Goal: Contribute content: Add original content to the website for others to see

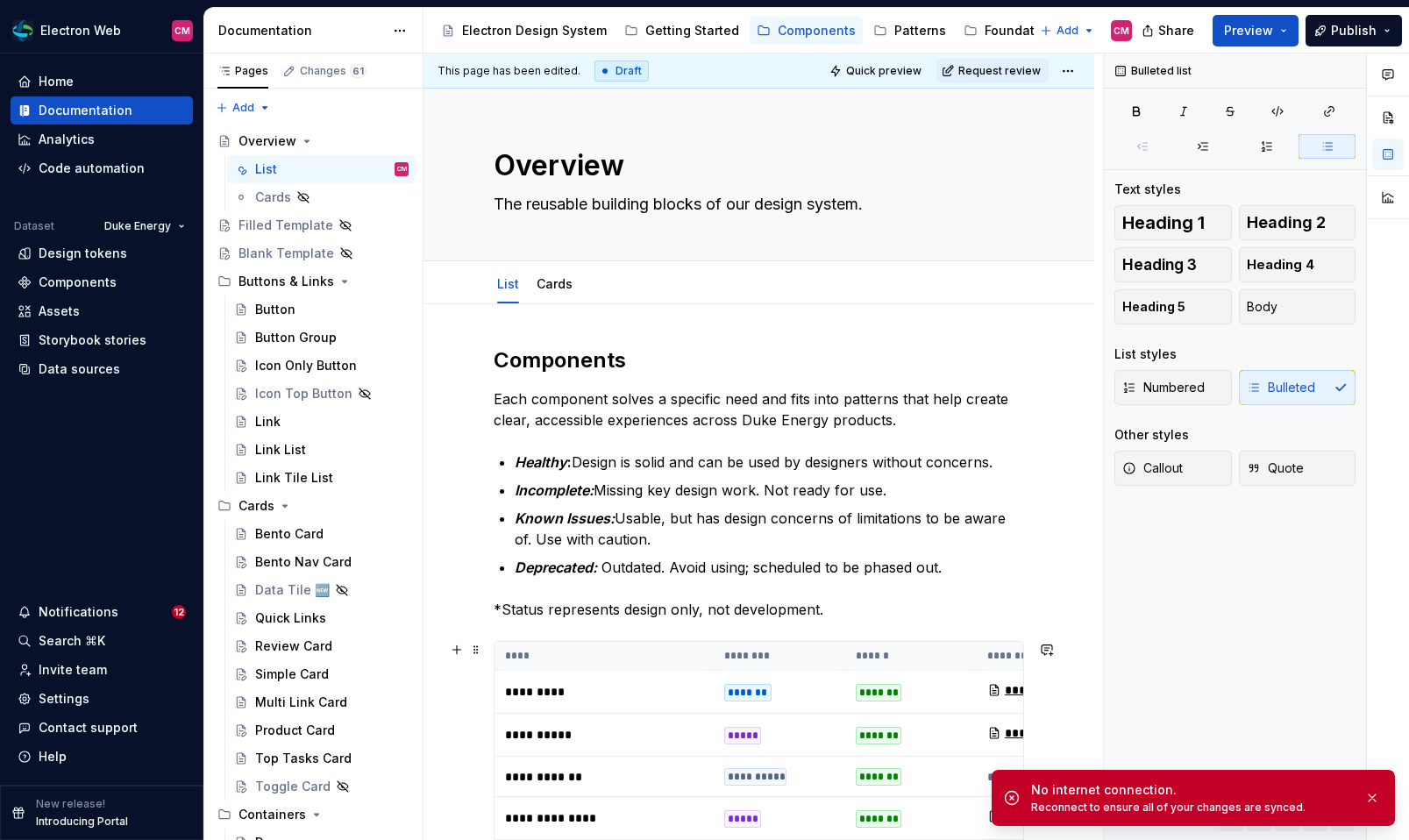
type textarea "*"
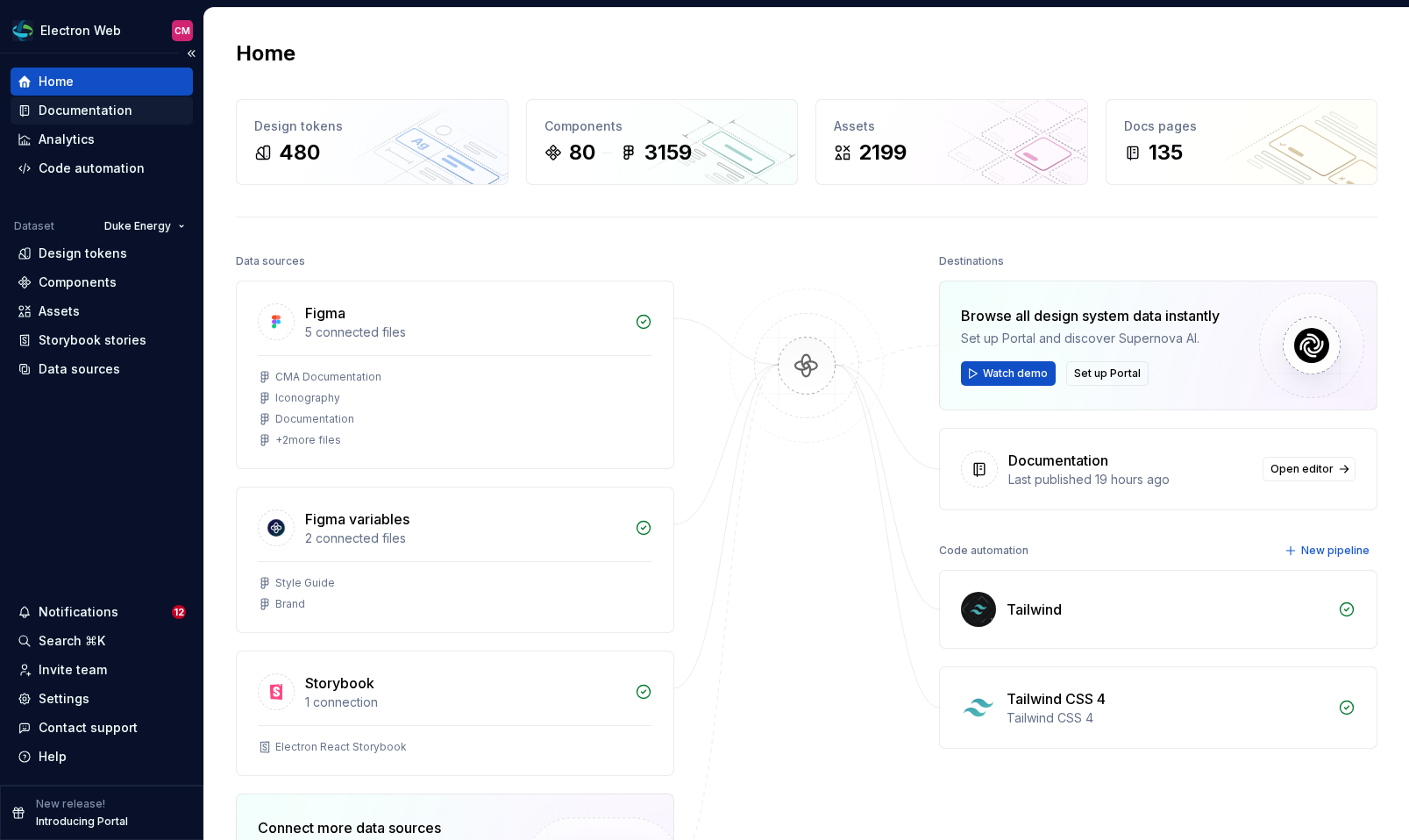
click at [123, 107] on div "Documentation" at bounding box center [85, 111] width 93 height 17
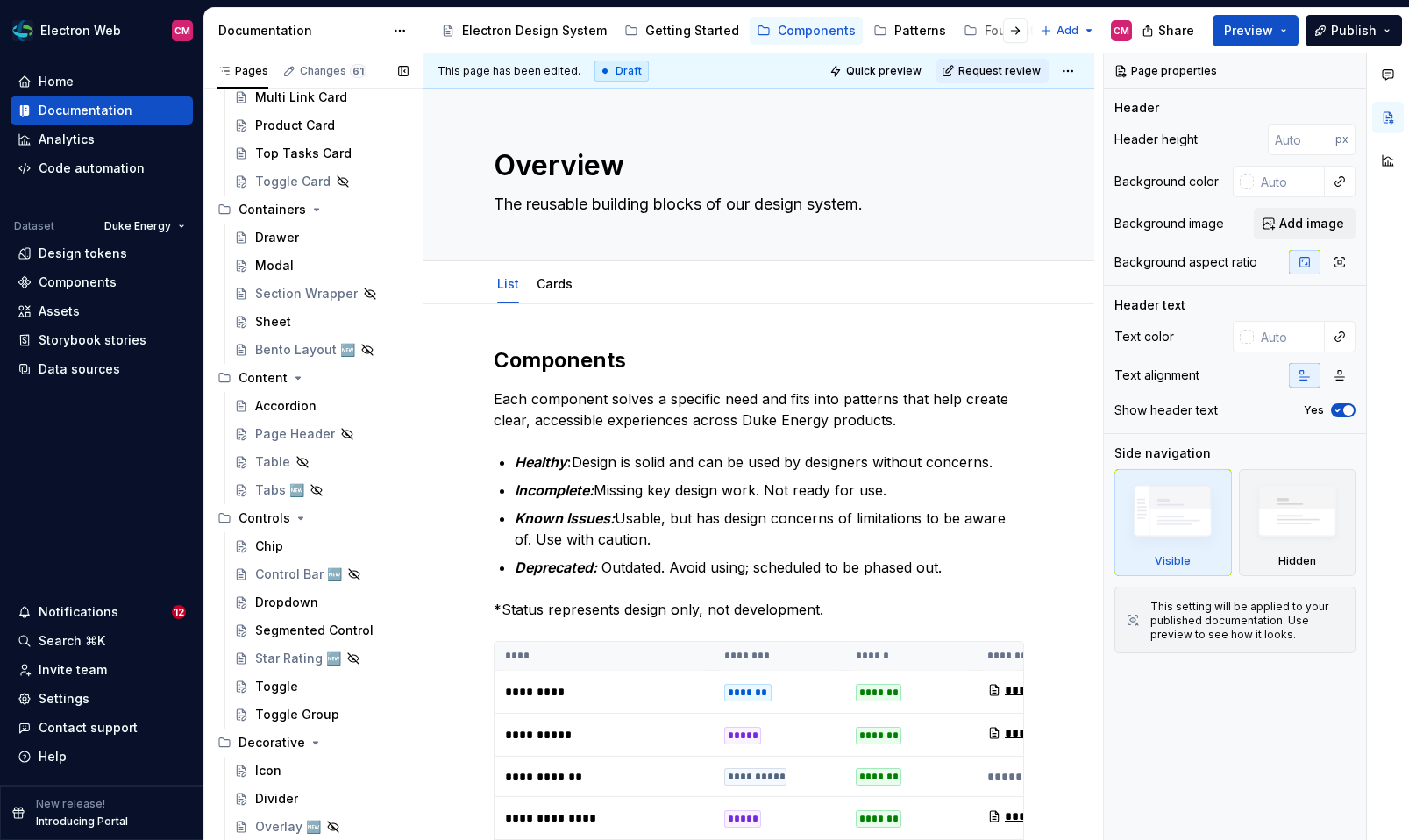
scroll to position [605, 0]
click at [293, 408] on div "Accordion" at bounding box center [286, 405] width 62 height 17
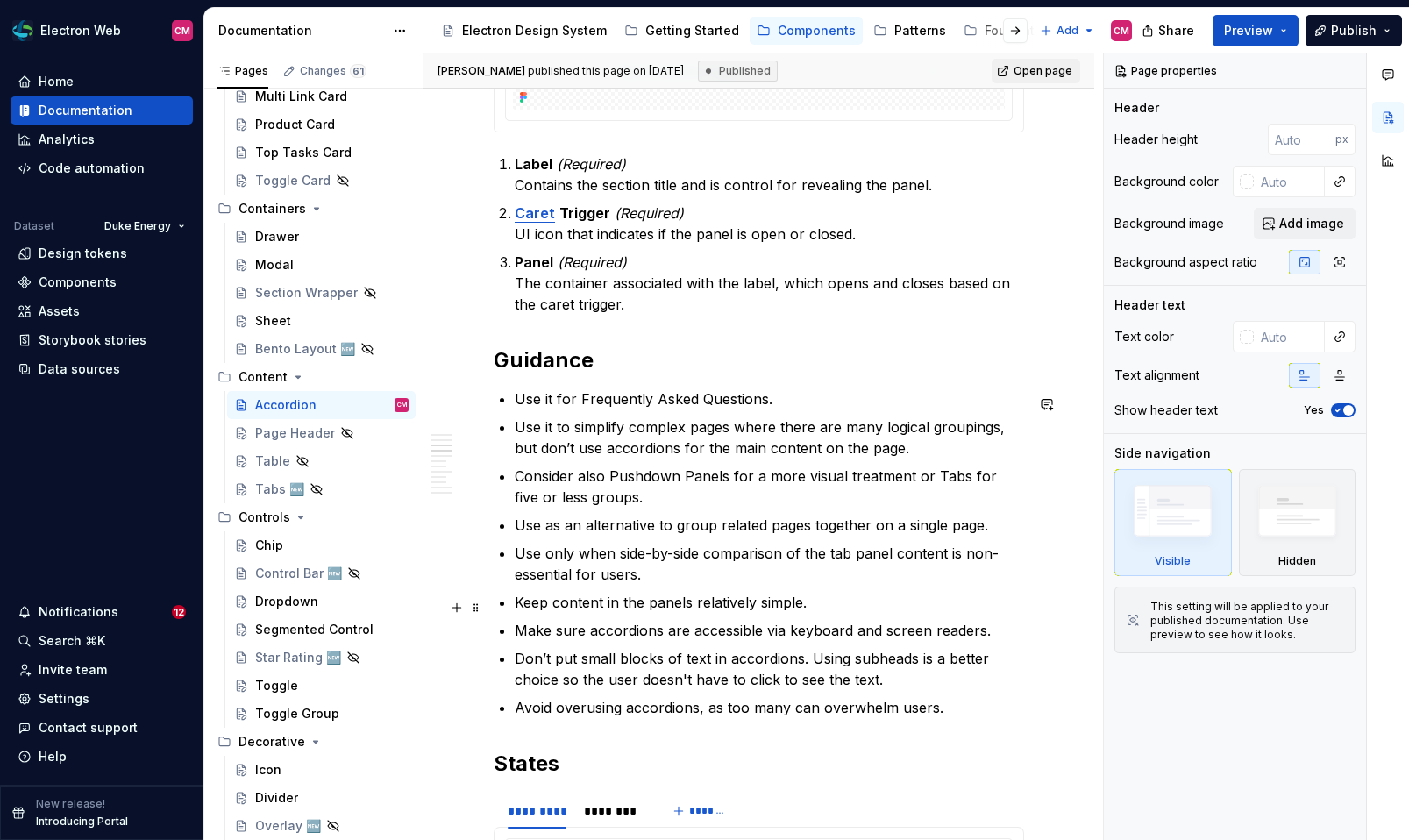
scroll to position [1148, 0]
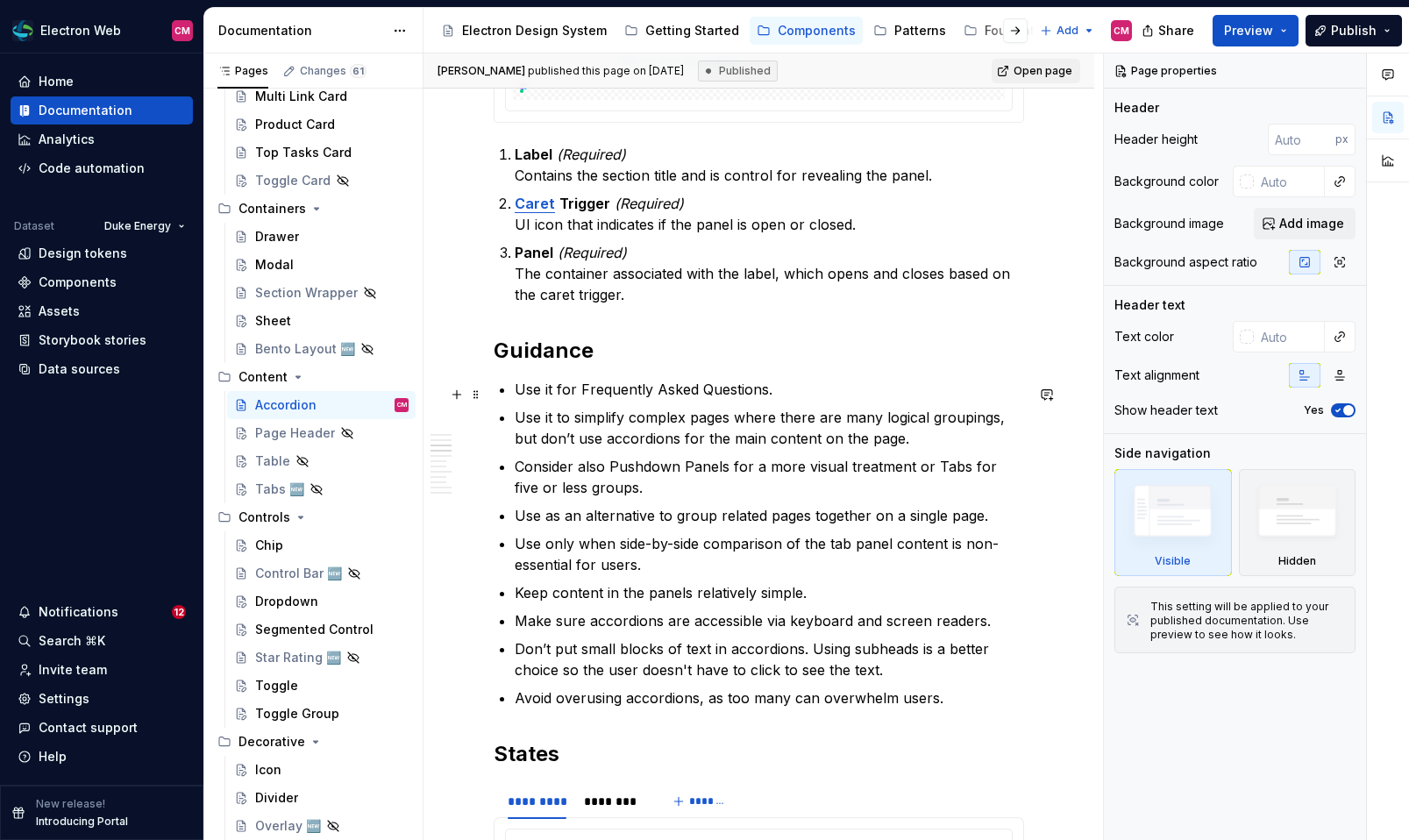
click at [555, 387] on p "Use it for Frequently Asked Questions." at bounding box center [769, 389] width 509 height 21
type textarea "*"
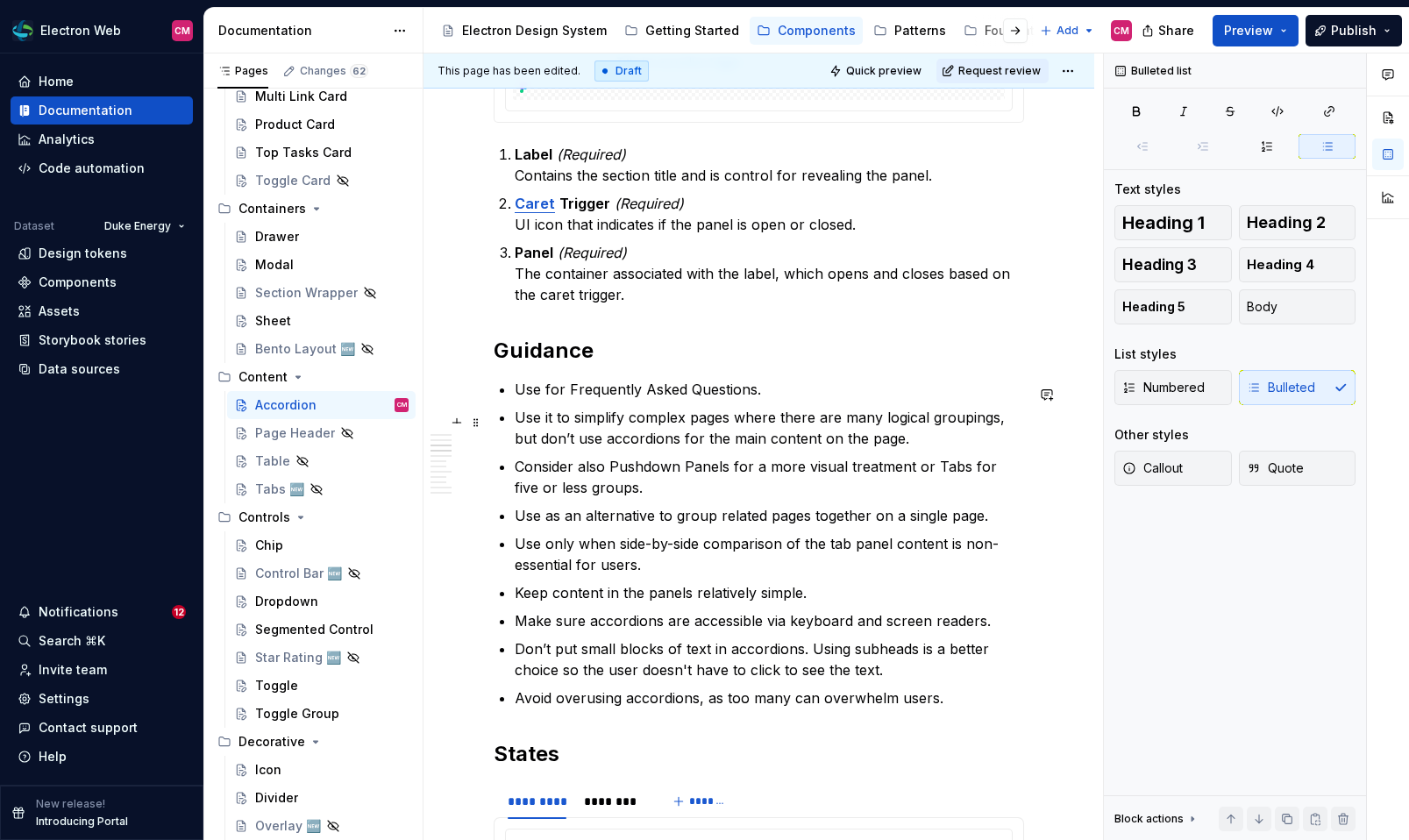
click at [557, 420] on p "Use it to simplify complex pages where there are many logical groupings, but do…" at bounding box center [769, 428] width 509 height 42
click at [949, 704] on p "Avoid overusing accordions, as too many can overwhelm users." at bounding box center [769, 698] width 509 height 21
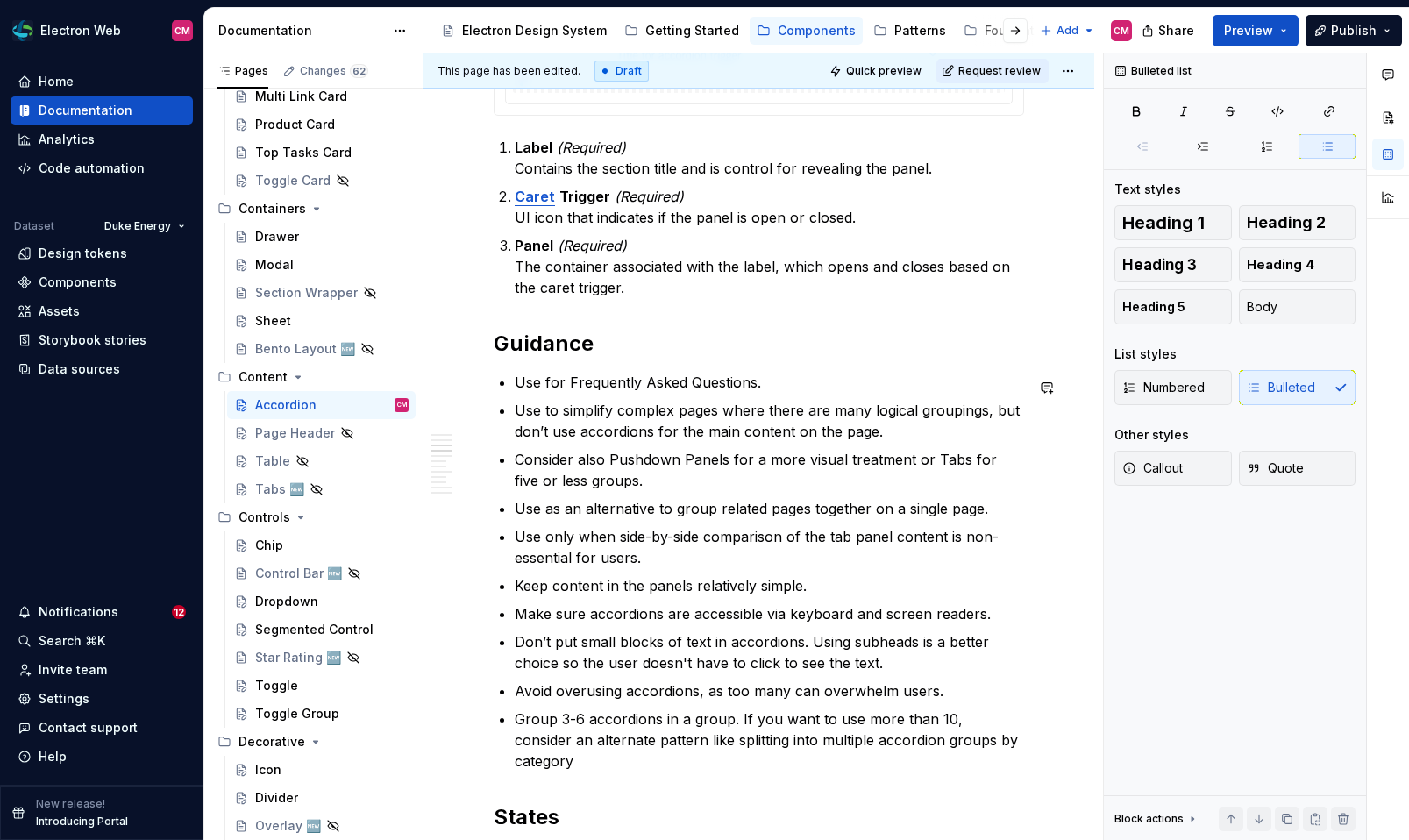
scroll to position [1176, 0]
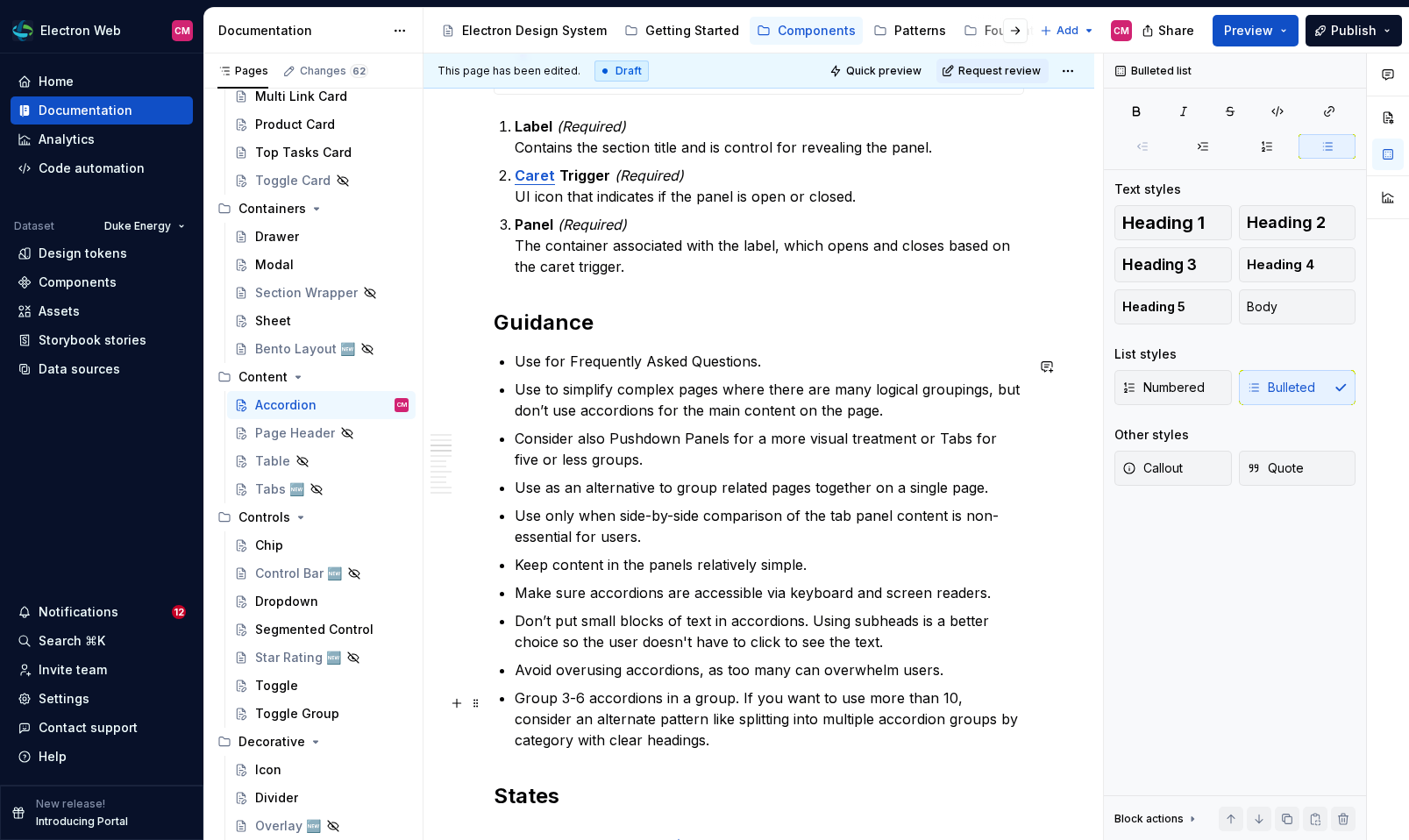
click at [939, 701] on p "Group 3-6 accordions in a group. If you want to use more than 10, consider an a…" at bounding box center [769, 719] width 509 height 64
click at [886, 746] on p "Group 3-6 accordions in a group. If you want to use more, consider an alternate…" at bounding box center [769, 719] width 509 height 64
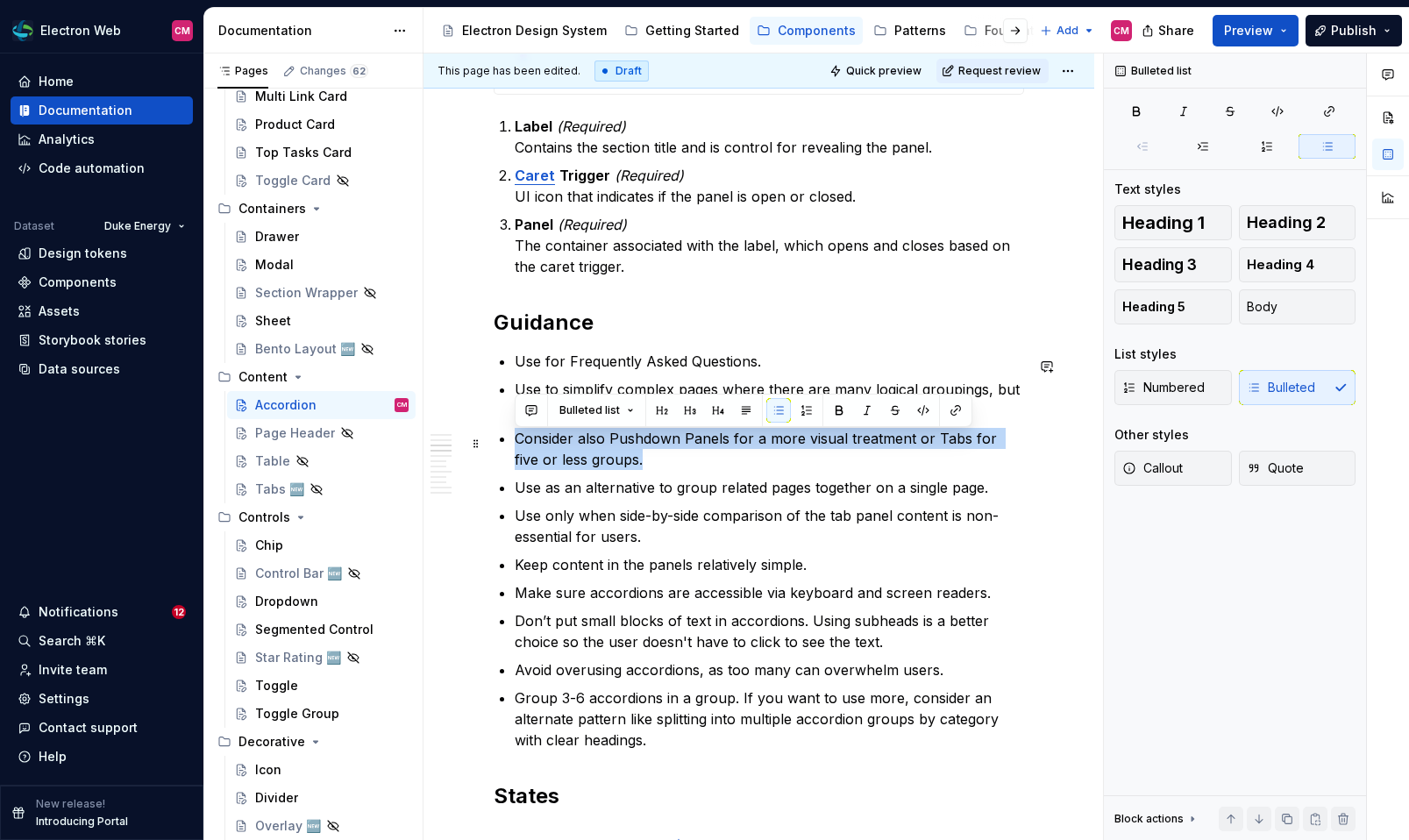
drag, startPoint x: 637, startPoint y: 466, endPoint x: 502, endPoint y: 442, distance: 137.1
click at [515, 442] on li "Consider also Pushdown Panels for a more visual treatment or Tabs for five or l…" at bounding box center [769, 448] width 509 height 42
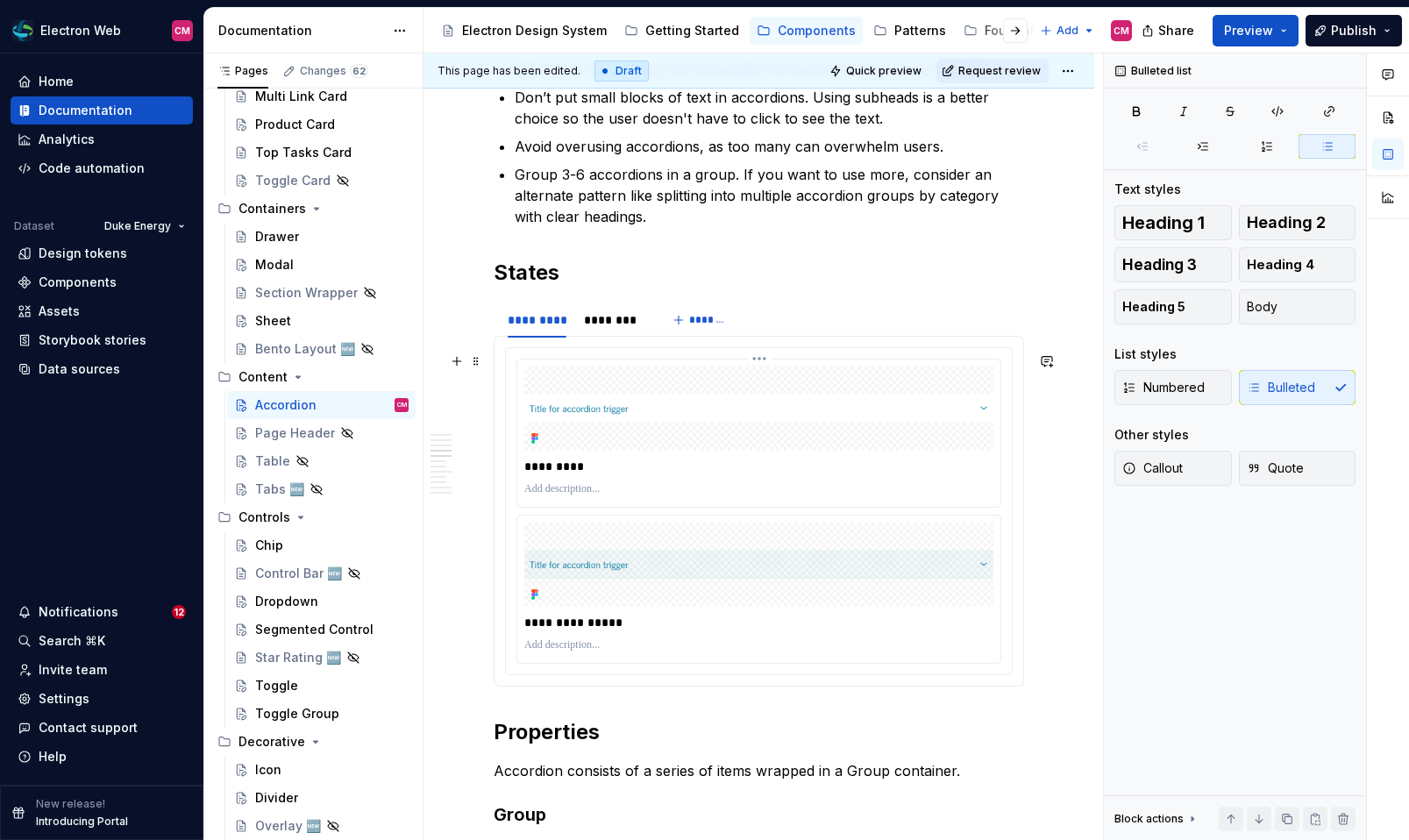
scroll to position [1651, 0]
click at [687, 445] on div at bounding box center [758, 407] width 469 height 84
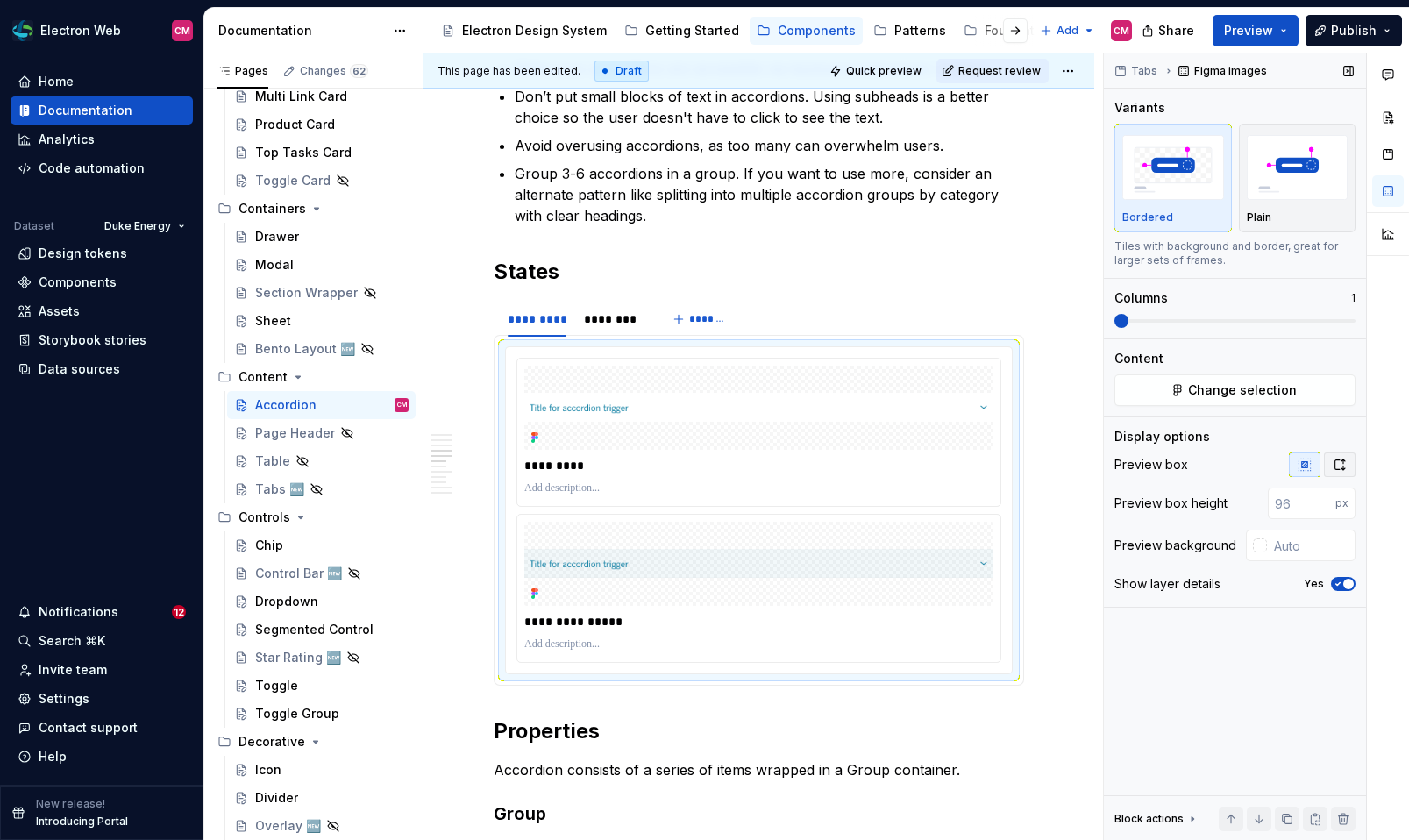
click at [1340, 467] on icon "button" at bounding box center [1339, 464] width 14 height 14
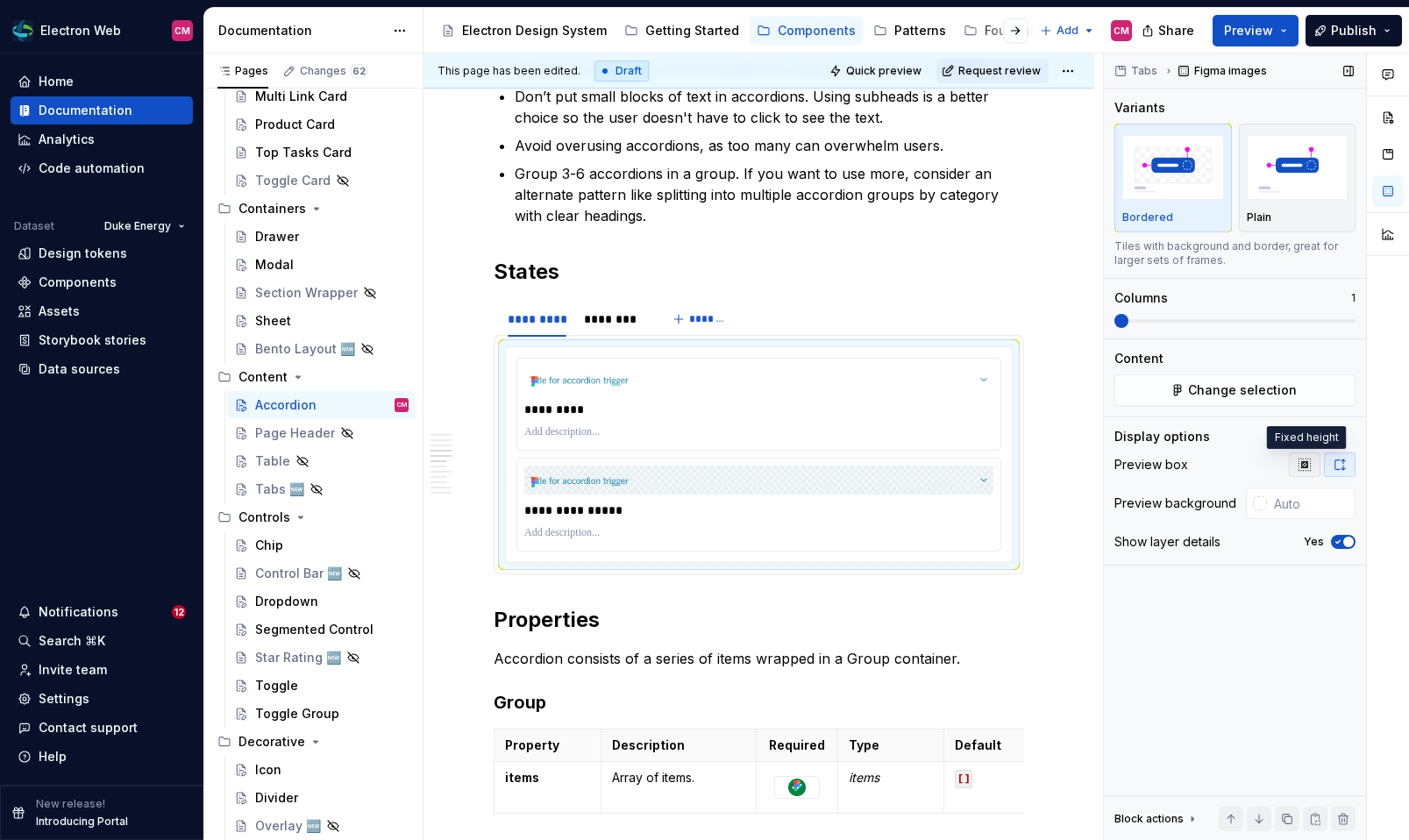
click at [1300, 466] on icon "button" at bounding box center [1304, 464] width 14 height 14
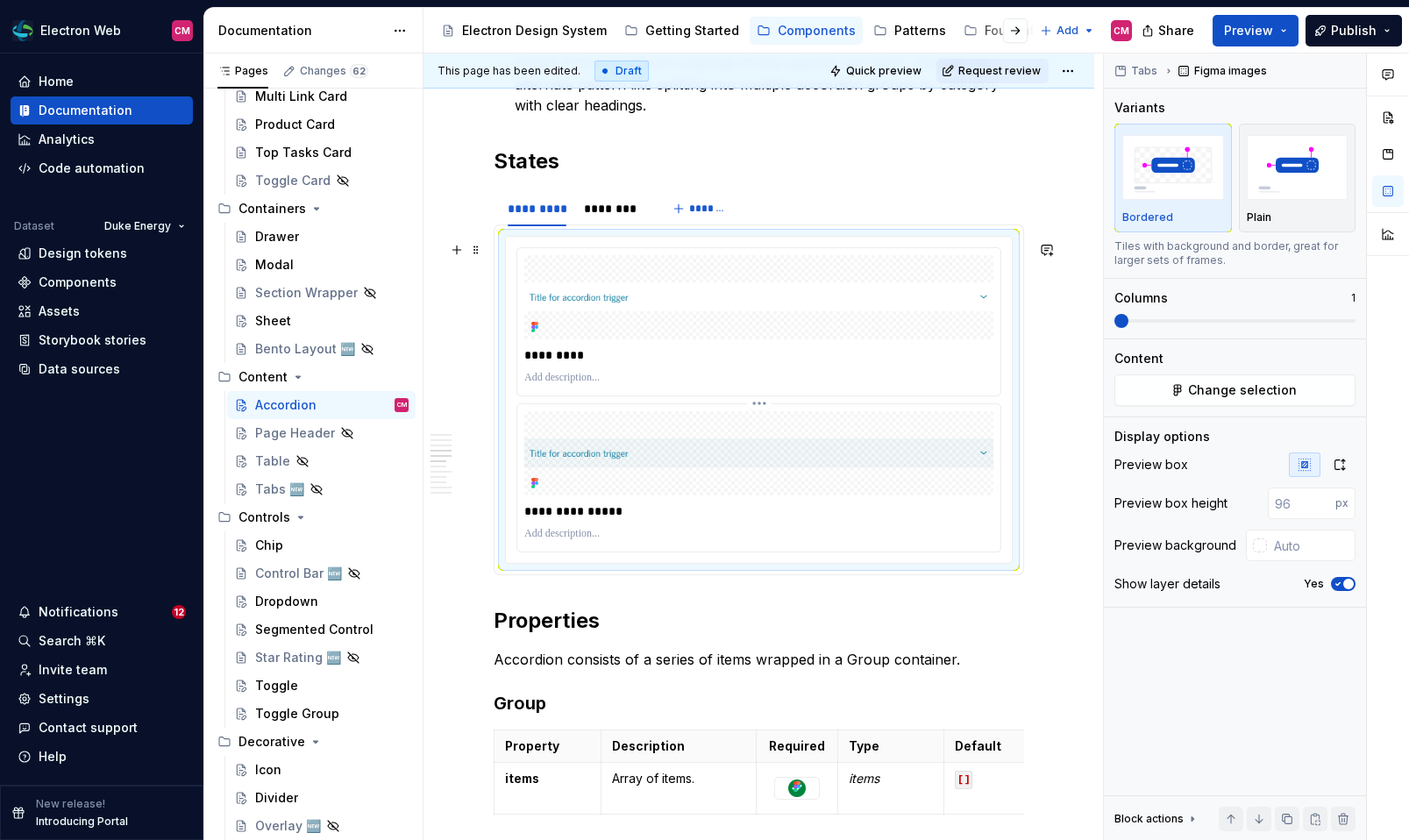
scroll to position [1783, 0]
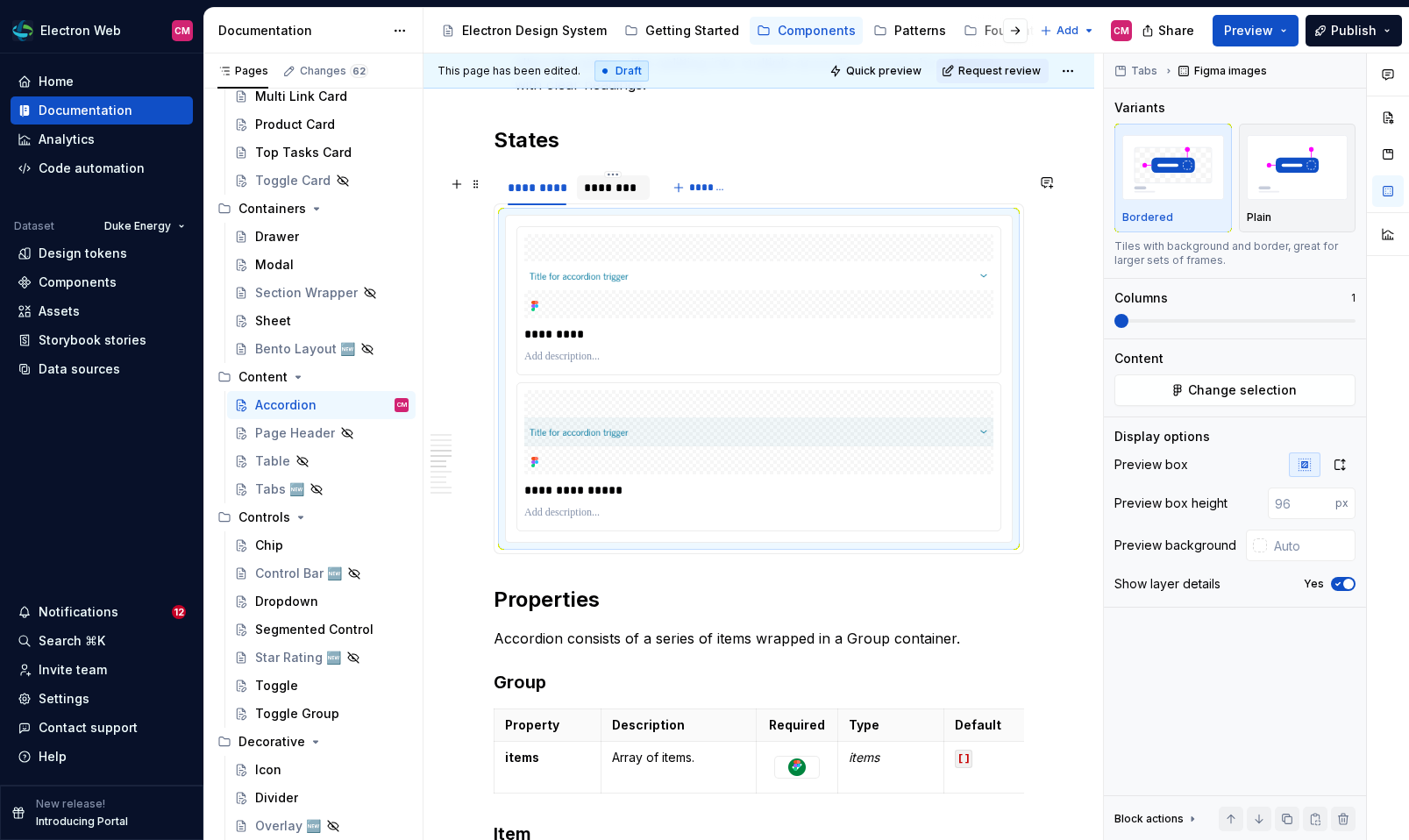
click at [620, 196] on div "********" at bounding box center [613, 188] width 59 height 17
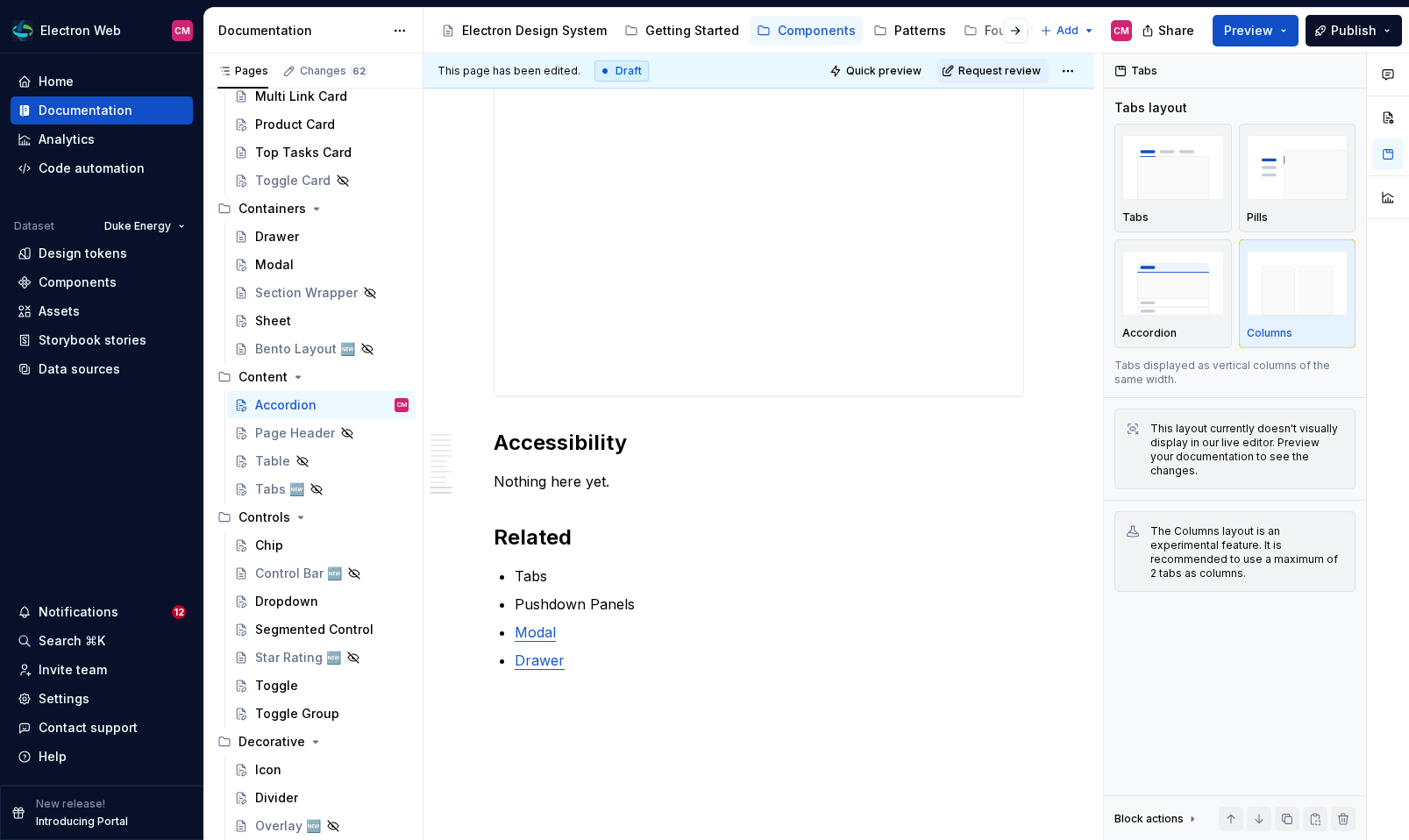
scroll to position [3851, 0]
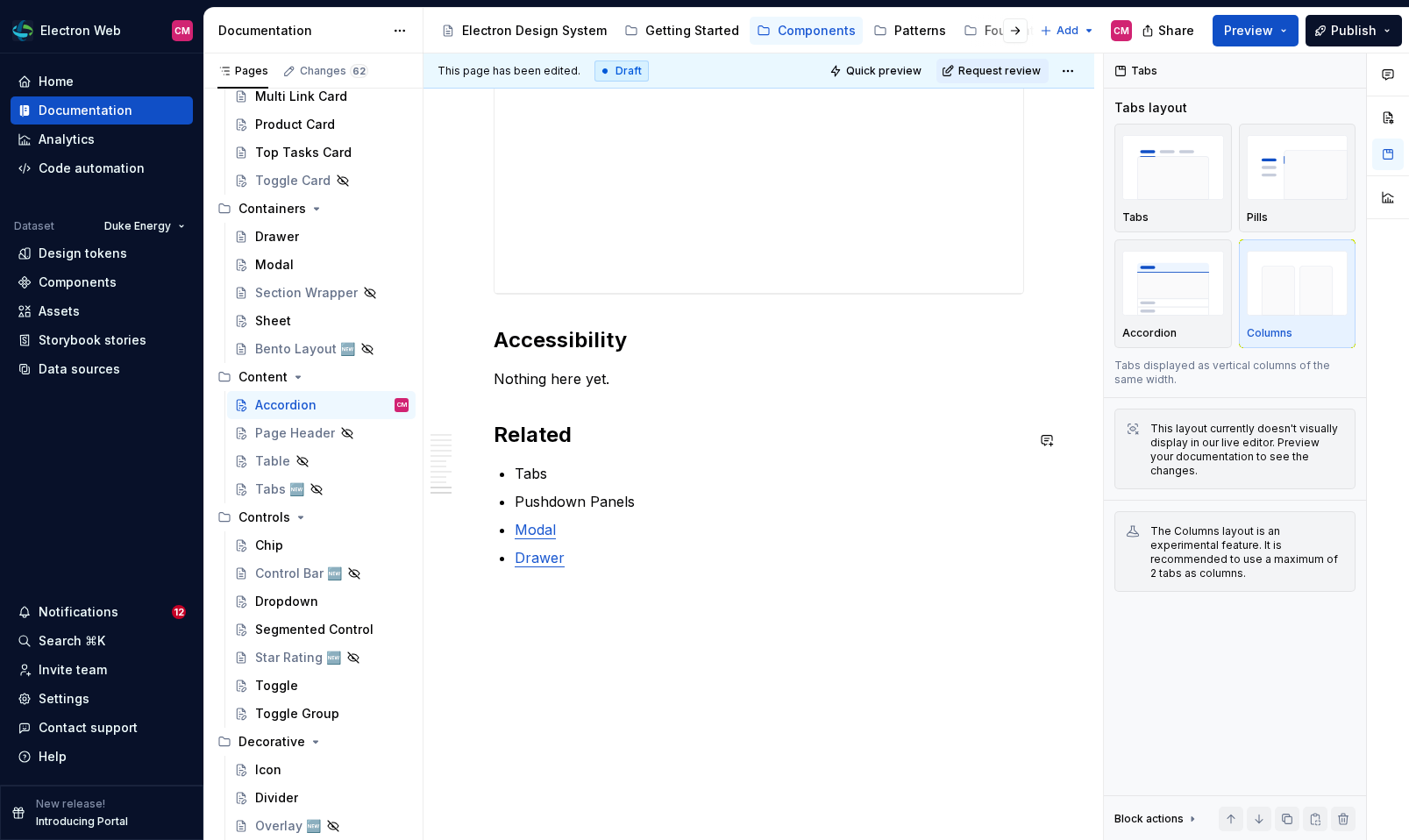
click at [631, 372] on p "Nothing here yet." at bounding box center [758, 379] width 530 height 21
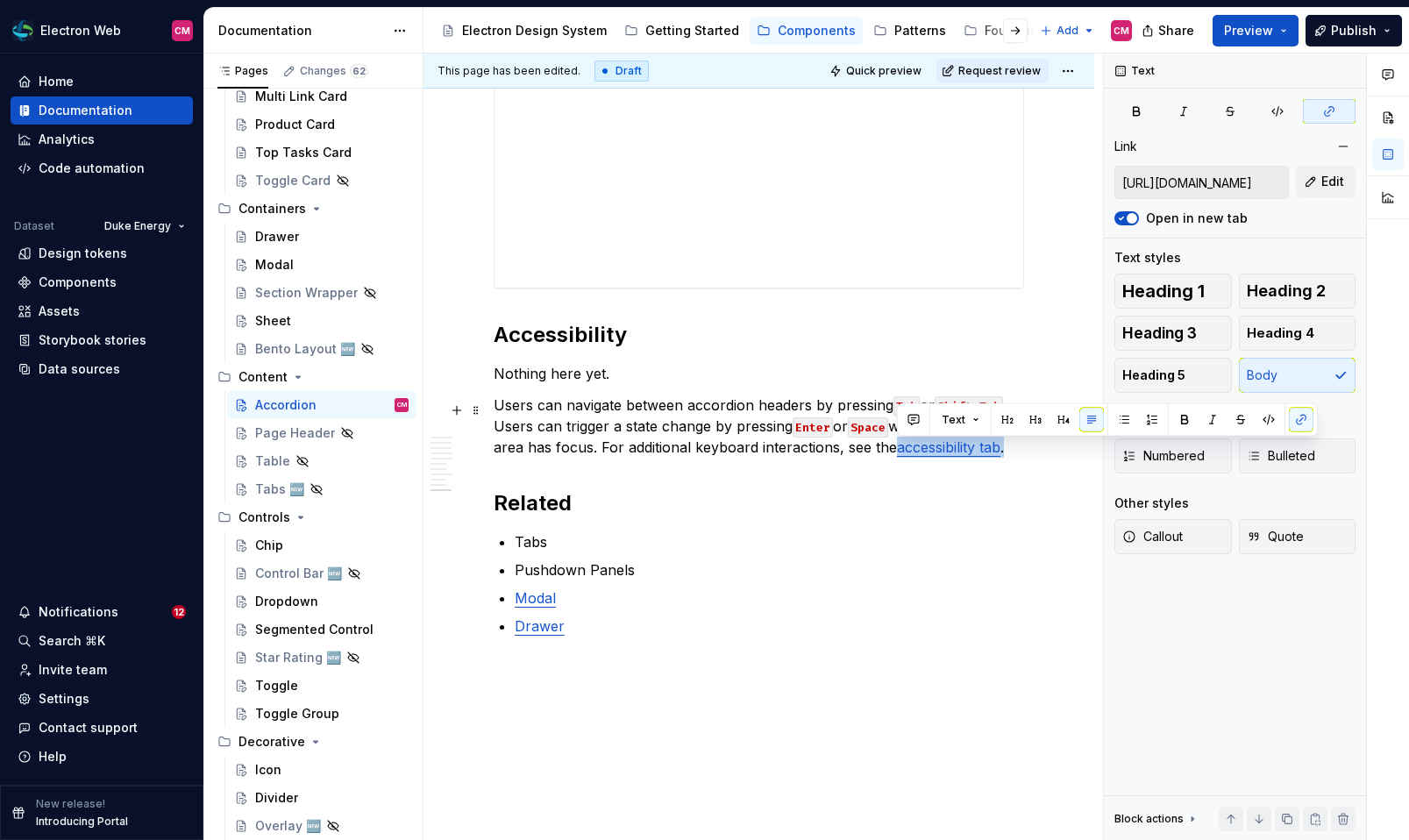
drag, startPoint x: 1028, startPoint y: 452, endPoint x: 900, endPoint y: 450, distance: 128.0
click at [900, 450] on p "Users can navigate between accordion headers by pressing Tab or Shift-Tab . Use…" at bounding box center [758, 426] width 530 height 64
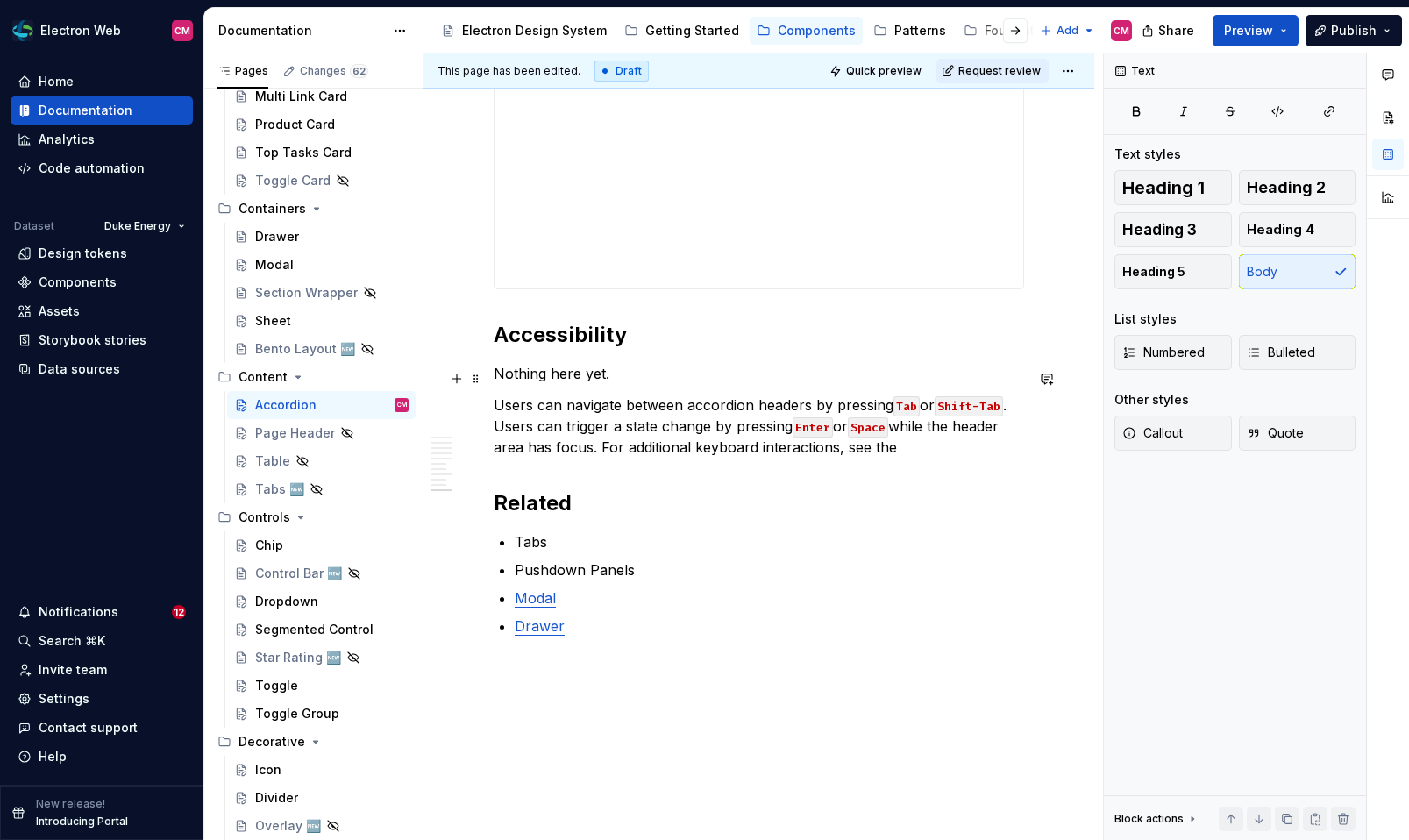
click at [606, 372] on p "Nothing here yet." at bounding box center [758, 373] width 530 height 21
click at [647, 347] on h2 "Accessibility" at bounding box center [758, 334] width 530 height 28
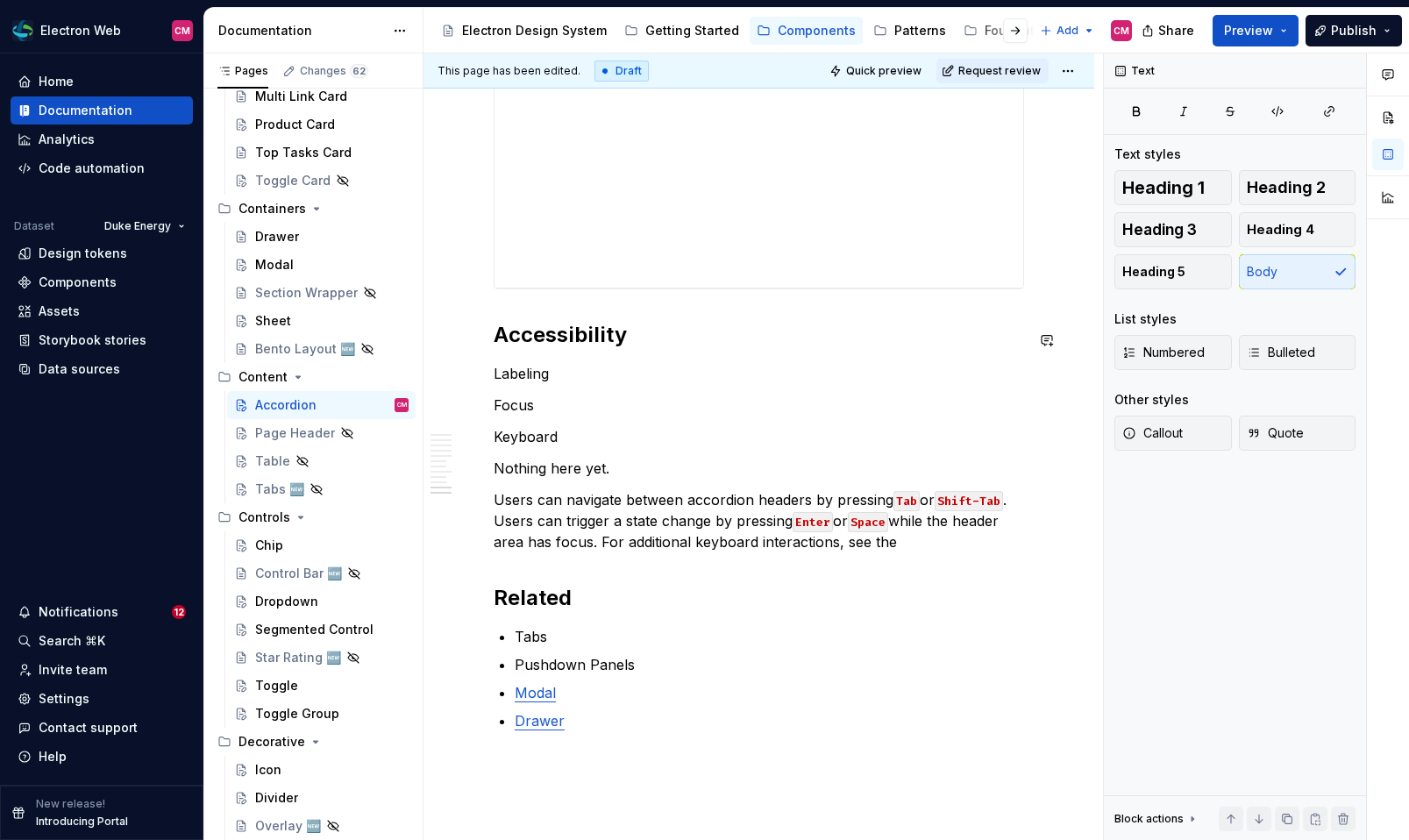
click at [632, 368] on p "Labeling" at bounding box center [758, 373] width 530 height 21
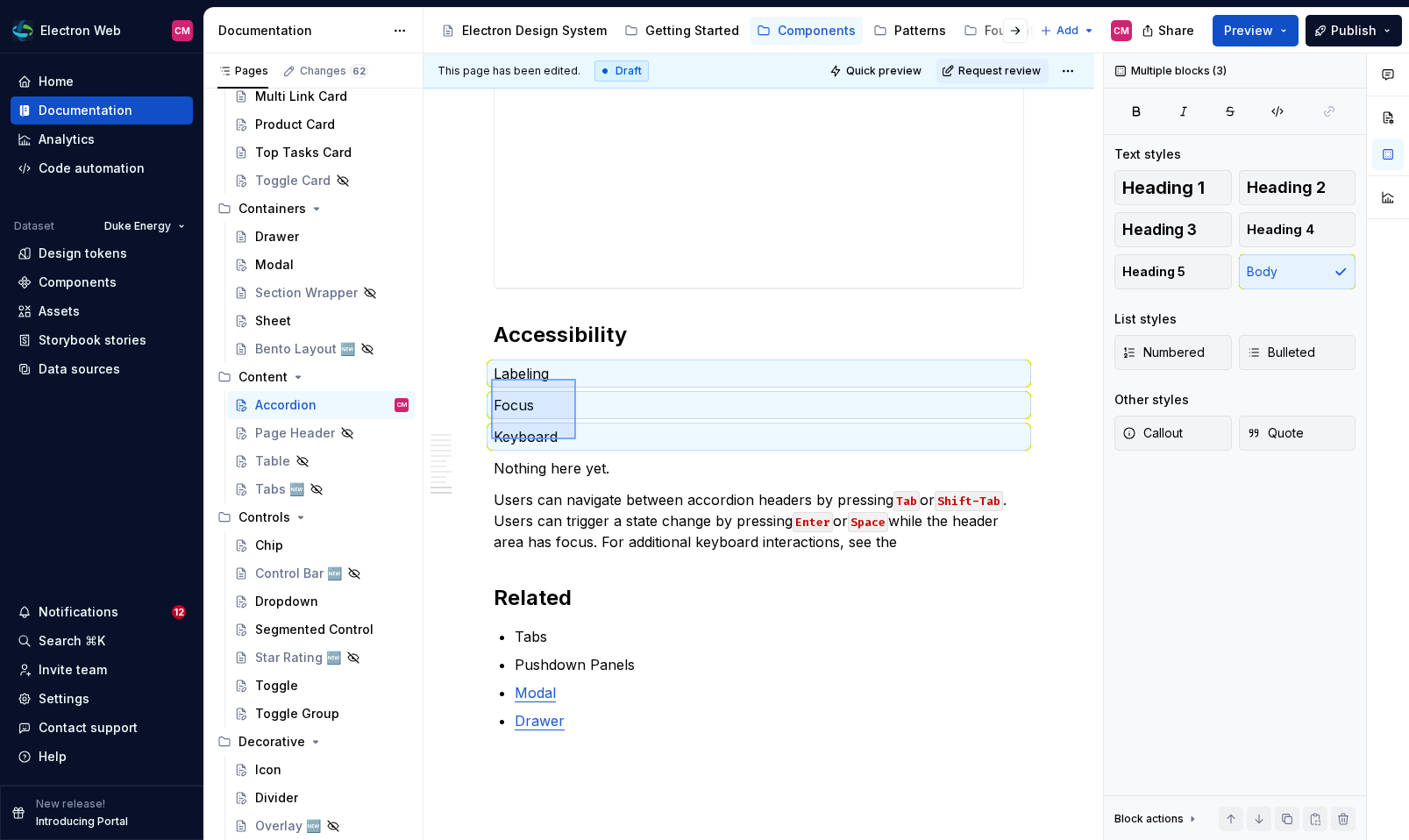
drag, startPoint x: 491, startPoint y: 378, endPoint x: 576, endPoint y: 439, distance: 104.6
click at [576, 439] on div "**********" at bounding box center [763, 447] width 679 height 787
click at [1296, 228] on span "Heading 4" at bounding box center [1280, 230] width 67 height 17
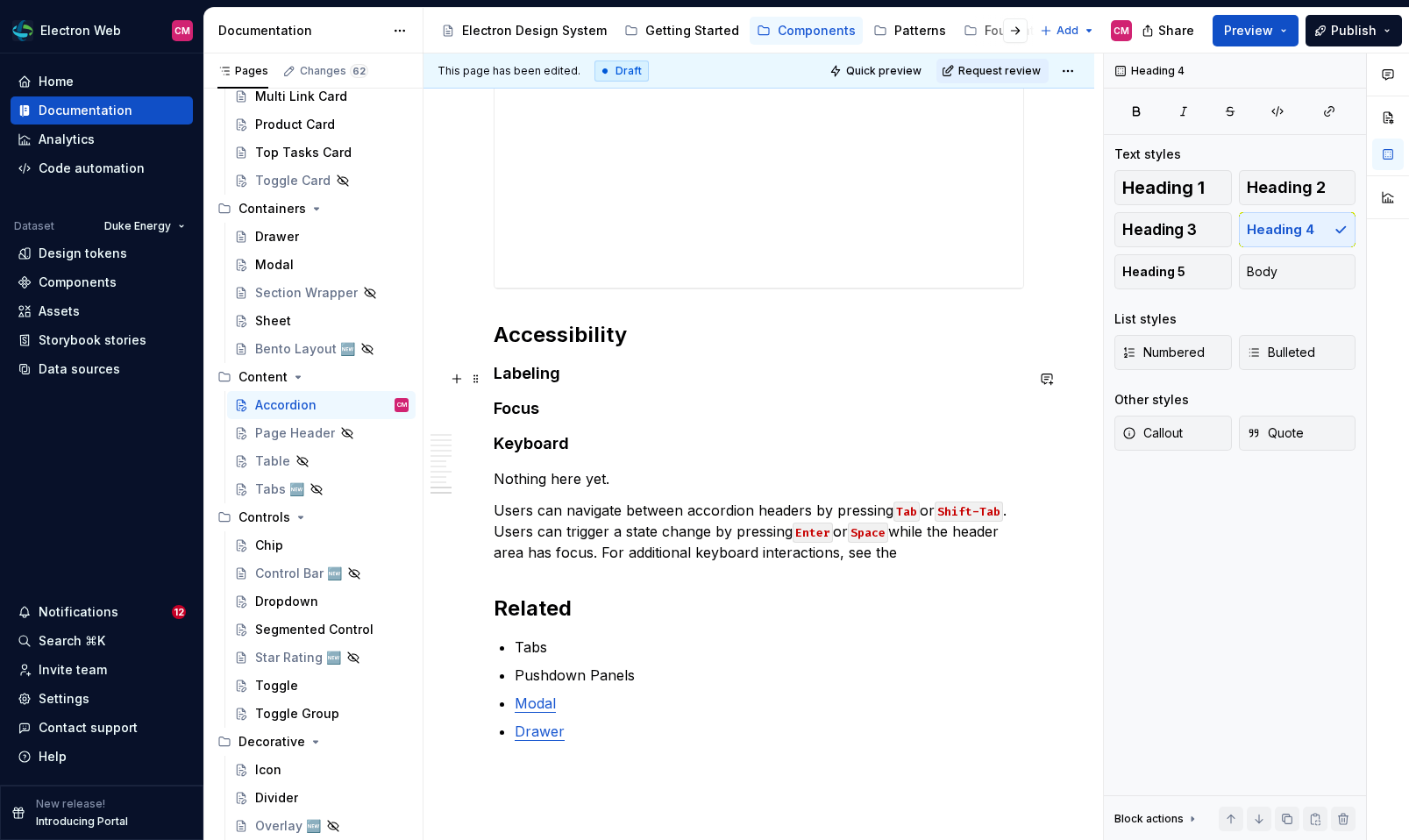
click at [595, 378] on h4 "Labeling" at bounding box center [758, 373] width 530 height 21
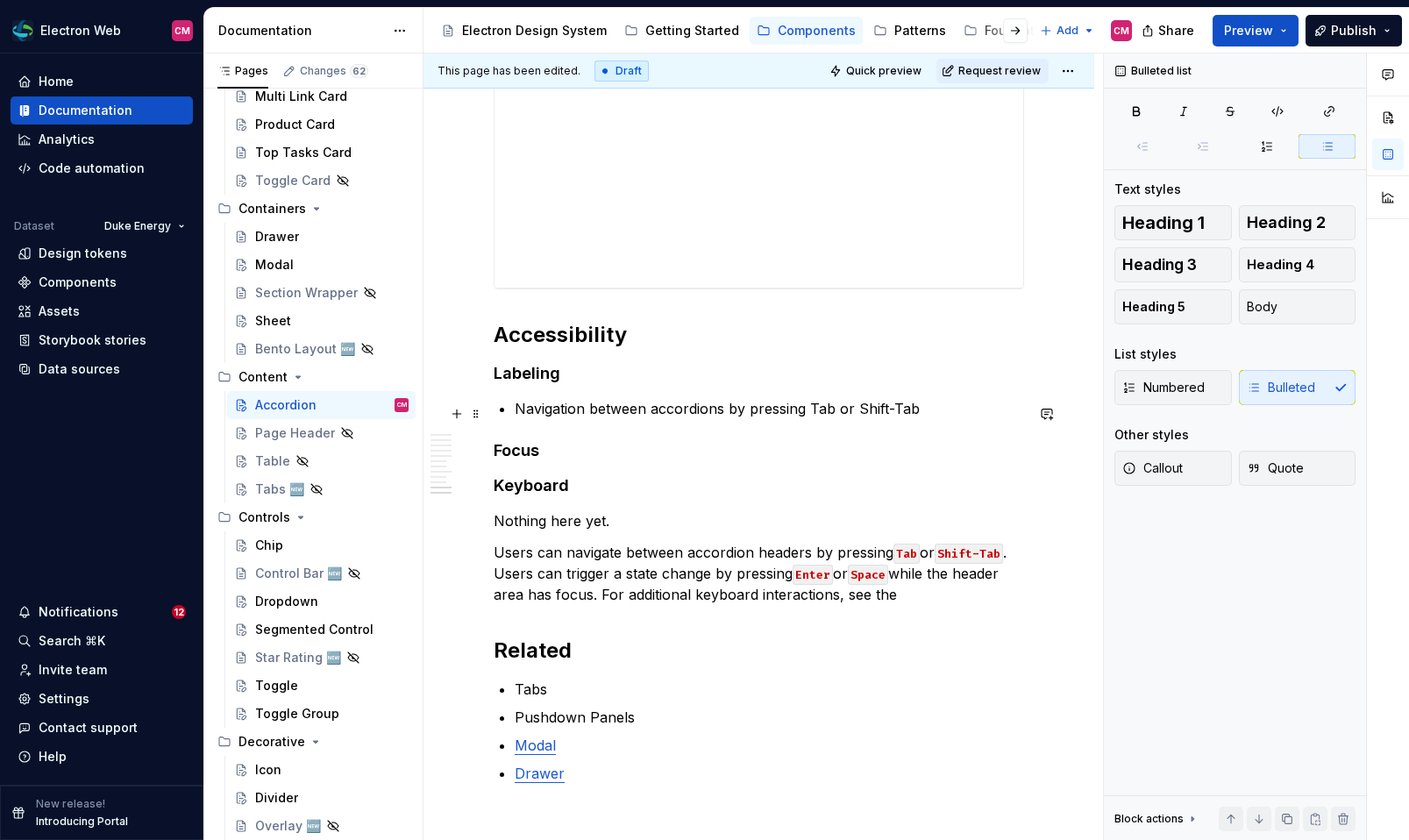
click at [817, 419] on p "Navigation between accordions by pressing Tab or Shift-Tab" at bounding box center [769, 409] width 509 height 21
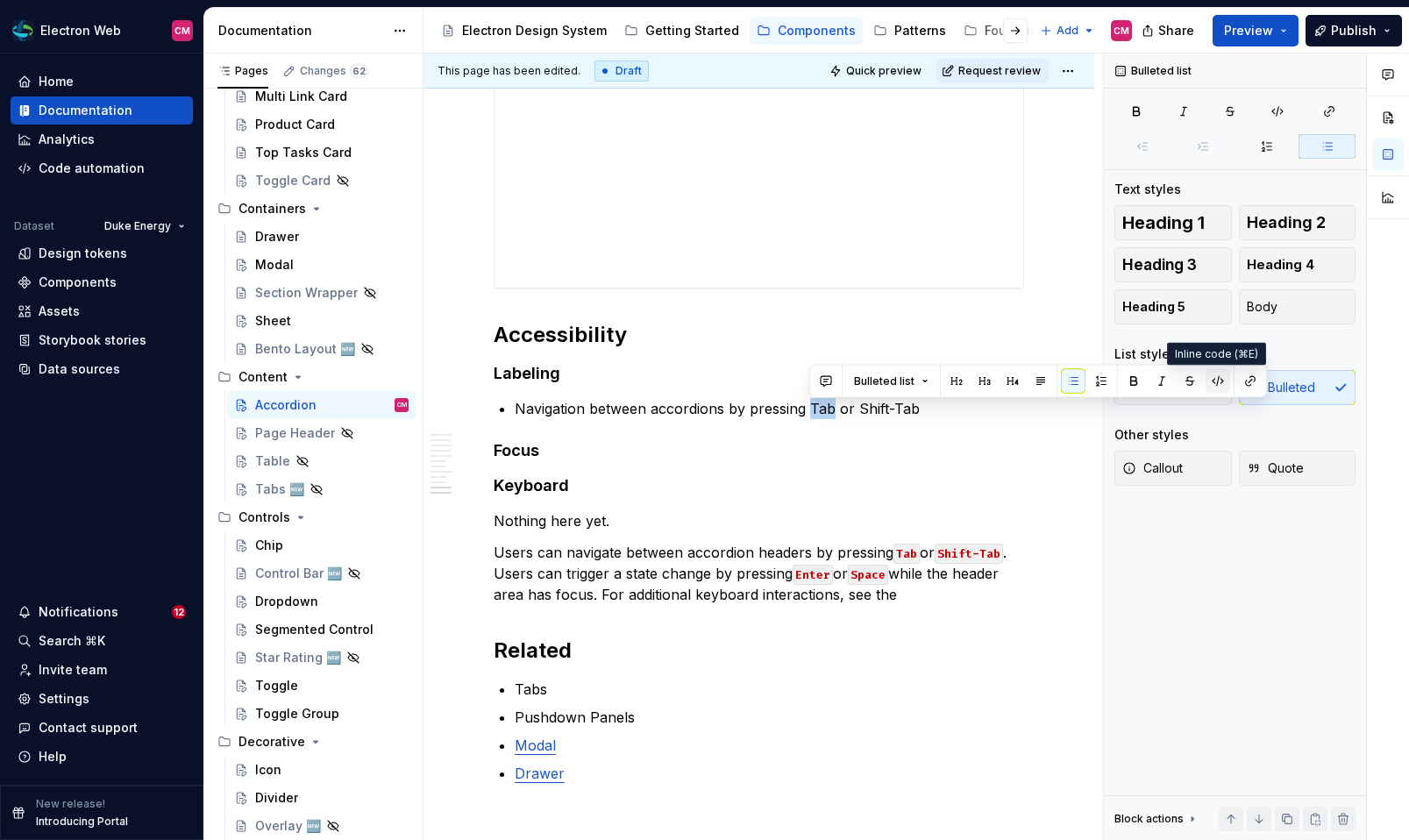
click at [1219, 386] on button "button" at bounding box center [1217, 381] width 25 height 25
drag, startPoint x: 857, startPoint y: 415, endPoint x: 918, endPoint y: 417, distance: 61.0
click at [918, 417] on p "Navigation between accordions by pressing Tab or Shift-Tab" at bounding box center [769, 409] width 509 height 21
click at [1267, 386] on button "button" at bounding box center [1266, 381] width 25 height 25
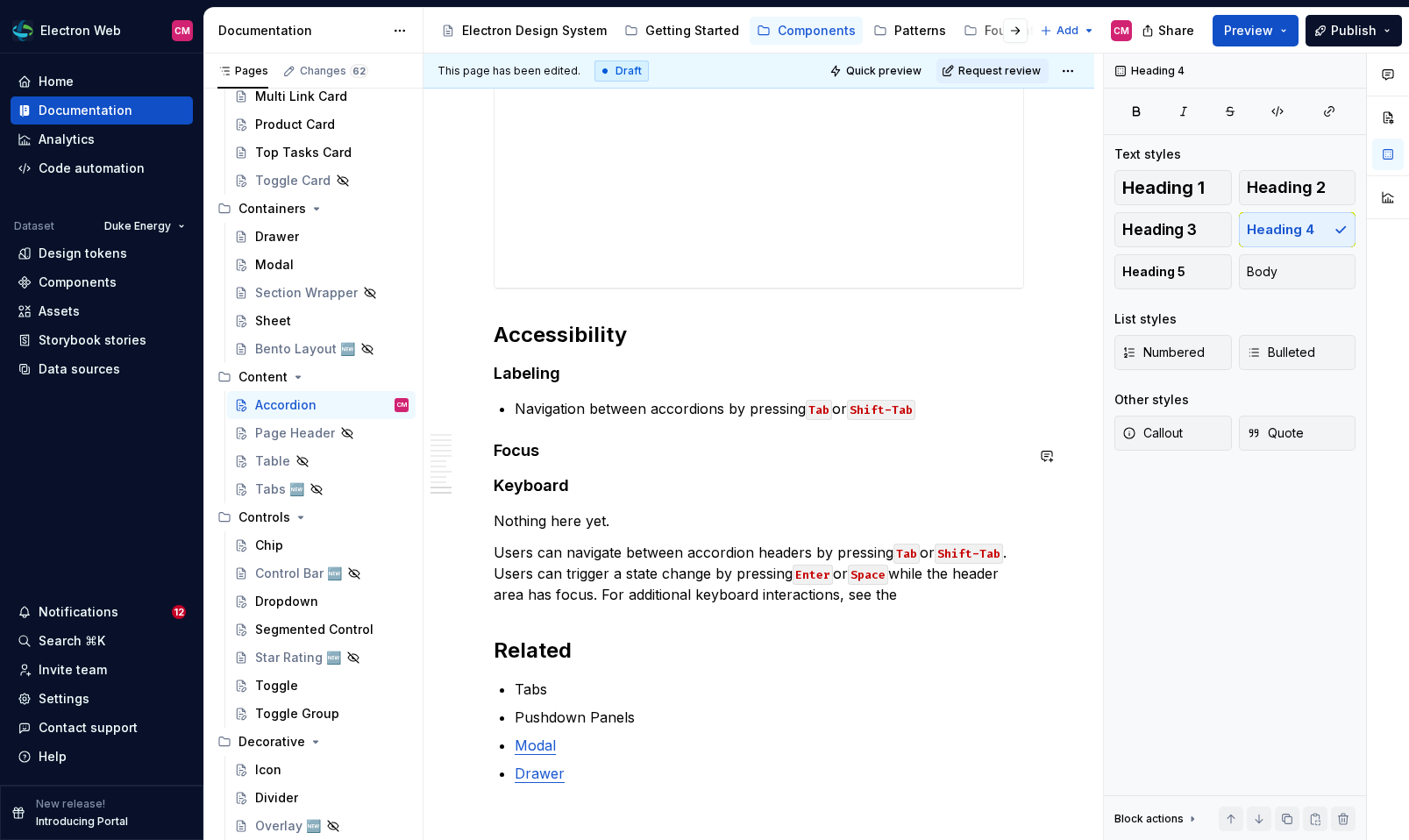
click at [585, 416] on p "Navigation between accordions by pressing Tab or Shift-Tab" at bounding box center [769, 409] width 509 height 21
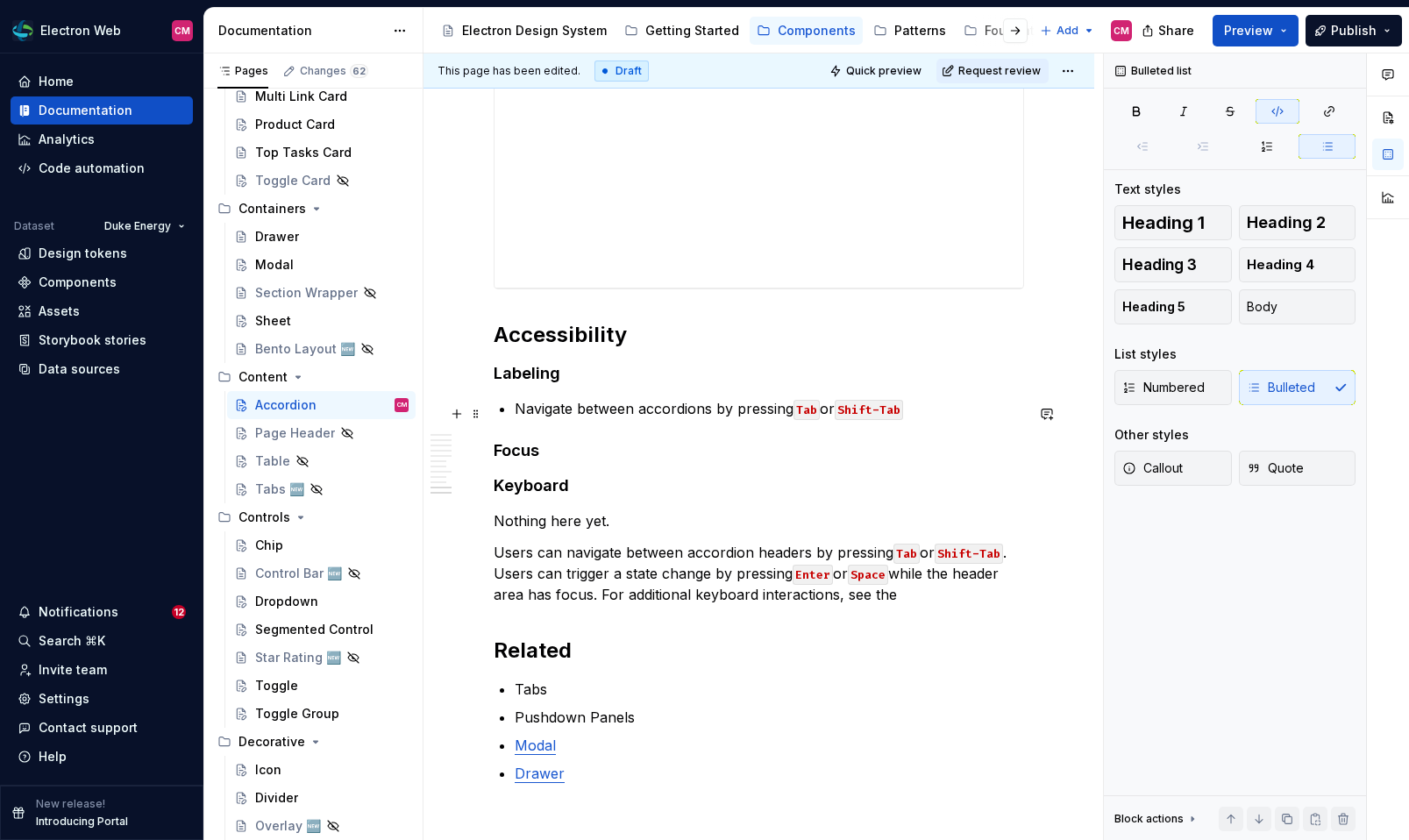
click at [930, 418] on p "Navigate between accordions by pressing Tab or Shift-Tab" at bounding box center [769, 409] width 509 height 21
click at [1276, 115] on icon "button" at bounding box center [1277, 112] width 11 height 10
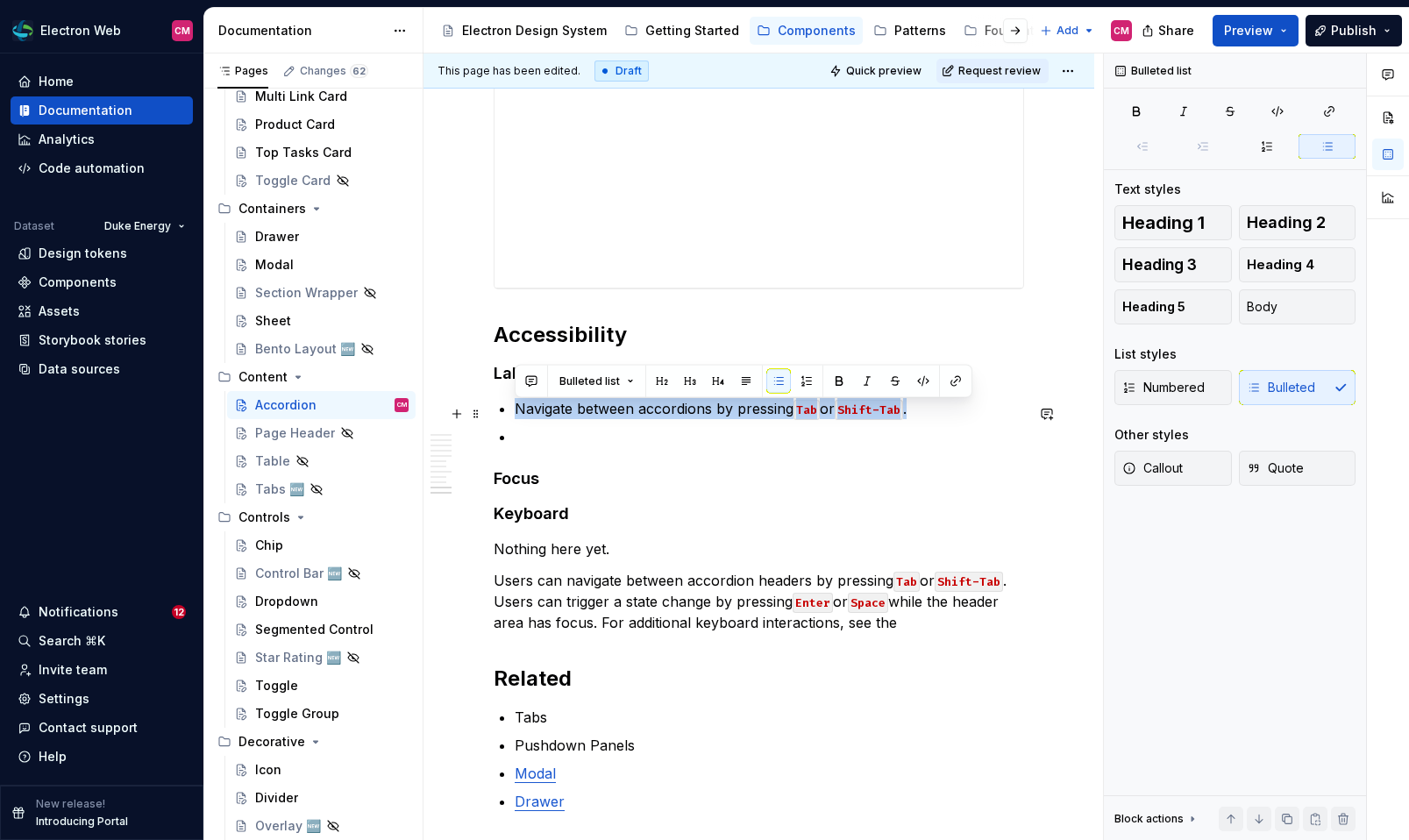
drag, startPoint x: 516, startPoint y: 413, endPoint x: 923, endPoint y: 418, distance: 407.0
click at [923, 418] on p "Navigate between accordions by pressing Tab or Shift-Tab ." at bounding box center [769, 409] width 509 height 21
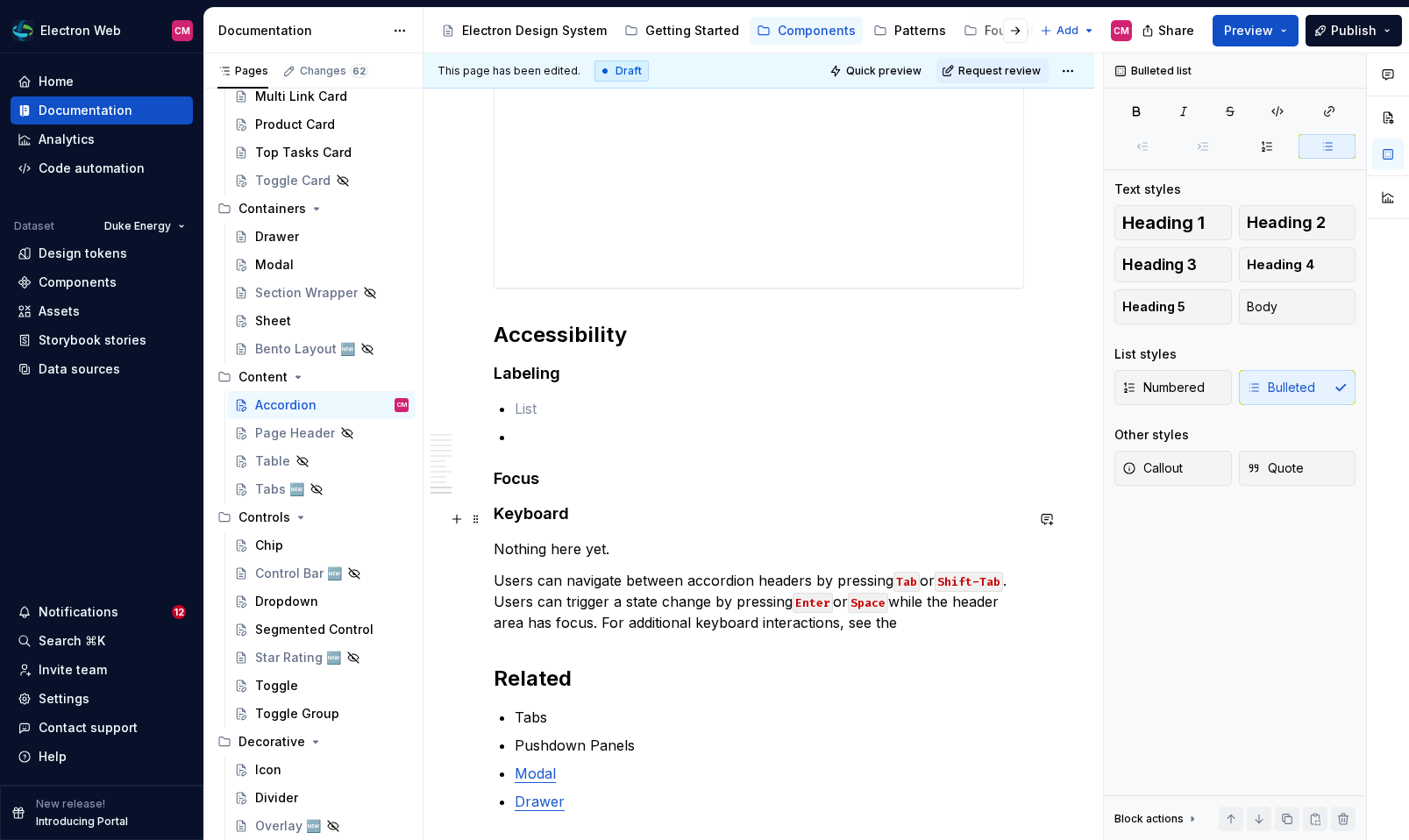
click at [602, 516] on h4 "Keyboard" at bounding box center [758, 514] width 530 height 21
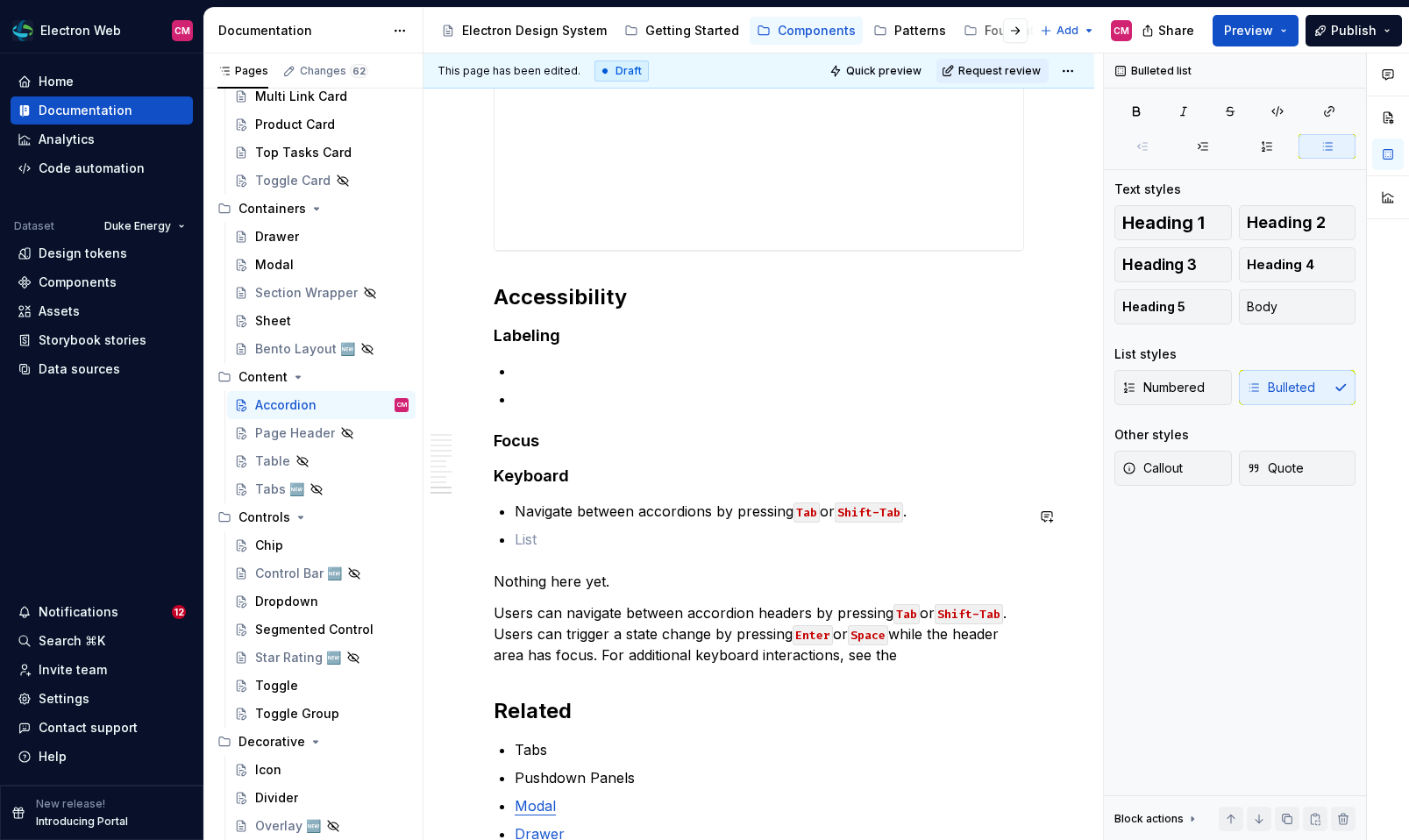
scroll to position [3889, 0]
click at [528, 540] on p at bounding box center [769, 538] width 509 height 21
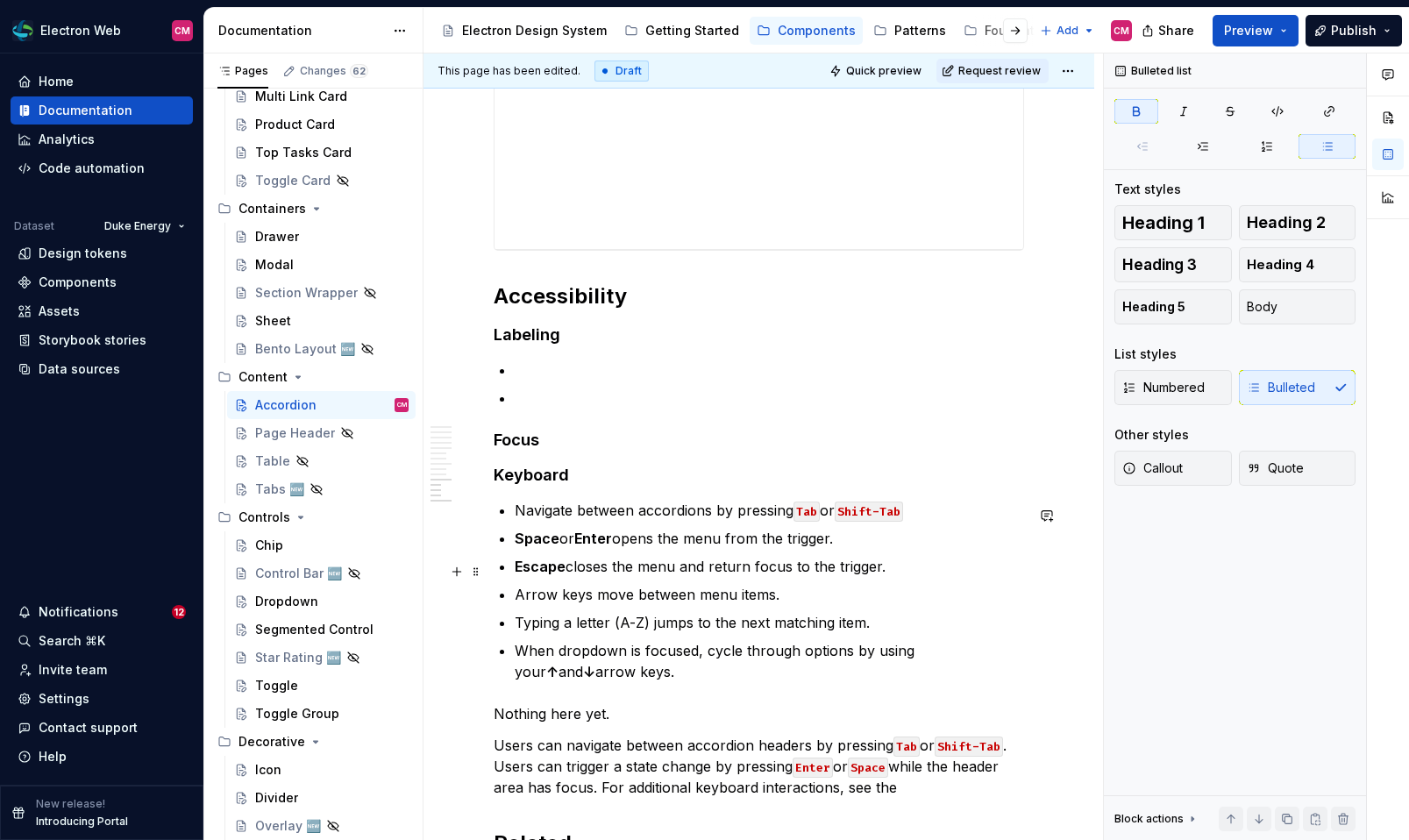
click at [533, 548] on p "Space or Enter opens the menu from the trigger." at bounding box center [769, 538] width 509 height 21
click at [912, 510] on button "button" at bounding box center [923, 511] width 25 height 25
click at [590, 542] on strong "Enter" at bounding box center [588, 538] width 38 height 17
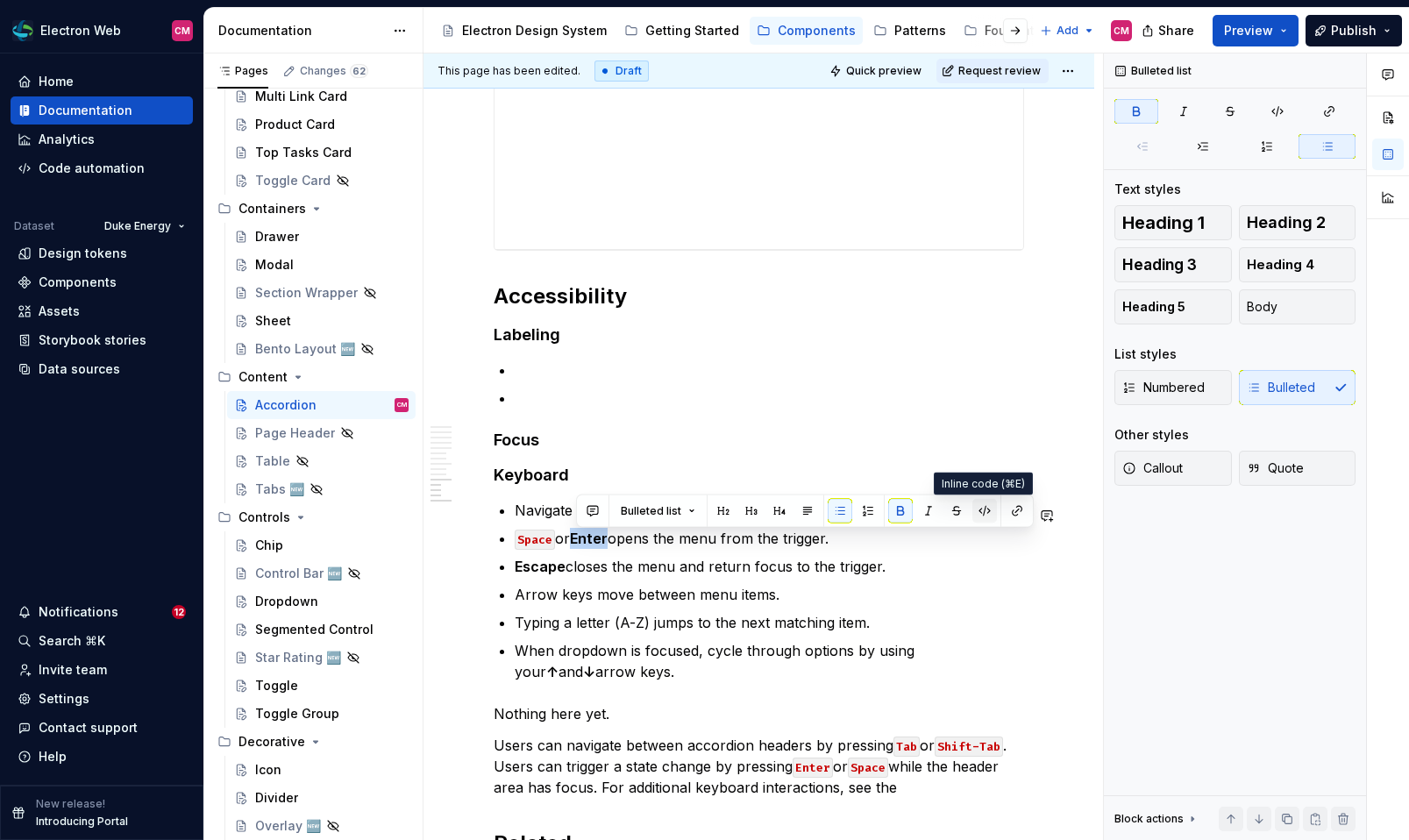
click at [986, 516] on button "button" at bounding box center [985, 511] width 25 height 25
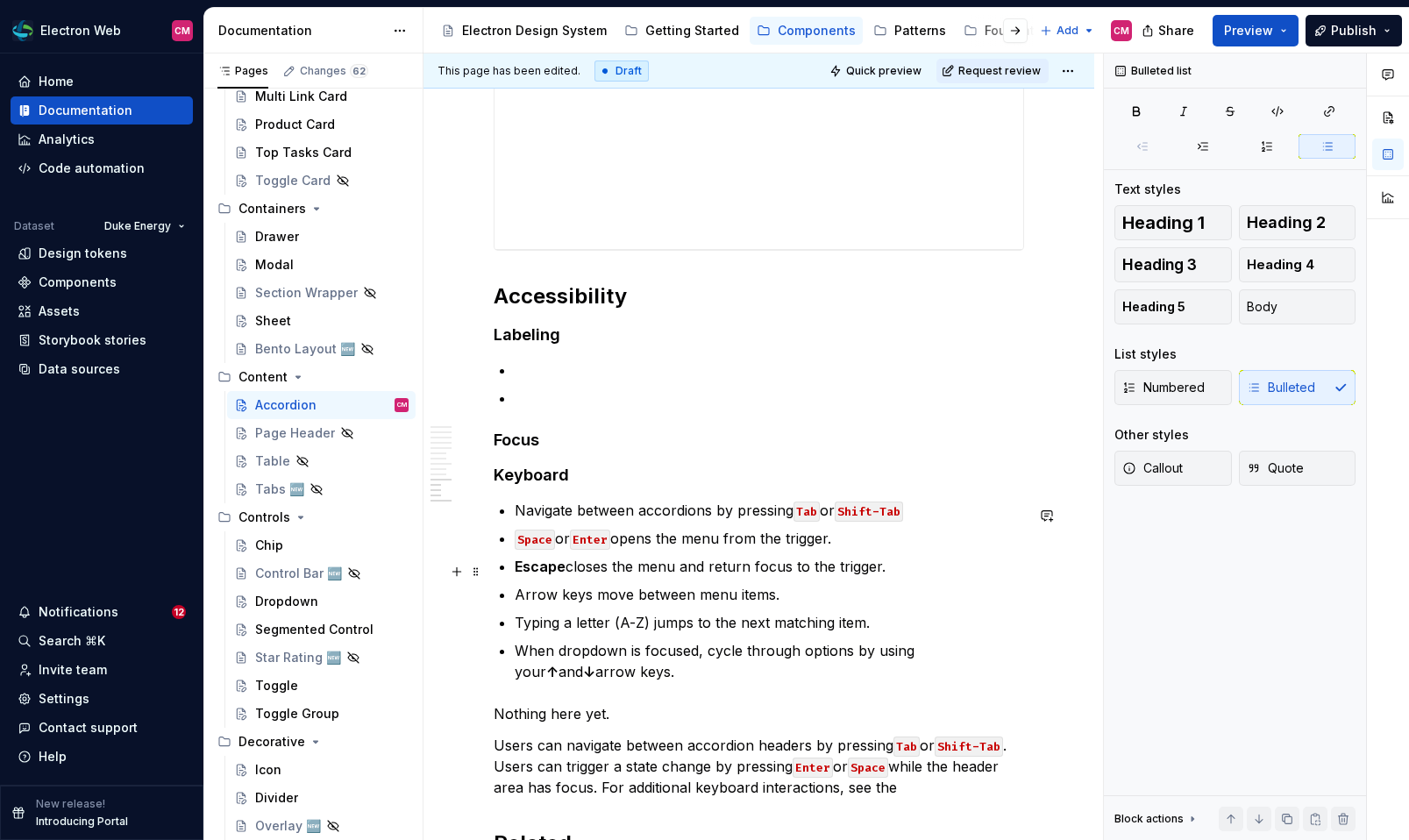
click at [737, 569] on p "Escape closes the menu and return focus to the trigger." at bounding box center [769, 566] width 509 height 21
click at [709, 546] on p "Space or Enter opens the menu from the trigger." at bounding box center [769, 538] width 509 height 21
click at [807, 545] on p "Space or Enter opens the panel from the trigger." at bounding box center [769, 538] width 509 height 21
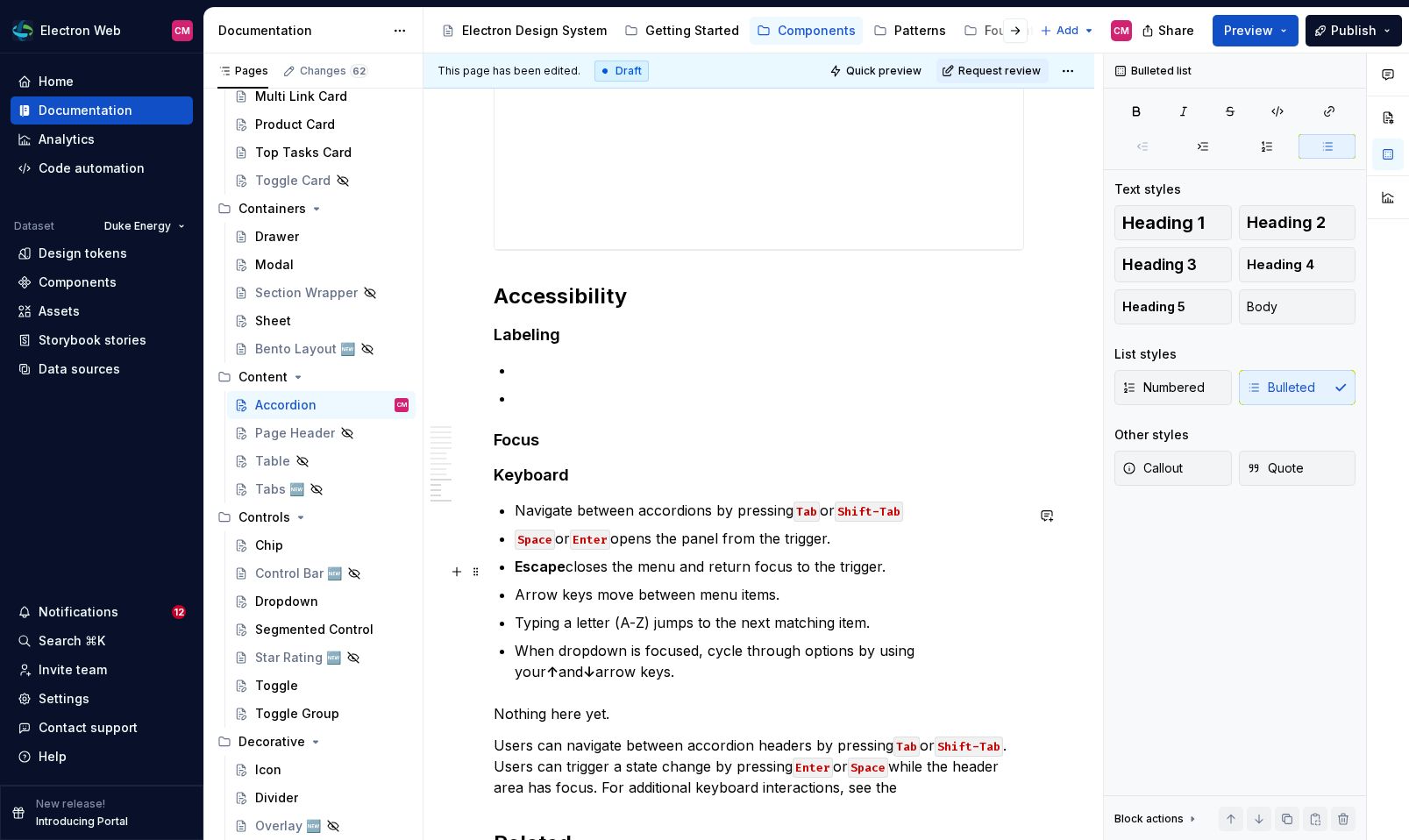
click at [787, 576] on p "Escape closes the menu and return focus to the trigger." at bounding box center [769, 566] width 509 height 21
click at [527, 366] on p at bounding box center [769, 369] width 509 height 21
click at [525, 374] on p at bounding box center [769, 369] width 509 height 21
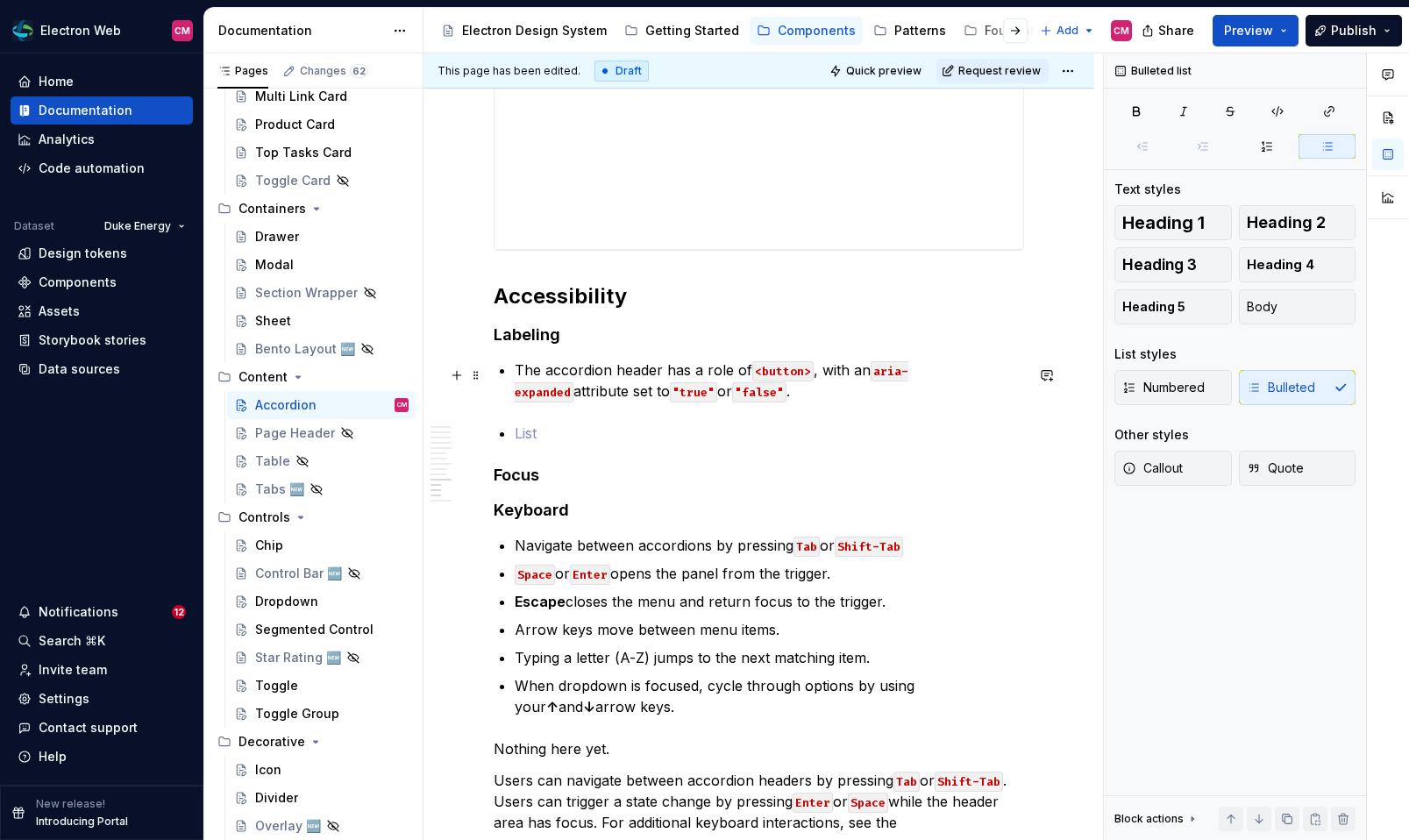
click at [632, 369] on p "The accordion header has a role of <button> , with an aria-expanded attribute s…" at bounding box center [769, 380] width 509 height 42
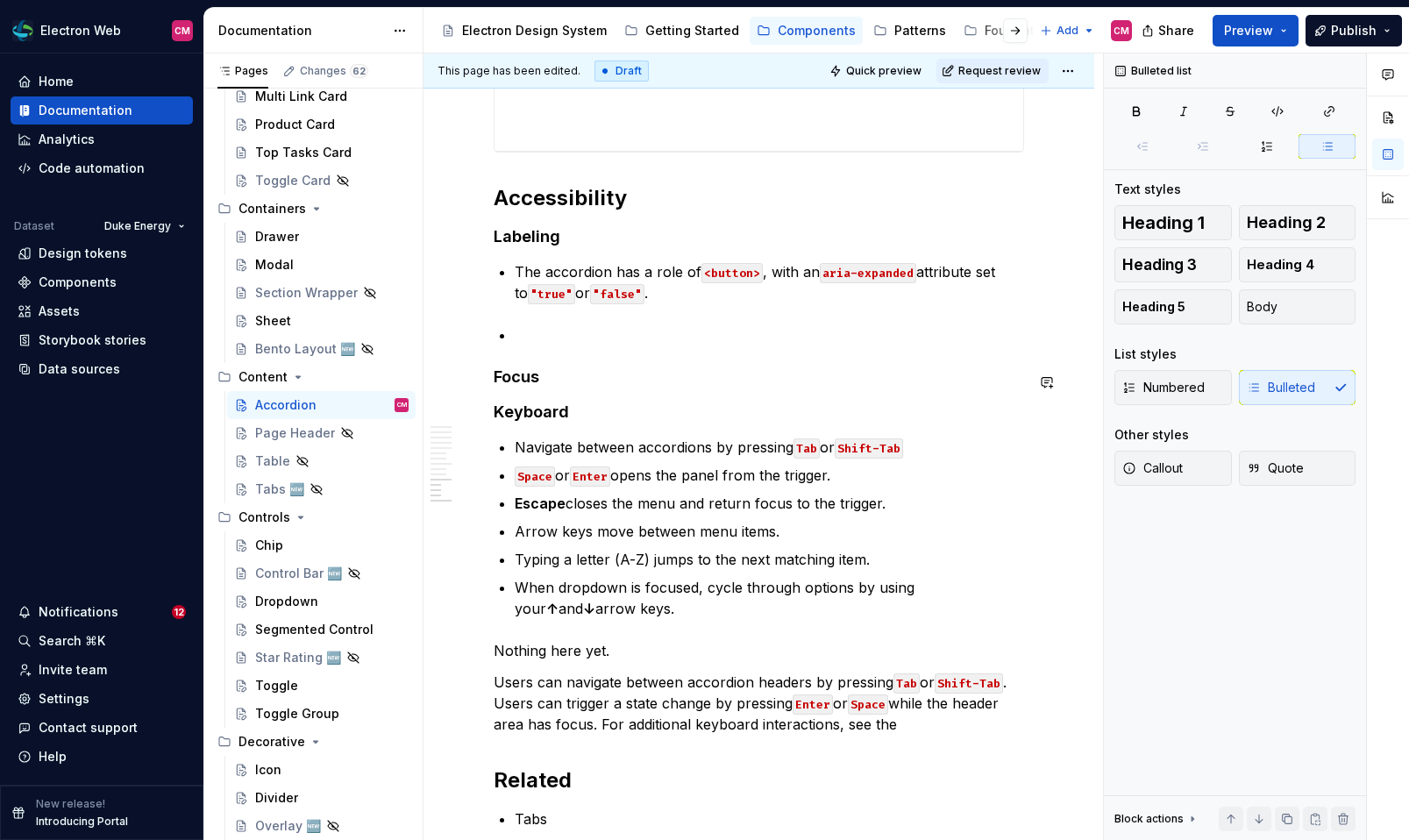
scroll to position [3997, 0]
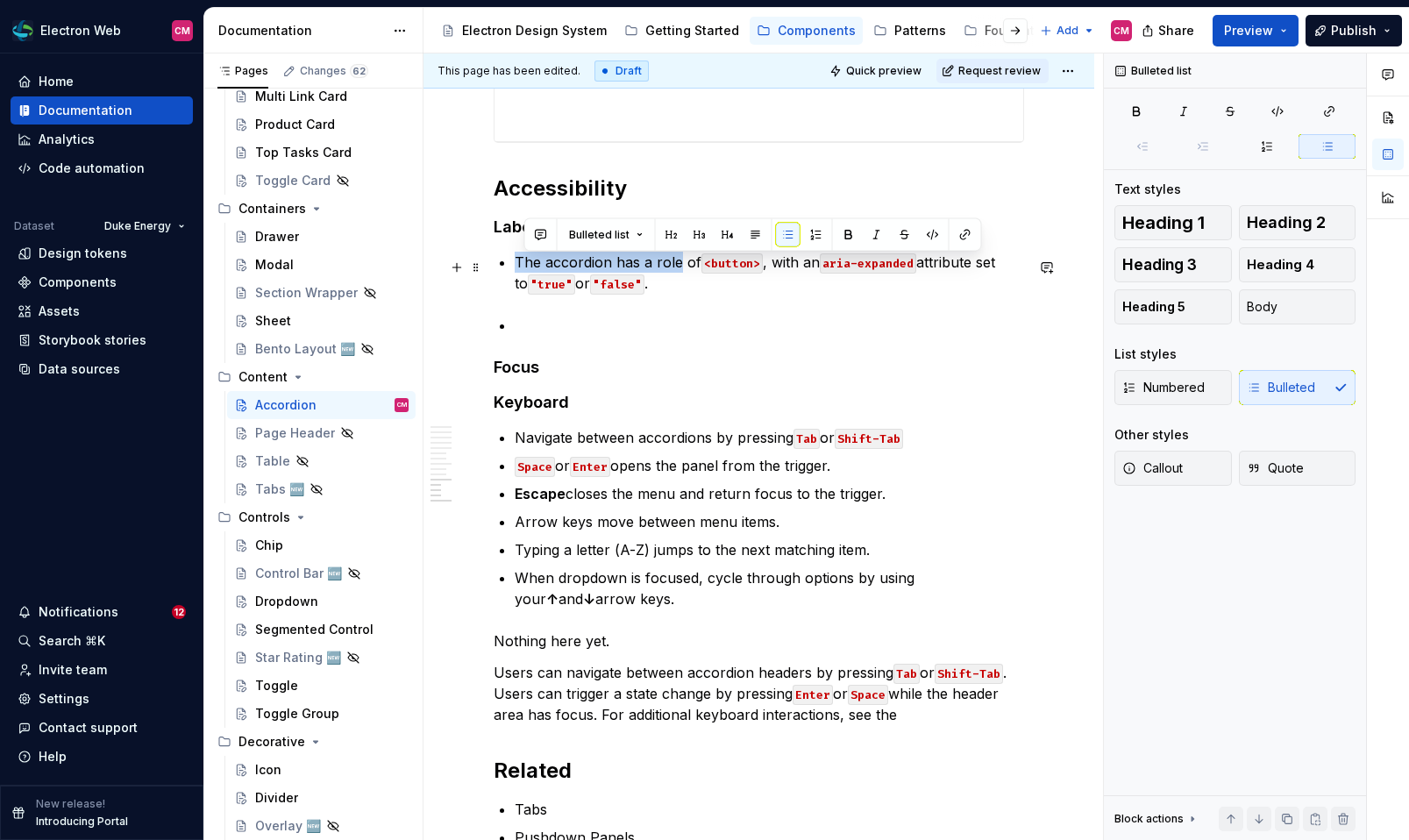
drag, startPoint x: 679, startPoint y: 262, endPoint x: 516, endPoint y: 263, distance: 163.0
click at [516, 263] on p "The accordion has a role of <button> , with an aria-expanded attribute set to "…" at bounding box center [769, 272] width 509 height 42
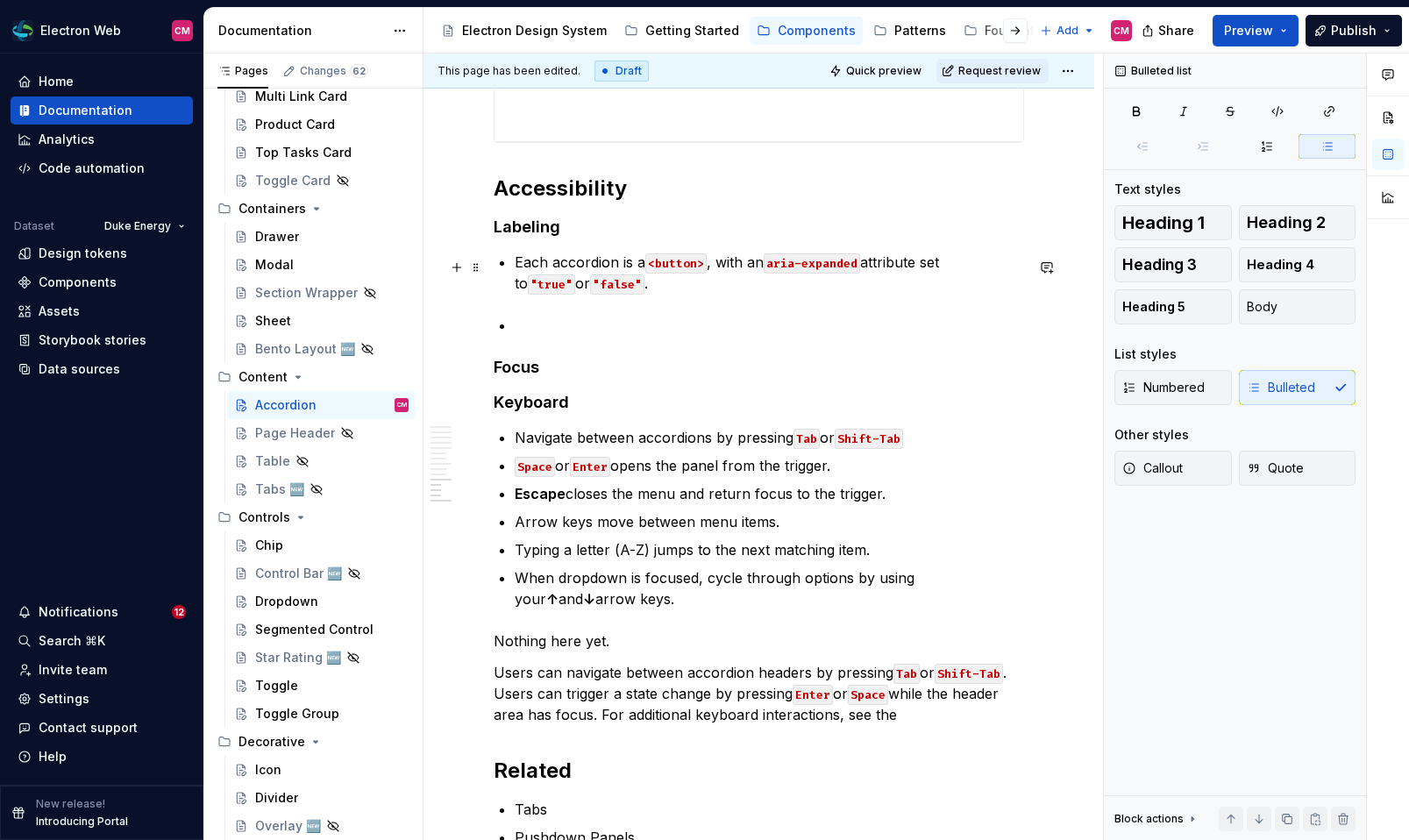
click at [713, 269] on p "Each accordion is a <button> , with an aria-expanded attribute set to "true" or…" at bounding box center [769, 272] width 509 height 42
click at [840, 261] on p "Each accordion is a <button> or an element with role=”button”), with an aria-ex…" at bounding box center [769, 272] width 509 height 42
click at [712, 266] on p "Each accordion is a <button> or an element with role=”button”), with an aria-ex…" at bounding box center [769, 272] width 509 height 42
click at [937, 265] on p "Each accordion is a <button> (or an element with role=”button”), with an aria-e…" at bounding box center [769, 272] width 509 height 42
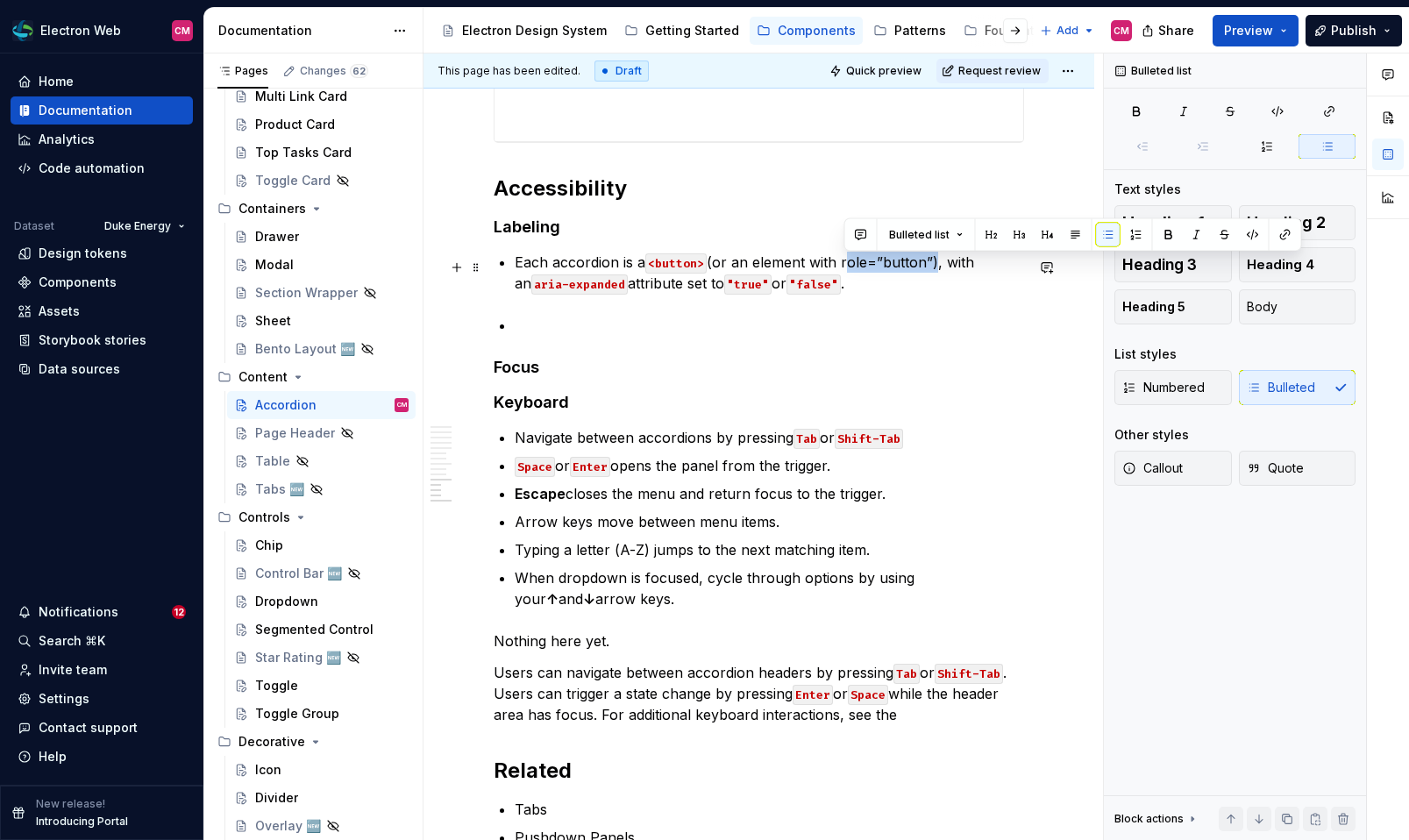
drag, startPoint x: 844, startPoint y: 266, endPoint x: 933, endPoint y: 269, distance: 89.1
click at [933, 269] on p "Each accordion is a <button> (or an element with role=”button”), with an aria-e…" at bounding box center [769, 272] width 509 height 42
click at [1246, 233] on button "button" at bounding box center [1253, 235] width 25 height 25
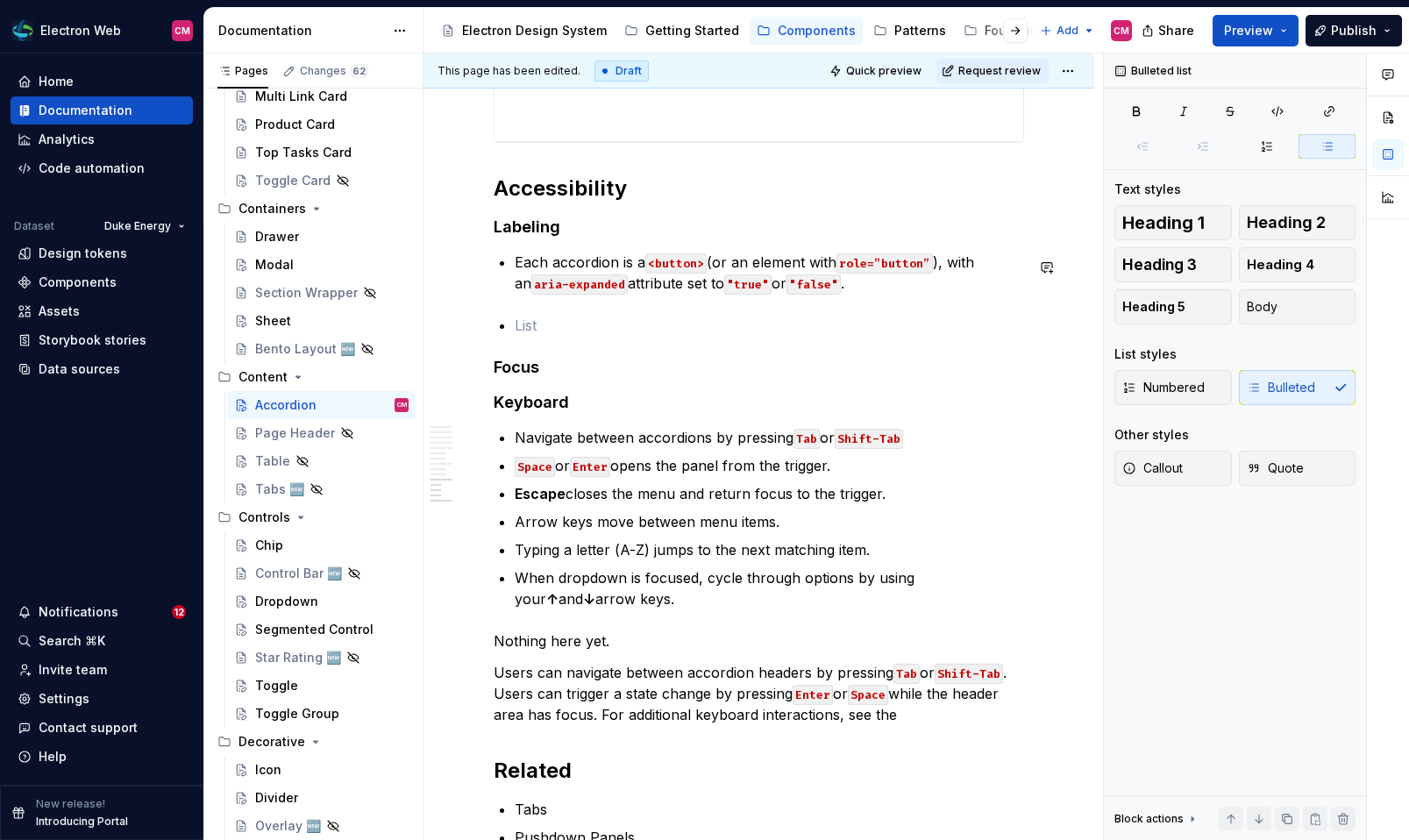
click at [963, 267] on p "Each accordion is a <button> (or an element with role=”button” ), with an aria-…" at bounding box center [769, 272] width 509 height 42
click at [898, 293] on p "Each accordion is a <button> (or an element with role=”button” ), with an aria-…" at bounding box center [769, 272] width 509 height 42
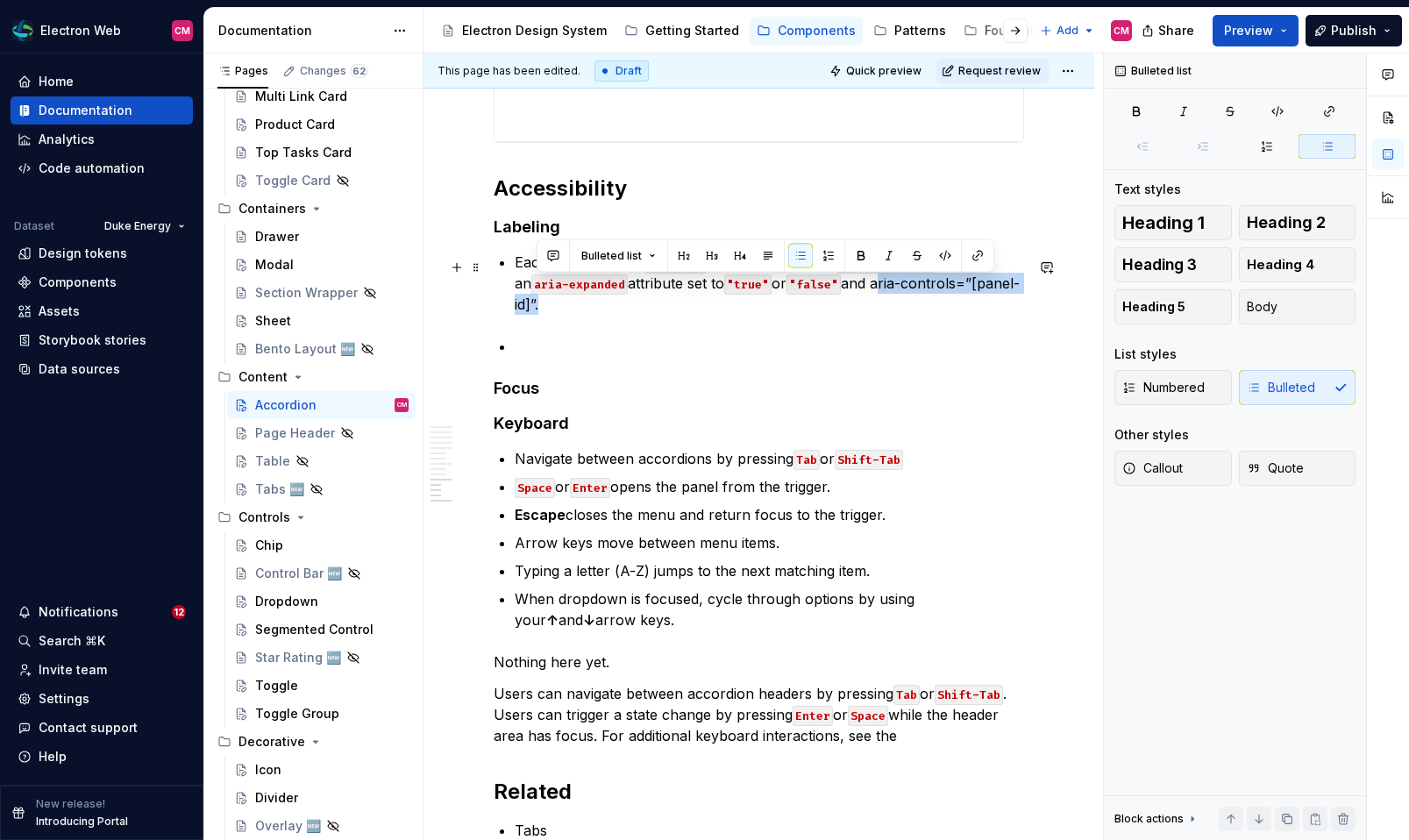
drag, startPoint x: 870, startPoint y: 290, endPoint x: 536, endPoint y: 317, distance: 335.1
click at [536, 315] on p "Each accordion is a <button> (or an element with role=”button” ), with an aria-…" at bounding box center [769, 283] width 509 height 64
click at [946, 246] on button "button" at bounding box center [945, 256] width 25 height 25
click at [814, 307] on p "Each accordion is a <button> (or an element with role=”button” ), with an aria-…" at bounding box center [769, 283] width 509 height 64
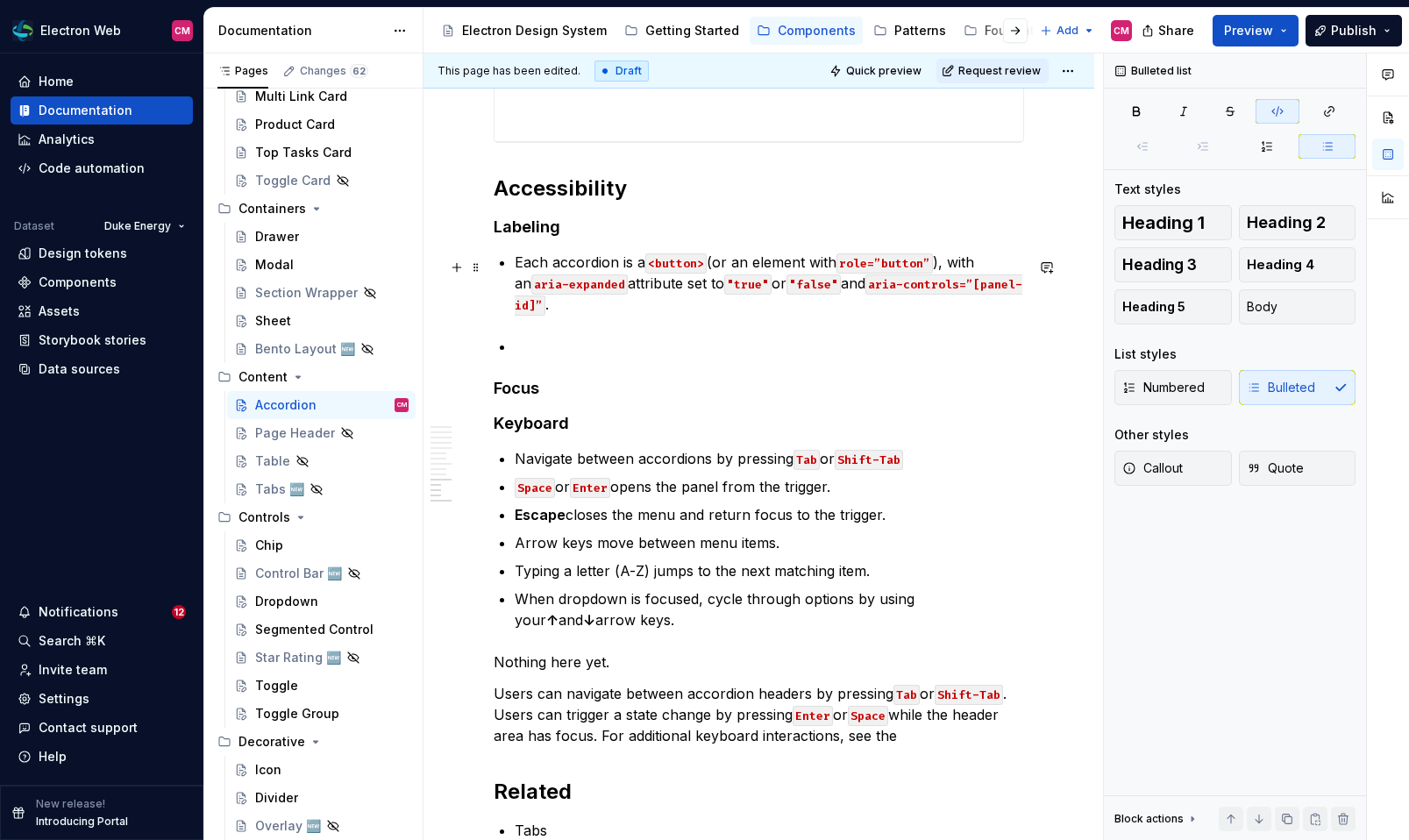
click at [533, 310] on code "aria-controls=”[panel-id]”" at bounding box center [768, 294] width 507 height 41
click at [977, 289] on code "aria-controls=”[panel-id]"" at bounding box center [768, 294] width 507 height 41
click at [740, 313] on p "Each accordion is a <button> (or an element with role=”button” ), with an aria-…" at bounding box center [769, 283] width 509 height 64
click at [576, 352] on p at bounding box center [769, 346] width 509 height 21
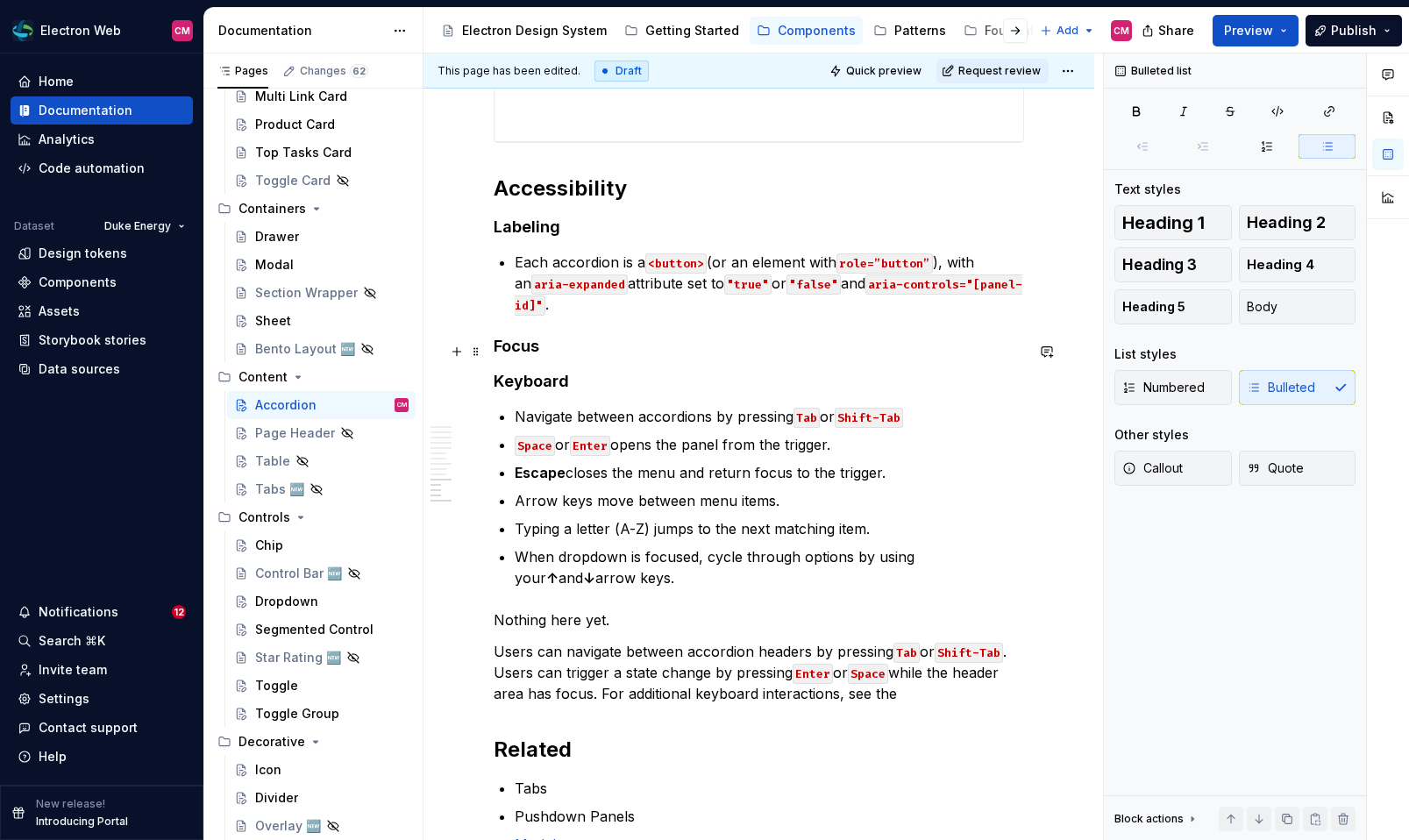
click at [555, 354] on h4 "Focus" at bounding box center [758, 346] width 530 height 21
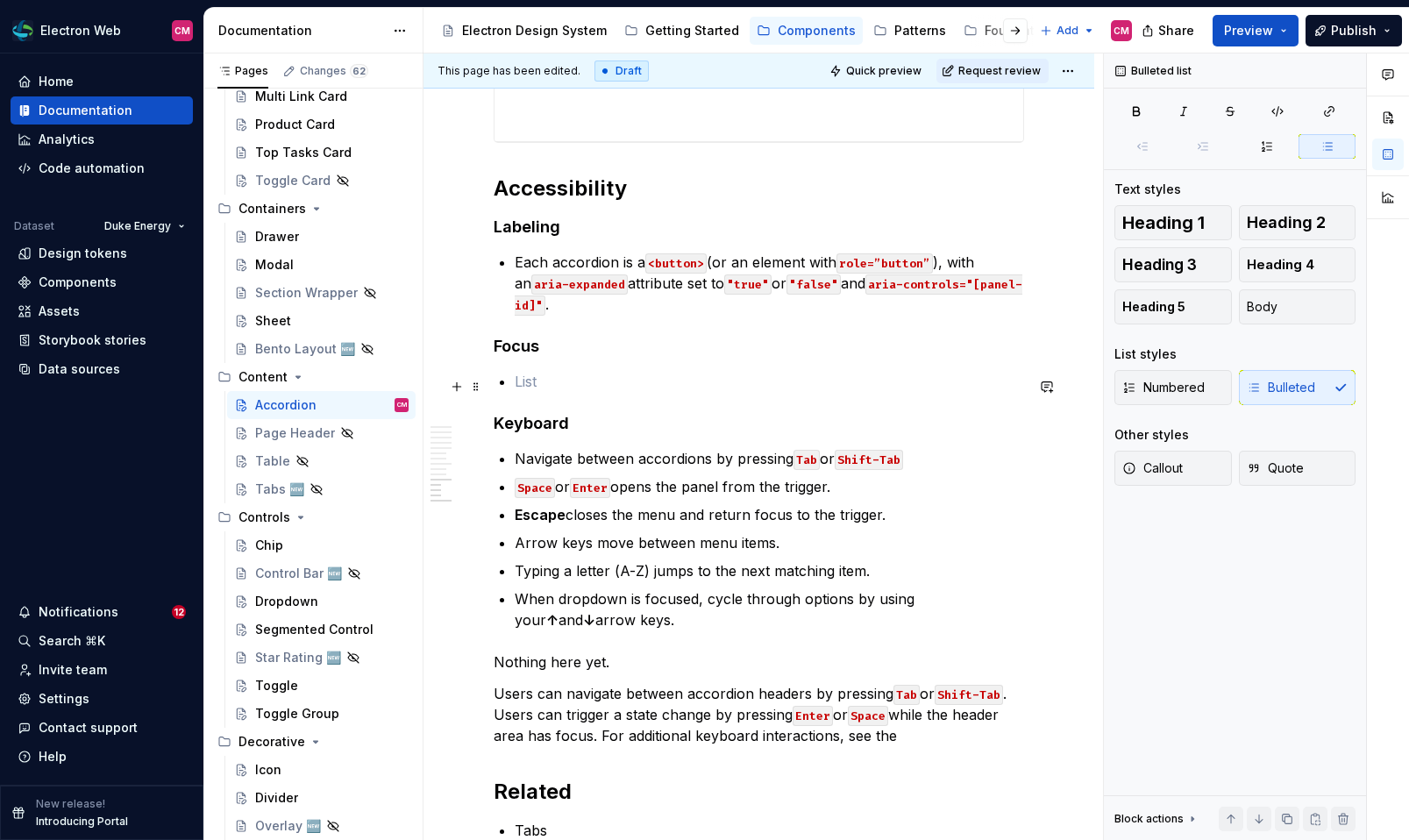
click at [533, 392] on p at bounding box center [769, 381] width 509 height 21
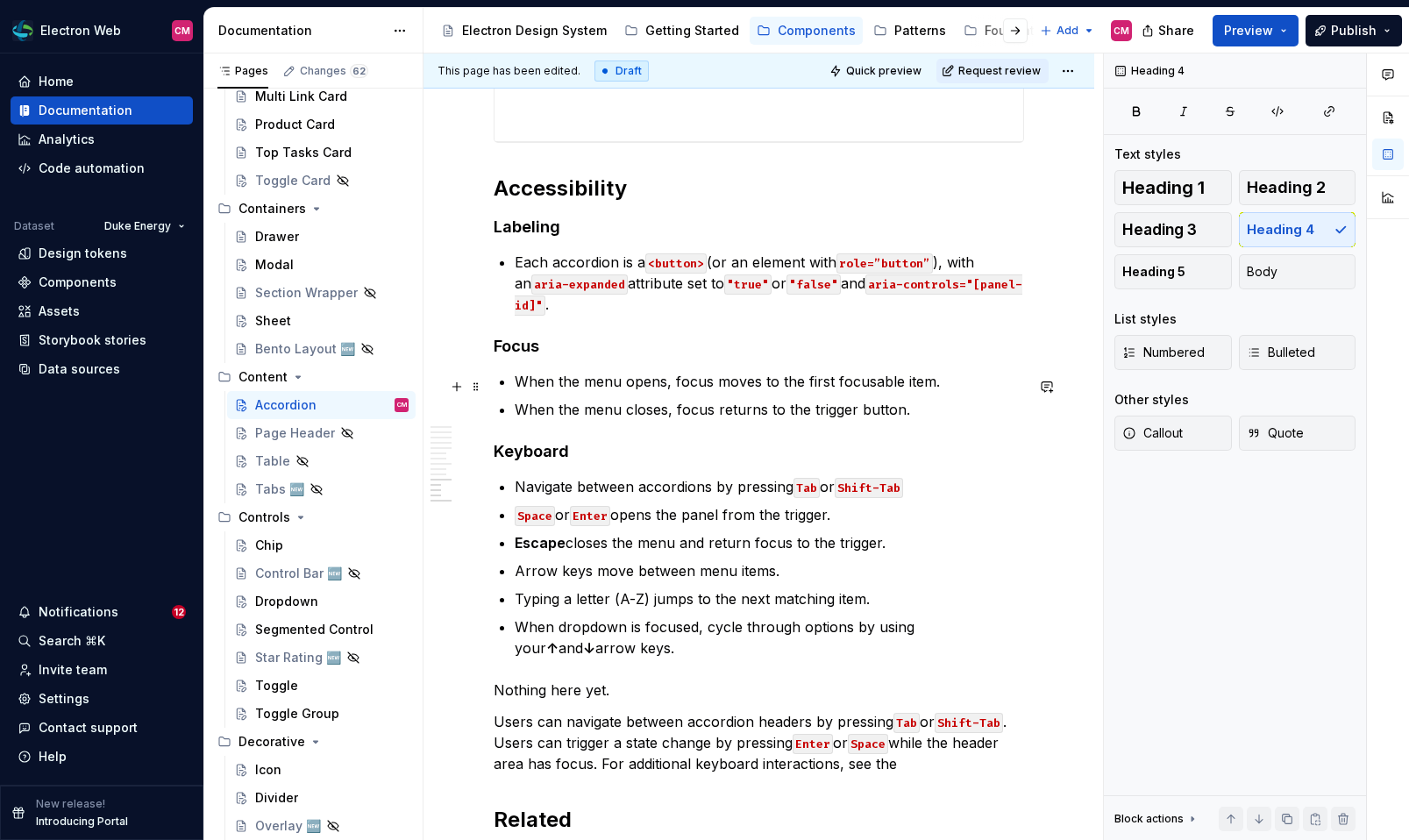
click at [604, 392] on p "When the menu opens, focus moves to the first focusable item." at bounding box center [769, 381] width 509 height 21
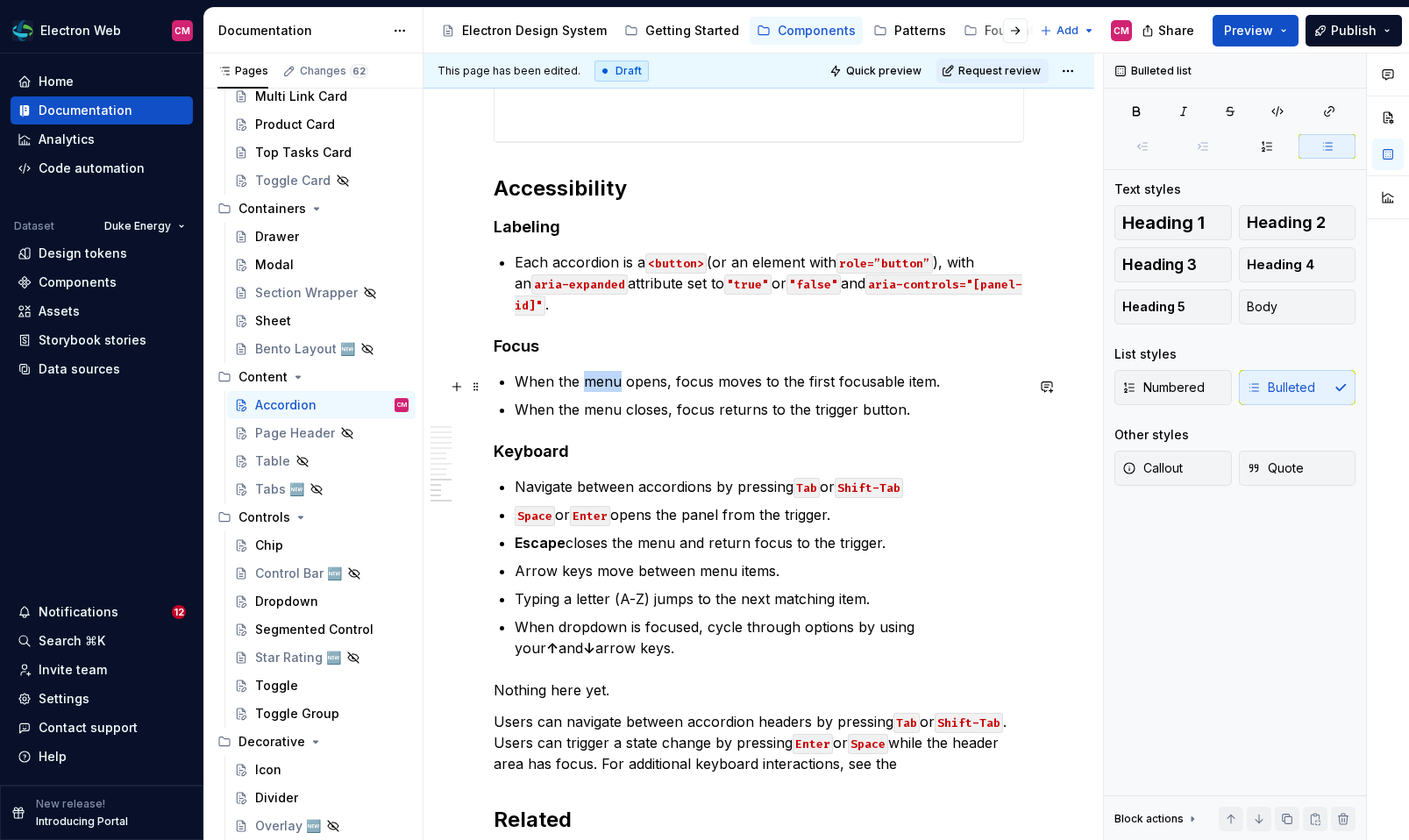
click at [604, 392] on p "When the menu opens, focus moves to the first focusable item." at bounding box center [769, 381] width 509 height 21
click at [611, 413] on p "When the menu closes, focus returns to the trigger button." at bounding box center [769, 409] width 509 height 21
click at [711, 386] on p "When the panel opens, focus moves to the first focusable item." at bounding box center [769, 381] width 509 height 21
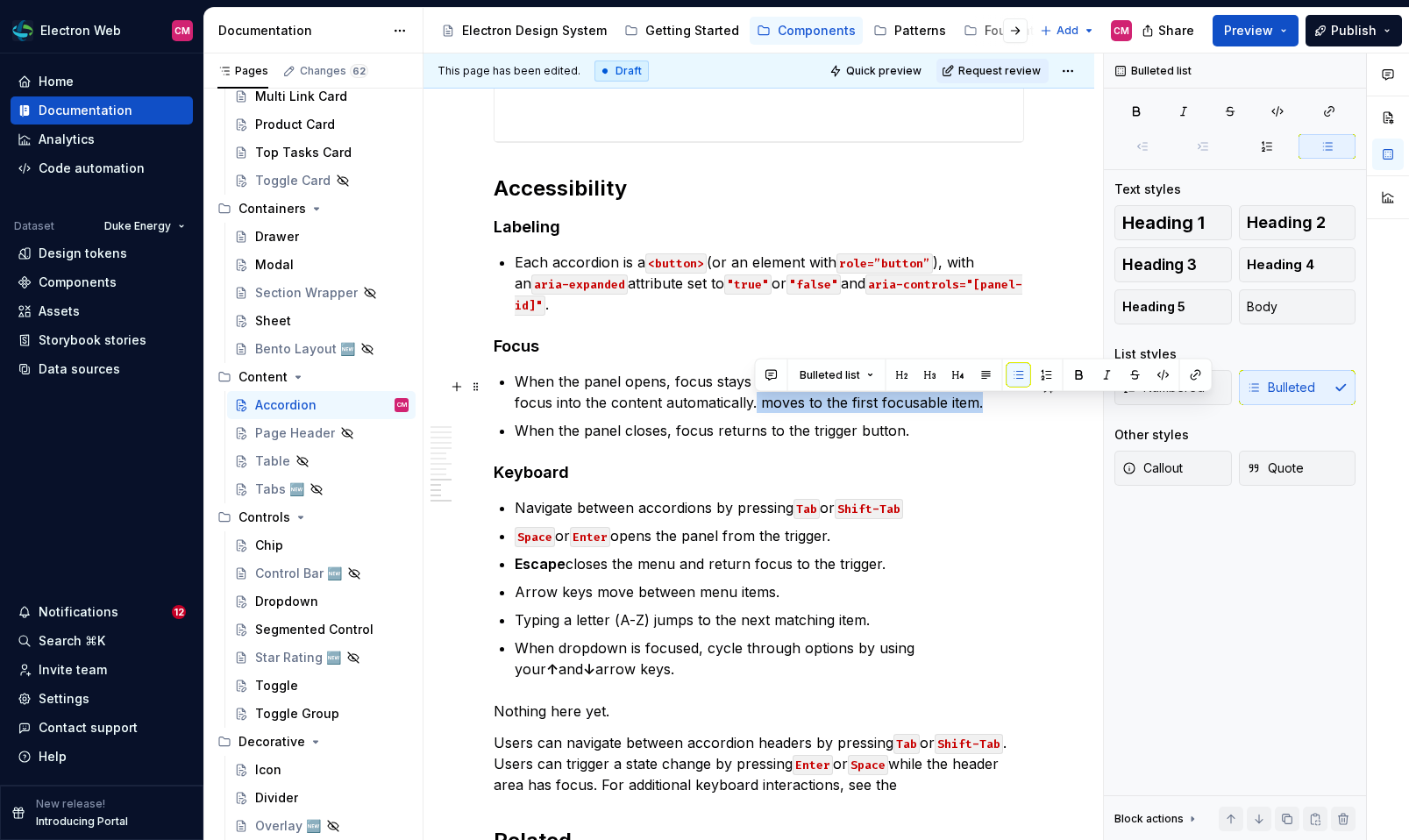
drag, startPoint x: 959, startPoint y: 412, endPoint x: 754, endPoint y: 409, distance: 205.0
click at [754, 409] on p "When the panel opens, focus stays on the accordion button; don’t move focus int…" at bounding box center [769, 392] width 509 height 42
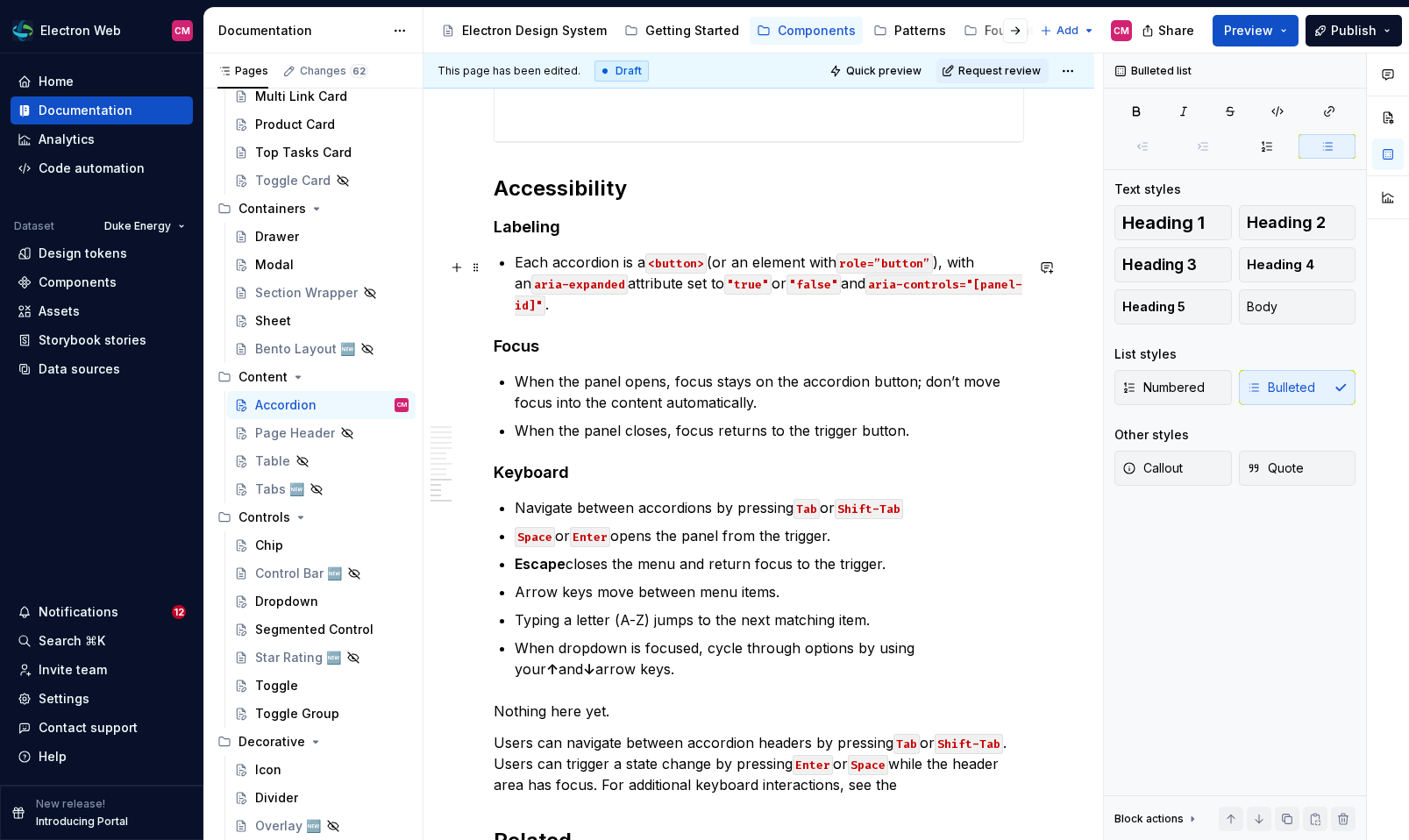
click at [888, 263] on code "role=”button”" at bounding box center [884, 263] width 96 height 20
click at [932, 270] on code "role="button”" at bounding box center [884, 263] width 96 height 20
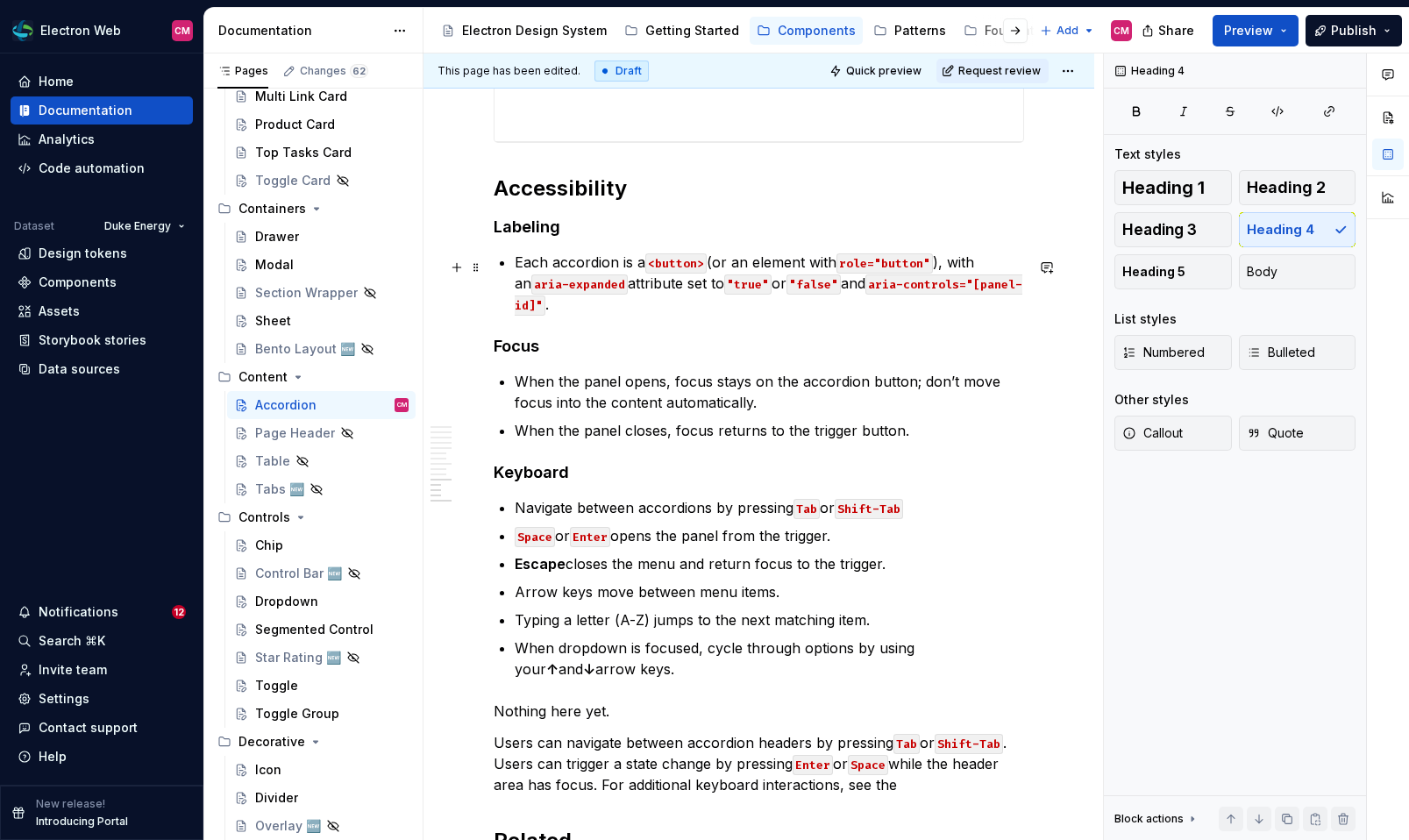
click at [714, 315] on p "Each accordion is a <button> (or an element with role="button" ), with an aria-…" at bounding box center [769, 283] width 509 height 64
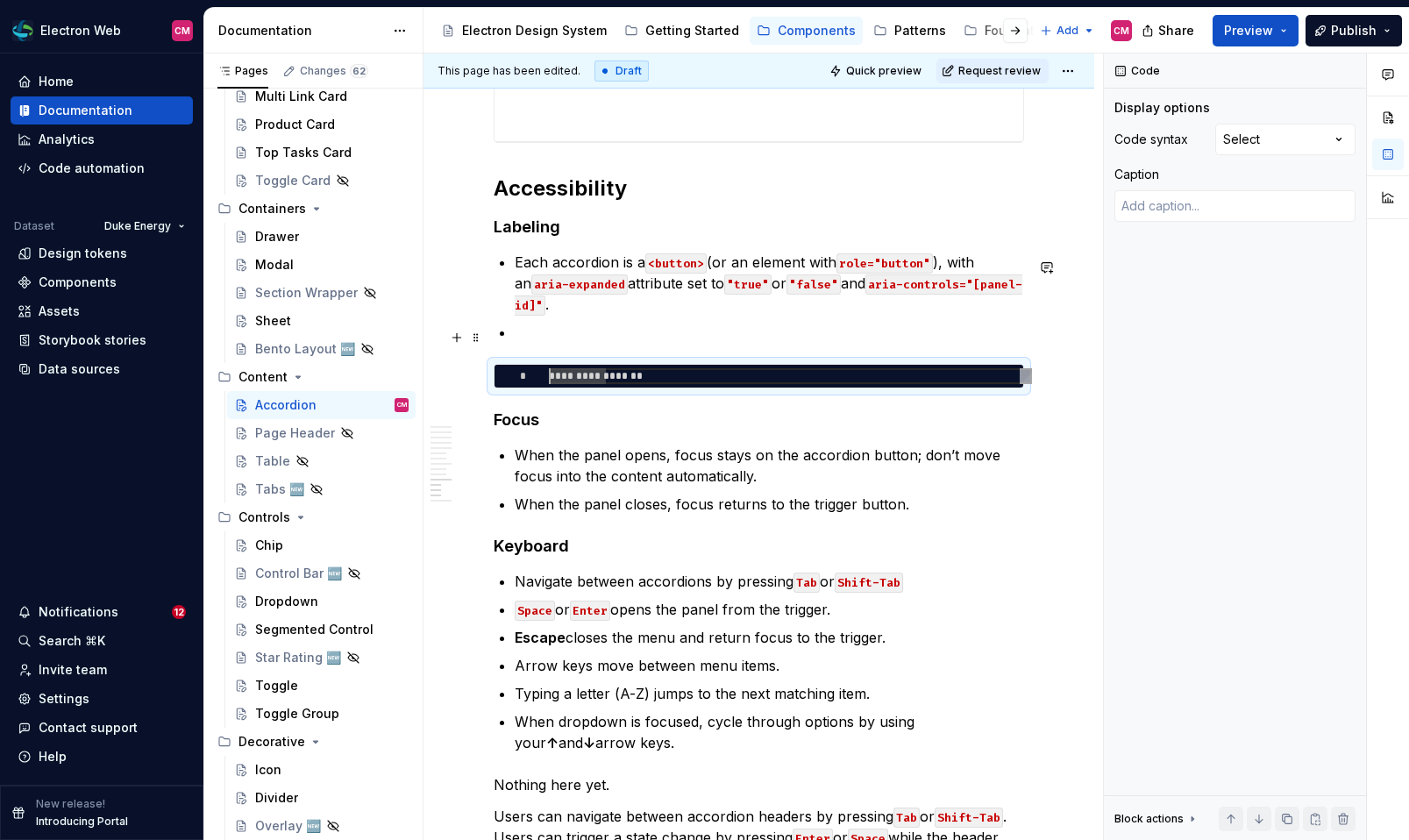
click at [665, 321] on ul "Each accordion is a <button> (or an element with role="button" ), with an aria-…" at bounding box center [769, 296] width 509 height 91
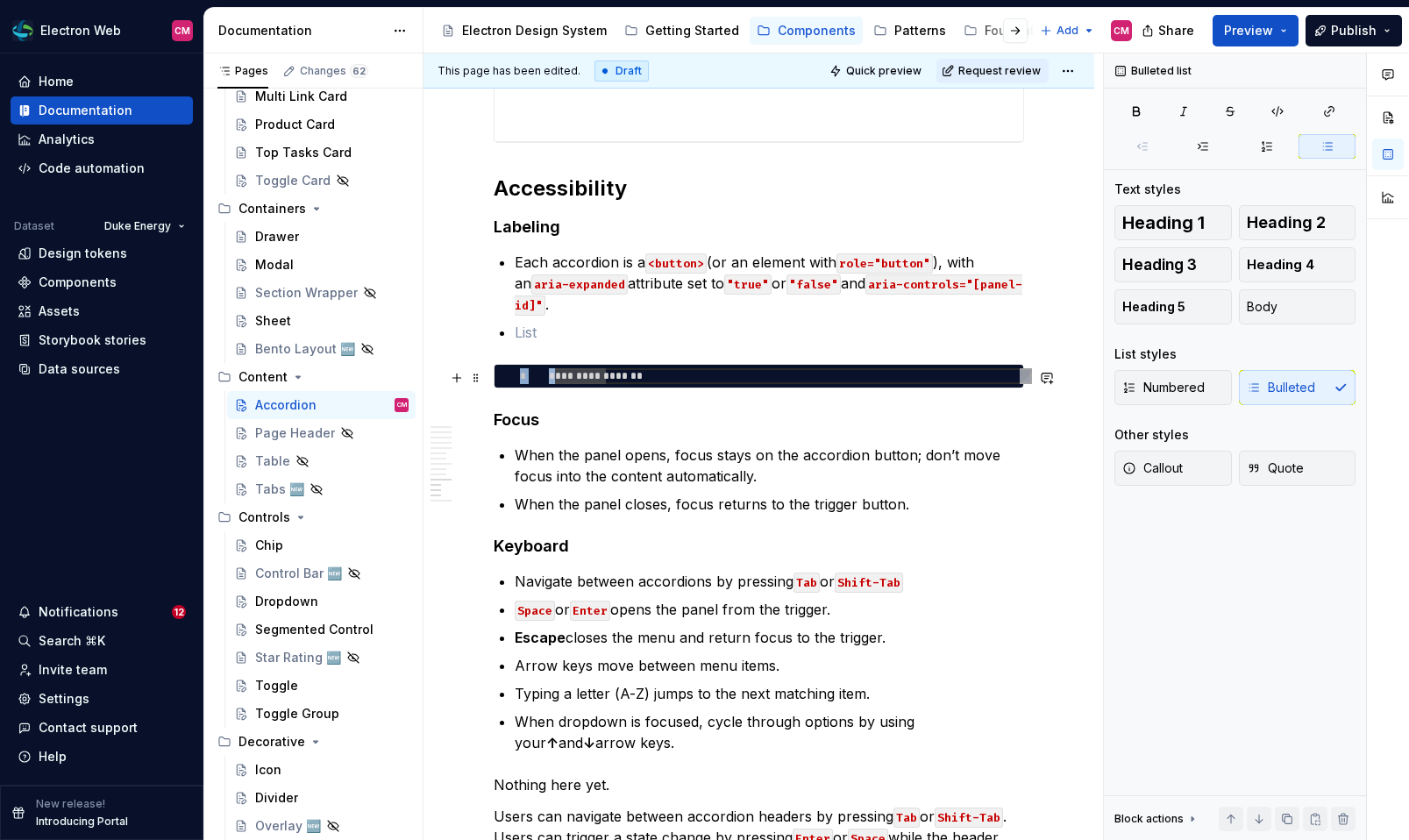
drag, startPoint x: 491, startPoint y: 362, endPoint x: 557, endPoint y: 383, distance: 69.3
click at [557, 383] on div "**********" at bounding box center [758, 376] width 530 height 25
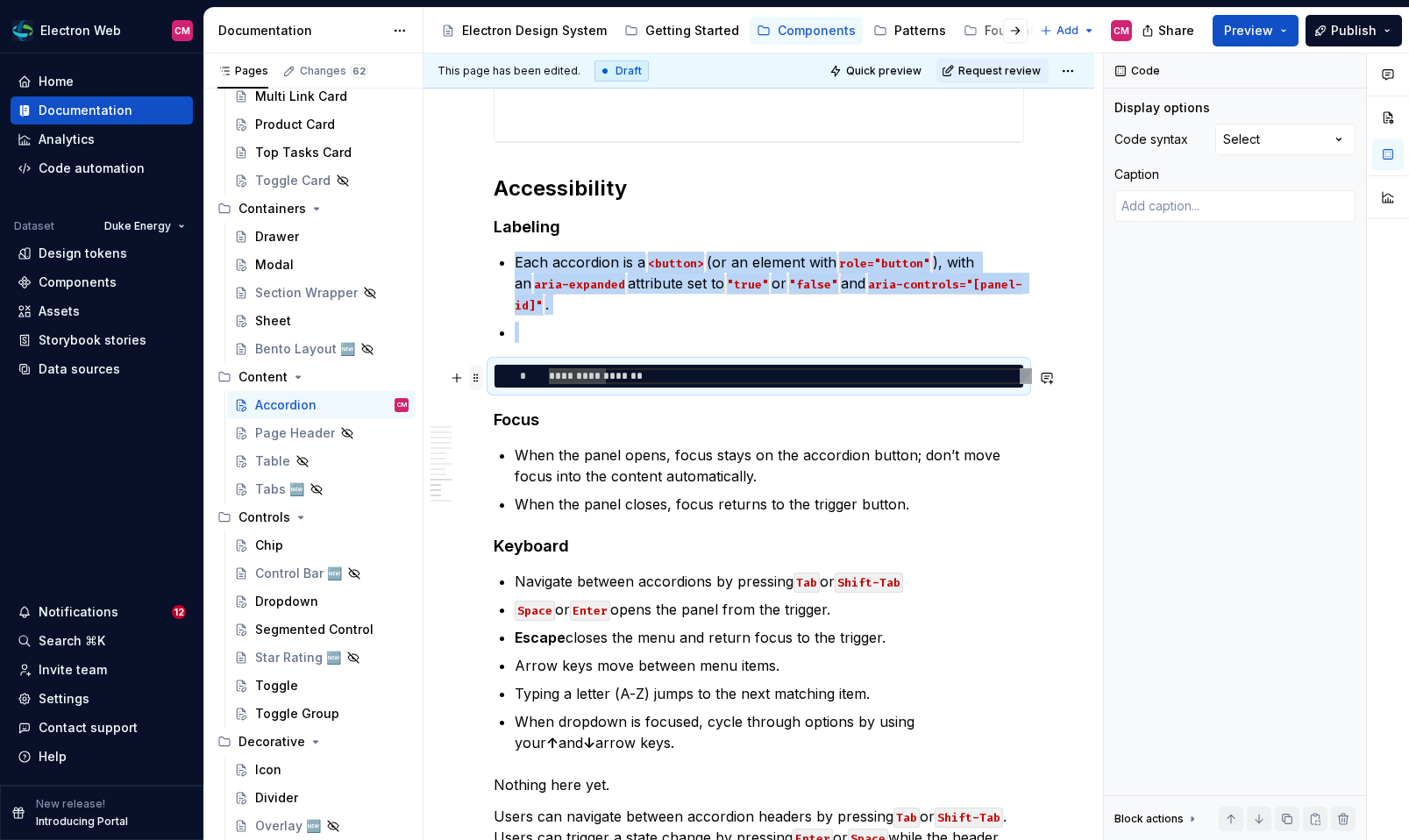
click at [475, 377] on span at bounding box center [475, 378] width 14 height 25
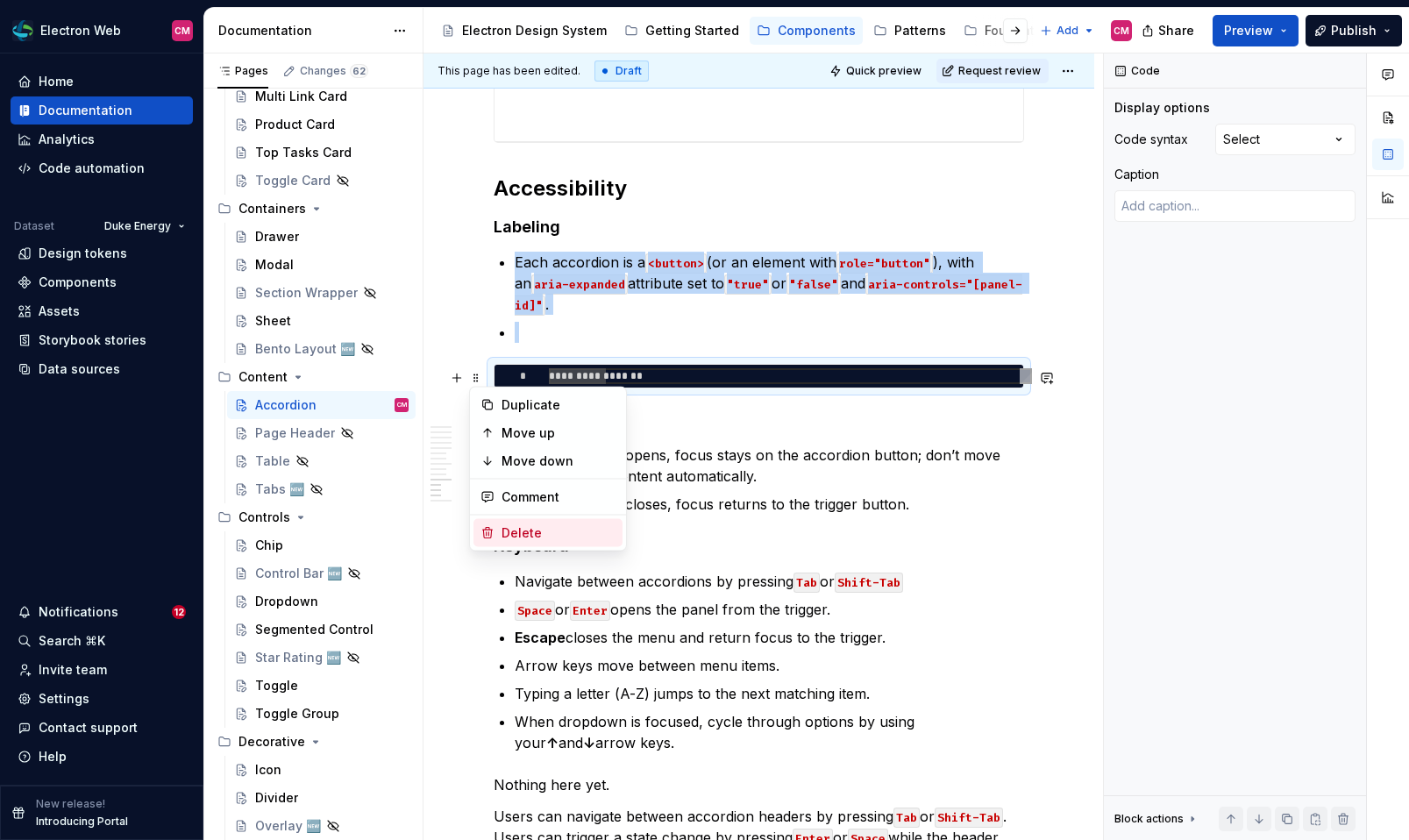
click at [527, 526] on div "Delete" at bounding box center [558, 533] width 114 height 17
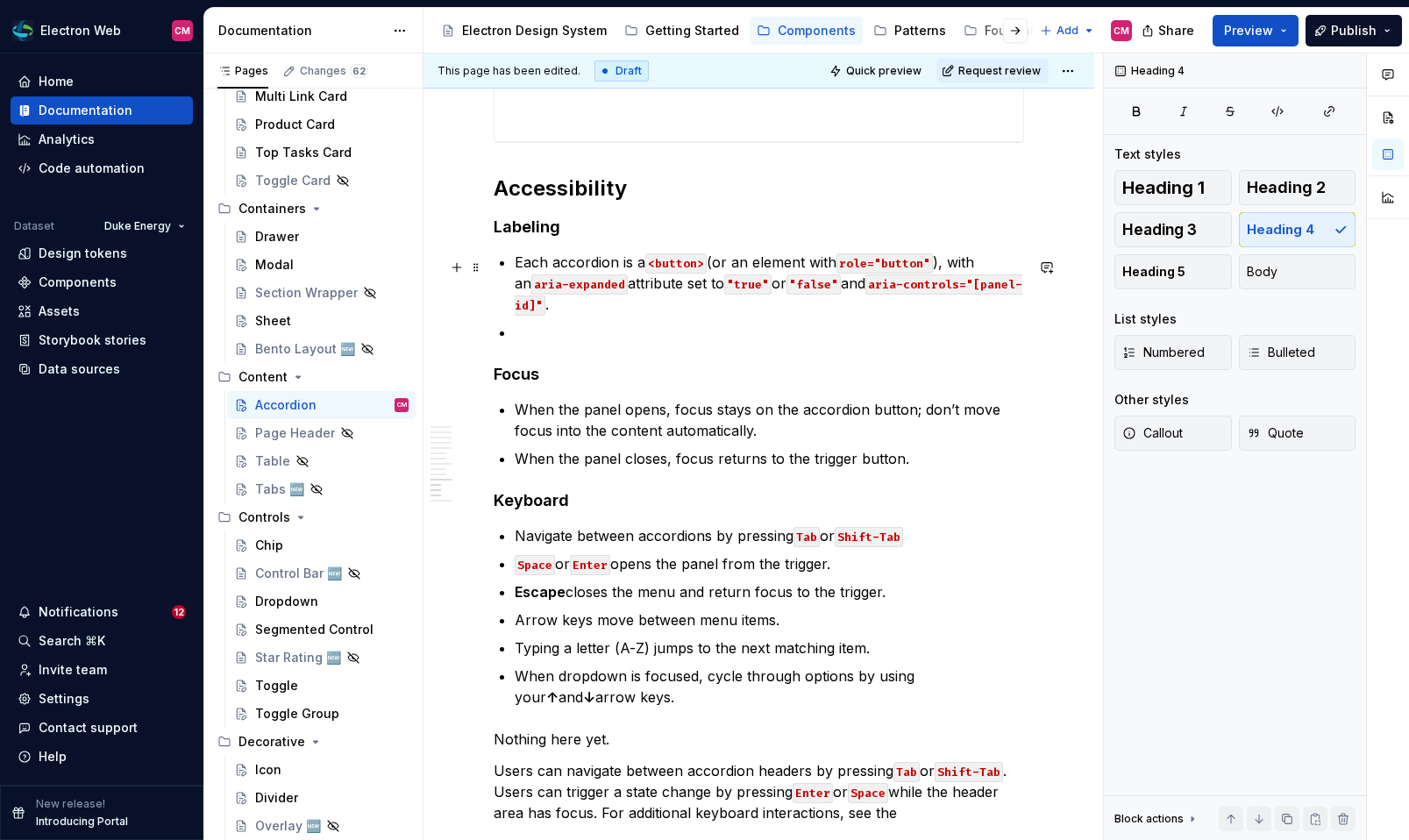
click at [1002, 290] on code "aria-controls="[panel-id]"" at bounding box center [768, 294] width 507 height 41
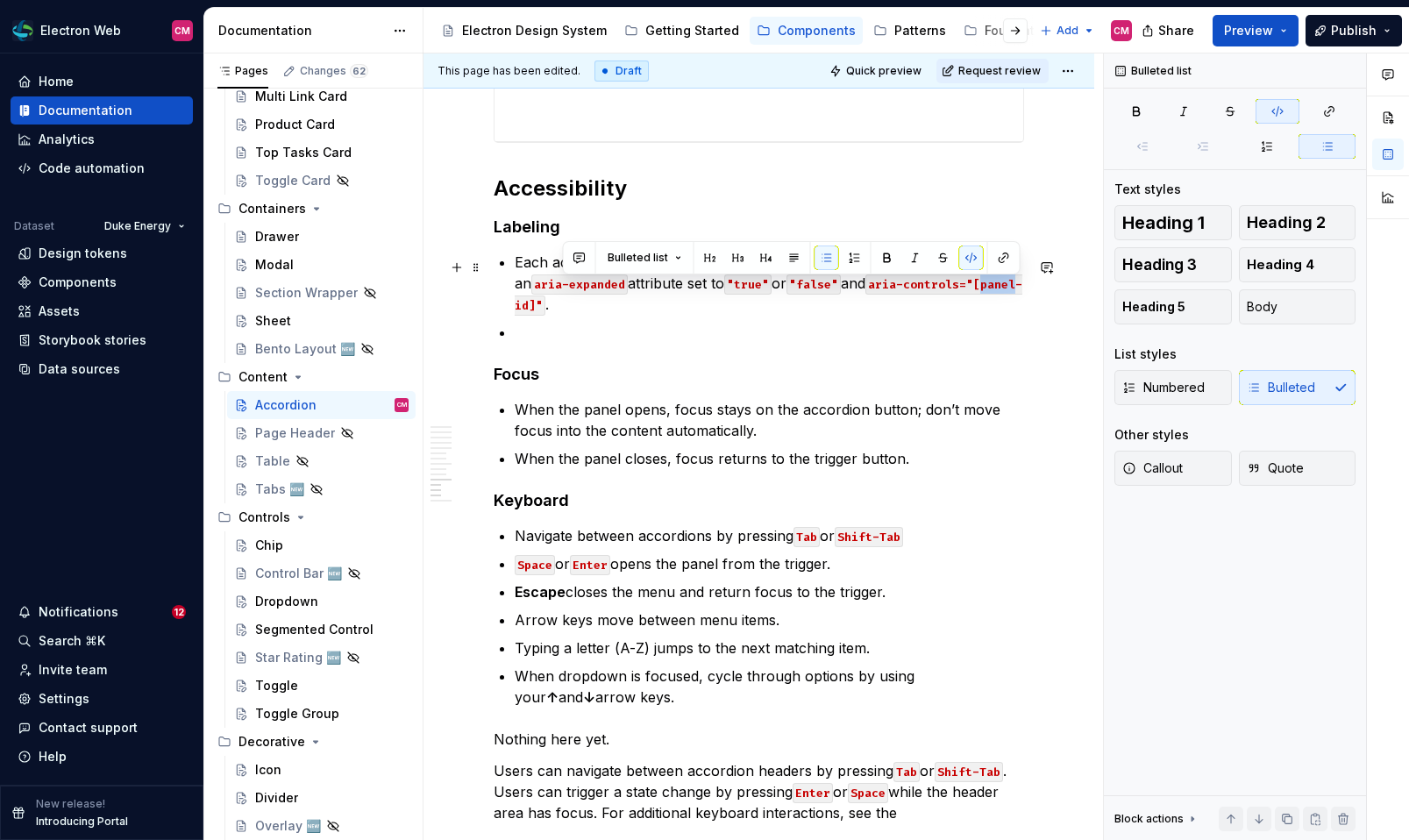
click at [1002, 290] on code "aria-controls="[panel-id]"" at bounding box center [768, 294] width 507 height 41
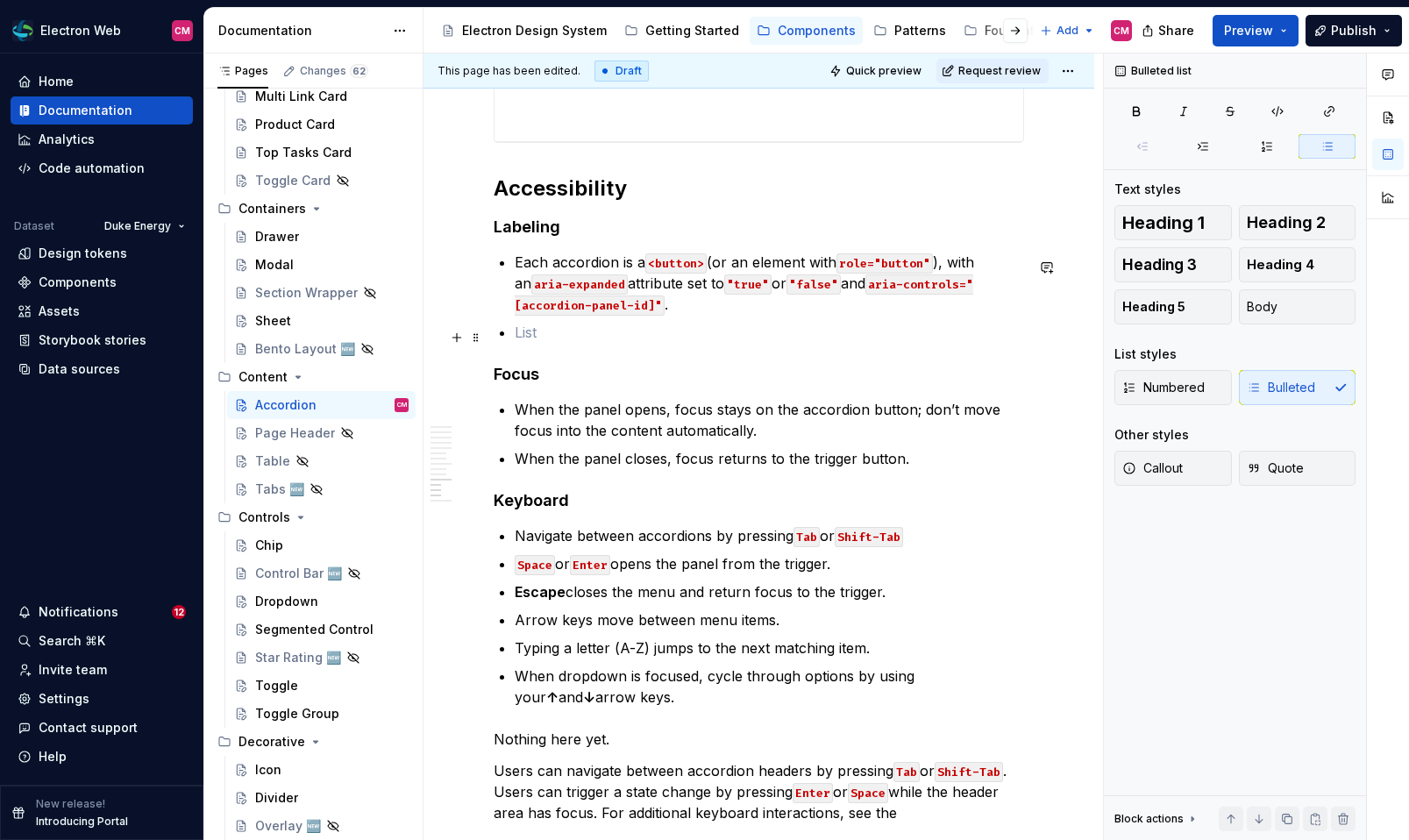
click at [625, 329] on p at bounding box center [769, 332] width 509 height 21
click at [628, 341] on p "The panel is id=”panel-trigger-id]”" at bounding box center [769, 332] width 509 height 21
click at [756, 333] on p "The panel is id=”[panel-trigger-id]”" at bounding box center [769, 332] width 509 height 21
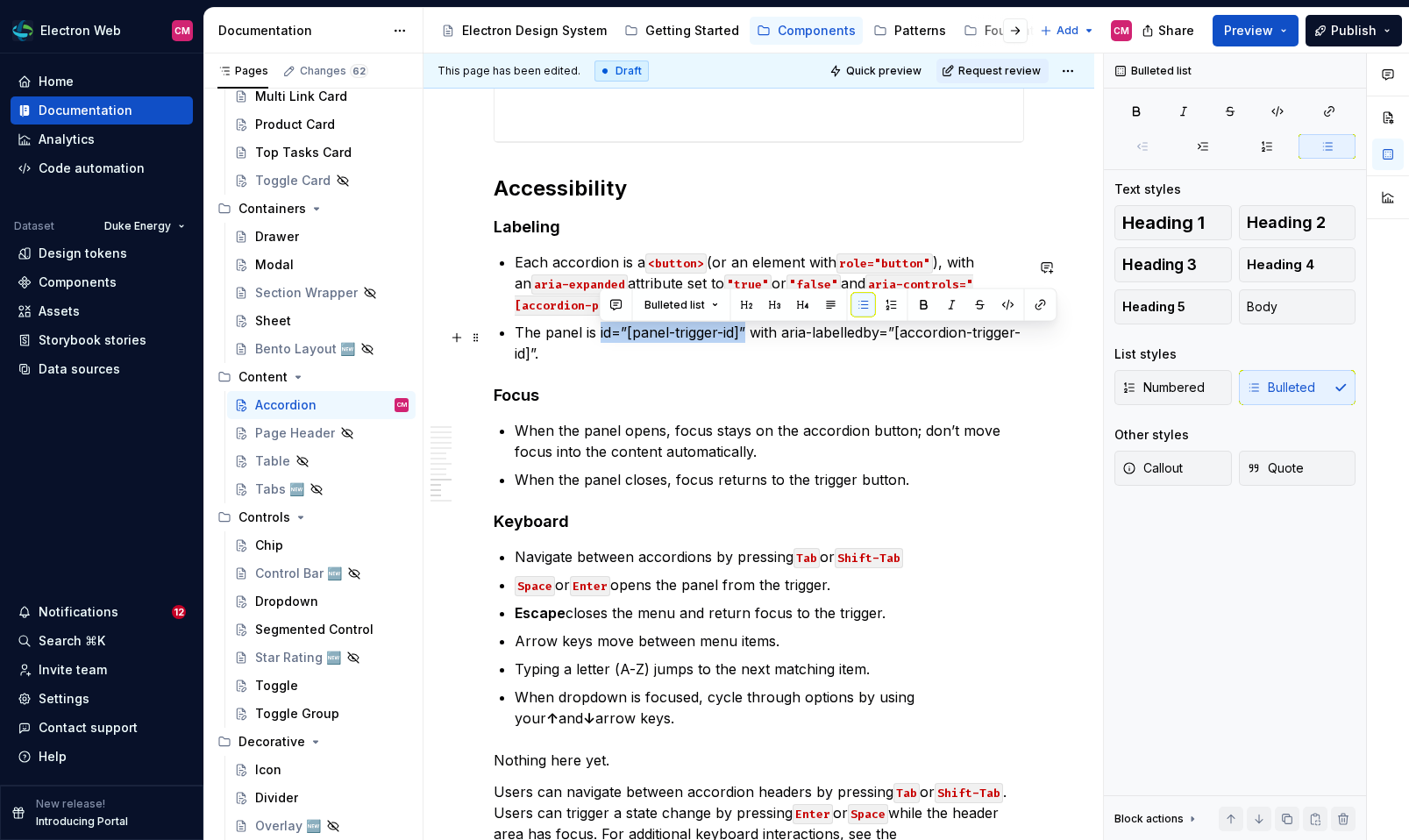
drag, startPoint x: 599, startPoint y: 337, endPoint x: 747, endPoint y: 344, distance: 148.2
click at [747, 344] on p "The panel is id=”[panel-trigger-id]” with aria-labelledby=”[accordion-trigger-i…" at bounding box center [769, 343] width 509 height 42
click at [1005, 304] on button "button" at bounding box center [1009, 305] width 25 height 25
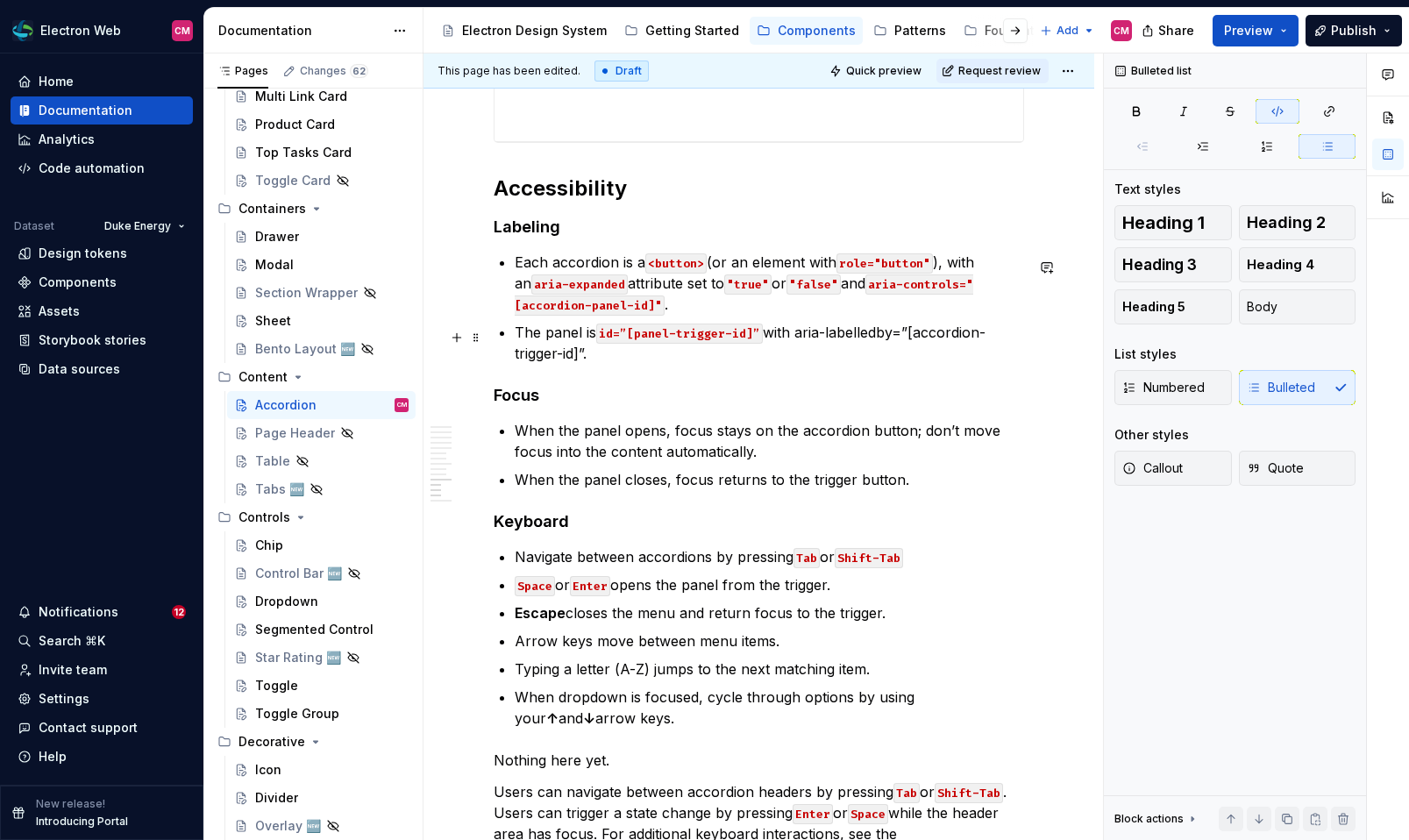
click at [630, 342] on code "id=”[panel-trigger-id]”" at bounding box center [679, 333] width 167 height 20
click at [757, 338] on code "id="[panel-trigger-id]”" at bounding box center [679, 333] width 167 height 20
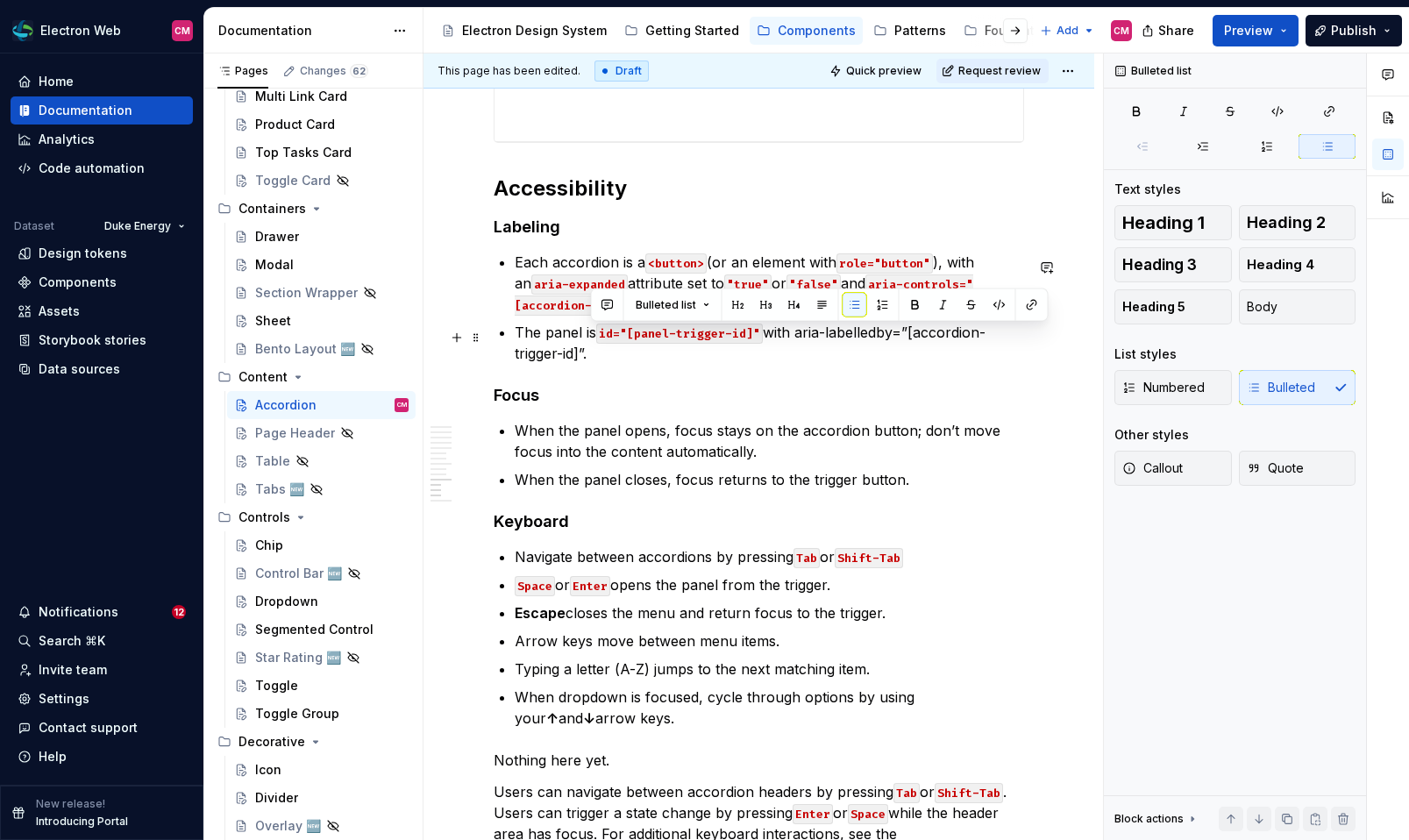
drag, startPoint x: 802, startPoint y: 340, endPoint x: 588, endPoint y: 362, distance: 215.1
click at [588, 362] on p "The panel is id="[panel-trigger-id]" with aria-labelledby=”[accordion-trigger-i…" at bounding box center [769, 343] width 509 height 42
click at [995, 308] on button "button" at bounding box center [1000, 305] width 25 height 25
click at [921, 339] on code "aria-labelledby=”[accordion-trigger-id]”." at bounding box center [752, 344] width 474 height 41
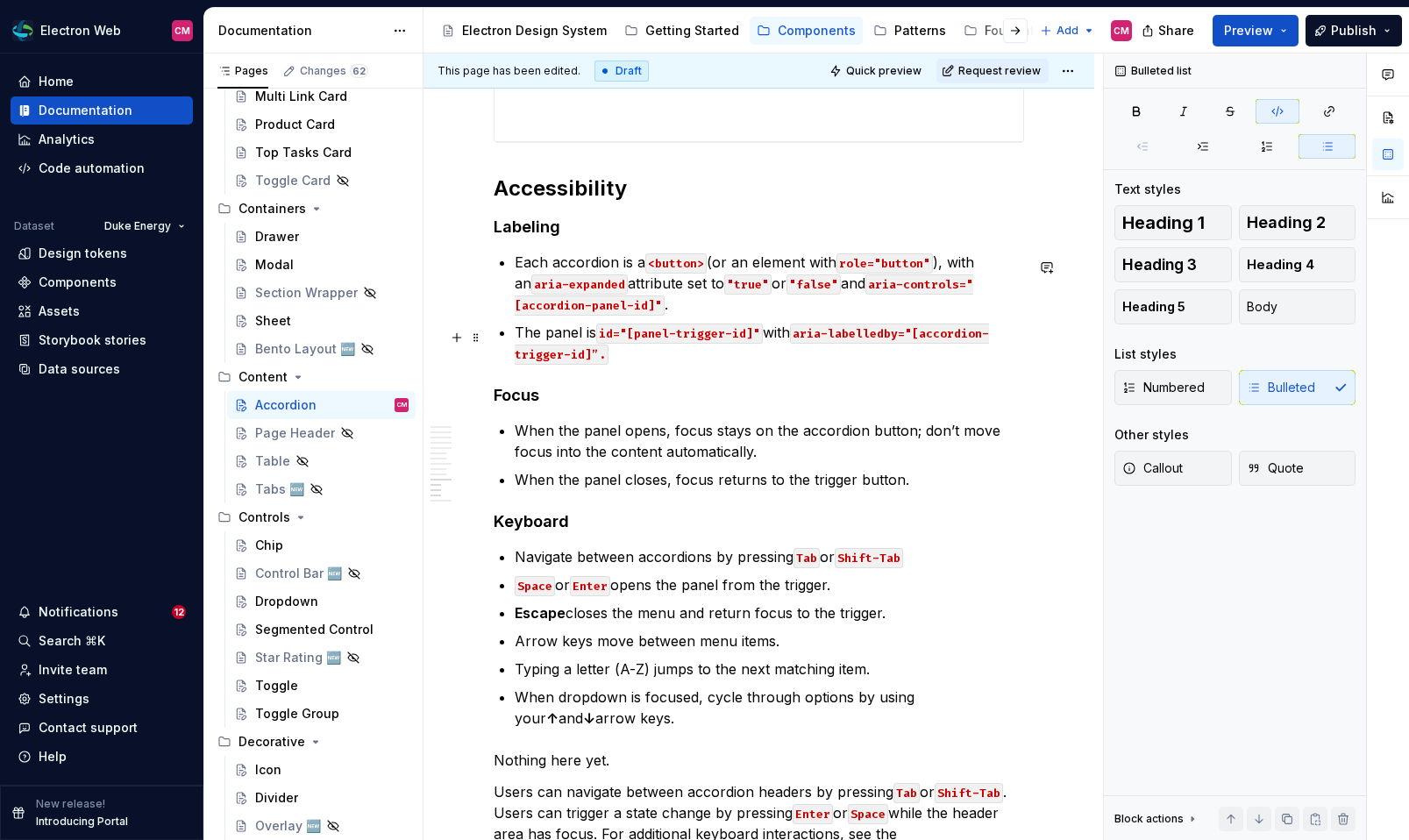
click at [594, 359] on code "aria-labelledby="[accordion-trigger-id]”." at bounding box center [752, 344] width 474 height 41
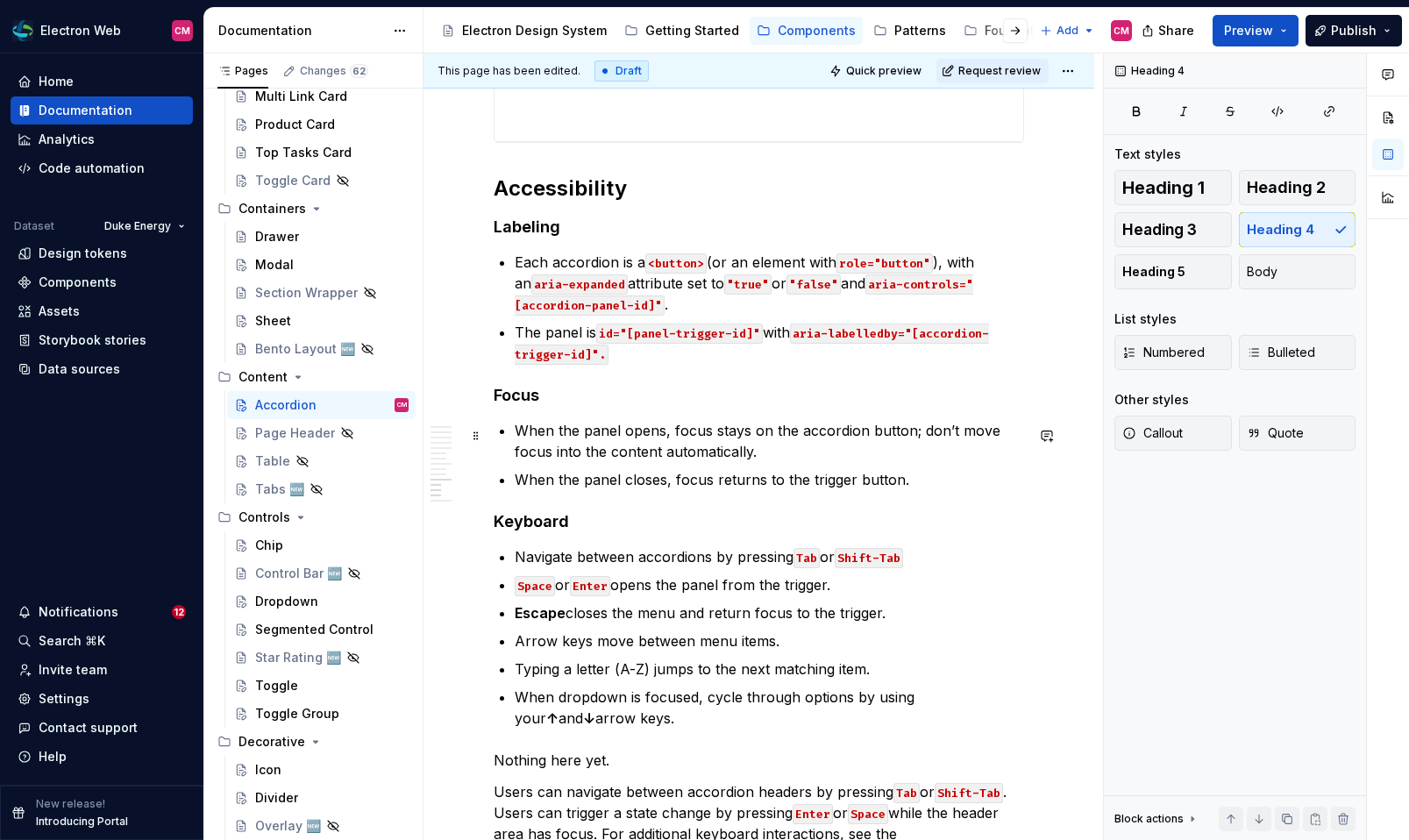
click at [662, 438] on p "When the panel opens, focus stays on the accordion button; don’t move focus int…" at bounding box center [769, 441] width 509 height 42
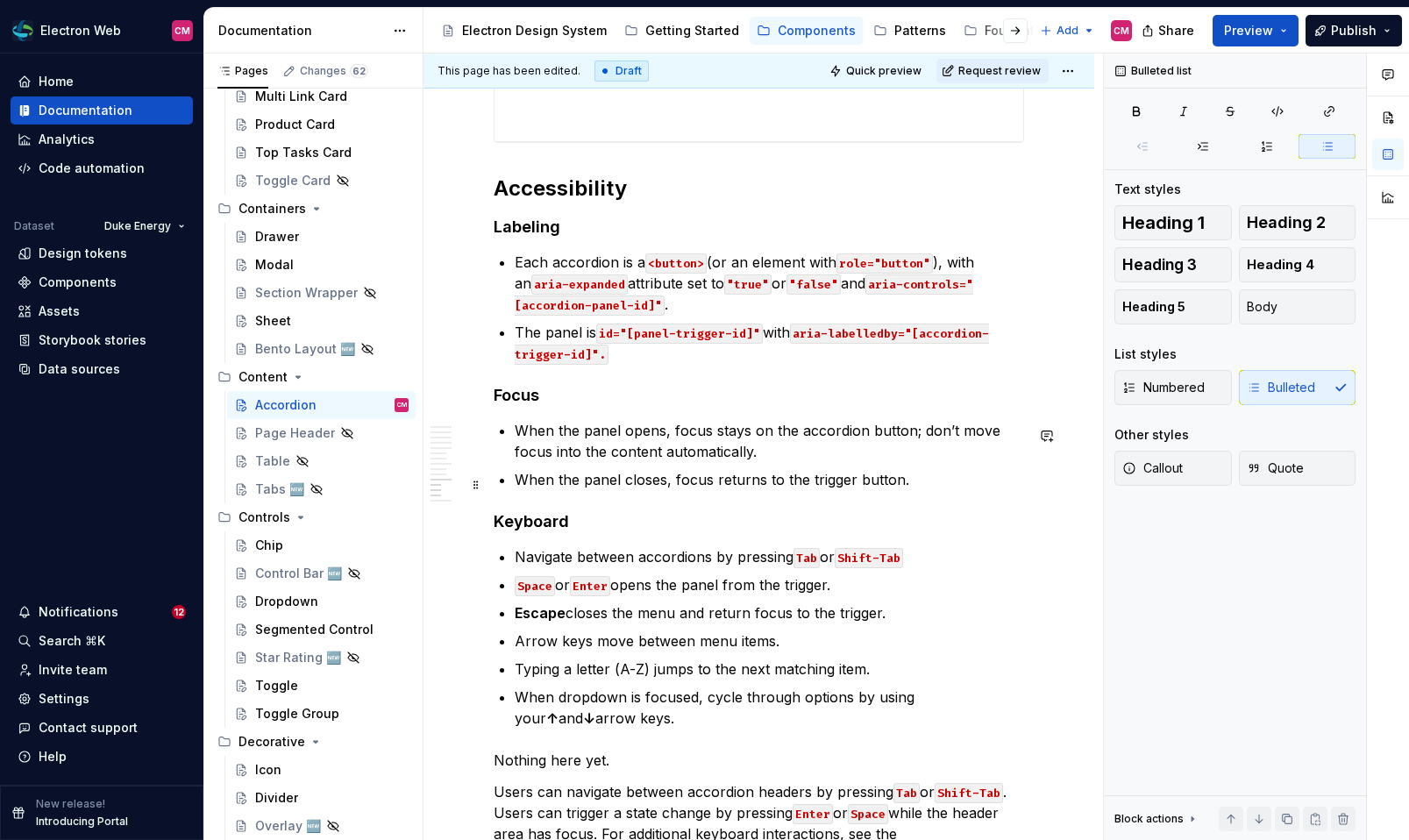
click at [909, 485] on p "When the panel closes, focus returns to the trigger button." at bounding box center [769, 479] width 509 height 21
click at [831, 490] on p "When the panel closes, focus returns to the trigger button." at bounding box center [769, 479] width 509 height 21
click at [938, 485] on p "When the panel closes, focus returns to the accordion button." at bounding box center [769, 479] width 509 height 21
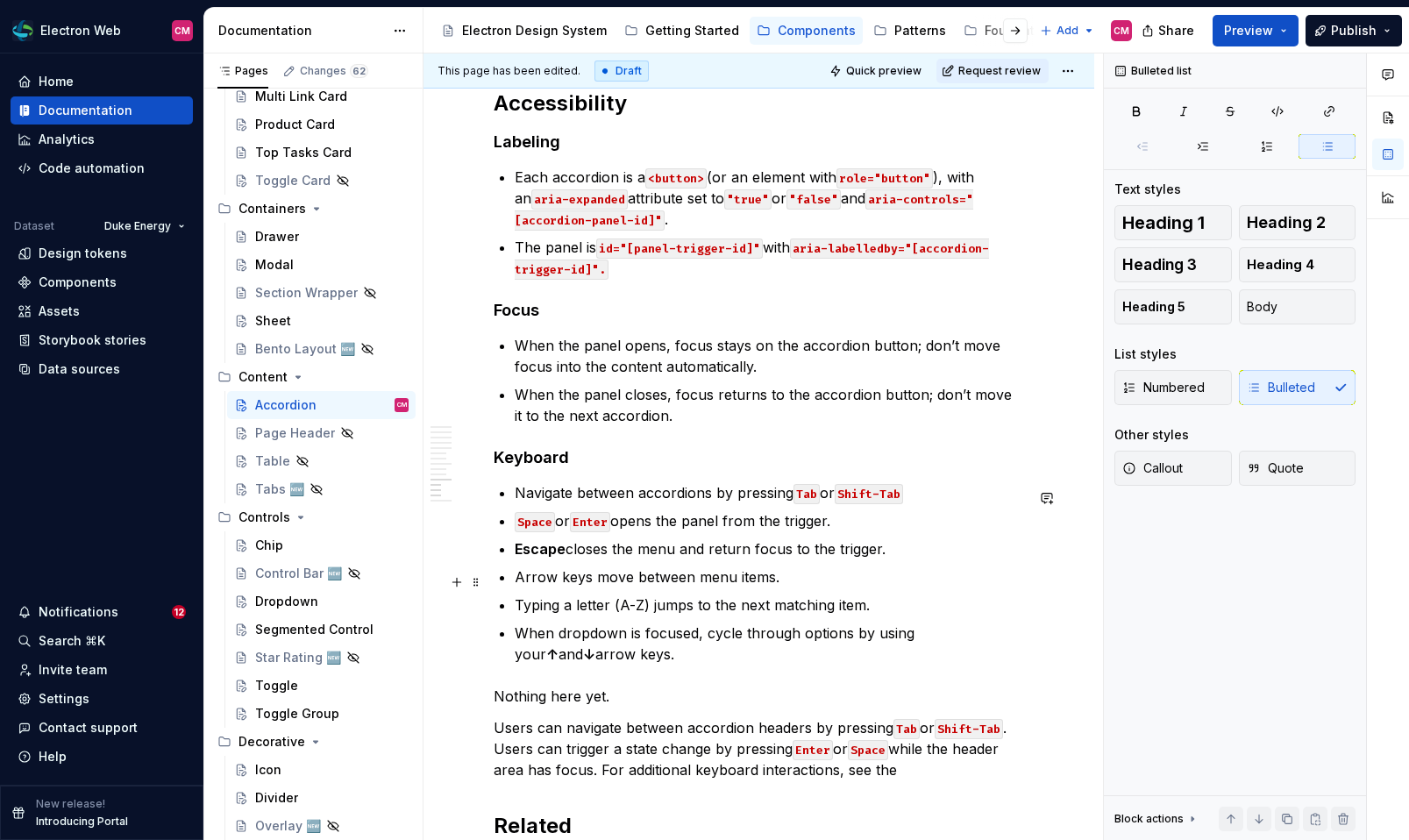
scroll to position [4099, 0]
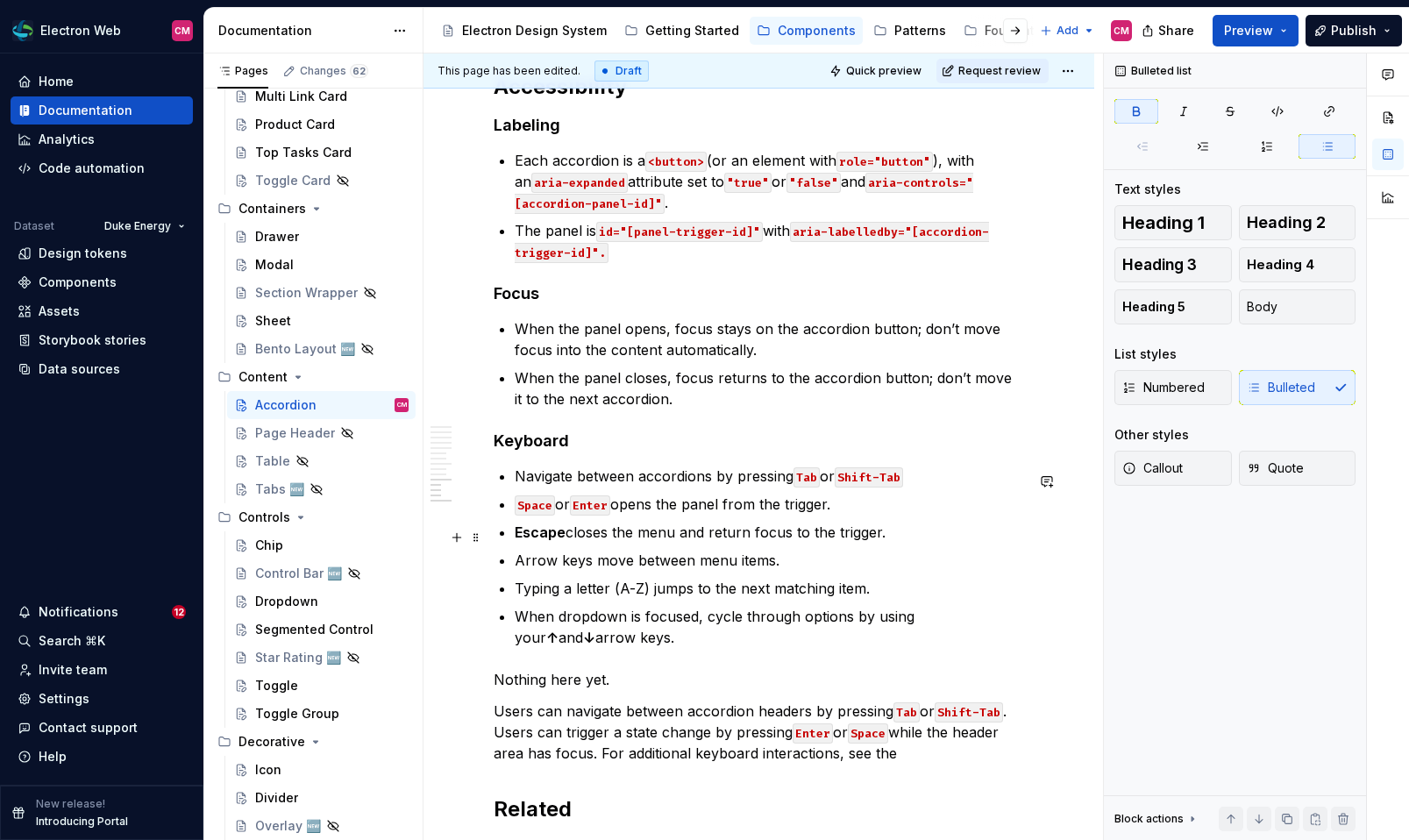
click at [554, 541] on strong "Escape" at bounding box center [540, 532] width 51 height 17
click at [918, 505] on button "button" at bounding box center [923, 505] width 25 height 25
click at [679, 585] on p "Typing a letter (A-Z) jumps to the next matching item." at bounding box center [769, 588] width 509 height 21
click at [649, 536] on p "Escape closes the menu and return focus to the trigger." at bounding box center [769, 532] width 509 height 21
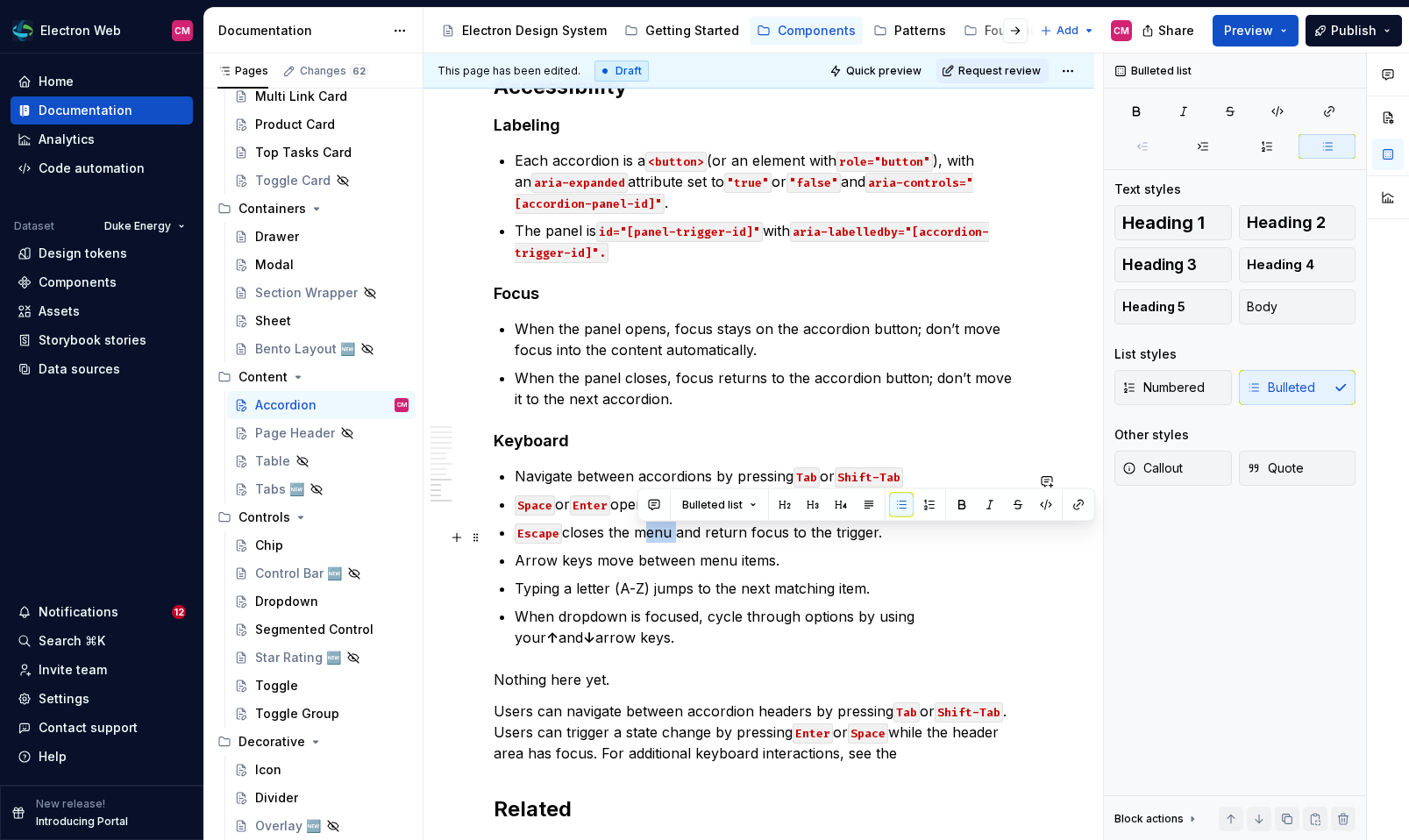
click at [649, 536] on p "Escape closes the menu and return focus to the trigger." at bounding box center [769, 532] width 509 height 21
drag, startPoint x: 913, startPoint y: 533, endPoint x: 815, endPoint y: 542, distance: 98.4
click at [815, 542] on p "Escape closes the accordion and return focus to the trigger." at bounding box center [769, 532] width 509 height 21
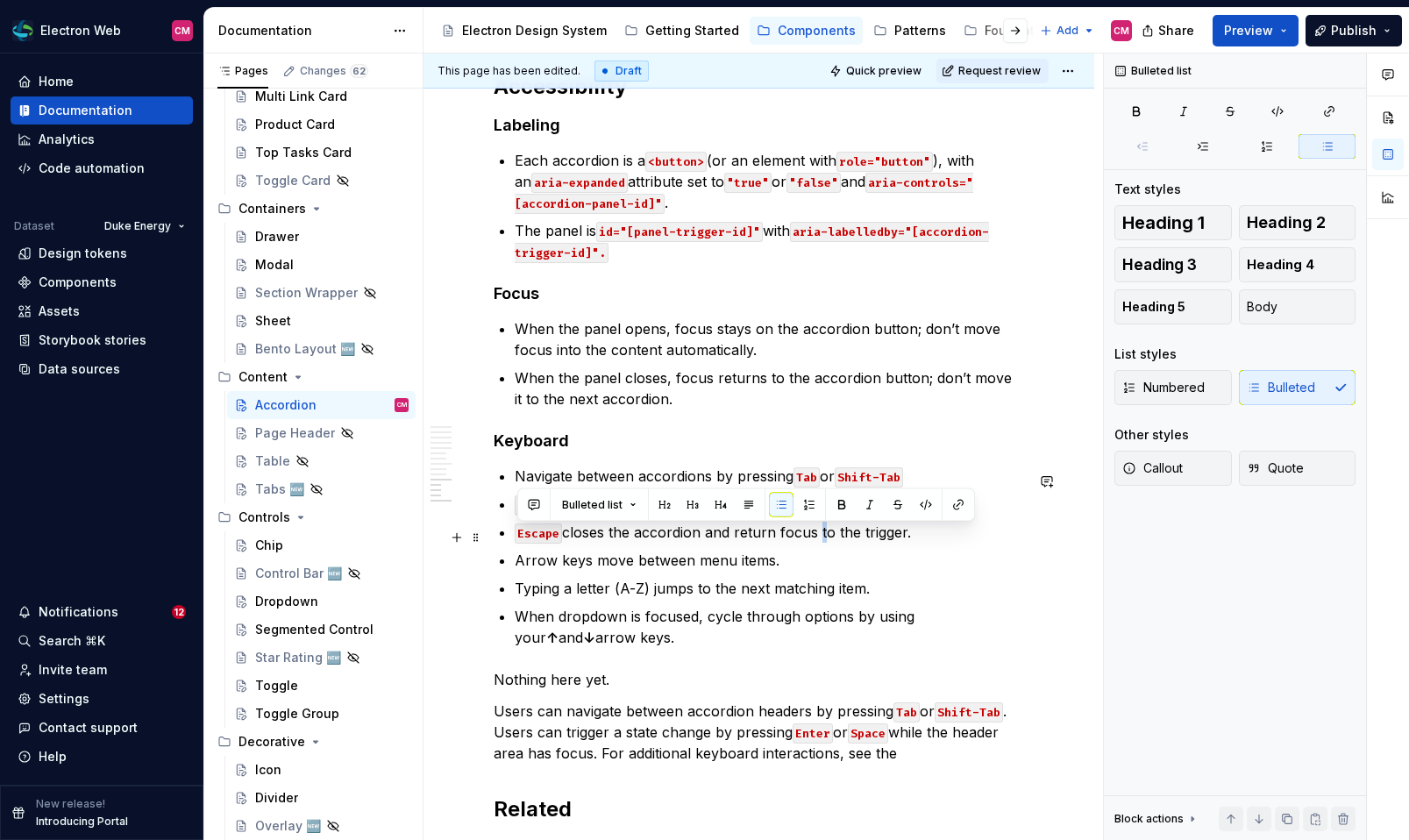
click at [815, 542] on p "Escape closes the accordion and return focus to the trigger." at bounding box center [769, 532] width 509 height 21
click at [763, 563] on p "Arrow keys move between menu items." at bounding box center [769, 560] width 509 height 21
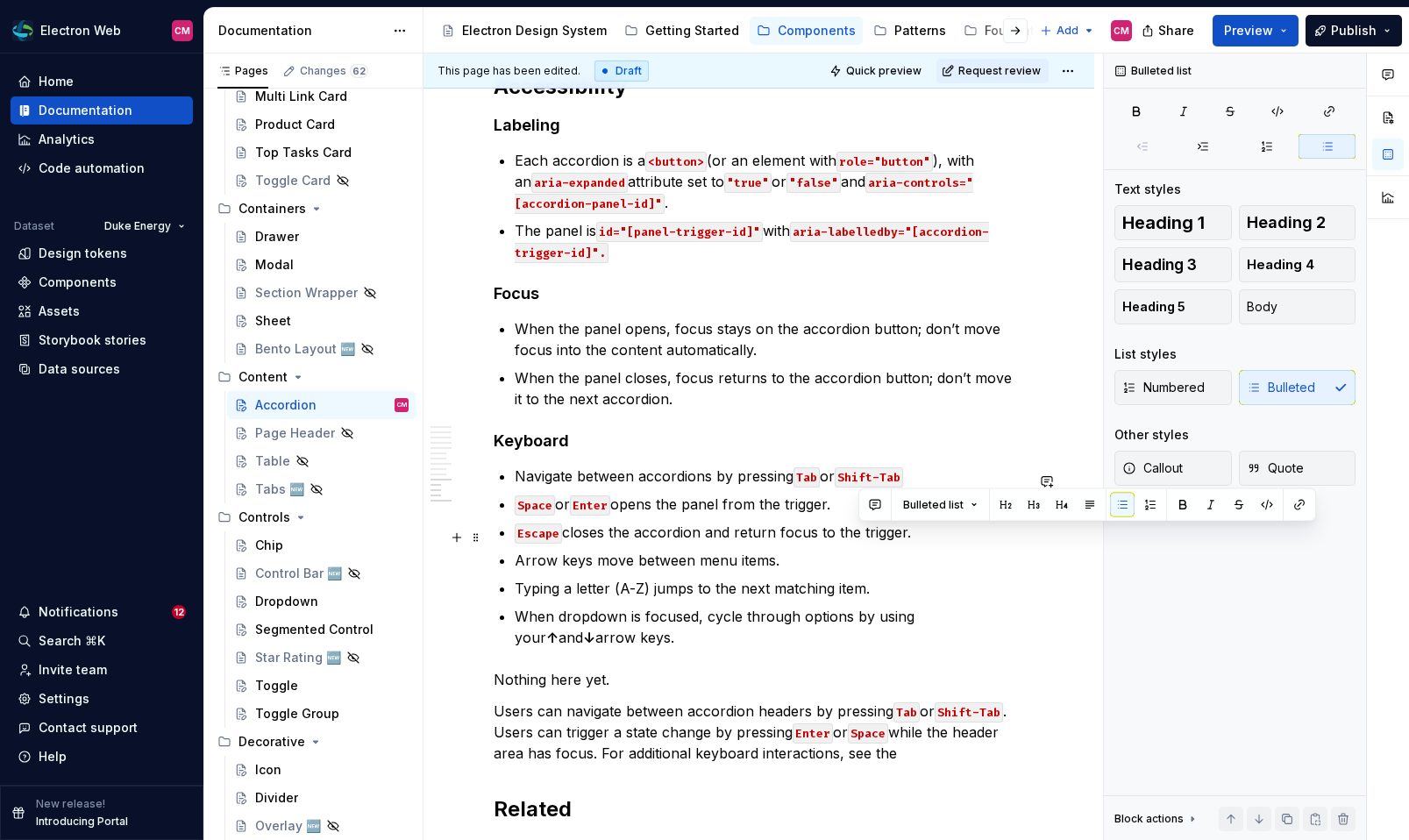
drag, startPoint x: 916, startPoint y: 537, endPoint x: 858, endPoint y: 537, distance: 58.0
click at [858, 537] on p "Escape closes the accordion and return focus to the trigger." at bounding box center [769, 532] width 509 height 21
drag, startPoint x: 1008, startPoint y: 536, endPoint x: 862, endPoint y: 534, distance: 146.0
click at [862, 534] on p "Escape closes the accordion and return focus to the last accordion it was." at bounding box center [769, 532] width 509 height 21
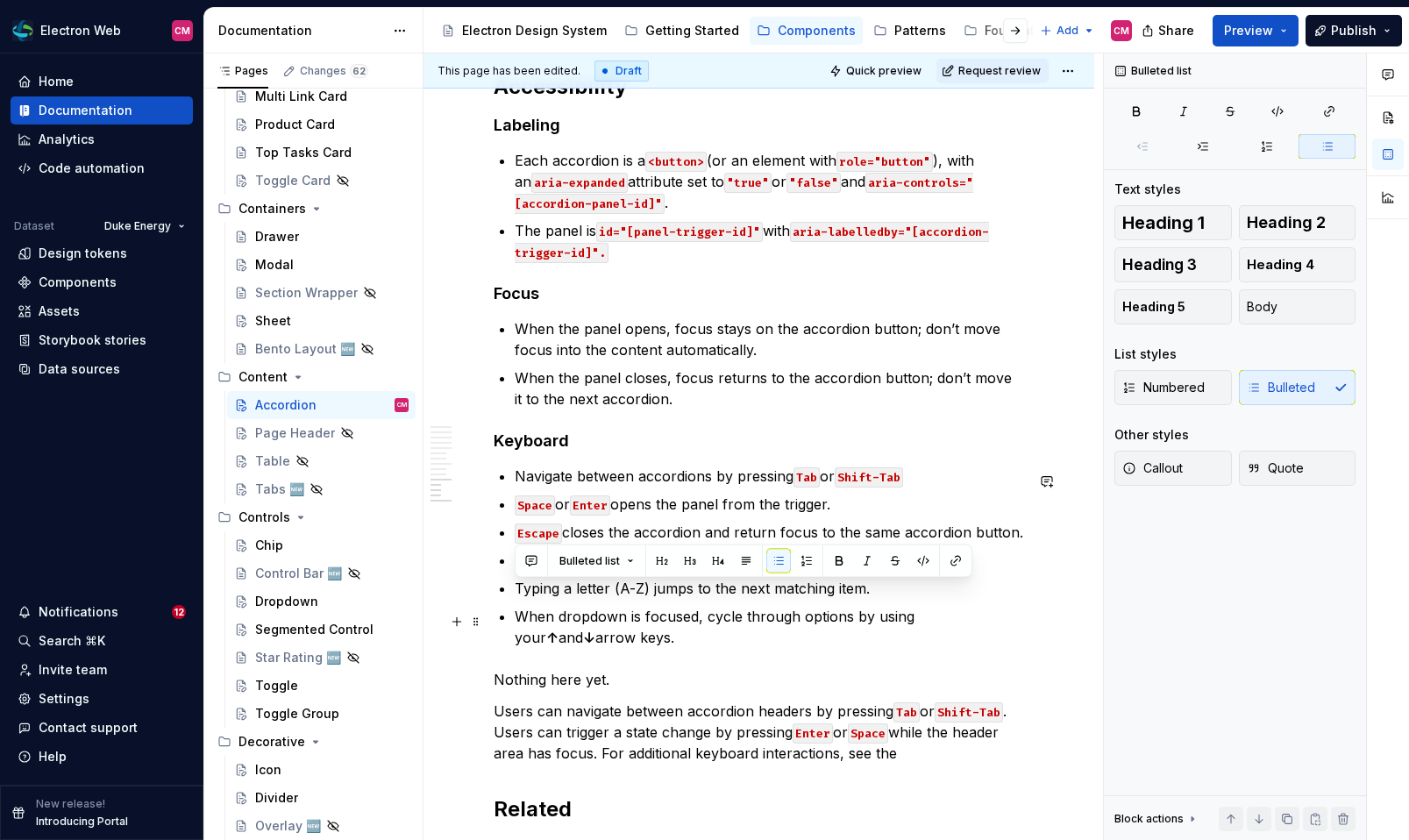
drag, startPoint x: 517, startPoint y: 596, endPoint x: 617, endPoint y: 646, distance: 111.8
click at [617, 646] on ul "Navigate between accordions by pressing Tab or Shift-Tab Space or Enter opens t…" at bounding box center [769, 556] width 509 height 182
click at [611, 647] on p "When dropdown is focused, cycle through options by using your ↑ and ↓ arrow key…" at bounding box center [769, 626] width 509 height 42
drag, startPoint x: 876, startPoint y: 589, endPoint x: 512, endPoint y: 587, distance: 364.0
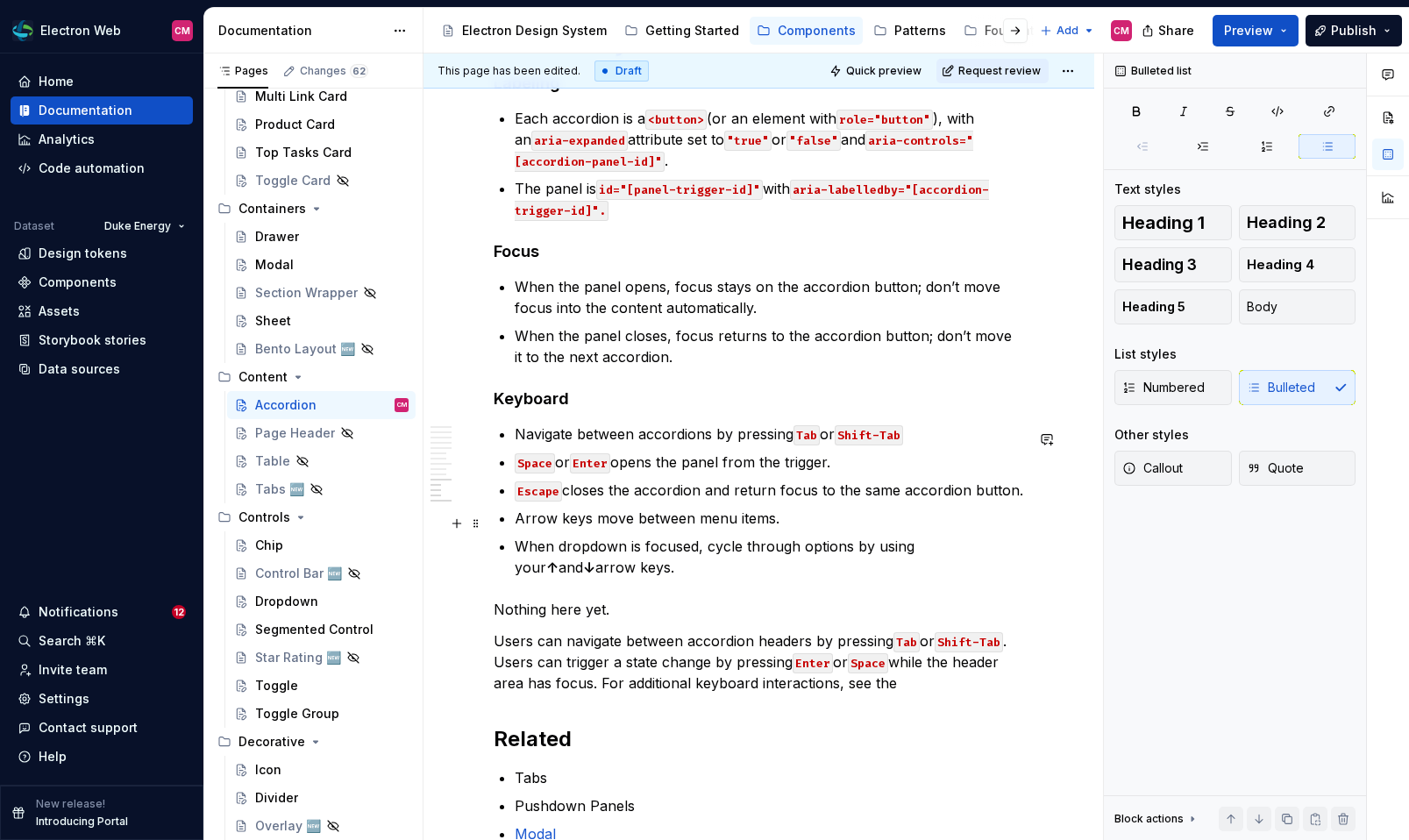
scroll to position [4145, 0]
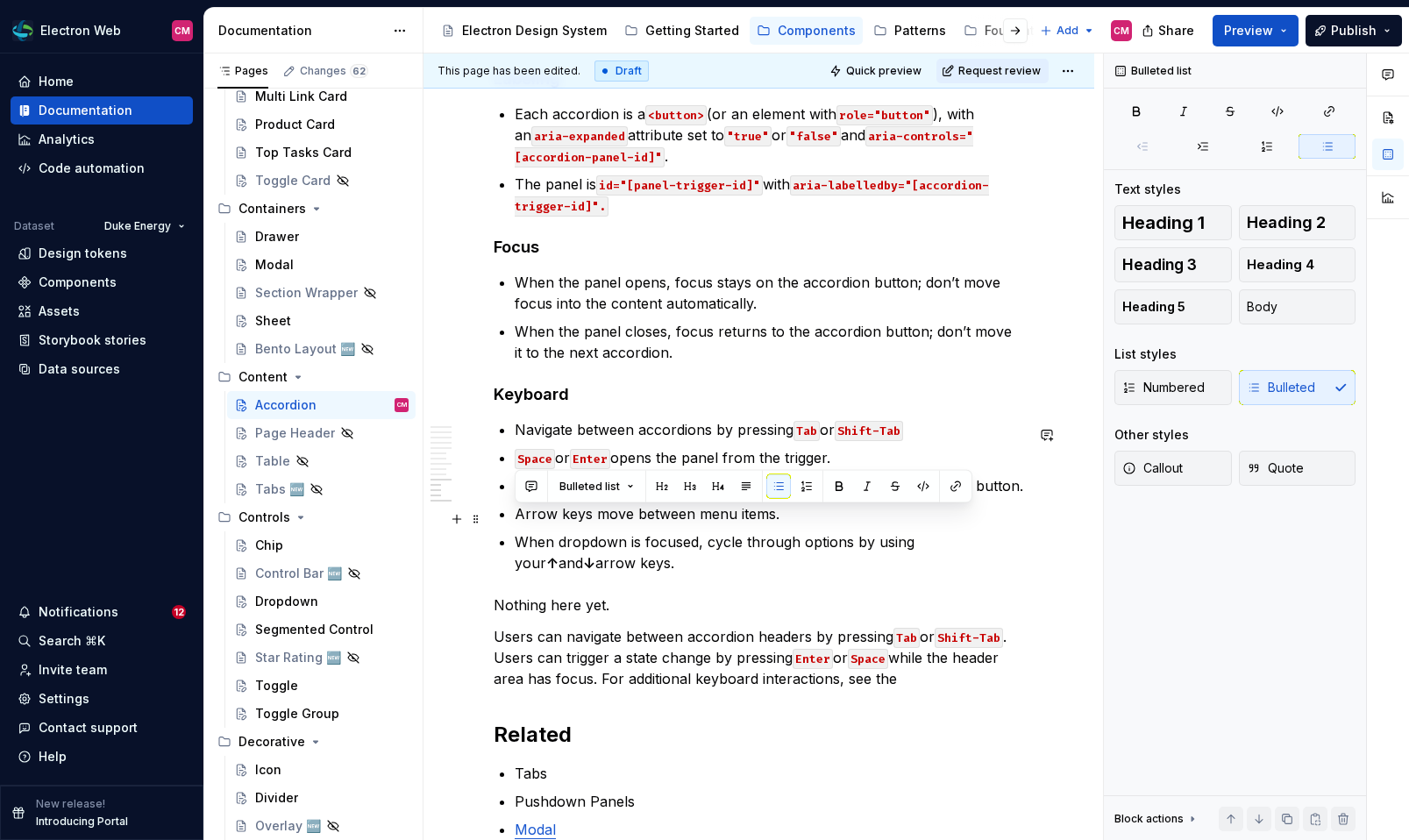
drag, startPoint x: 601, startPoint y: 569, endPoint x: 501, endPoint y: 522, distance: 110.5
click at [515, 522] on ul "Navigate between accordions by pressing Tab or Shift-Tab Space or Enter opens t…" at bounding box center [769, 496] width 509 height 154
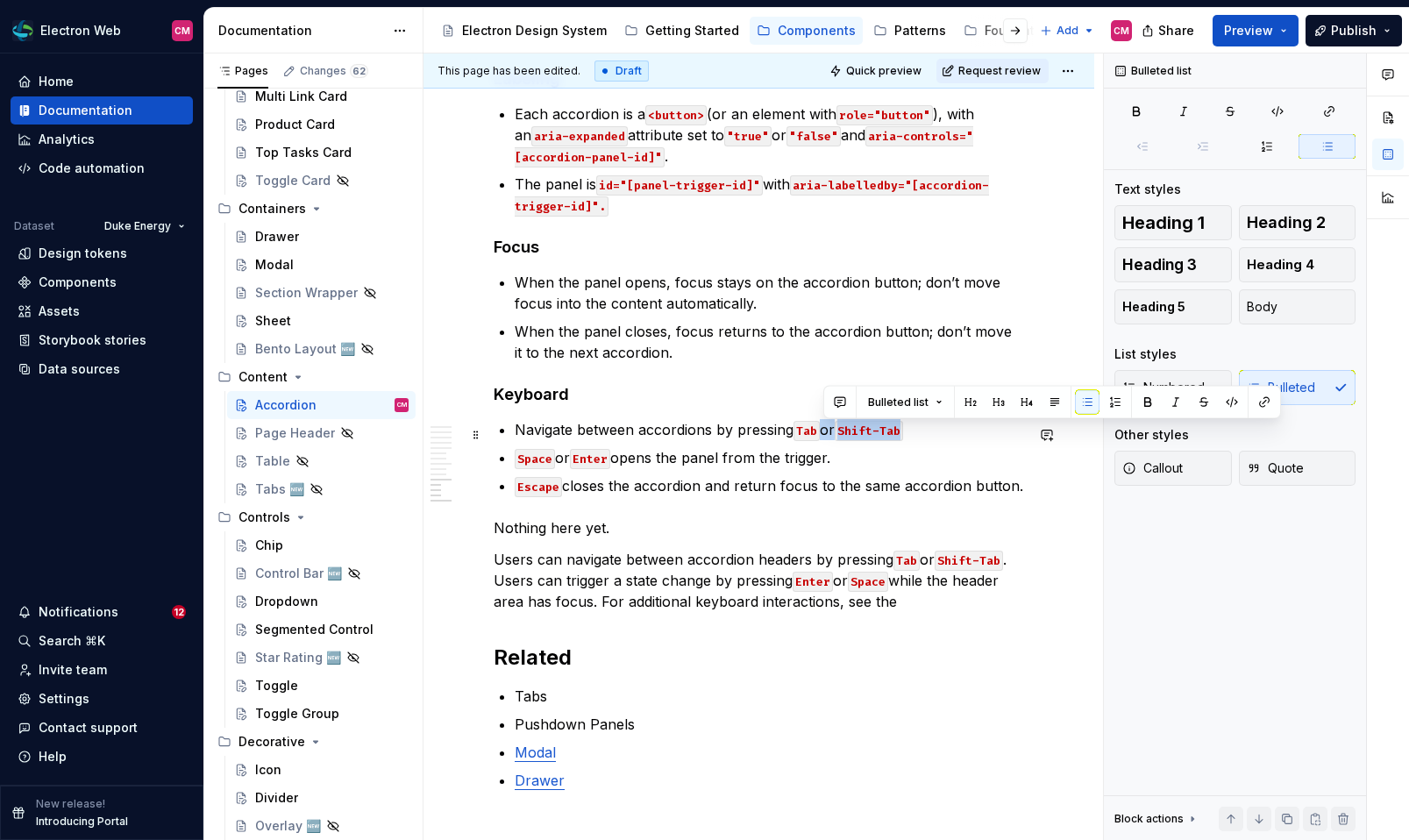
drag, startPoint x: 927, startPoint y: 428, endPoint x: 821, endPoint y: 427, distance: 106.0
click at [821, 427] on p "Navigate between accordions by pressing Tab or Shift-Tab" at bounding box center [769, 429] width 509 height 21
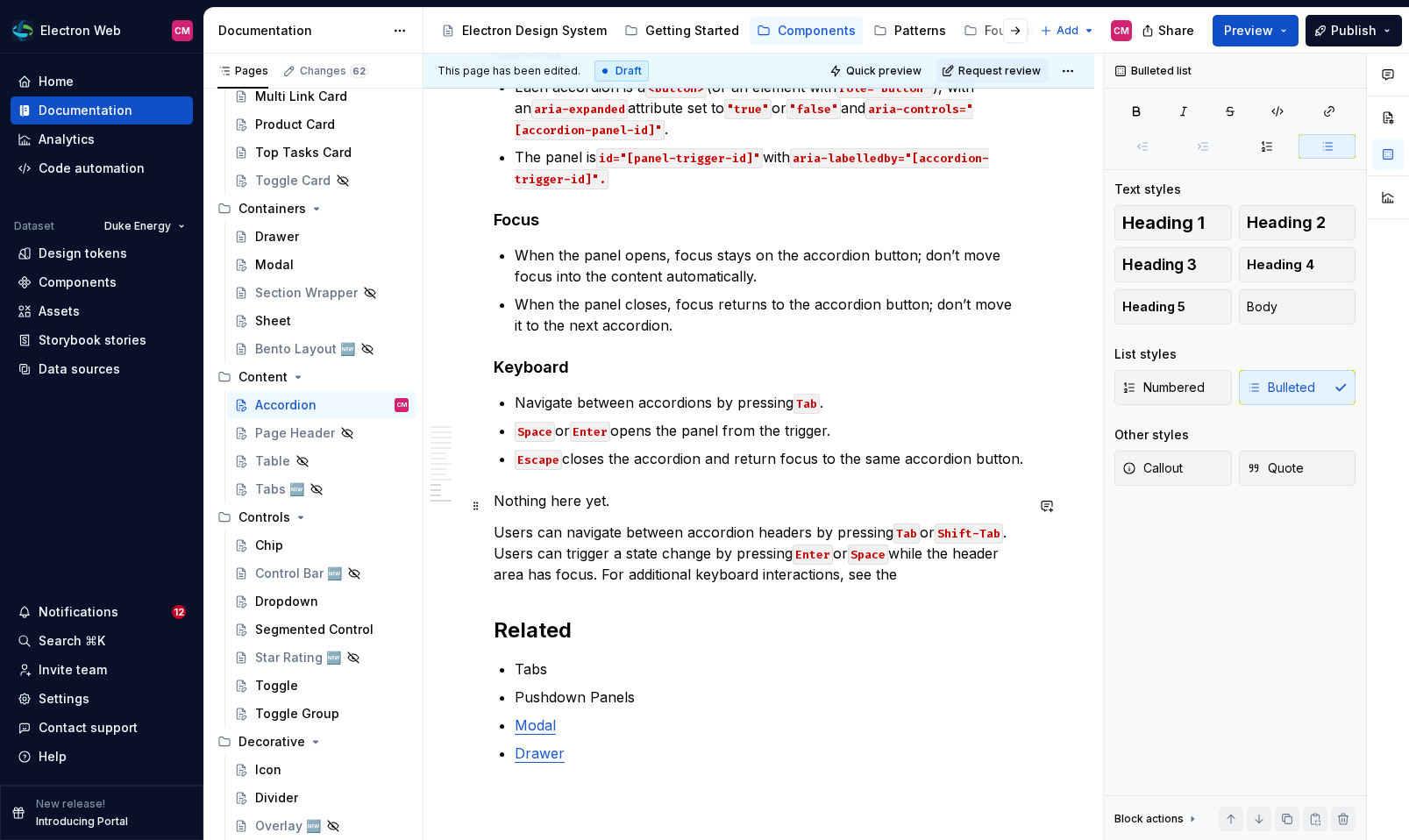
scroll to position [4173, 0]
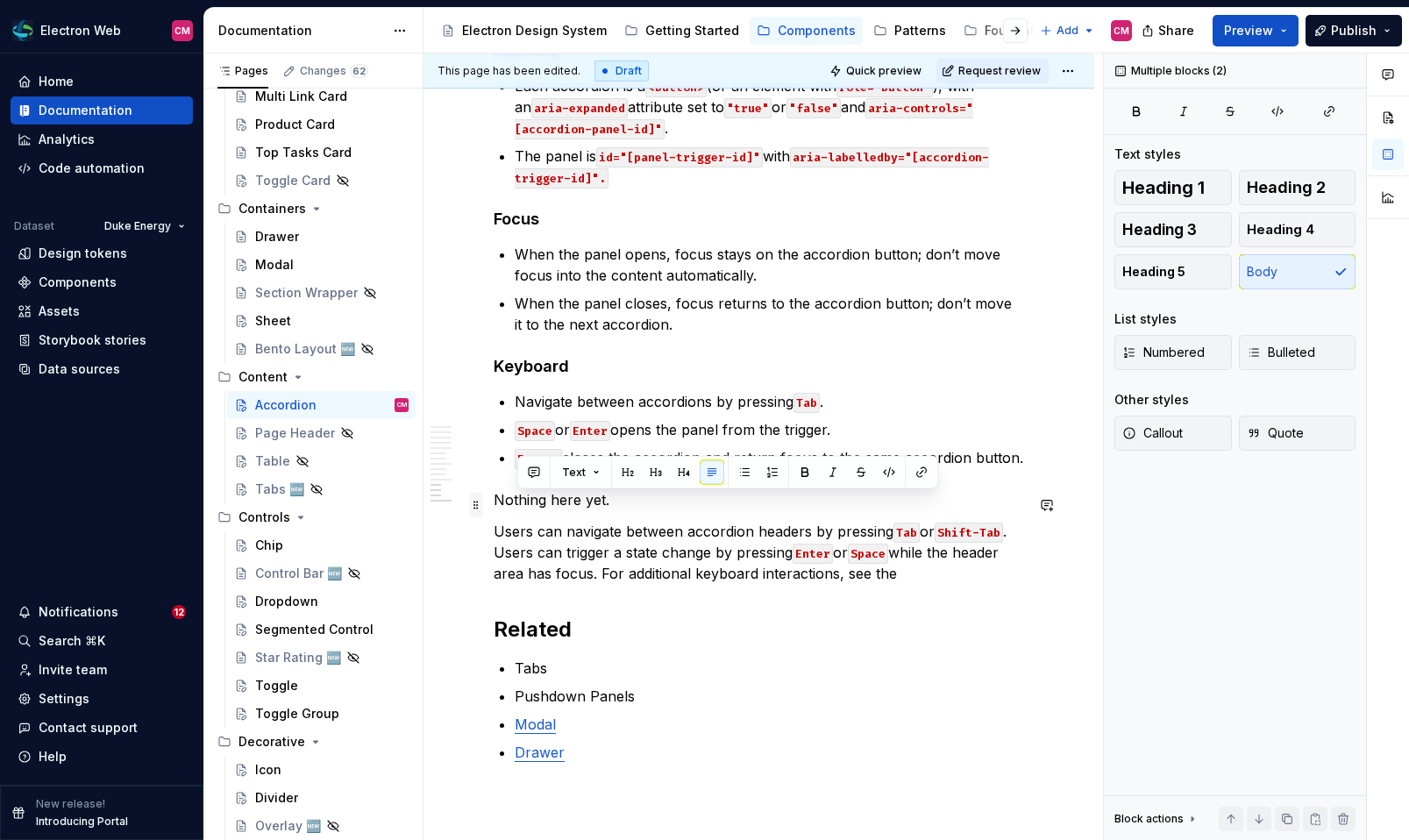
drag, startPoint x: 918, startPoint y: 579, endPoint x: 481, endPoint y: 510, distance: 442.4
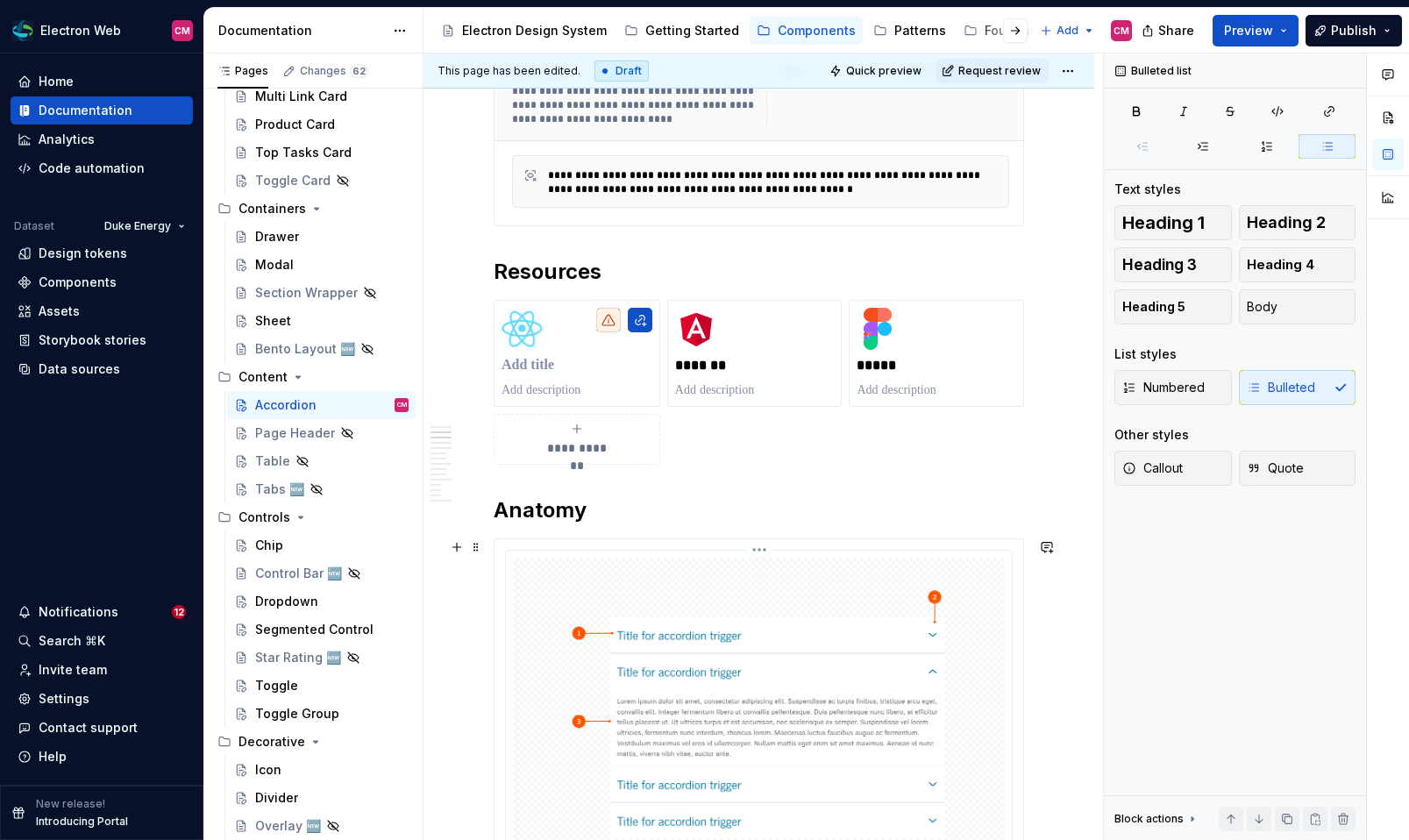
scroll to position [0, 0]
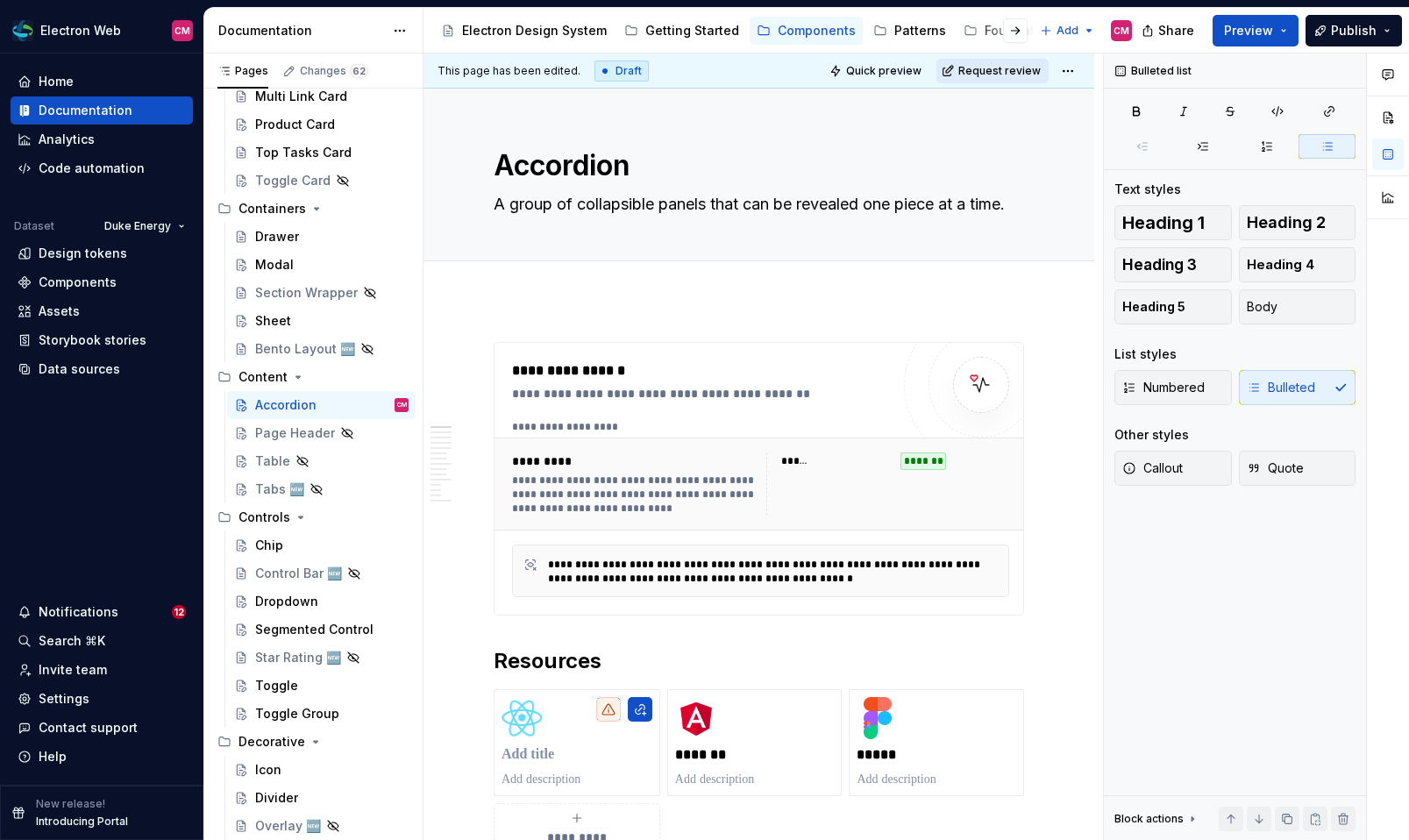
click at [986, 71] on span "Request review" at bounding box center [1000, 70] width 83 height 14
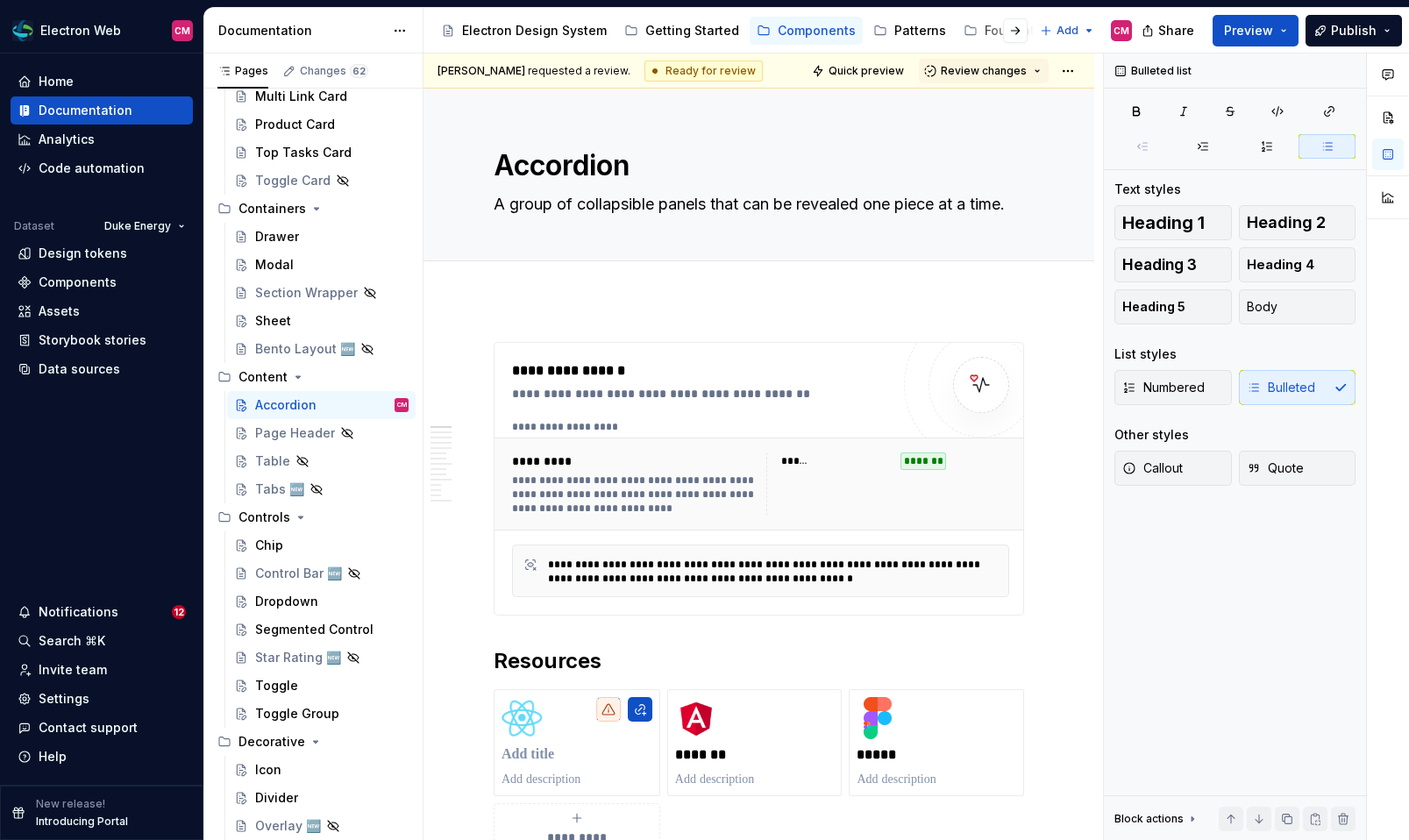
click at [986, 71] on span "Review changes" at bounding box center [983, 70] width 86 height 14
click at [978, 99] on div "Approve" at bounding box center [1040, 105] width 153 height 17
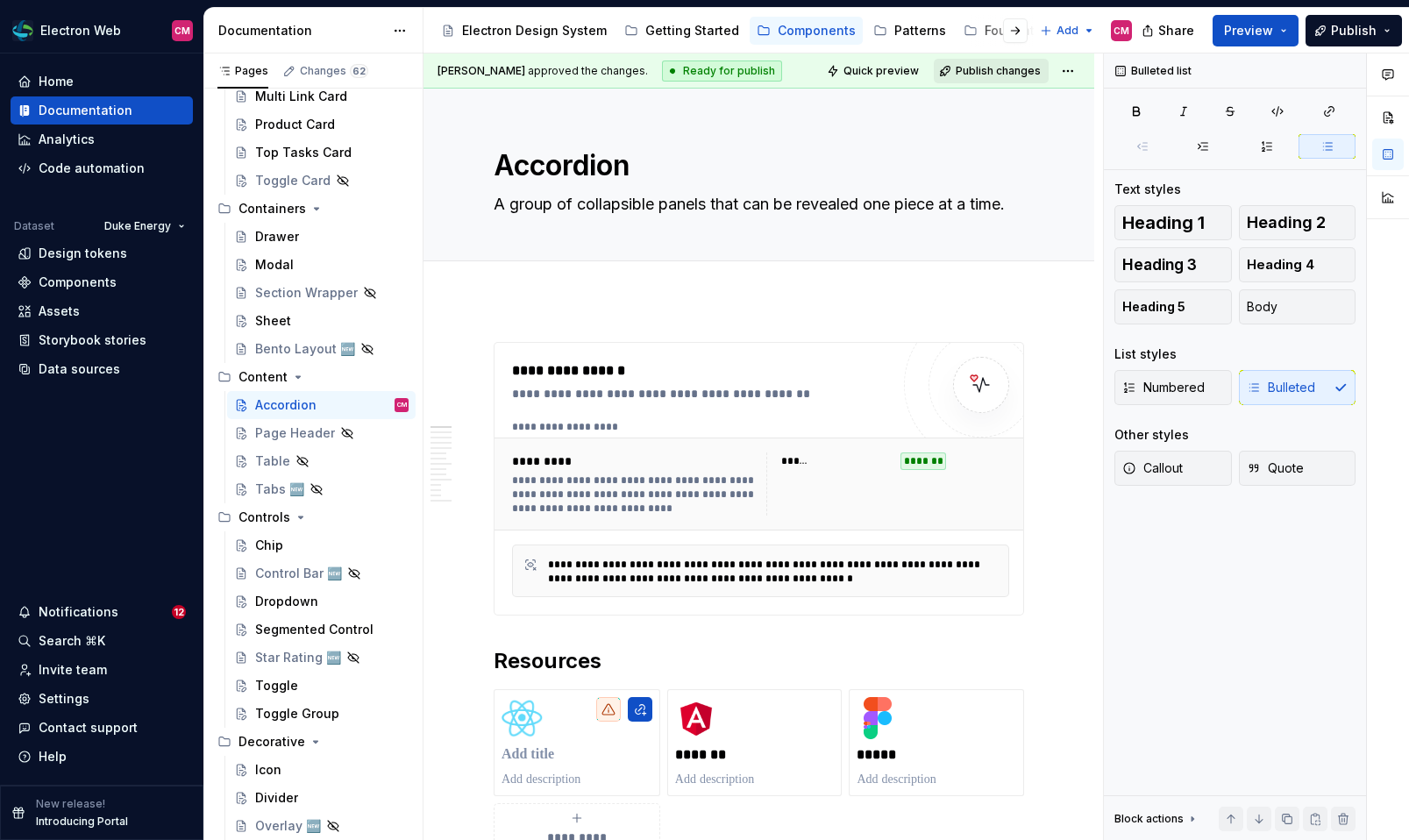
click at [1013, 71] on span "Publish changes" at bounding box center [998, 70] width 85 height 14
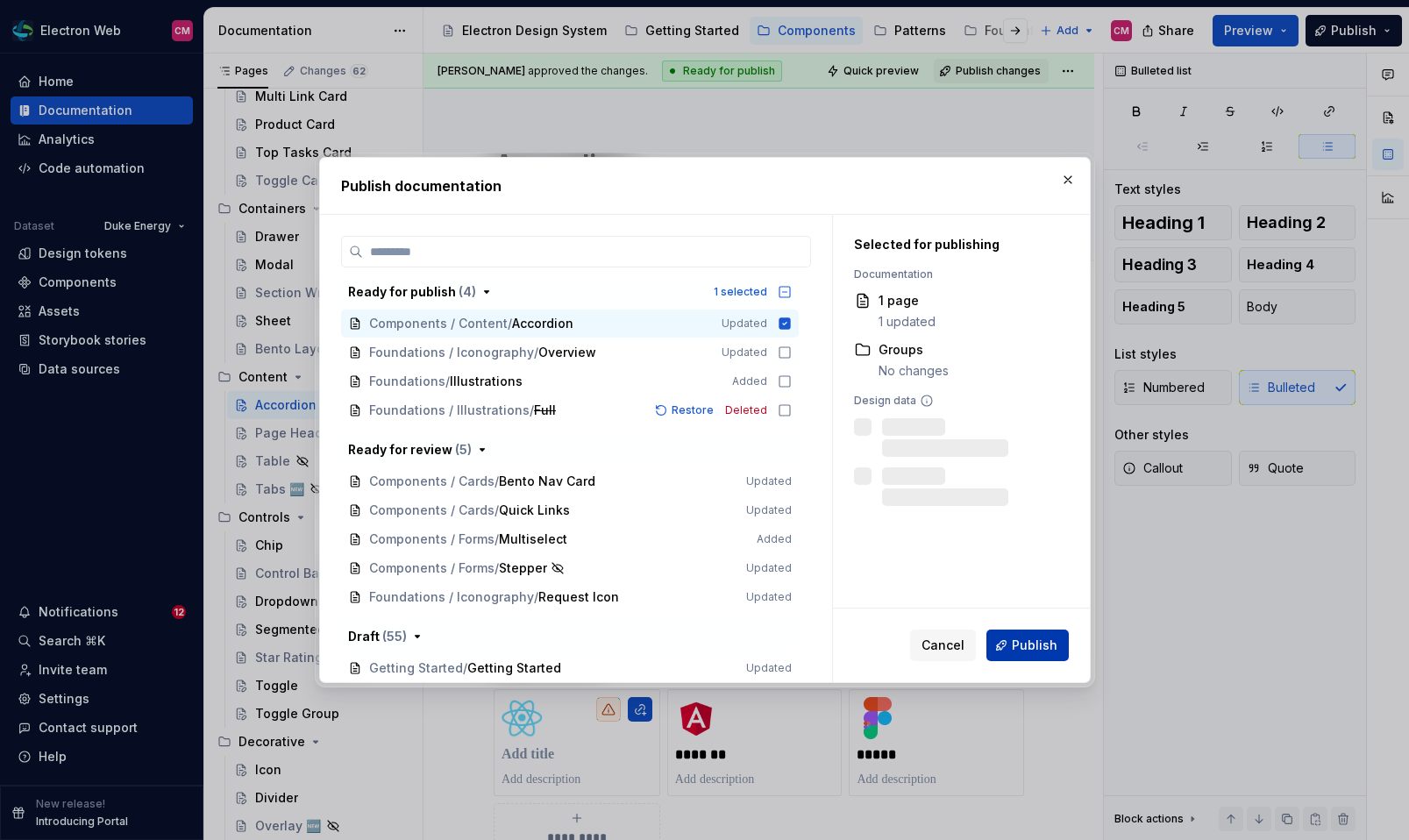
click at [1011, 639] on button "Publish" at bounding box center [1028, 645] width 83 height 32
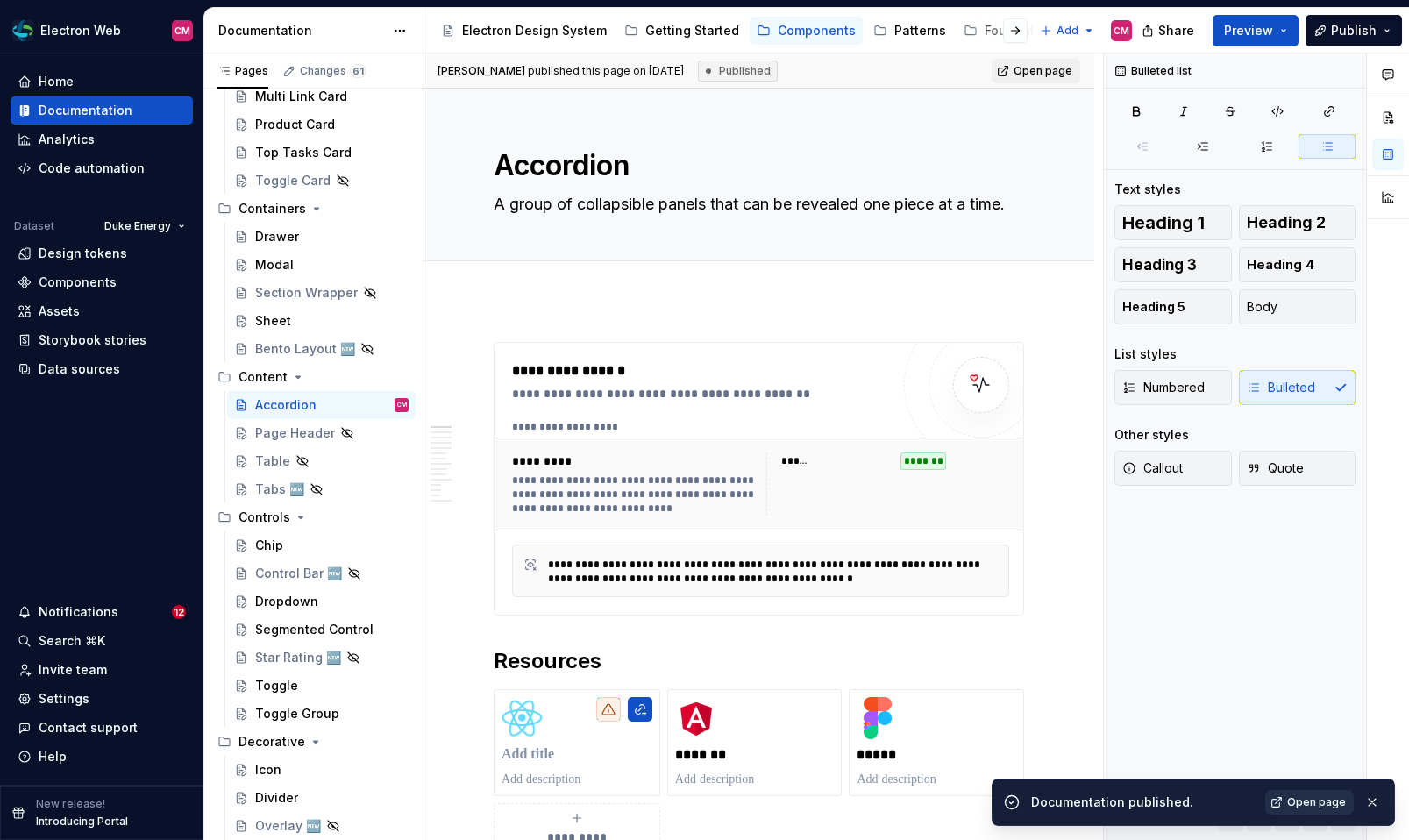
click at [1304, 801] on span "Open page" at bounding box center [1316, 802] width 59 height 14
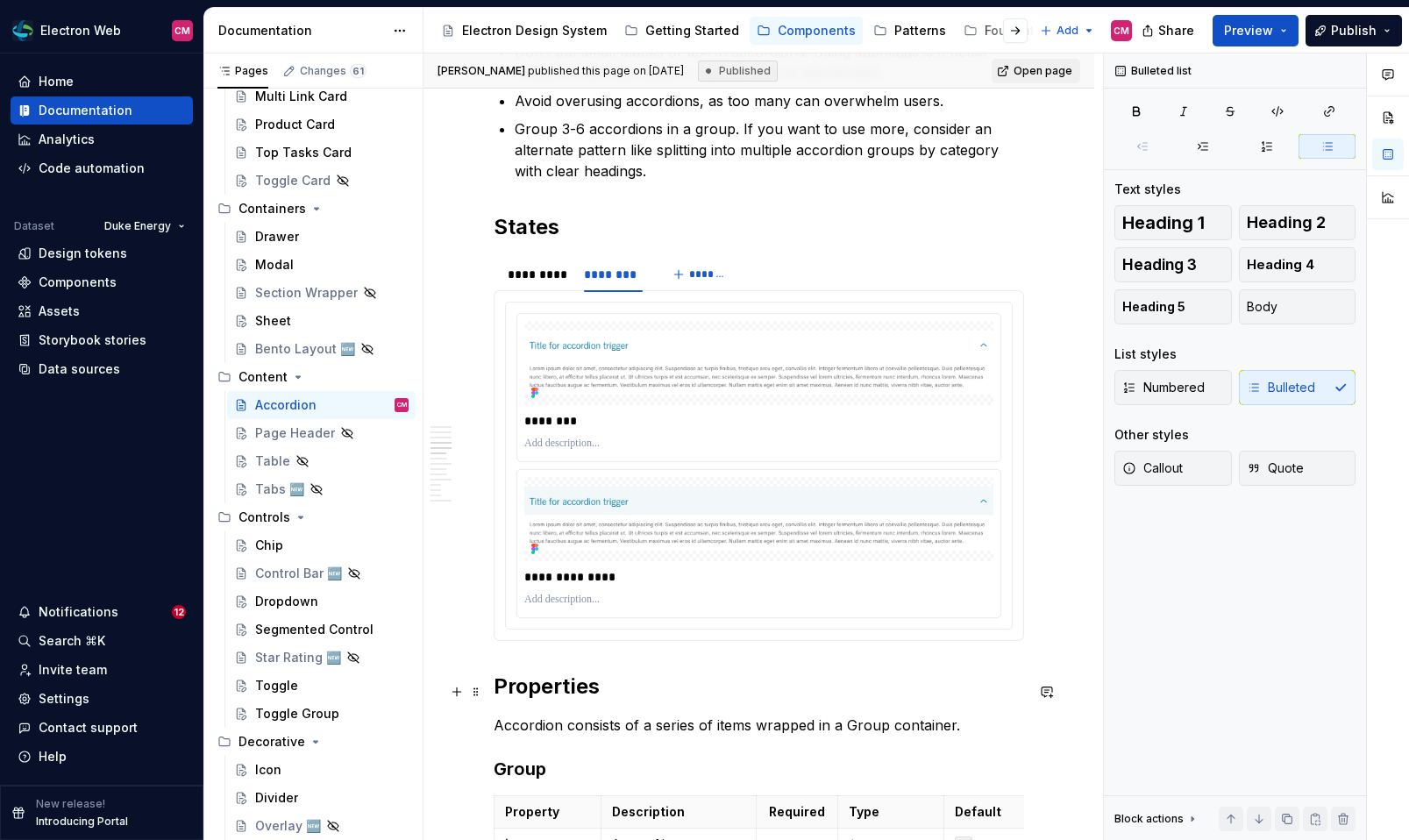
scroll to position [1746, 0]
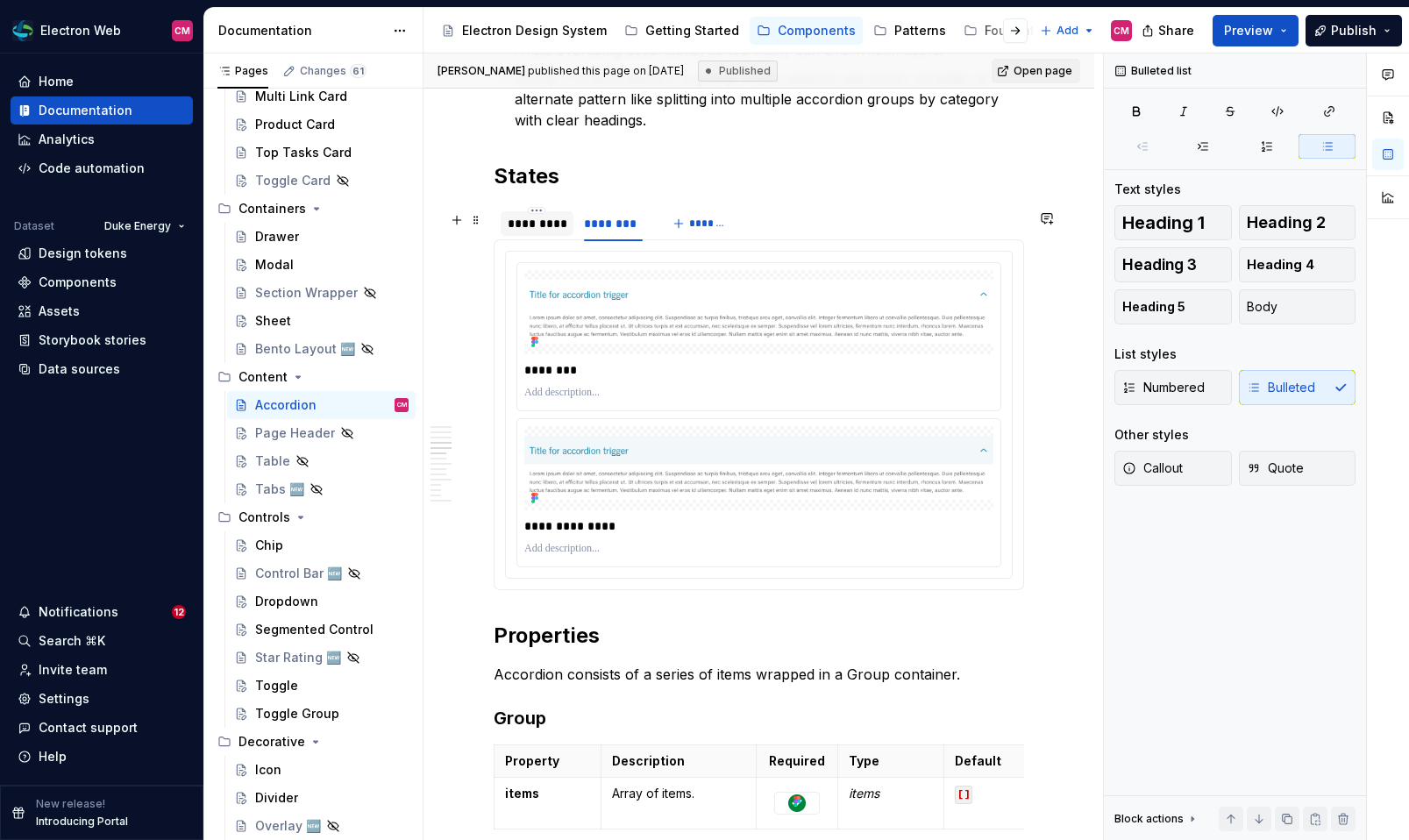
click at [543, 231] on div "*********" at bounding box center [536, 223] width 59 height 17
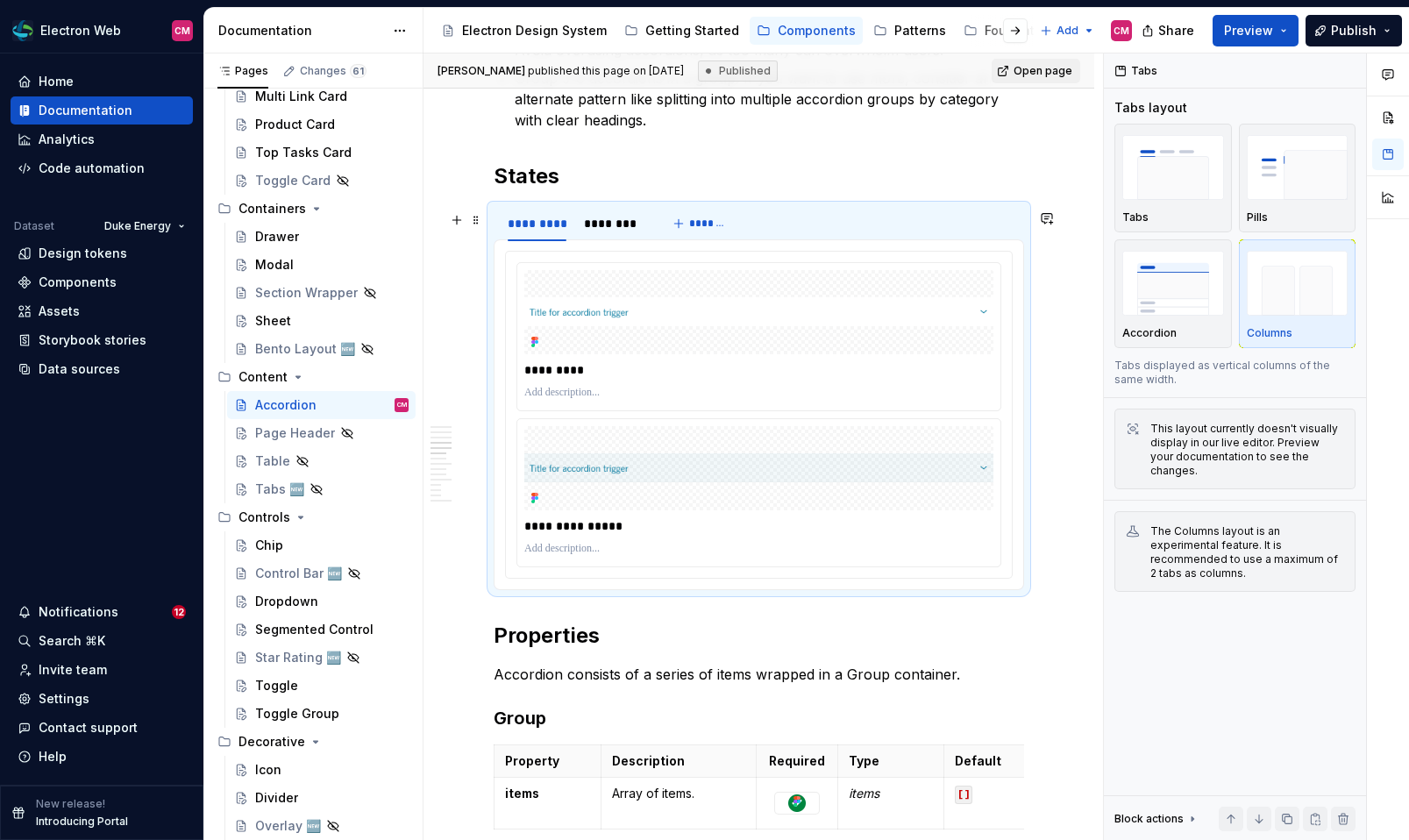
click at [781, 215] on div "********* ******** *******" at bounding box center [758, 223] width 530 height 35
click at [1199, 182] on img "button" at bounding box center [1173, 166] width 102 height 64
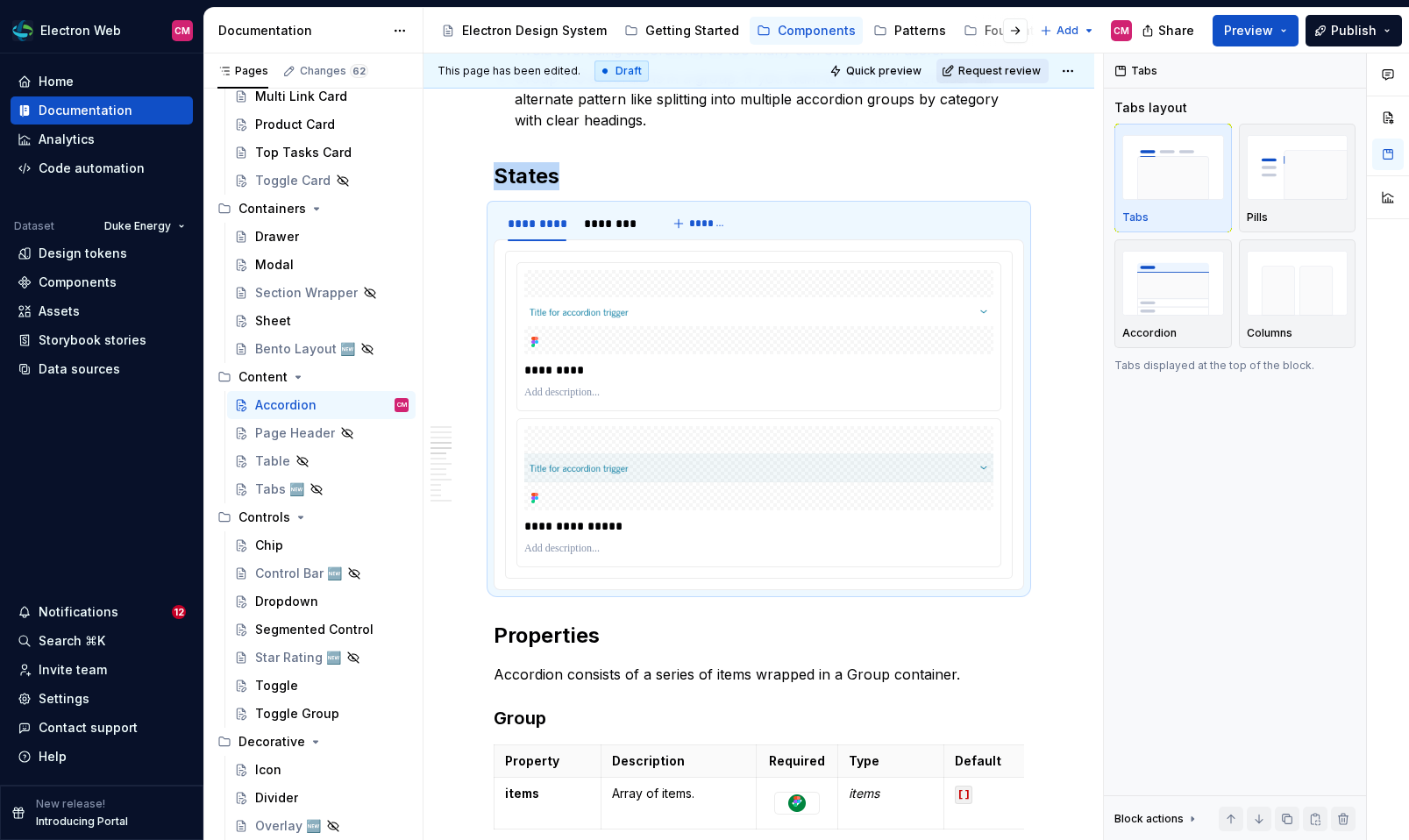
click at [1018, 71] on span "Request review" at bounding box center [1000, 70] width 83 height 14
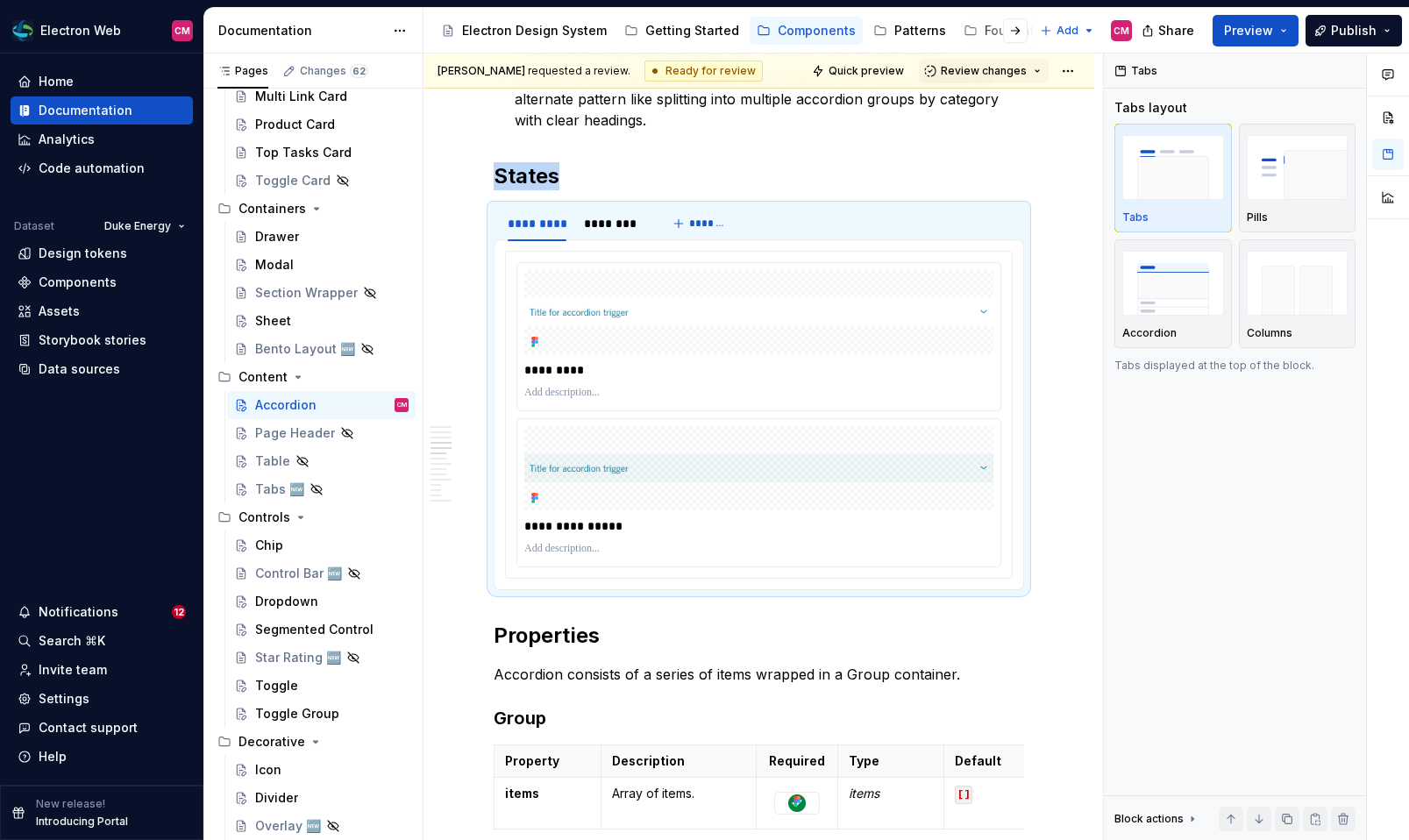
click at [1018, 71] on span "Review changes" at bounding box center [983, 70] width 86 height 14
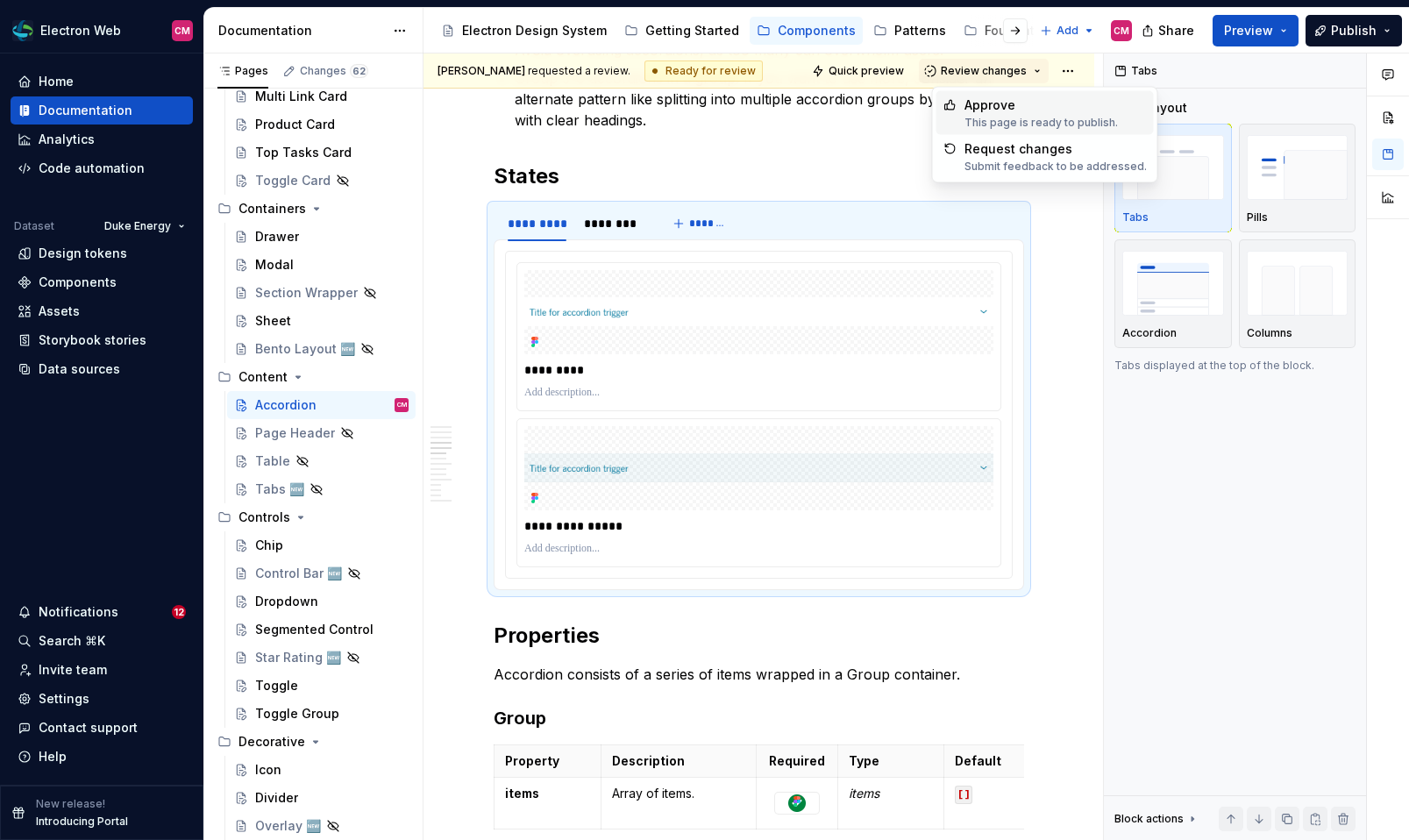
click at [996, 88] on div "Approve This page is ready to publish. Request changes Submit feedback to be ad…" at bounding box center [1044, 135] width 224 height 94
click at [993, 98] on div "Approve" at bounding box center [1040, 105] width 153 height 17
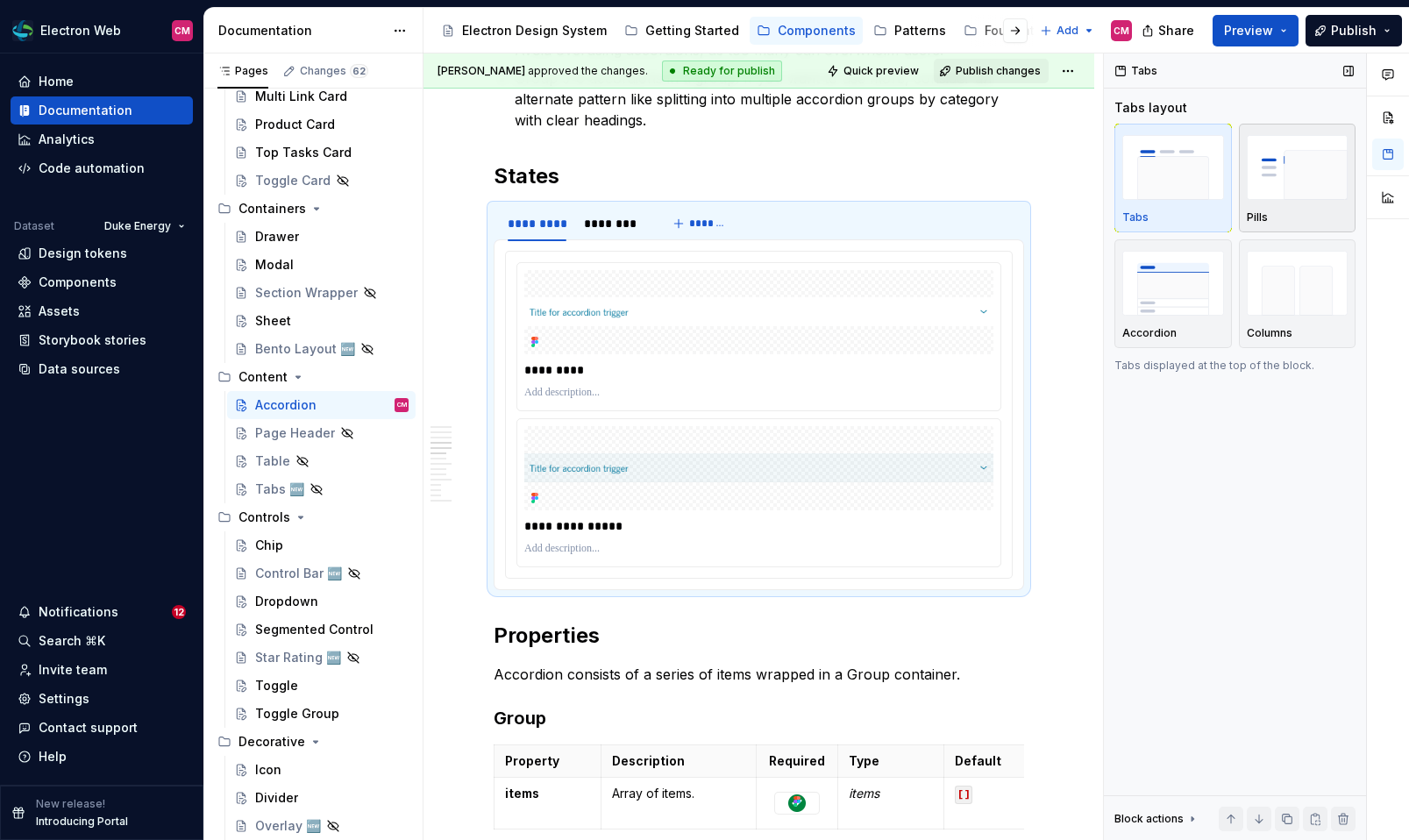
click at [1312, 190] on img "button" at bounding box center [1297, 166] width 102 height 64
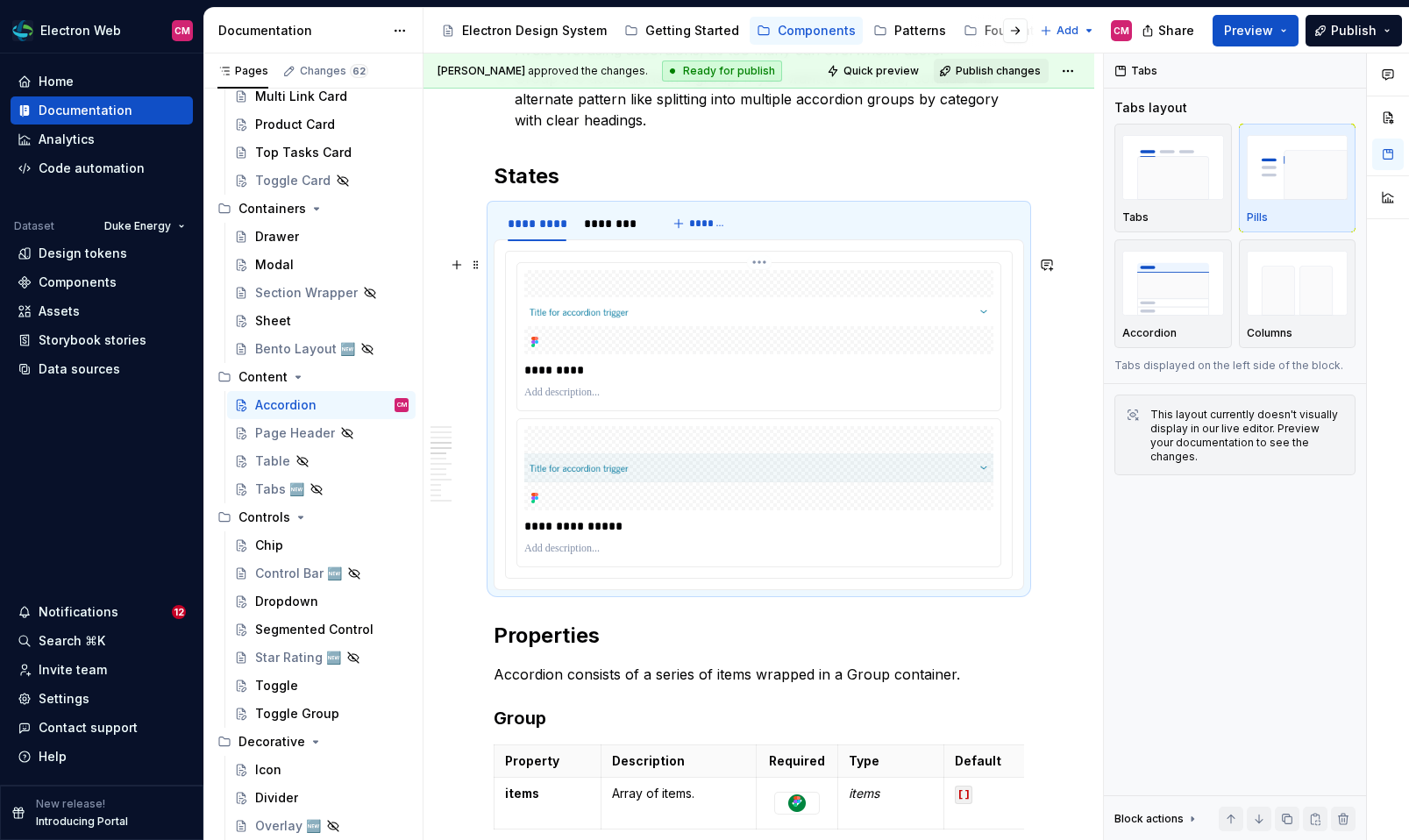
click at [666, 293] on div at bounding box center [758, 312] width 469 height 84
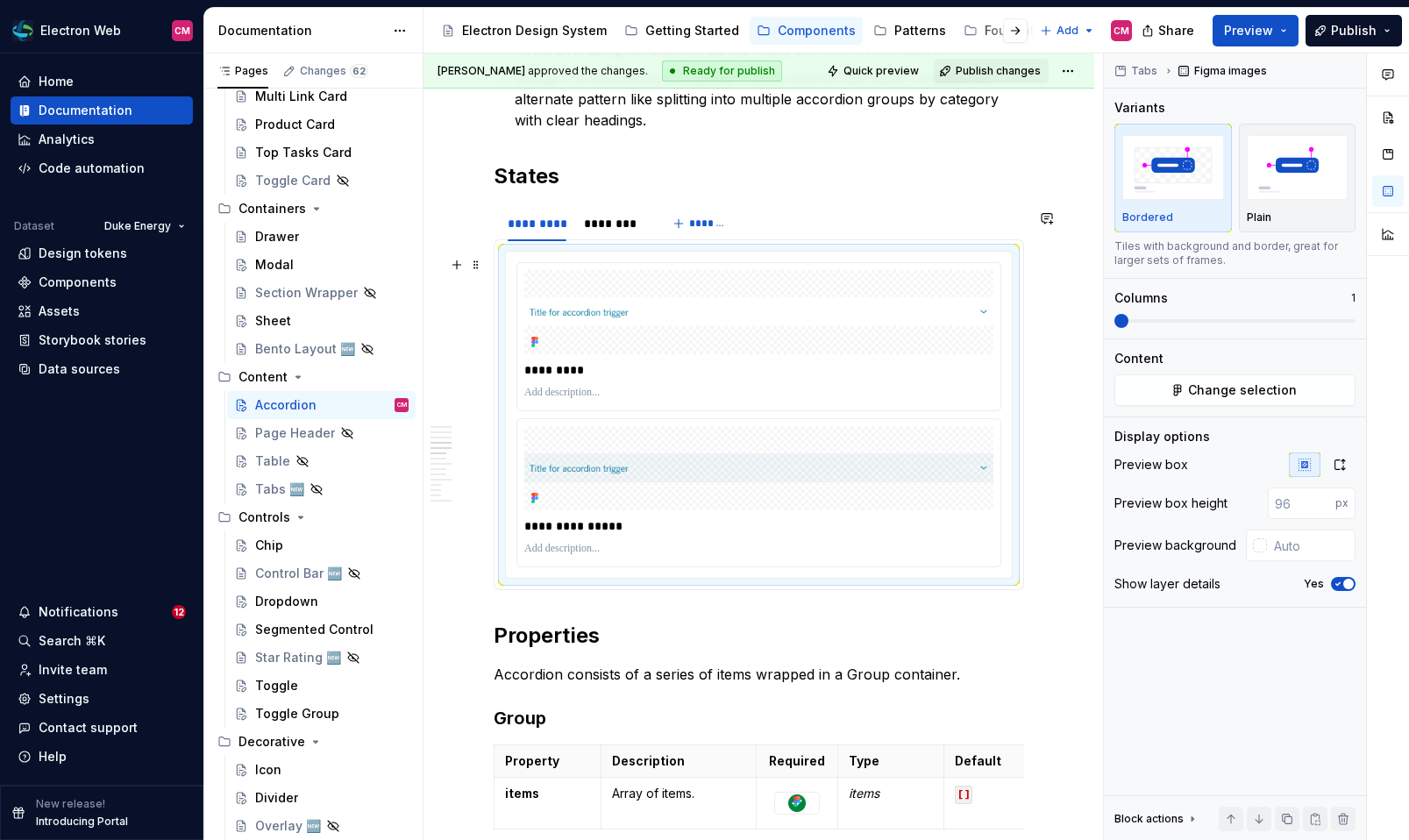
click at [602, 266] on div "**********" at bounding box center [759, 414] width 506 height 326
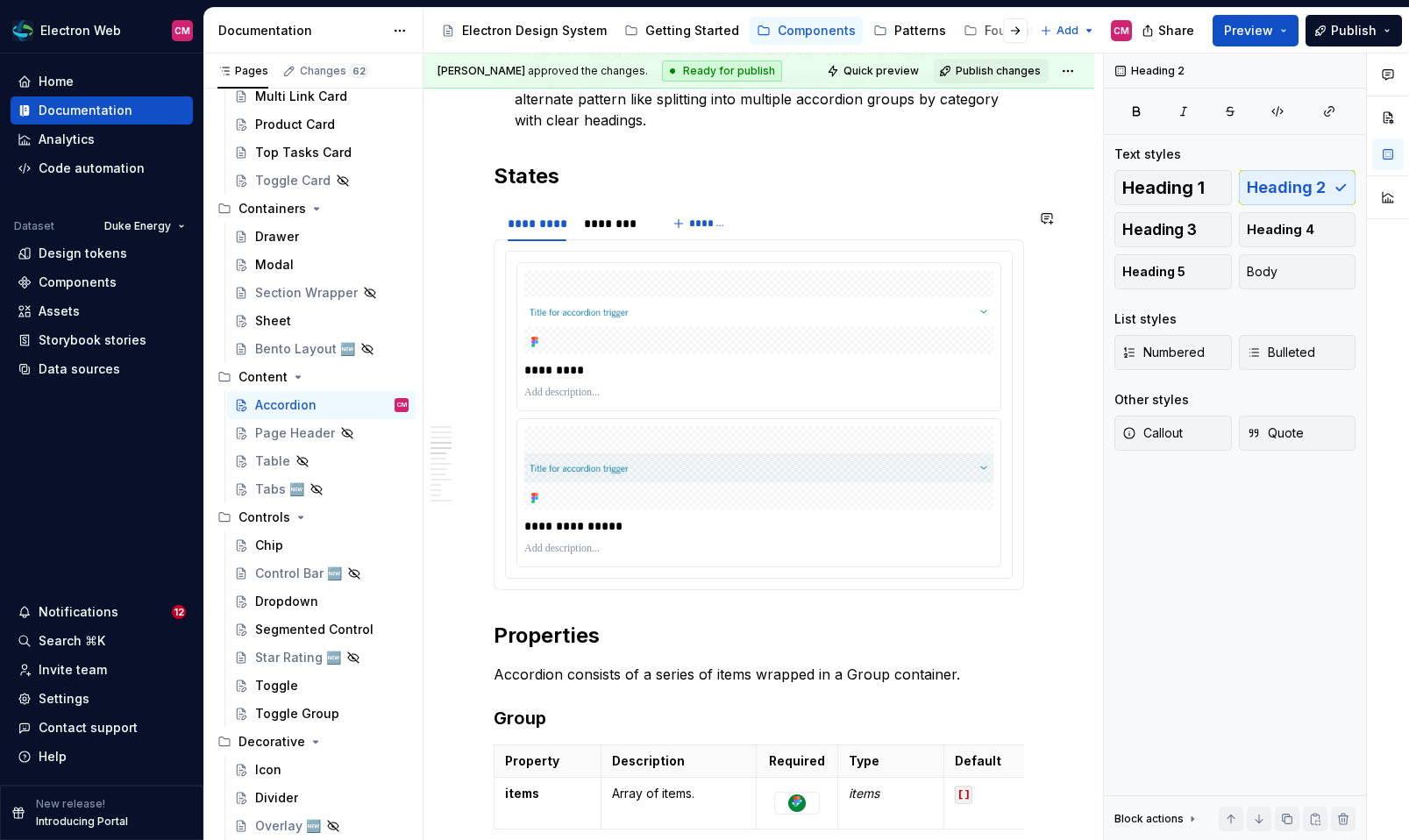
click at [553, 195] on div "**********" at bounding box center [758, 834] width 530 height 4478
click at [494, 220] on section "**********" at bounding box center [758, 396] width 530 height 386
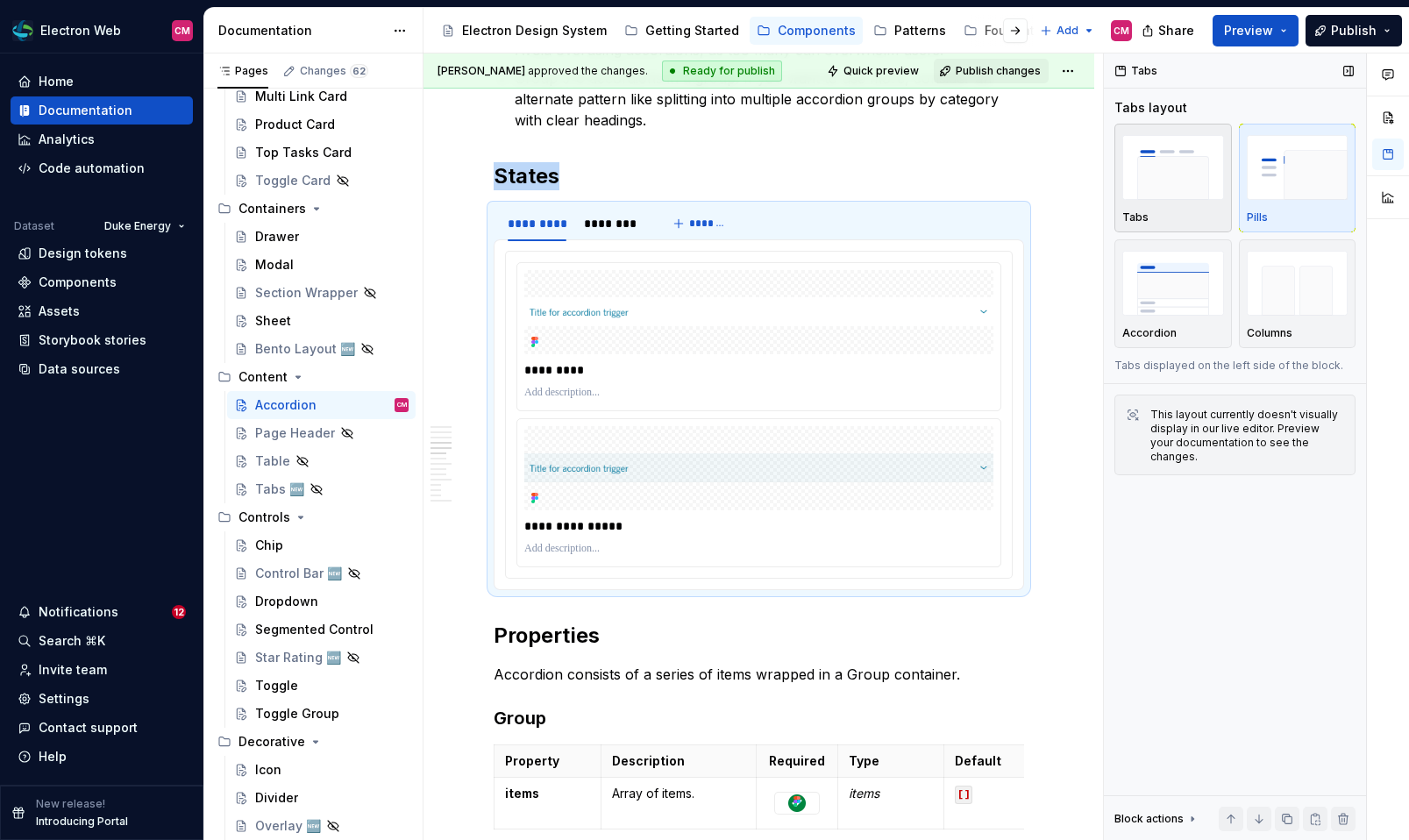
click at [1168, 161] on img "button" at bounding box center [1173, 166] width 102 height 64
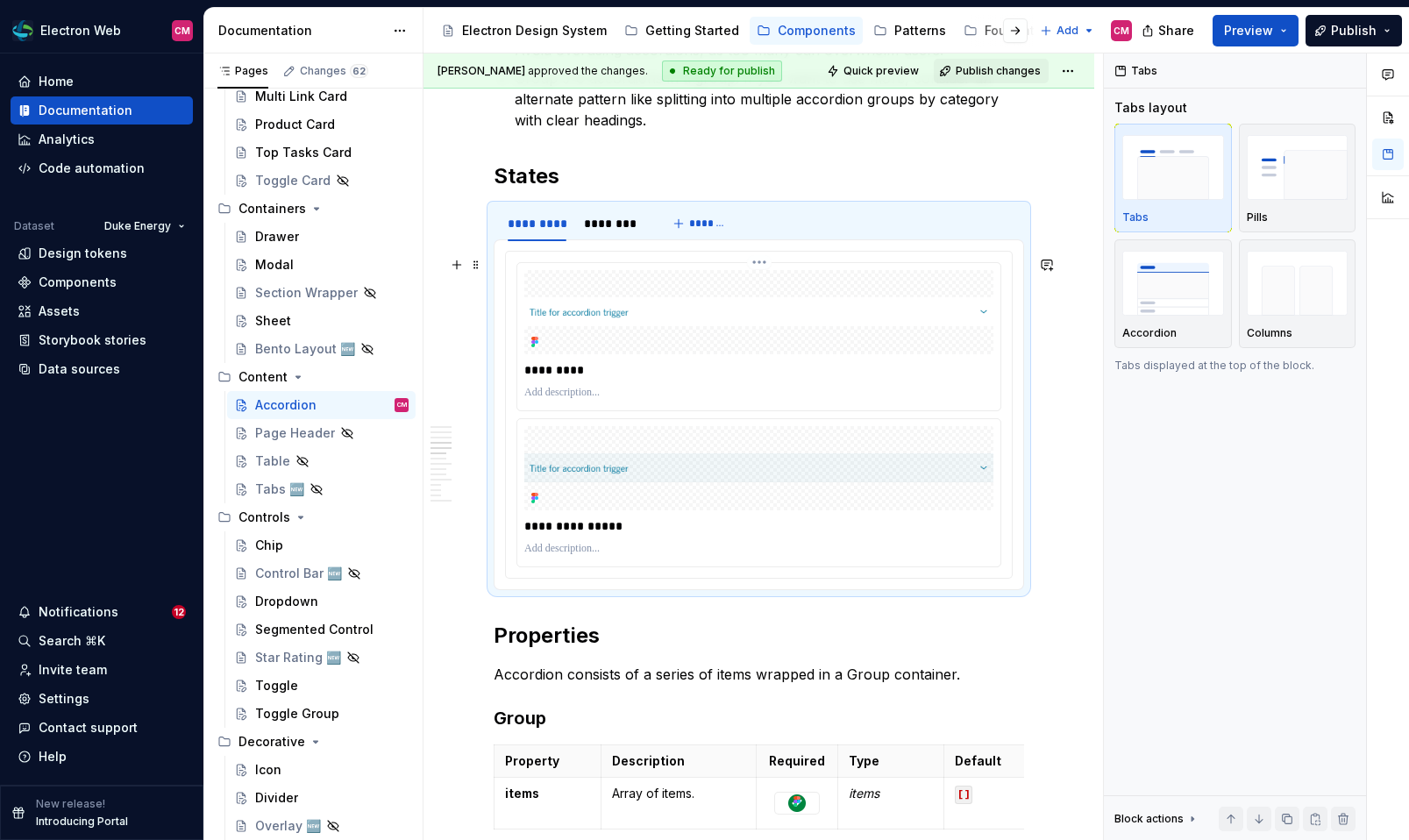
click at [621, 286] on div at bounding box center [758, 312] width 469 height 84
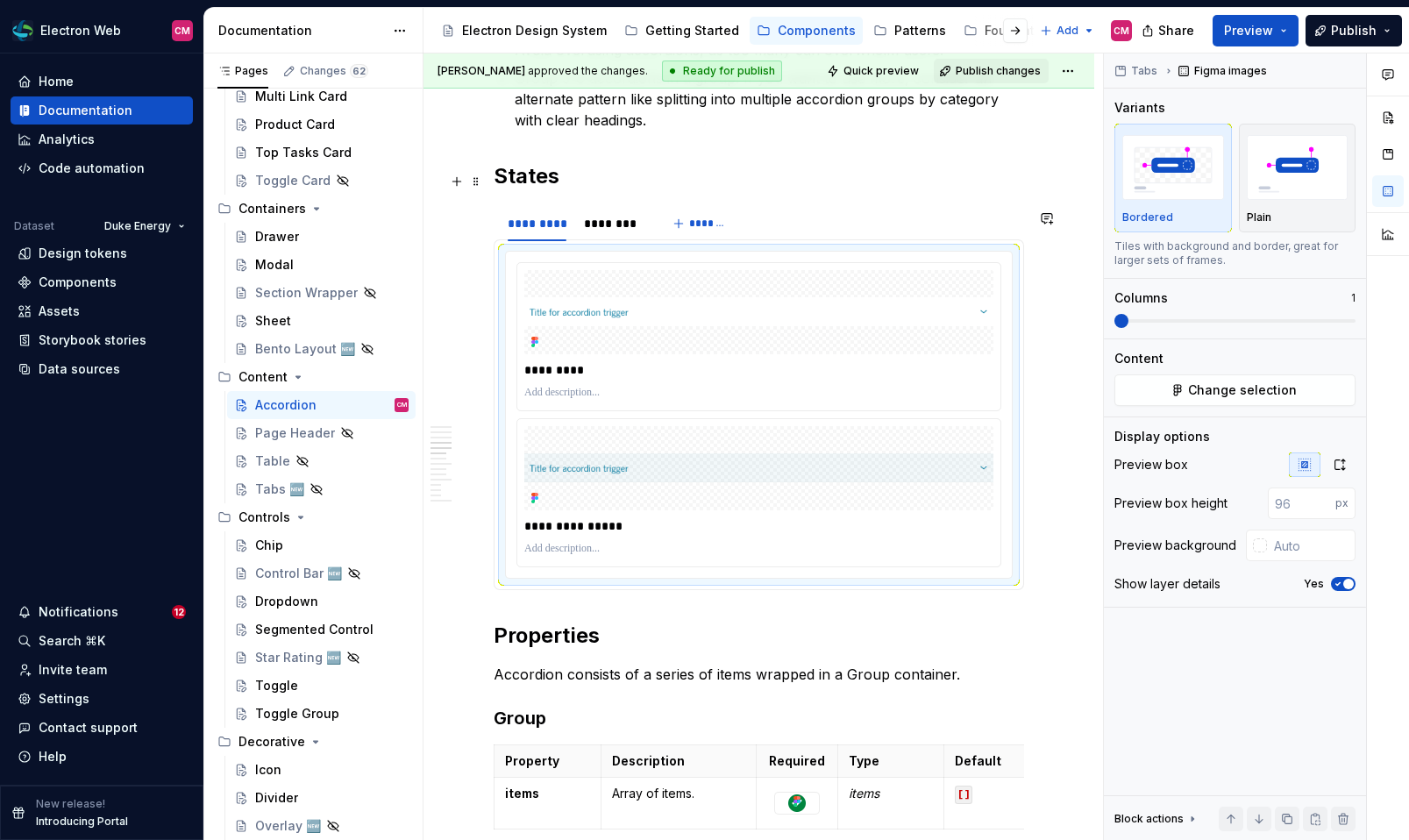
click at [575, 191] on h2 "States" at bounding box center [758, 176] width 530 height 28
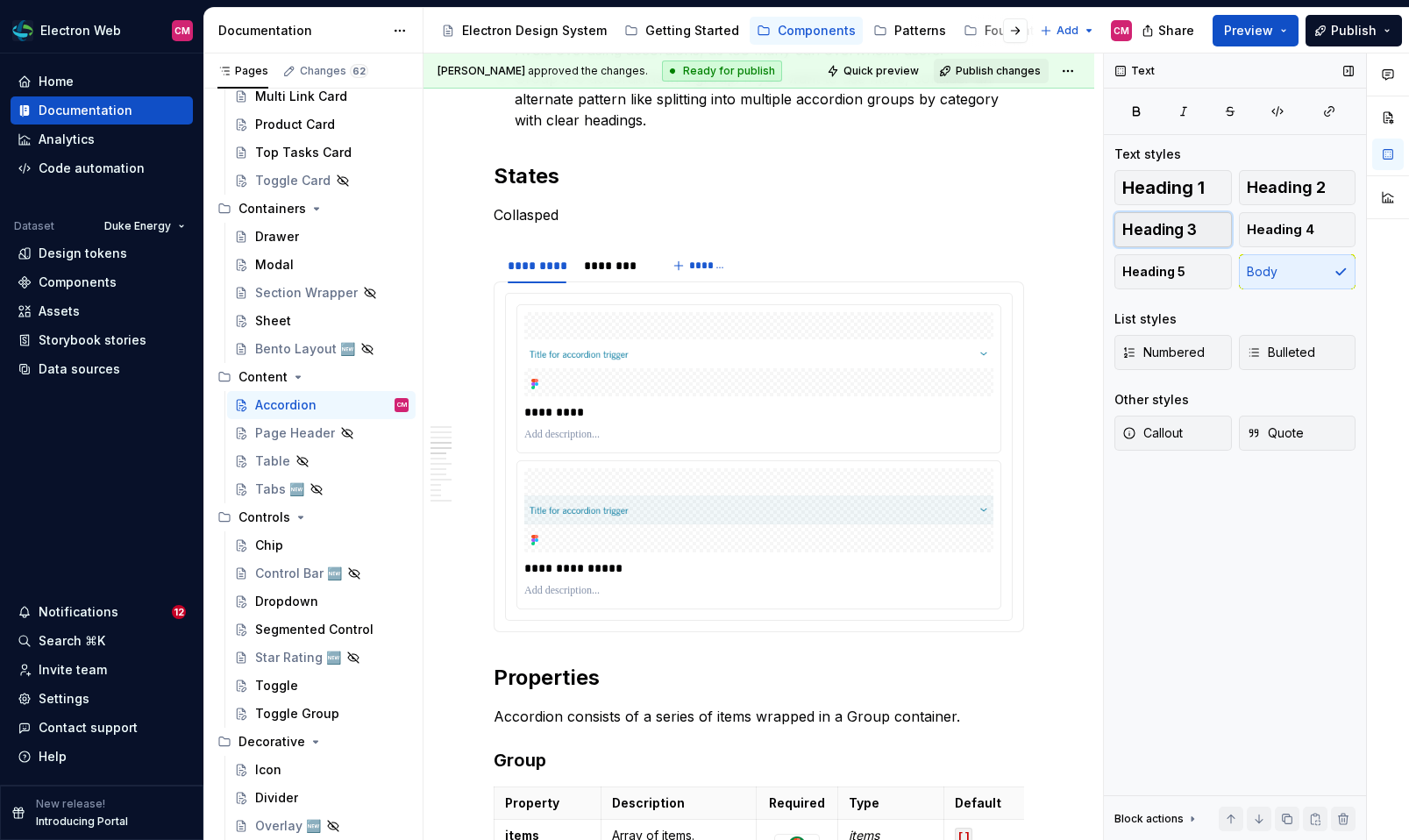
click at [1202, 215] on button "Heading 3" at bounding box center [1173, 229] width 117 height 35
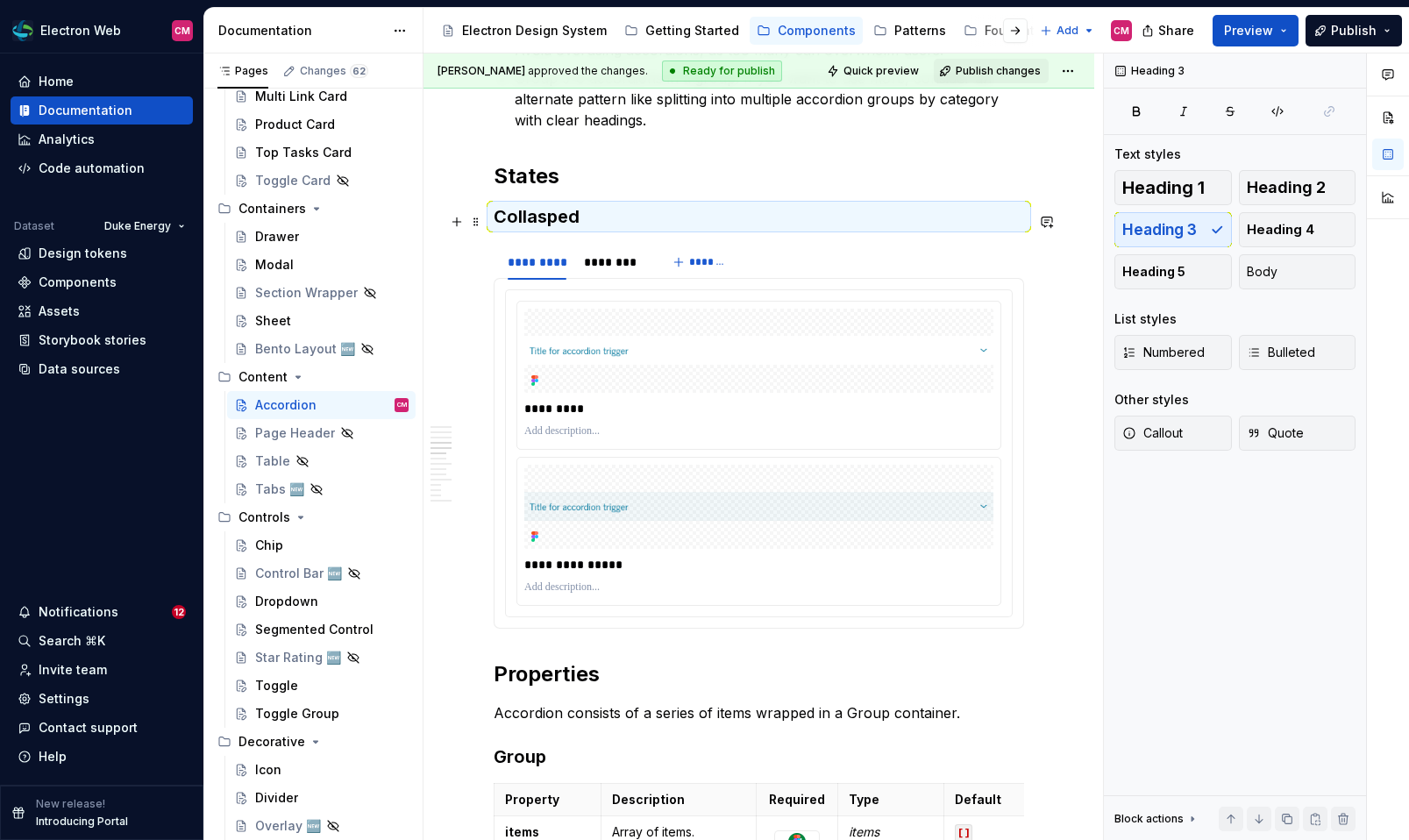
click at [545, 229] on h3 "Collasped" at bounding box center [758, 216] width 530 height 25
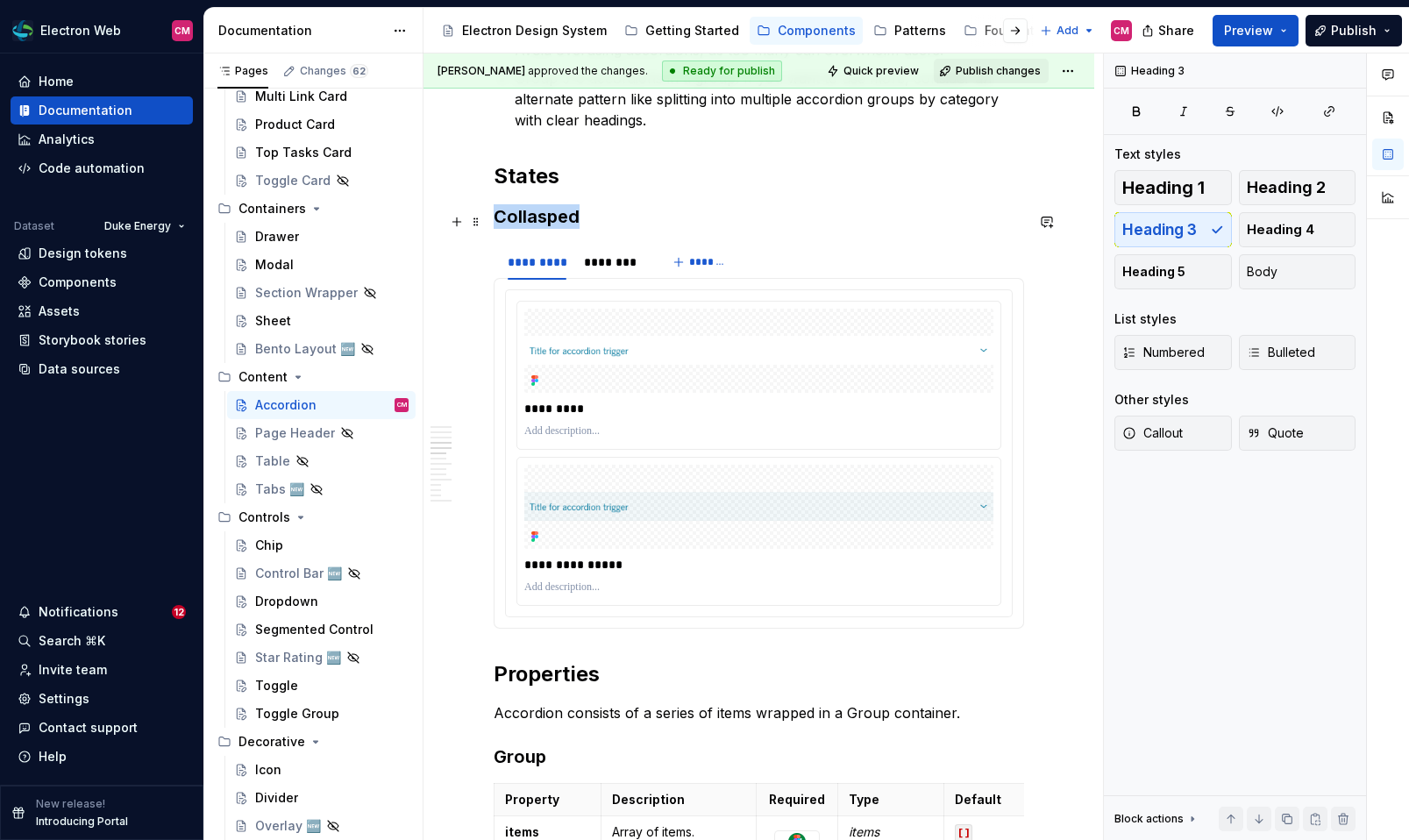
click at [545, 229] on h3 "Collasped" at bounding box center [758, 216] width 530 height 25
click at [589, 220] on h3 "Collapsed" at bounding box center [758, 216] width 530 height 25
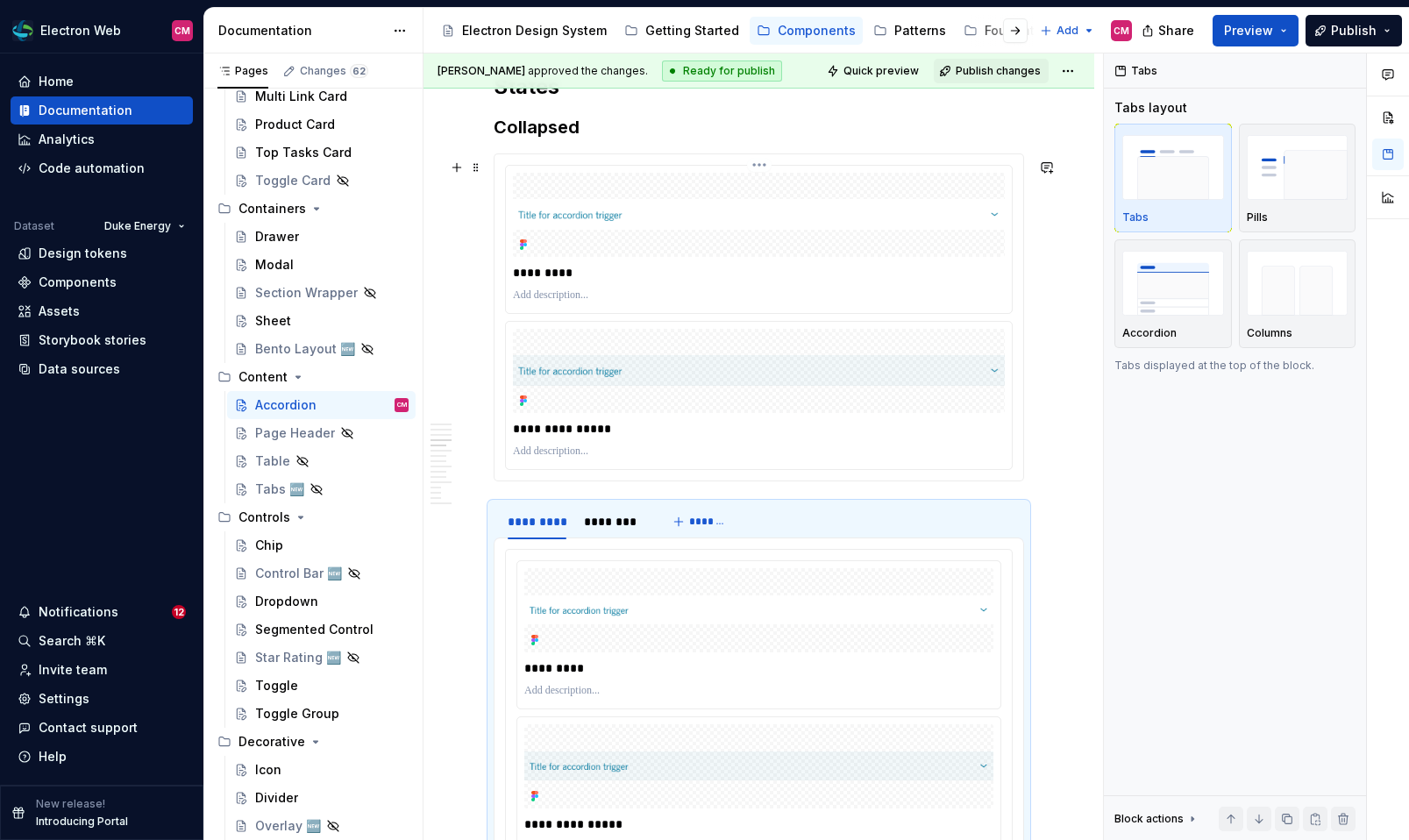
scroll to position [1842, 0]
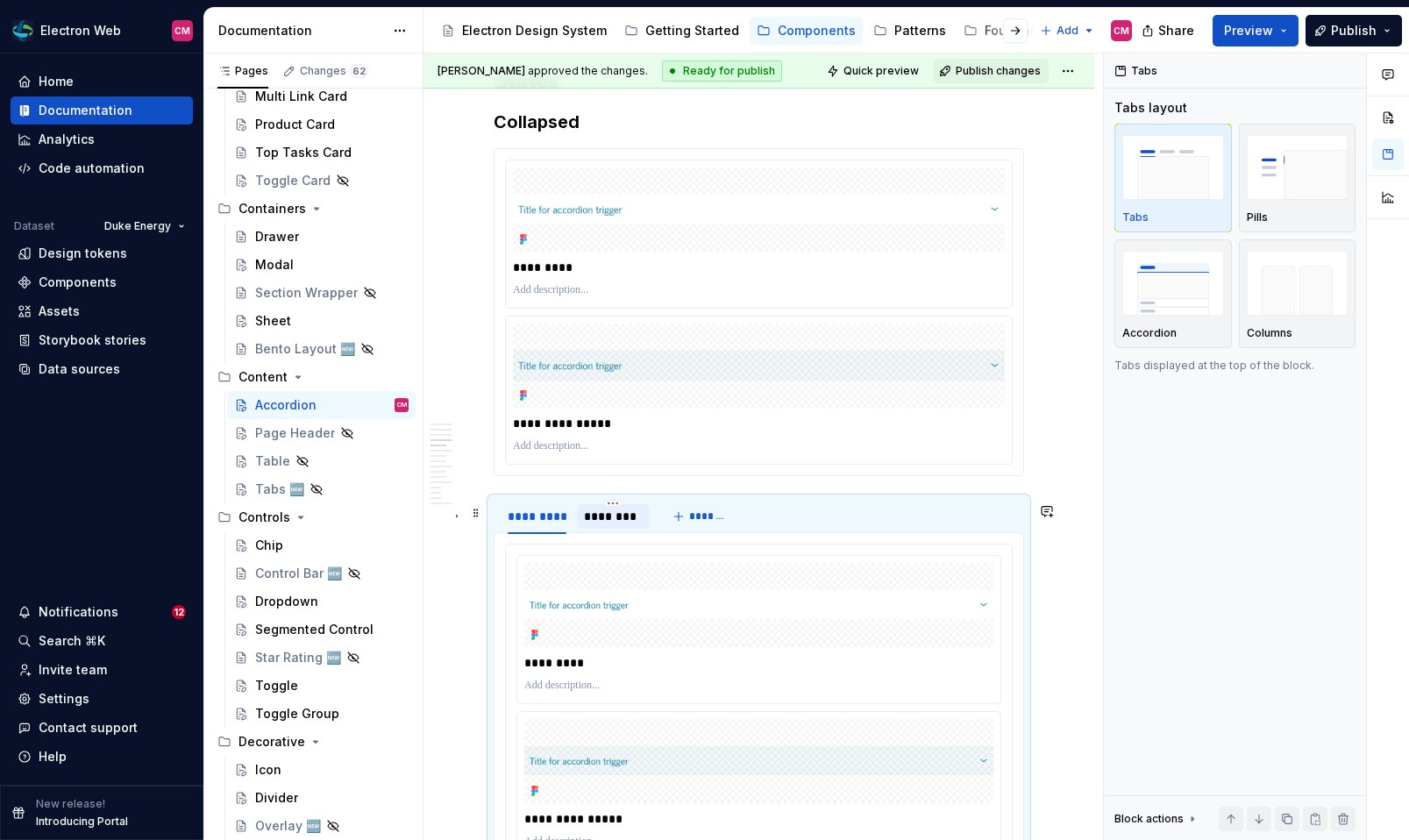
click at [599, 525] on div "********" at bounding box center [613, 516] width 59 height 17
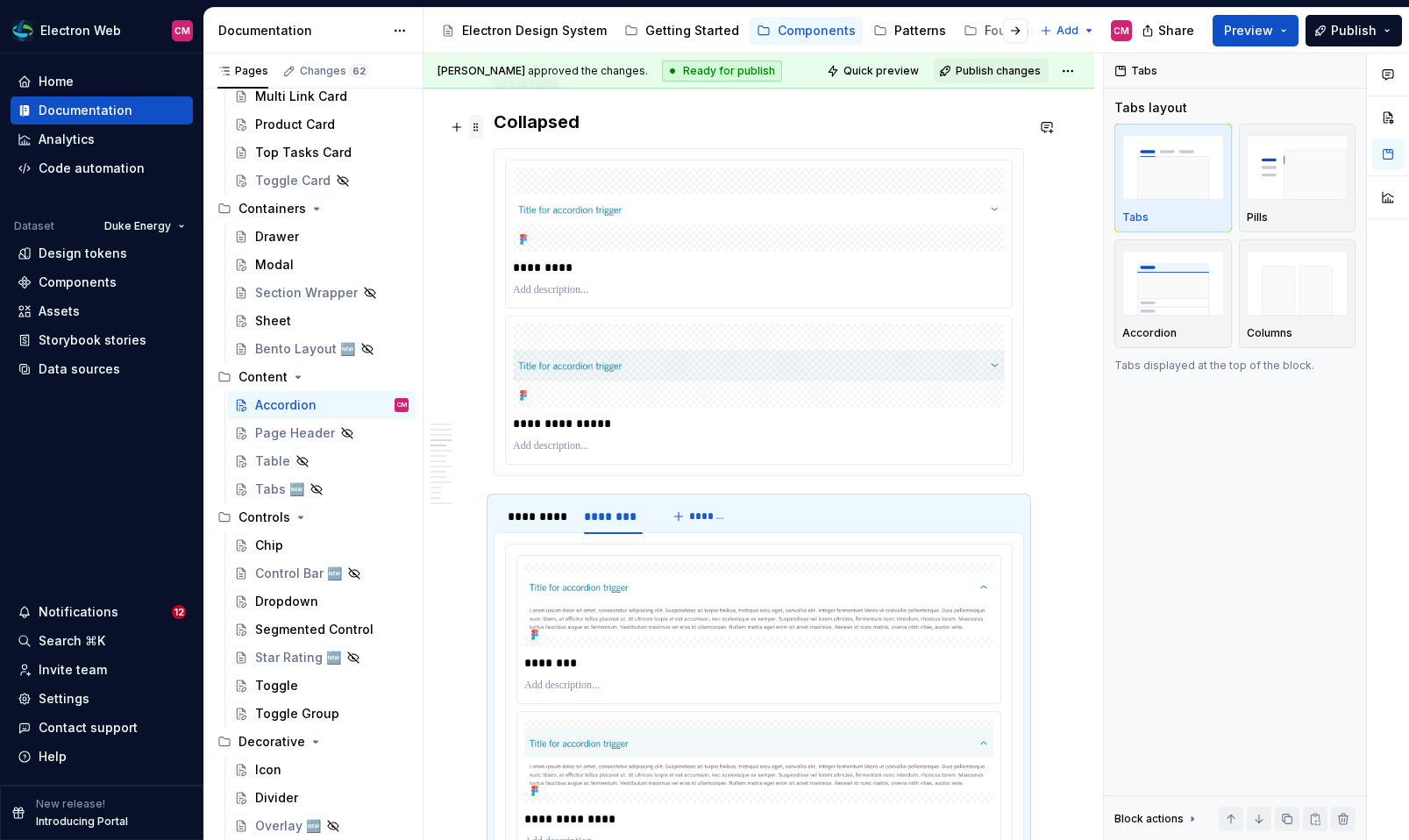
click at [474, 127] on span at bounding box center [475, 127] width 14 height 25
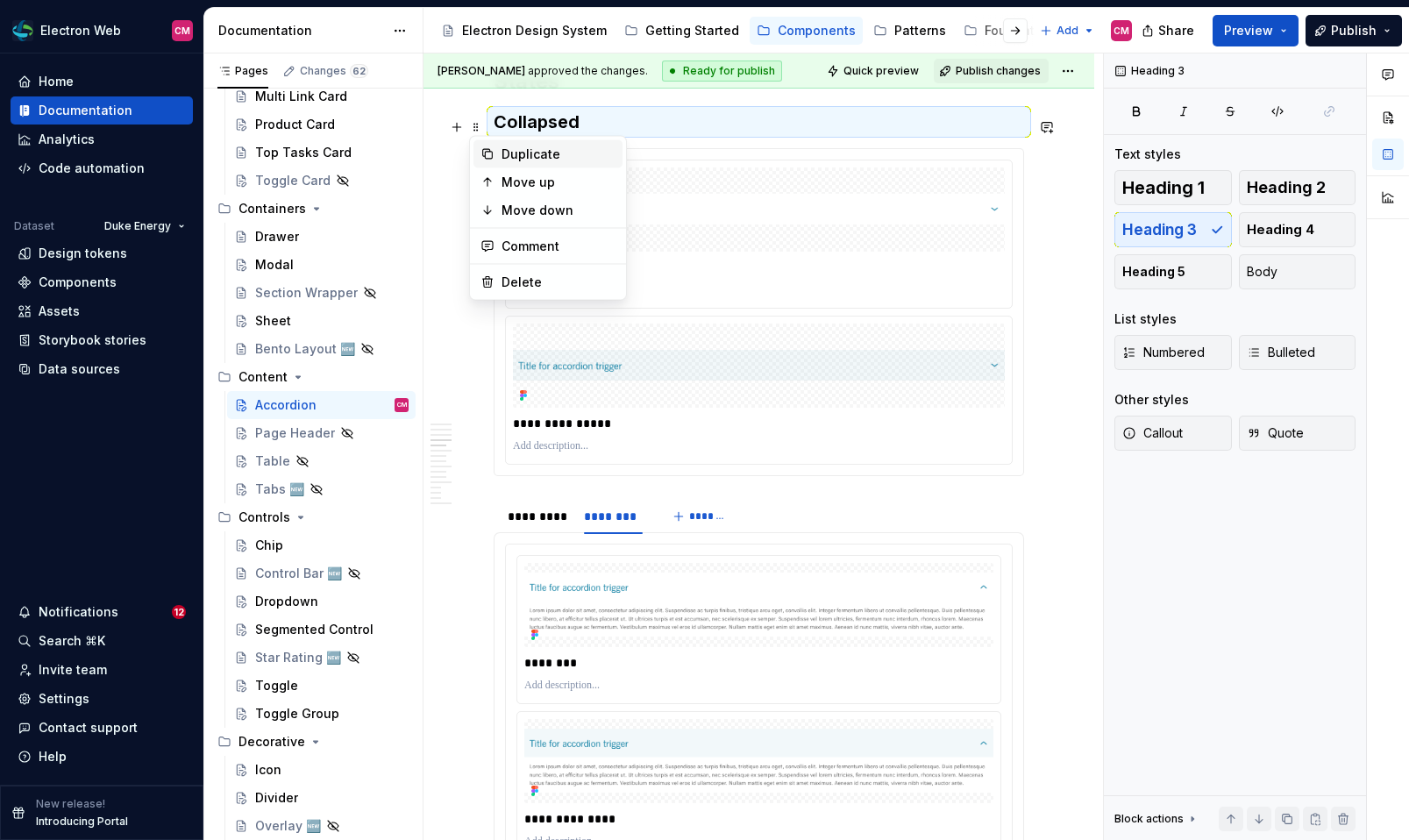
click at [512, 158] on div "Duplicate" at bounding box center [558, 154] width 114 height 17
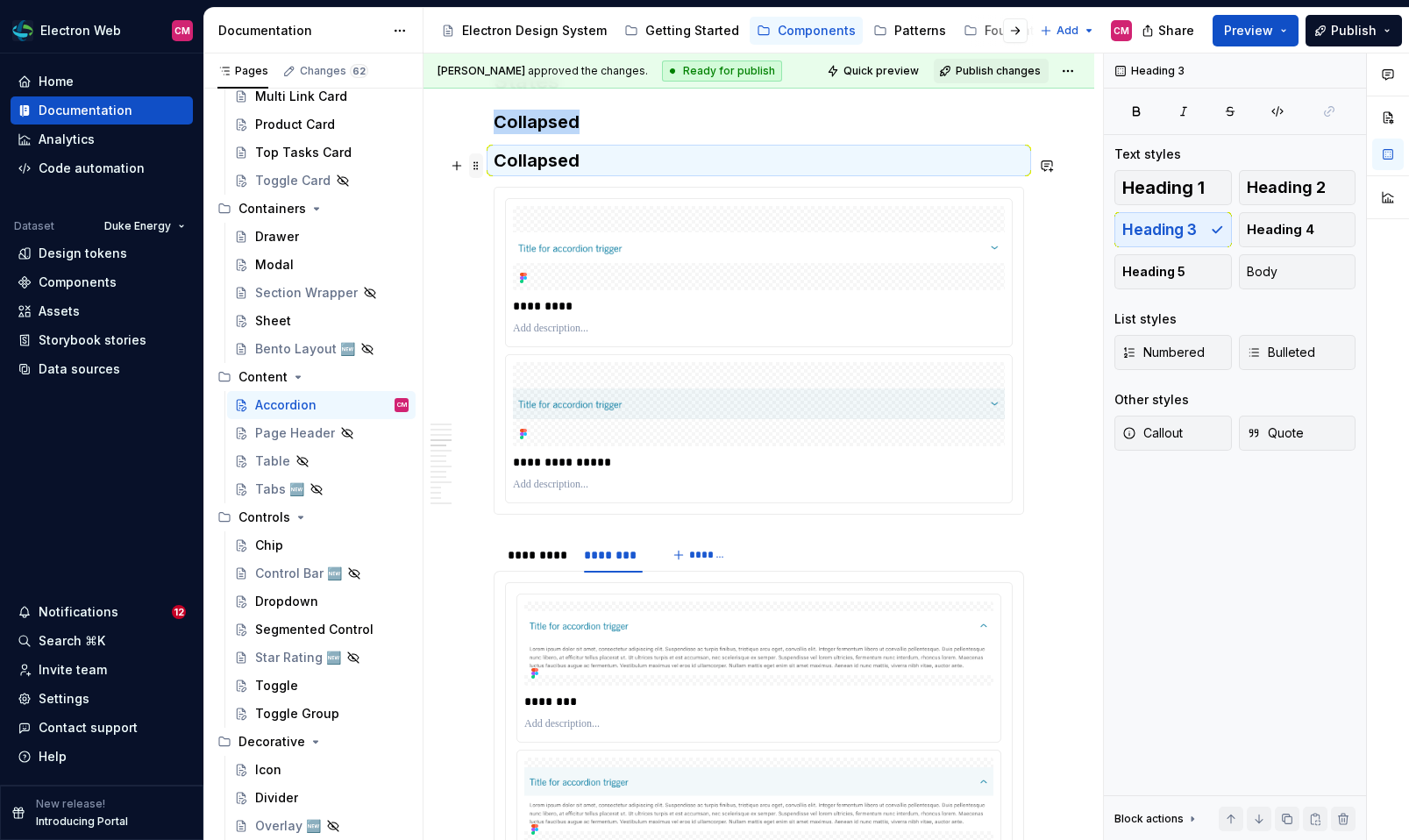
click at [476, 168] on span at bounding box center [475, 165] width 14 height 25
click at [540, 241] on div "Move down" at bounding box center [558, 249] width 114 height 17
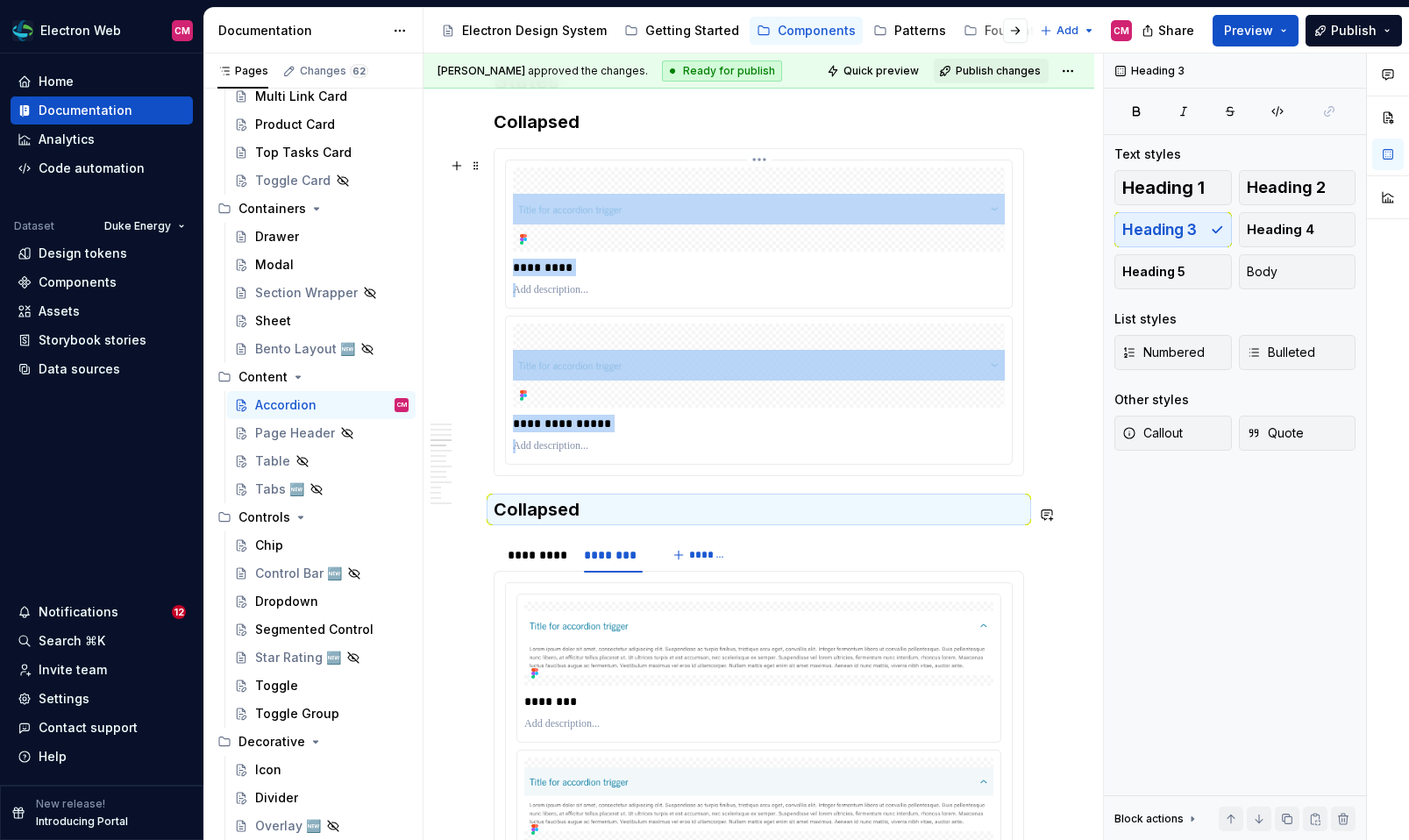
scroll to position [1803, 0]
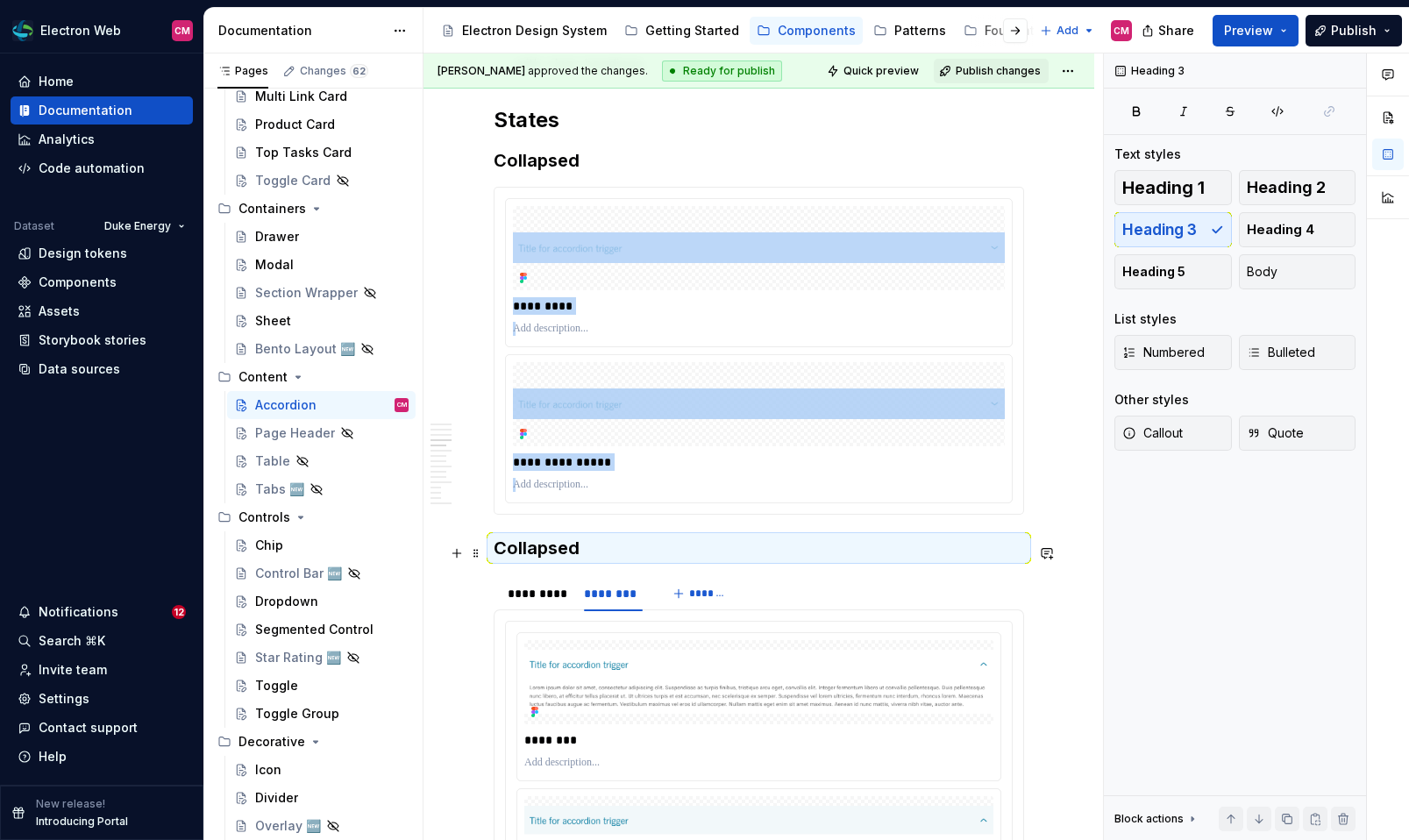
click at [545, 552] on h3 "Collapsed" at bounding box center [758, 548] width 530 height 25
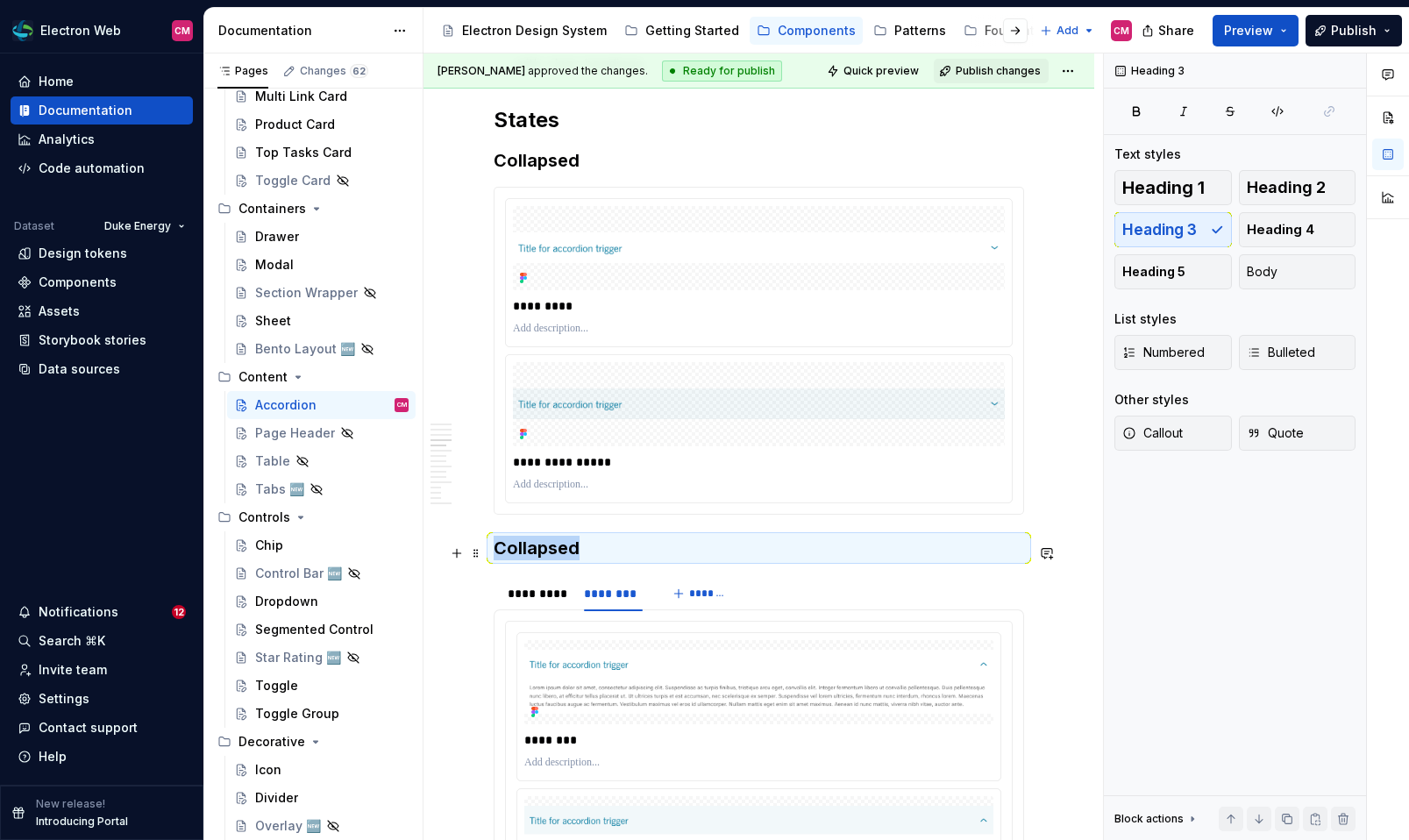
click at [545, 552] on h3 "Collapsed" at bounding box center [758, 548] width 530 height 25
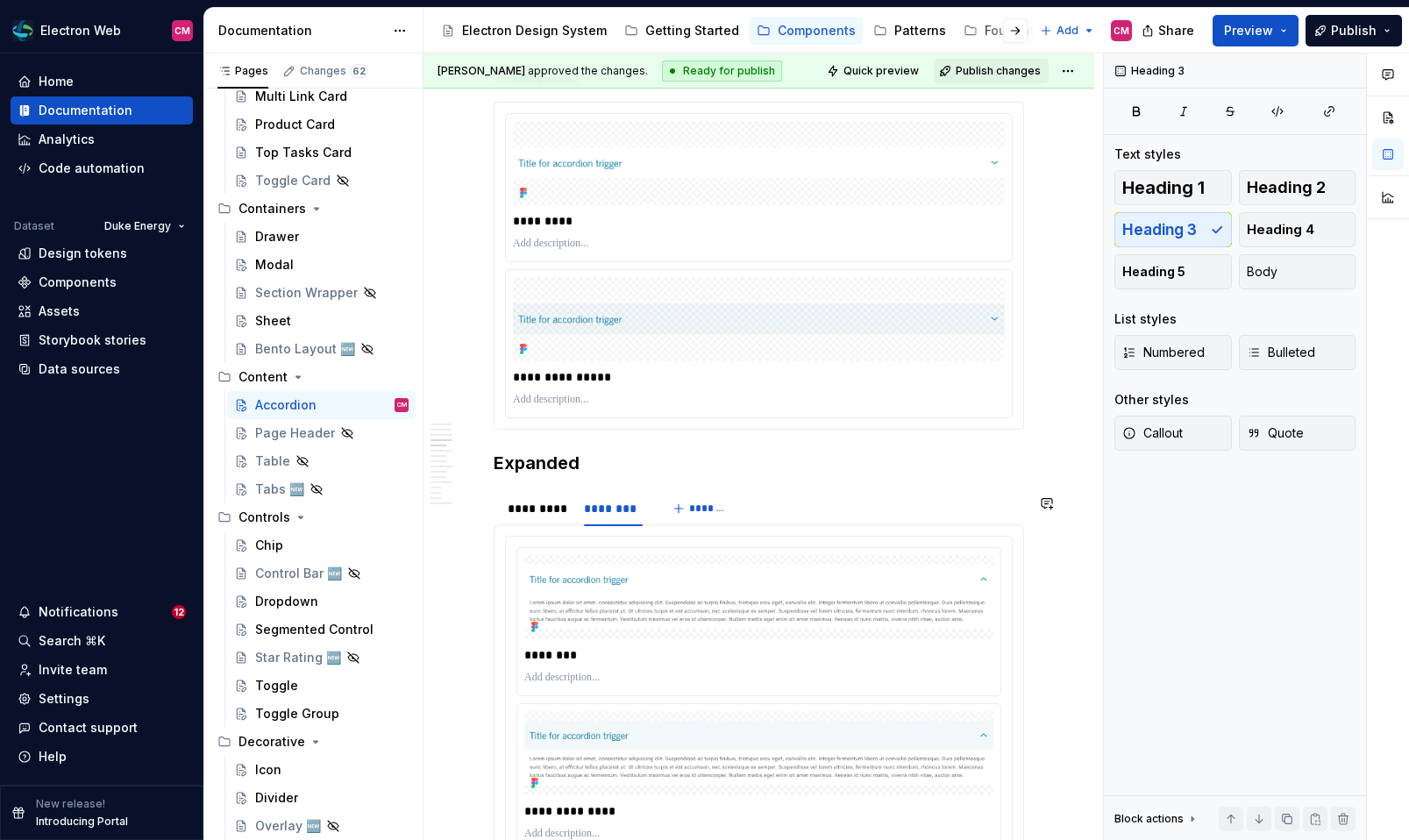
scroll to position [1898, 0]
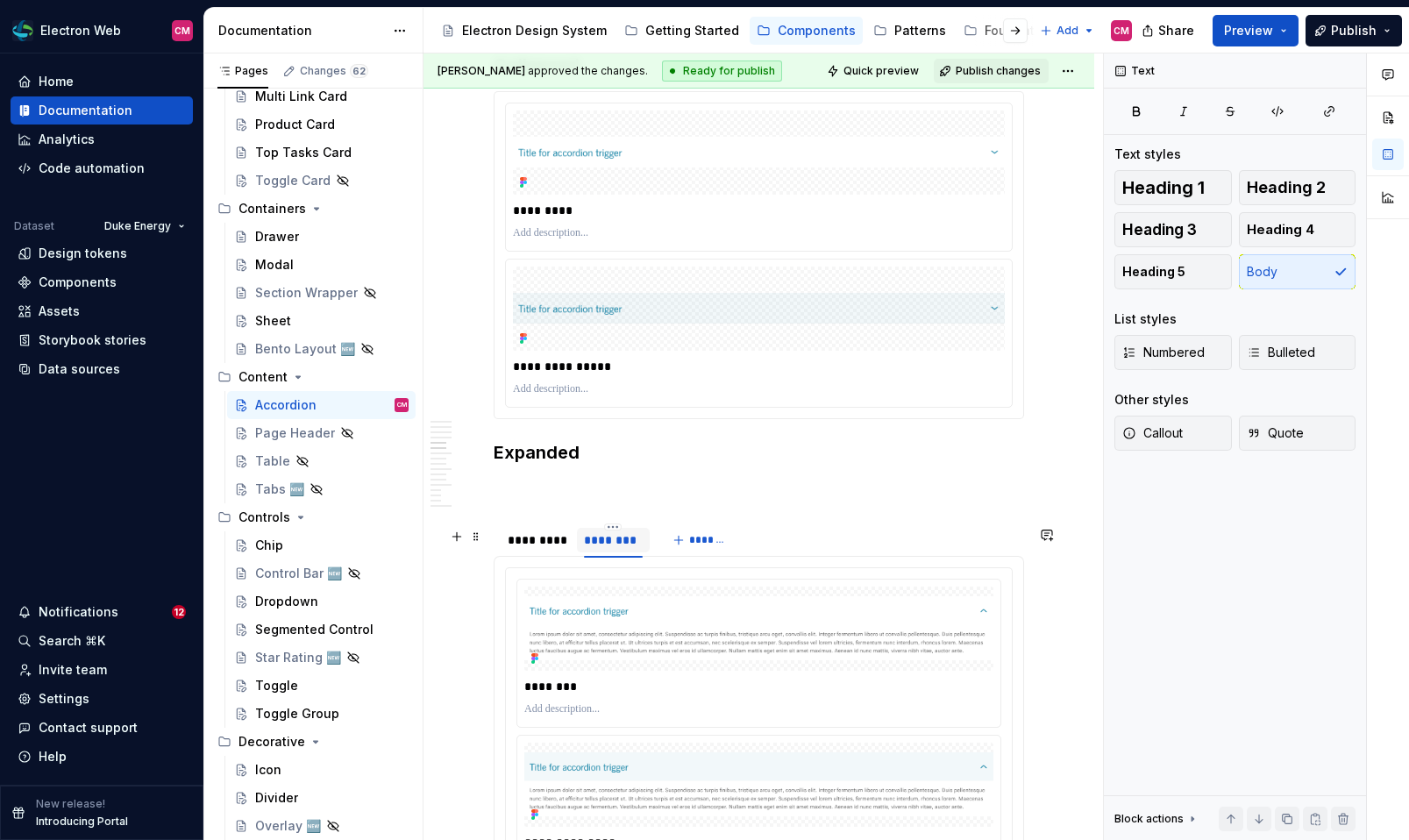
click at [618, 547] on div "********" at bounding box center [613, 540] width 59 height 17
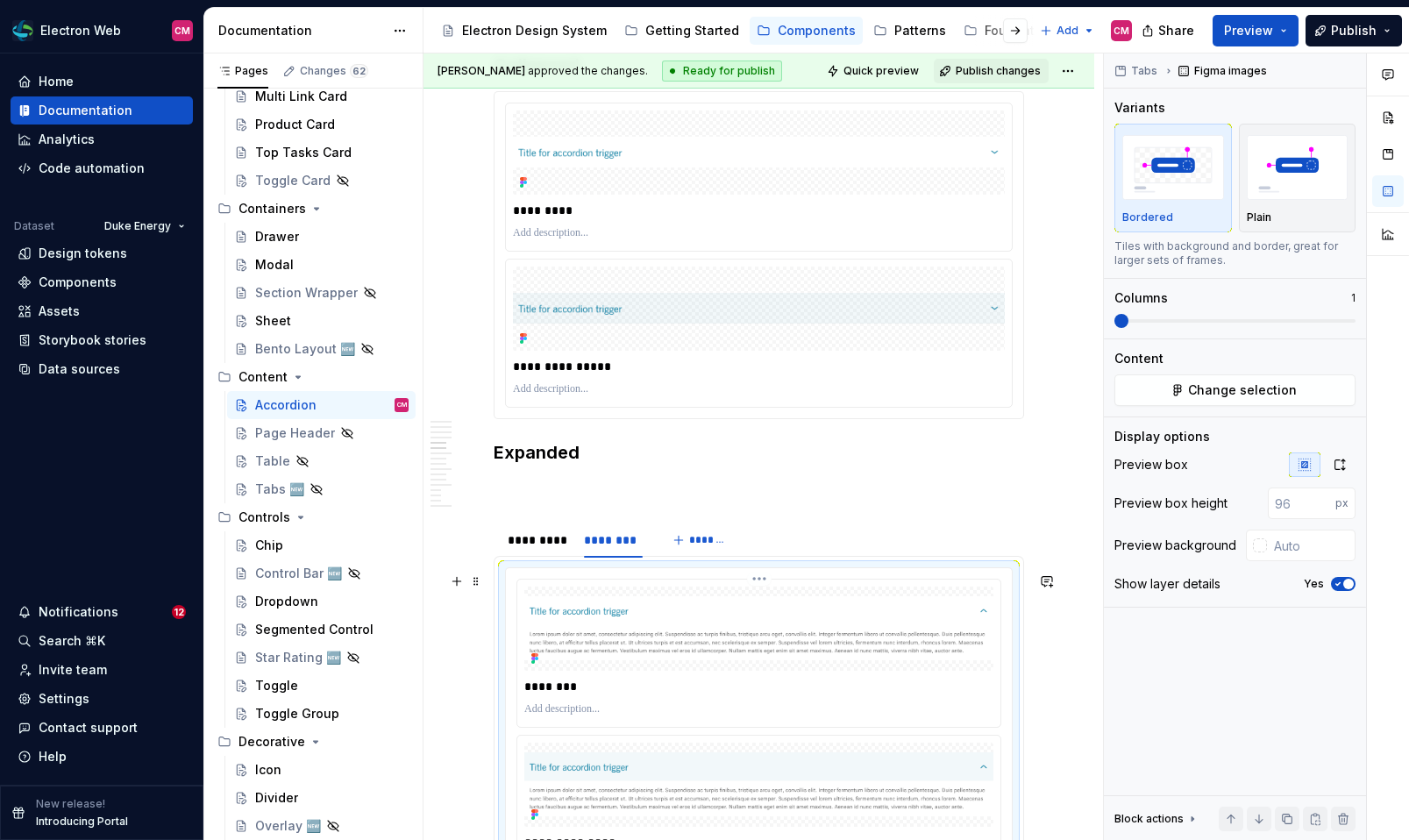
click at [620, 622] on img at bounding box center [758, 627] width 469 height 64
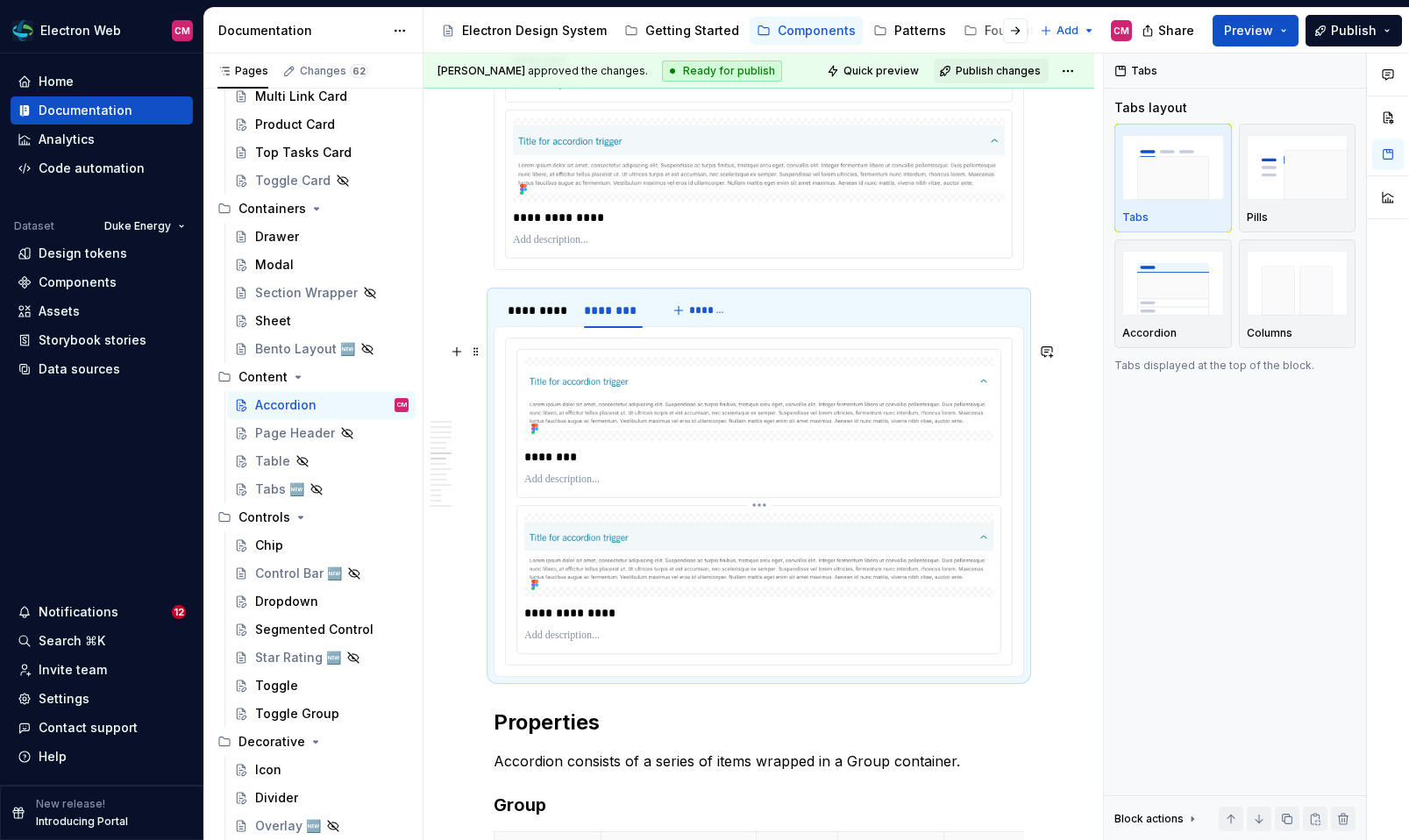
scroll to position [2482, 0]
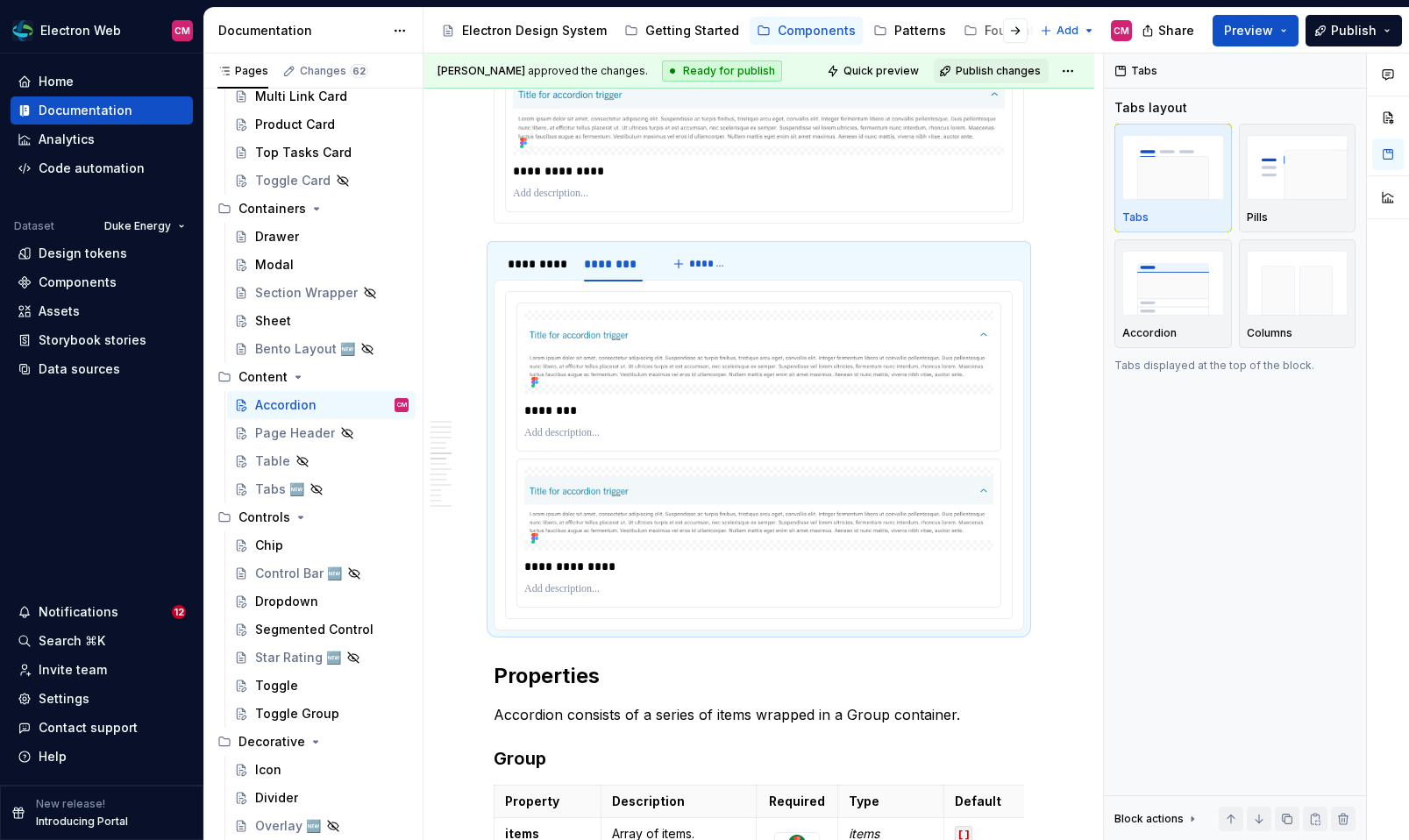
click at [461, 216] on div "**********" at bounding box center [758, 602] width 671 height 5568
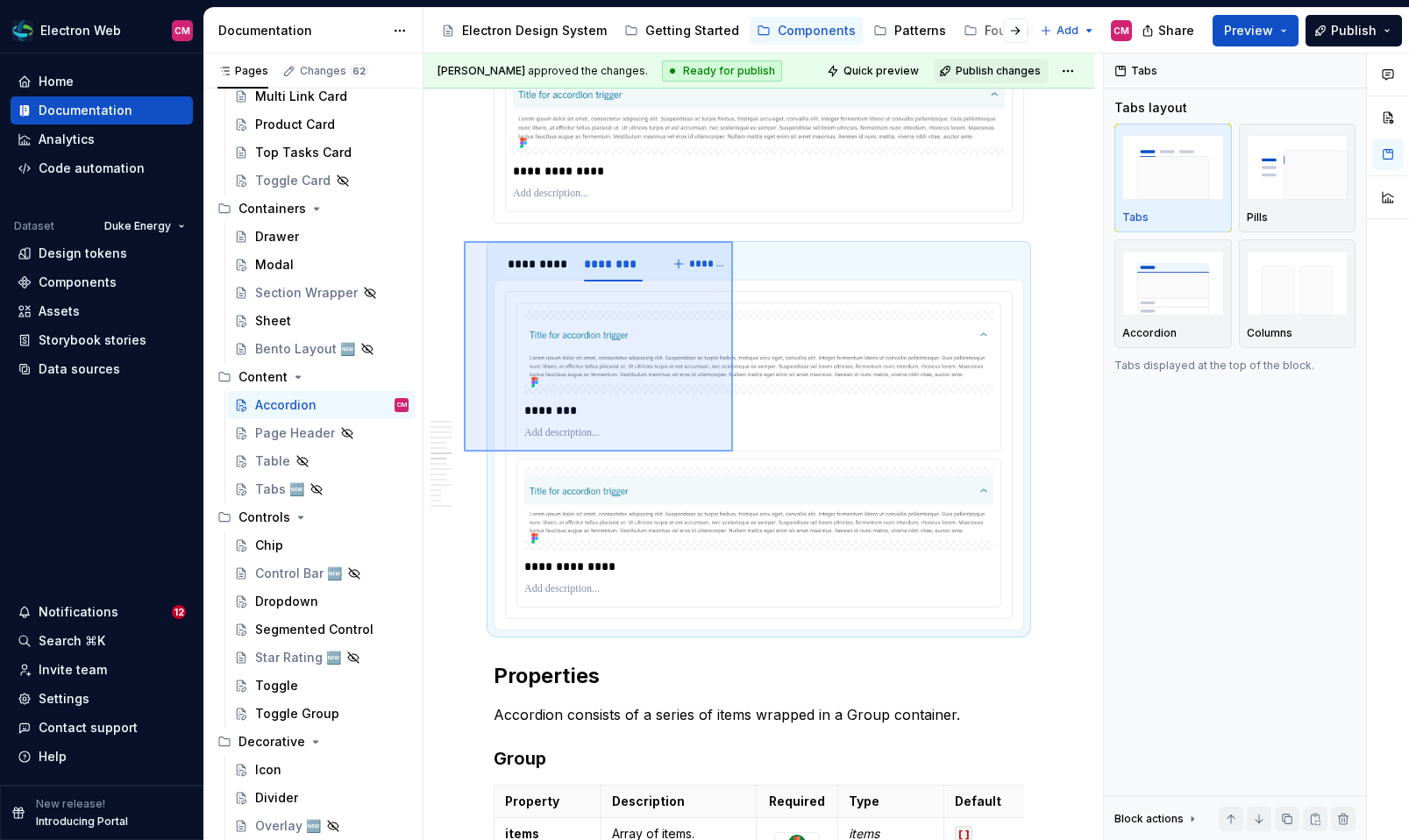
drag, startPoint x: 464, startPoint y: 241, endPoint x: 733, endPoint y: 453, distance: 342.5
click at [733, 453] on div "**********" at bounding box center [763, 447] width 679 height 787
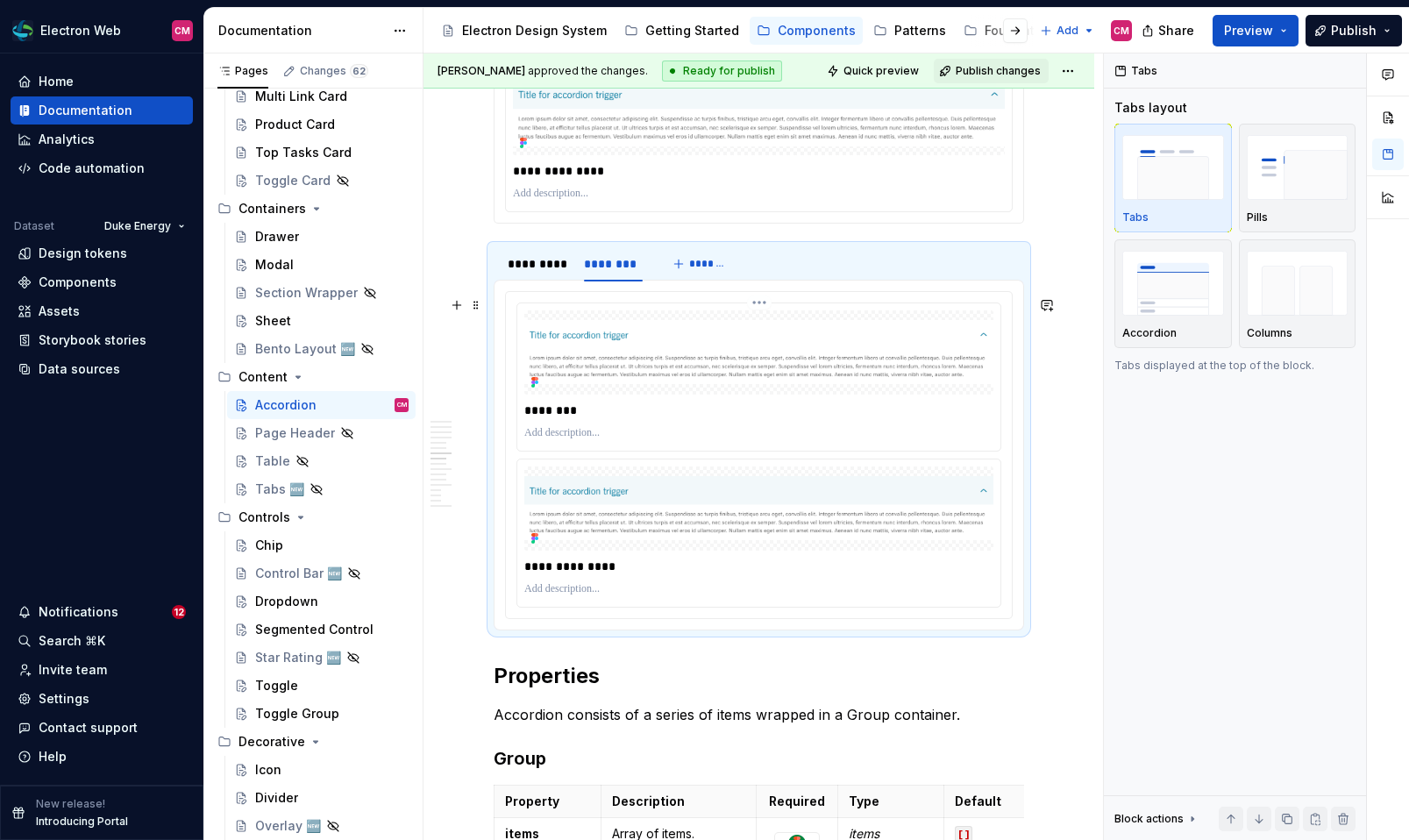
click at [736, 419] on p "********" at bounding box center [763, 410] width 477 height 17
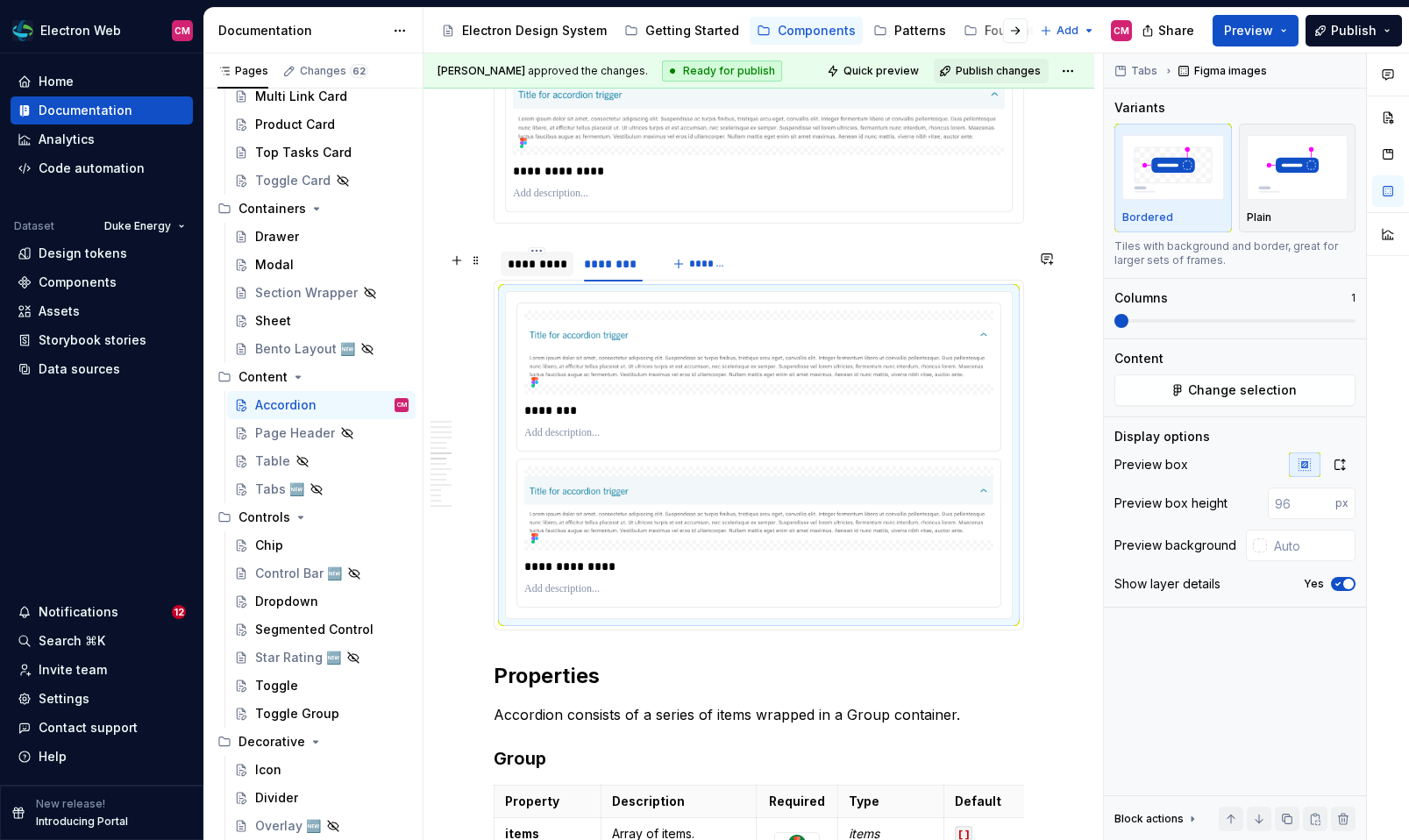
click at [500, 257] on div "*********" at bounding box center [537, 264] width 73 height 25
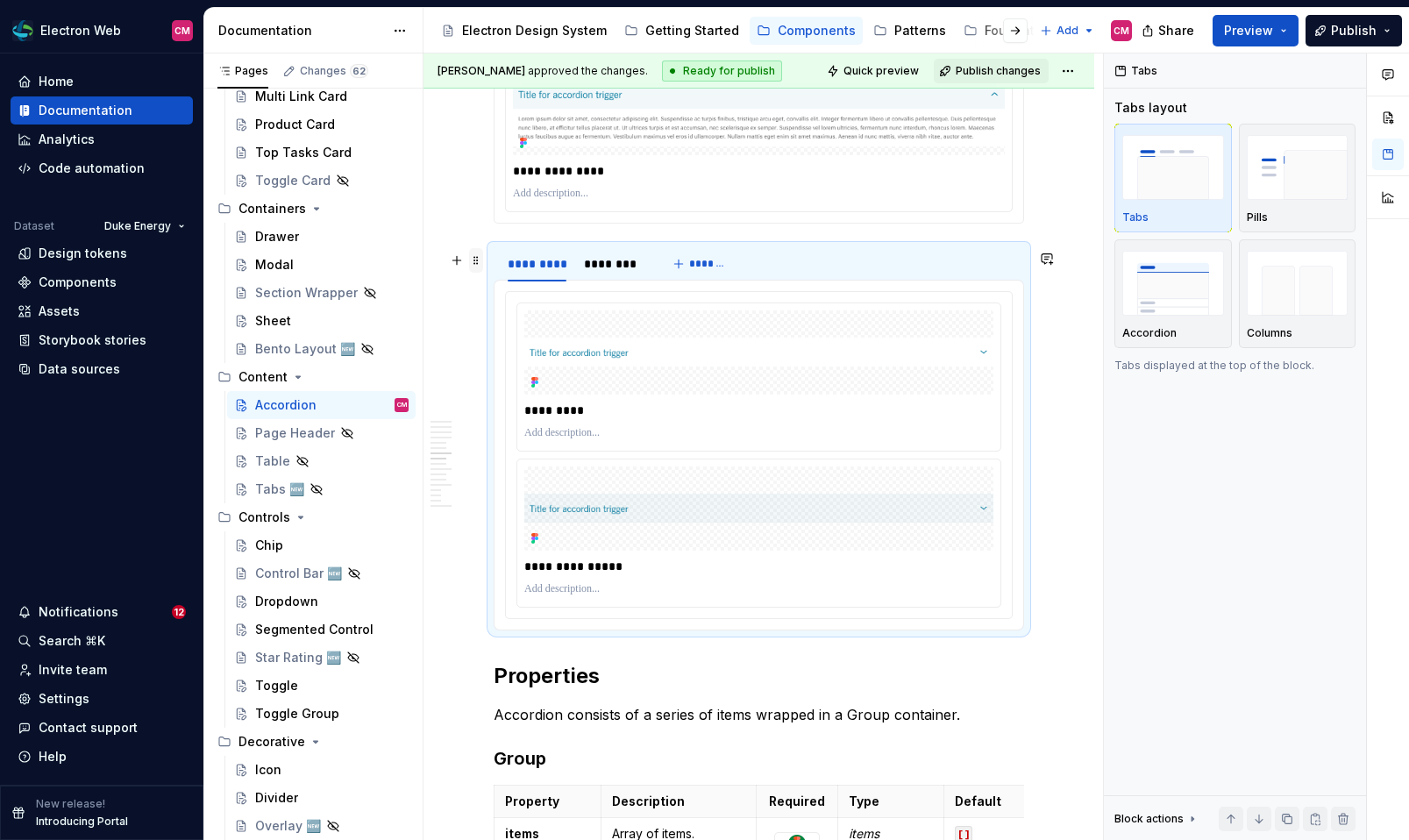
click at [476, 254] on span at bounding box center [475, 261] width 14 height 25
click at [539, 411] on div "Delete" at bounding box center [558, 416] width 114 height 17
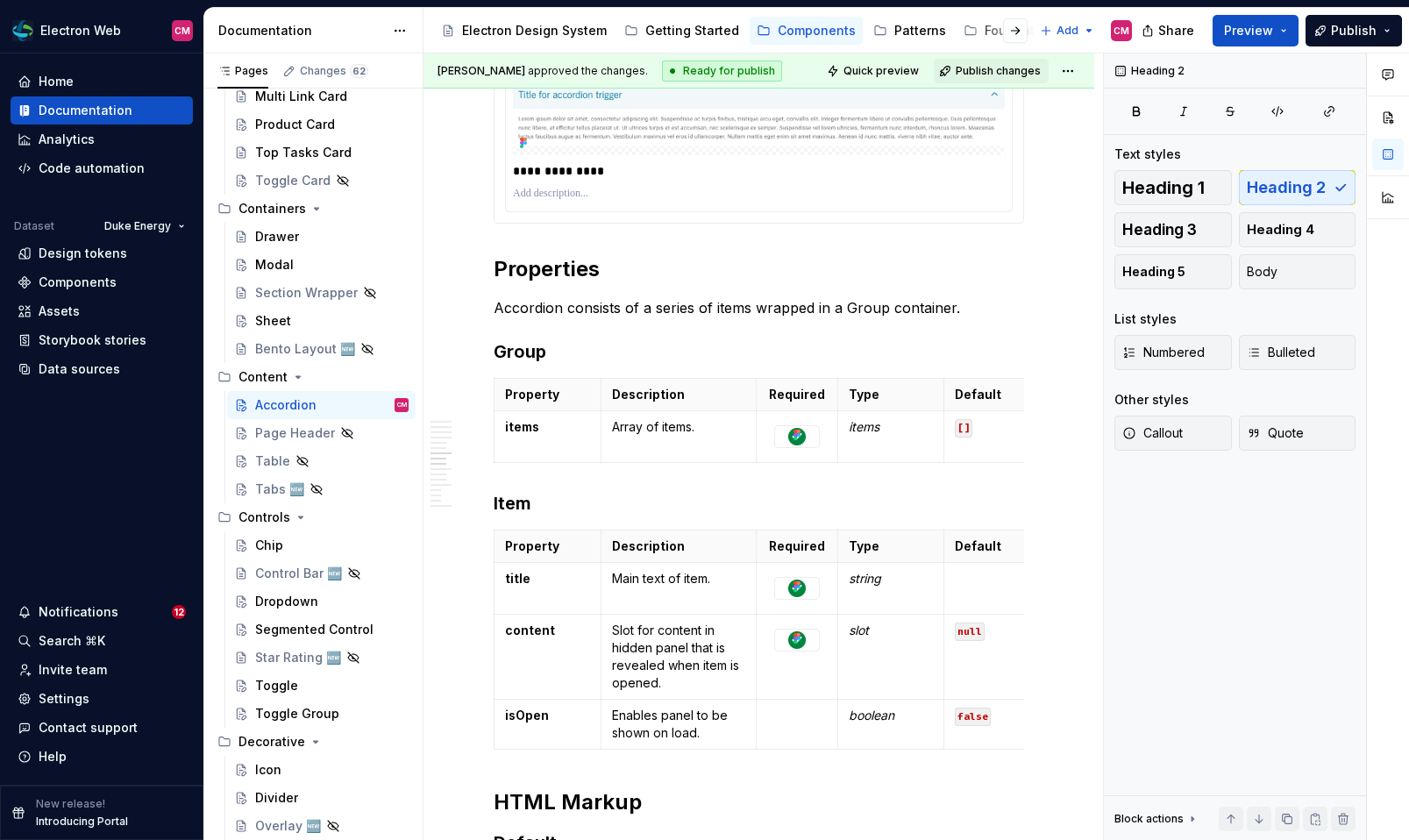
scroll to position [2014, 0]
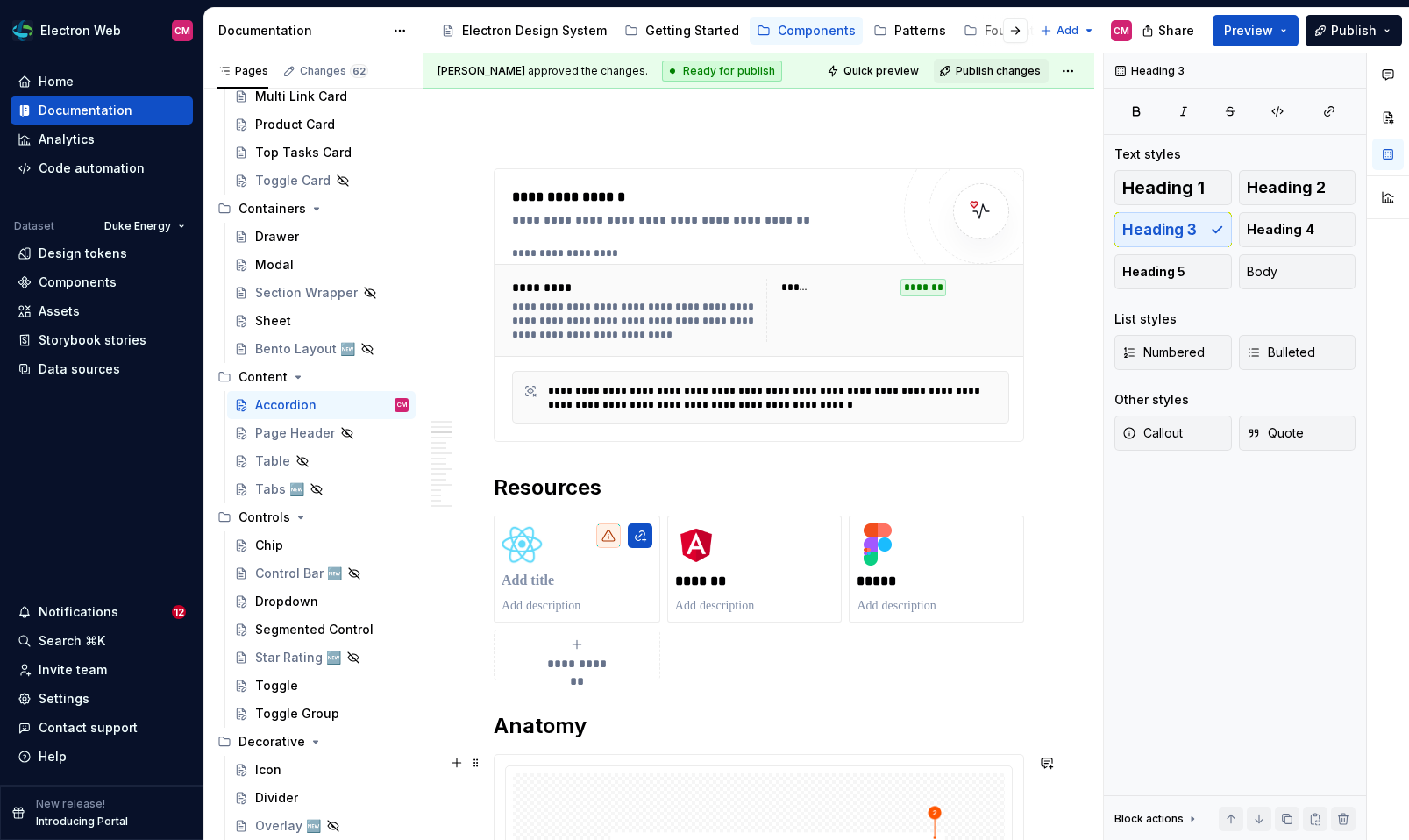
scroll to position [0, 0]
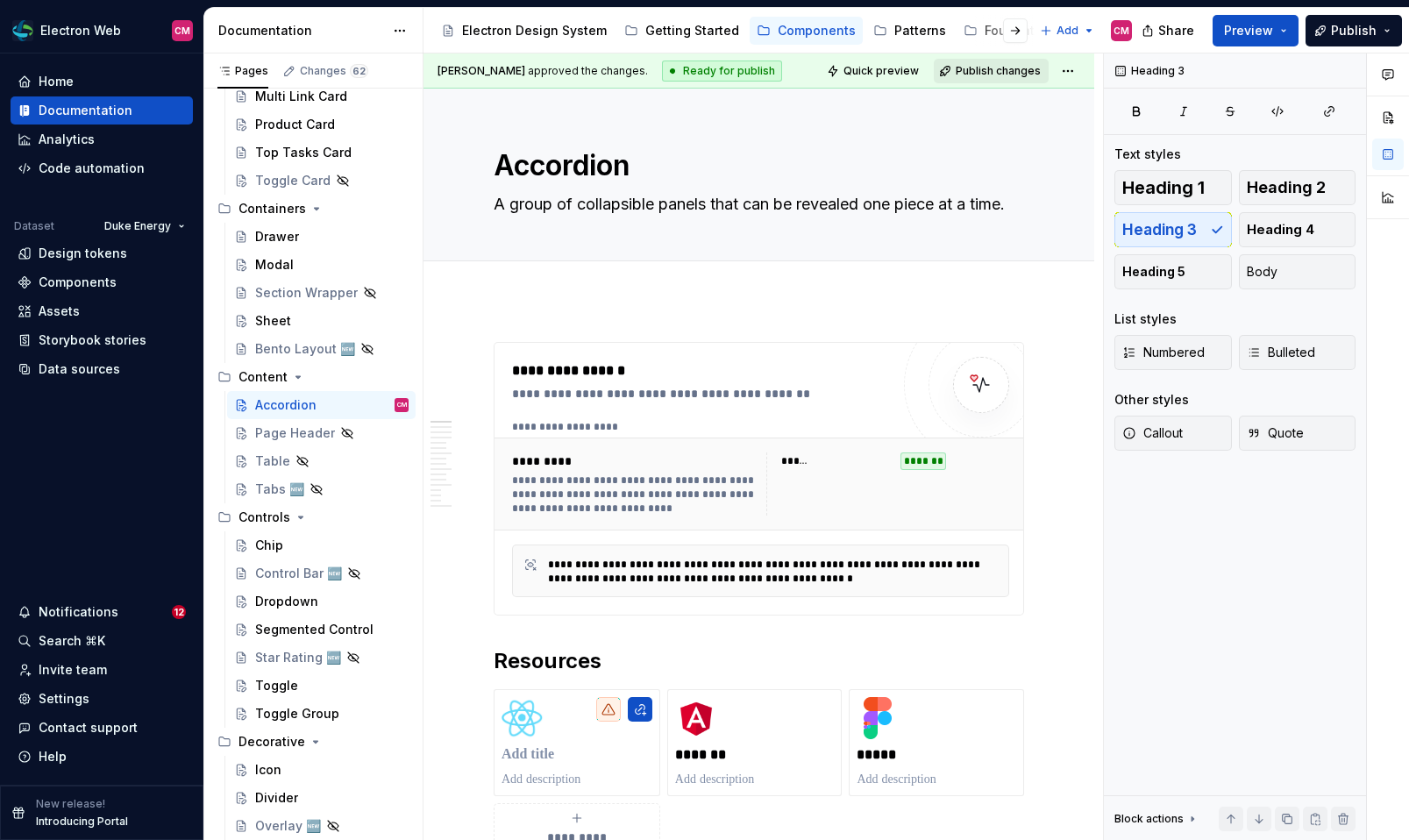
click at [1011, 66] on span "Publish changes" at bounding box center [998, 70] width 85 height 14
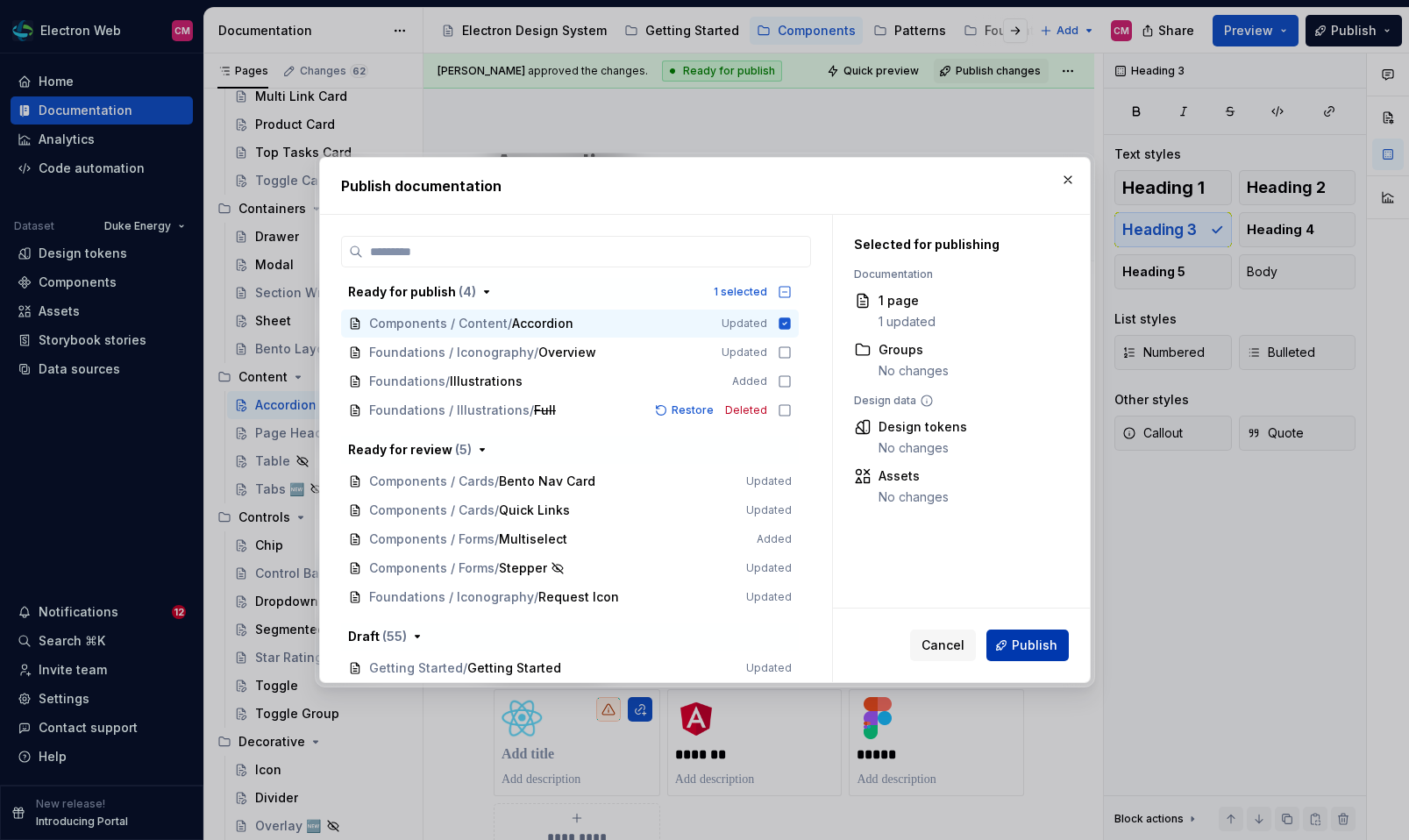
click at [1012, 651] on button "Publish" at bounding box center [1028, 645] width 83 height 32
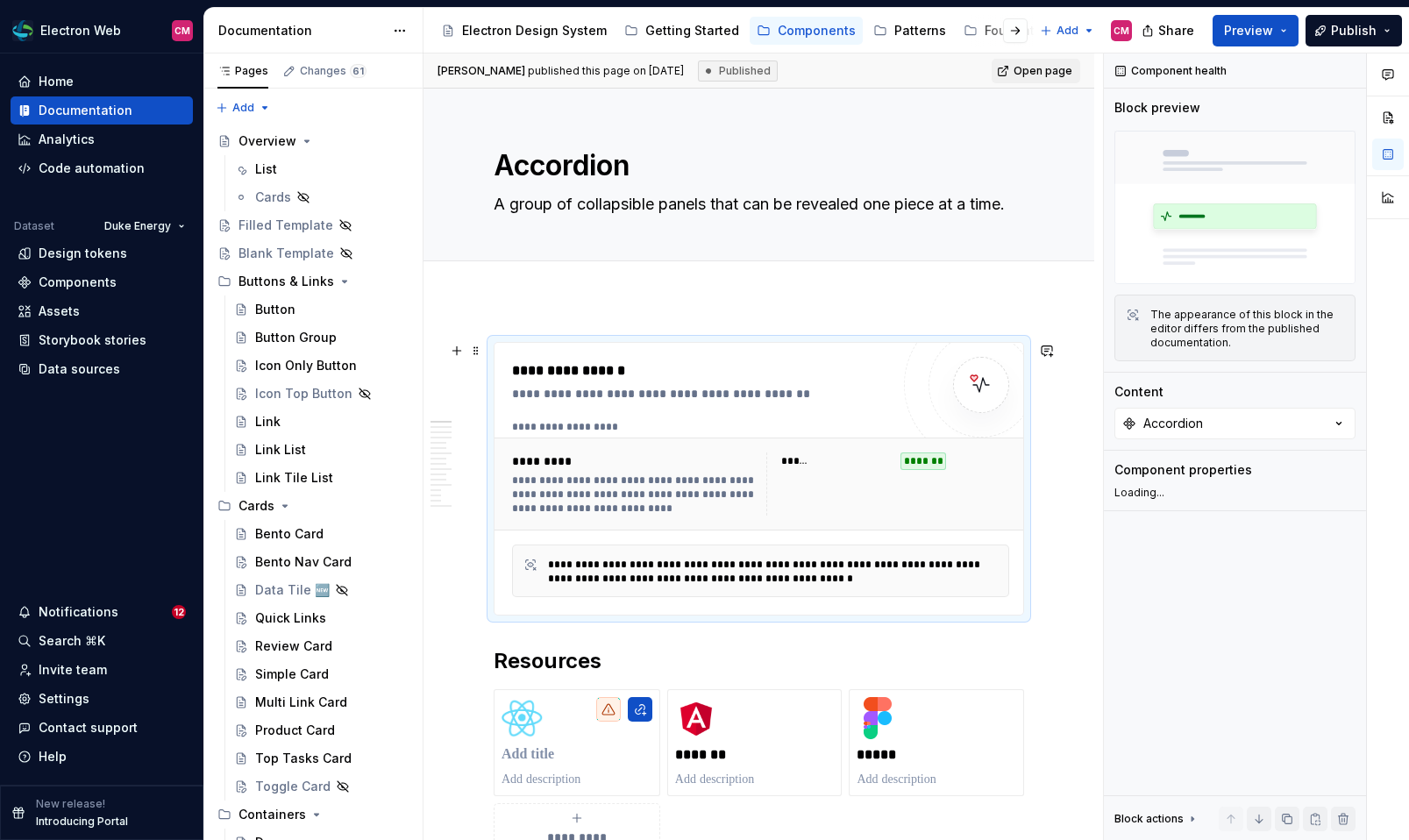
click at [675, 486] on div "**********" at bounding box center [636, 495] width 248 height 42
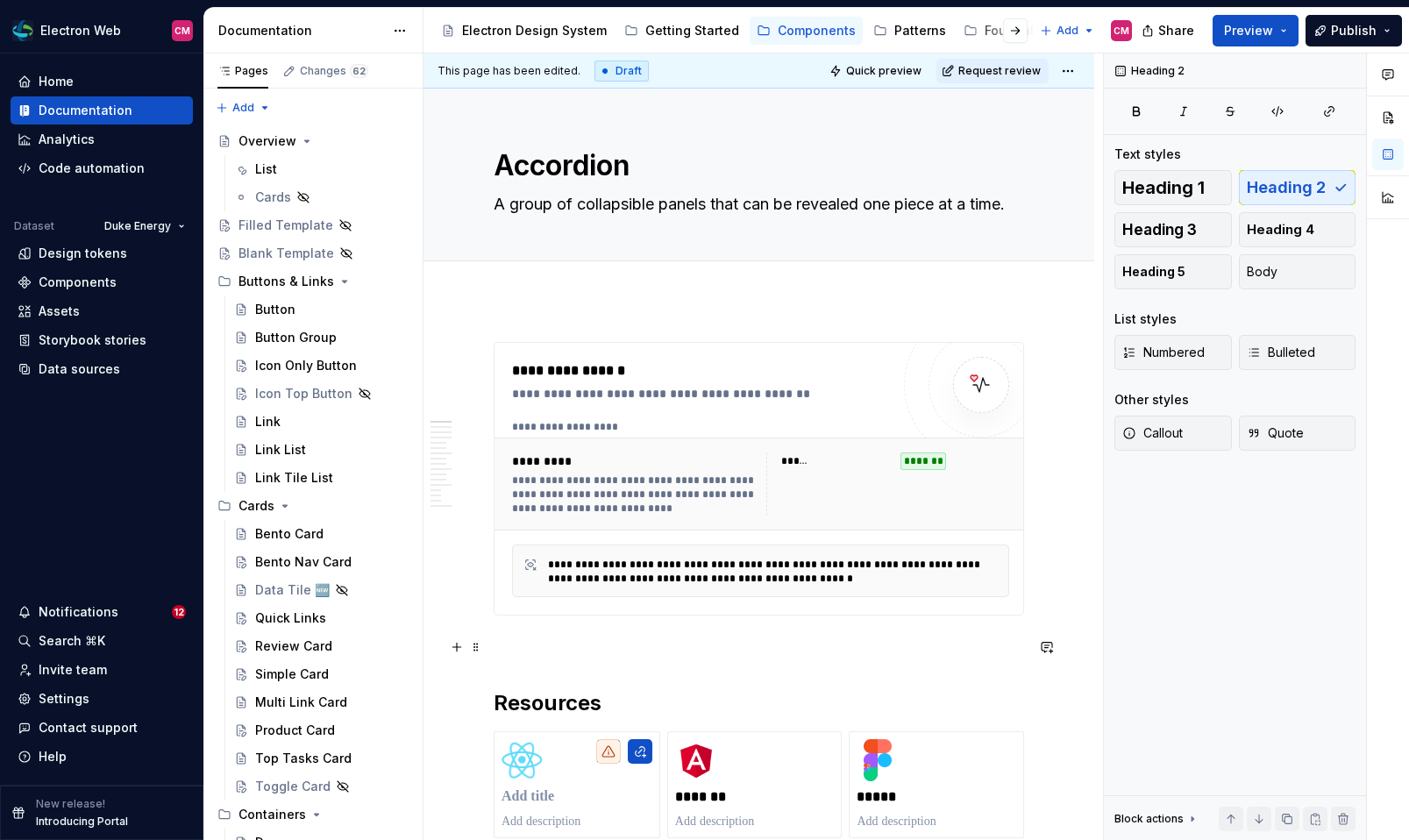
click at [514, 646] on p at bounding box center [758, 647] width 530 height 21
click at [462, 643] on button "button" at bounding box center [457, 647] width 25 height 25
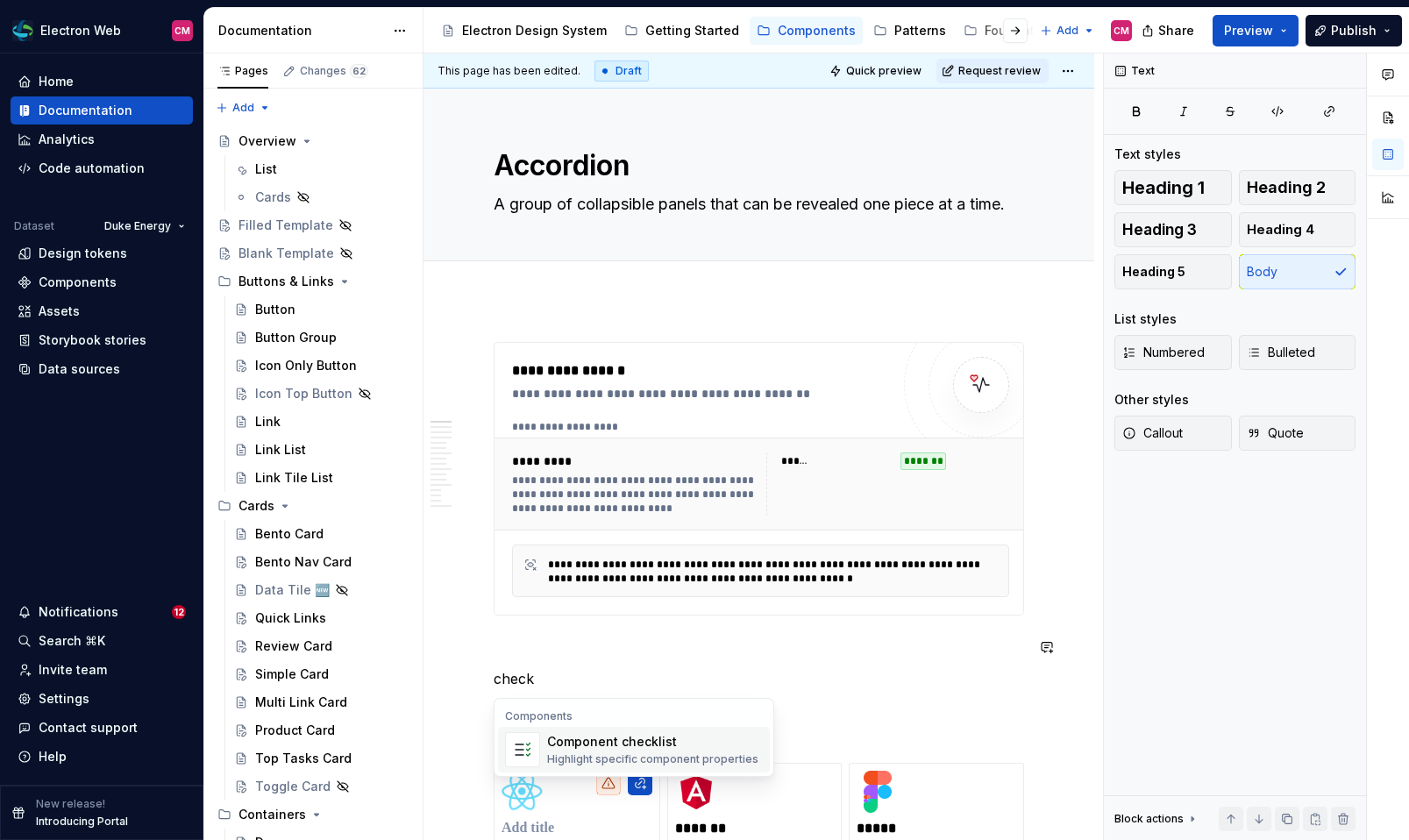
click at [632, 741] on div "Component checklist" at bounding box center [653, 741] width 212 height 17
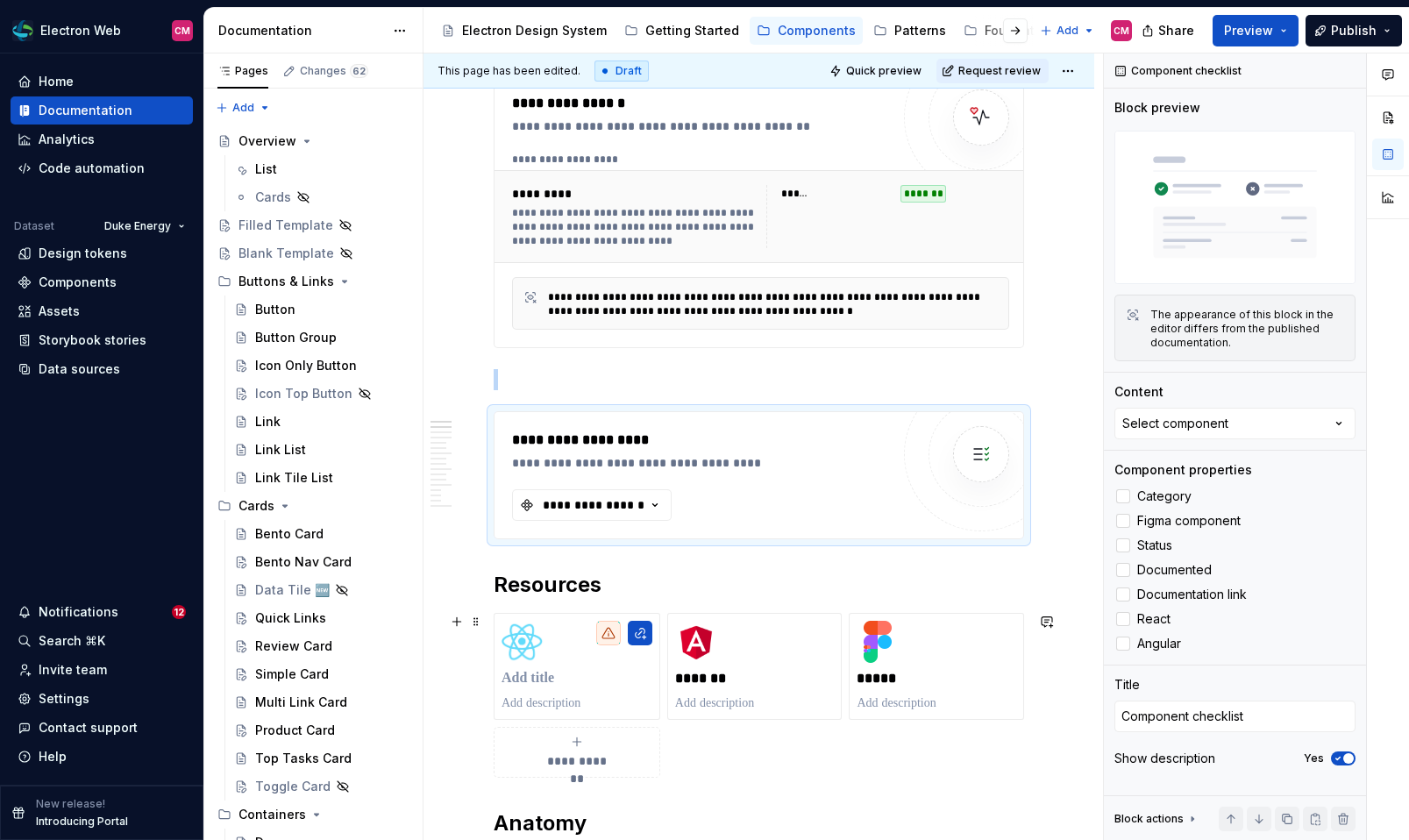
scroll to position [319, 0]
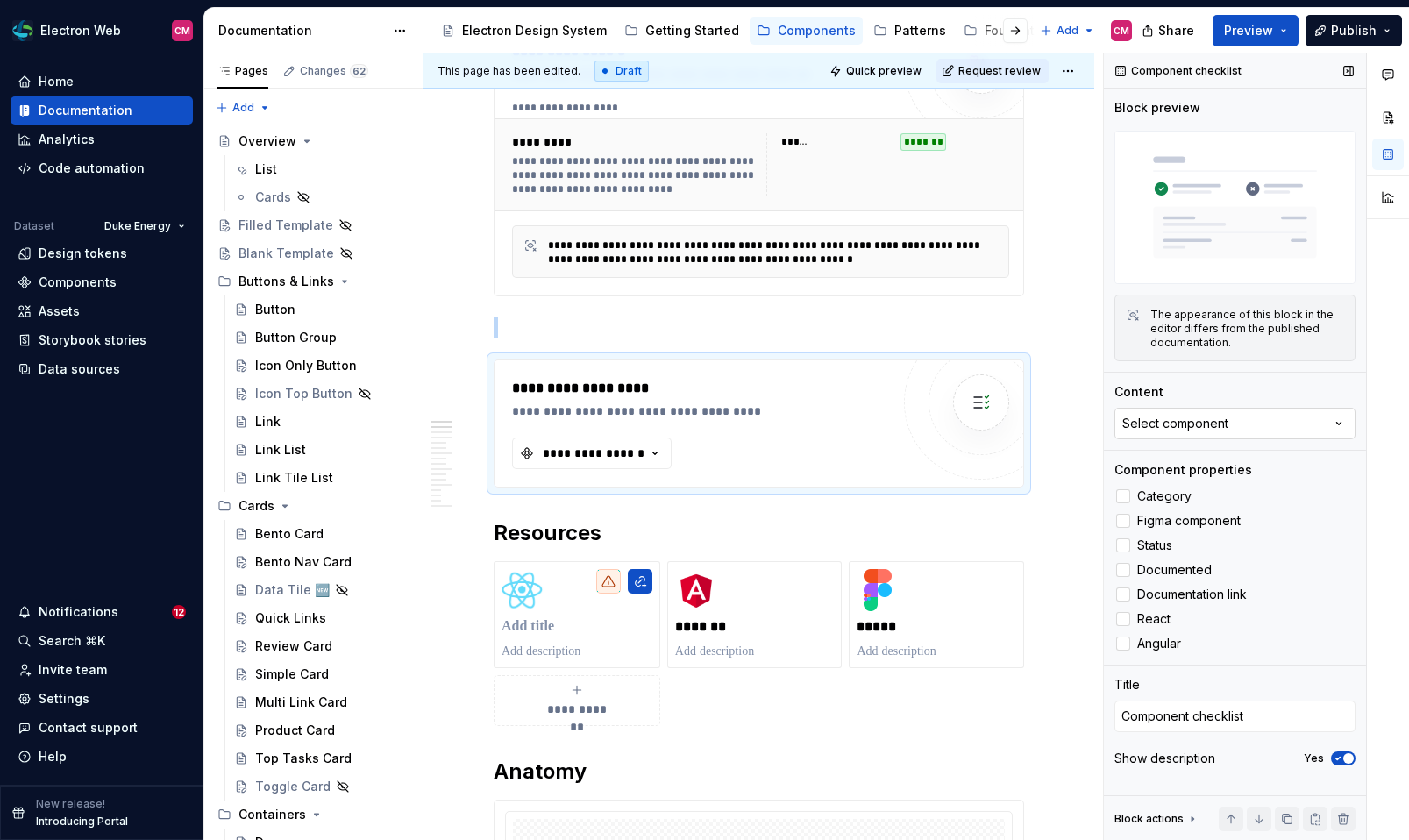
type textarea "*"
click at [1195, 414] on button "Select component" at bounding box center [1235, 423] width 241 height 32
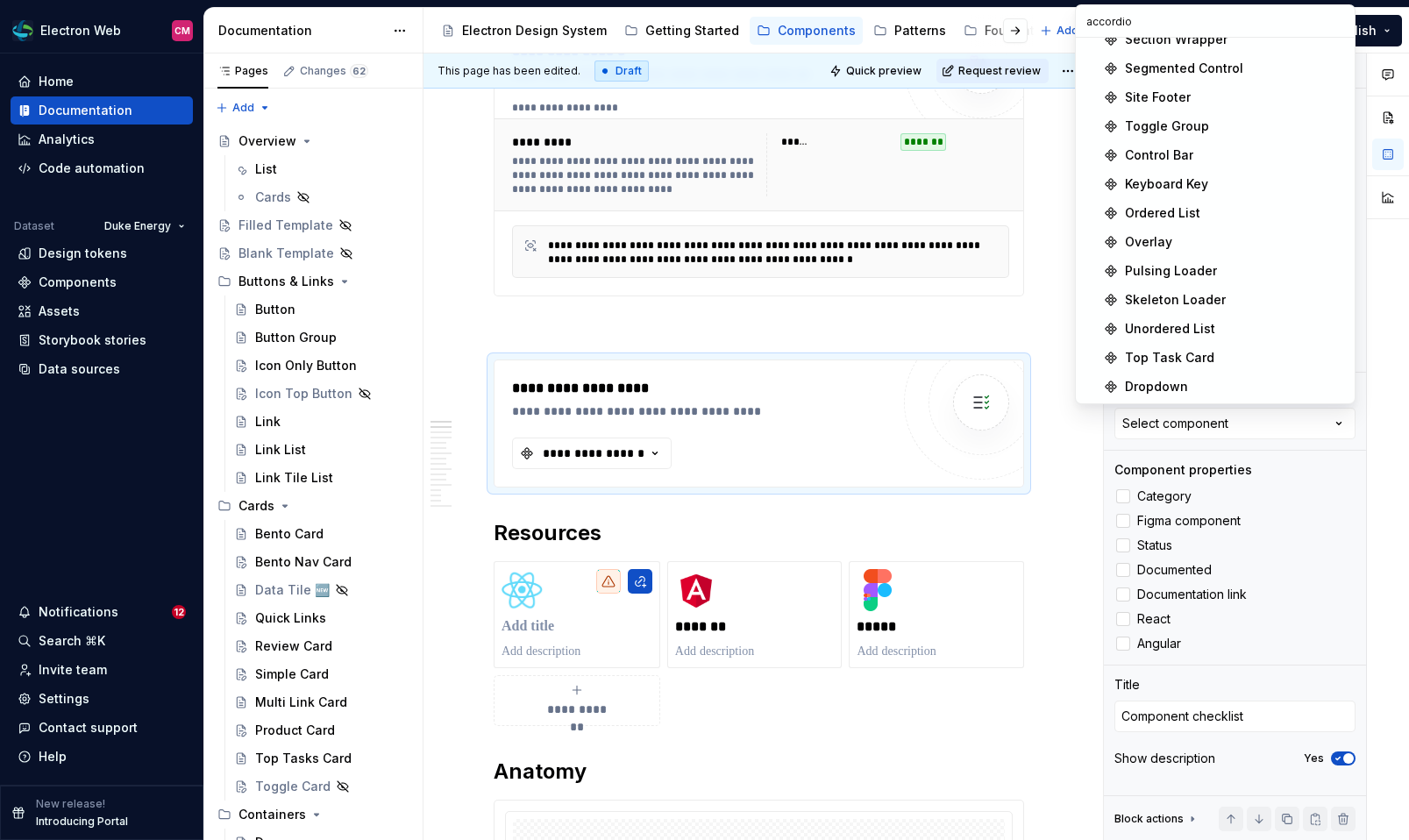
scroll to position [0, 0]
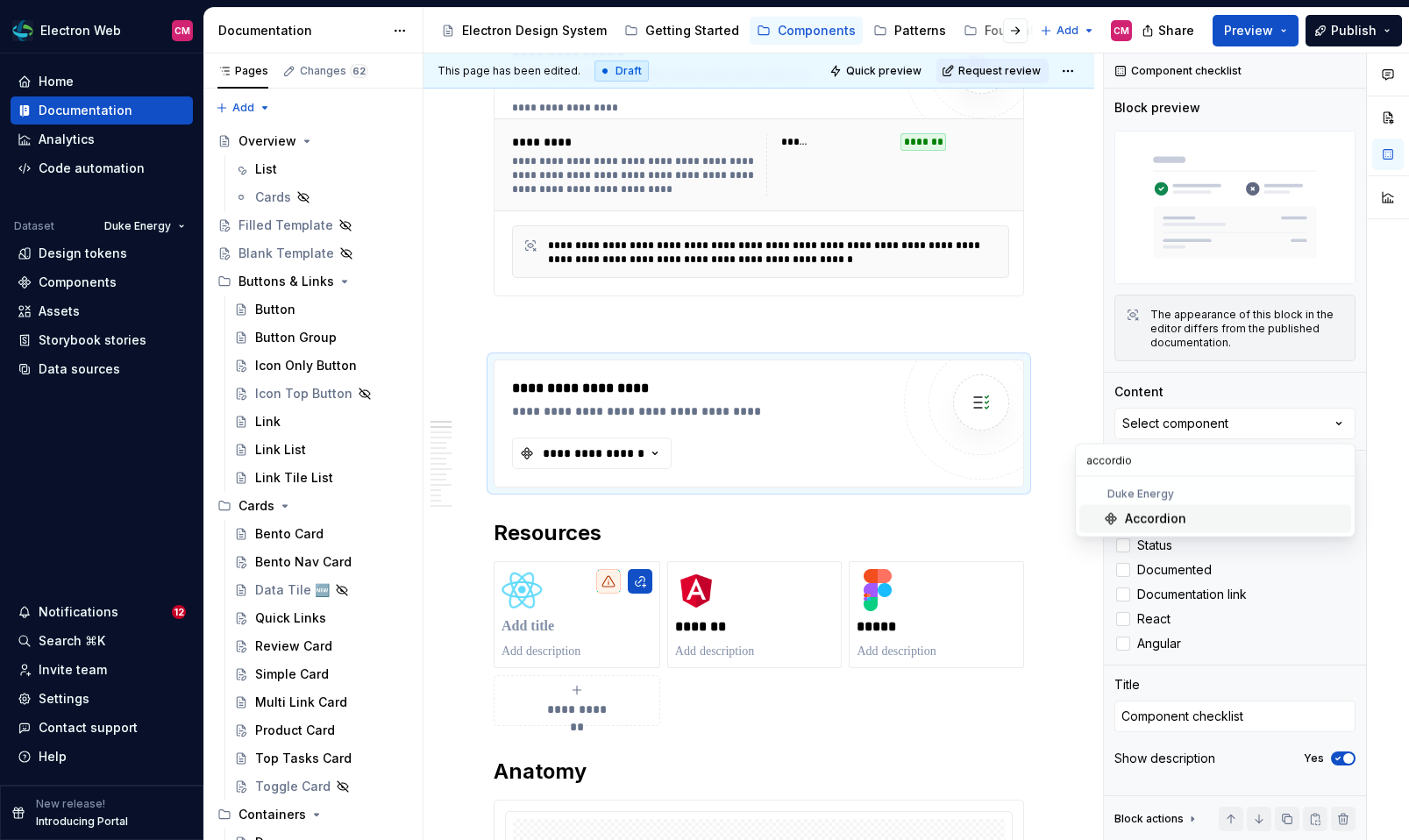
type input "accordio"
click at [1154, 516] on div "Accordion" at bounding box center [1156, 519] width 62 height 17
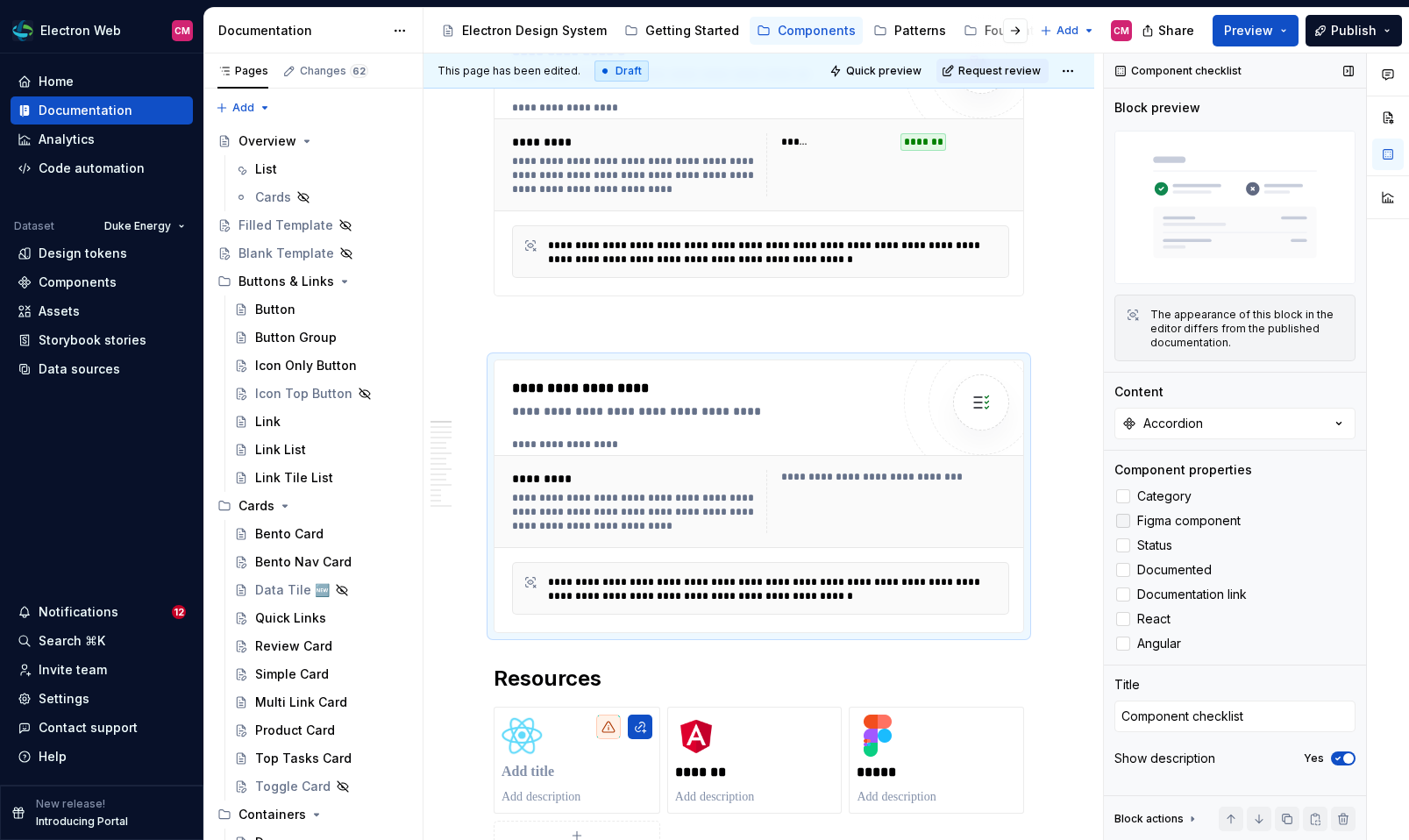
click at [1124, 522] on div at bounding box center [1122, 521] width 14 height 14
click at [1122, 613] on div at bounding box center [1122, 619] width 14 height 14
click at [1123, 648] on div at bounding box center [1122, 643] width 14 height 14
click at [1342, 757] on icon "button" at bounding box center [1338, 757] width 14 height 11
click at [937, 318] on p at bounding box center [758, 328] width 530 height 21
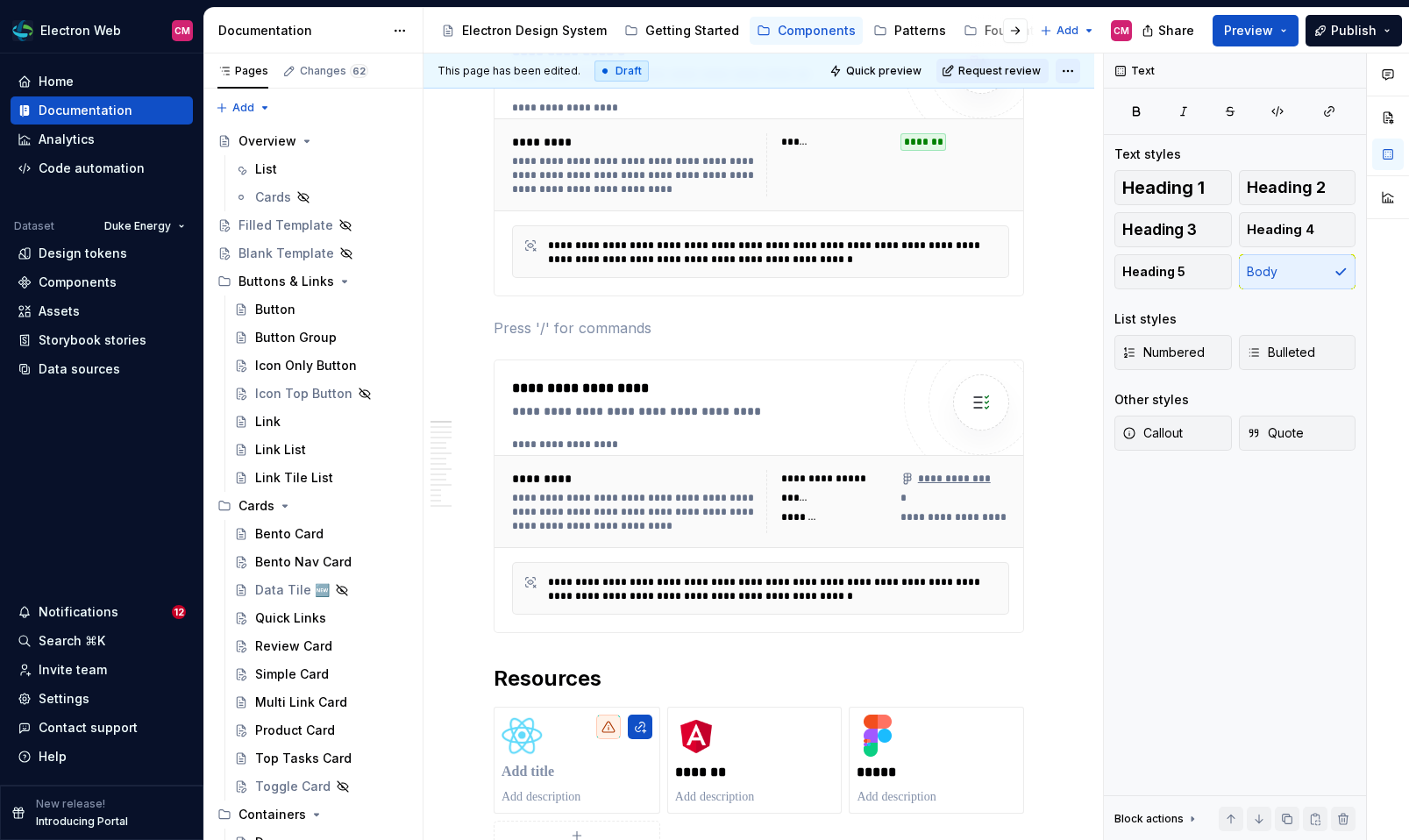
click at [1069, 64] on html "Electron Web CM Home Documentation Analytics Code automation Dataset Duke Energ…" at bounding box center [704, 420] width 1409 height 840
click at [1081, 73] on html "Electron Web CM Home Documentation Analytics Code automation Dataset Duke Energ…" at bounding box center [704, 420] width 1409 height 840
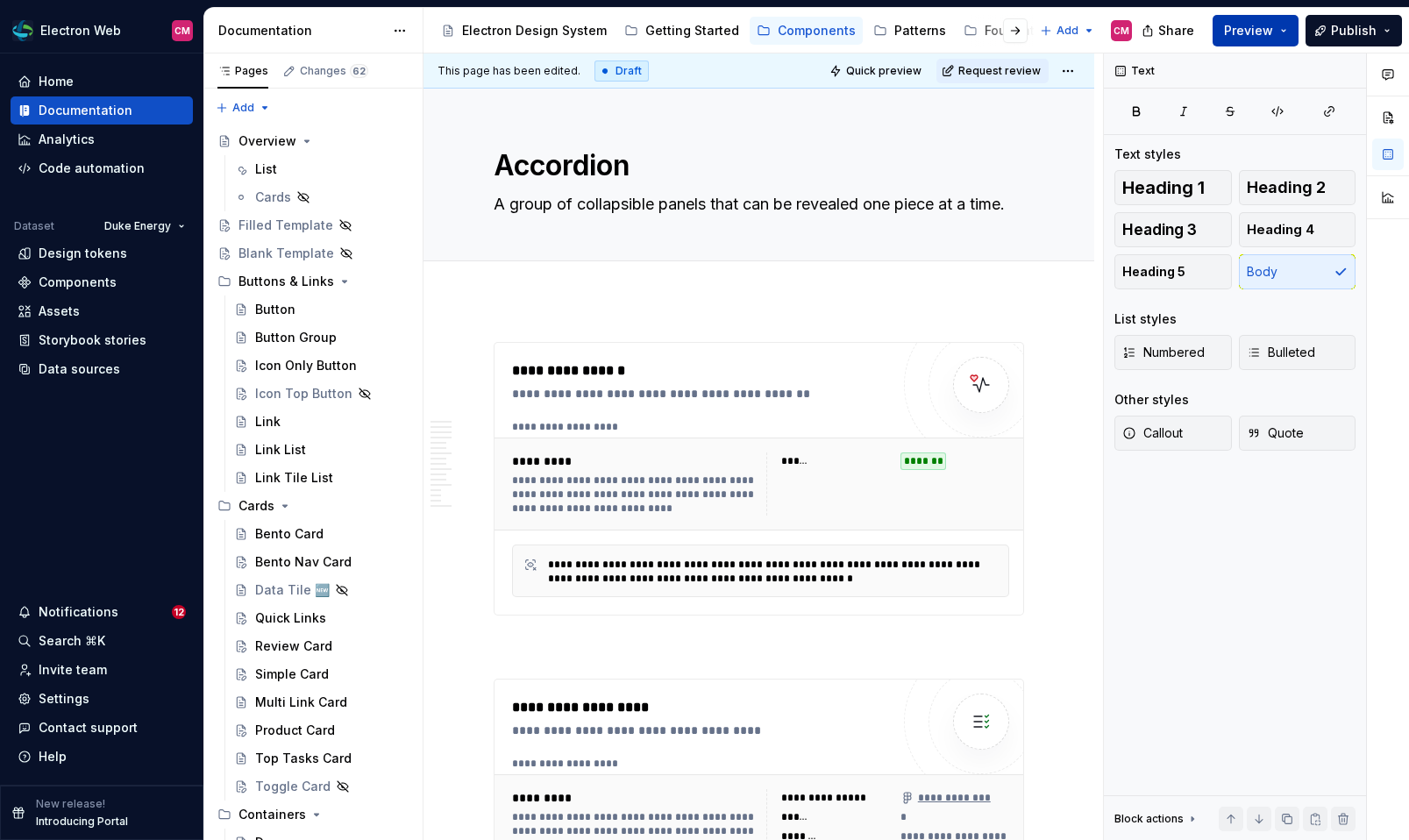
click at [1287, 28] on button "Preview" at bounding box center [1255, 30] width 86 height 32
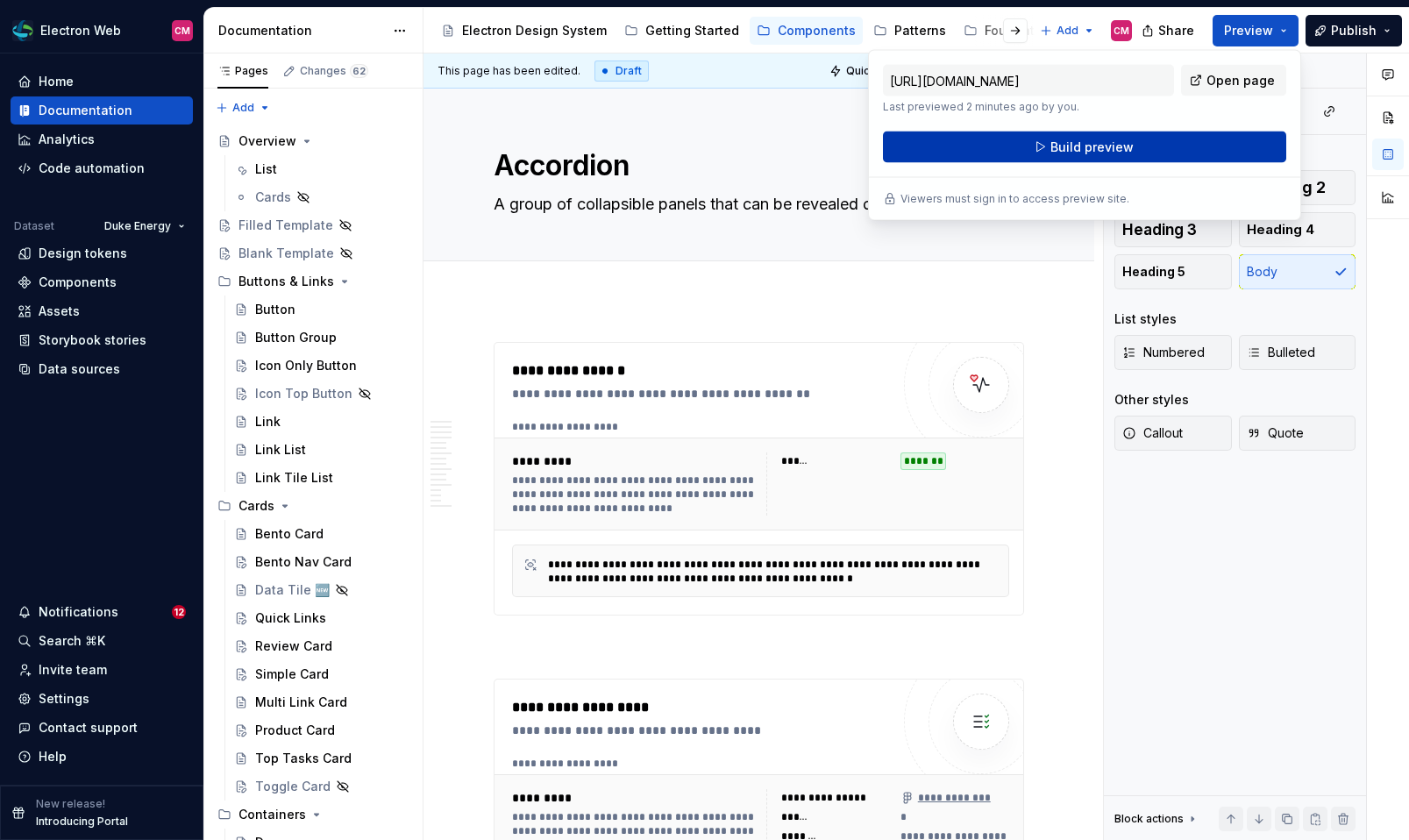
click at [1177, 134] on button "Build preview" at bounding box center [1084, 147] width 403 height 32
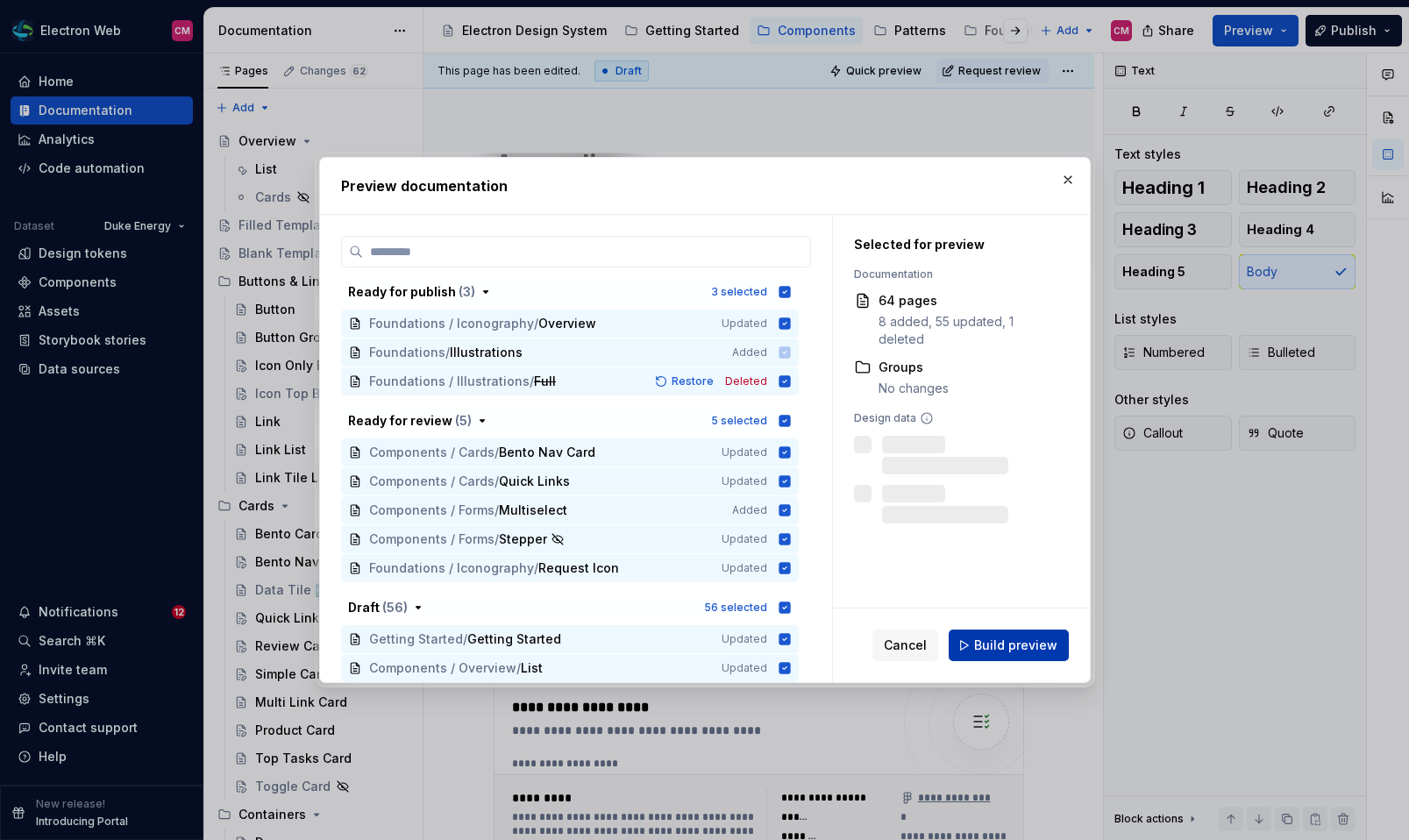
click at [988, 632] on button "Build preview" at bounding box center [1009, 645] width 120 height 32
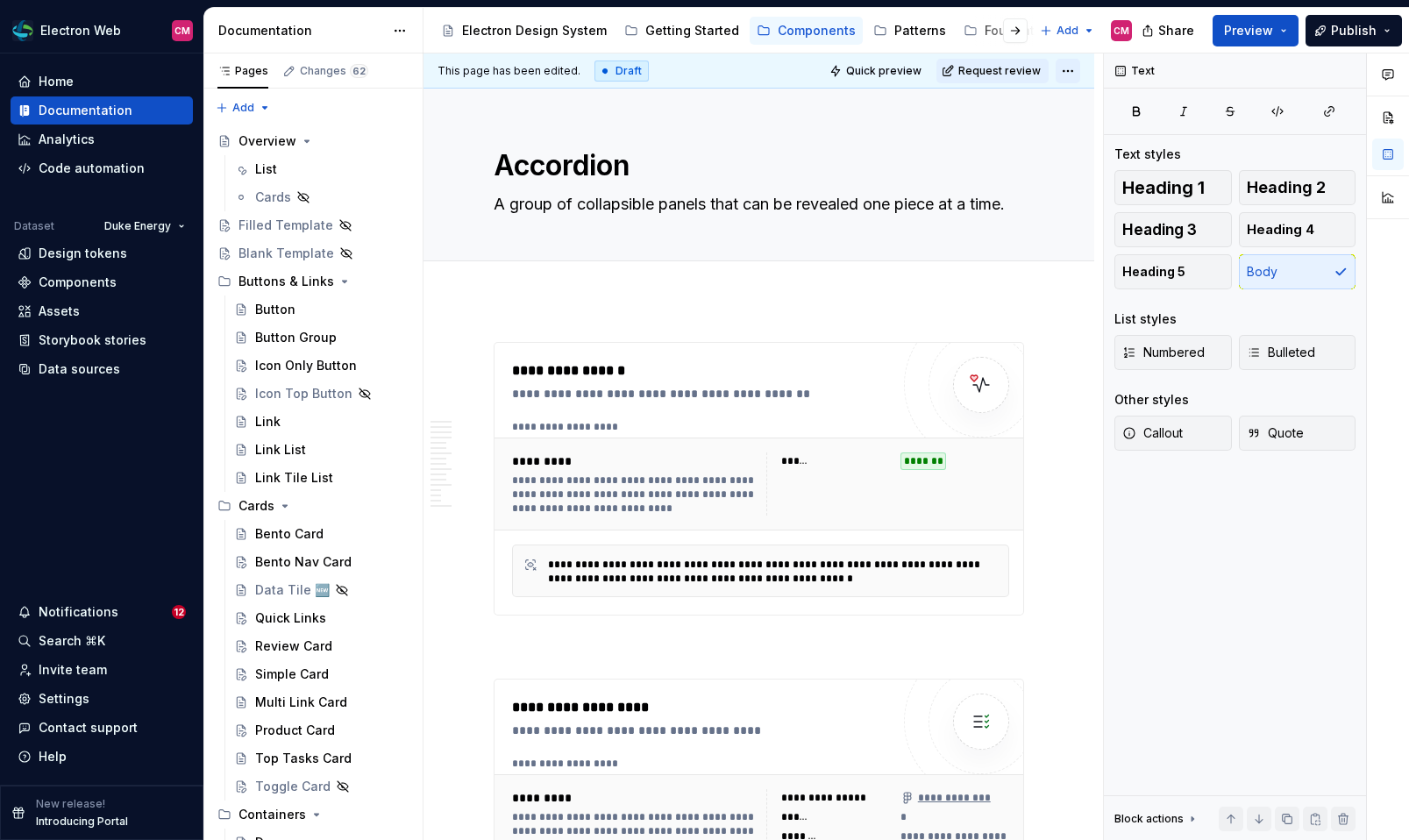
click at [1078, 72] on html "Electron Web CM Home Documentation Analytics Code automation Dataset Duke Energ…" at bounding box center [704, 420] width 1409 height 840
click at [1114, 136] on div "Open preview" at bounding box center [1153, 133] width 114 height 17
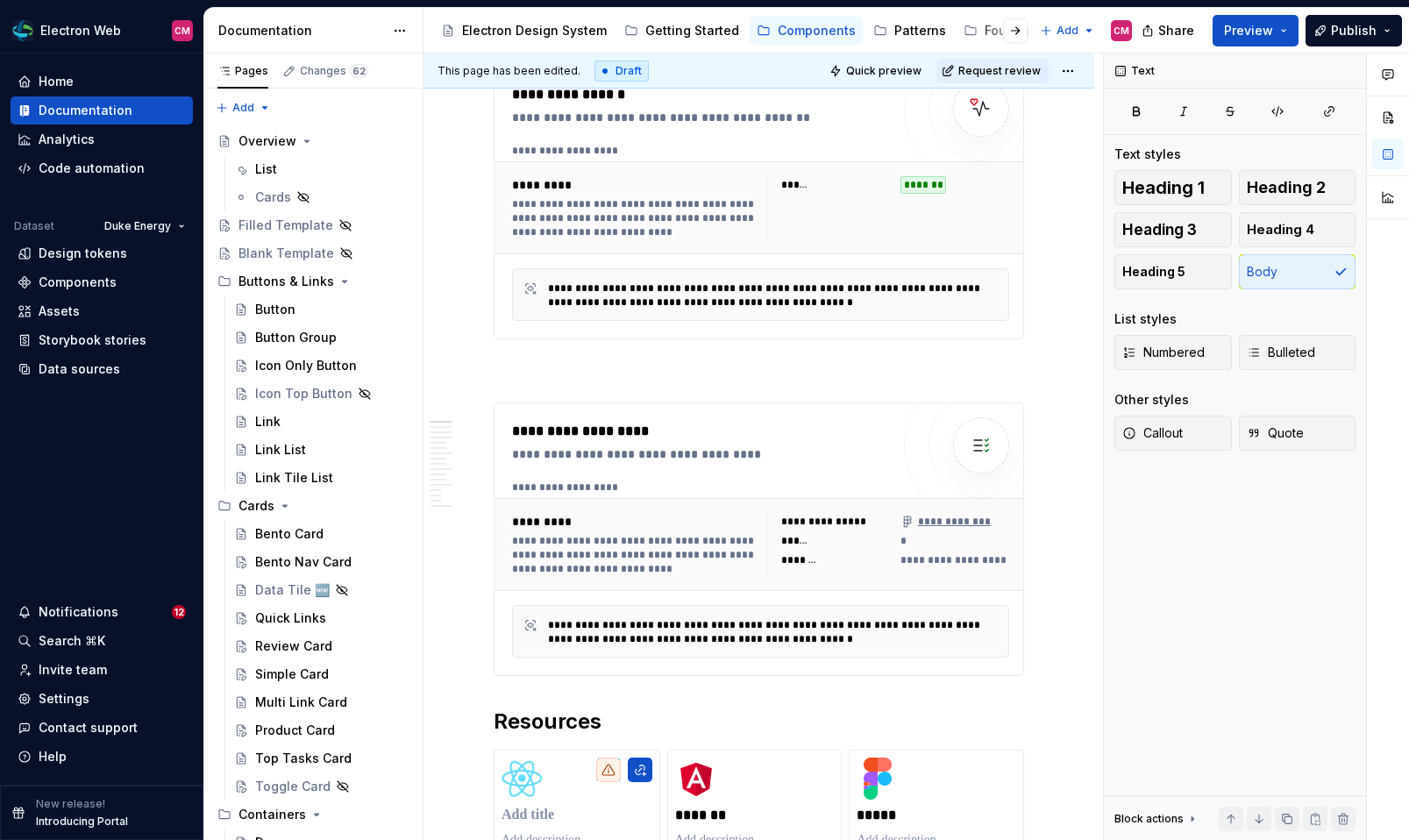
scroll to position [302, 0]
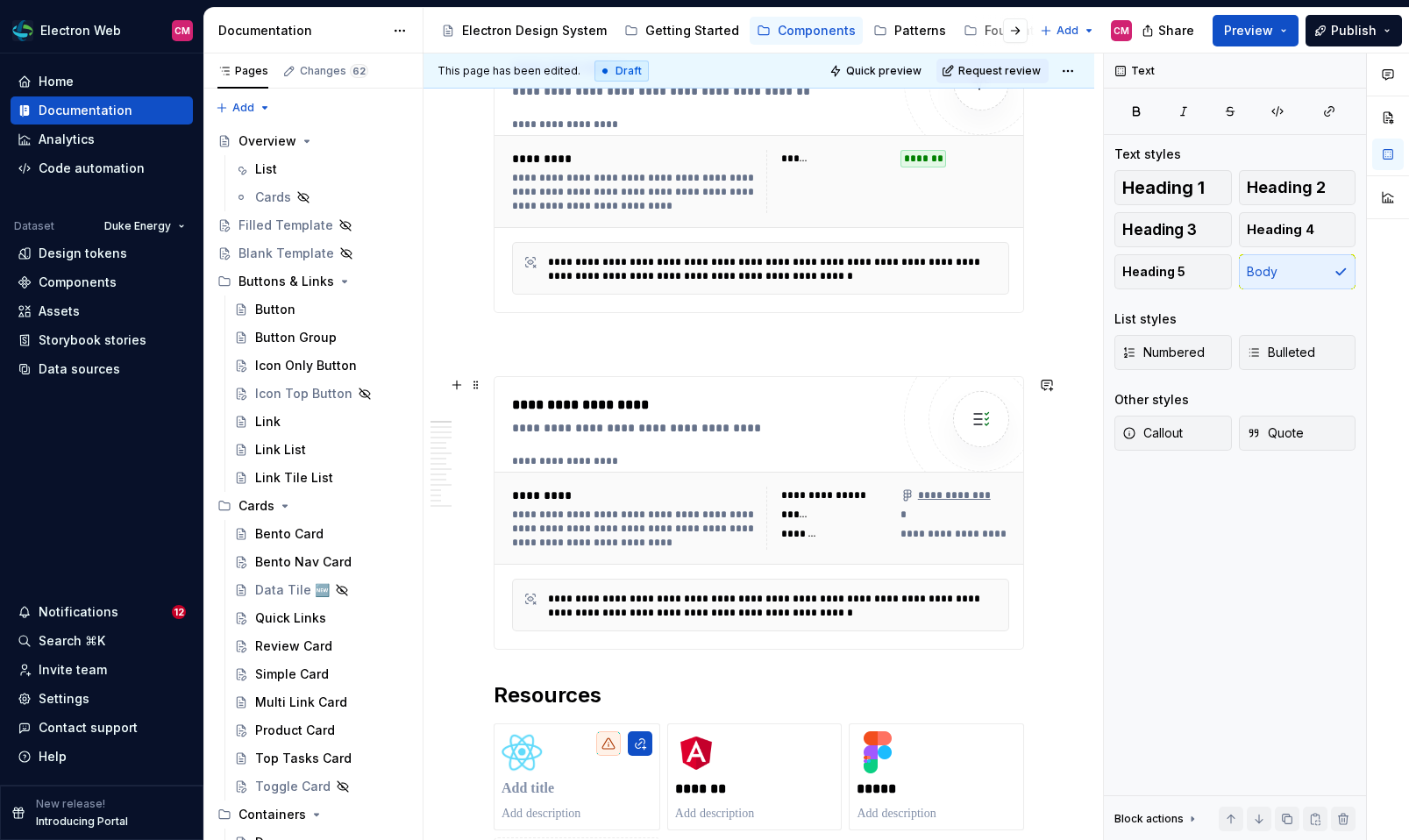
click at [573, 405] on div "**********" at bounding box center [705, 405] width 387 height 21
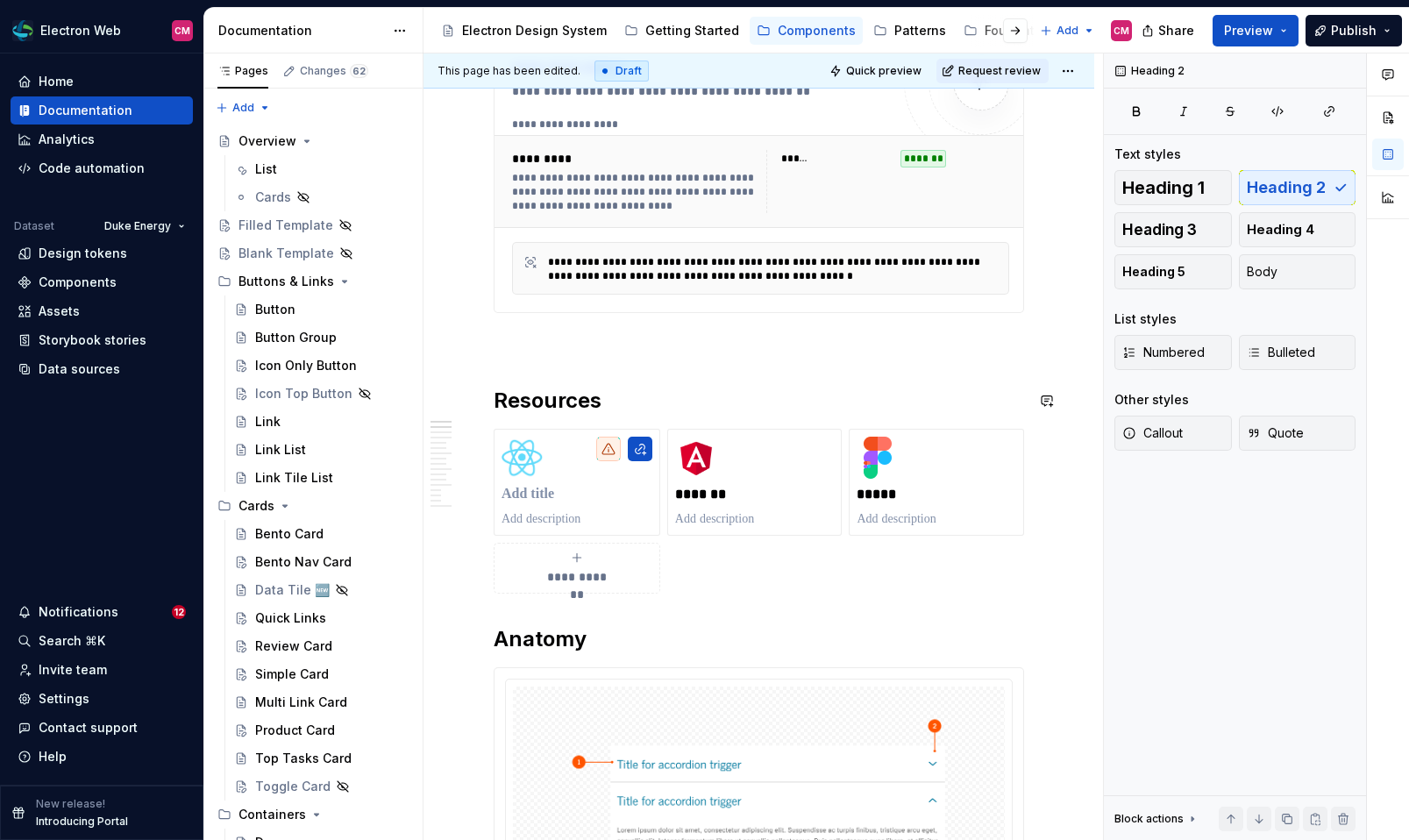
click at [536, 351] on p at bounding box center [758, 344] width 530 height 21
click at [476, 346] on span at bounding box center [475, 344] width 14 height 25
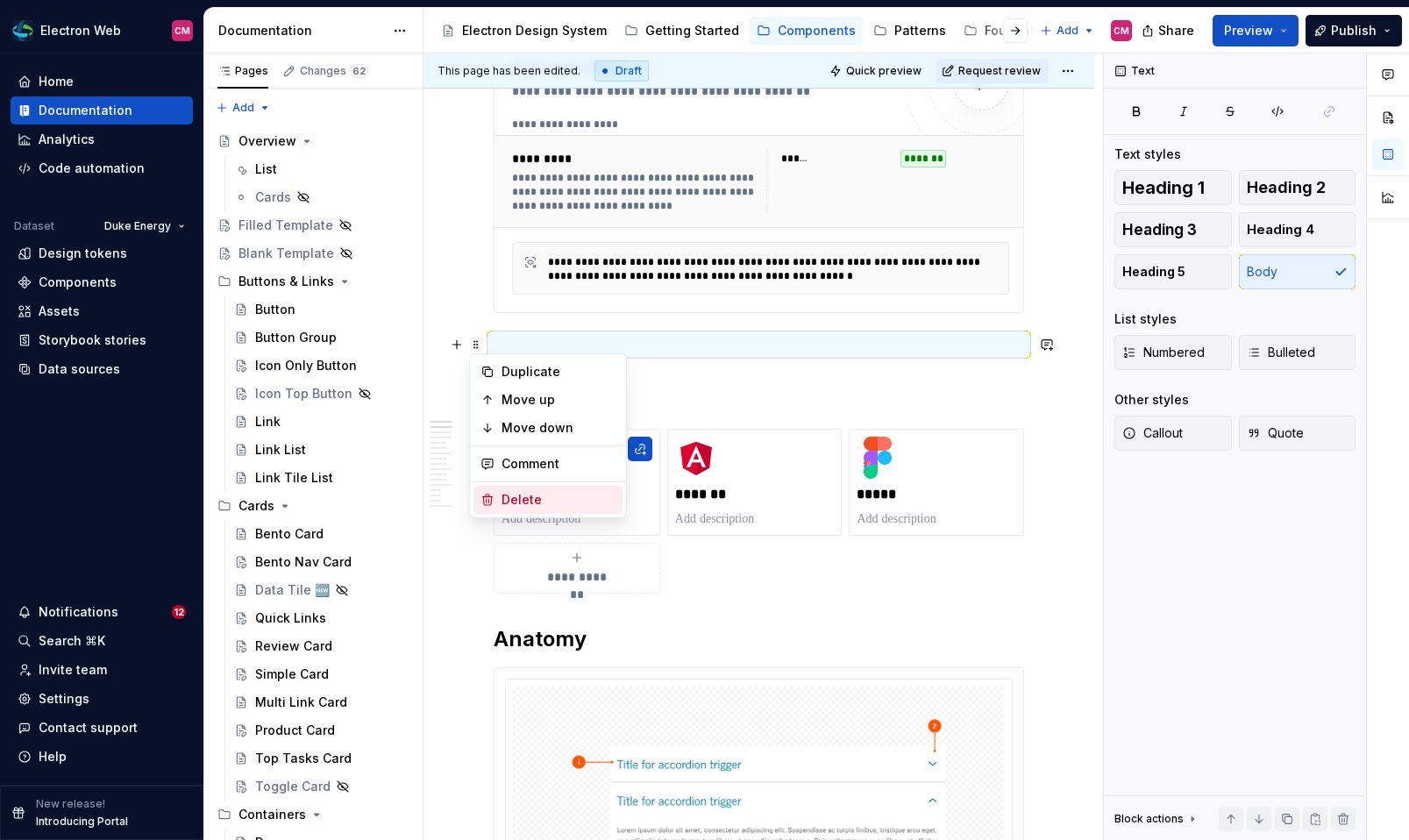
click at [528, 491] on div "Delete" at bounding box center [558, 499] width 114 height 17
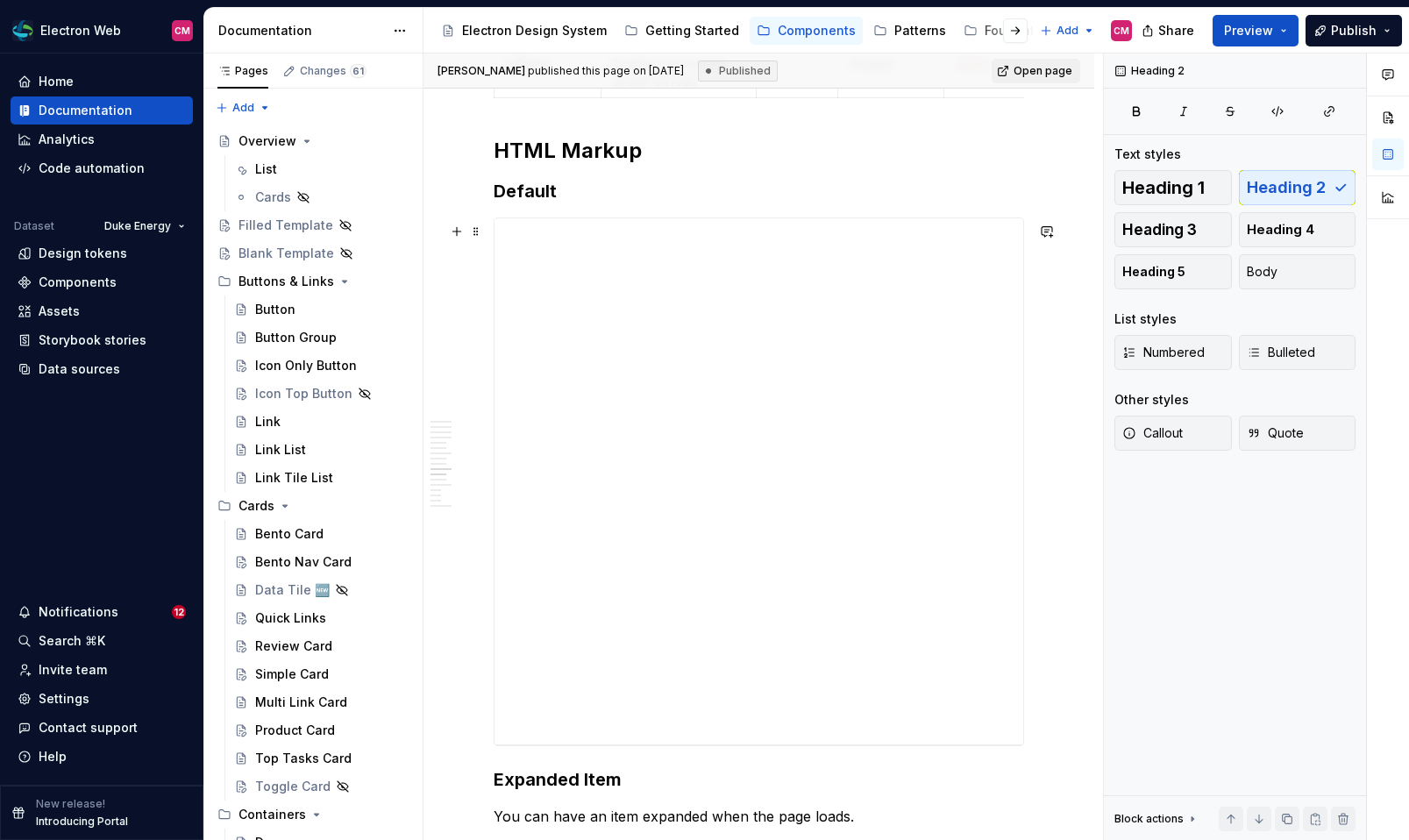
scroll to position [3313, 0]
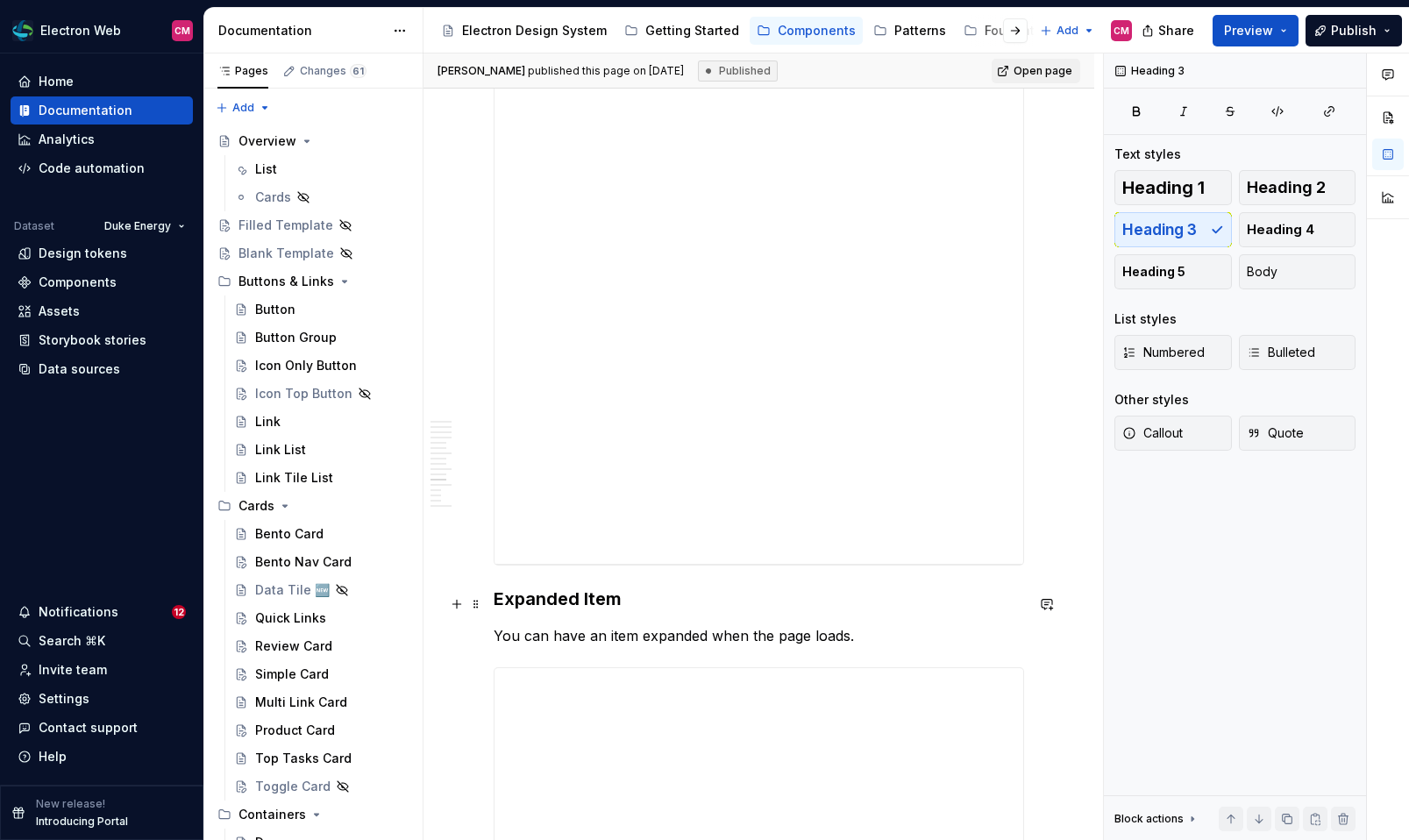
click at [592, 603] on h3 "Expanded Item" at bounding box center [758, 598] width 530 height 25
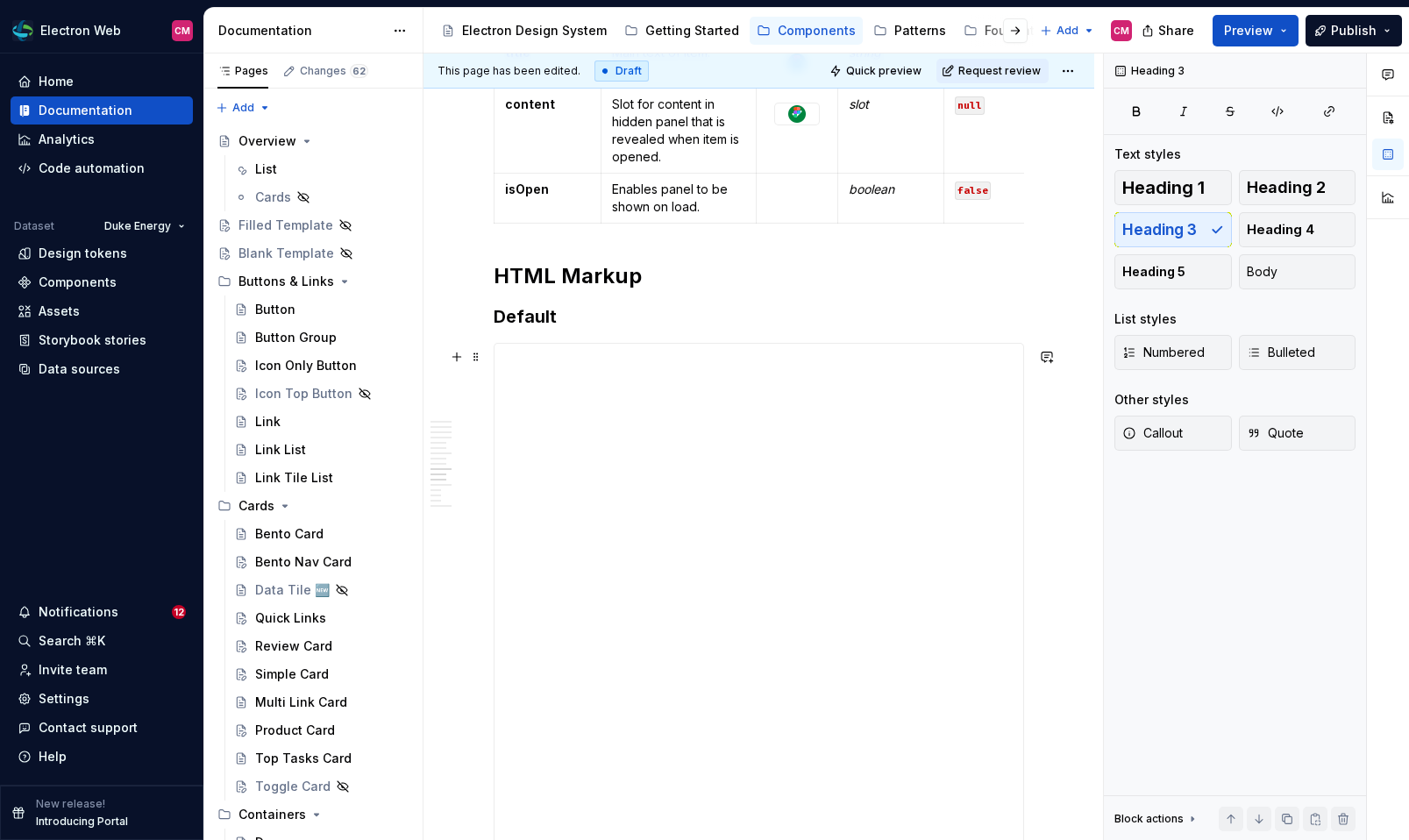
scroll to position [2988, 0]
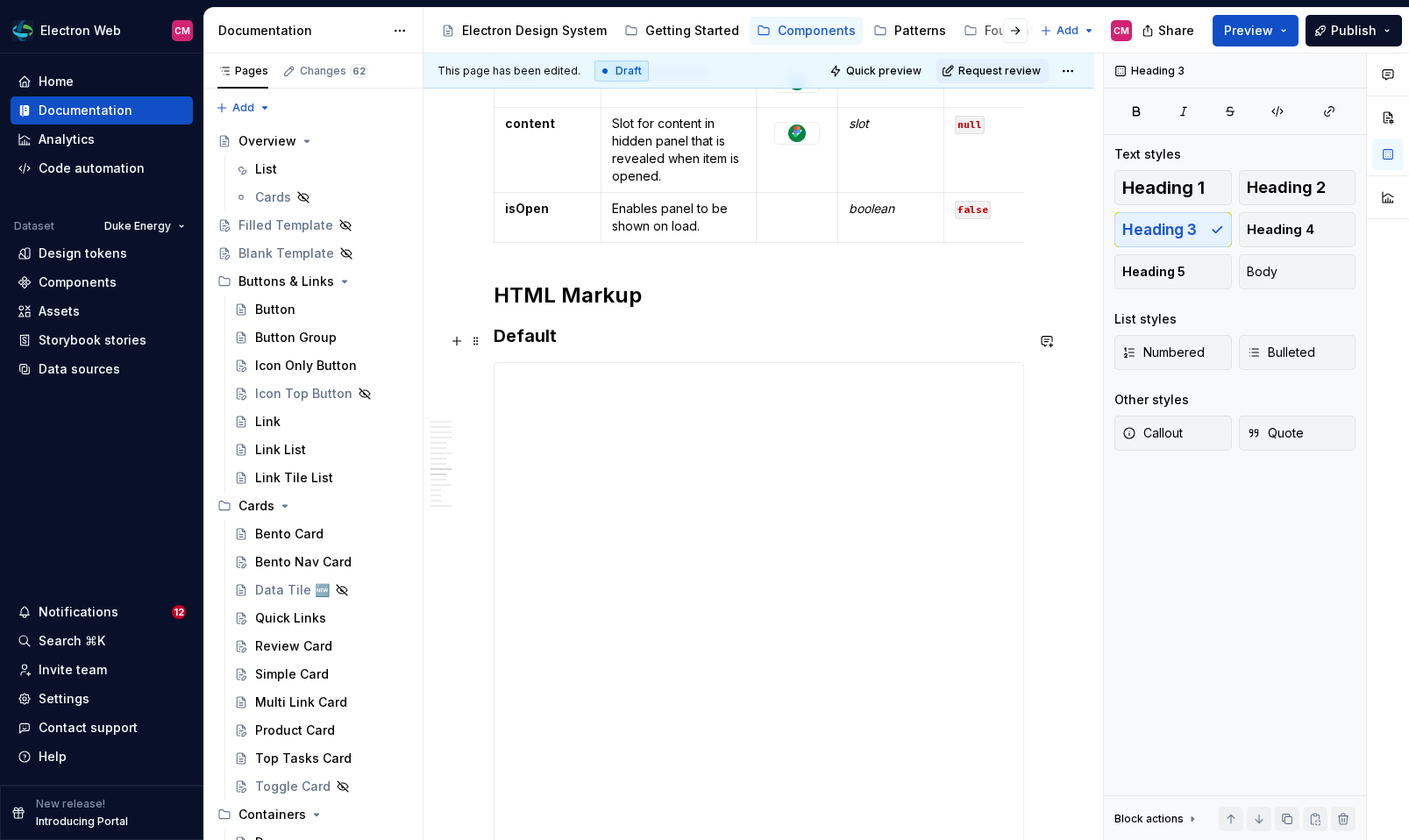
type textarea "*"
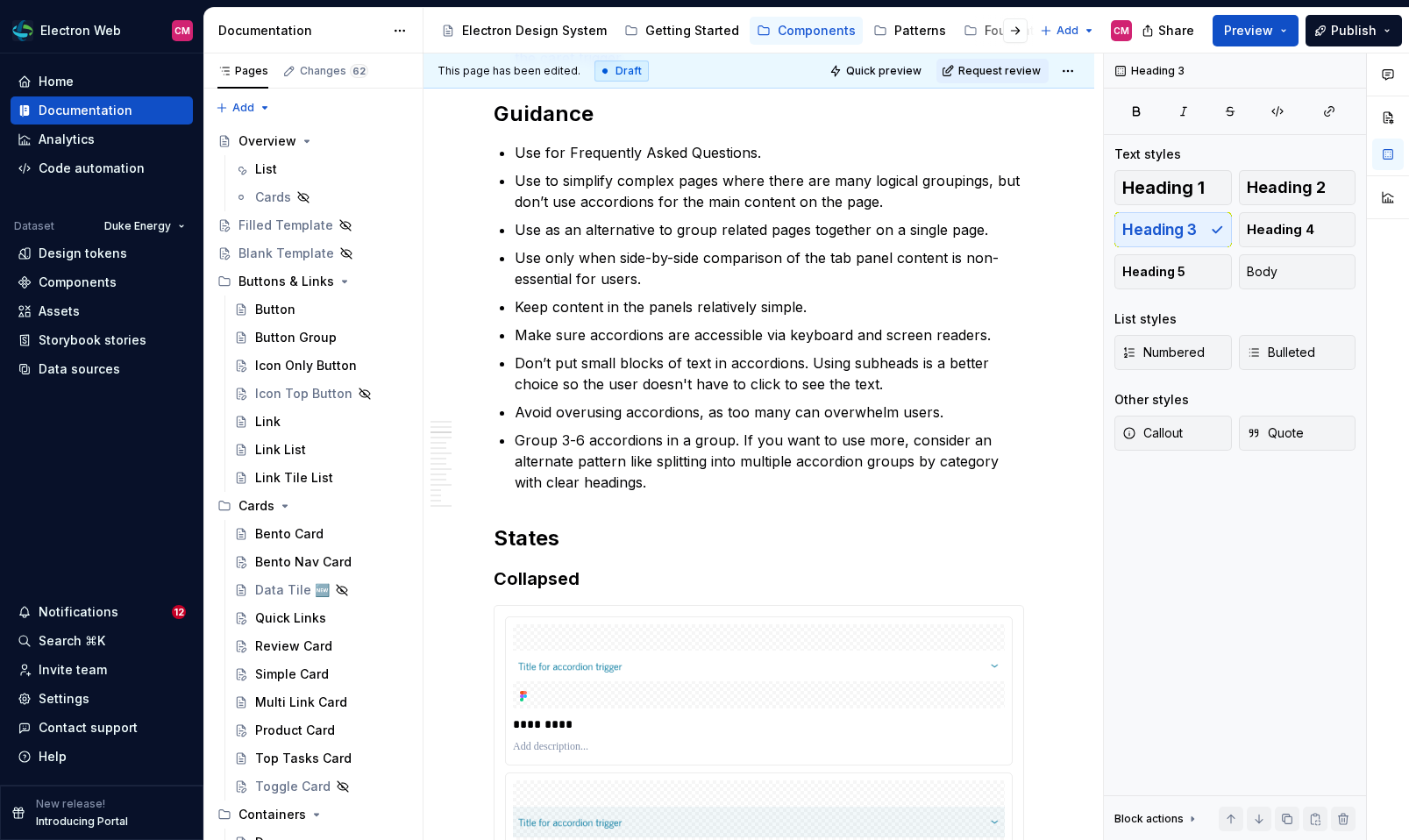
scroll to position [1686, 0]
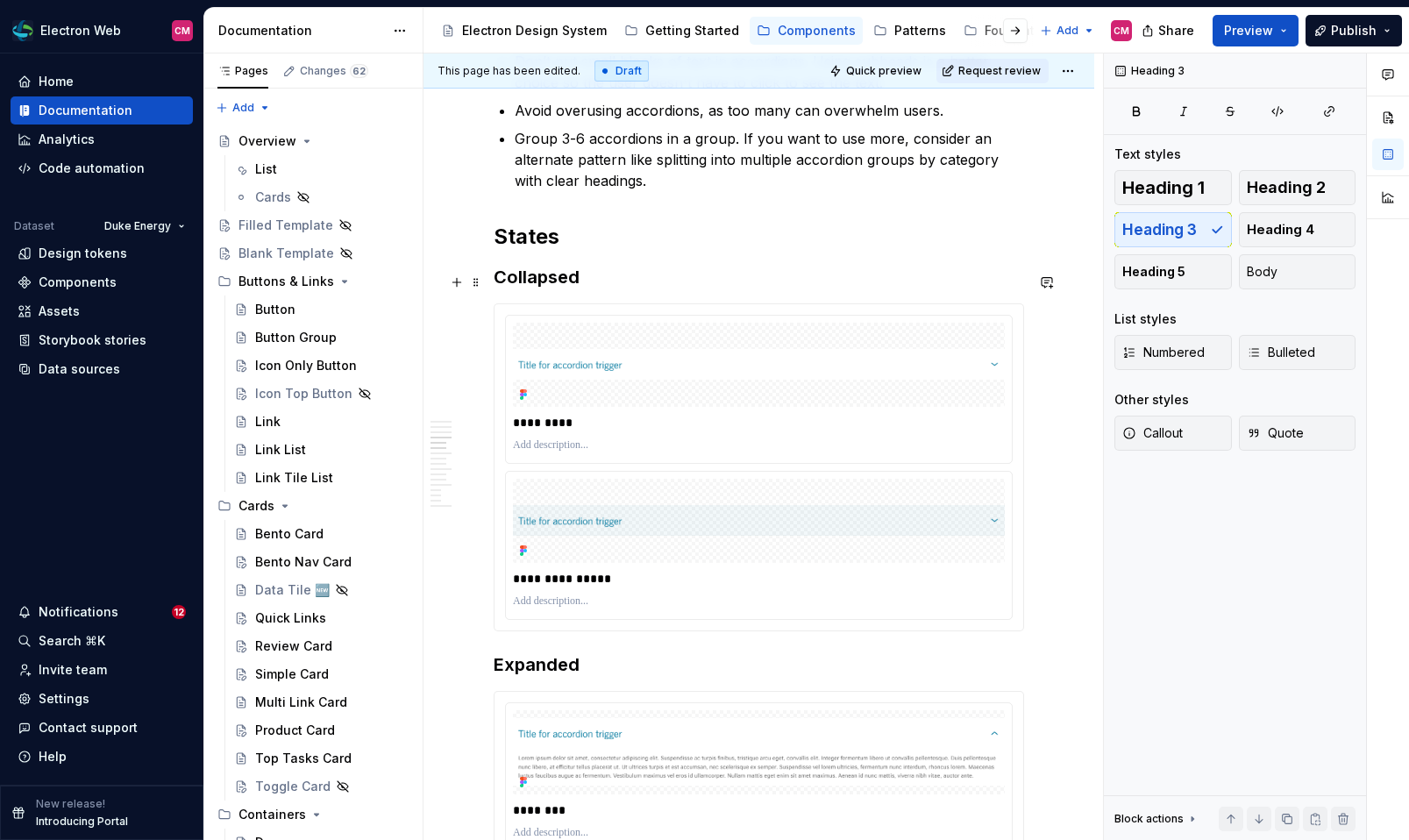
click at [531, 290] on h3 "Collapsed" at bounding box center [758, 277] width 530 height 25
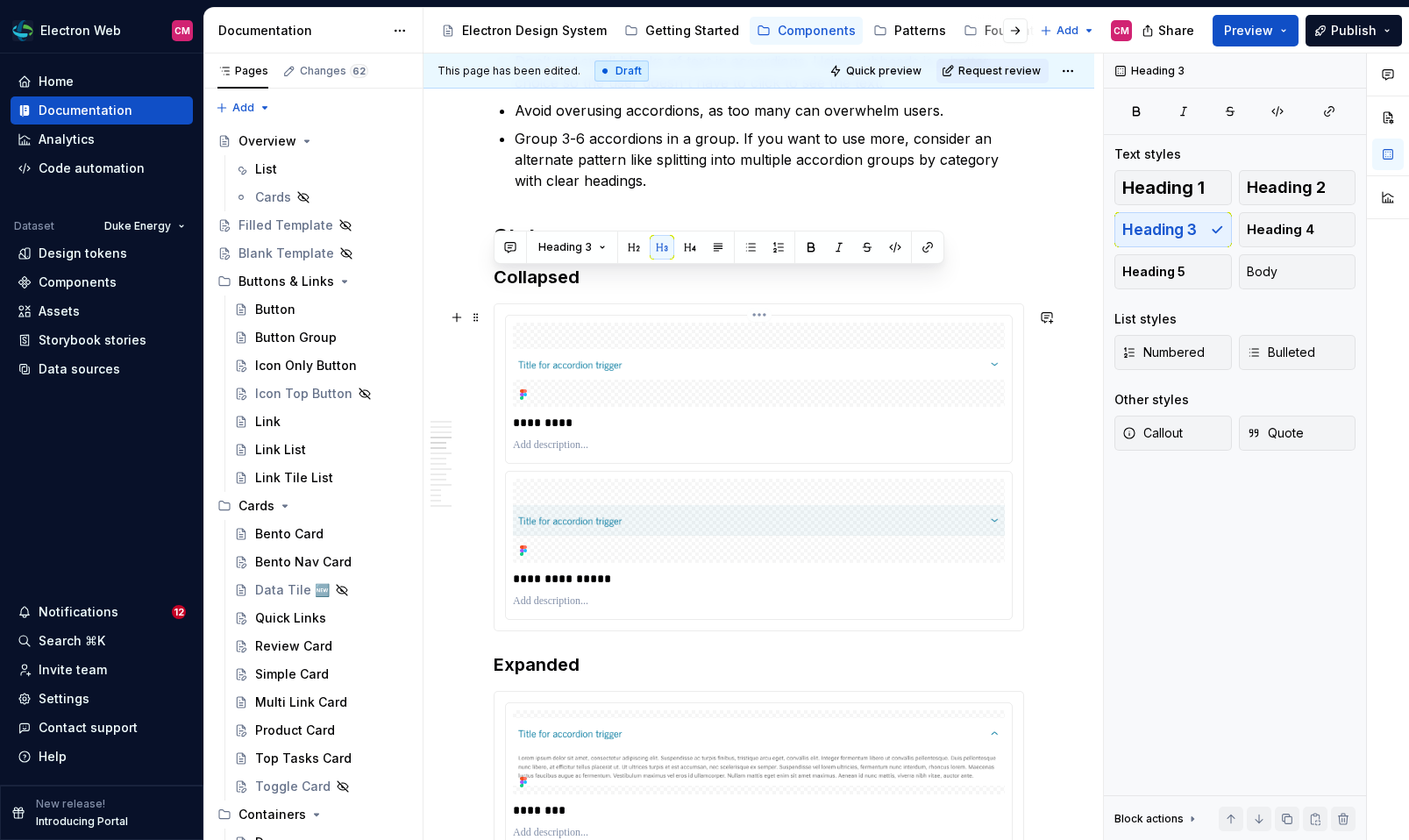
click at [545, 422] on p "*********" at bounding box center [763, 422] width 500 height 17
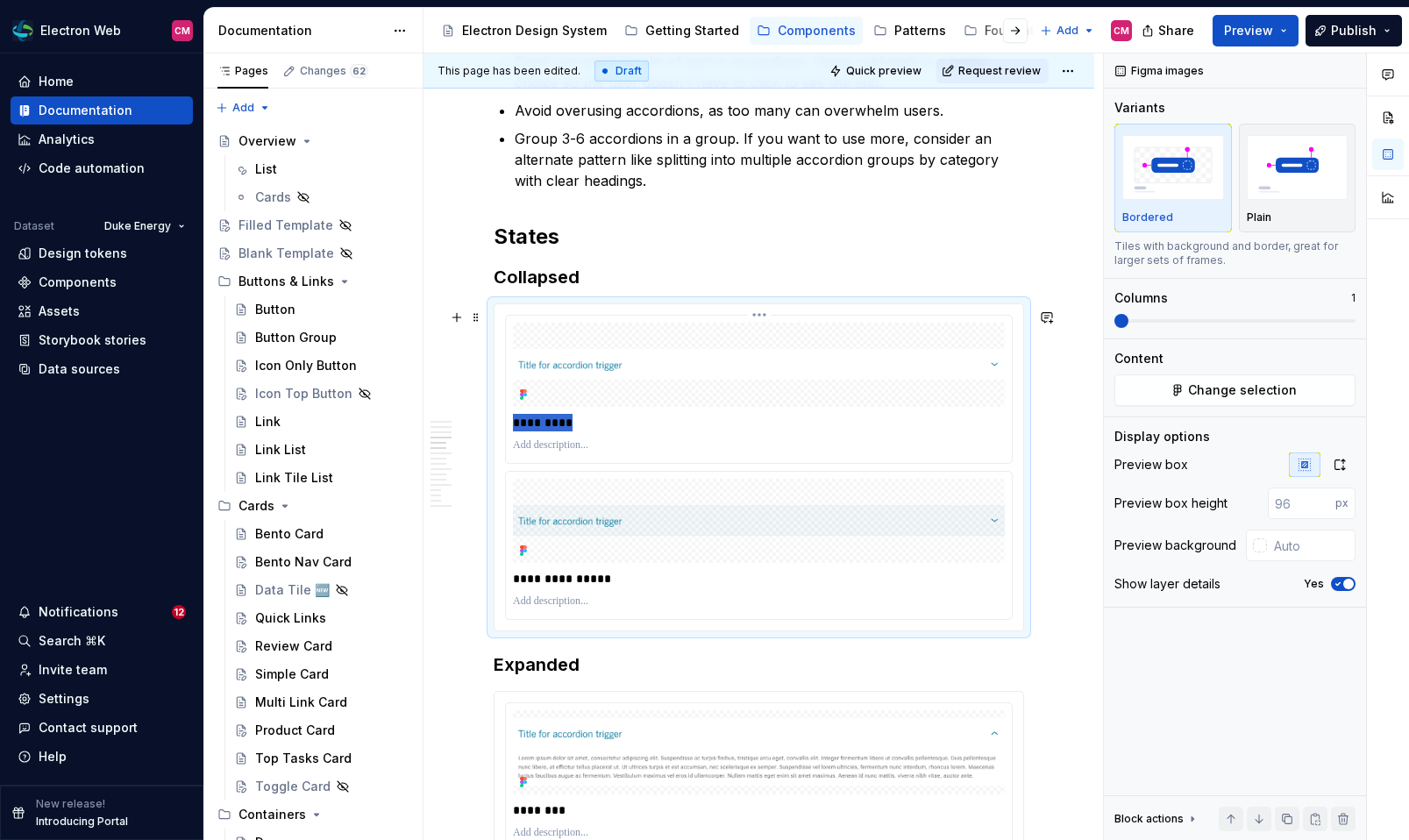
click at [545, 422] on p "*********" at bounding box center [763, 422] width 500 height 17
click at [554, 574] on p "**********" at bounding box center [763, 578] width 500 height 17
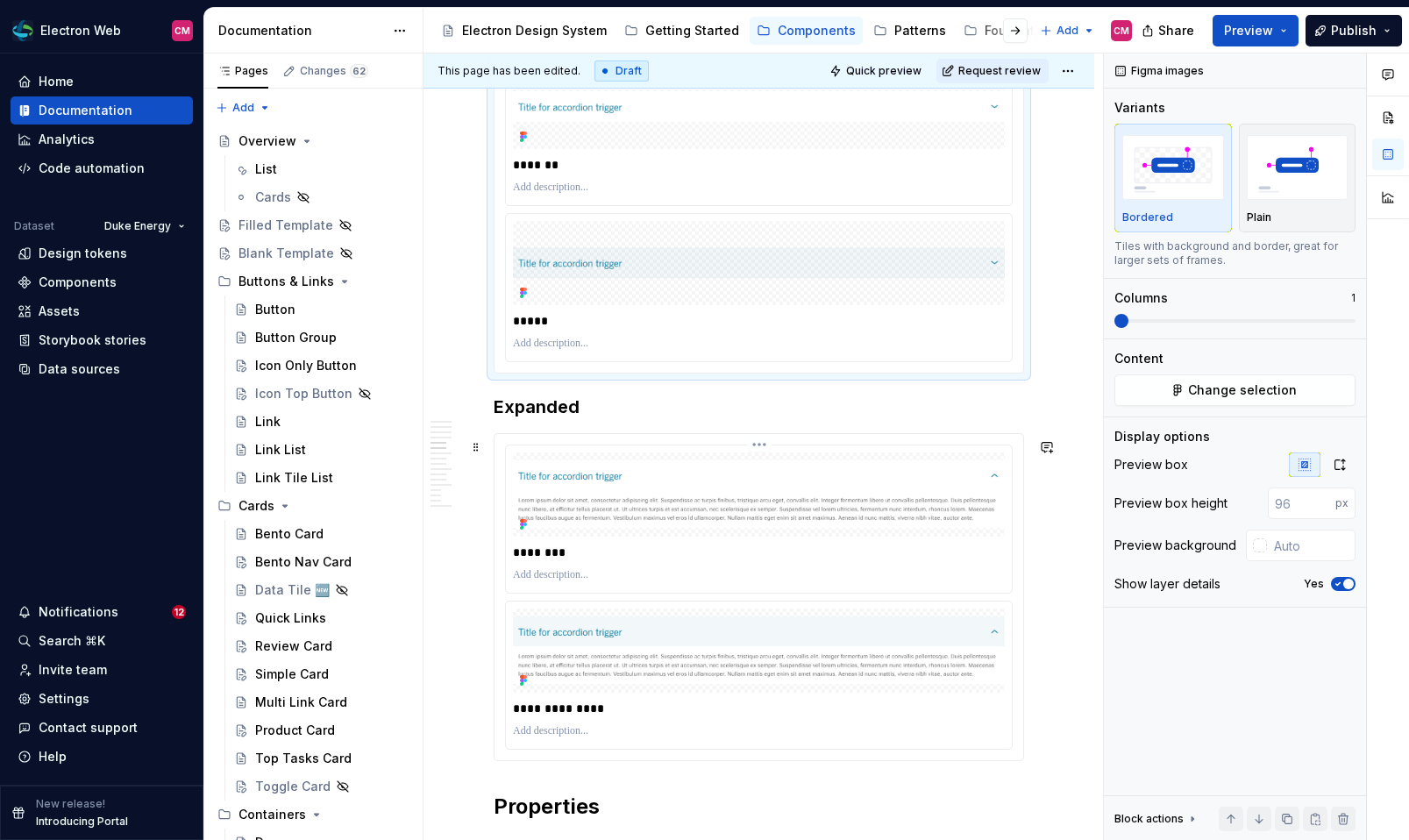
scroll to position [2050, 0]
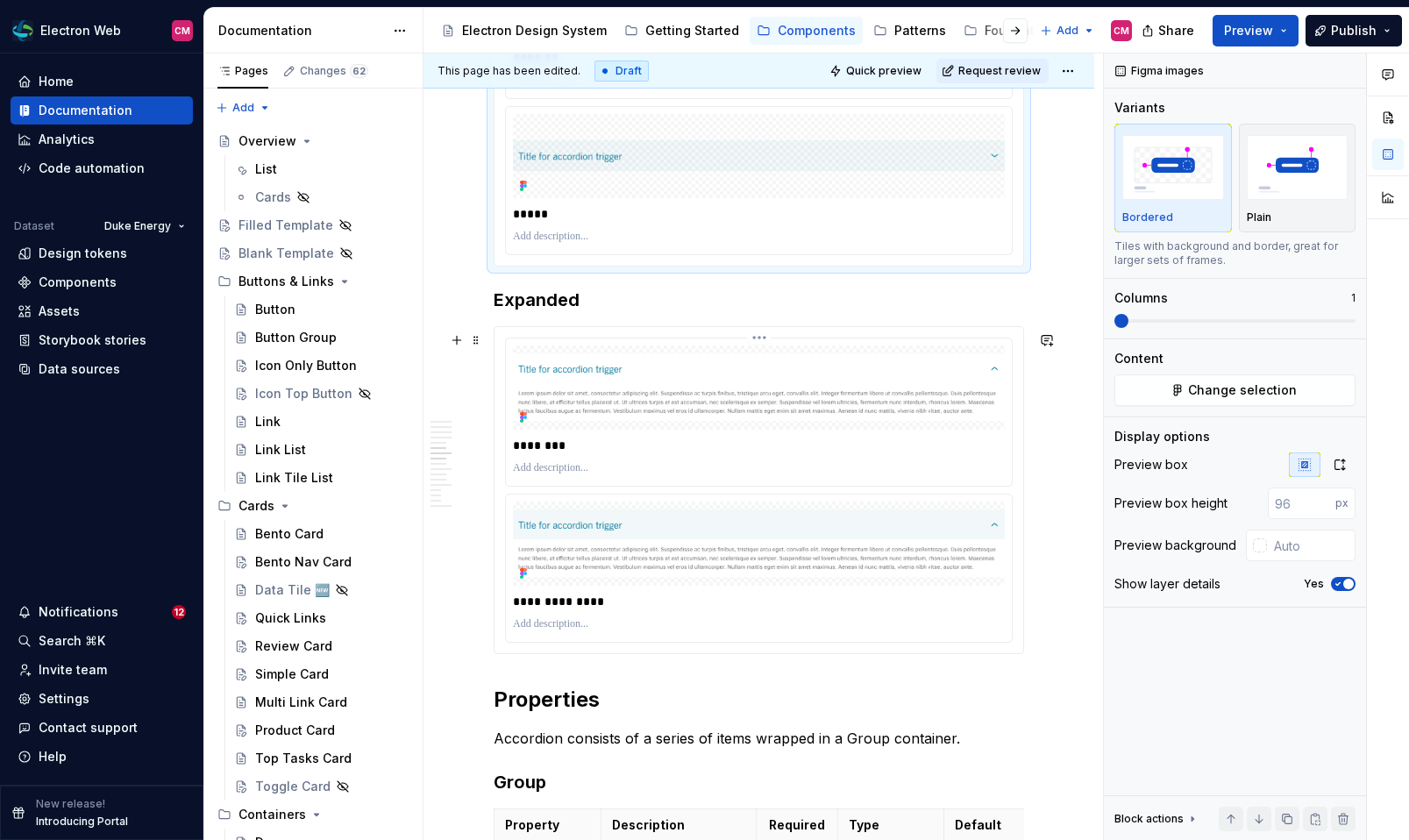
click at [539, 448] on p "********" at bounding box center [763, 445] width 500 height 17
click at [557, 604] on p "**********" at bounding box center [763, 601] width 500 height 17
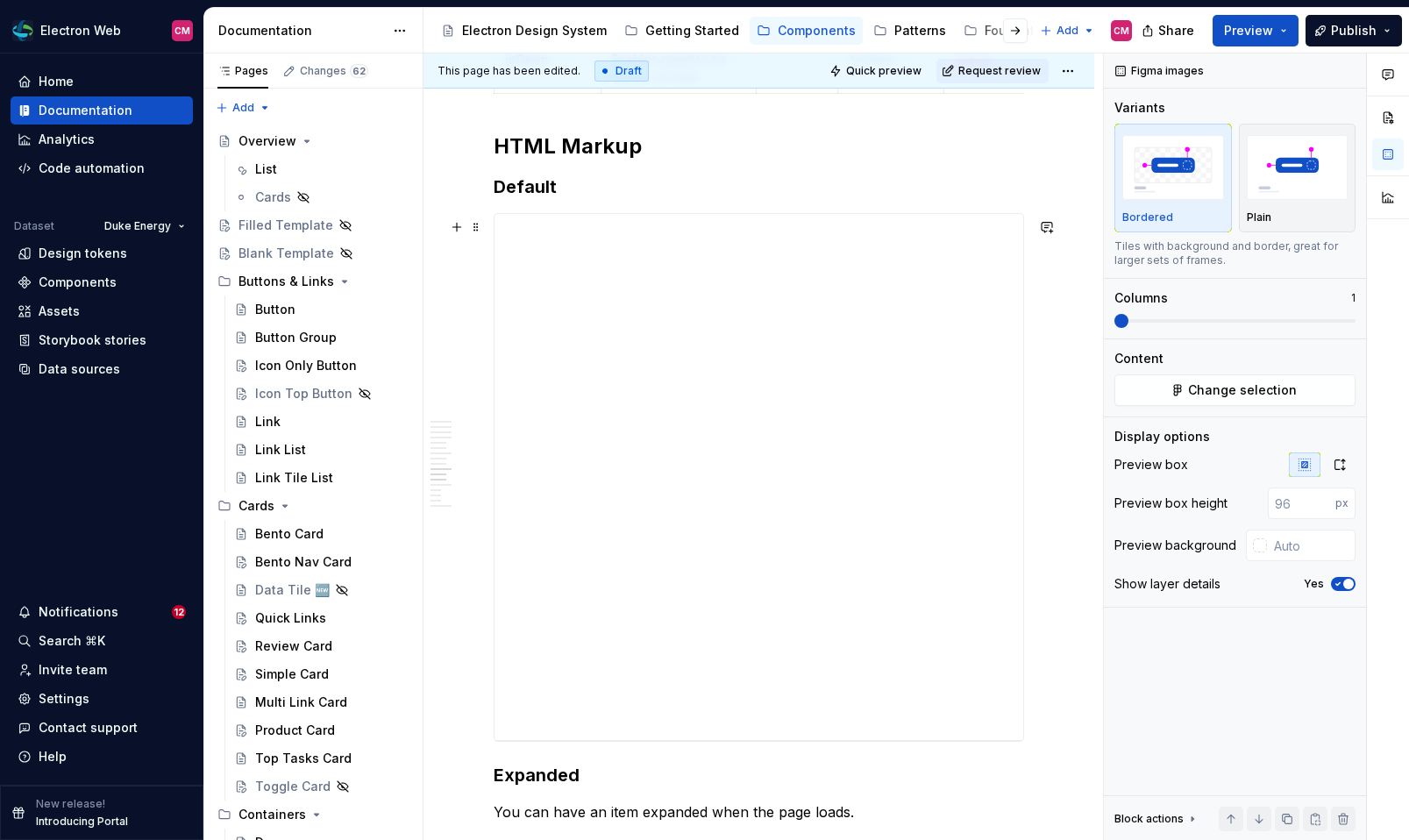
scroll to position [3121, 0]
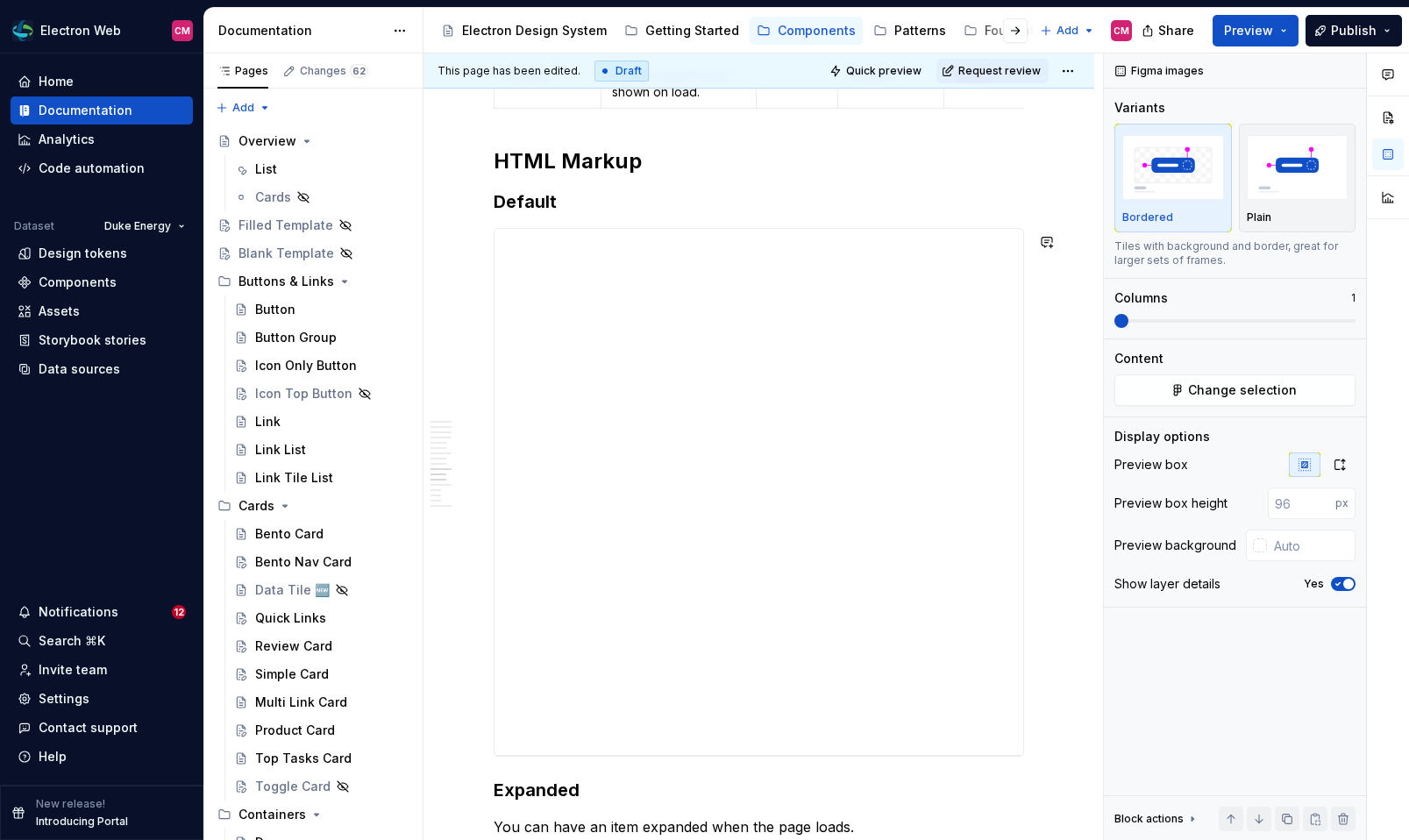
click at [526, 202] on h3 "Default" at bounding box center [758, 202] width 530 height 25
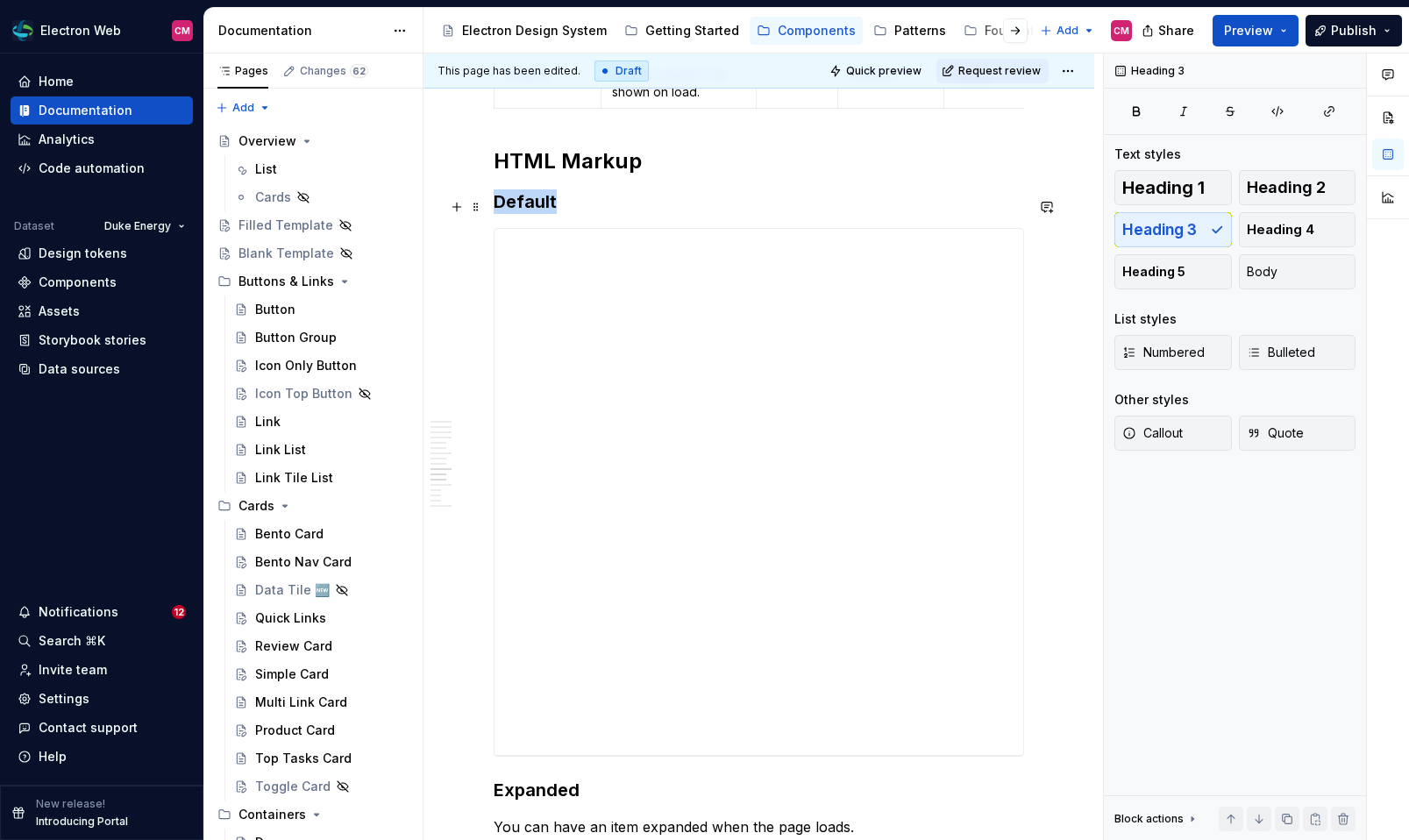
click at [526, 202] on h3 "Default" at bounding box center [758, 202] width 530 height 25
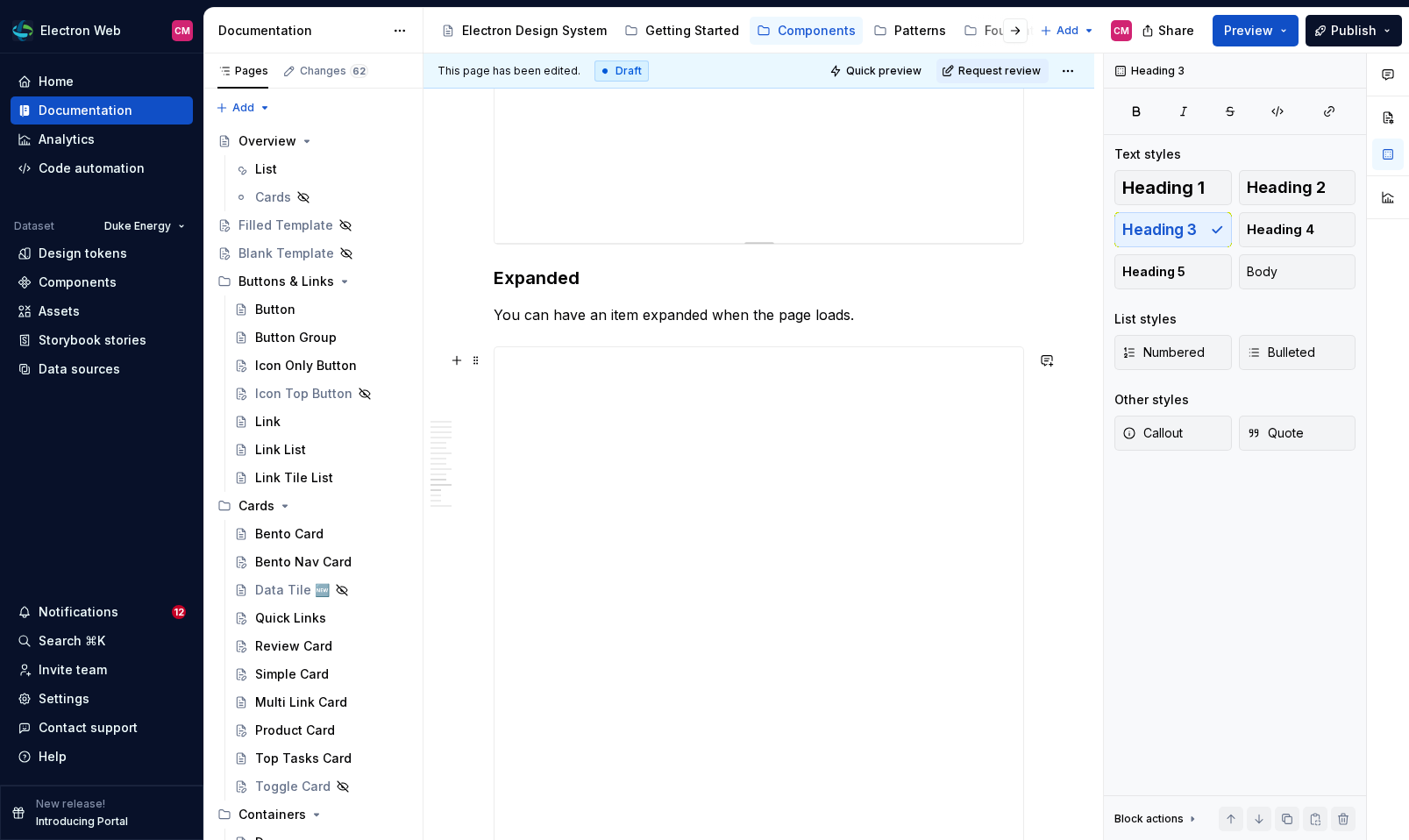
scroll to position [3762, 0]
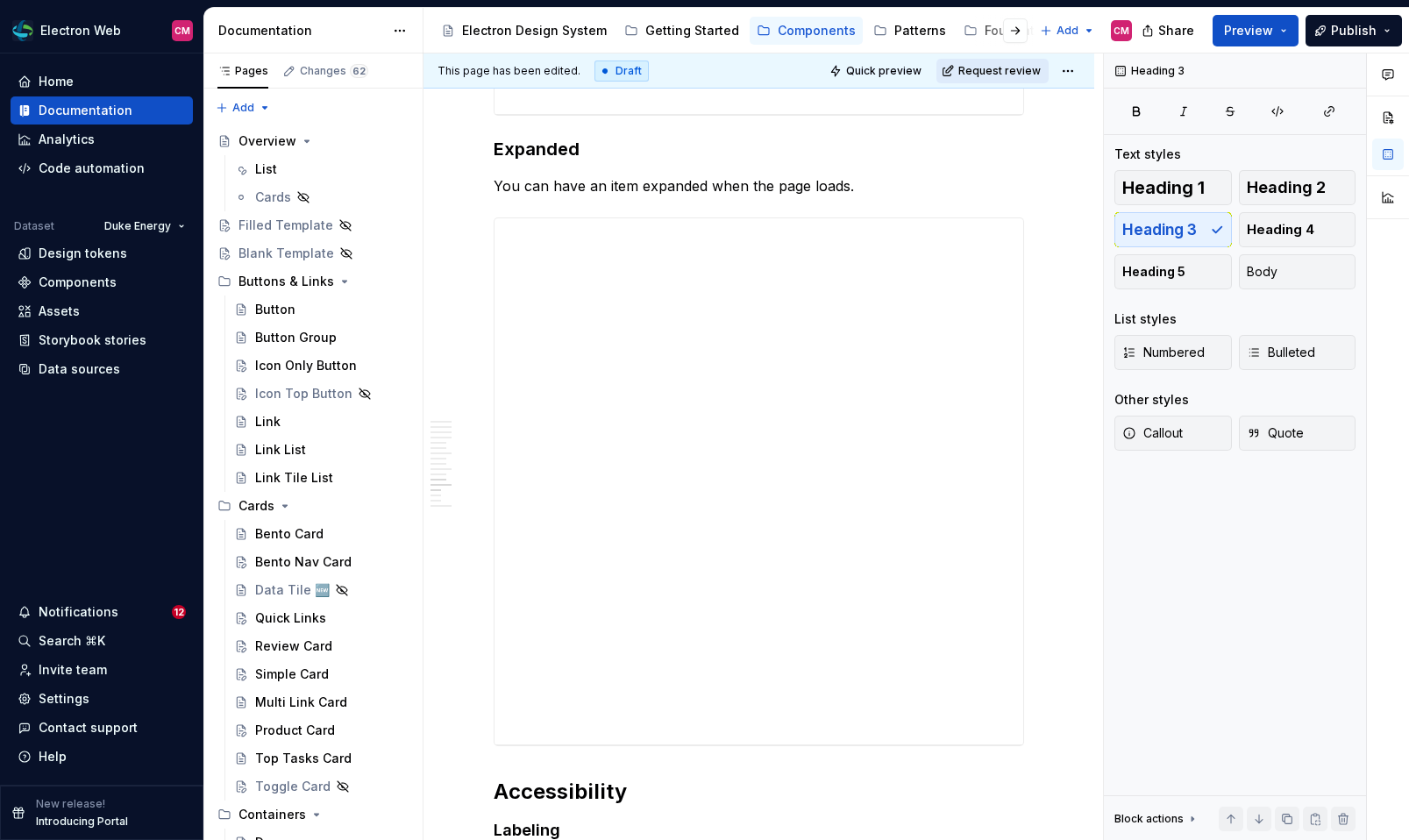
click at [1033, 67] on span "Request review" at bounding box center [1000, 70] width 83 height 14
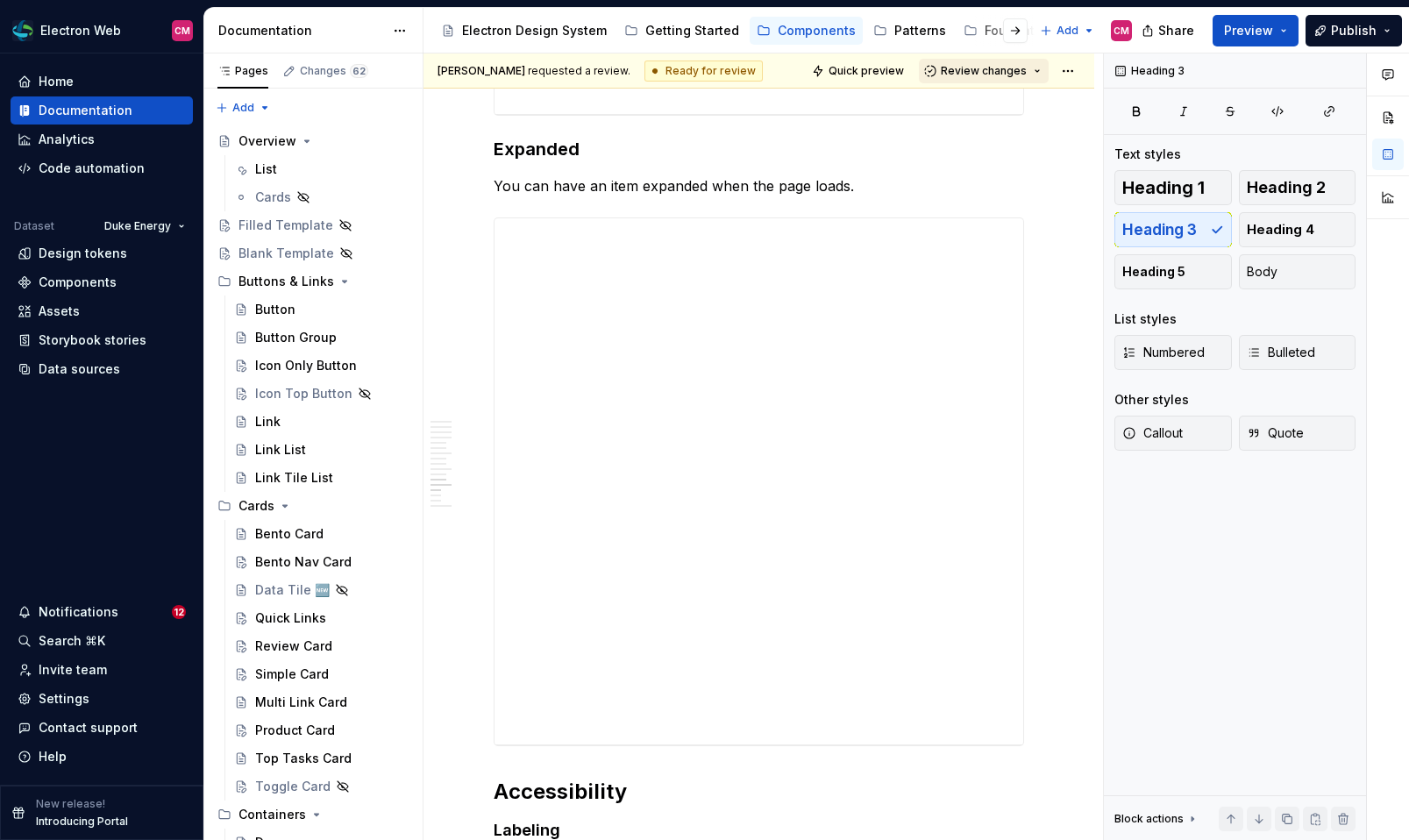
click at [1027, 68] on span "Review changes" at bounding box center [983, 70] width 86 height 14
click at [994, 105] on div "Approve" at bounding box center [1040, 105] width 153 height 17
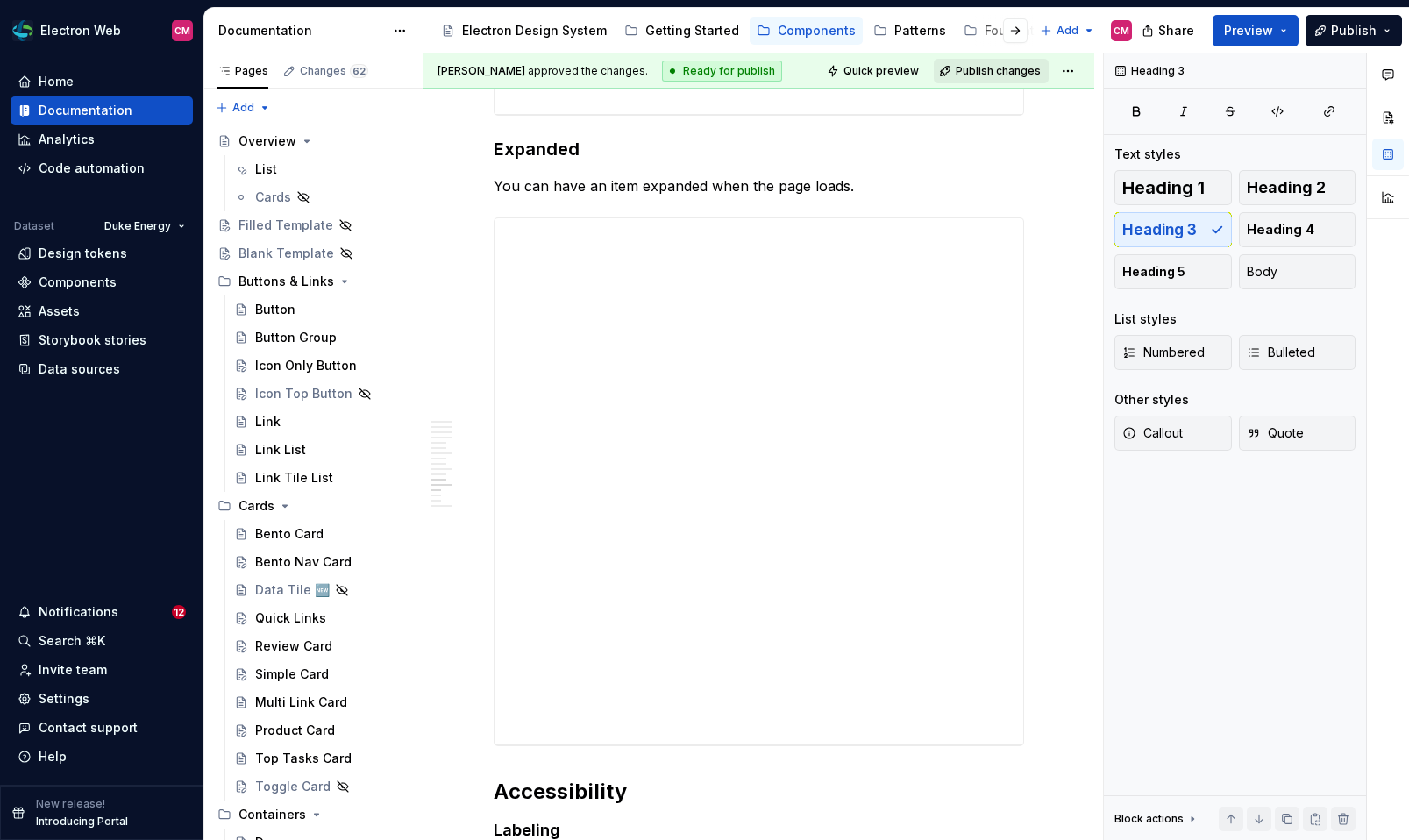
click at [1027, 74] on span "Publish changes" at bounding box center [998, 70] width 85 height 14
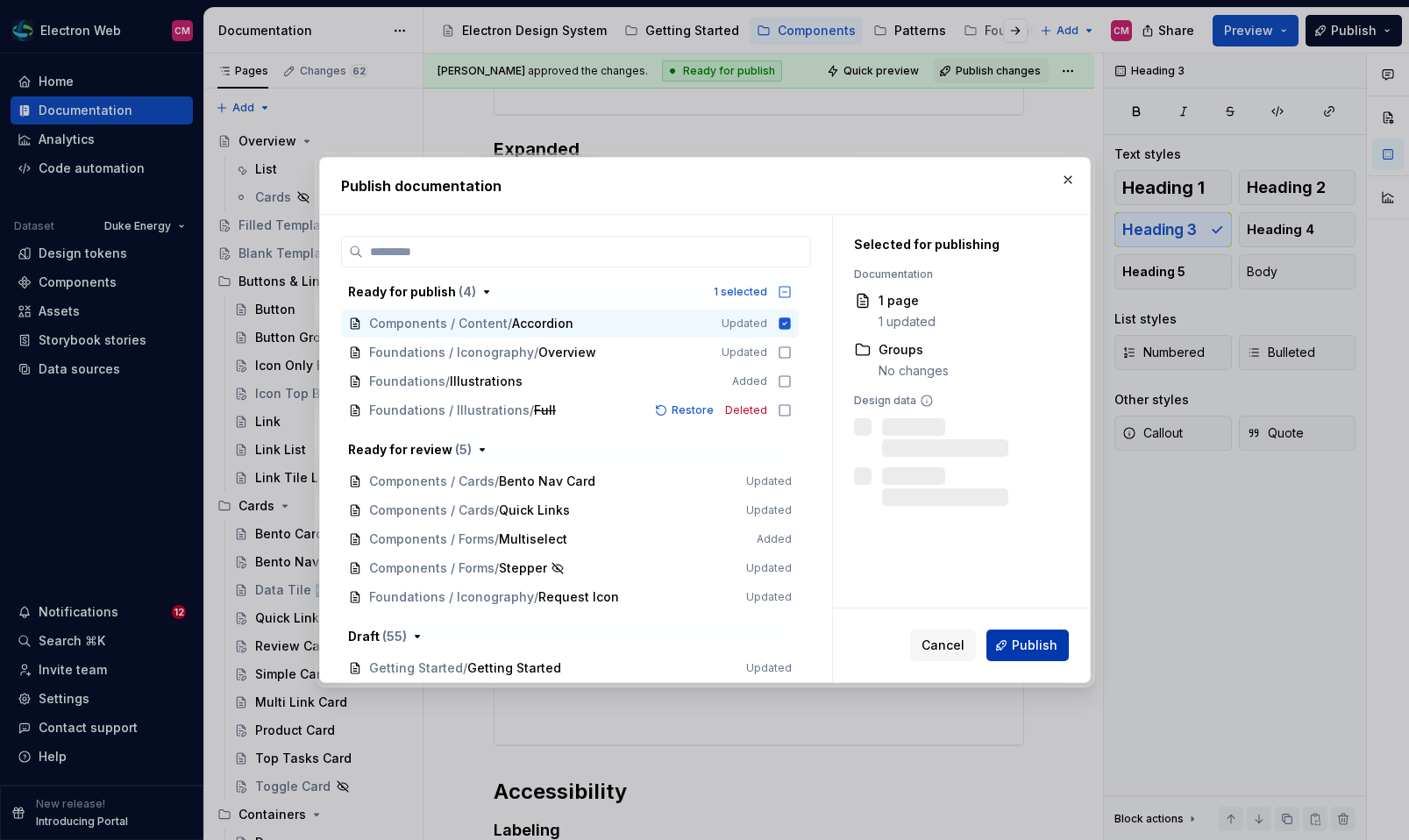
click at [1016, 645] on span "Publish" at bounding box center [1034, 645] width 45 height 17
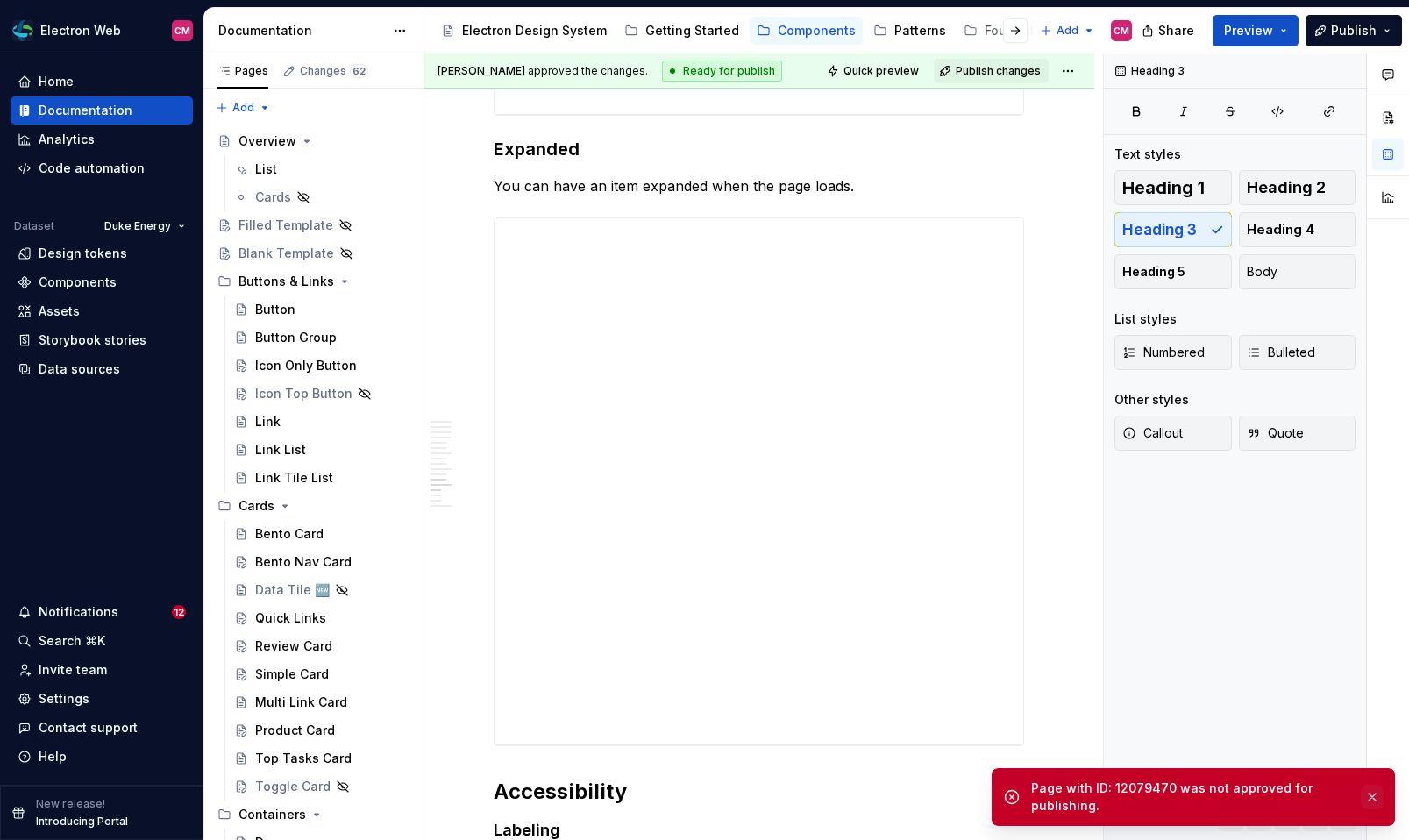
click at [1371, 800] on button "button" at bounding box center [1372, 797] width 23 height 25
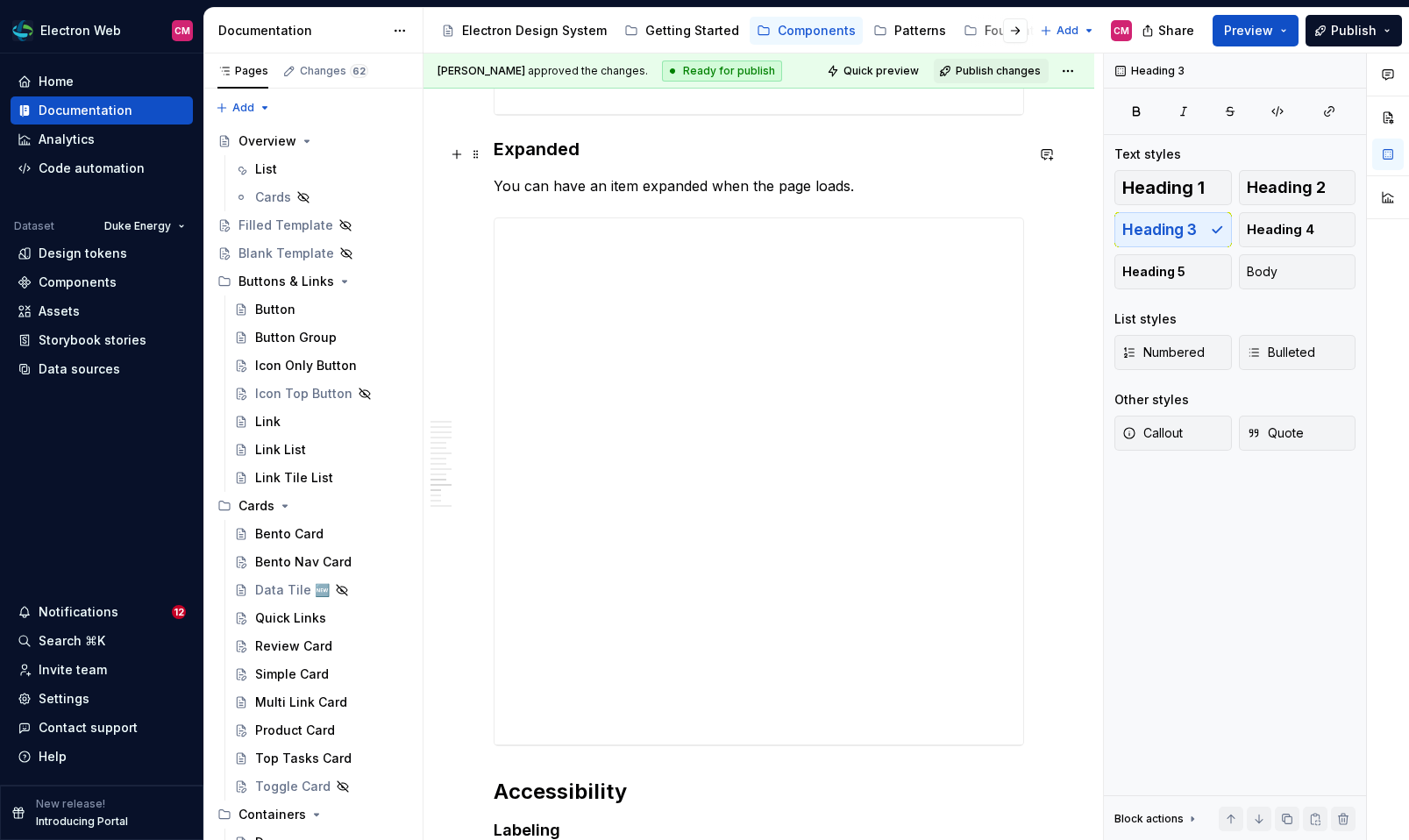
click at [1024, 162] on h3 "Expanded" at bounding box center [758, 149] width 530 height 25
click at [1017, 74] on span "Publish changes" at bounding box center [998, 70] width 85 height 14
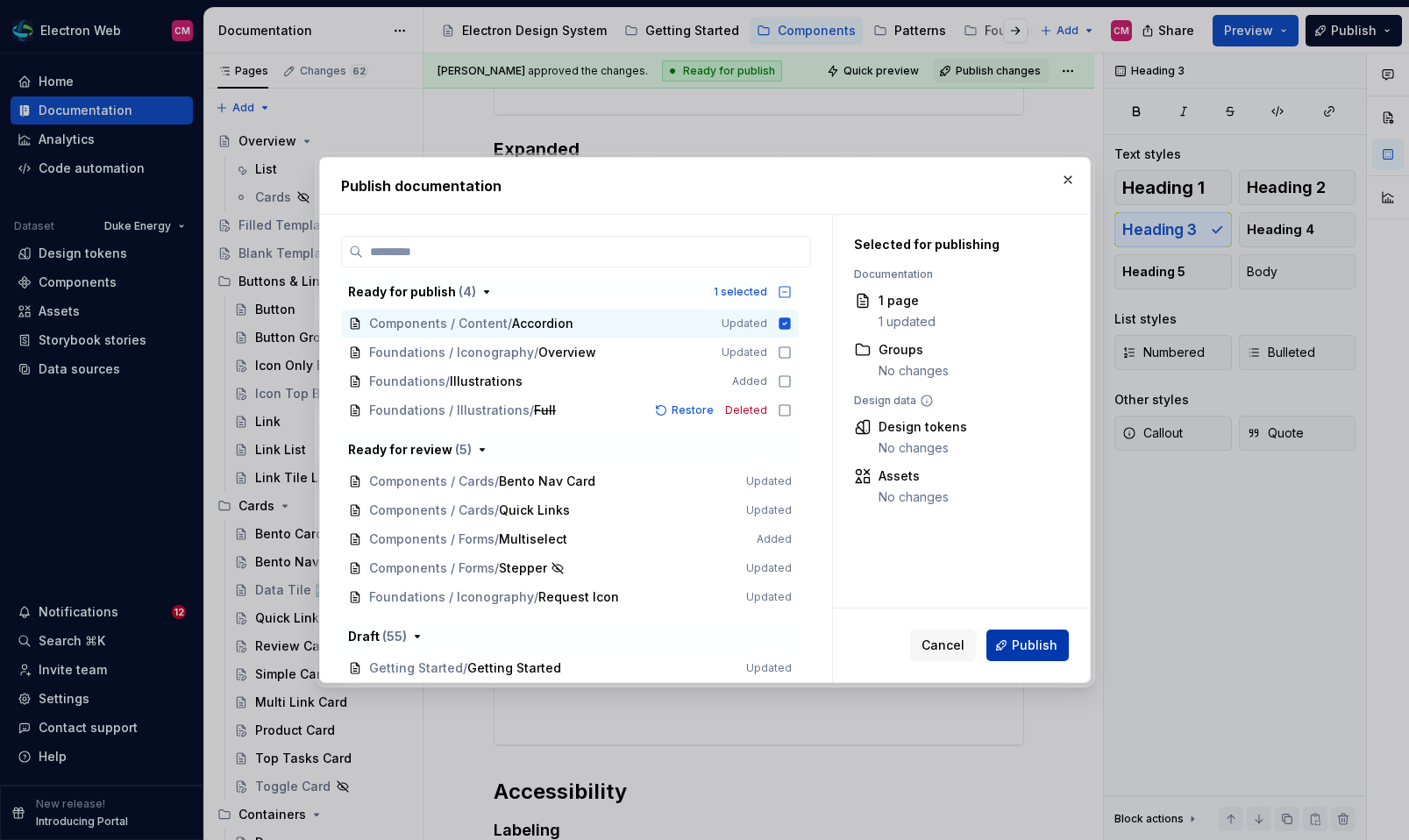
click at [1017, 639] on span "Publish" at bounding box center [1034, 645] width 45 height 17
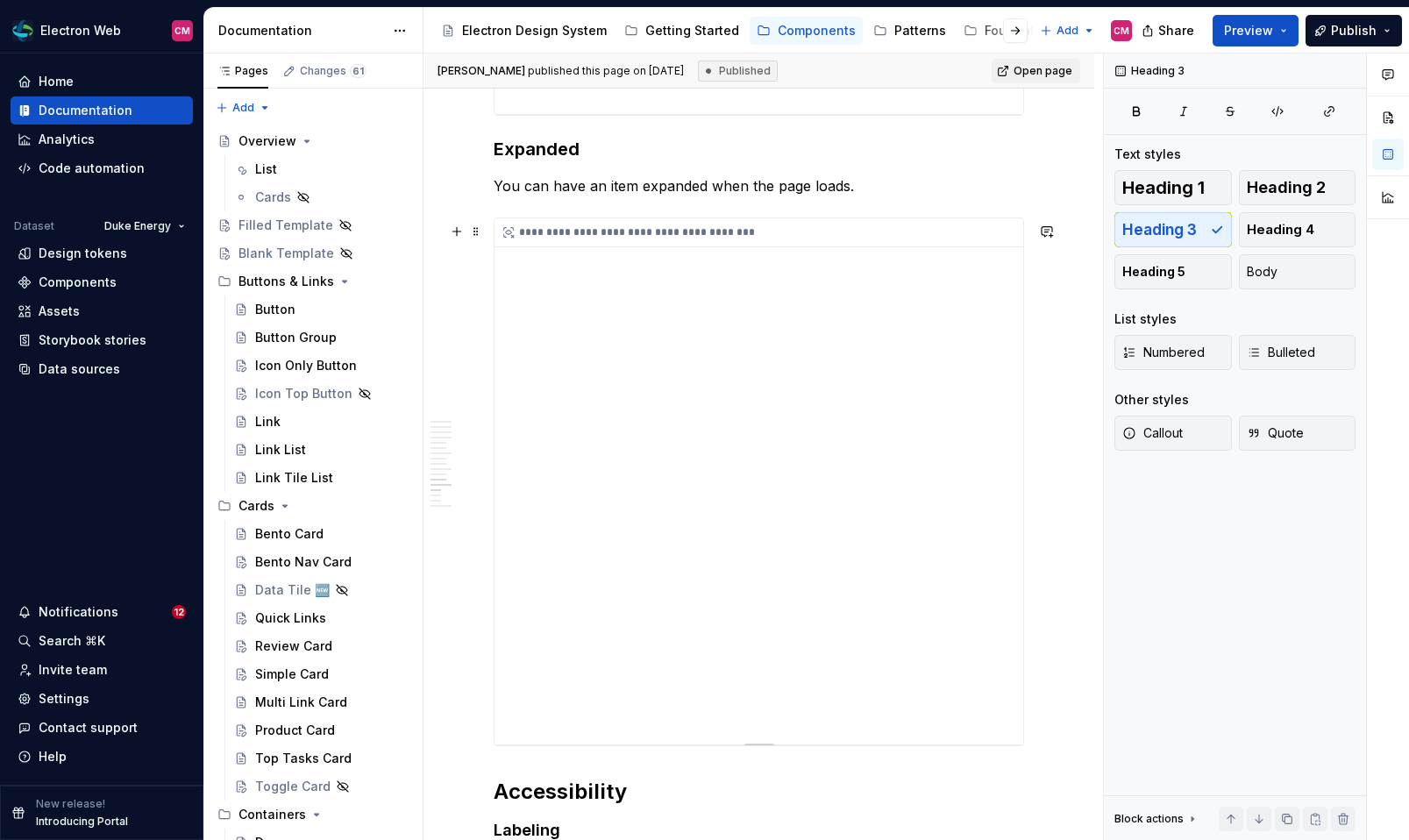
click at [762, 603] on div "**********" at bounding box center [758, 481] width 528 height 526
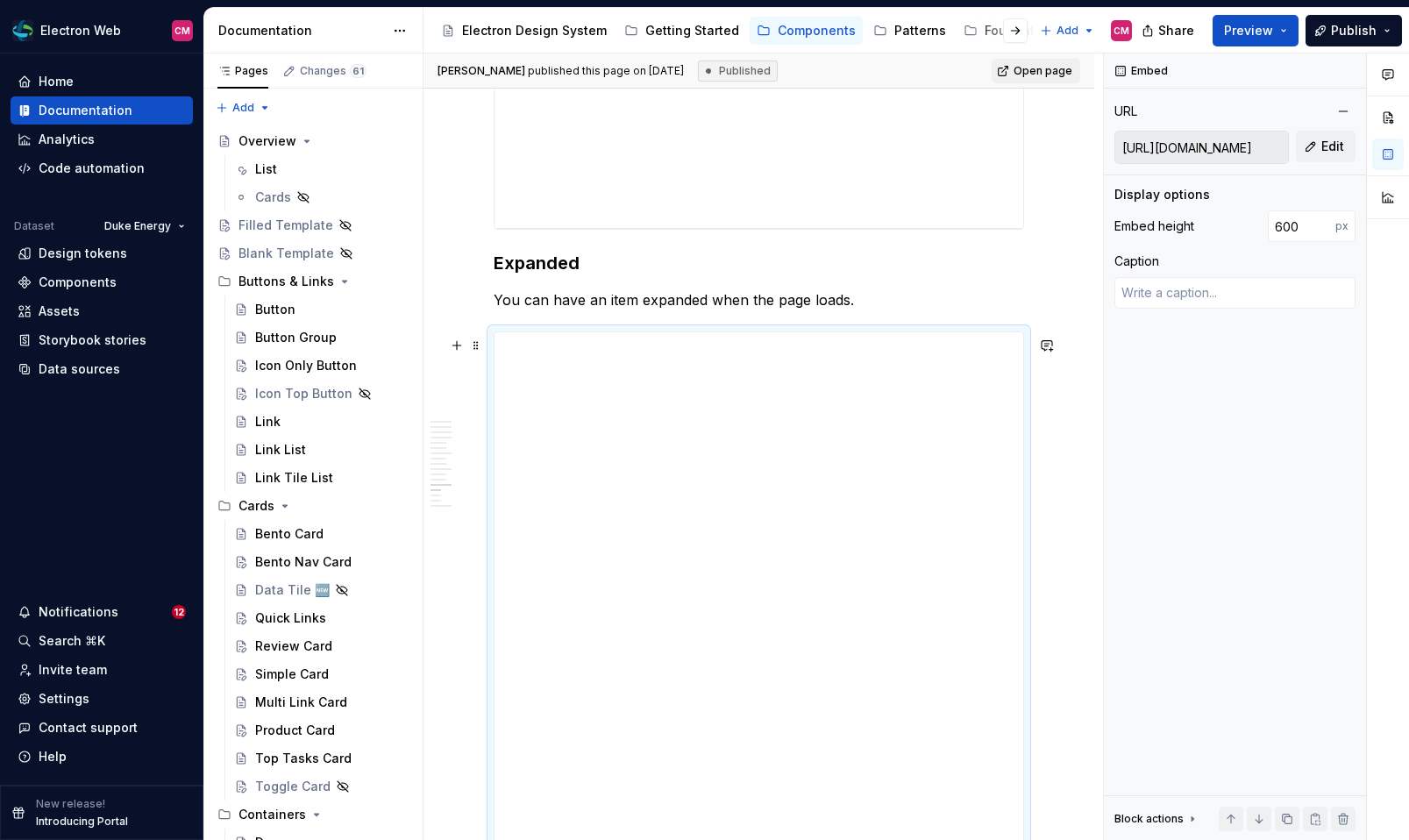
scroll to position [3515, 0]
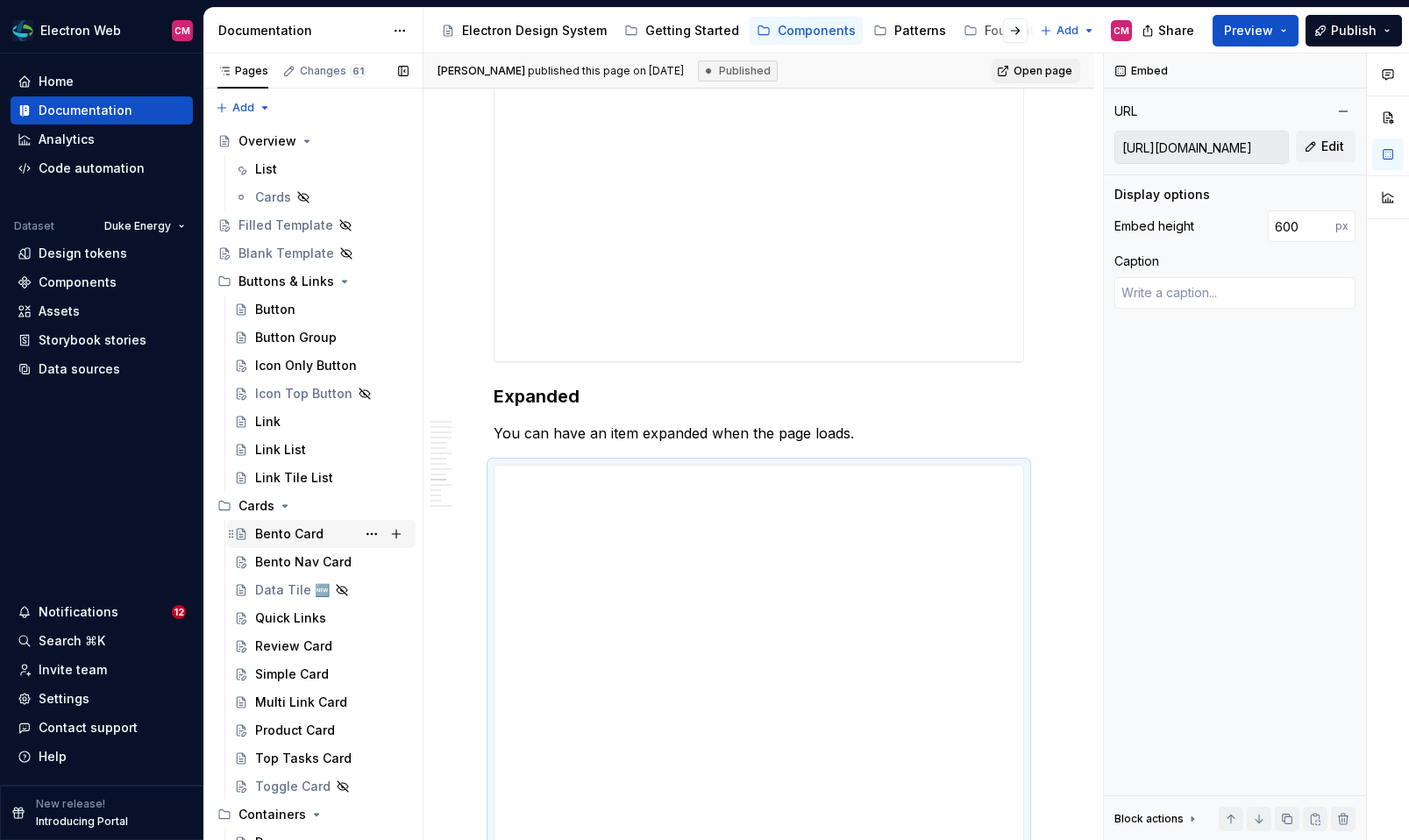
click at [314, 539] on div "Bento Card" at bounding box center [289, 534] width 68 height 17
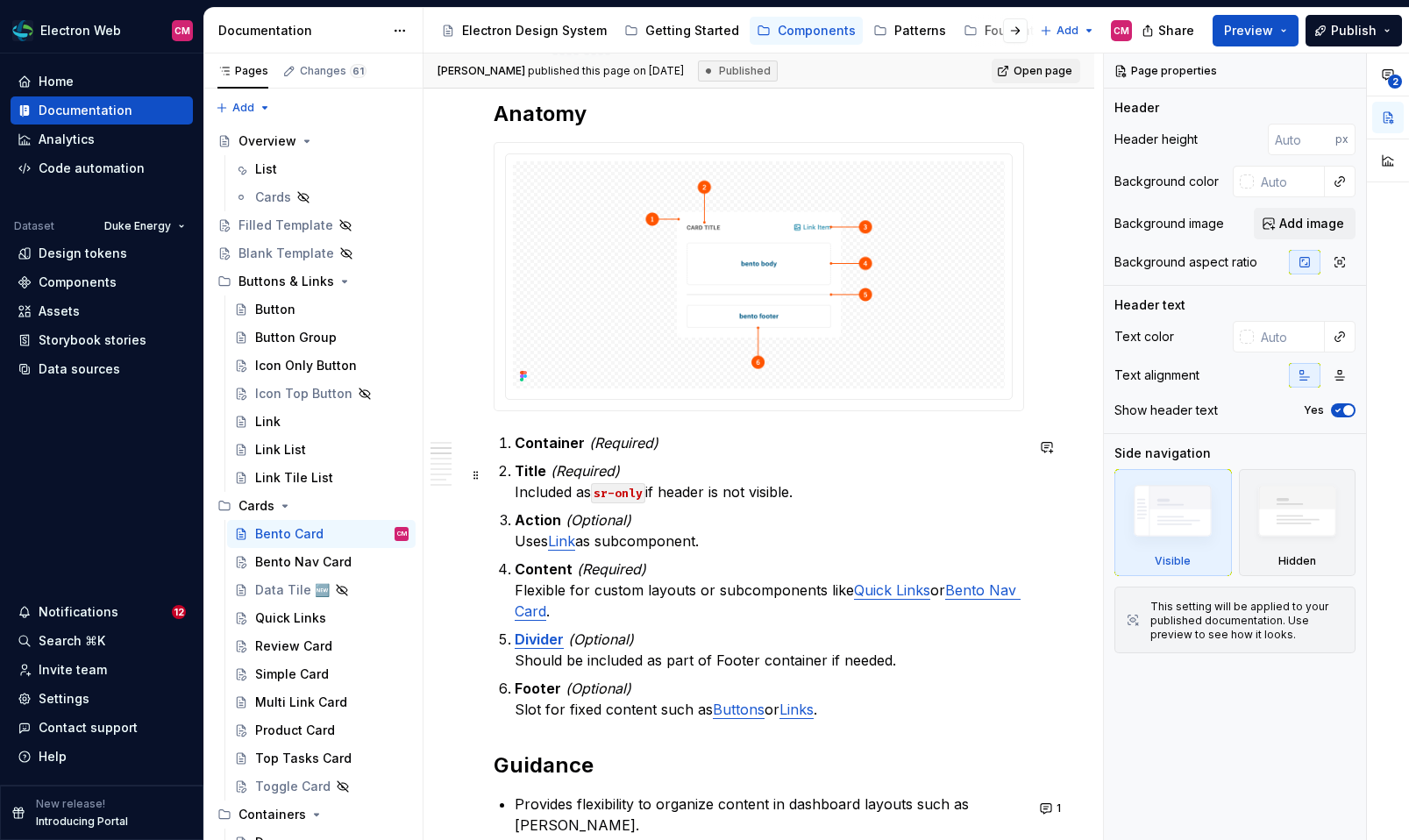
scroll to position [758, 0]
click at [534, 542] on p "Action (Optional) Uses Link as subcomponent." at bounding box center [769, 529] width 509 height 42
type textarea "*"
click at [534, 542] on p "Action (Optional) Uses Link as subcomponent." at bounding box center [769, 529] width 509 height 42
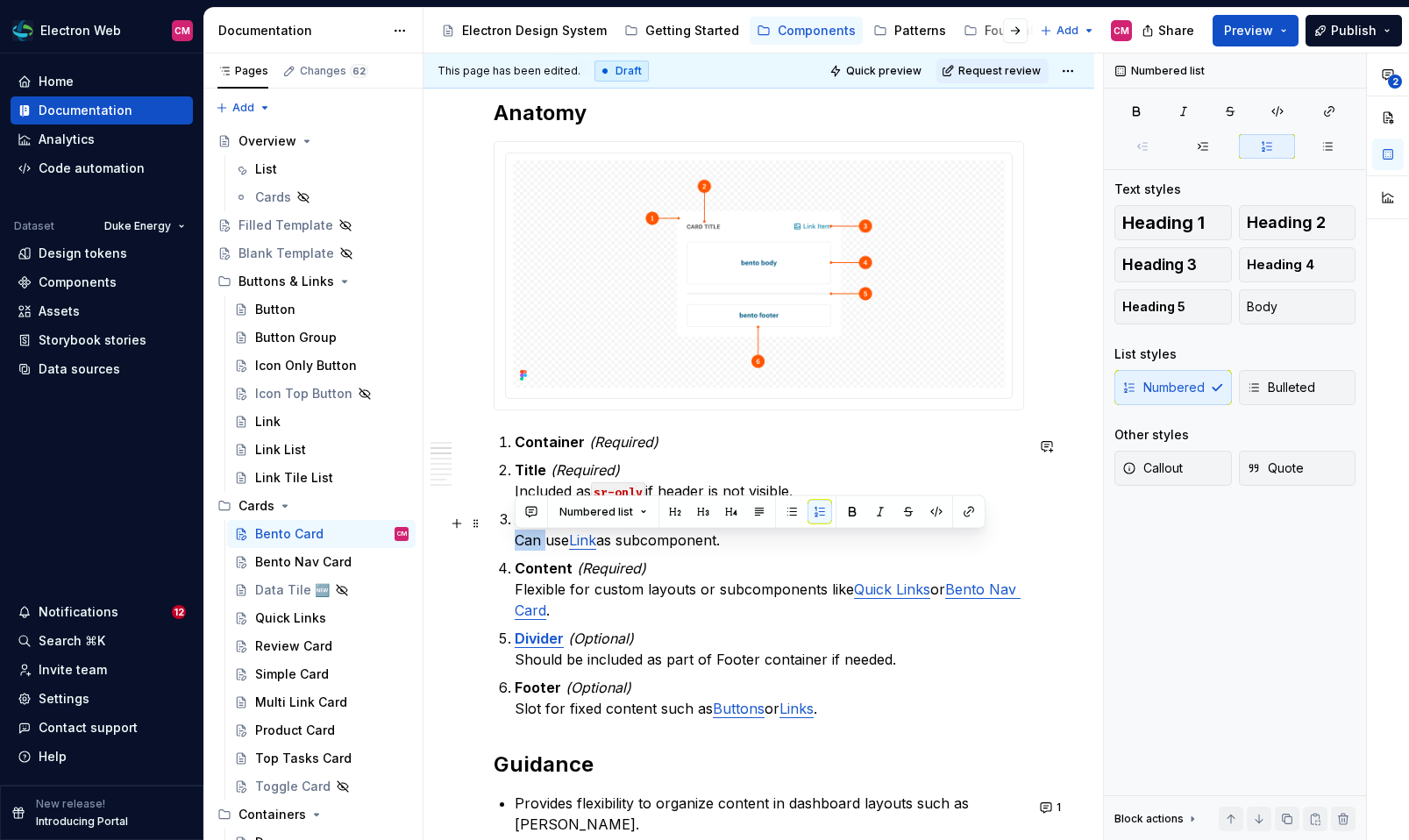
drag, startPoint x: 548, startPoint y: 544, endPoint x: 514, endPoint y: 543, distance: 34.0
drag, startPoint x: 781, startPoint y: 537, endPoint x: 644, endPoint y: 539, distance: 137.0
click at [644, 539] on p "Action (Optional) Typically uses Link as subcomponent." at bounding box center [769, 529] width 509 height 42
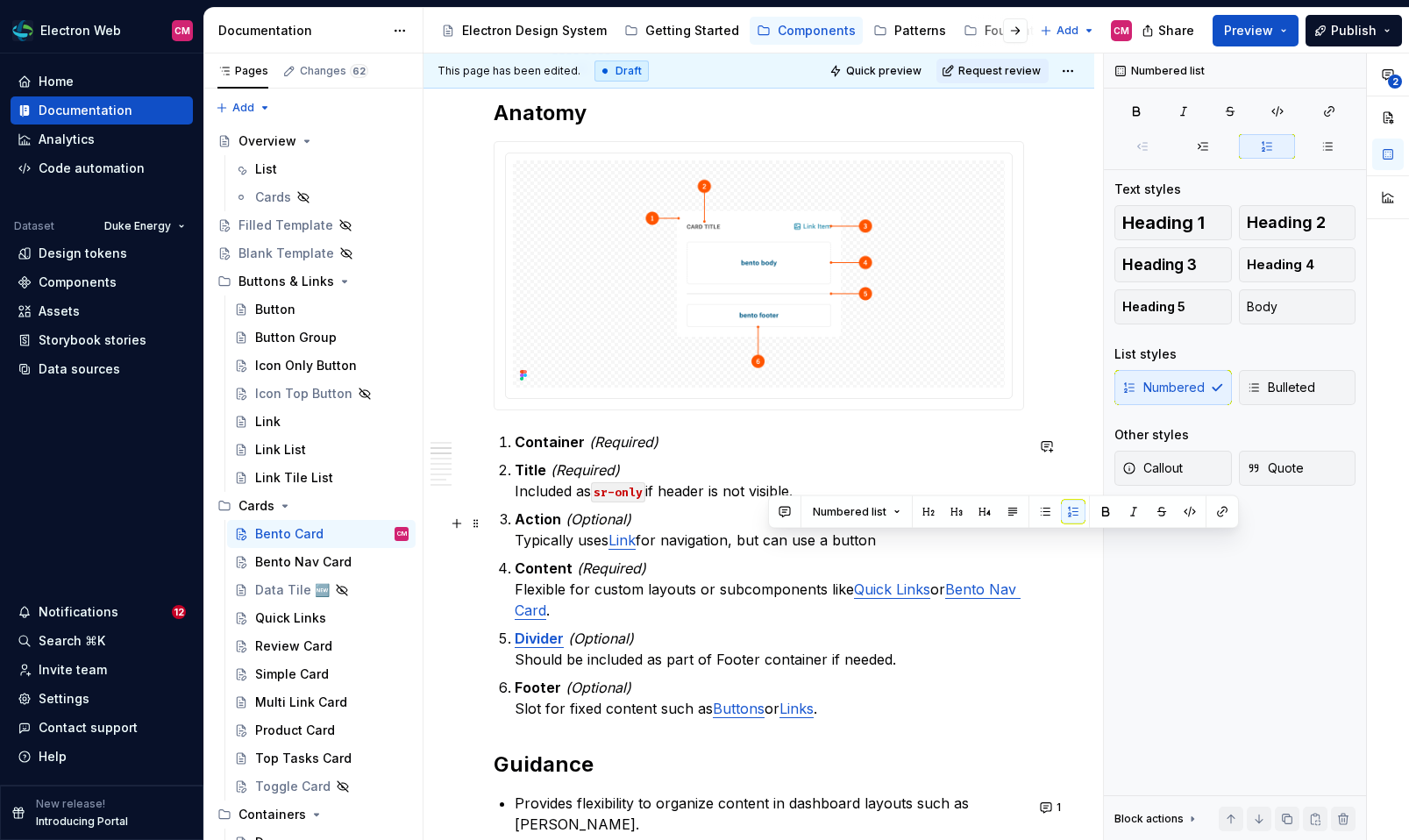
drag, startPoint x: 888, startPoint y: 543, endPoint x: 767, endPoint y: 543, distance: 121.0
click at [767, 543] on p "Action (Optional) Typically uses Link for navigation, but can use a button" at bounding box center [769, 529] width 509 height 42
drag, startPoint x: 949, startPoint y: 545, endPoint x: 875, endPoint y: 542, distance: 74.1
click at [875, 542] on p "Action (Optional) Typically uses Link for navigation, but can use a button as w…" at bounding box center [769, 529] width 509 height 42
type textarea "*"
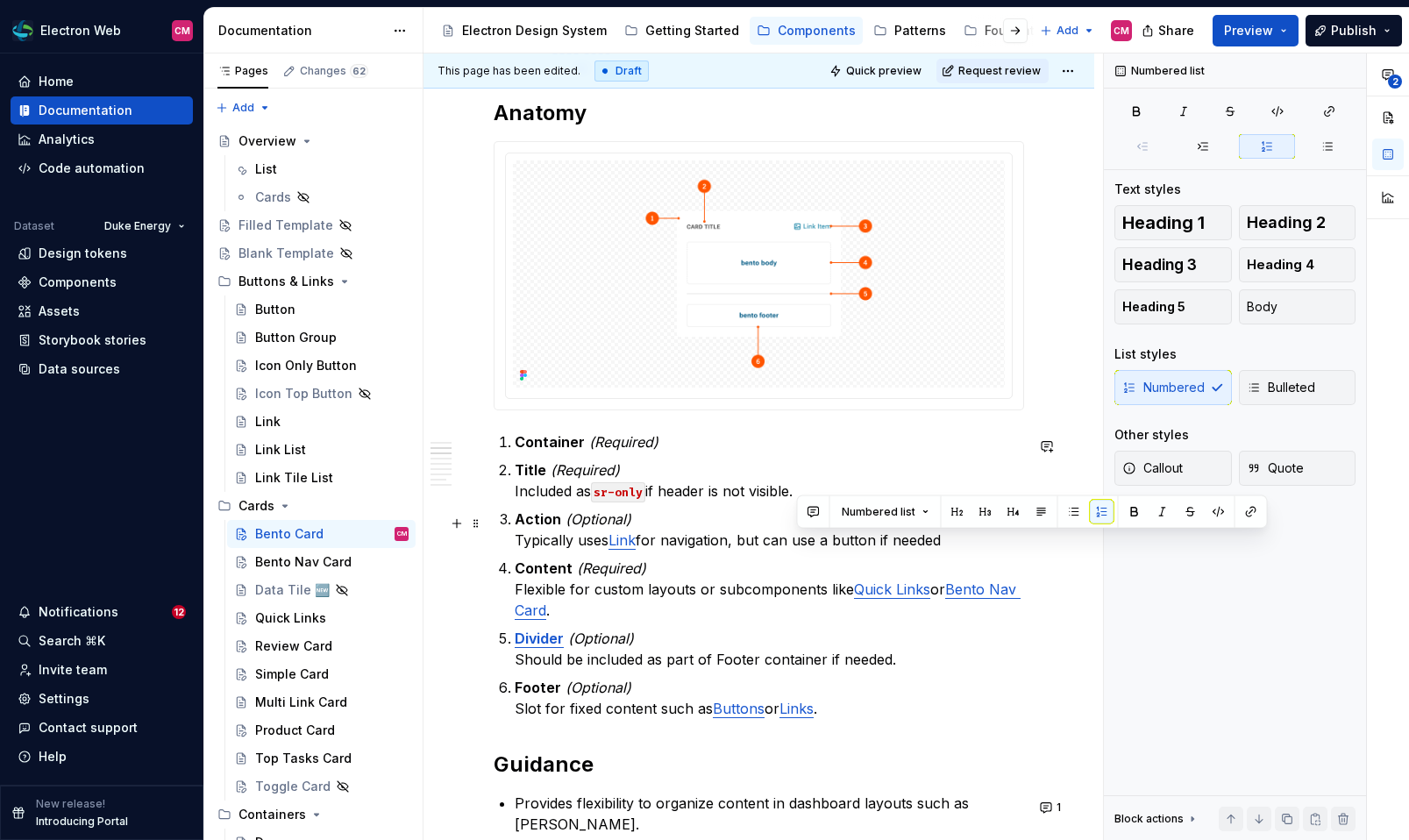
drag, startPoint x: 964, startPoint y: 546, endPoint x: 799, endPoint y: 548, distance: 165.0
click at [799, 548] on p "Action (Optional) Typically uses Link for navigation, but can use a button if n…" at bounding box center [769, 529] width 509 height 42
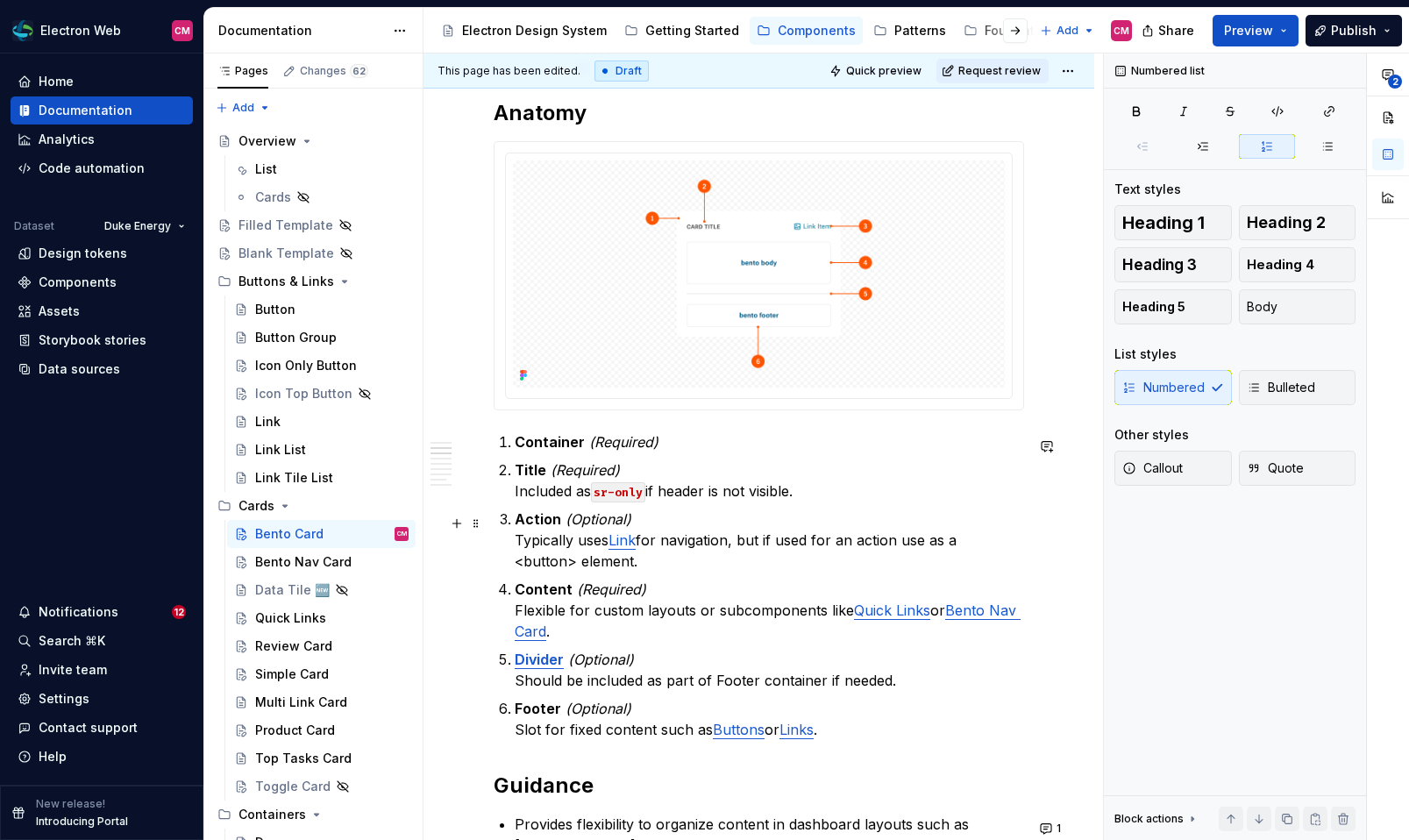
click at [916, 546] on p "Action (Optional) Typically uses Link for navigation, but if used for an action…" at bounding box center [769, 540] width 509 height 64
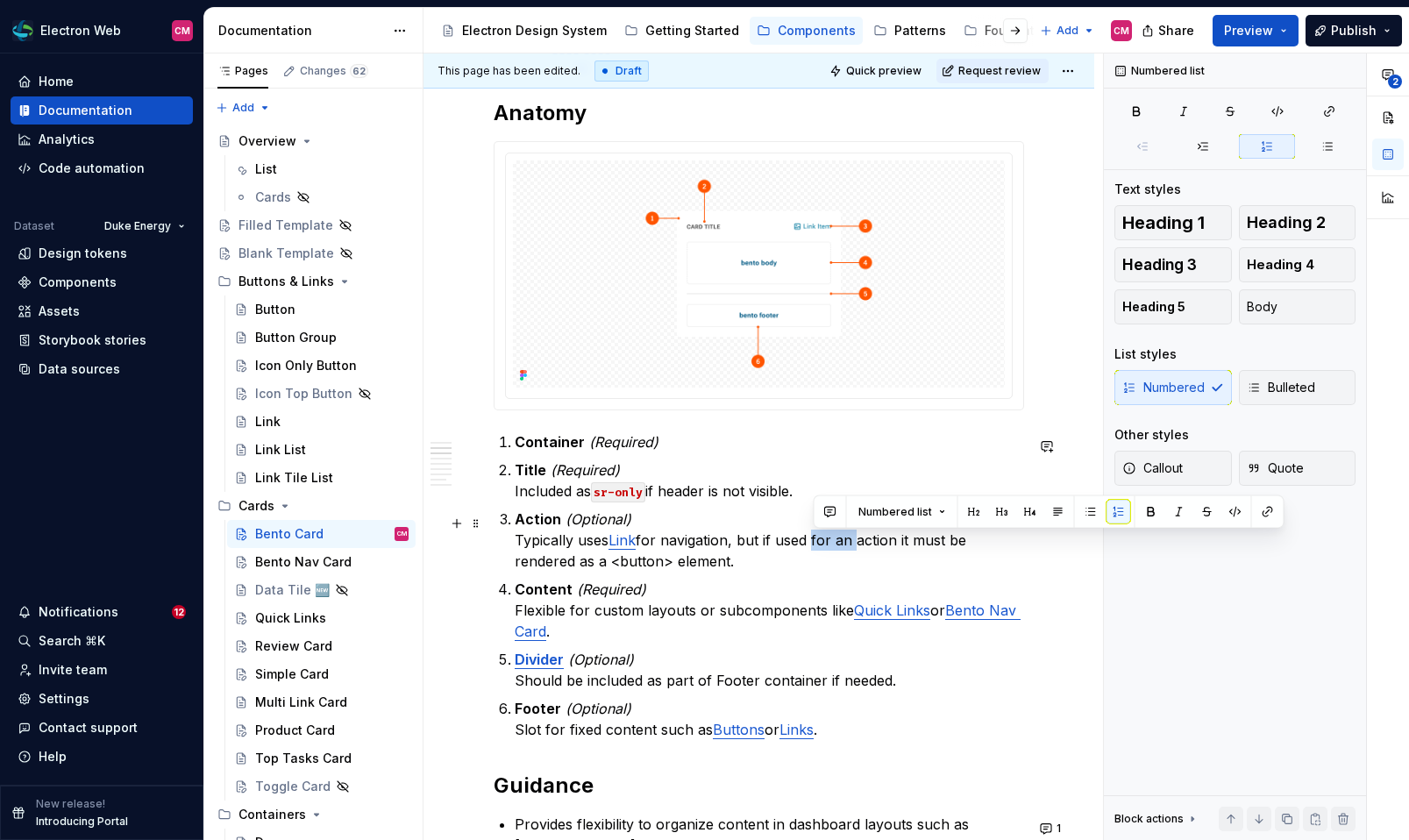
drag, startPoint x: 854, startPoint y: 546, endPoint x: 813, endPoint y: 546, distance: 41.0
click at [813, 546] on p "Action (Optional) Typically uses Link for navigation, but if used for an action…" at bounding box center [769, 540] width 509 height 64
click at [774, 560] on p "Action (Optional) Typically uses Link for navigation, but if used as an action …" at bounding box center [769, 540] width 509 height 64
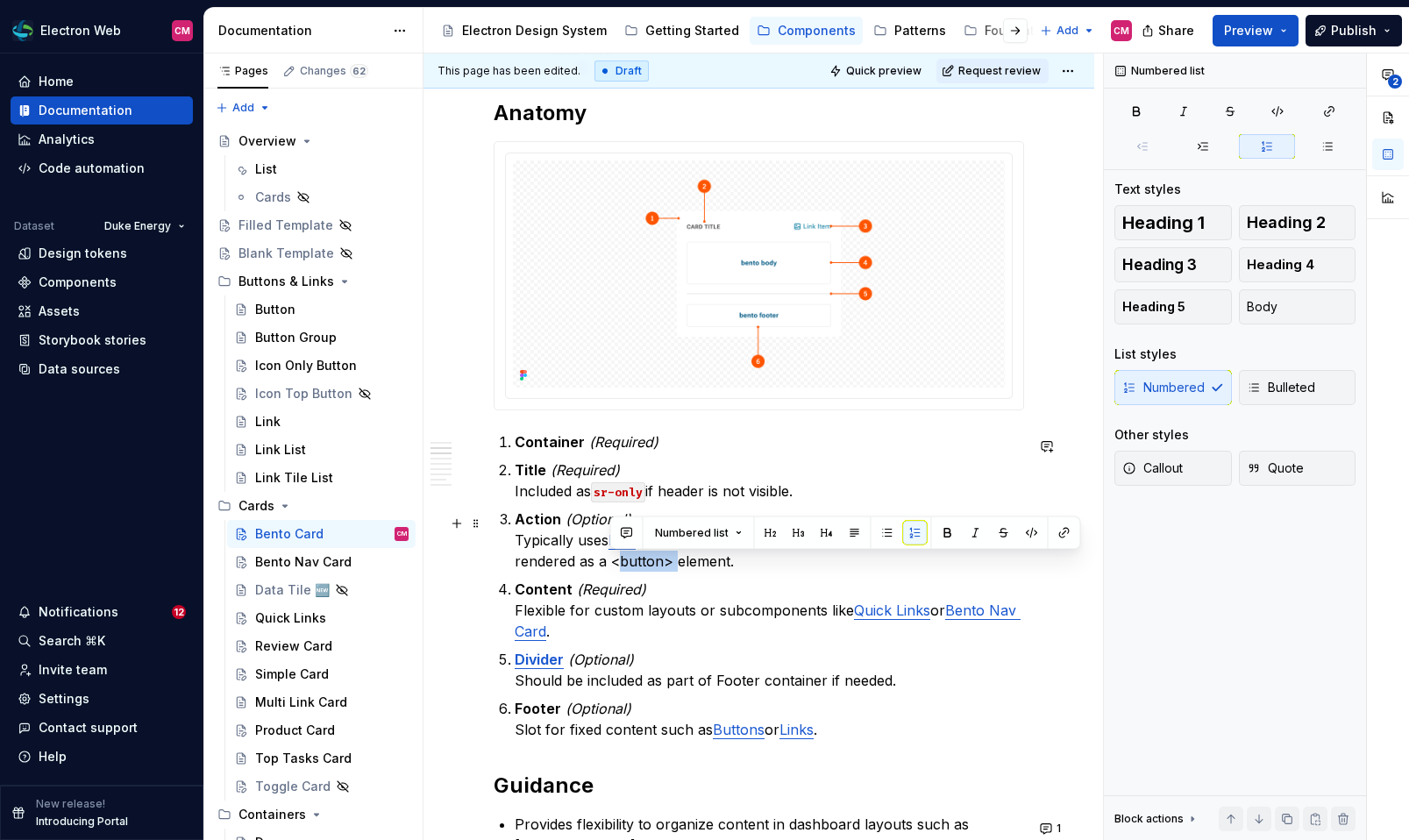
drag, startPoint x: 666, startPoint y: 567, endPoint x: 609, endPoint y: 567, distance: 57.0
click at [609, 567] on p "Action (Optional) Typically uses Link for navigation, but if used as an action …" at bounding box center [769, 540] width 509 height 64
click at [1028, 536] on button "button" at bounding box center [1032, 533] width 25 height 25
click at [833, 576] on ol "Container (Required) Title (Required) Included as sr-only if header is not visi…" at bounding box center [769, 585] width 509 height 309
click at [811, 572] on p "Action (Optional) Typically uses Link for navigation, but if used as an action …" at bounding box center [769, 540] width 509 height 64
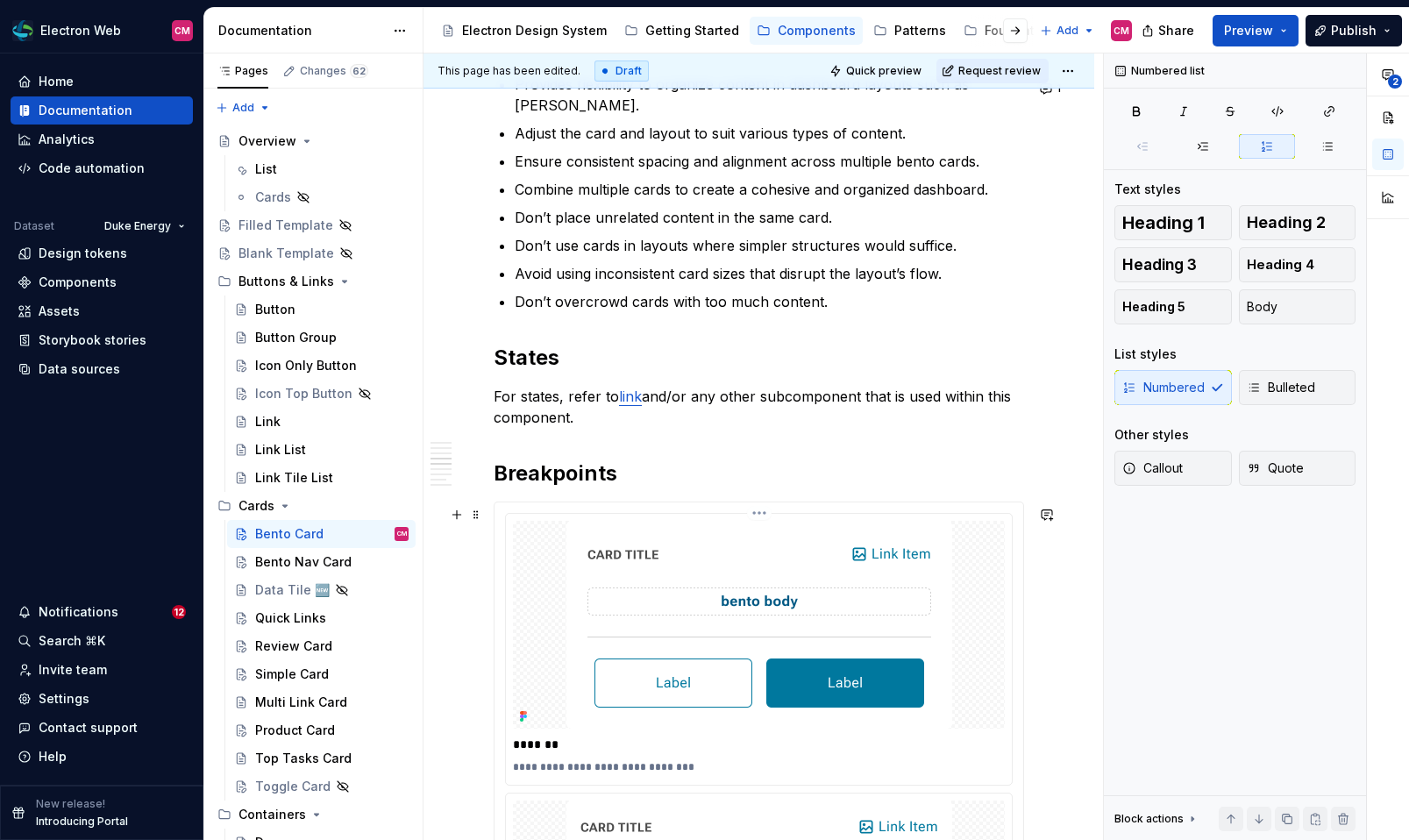
scroll to position [1527, 0]
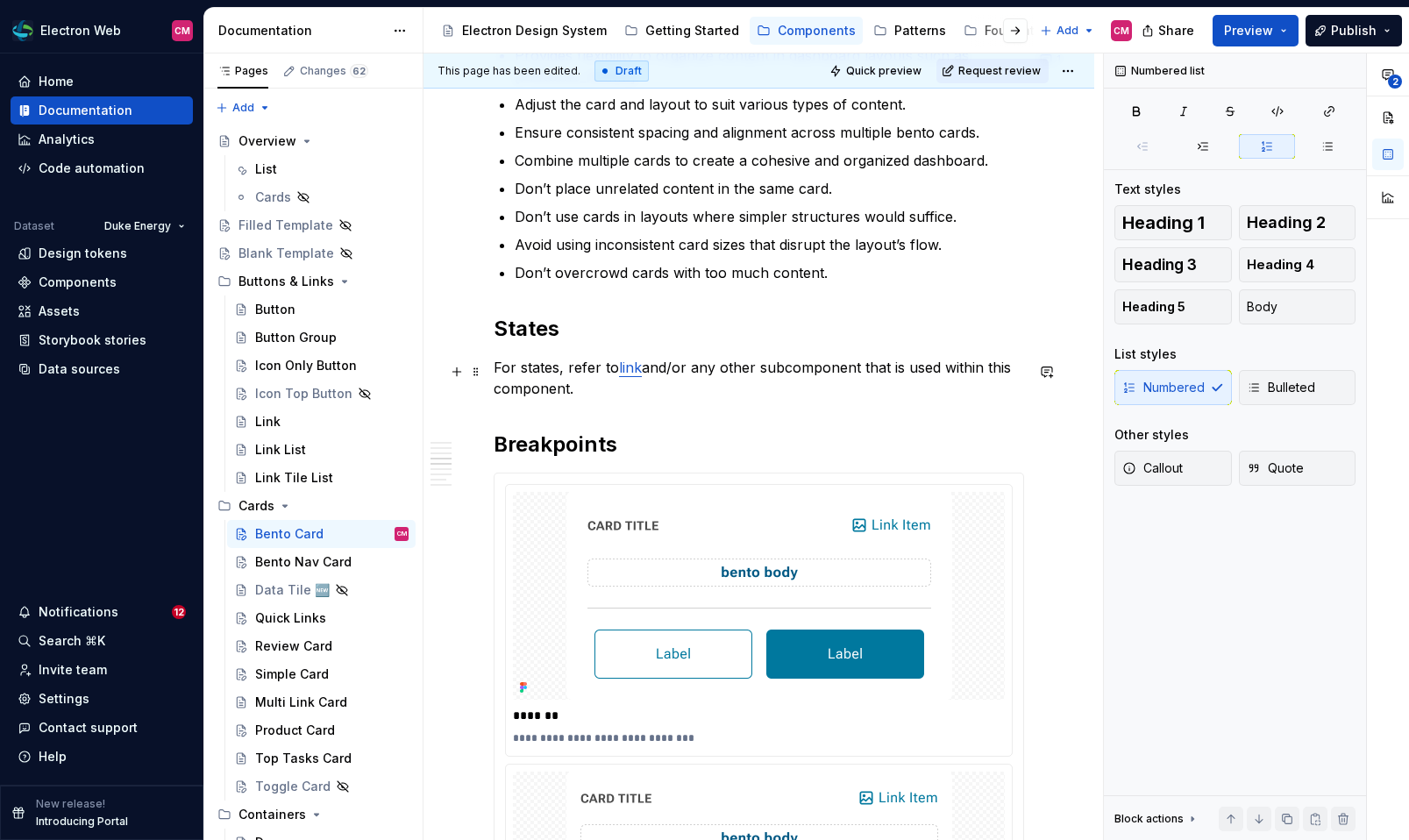
click at [538, 373] on p "For states, refer to link and/or any other subcomponent that is used within thi…" at bounding box center [758, 378] width 530 height 42
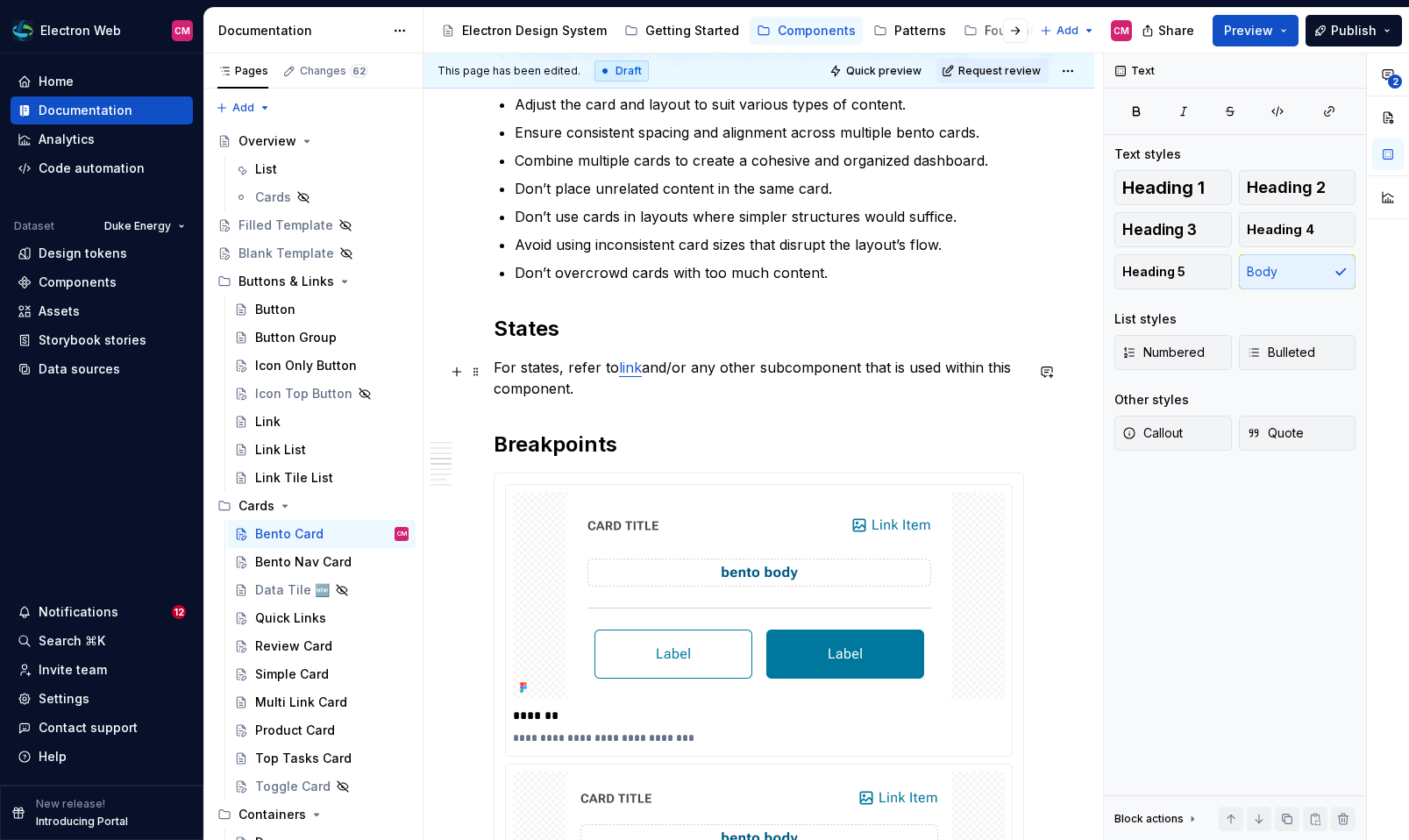
click at [643, 369] on p "For states, refer to link and/or any other subcomponent that is used within thi…" at bounding box center [758, 378] width 530 height 42
click at [680, 373] on p "For states, refer to link or button and/or any other subcomponent that is used …" at bounding box center [758, 378] width 530 height 42
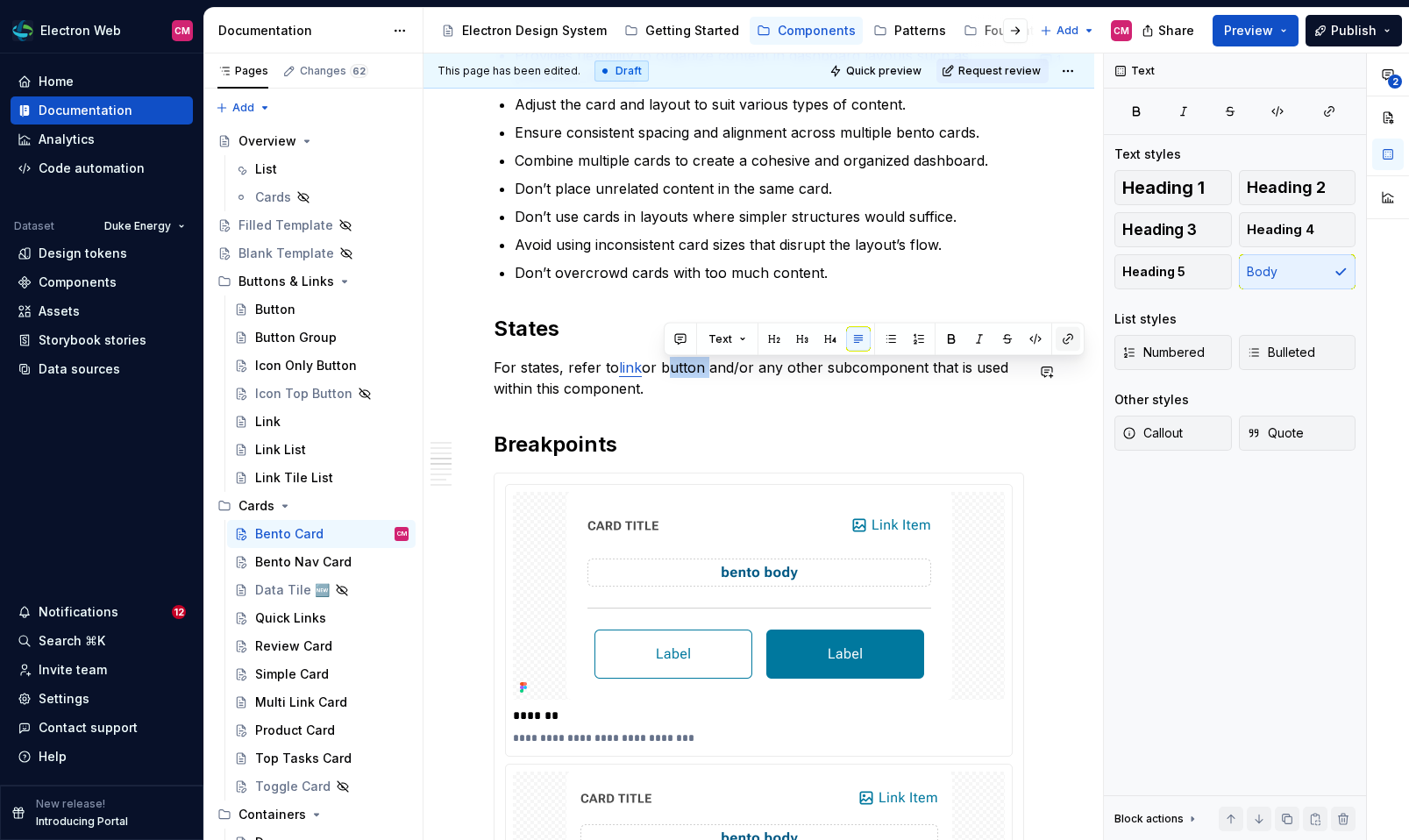
click at [1059, 339] on button "button" at bounding box center [1068, 340] width 25 height 25
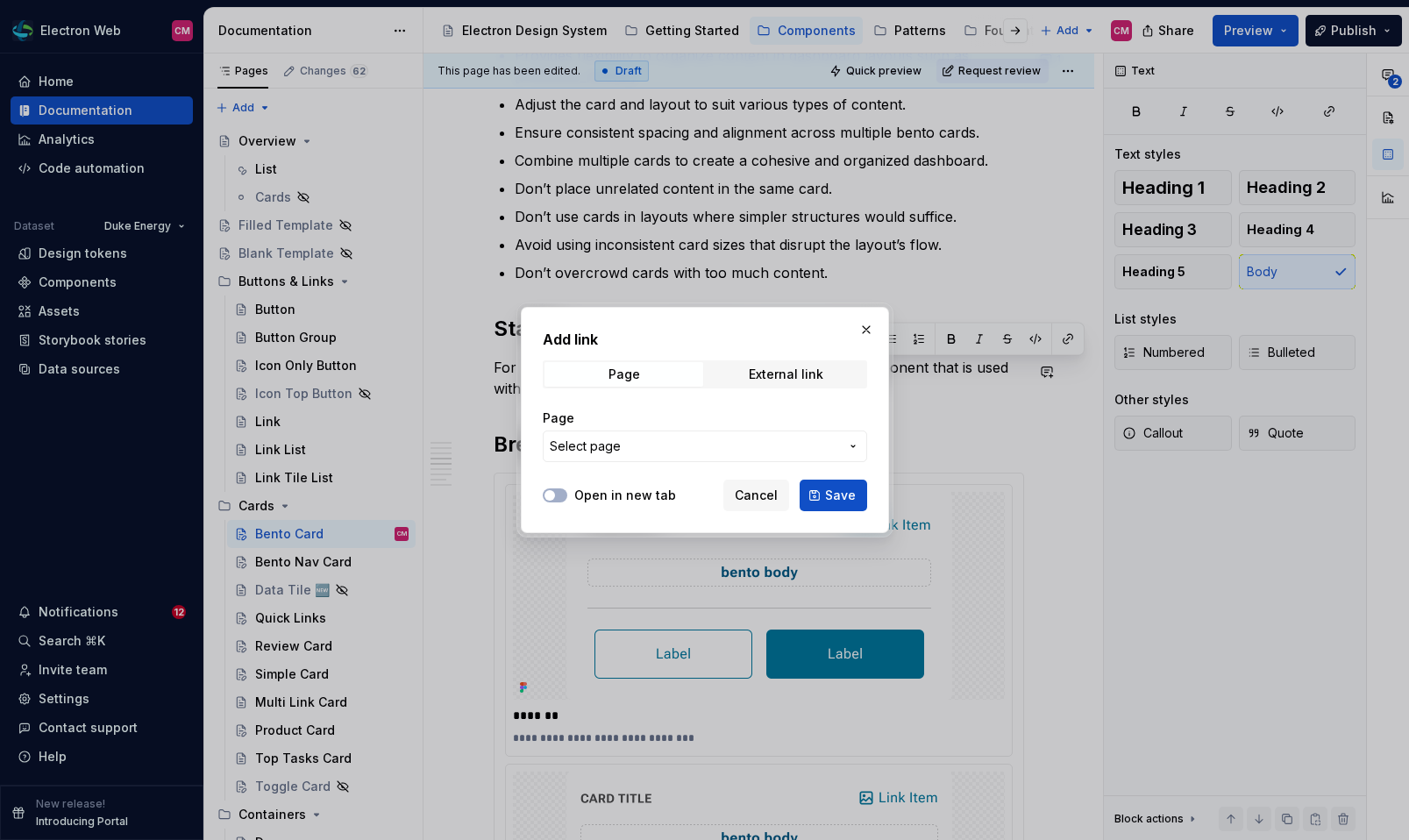
click at [736, 447] on span "Select page" at bounding box center [694, 446] width 290 height 17
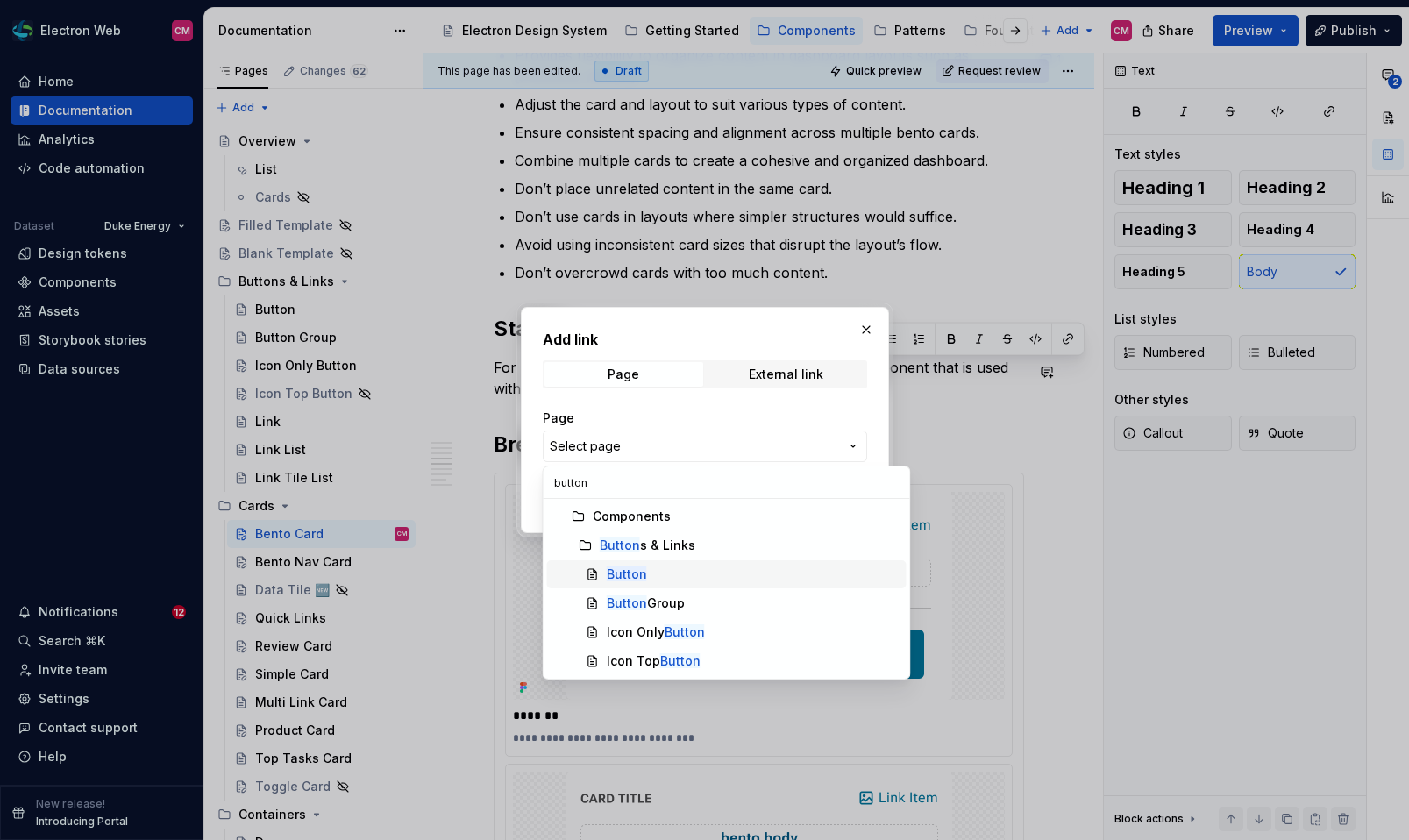
type input "button"
click at [685, 578] on div "Button" at bounding box center [753, 573] width 293 height 17
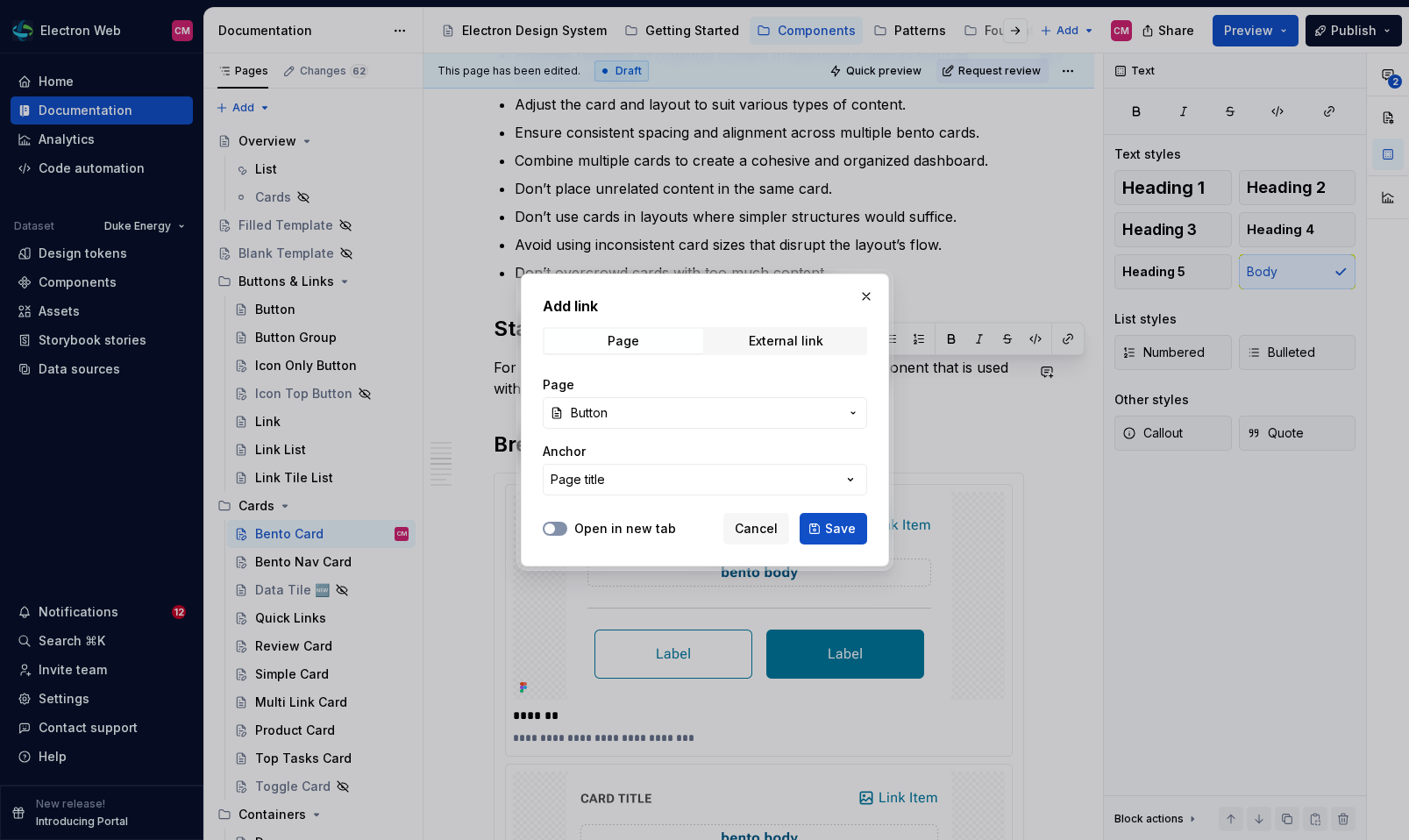
click at [558, 526] on button "Open in new tab" at bounding box center [555, 528] width 25 height 14
click at [853, 526] on span "Save" at bounding box center [840, 528] width 31 height 17
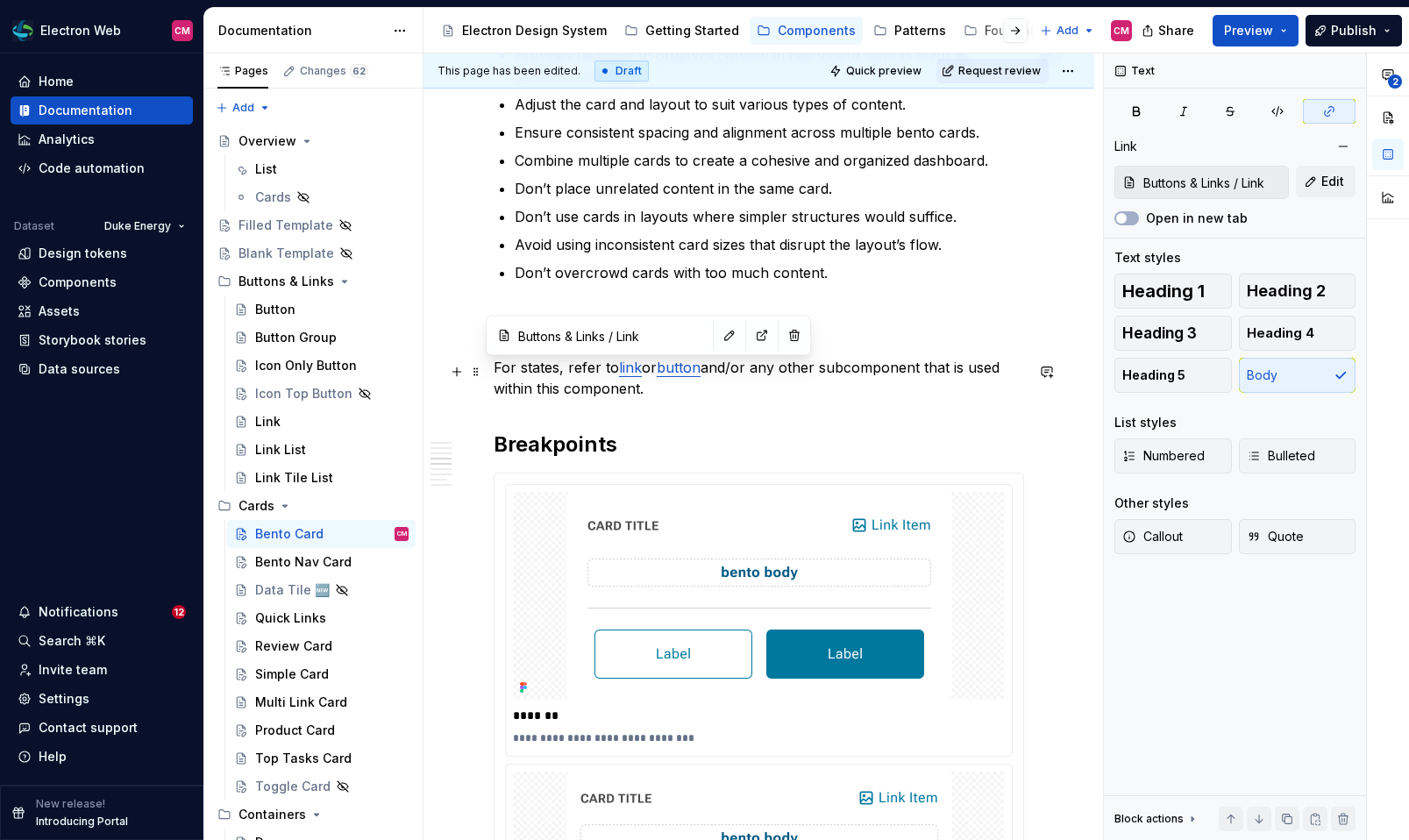
type input "Buttons & Links / Link"
click at [628, 372] on link "link" at bounding box center [630, 368] width 23 height 17
click at [1134, 222] on button "Open in new tab" at bounding box center [1127, 218] width 25 height 14
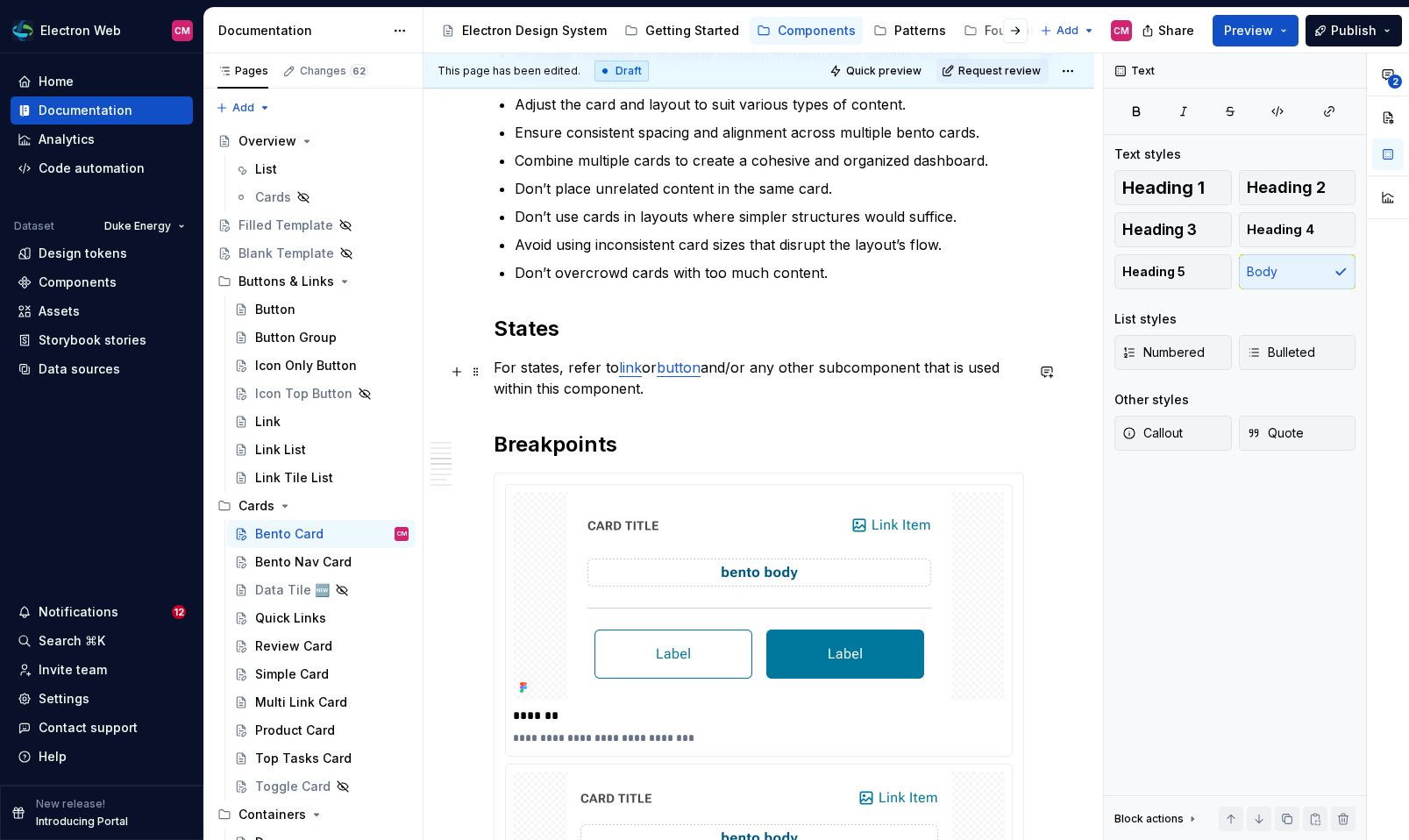
click at [802, 368] on p "For states, refer to link or button and/or any other subcomponent that is used …" at bounding box center [758, 378] width 530 height 42
click at [519, 369] on p "For states, refer to link or button and/or any other subcomponent that is used …" at bounding box center [758, 378] width 530 height 42
click at [714, 369] on p "For subcomponent states, refer to link or button and/or any other subcomponent …" at bounding box center [758, 378] width 530 height 42
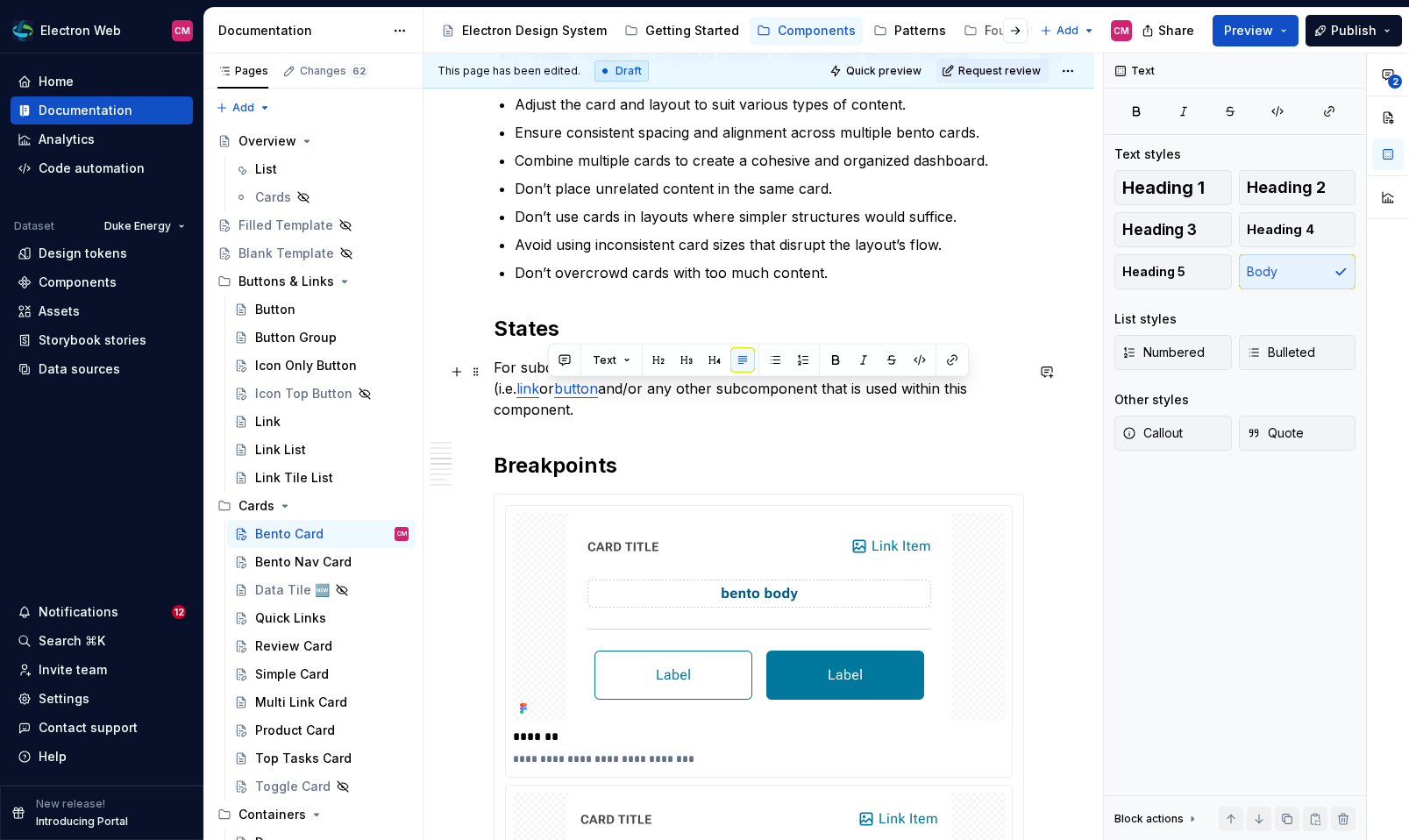
drag, startPoint x: 995, startPoint y: 392, endPoint x: 546, endPoint y: 393, distance: 449.0
click at [546, 393] on p "For subcomponent states, refer to their respective component page (i.e. link or…" at bounding box center [758, 389] width 530 height 64
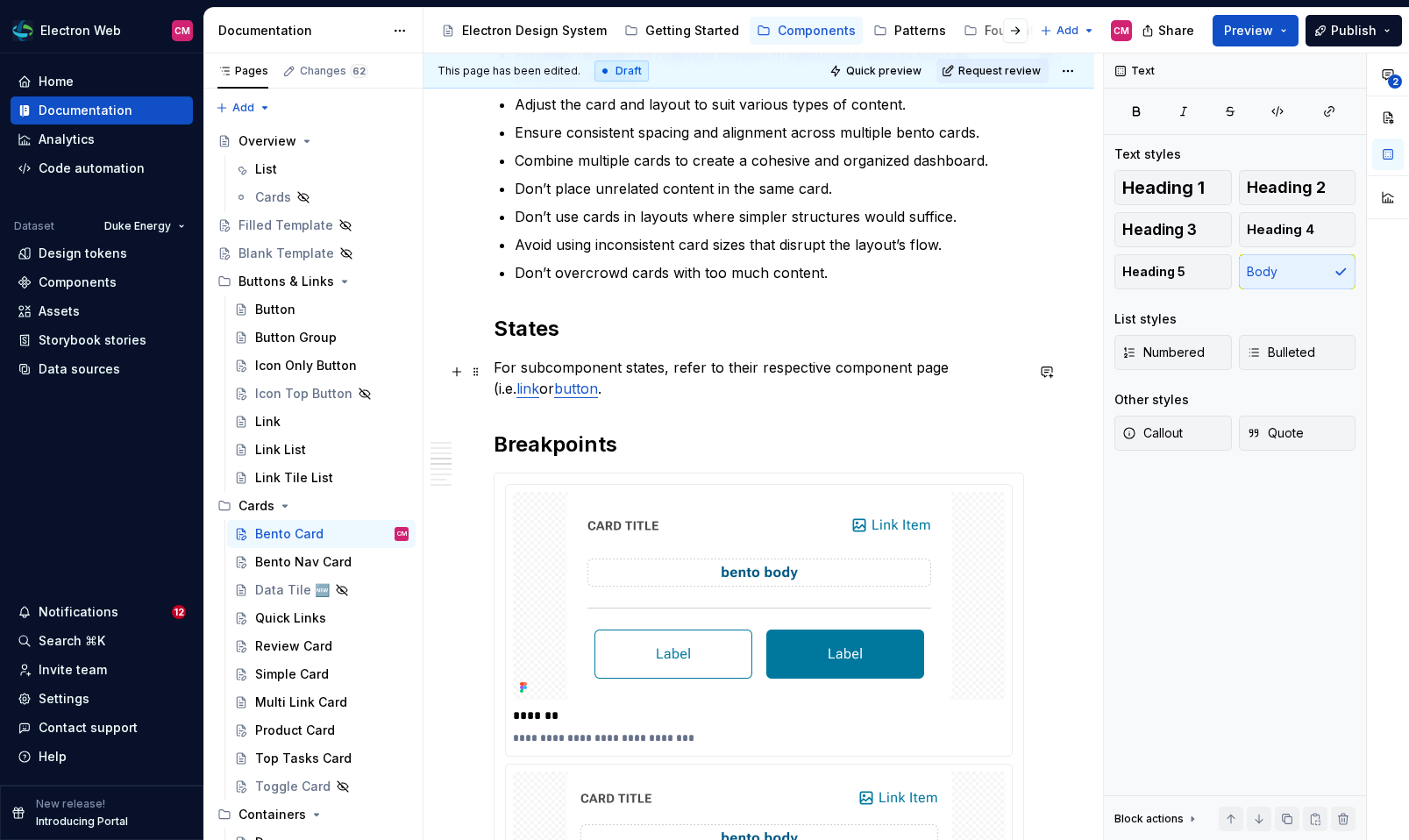
click at [621, 375] on p "For subcomponent states, refer to their respective component page (i.e. link or…" at bounding box center [758, 378] width 530 height 42
drag, startPoint x: 671, startPoint y: 377, endPoint x: 619, endPoint y: 375, distance: 52.0
click at [619, 375] on p "For subcomponent states, refer to their respective component page (i.e. link or…" at bounding box center [758, 378] width 530 height 42
click at [902, 373] on p "For subcomponents, refer to their respective component page (i.e. link or butto…" at bounding box center [758, 378] width 530 height 42
click at [569, 390] on p "For subcomponents, refer to their respective component pages (i.e. link or butt…" at bounding box center [758, 378] width 530 height 42
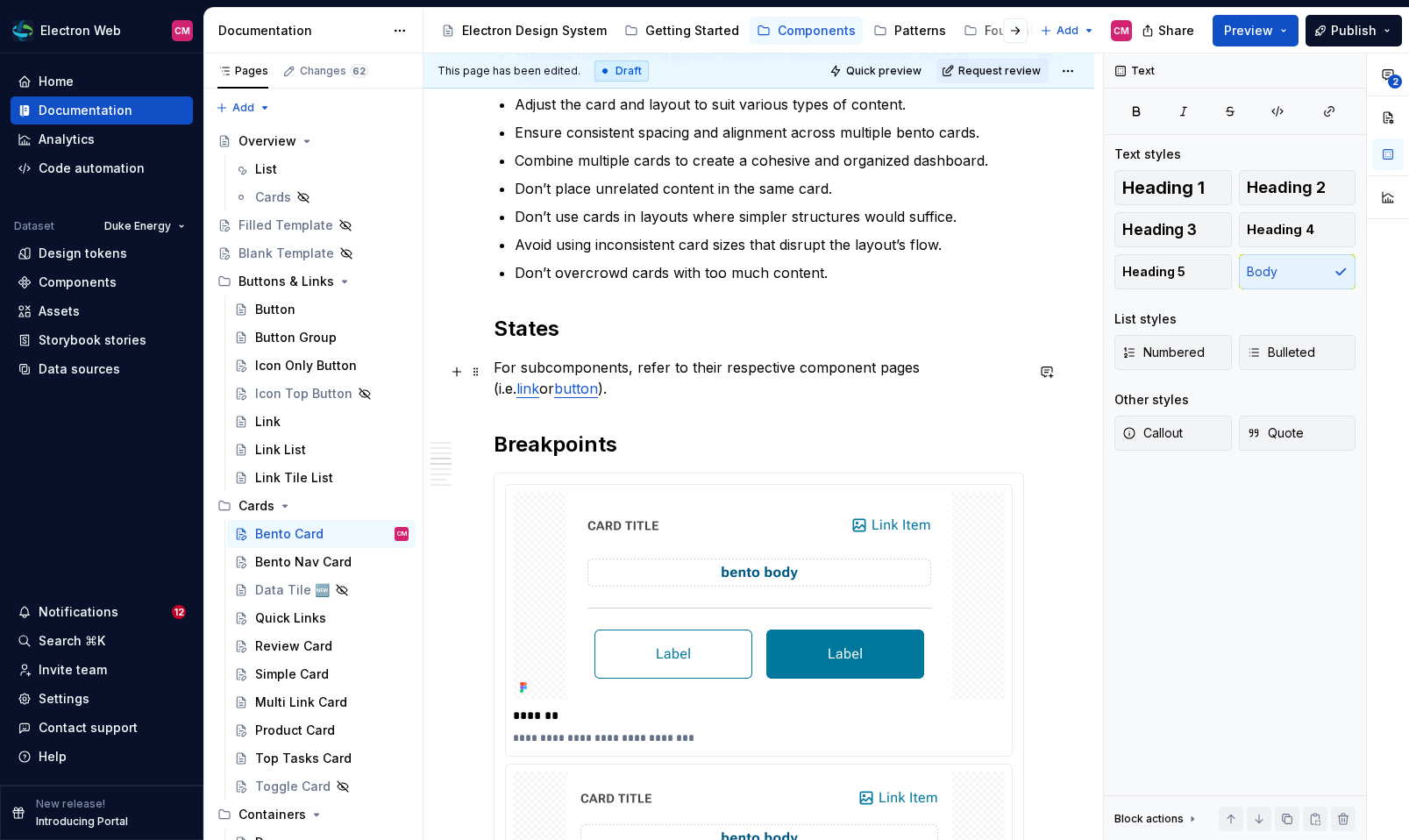
click at [625, 377] on p "For subcomponents, refer to their respective component pages (i.e. link or butt…" at bounding box center [758, 378] width 530 height 42
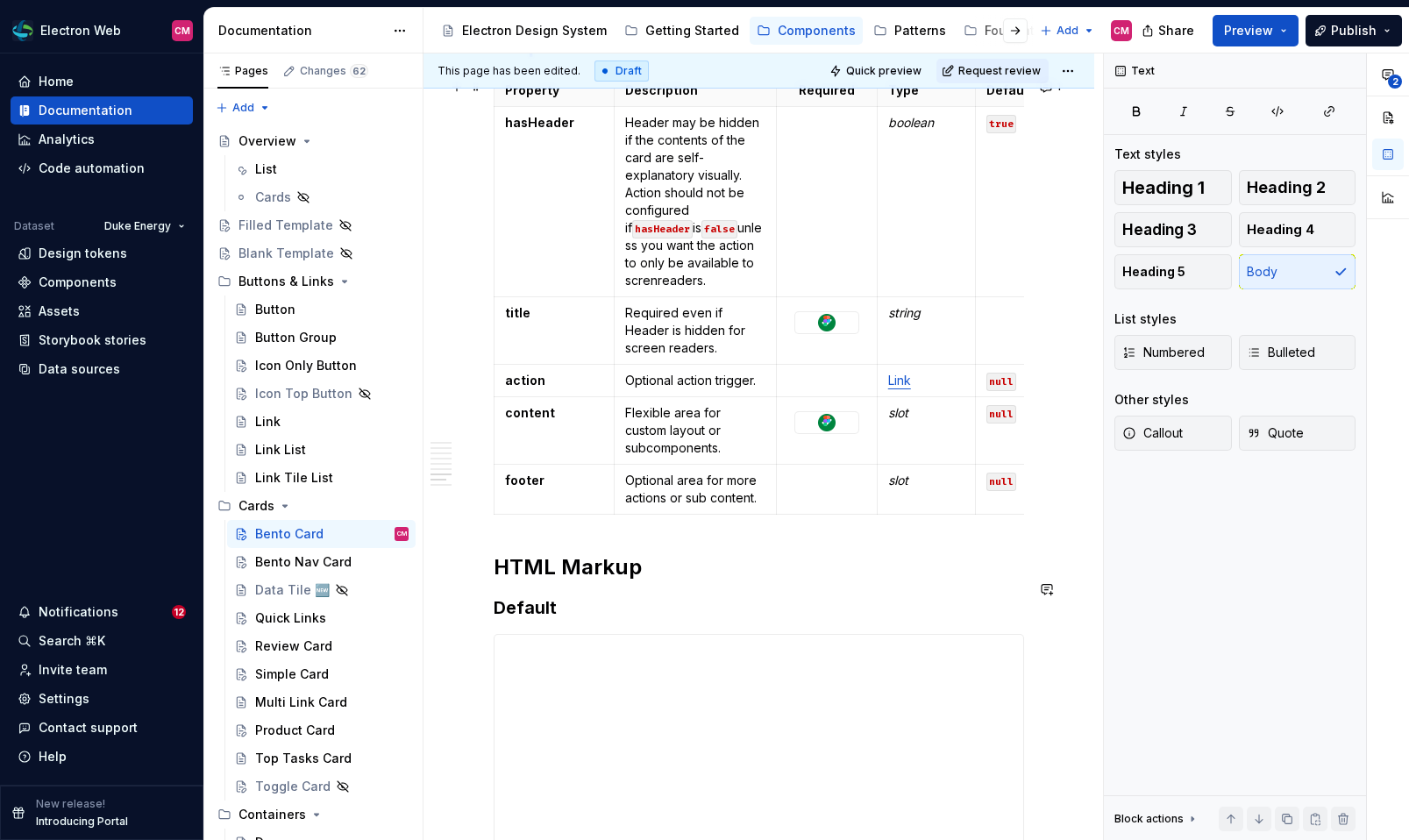
scroll to position [2321, 0]
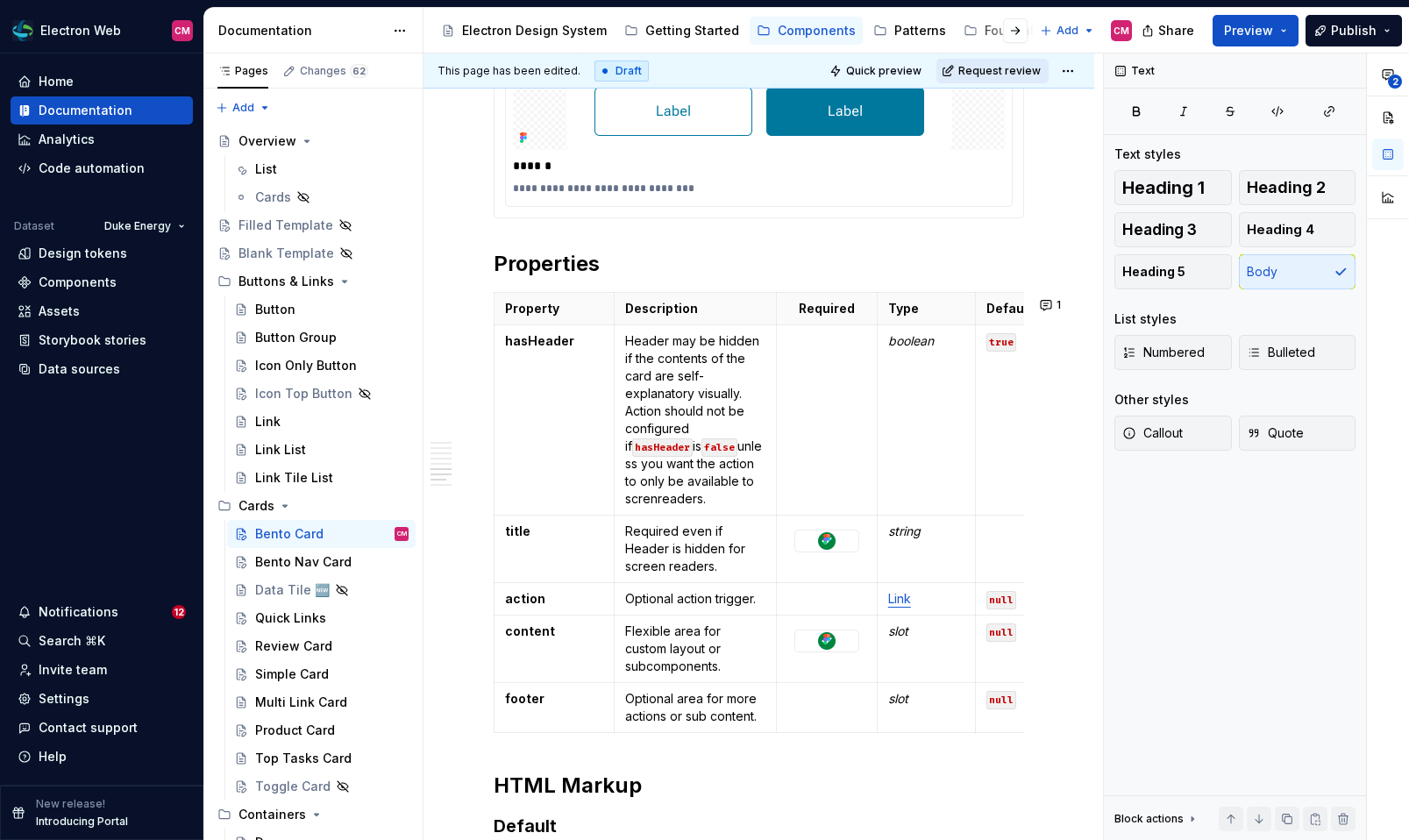
click at [1036, 71] on span "Request review" at bounding box center [1000, 70] width 83 height 14
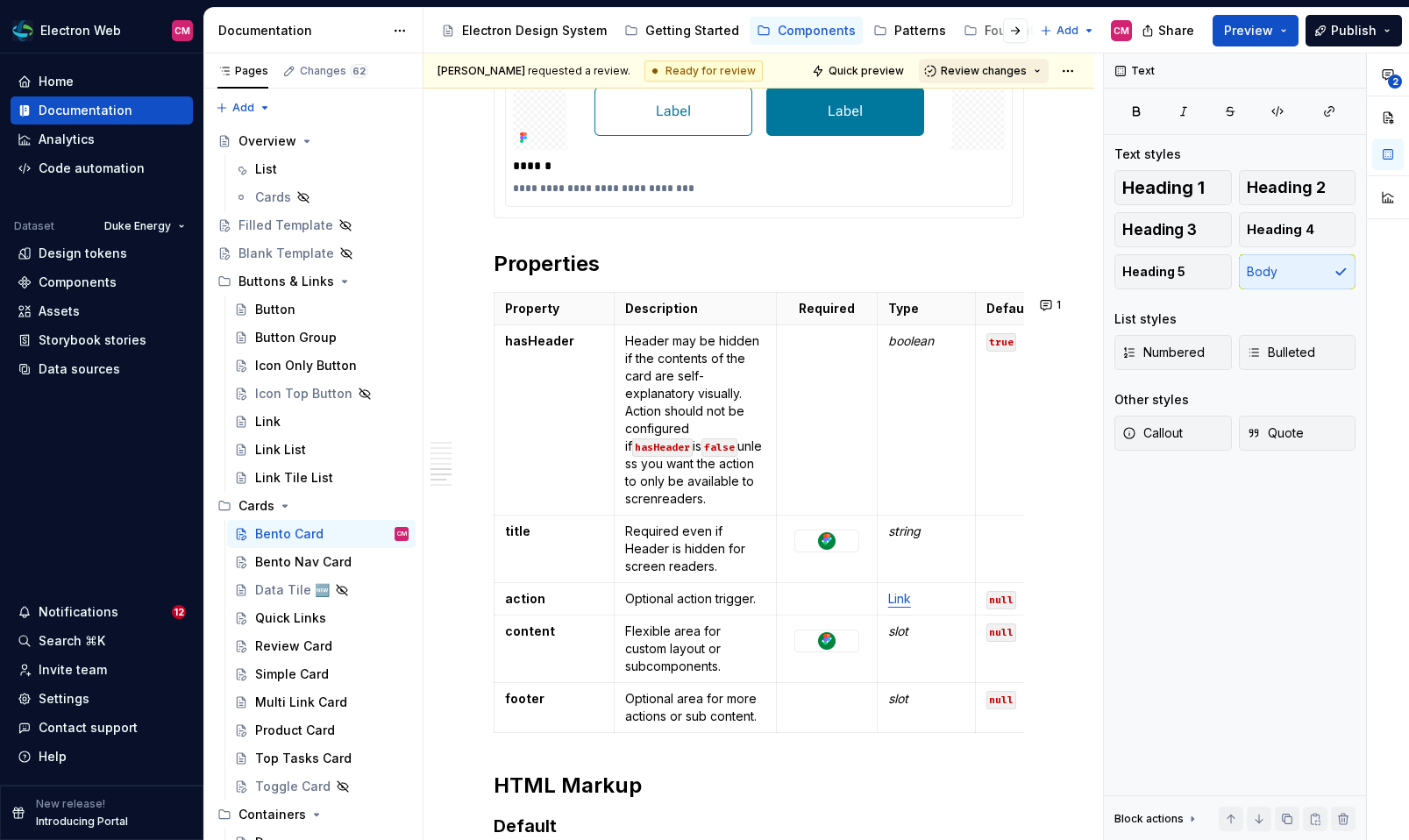
click at [1036, 71] on button "Review changes" at bounding box center [984, 71] width 130 height 25
click at [1007, 108] on div "Approve" at bounding box center [1040, 105] width 153 height 17
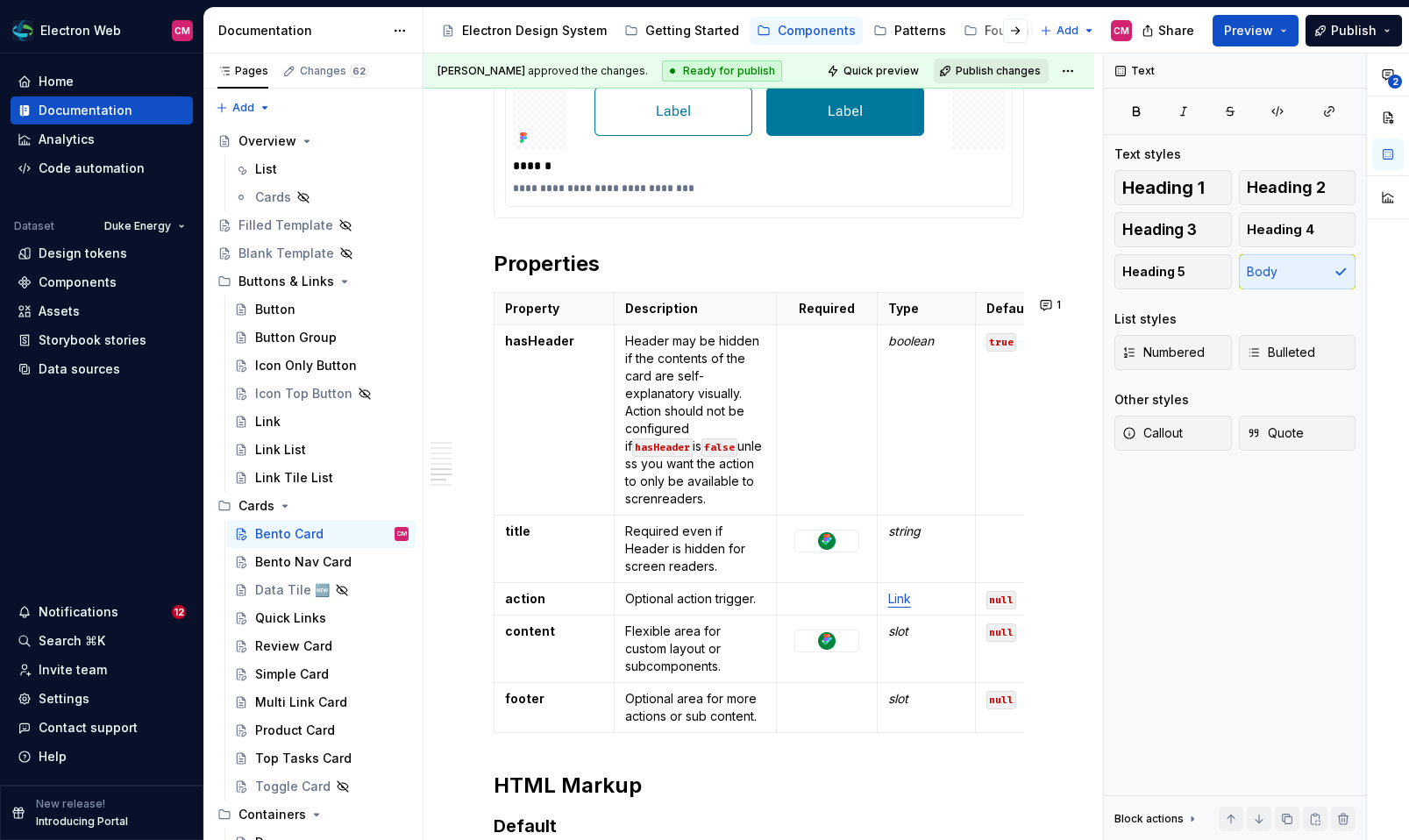
click at [1028, 69] on span "Publish changes" at bounding box center [998, 70] width 85 height 14
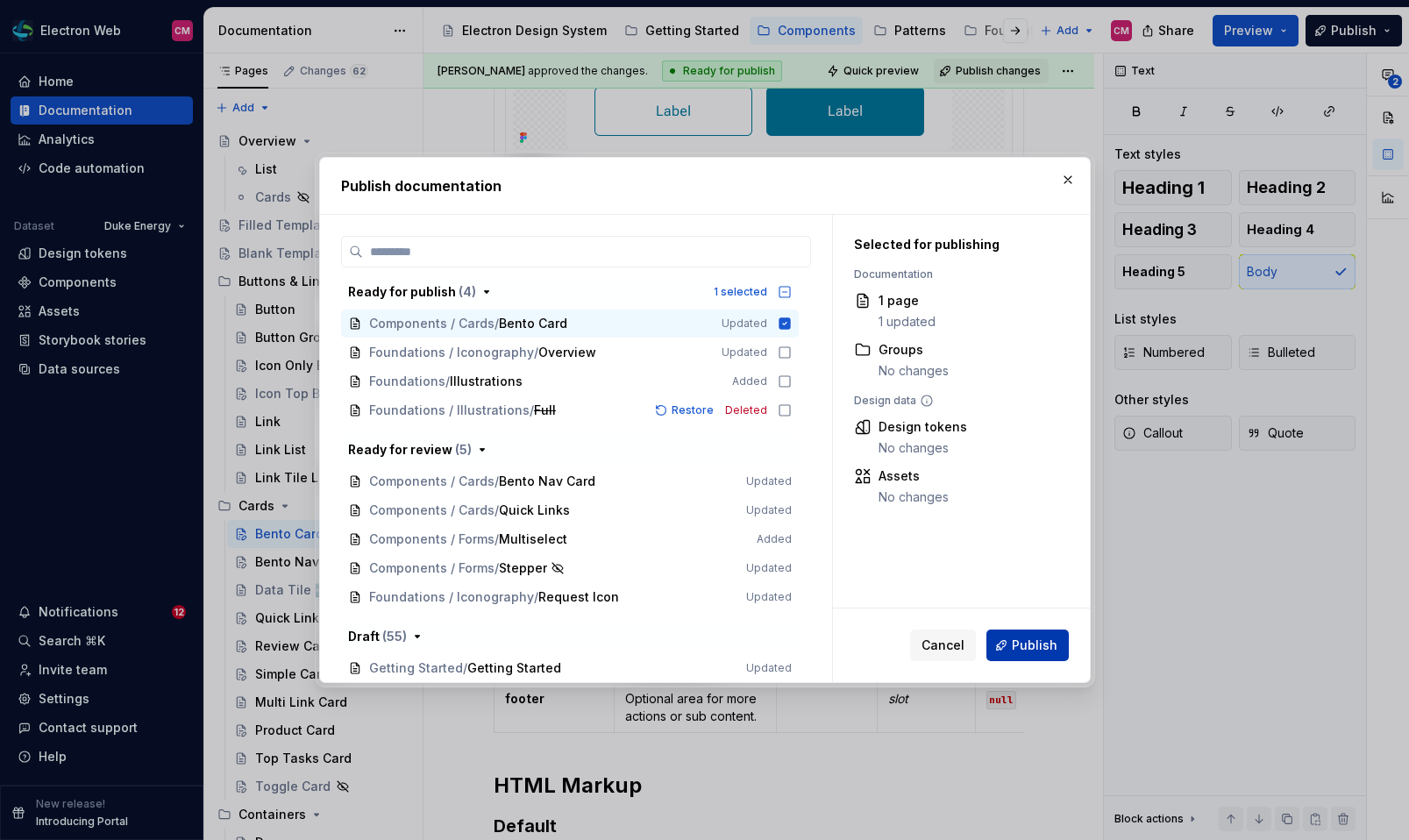
click at [1020, 650] on span "Publish" at bounding box center [1034, 645] width 45 height 17
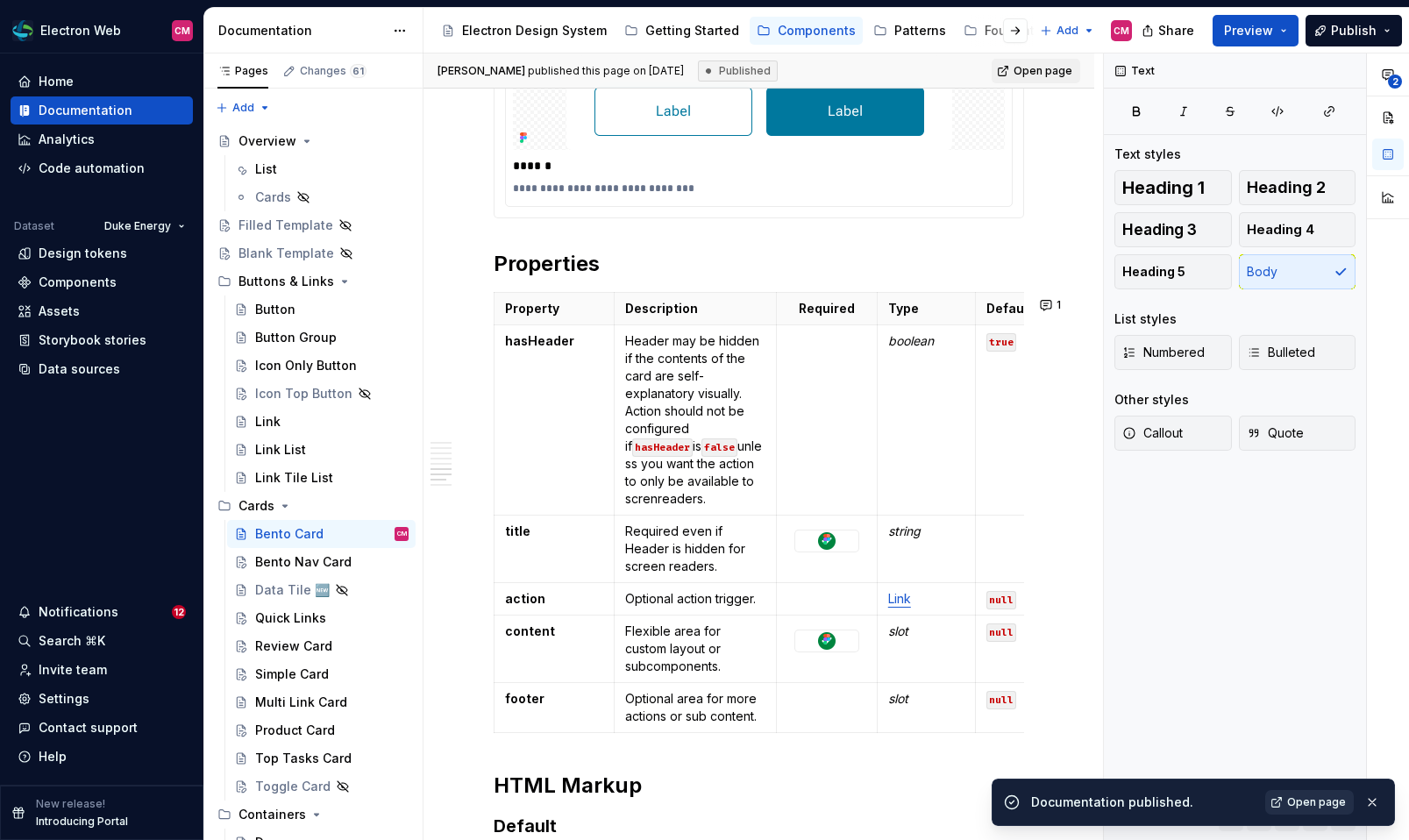
click at [1310, 801] on span "Open page" at bounding box center [1316, 802] width 59 height 14
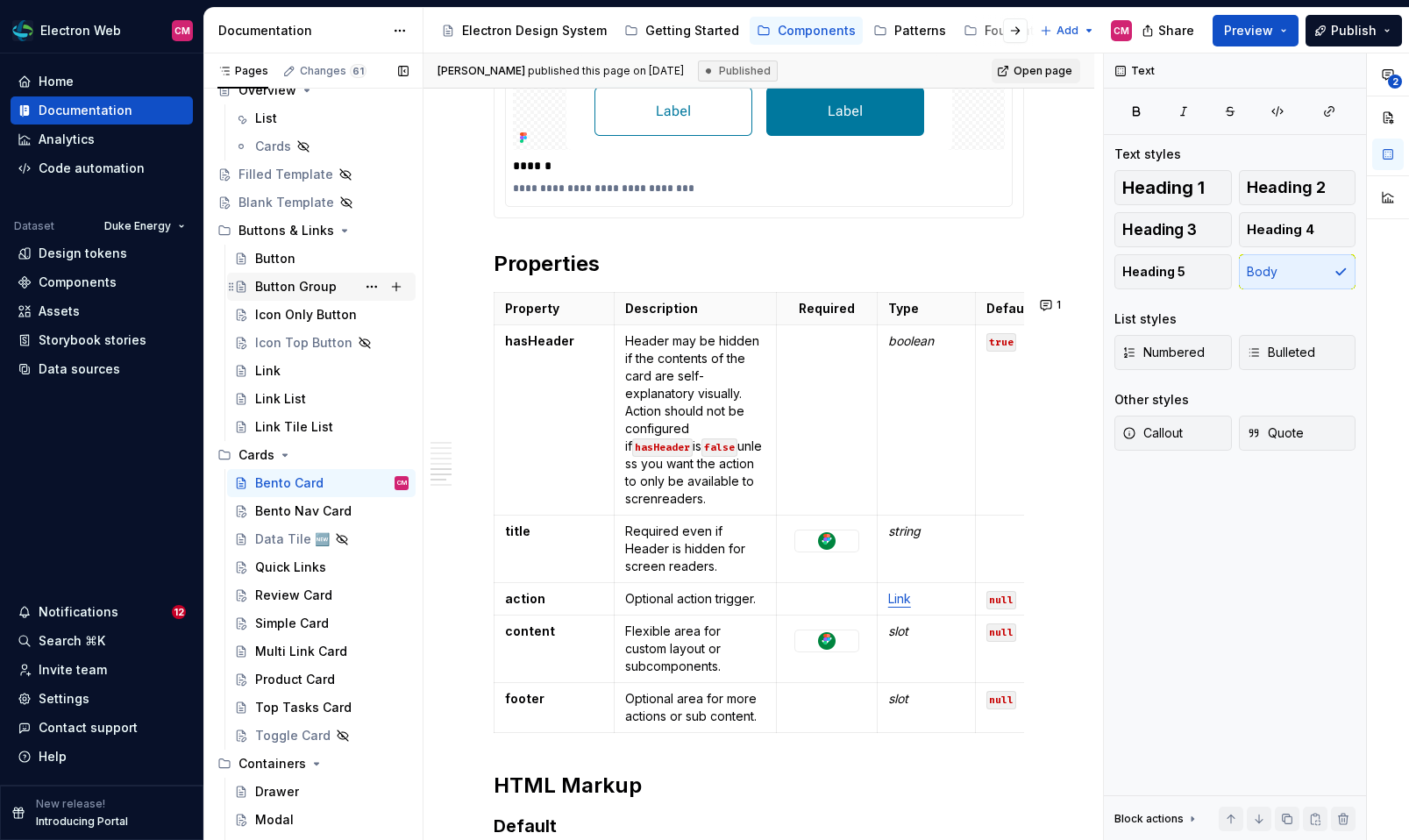
scroll to position [58, 0]
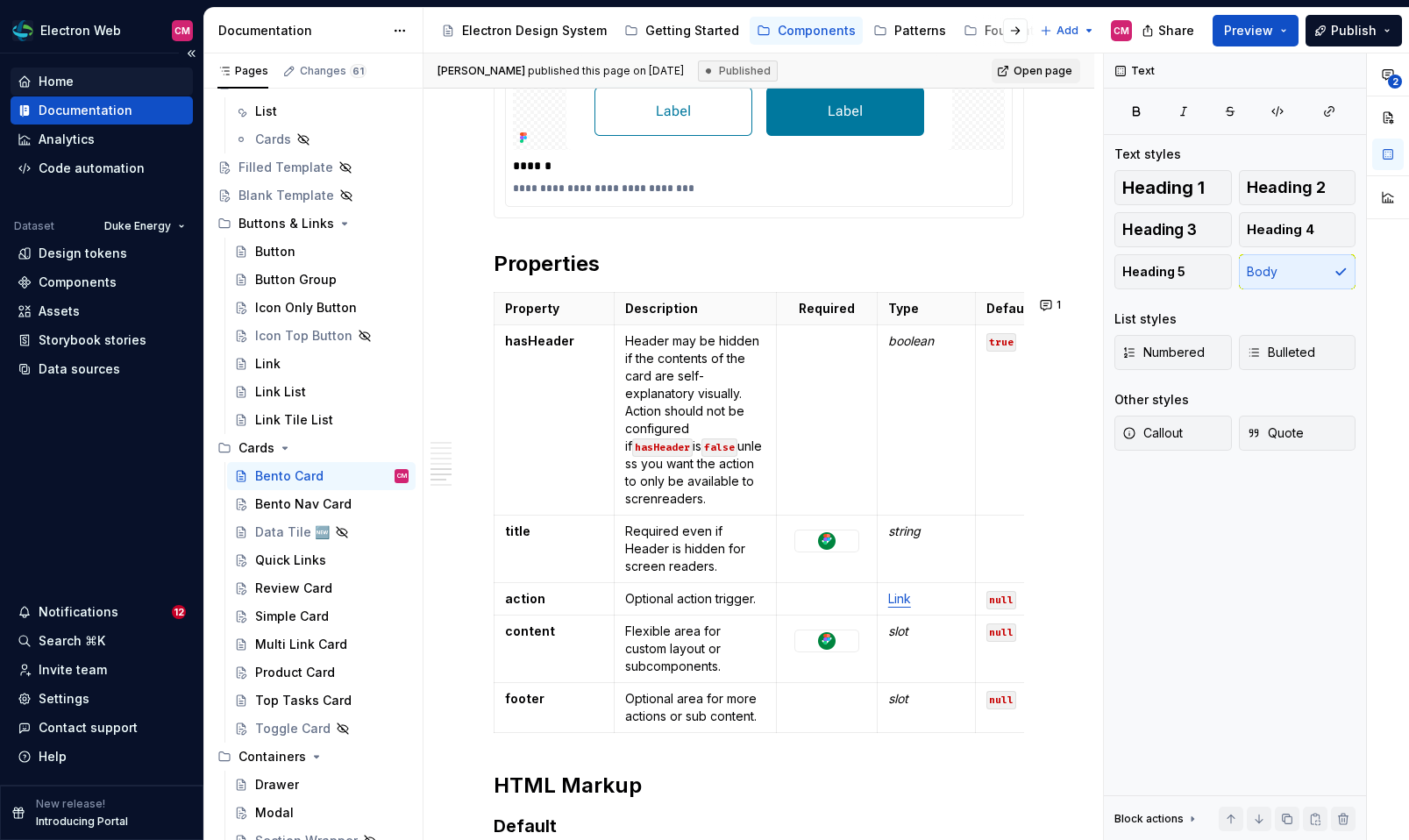
click at [96, 82] on div "Home" at bounding box center [101, 82] width 168 height 17
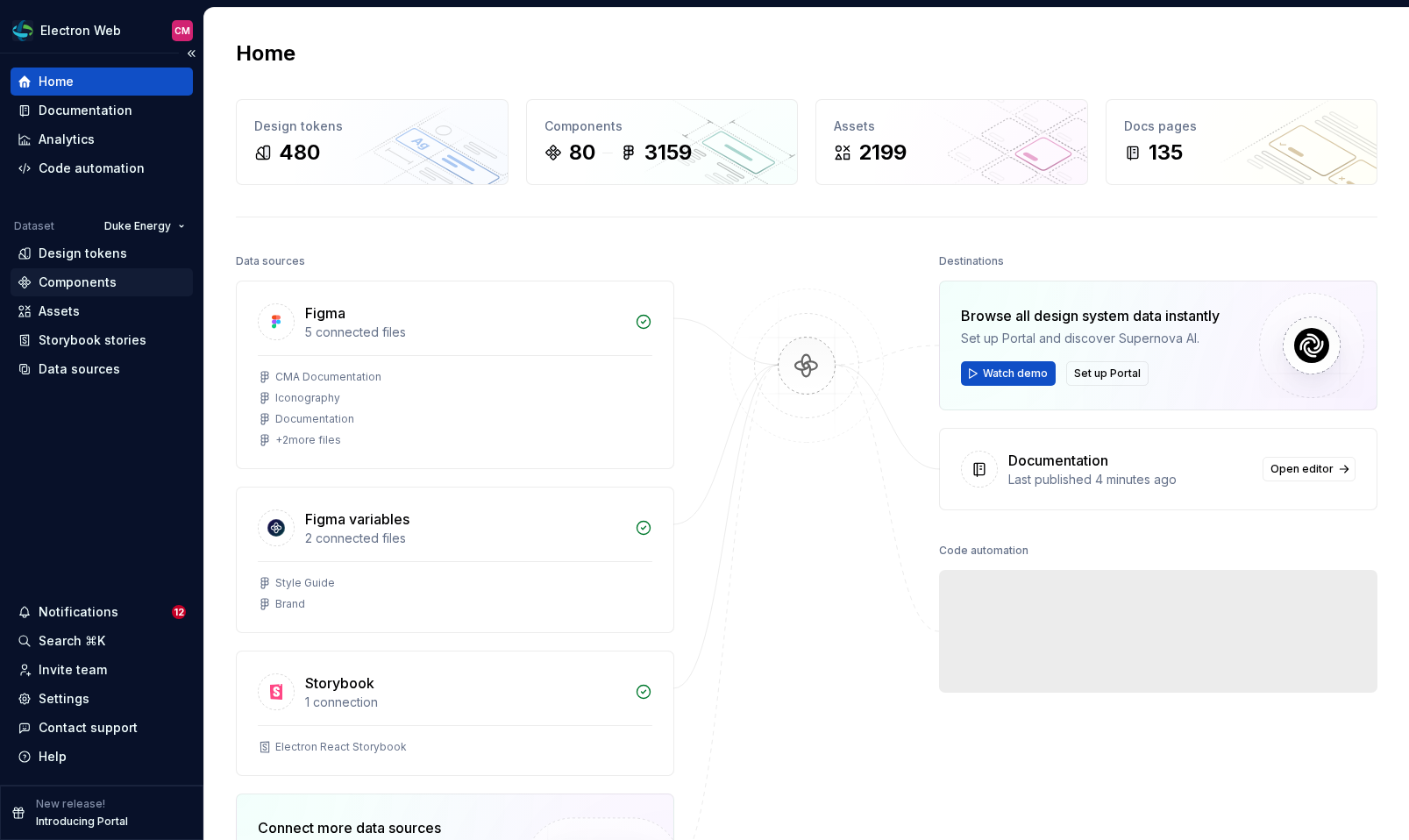
click at [76, 278] on div "Components" at bounding box center [77, 282] width 78 height 17
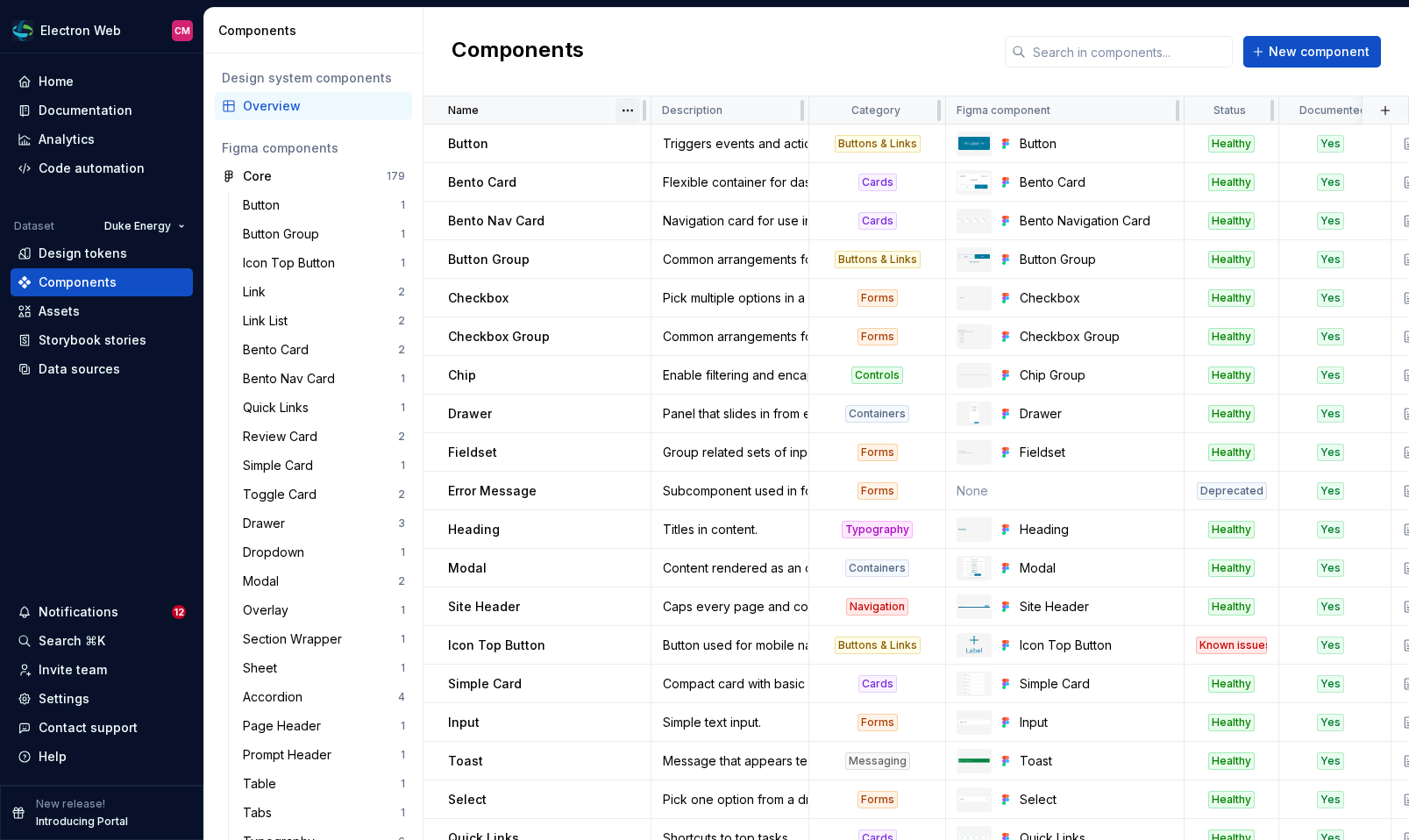
click at [634, 113] on html "Electron Web CM Home Documentation Analytics Code automation Dataset Duke Energ…" at bounding box center [704, 420] width 1409 height 840
click at [667, 167] on div "Sort descending" at bounding box center [704, 172] width 114 height 17
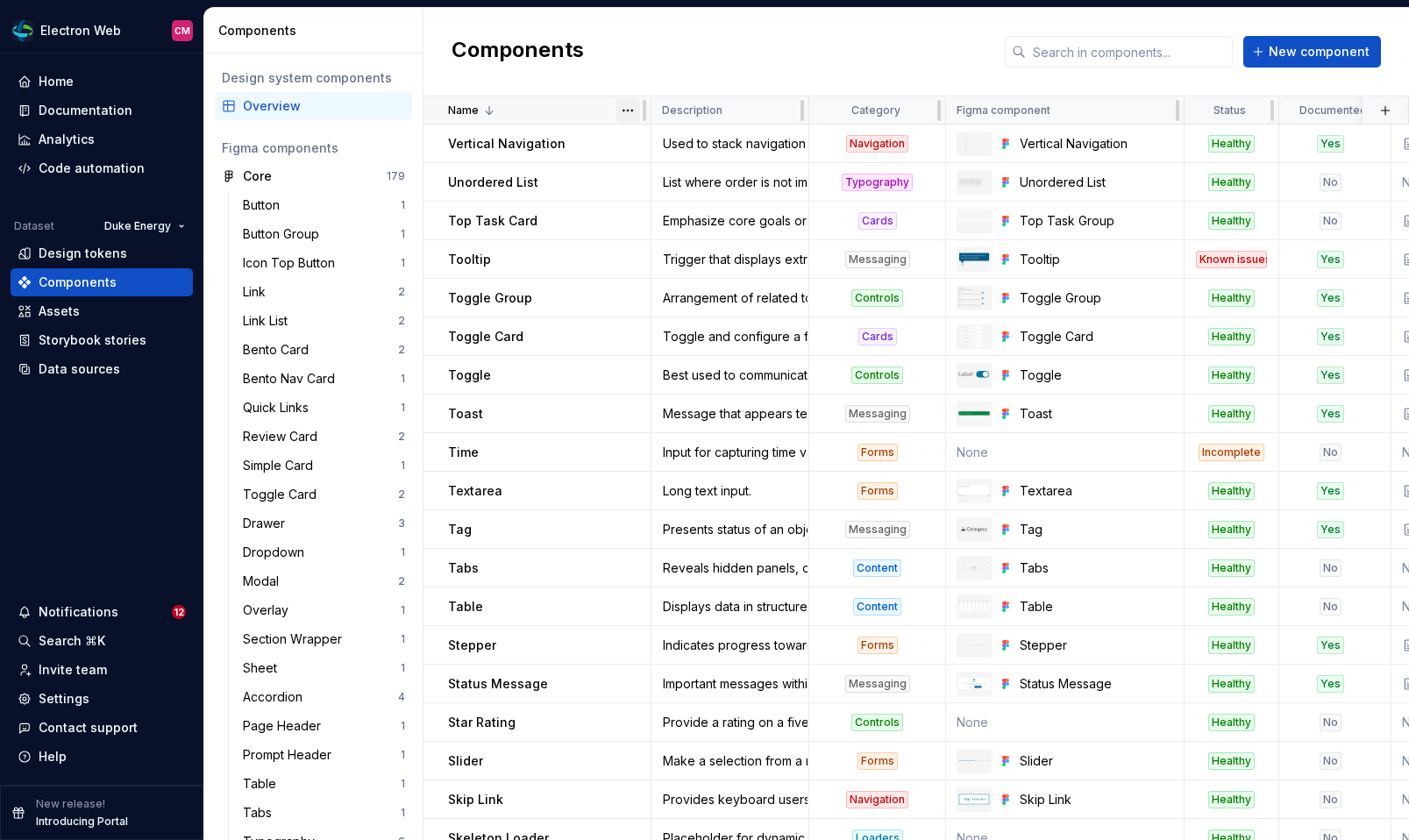
click at [631, 106] on html "Electron Web CM Home Documentation Analytics Code automation Dataset Duke Energ…" at bounding box center [704, 420] width 1409 height 840
click at [656, 126] on div "Sort ascending Sort descending" at bounding box center [694, 158] width 158 height 64
click at [656, 139] on div "Sort ascending" at bounding box center [704, 144] width 114 height 17
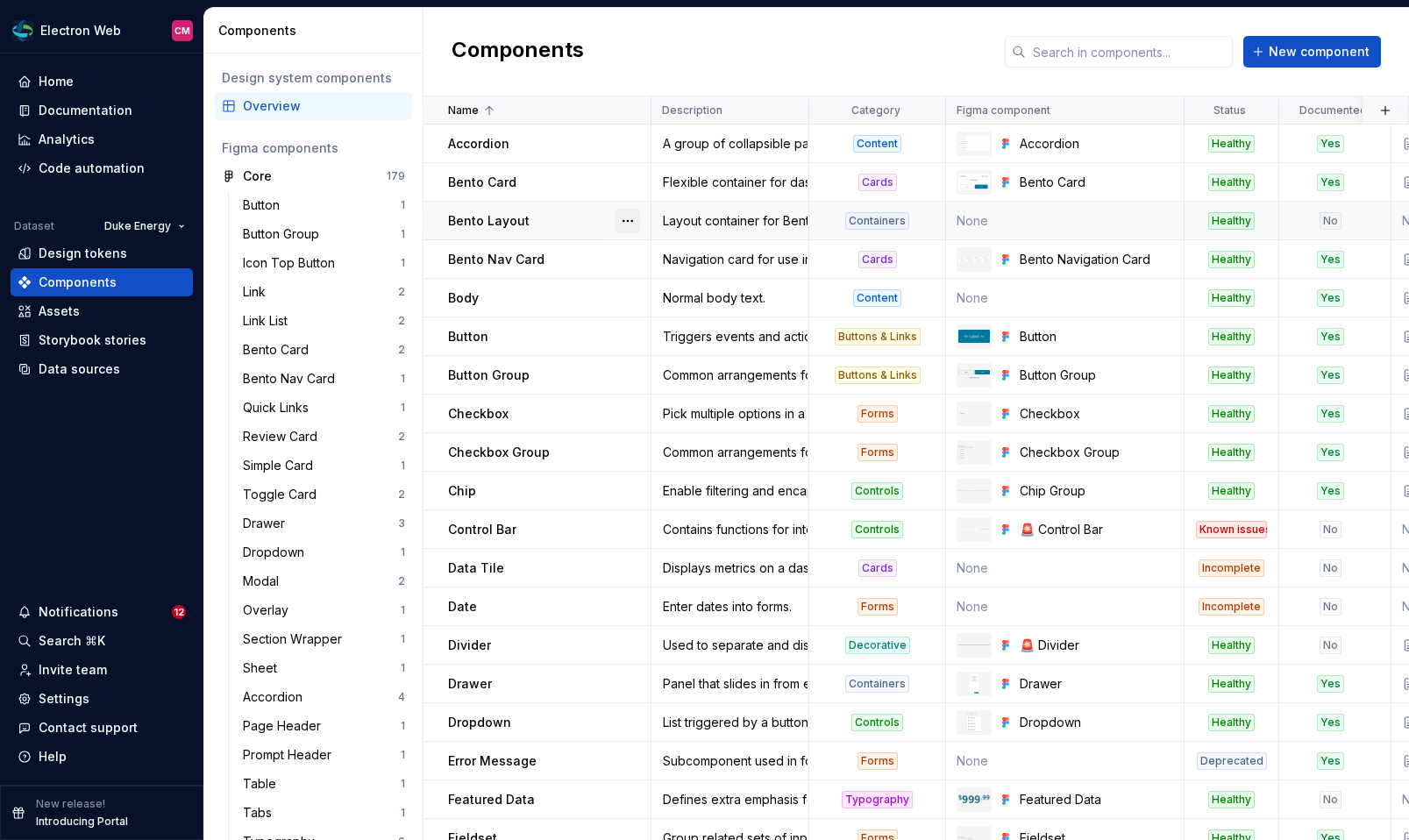
click at [621, 218] on button "button" at bounding box center [628, 221] width 25 height 25
click at [678, 261] on div "Open component detail" at bounding box center [720, 255] width 144 height 17
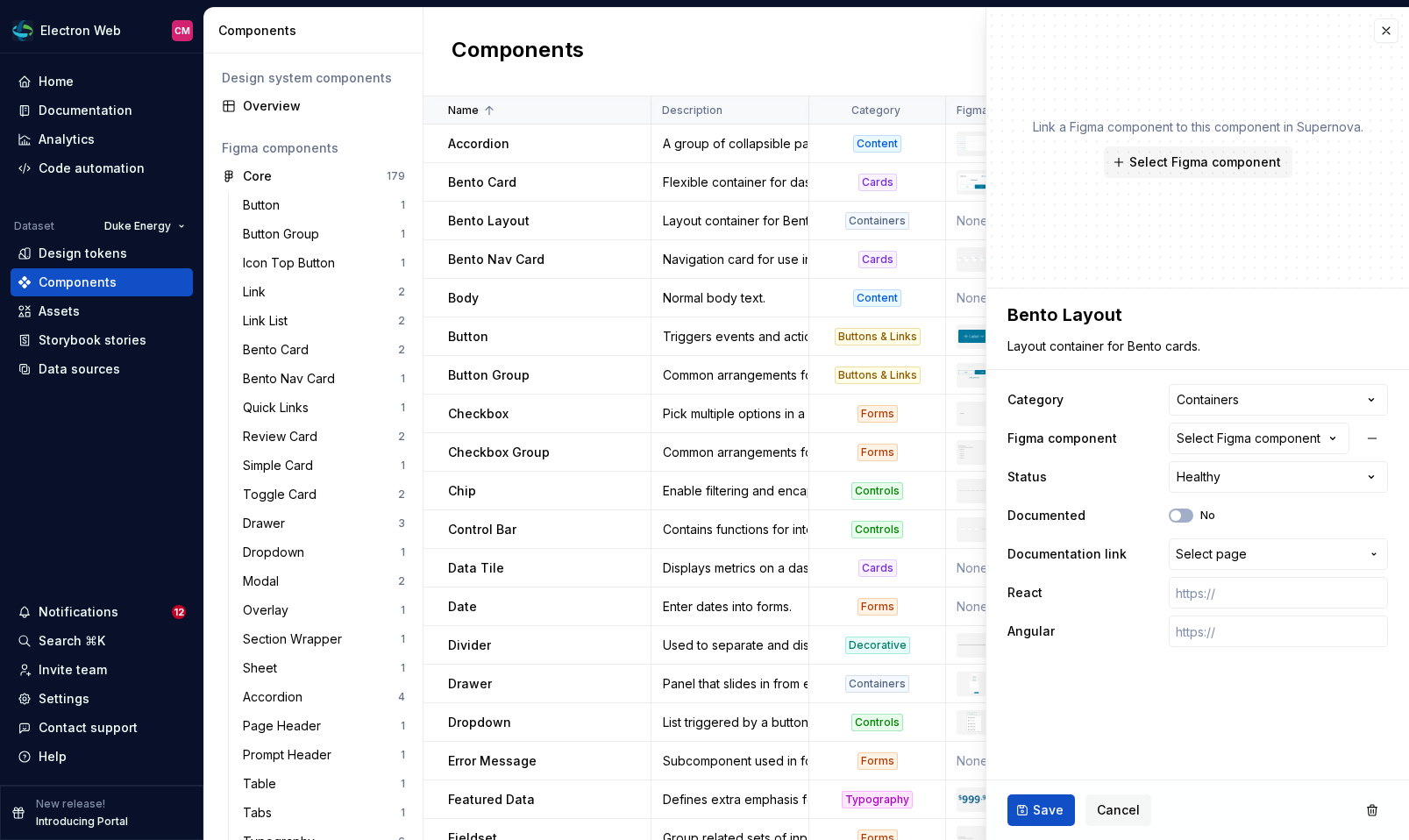
type textarea "*"
click at [1222, 475] on html "Electron Web CM Home Documentation Analytics Code automation Dataset Duke Energ…" at bounding box center [704, 420] width 1409 height 840
select select "**********"
click at [1047, 811] on span "Save" at bounding box center [1048, 810] width 31 height 17
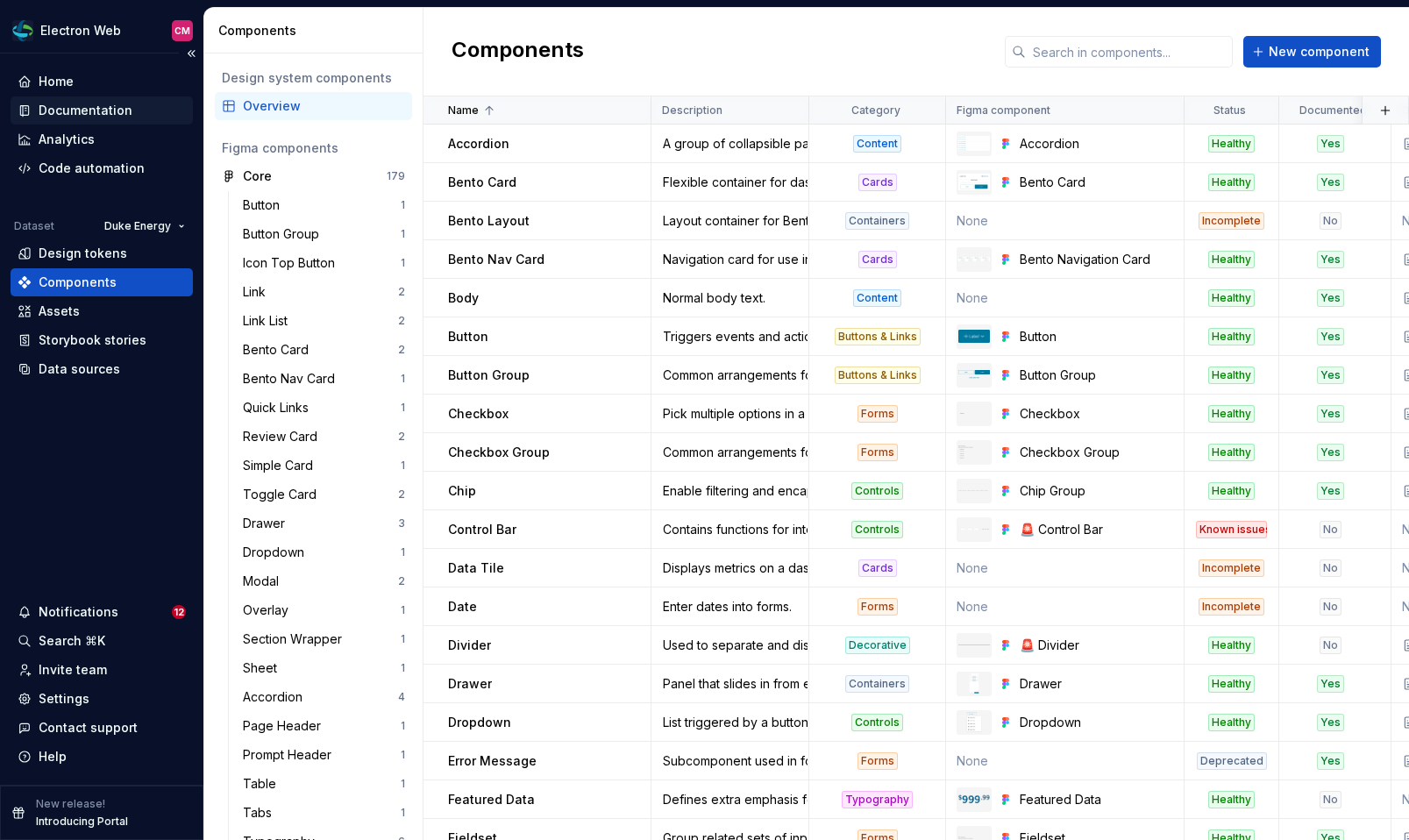
click at [97, 114] on div "Documentation" at bounding box center [85, 111] width 93 height 17
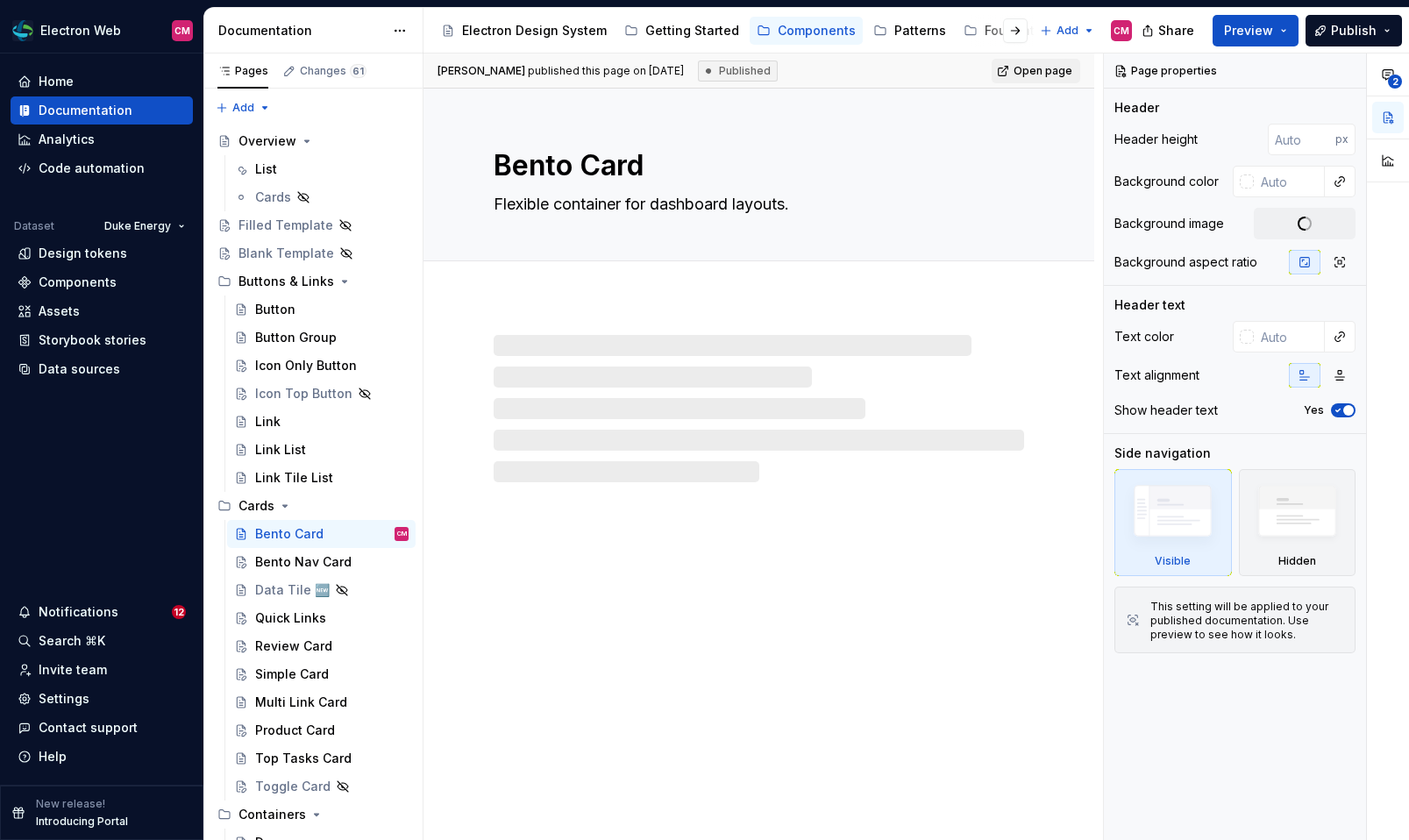
click at [979, 28] on div at bounding box center [1001, 30] width 66 height 32
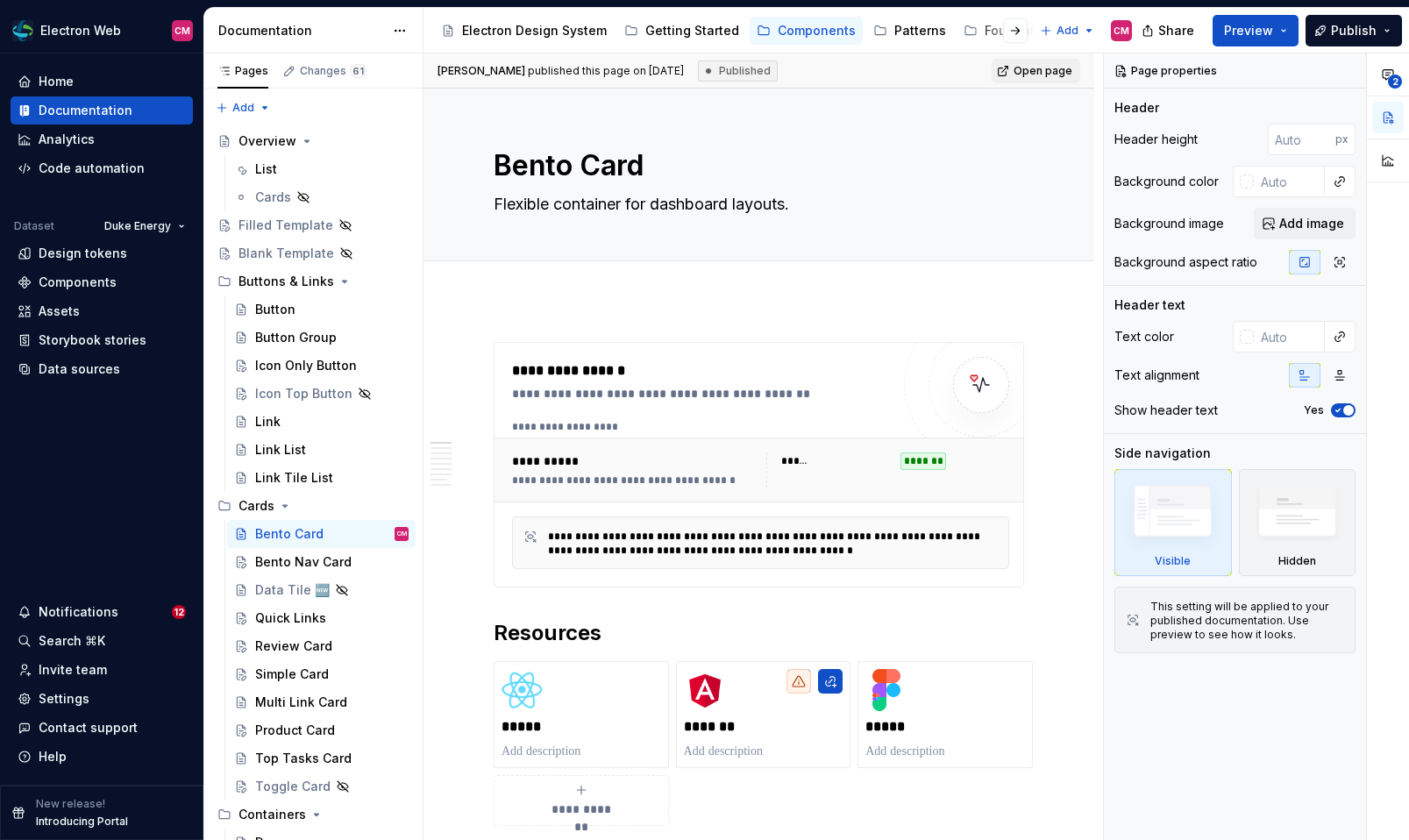
click at [979, 32] on div at bounding box center [1001, 30] width 66 height 32
click at [895, 36] on div "Foundations" at bounding box center [926, 31] width 76 height 17
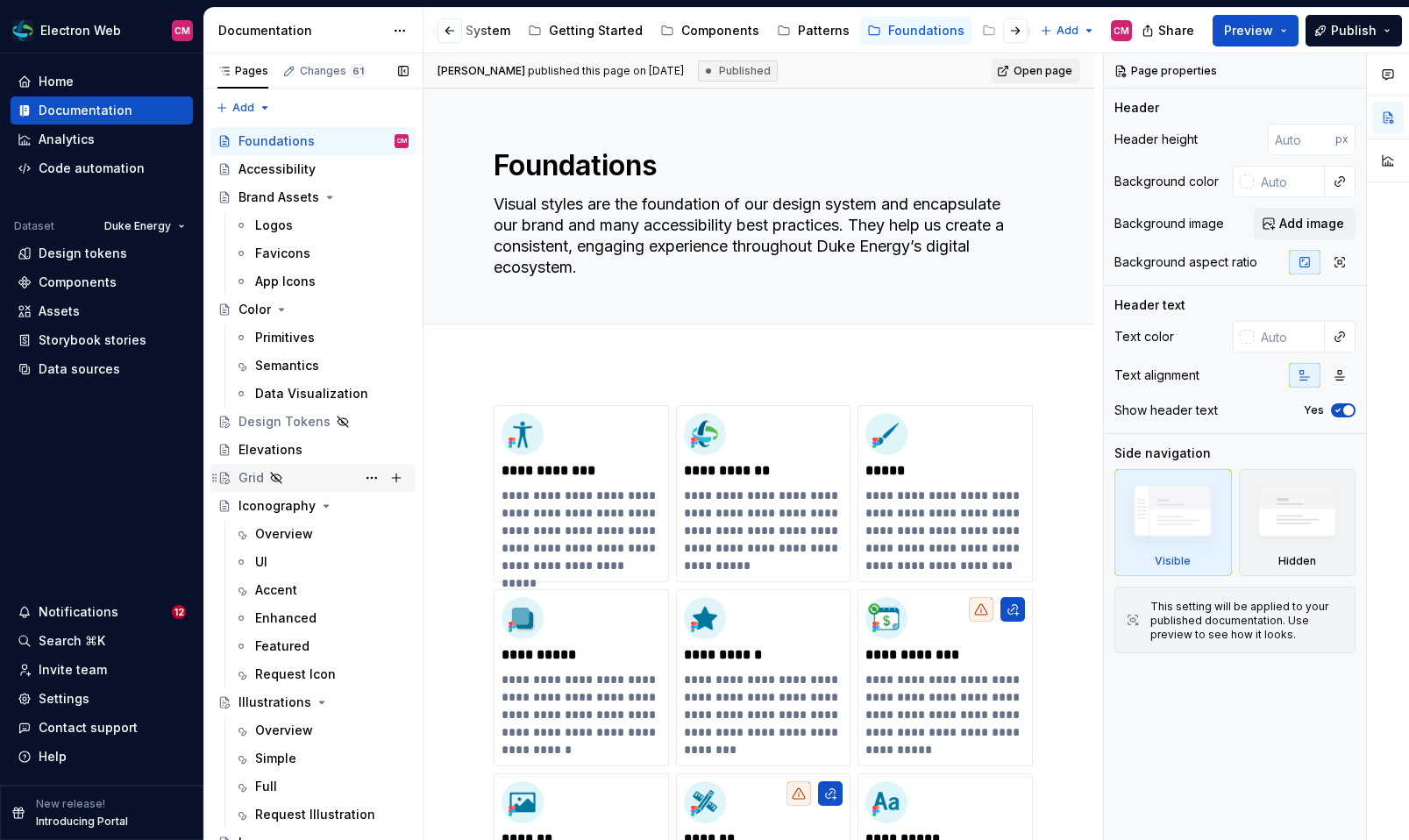
scroll to position [209, 0]
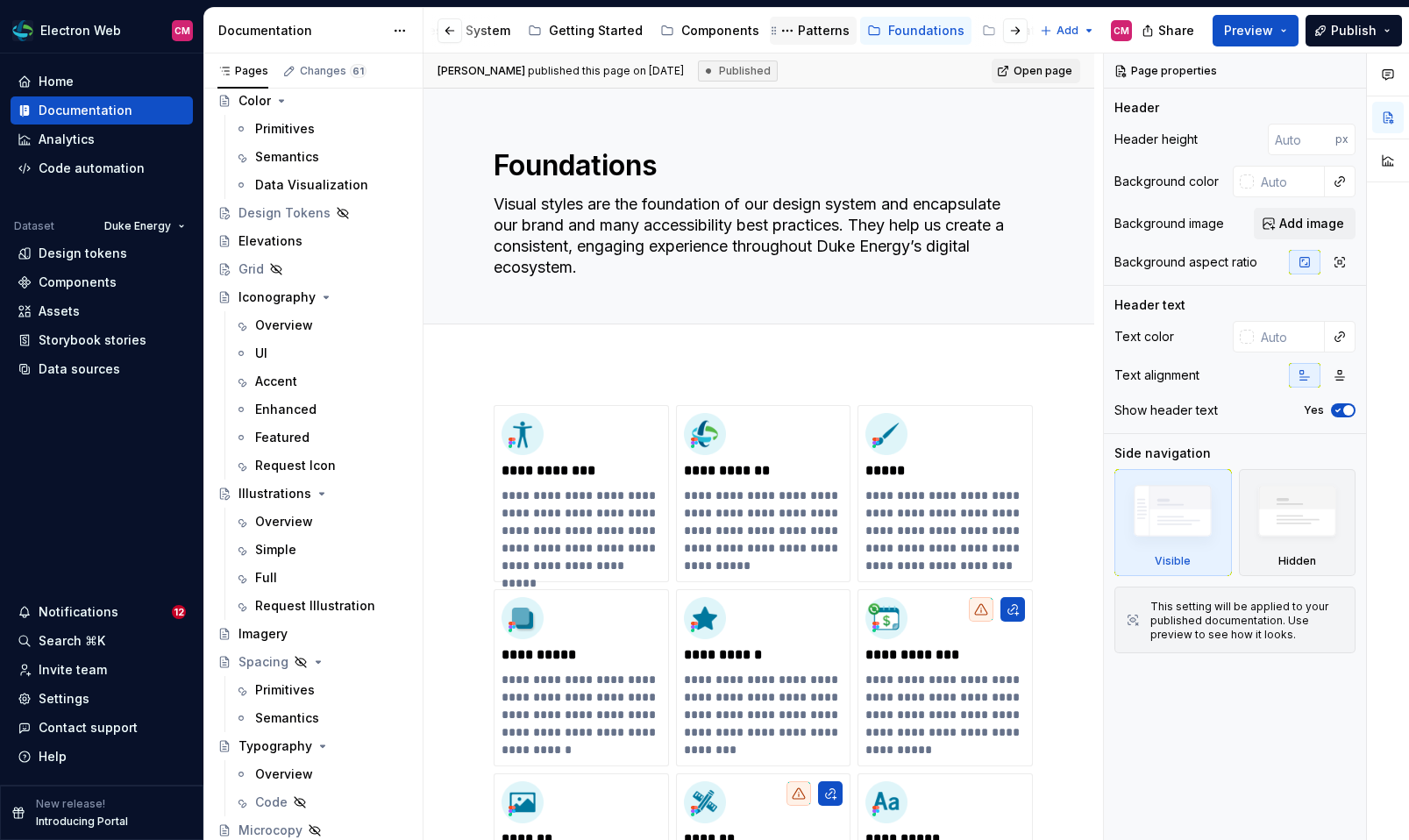
click at [820, 27] on div "Patterns" at bounding box center [824, 31] width 52 height 17
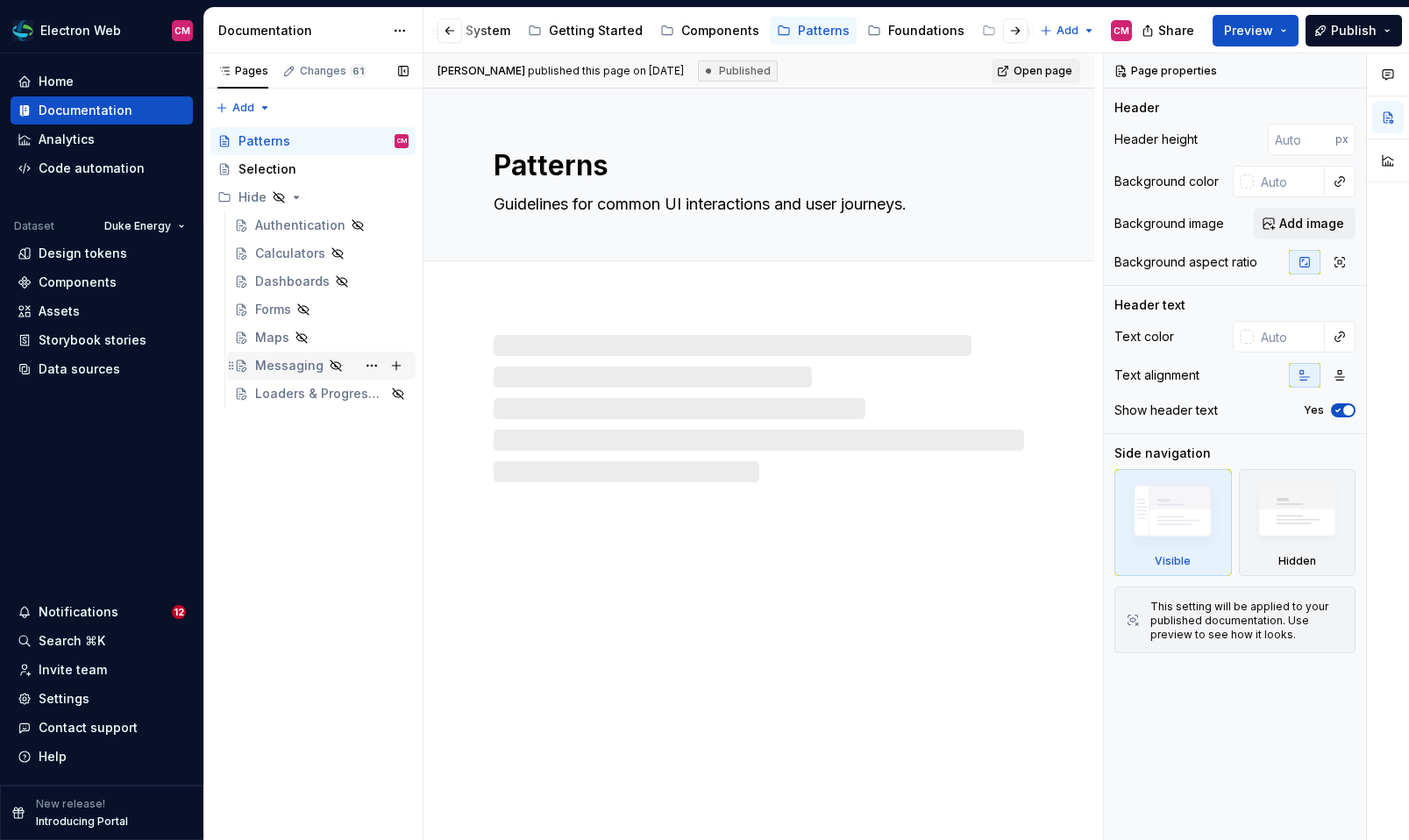
click at [279, 367] on div "Messaging" at bounding box center [289, 366] width 68 height 17
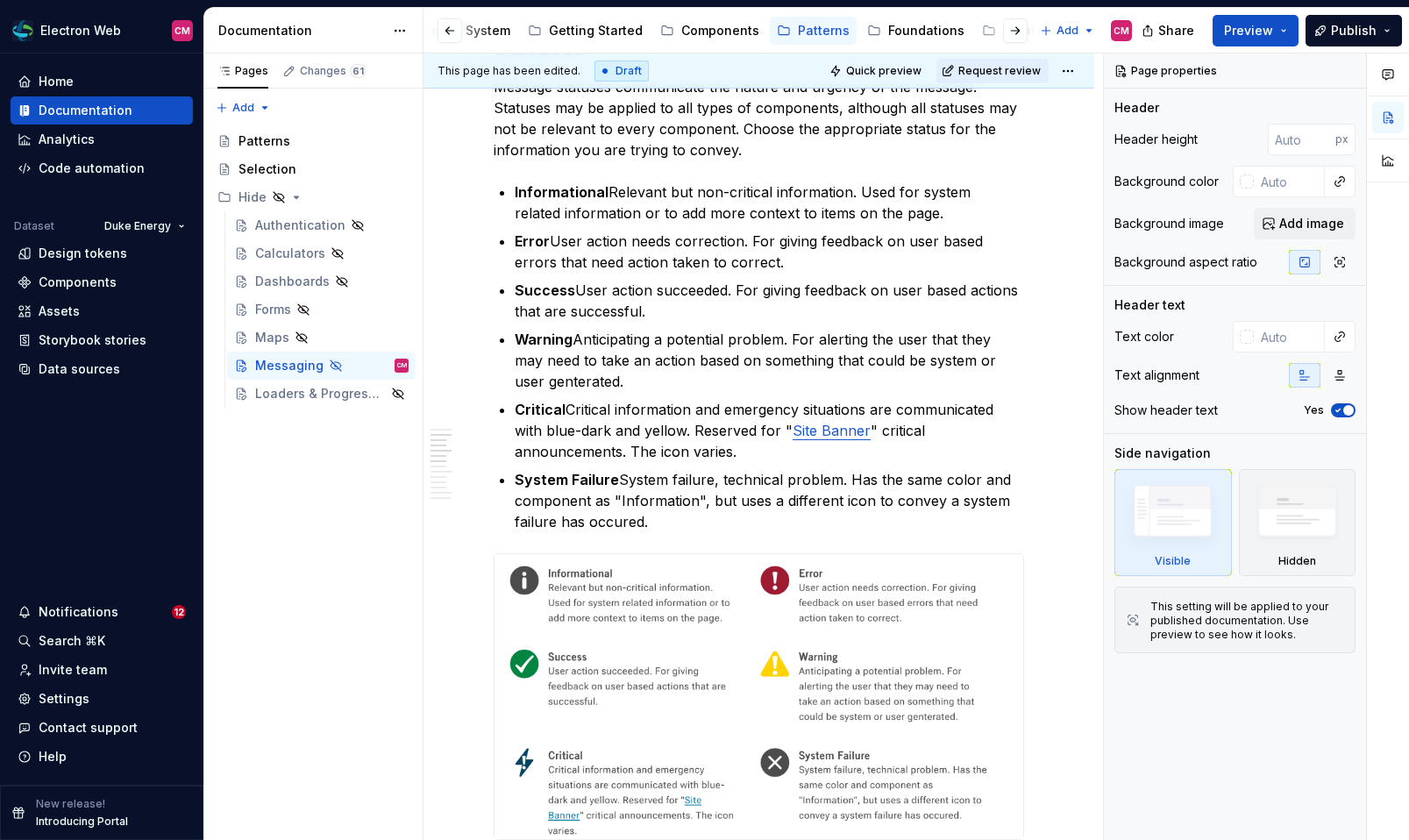
scroll to position [238, 0]
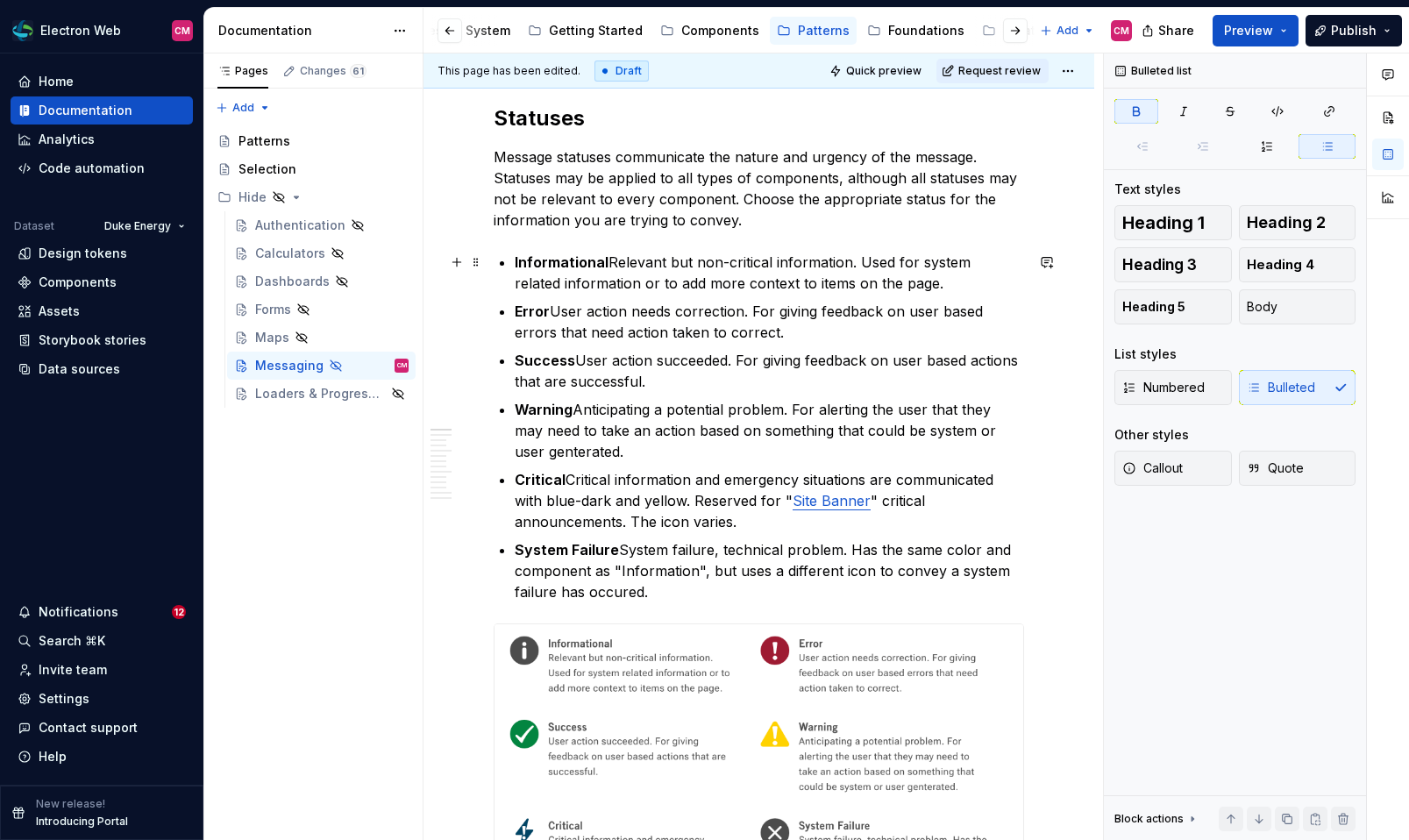
type textarea "*"
click at [606, 256] on p "Informational Relevant but non-critical information. Used for system related in…" at bounding box center [769, 272] width 509 height 42
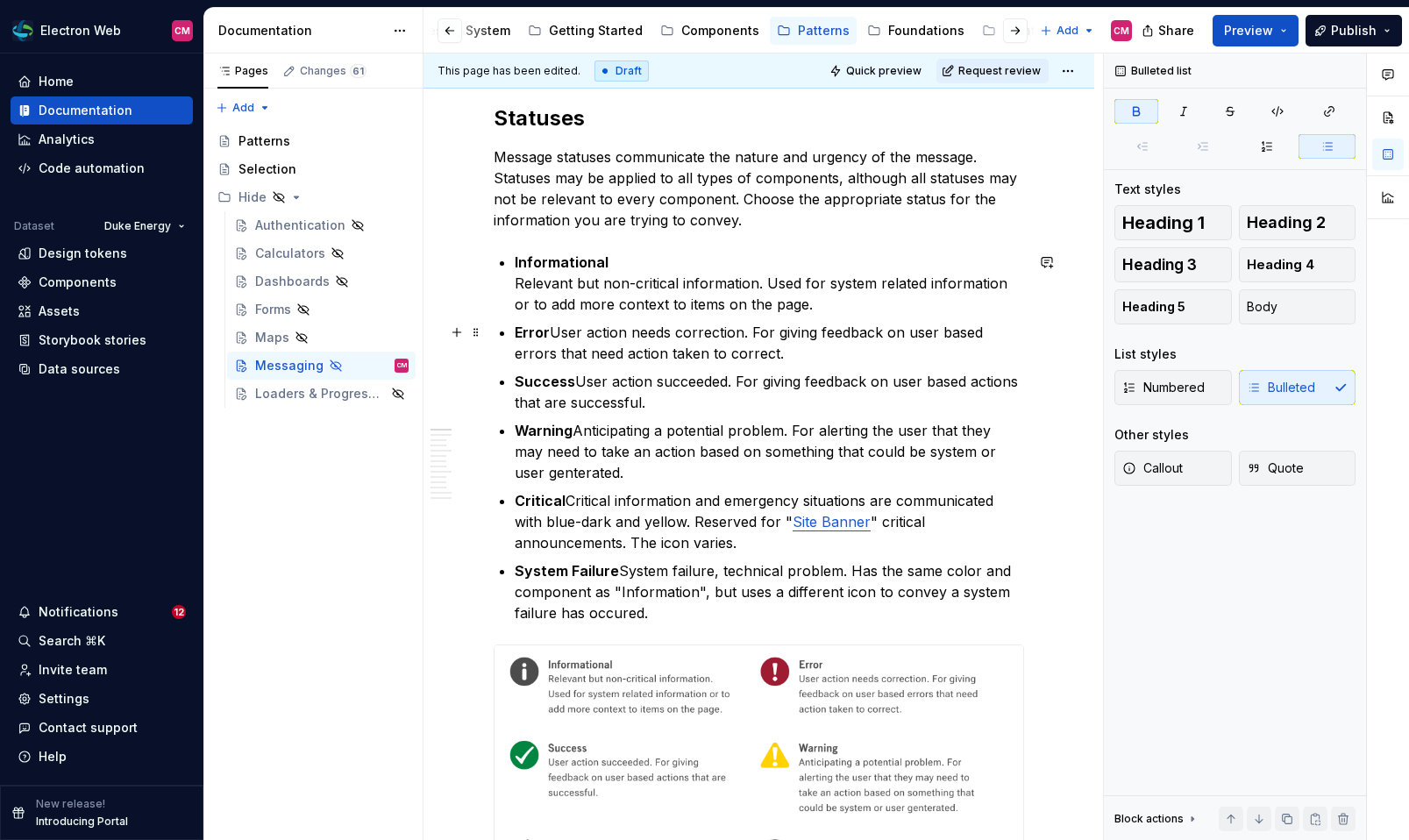
click at [551, 329] on p "Error User action needs correction. For giving feedback on user based errors th…" at bounding box center [769, 343] width 509 height 42
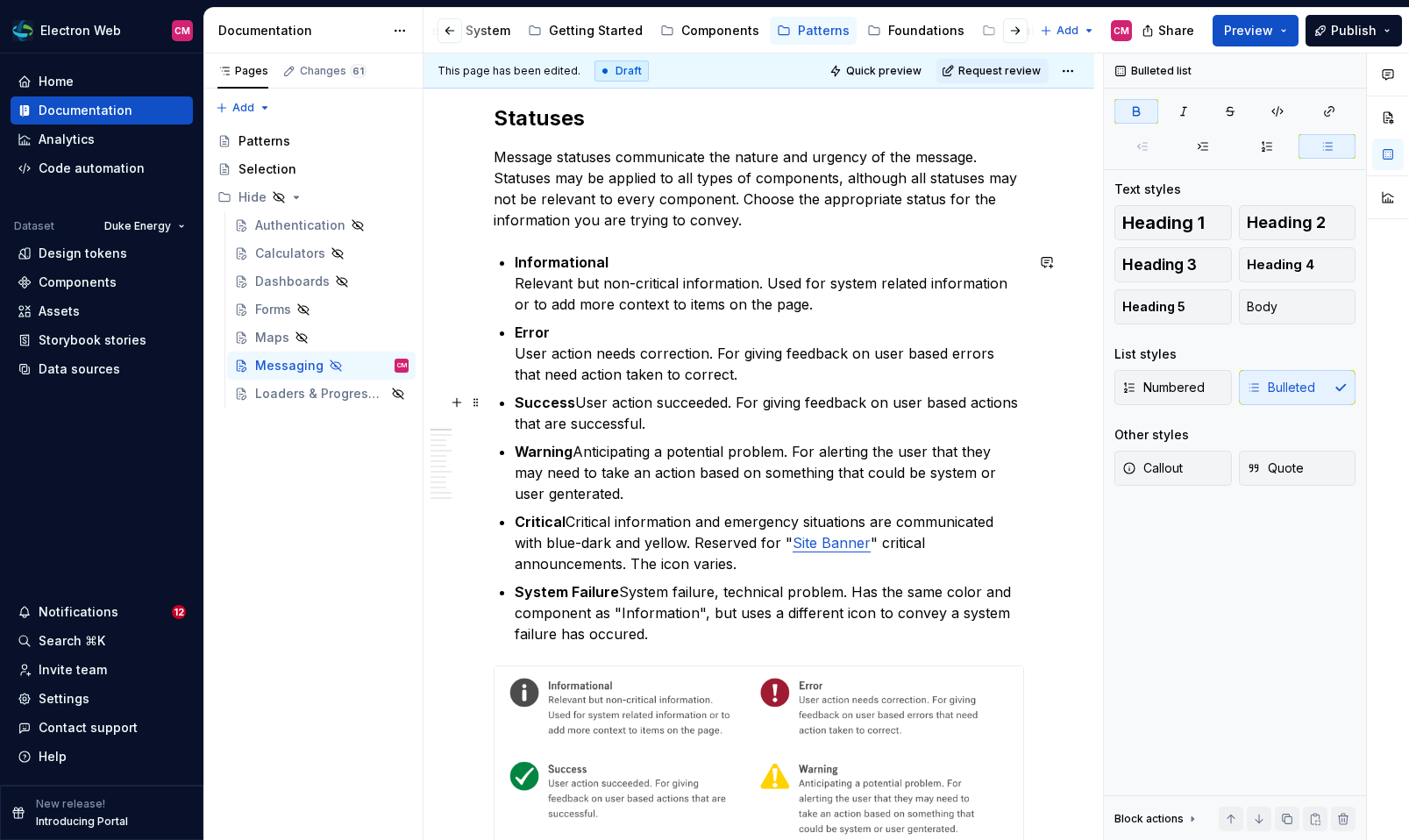
click at [573, 404] on p "Success User action succeeded. For giving feedback on user based actions that a…" at bounding box center [769, 413] width 509 height 42
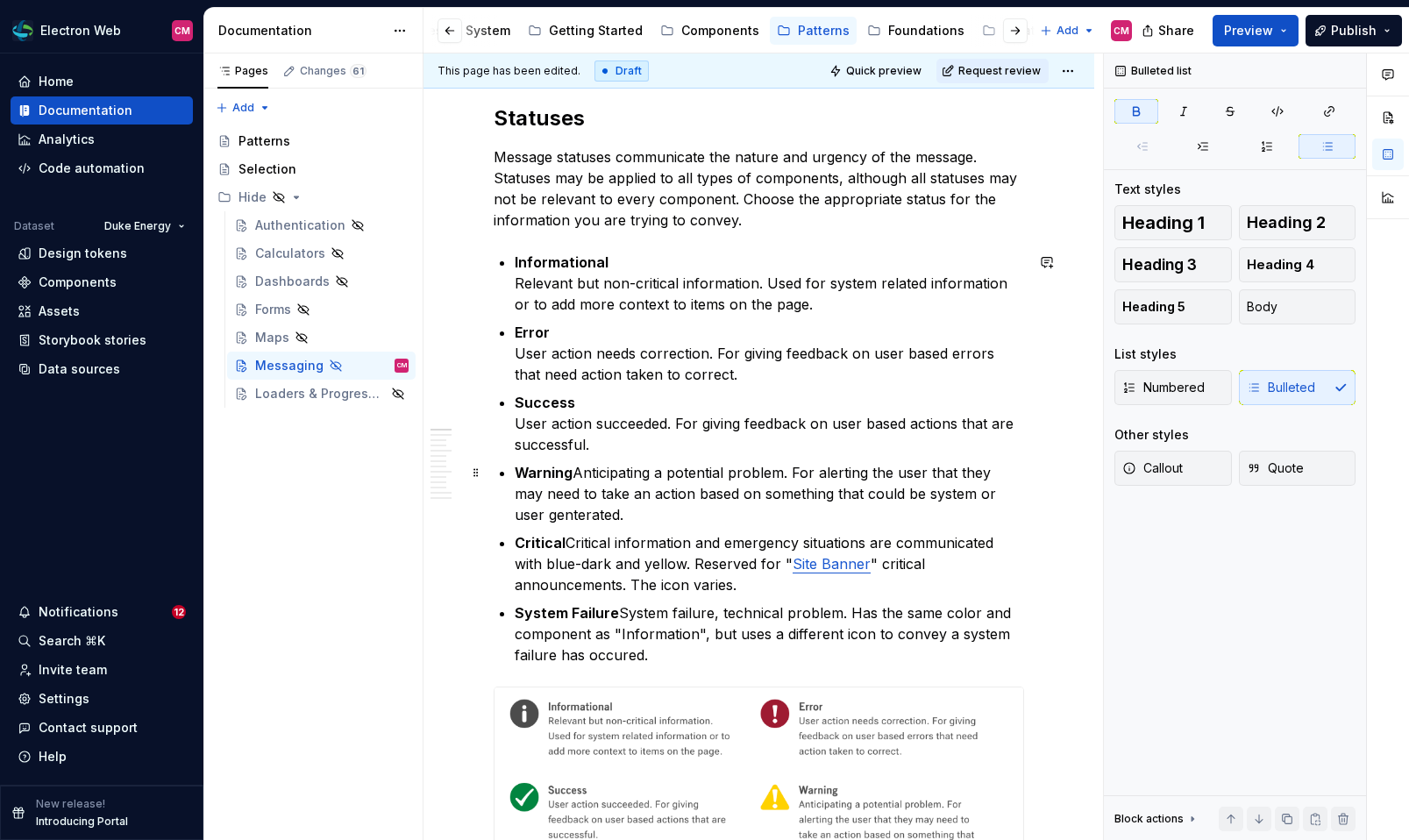
click at [576, 472] on p "Warning Anticipating a potential problem. For alerting the user that they may n…" at bounding box center [769, 494] width 509 height 64
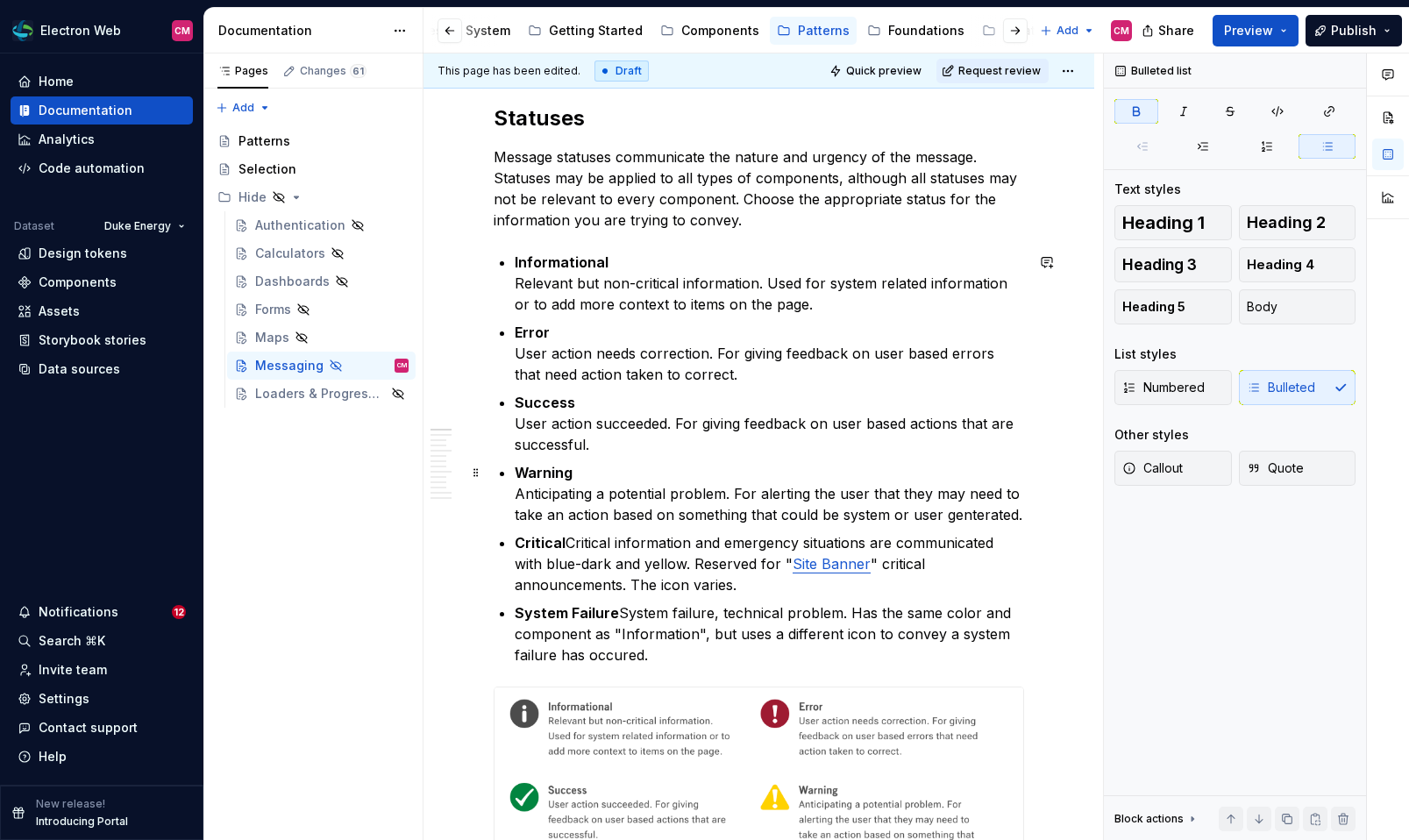
click at [968, 515] on p "Warning Anticipating a potential problem. For alerting the user that they may n…" at bounding box center [769, 494] width 509 height 64
click at [568, 538] on p "Critical Critical information and emergency situations are communicated with bl…" at bounding box center [769, 564] width 509 height 64
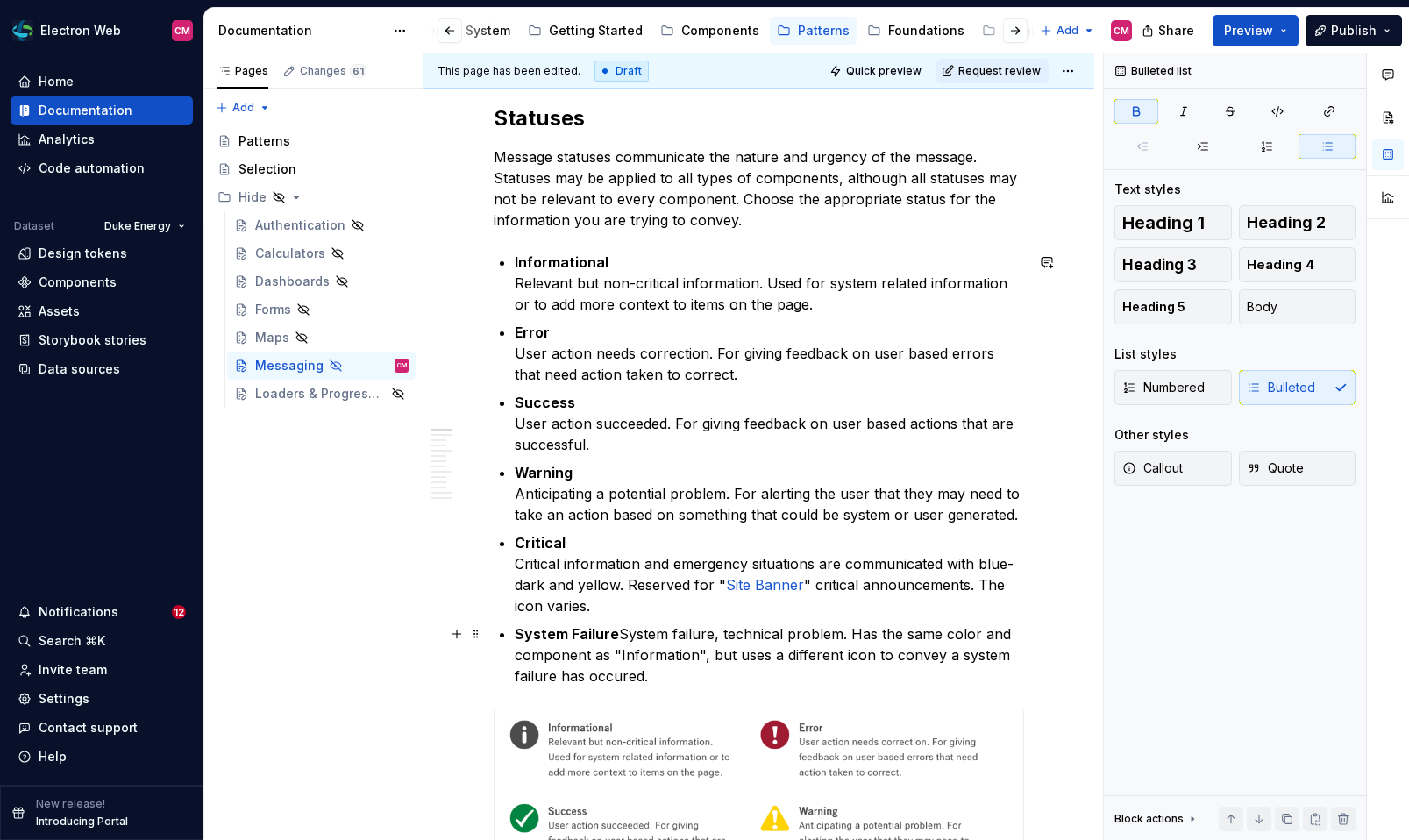
click at [615, 627] on p "System Failure System failure, technical problem. Has the same color and compon…" at bounding box center [769, 655] width 509 height 64
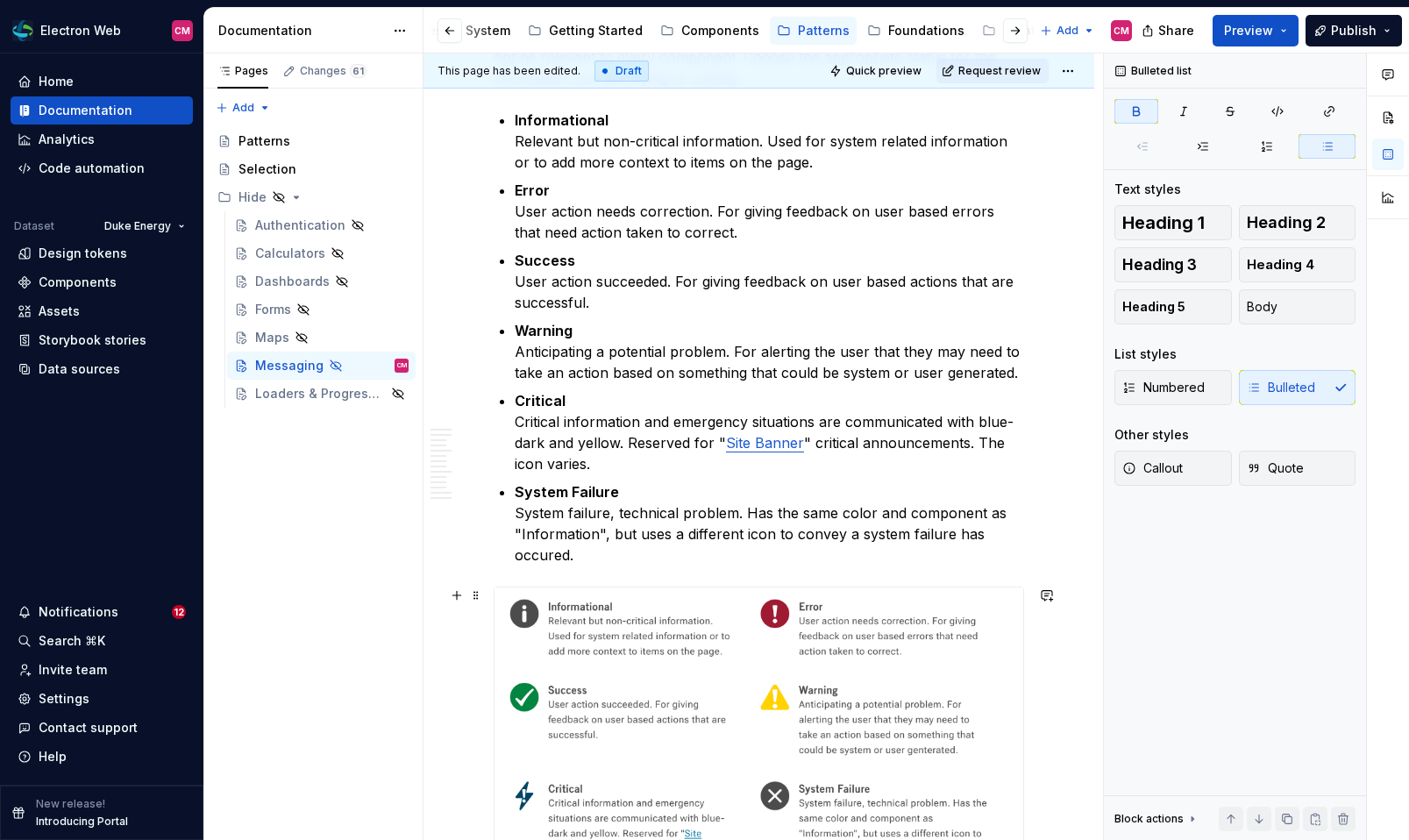
scroll to position [457, 0]
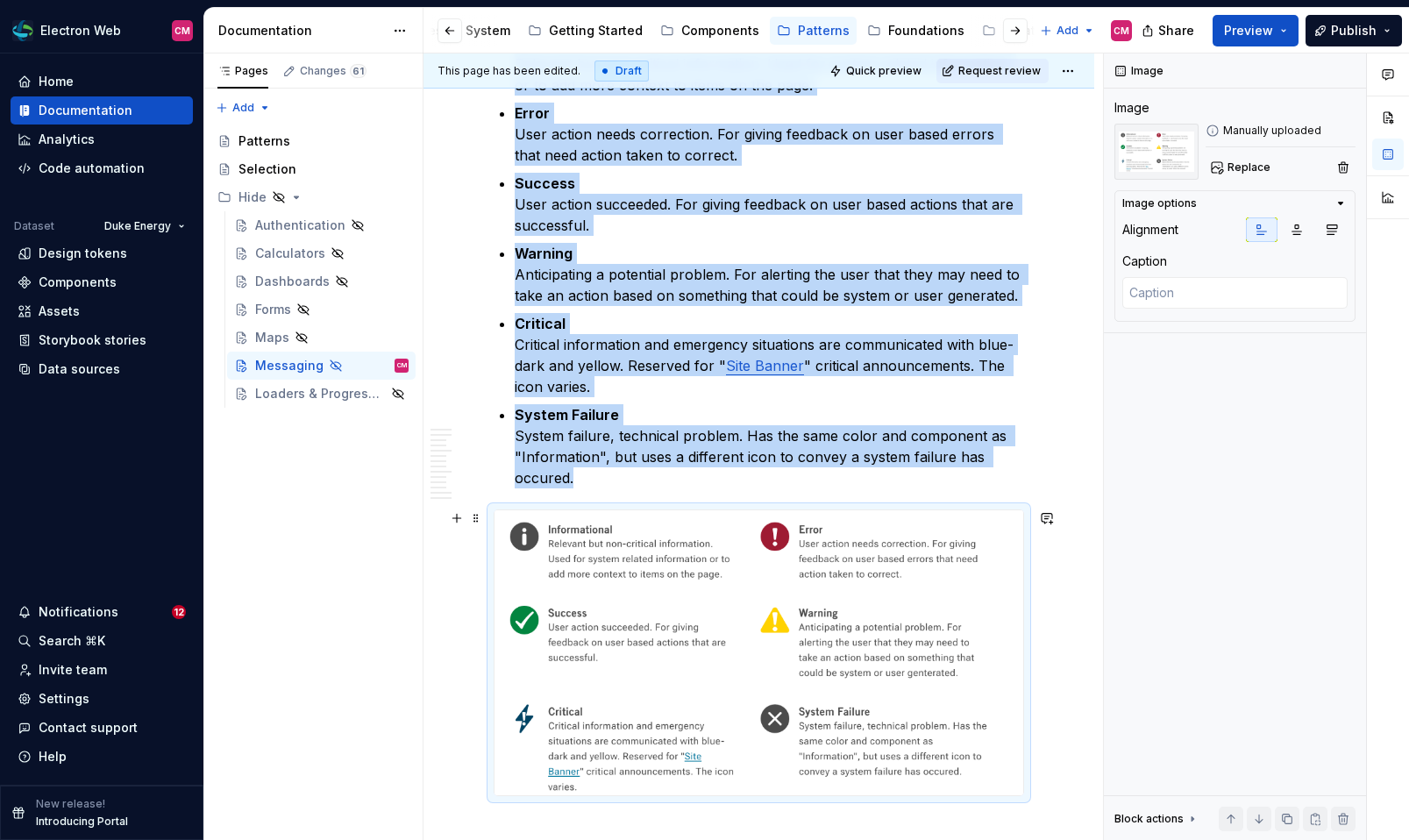
click at [641, 589] on img at bounding box center [758, 652] width 528 height 285
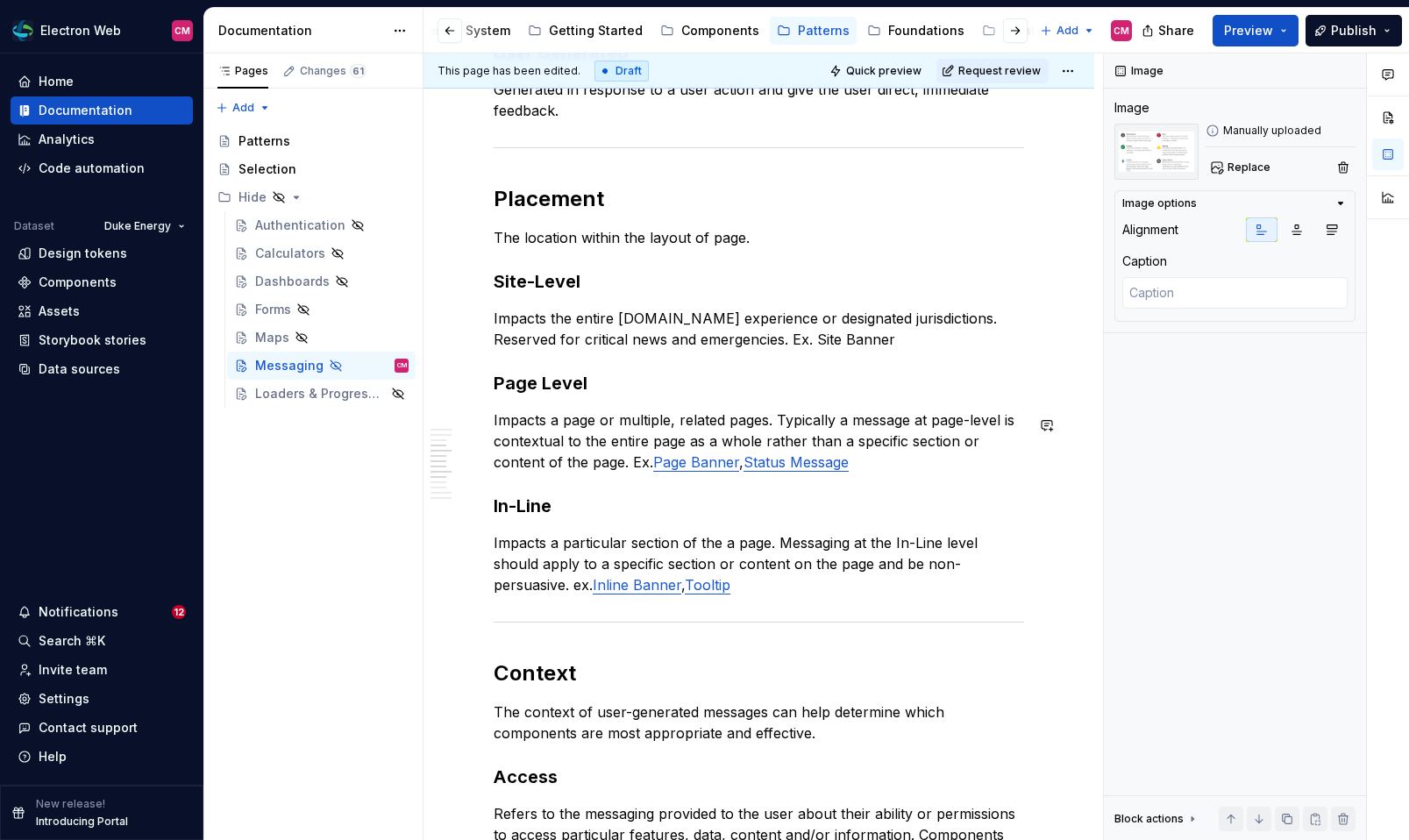
scroll to position [1486, 0]
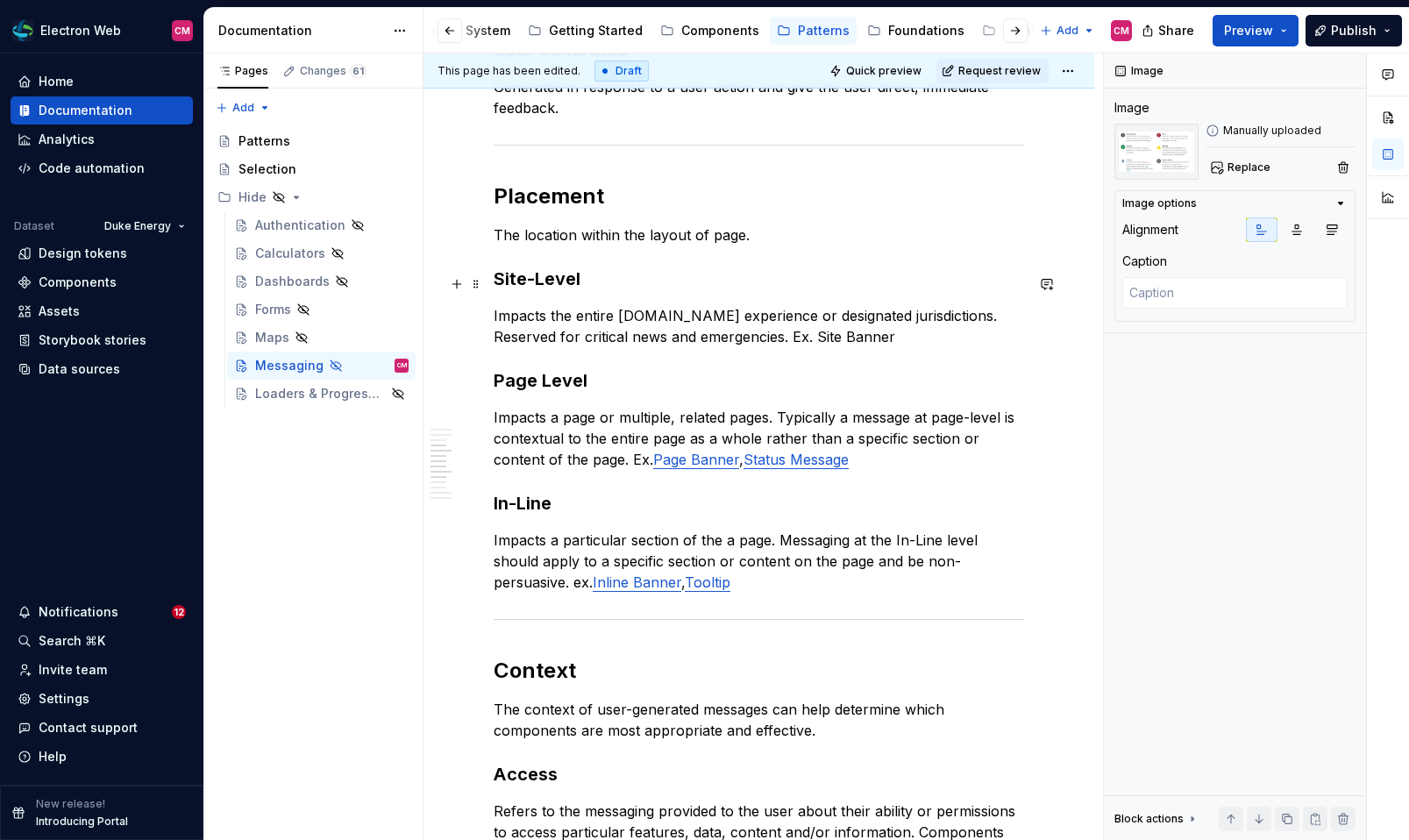
click at [539, 278] on h3 "Site-Level" at bounding box center [758, 279] width 530 height 25
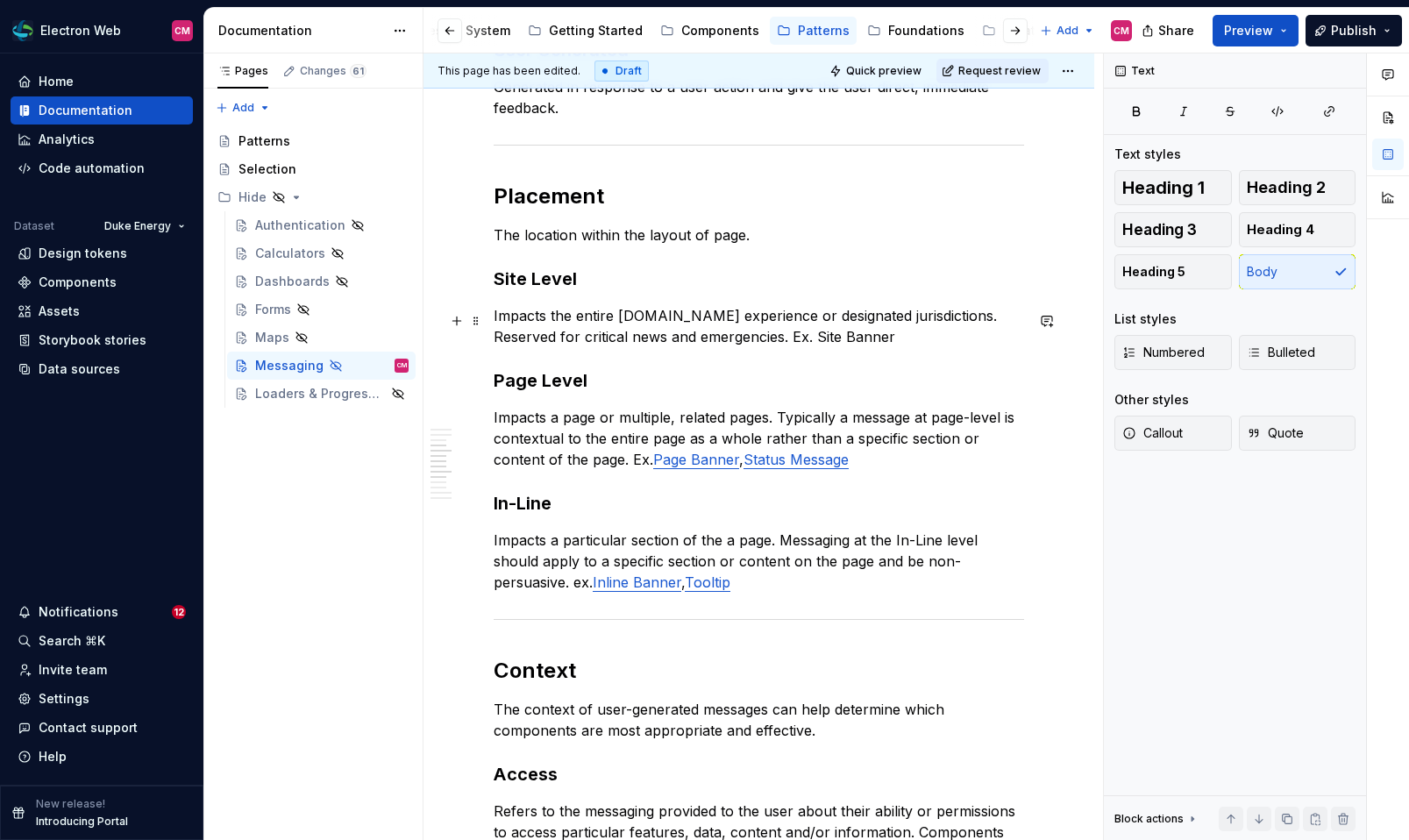
click at [790, 344] on p "Impacts the entire [DOMAIN_NAME] experience or designated jurisdictions. Reserv…" at bounding box center [758, 326] width 530 height 42
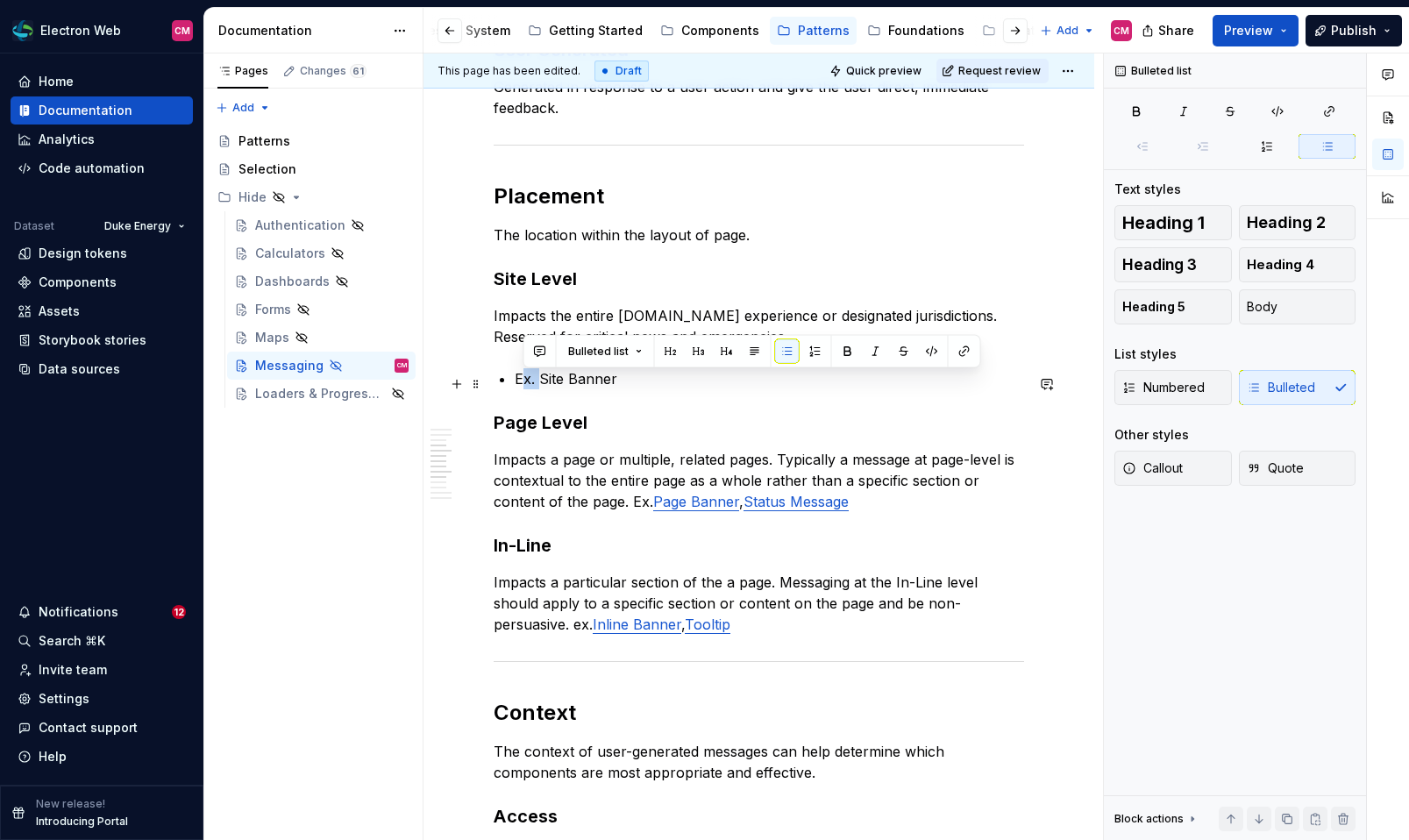
drag, startPoint x: 543, startPoint y: 381, endPoint x: 519, endPoint y: 381, distance: 24.0
click at [519, 381] on p "Ex. Site Banner" at bounding box center [769, 379] width 509 height 21
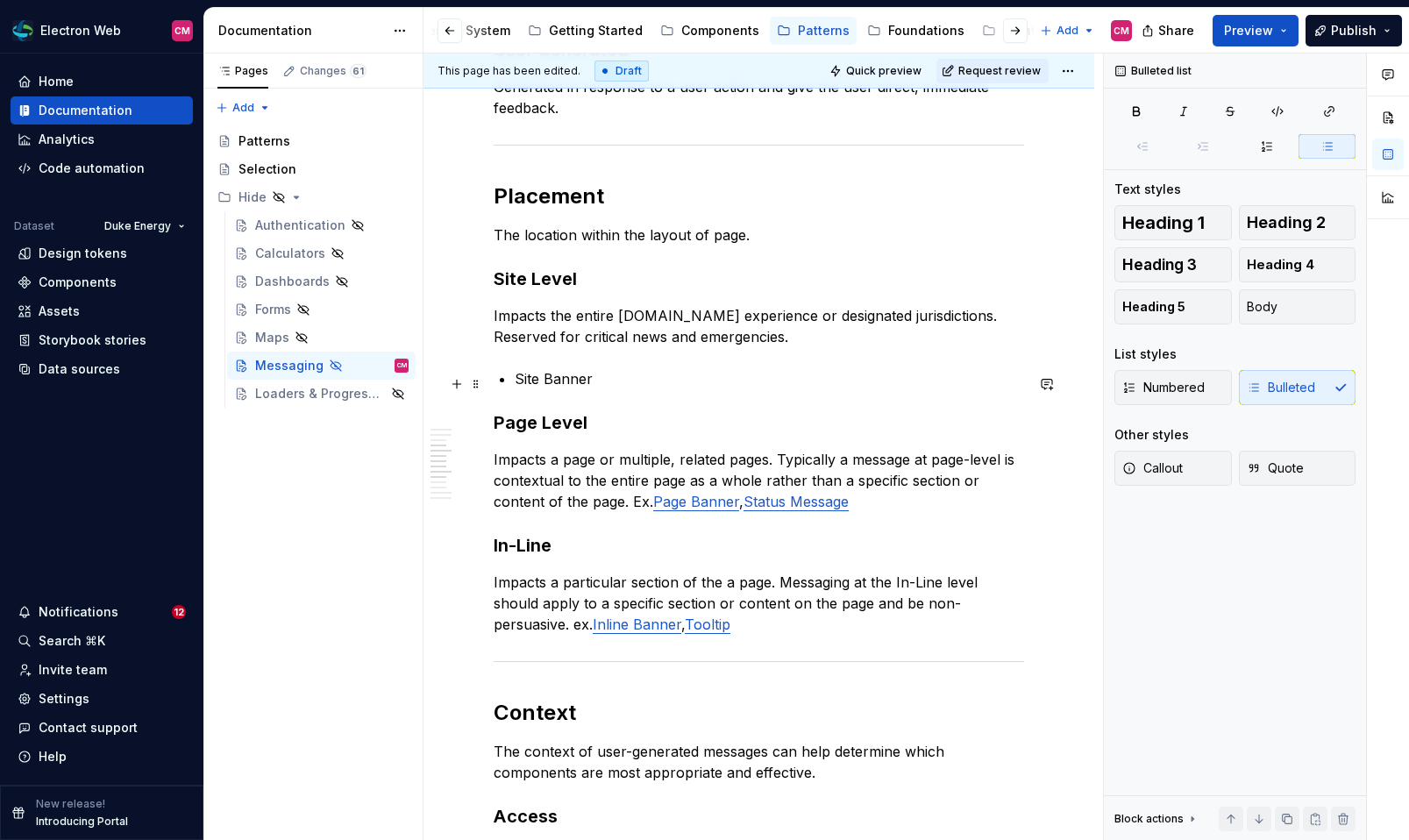
click at [603, 378] on p "Site Banner" at bounding box center [769, 379] width 509 height 21
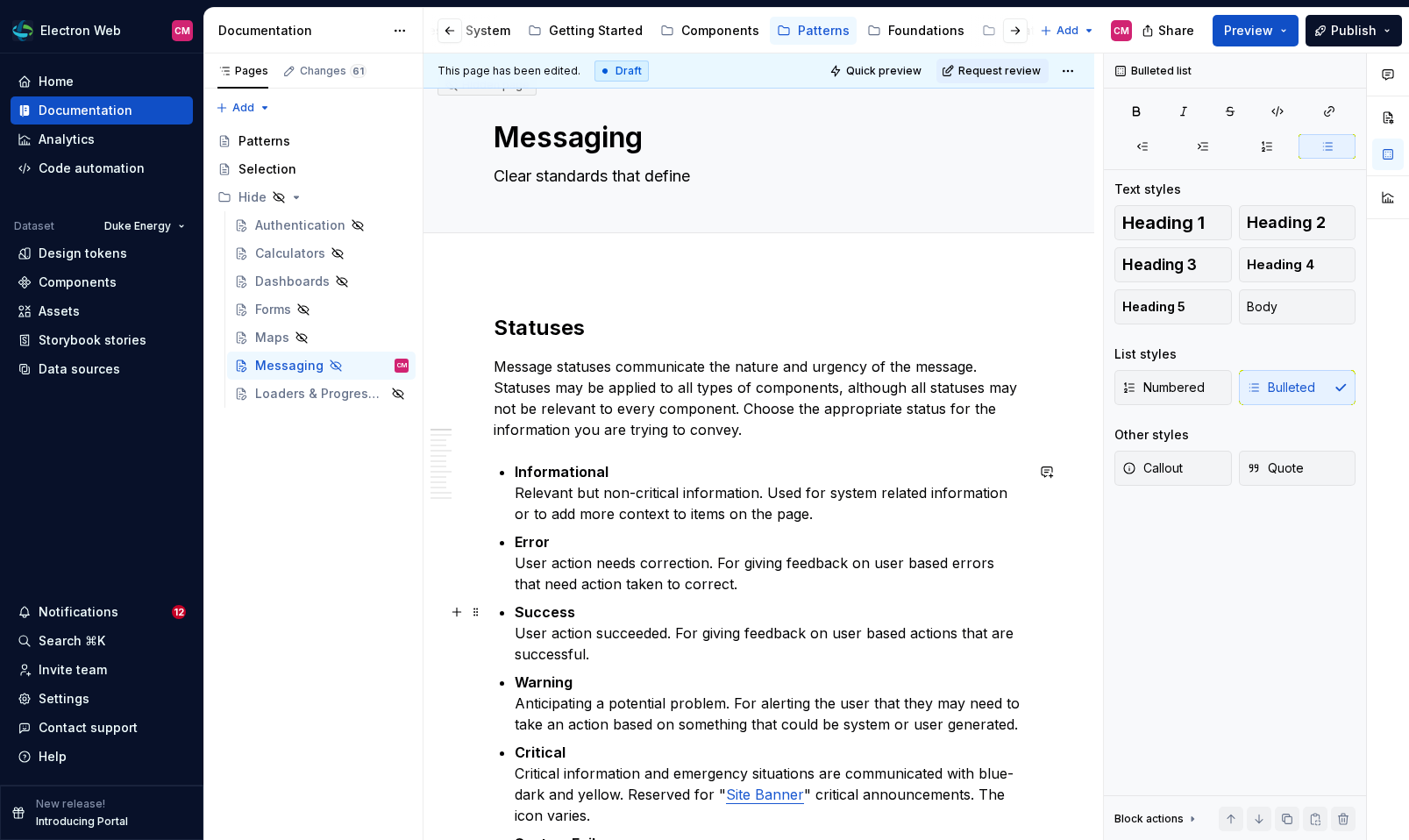
scroll to position [27, 0]
click at [681, 25] on div "Components" at bounding box center [720, 31] width 78 height 17
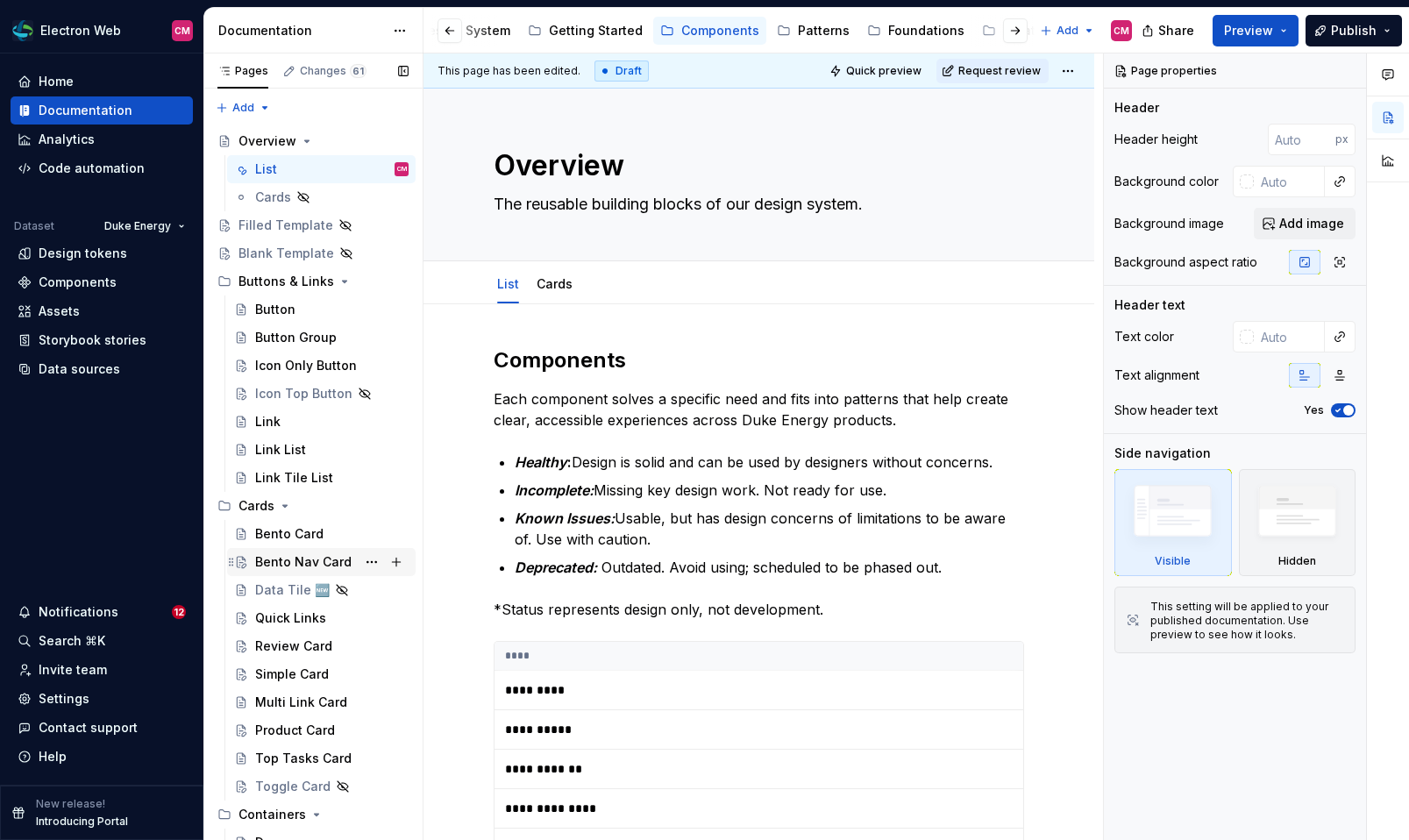
click at [331, 556] on div "Bento Nav Card" at bounding box center [303, 562] width 96 height 17
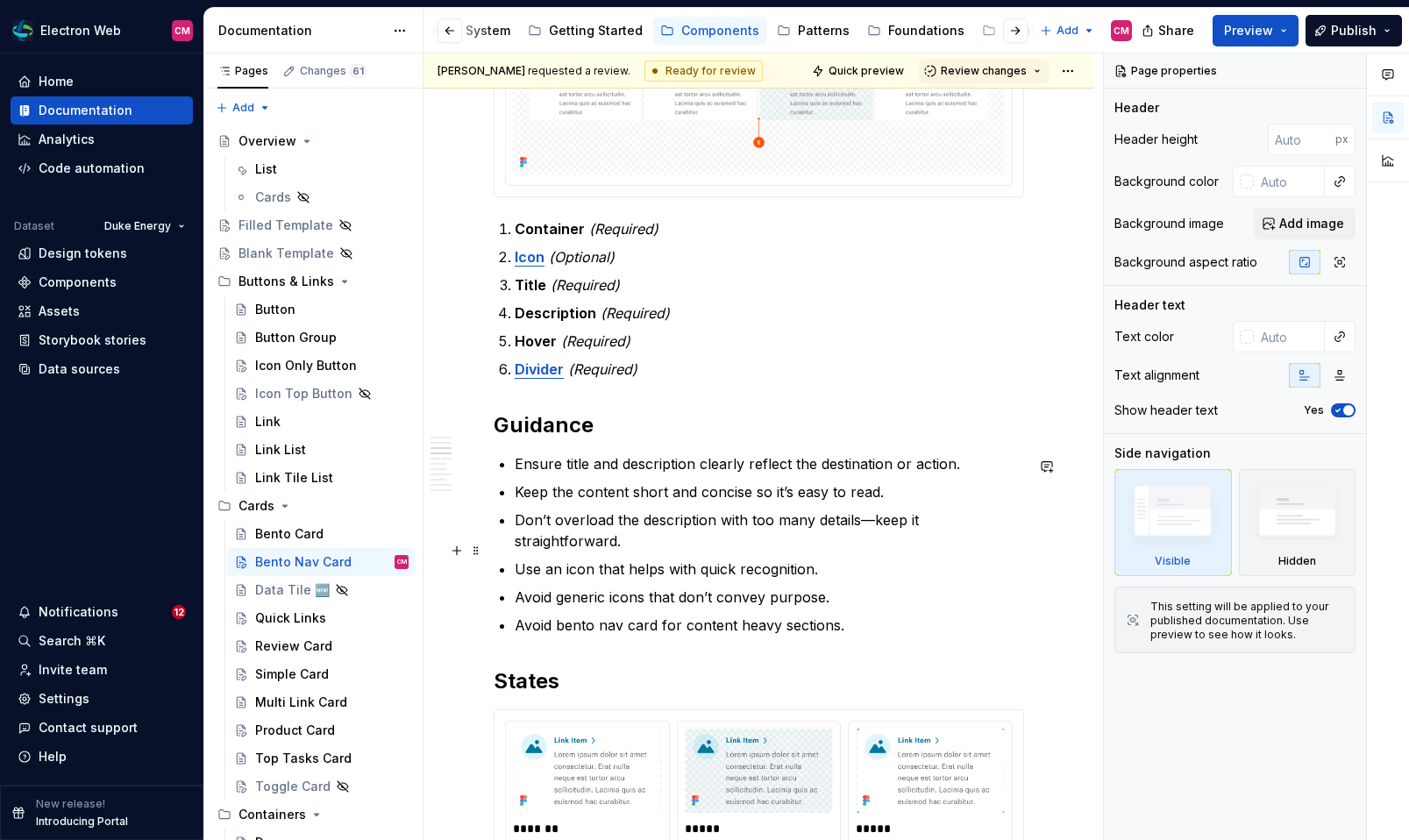
scroll to position [879, 0]
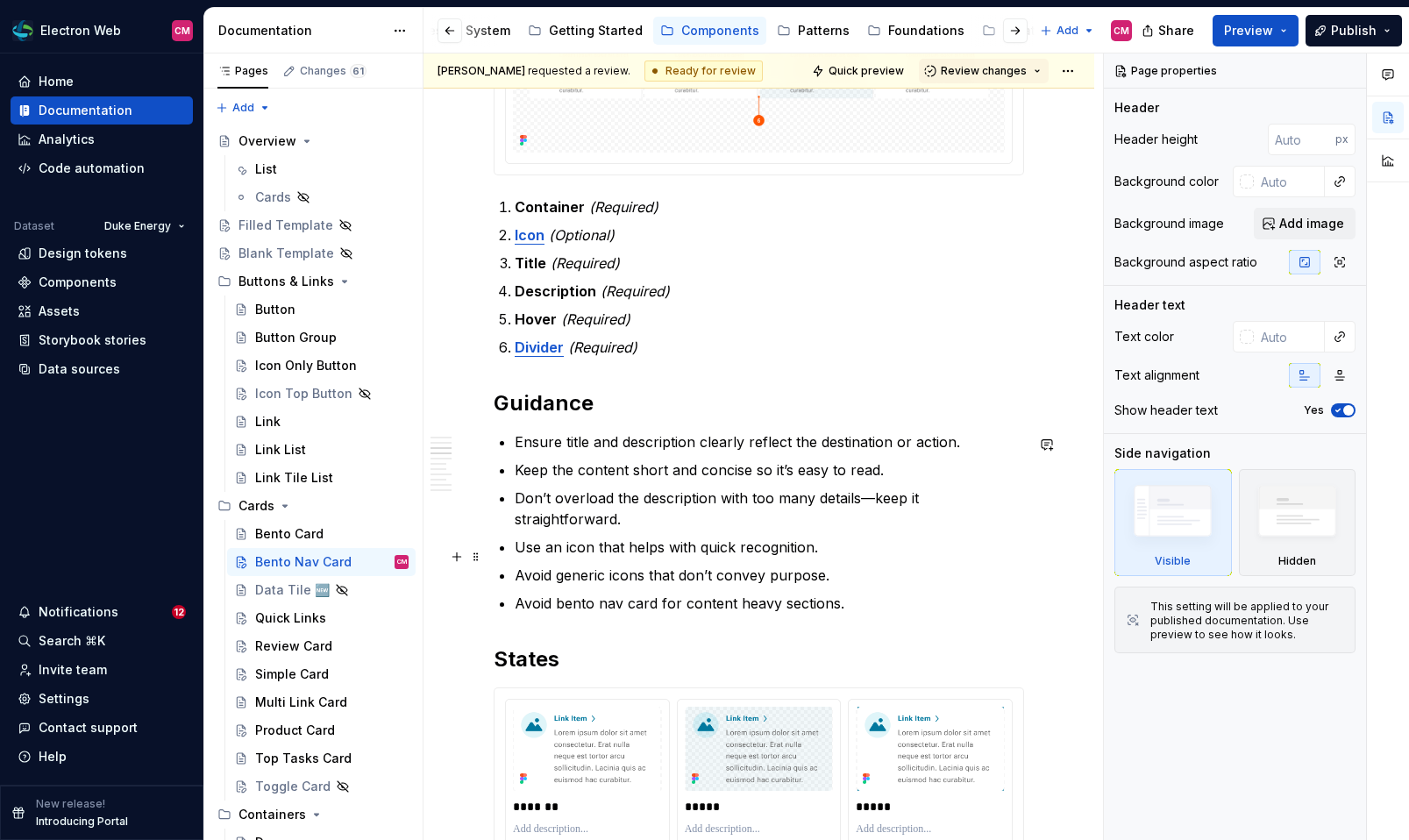
click at [557, 565] on p "Avoid generic icons that don’t convey purpose." at bounding box center [769, 575] width 509 height 21
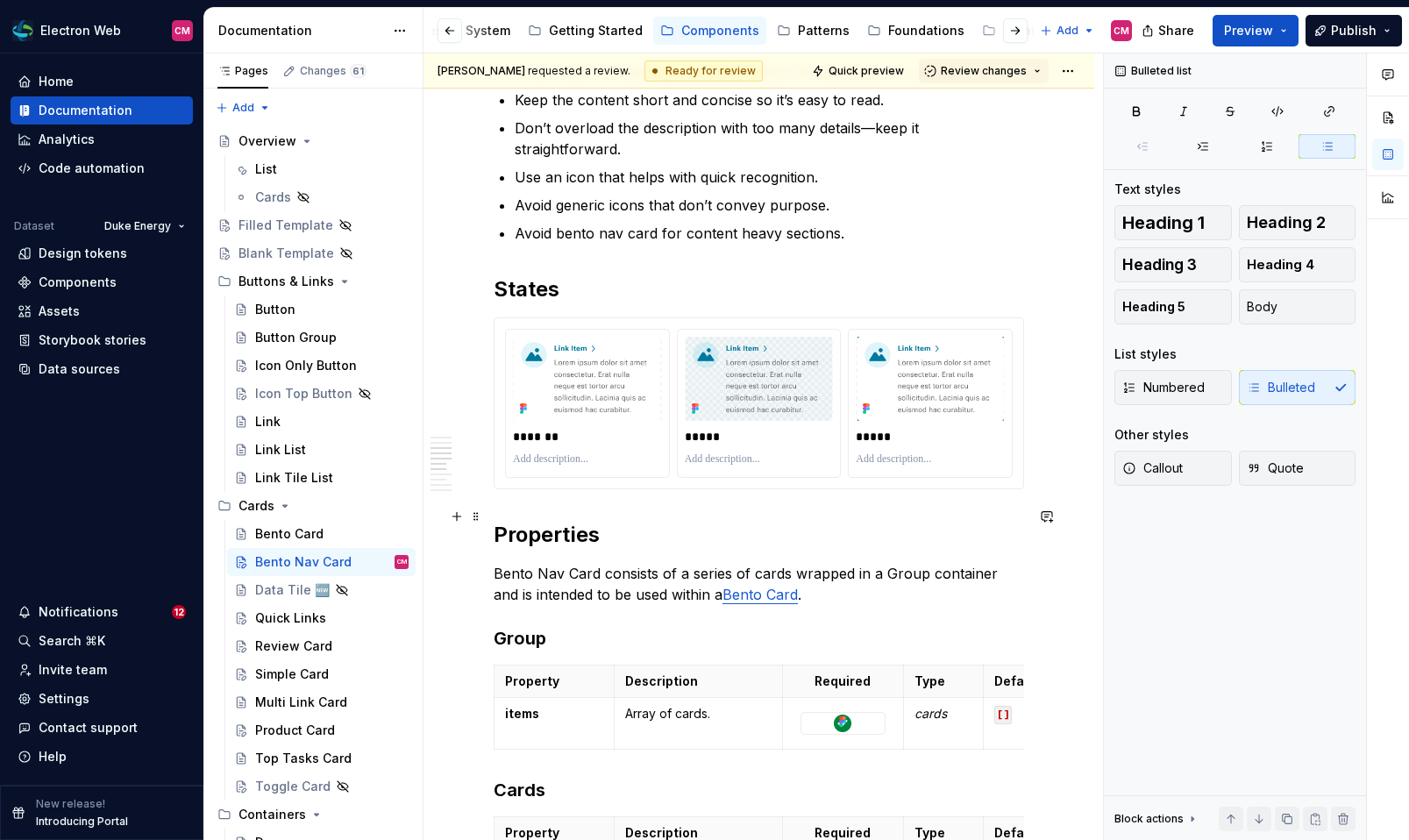
scroll to position [1264, 0]
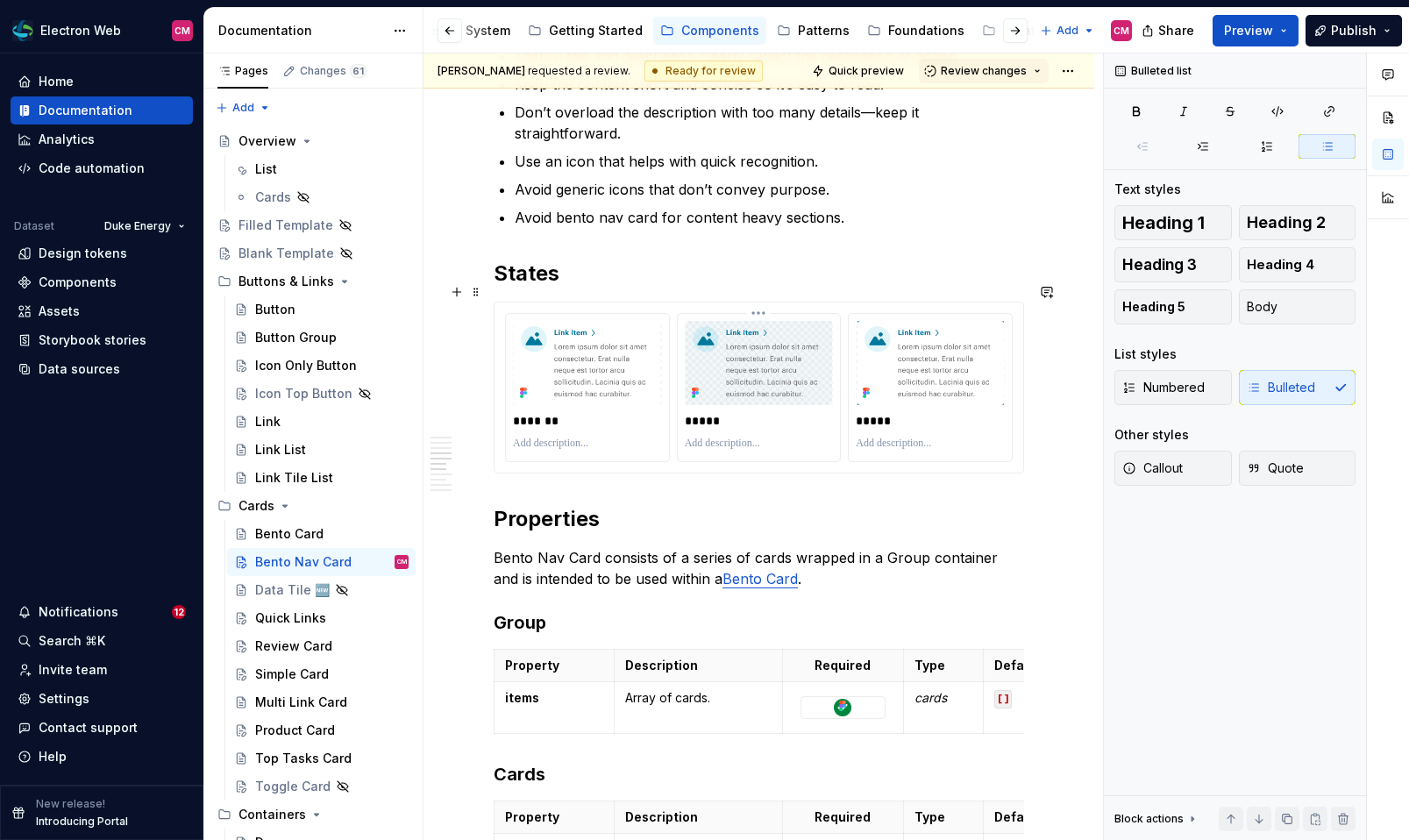
click at [728, 437] on p at bounding box center [758, 444] width 149 height 14
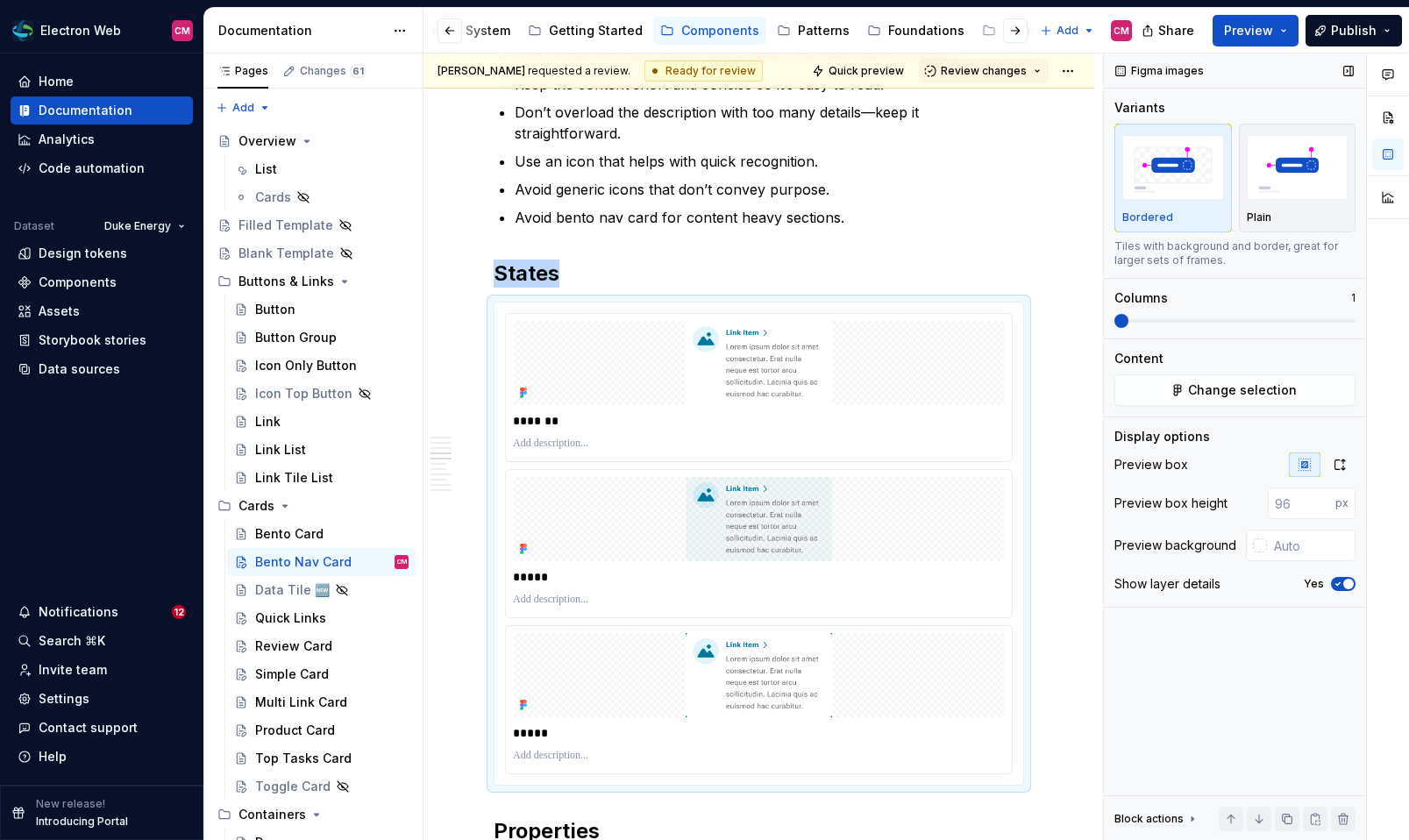
click at [1119, 318] on span at bounding box center [1121, 320] width 14 height 14
click at [1336, 471] on icon "button" at bounding box center [1339, 464] width 14 height 14
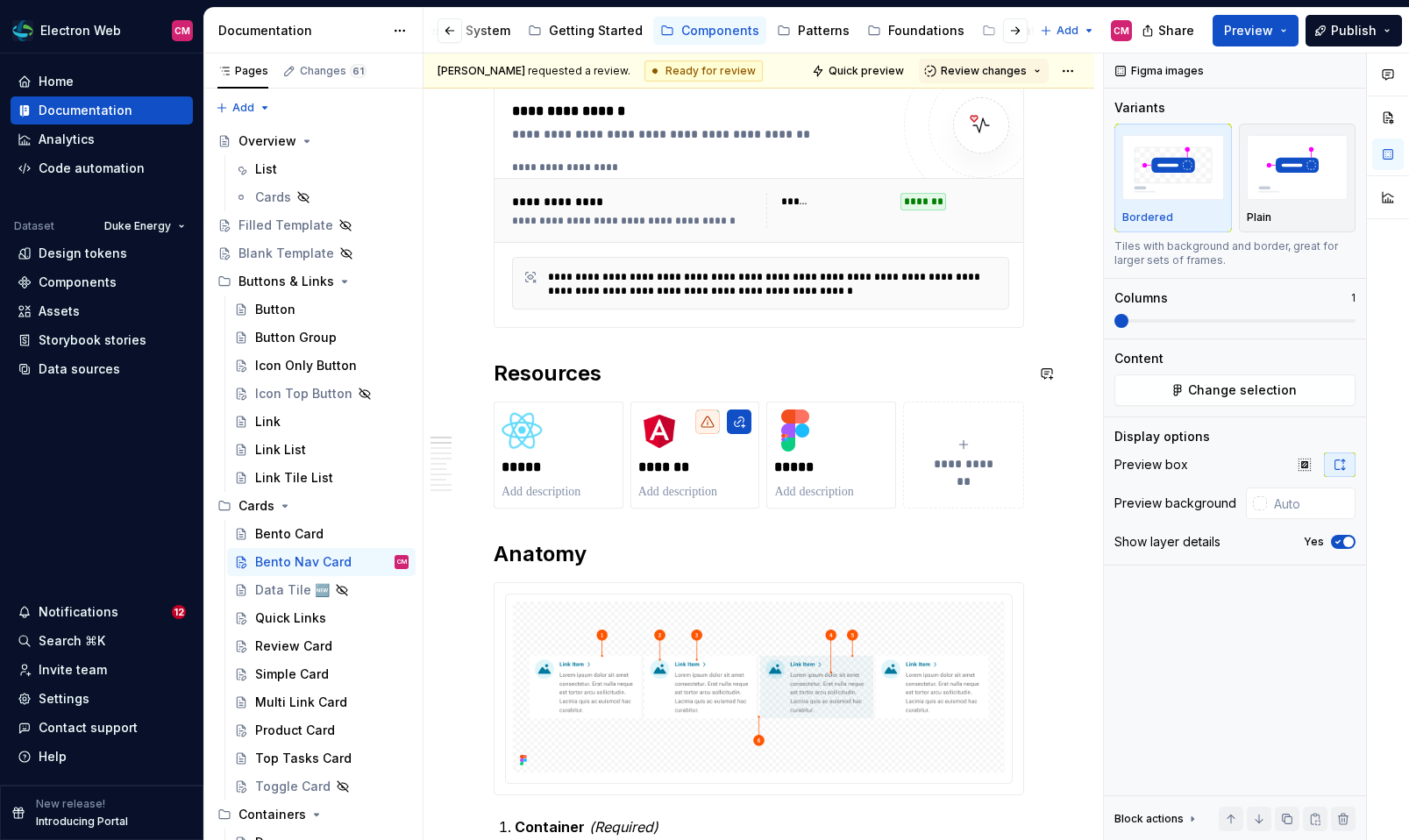
scroll to position [57, 0]
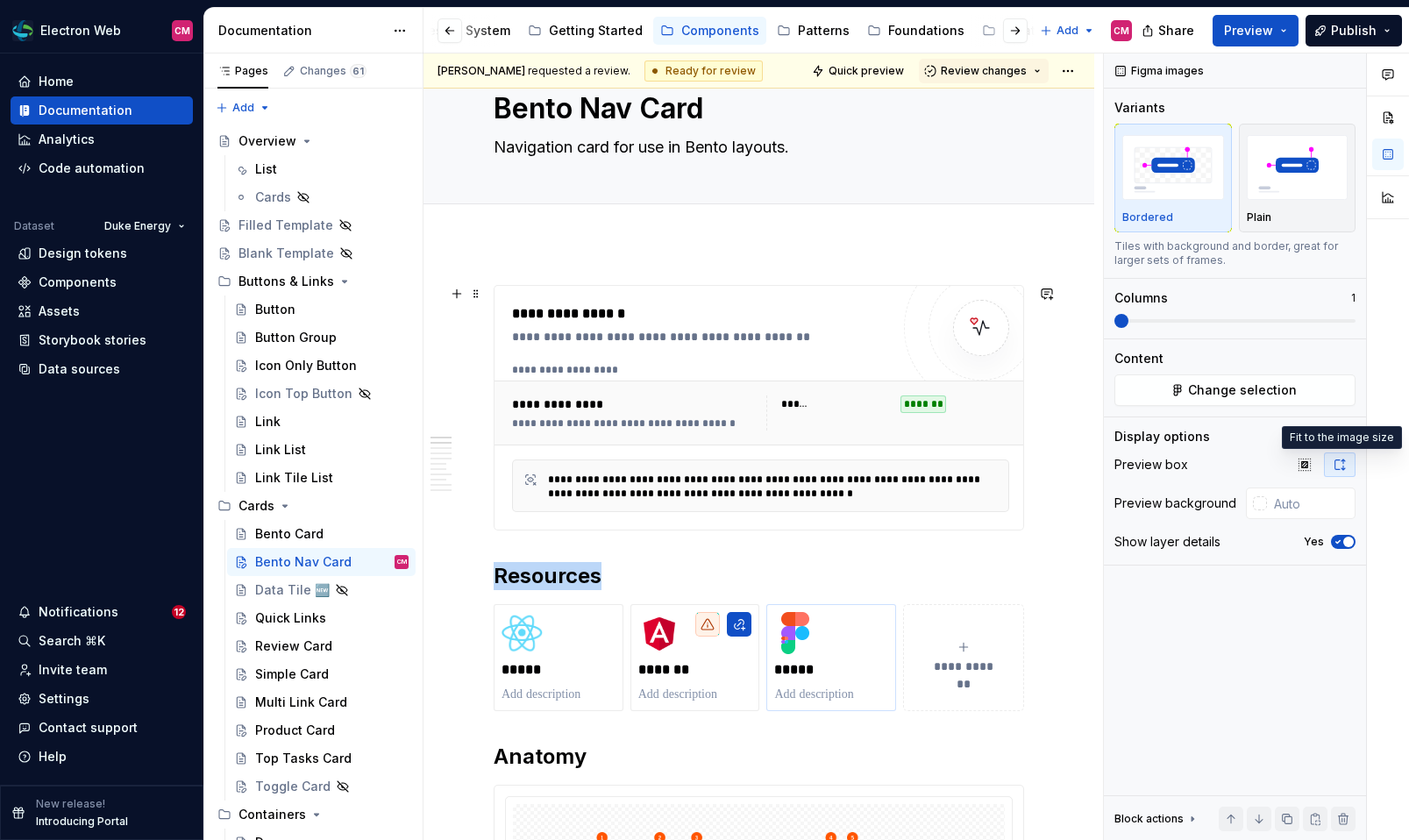
click at [828, 636] on div "*****" at bounding box center [831, 657] width 114 height 91
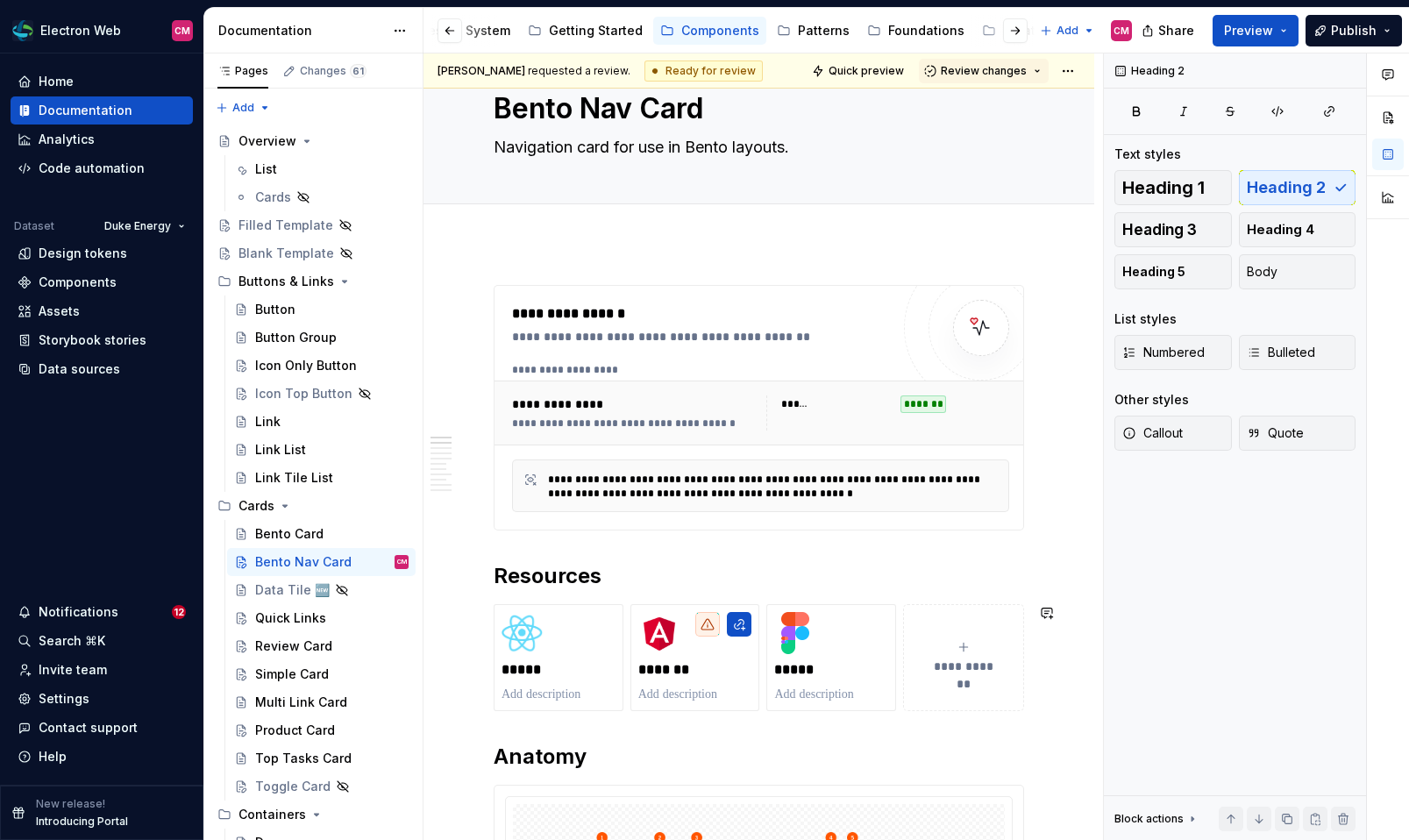
click at [573, 572] on h2 "Resources" at bounding box center [758, 575] width 530 height 28
click at [477, 612] on span at bounding box center [475, 613] width 14 height 25
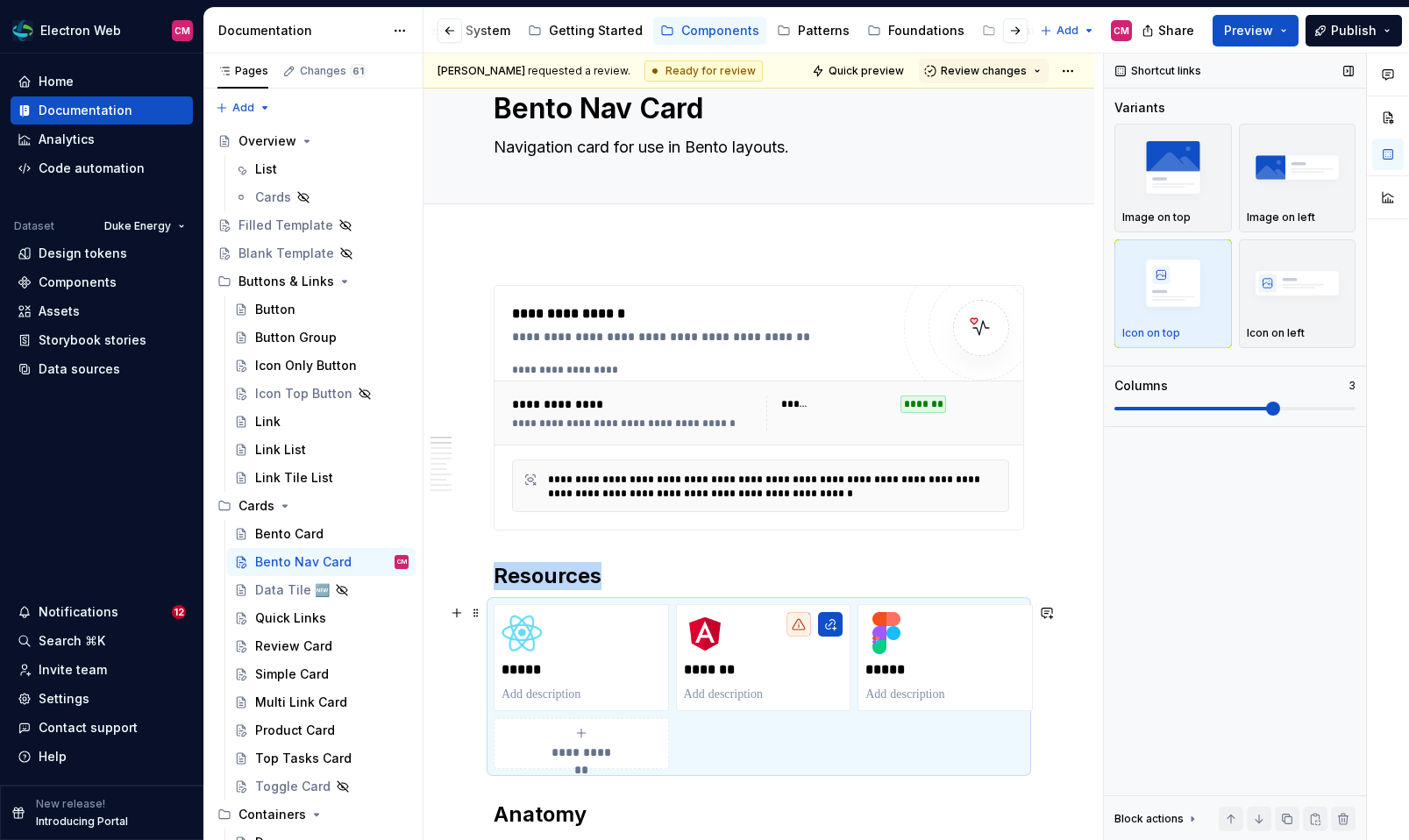
click at [1280, 408] on span at bounding box center [1272, 408] width 14 height 14
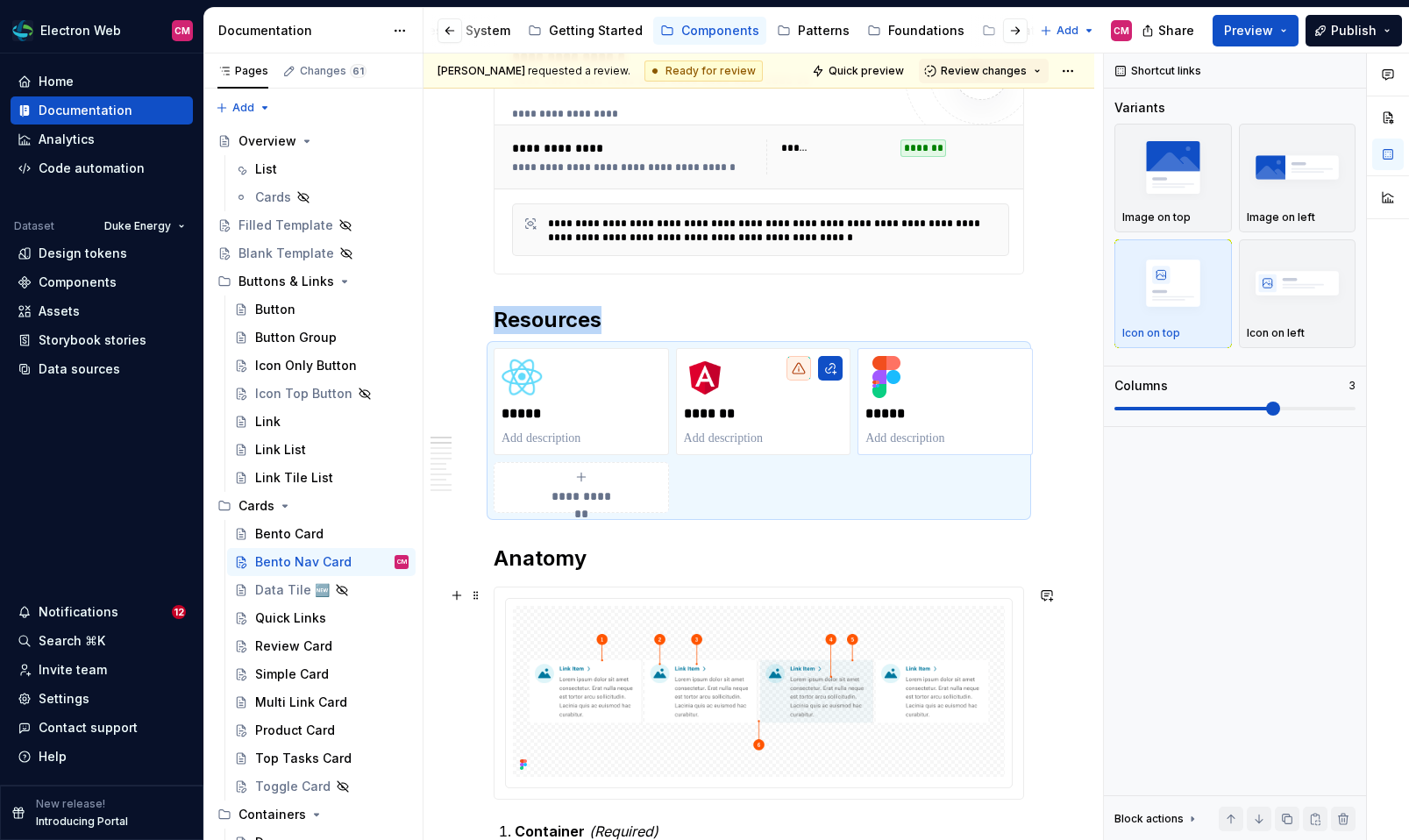
scroll to position [338, 0]
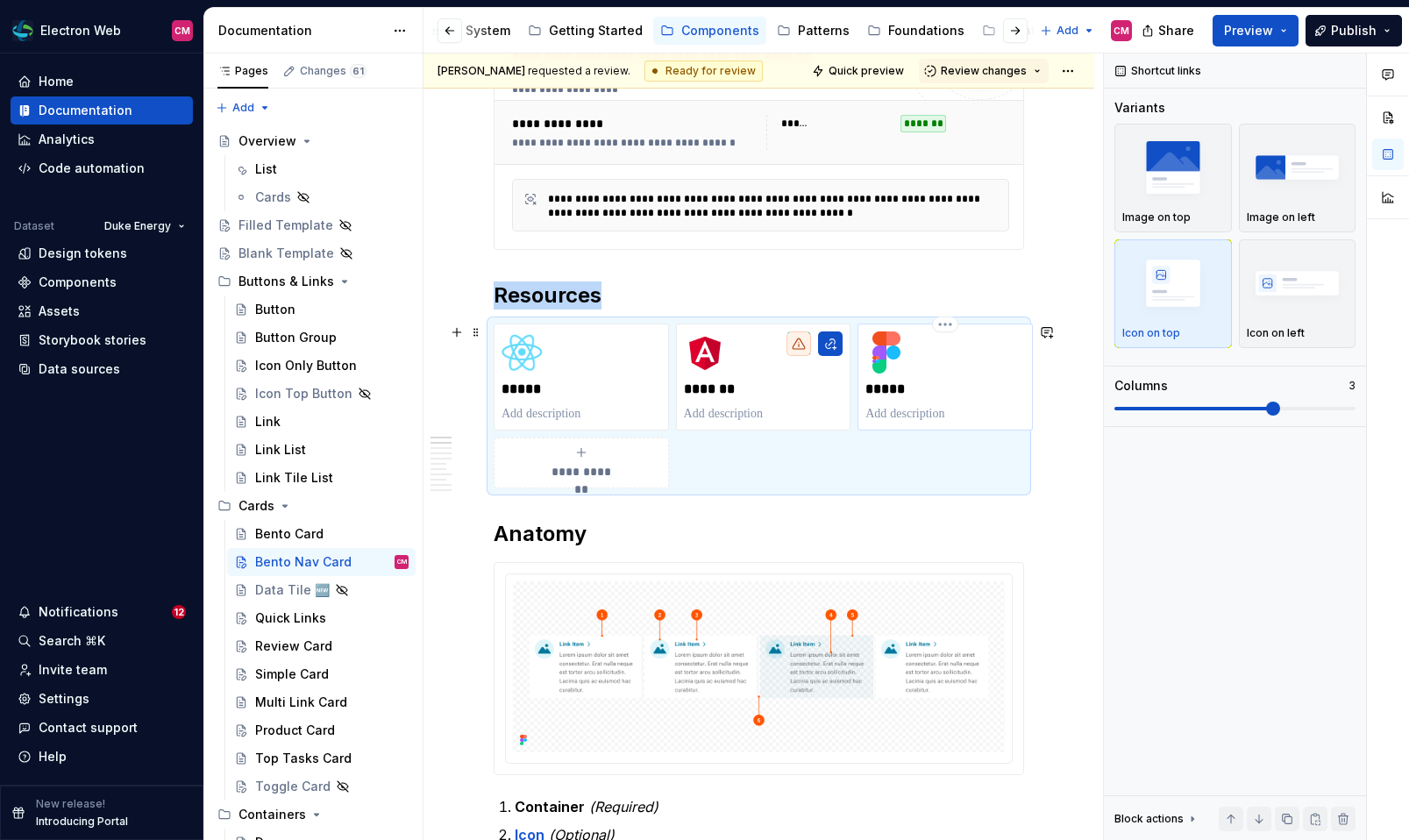
click at [923, 406] on p at bounding box center [945, 414] width 160 height 17
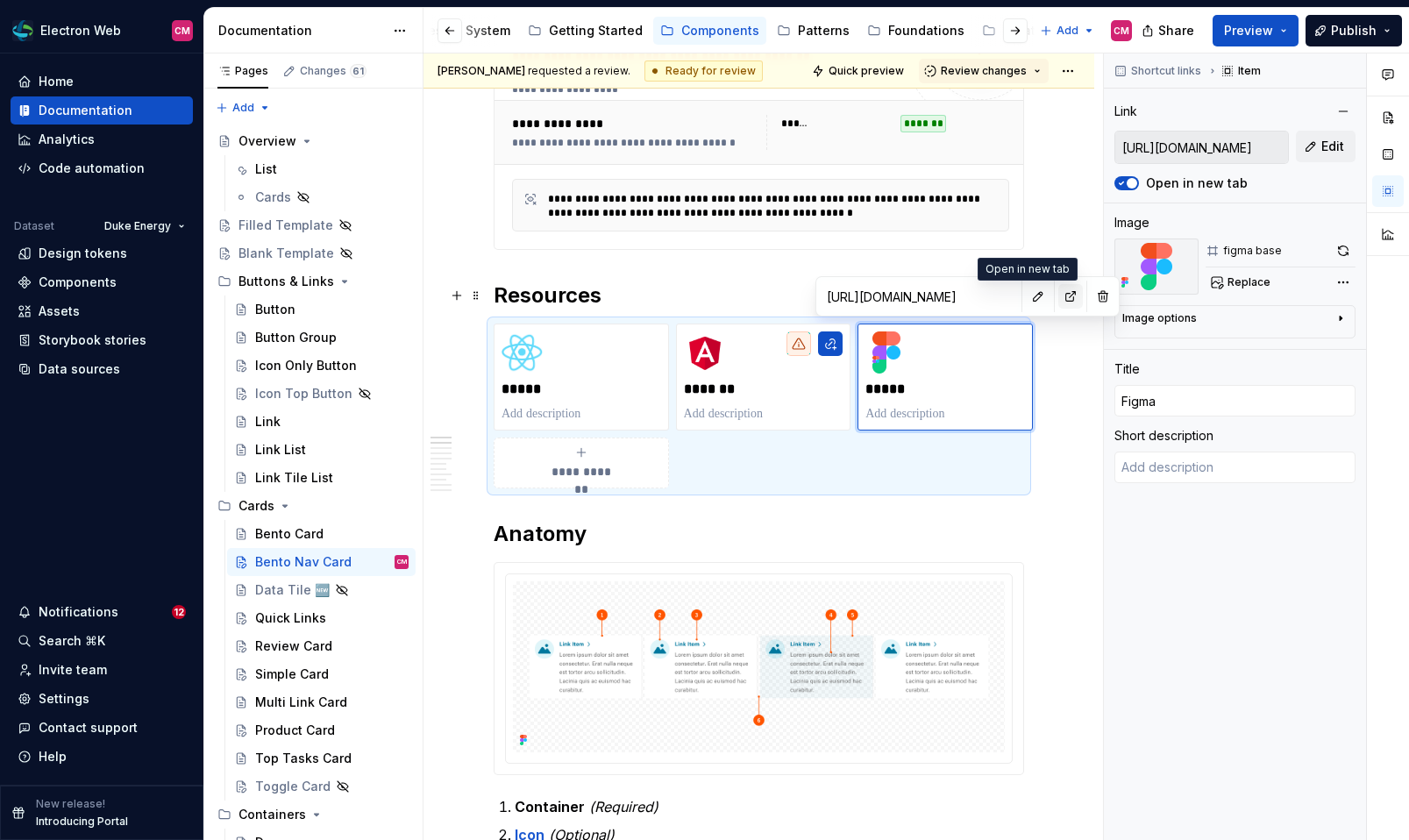
click at [1058, 291] on button "button" at bounding box center [1070, 296] width 25 height 25
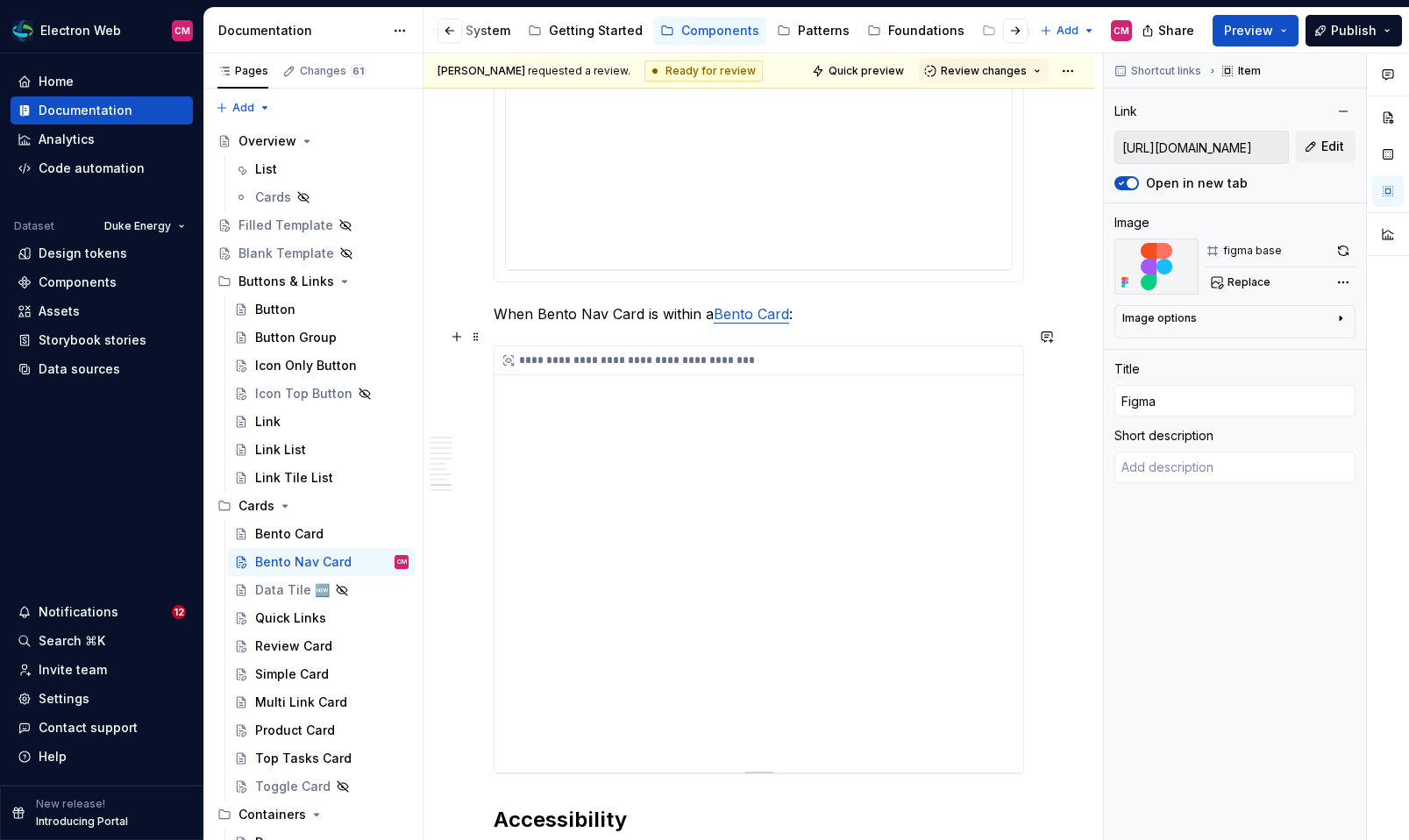
scroll to position [3013, 0]
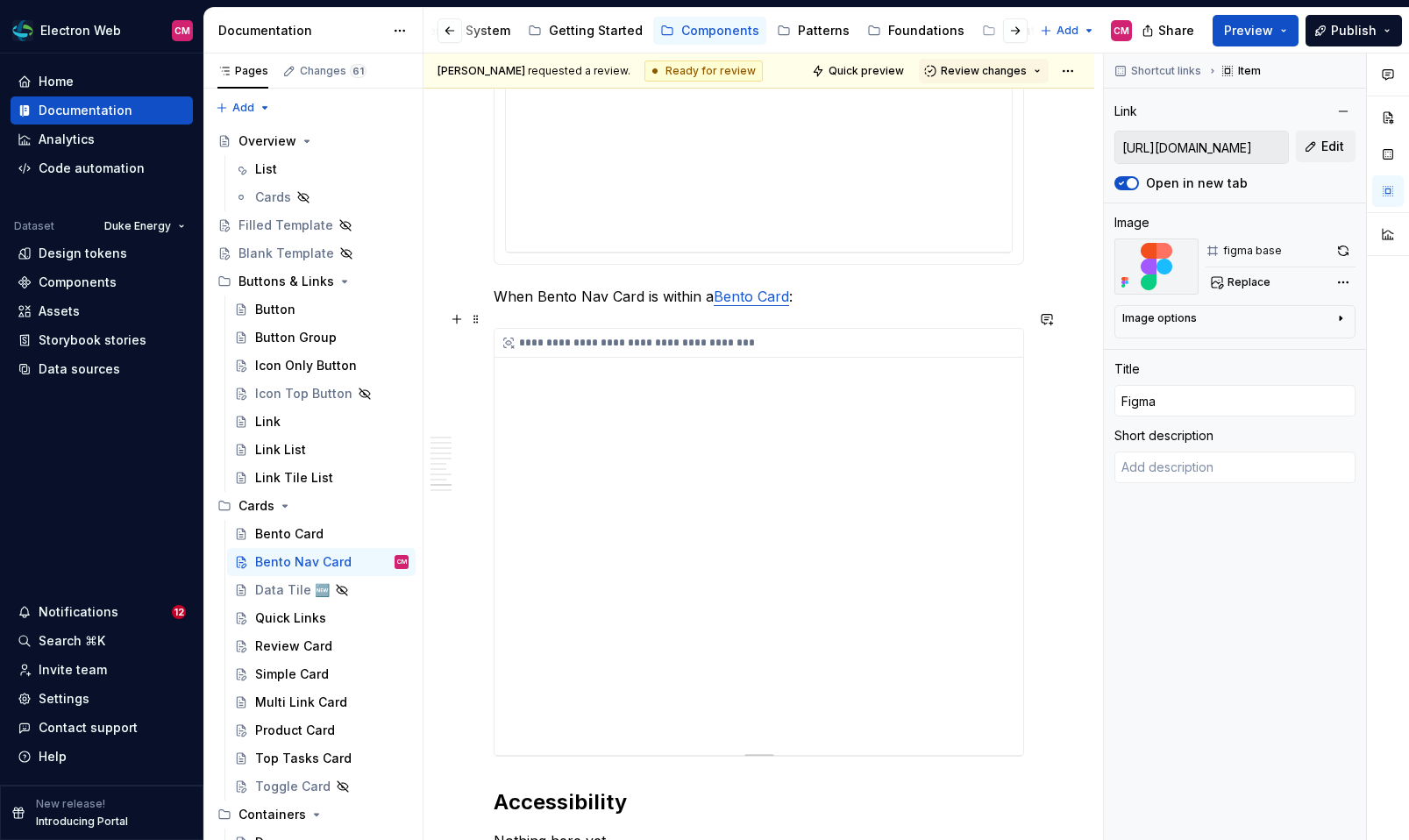
click at [719, 568] on div "**********" at bounding box center [758, 542] width 528 height 426
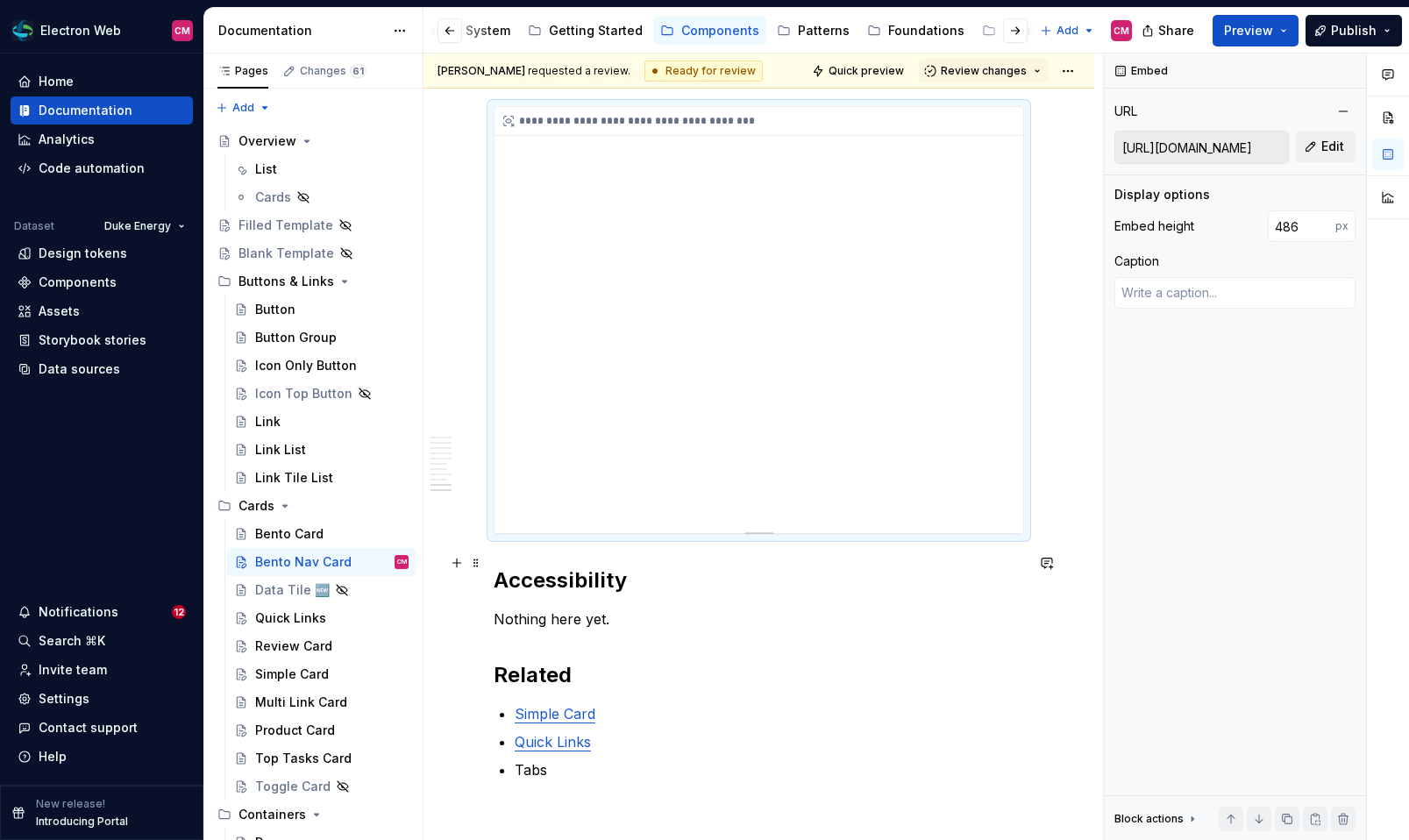
scroll to position [3237, 0]
click at [711, 433] on div "**********" at bounding box center [758, 318] width 528 height 426
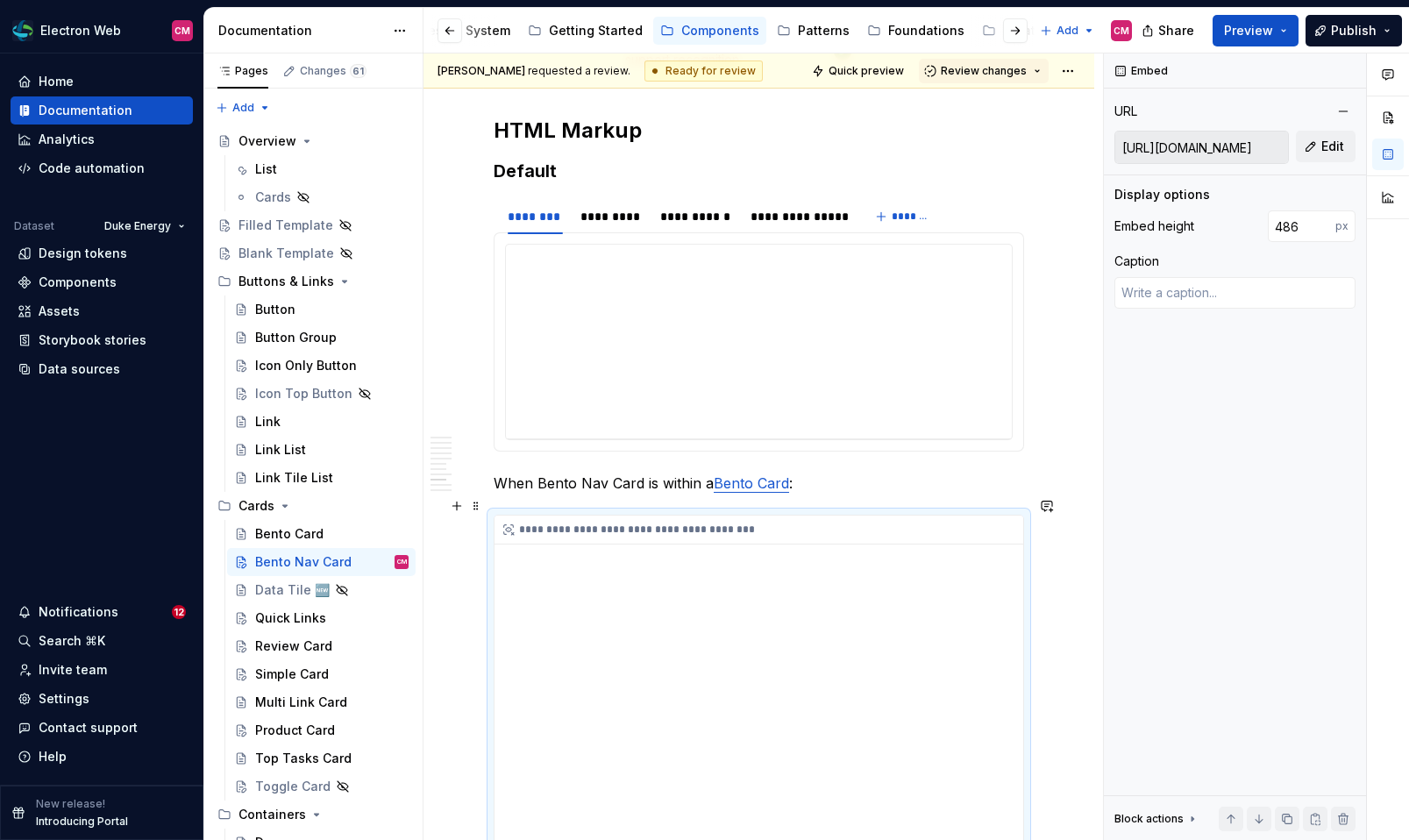
scroll to position [2668, 0]
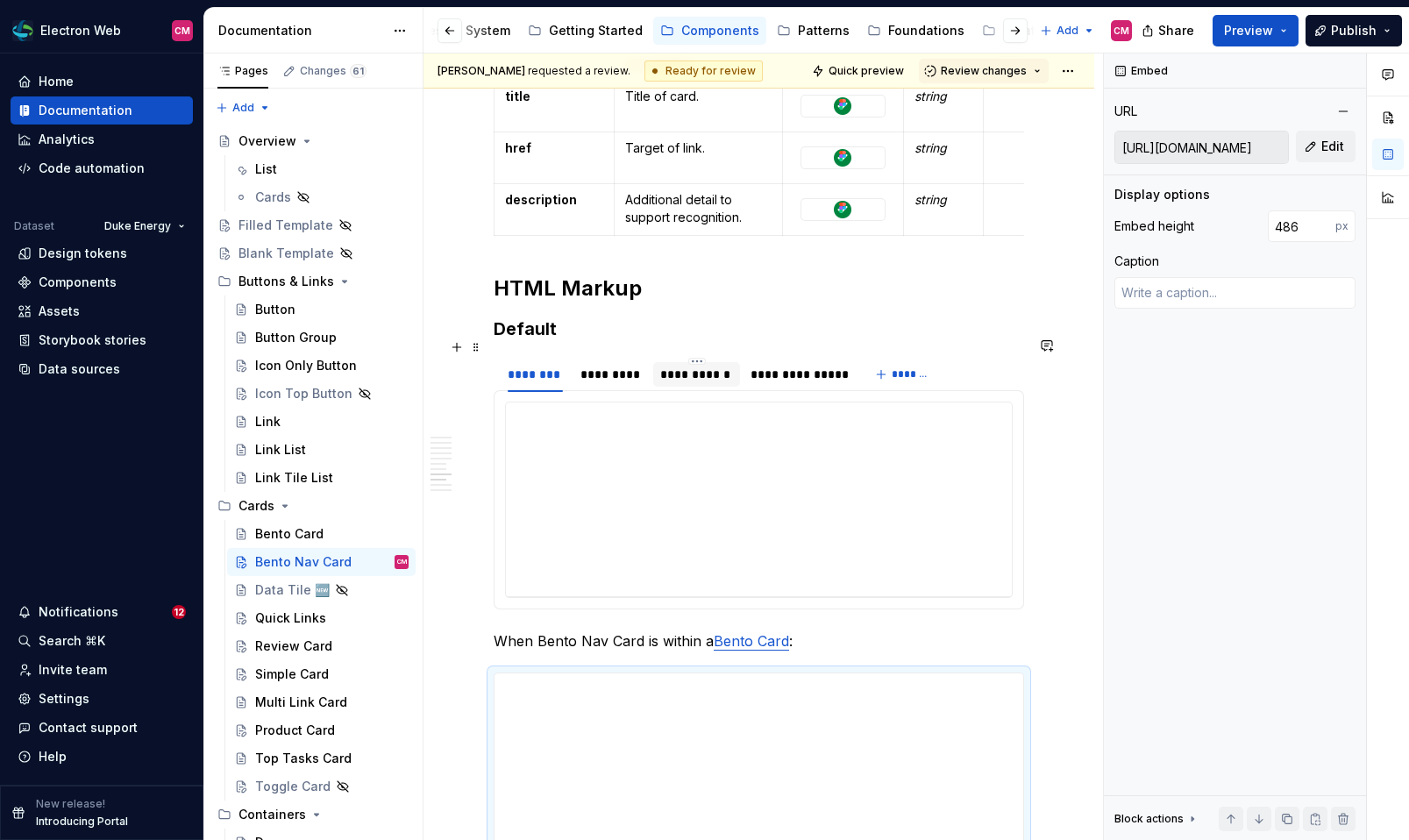
click at [693, 366] on div "**********" at bounding box center [696, 374] width 72 height 17
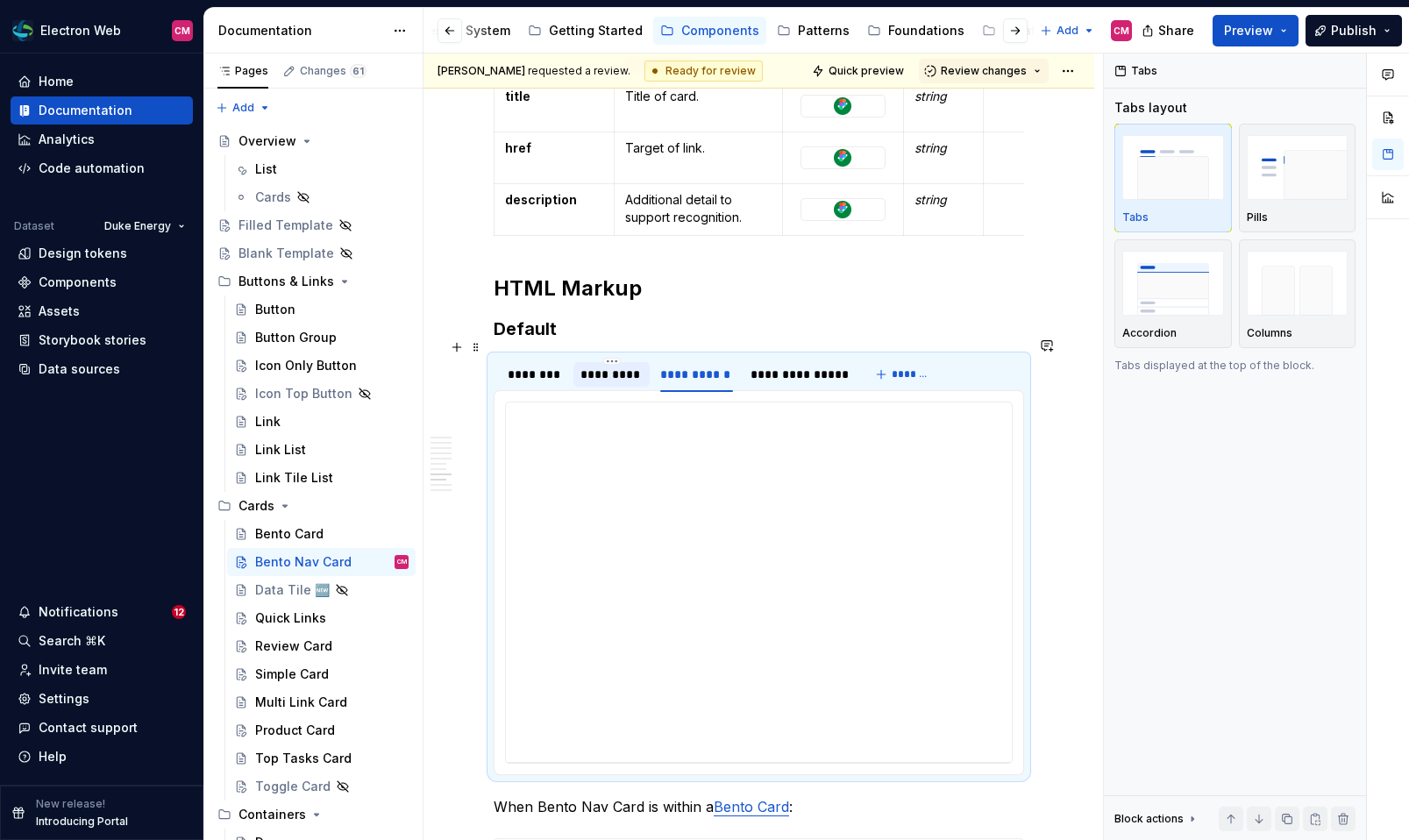
click at [642, 366] on div "*********" at bounding box center [611, 374] width 63 height 17
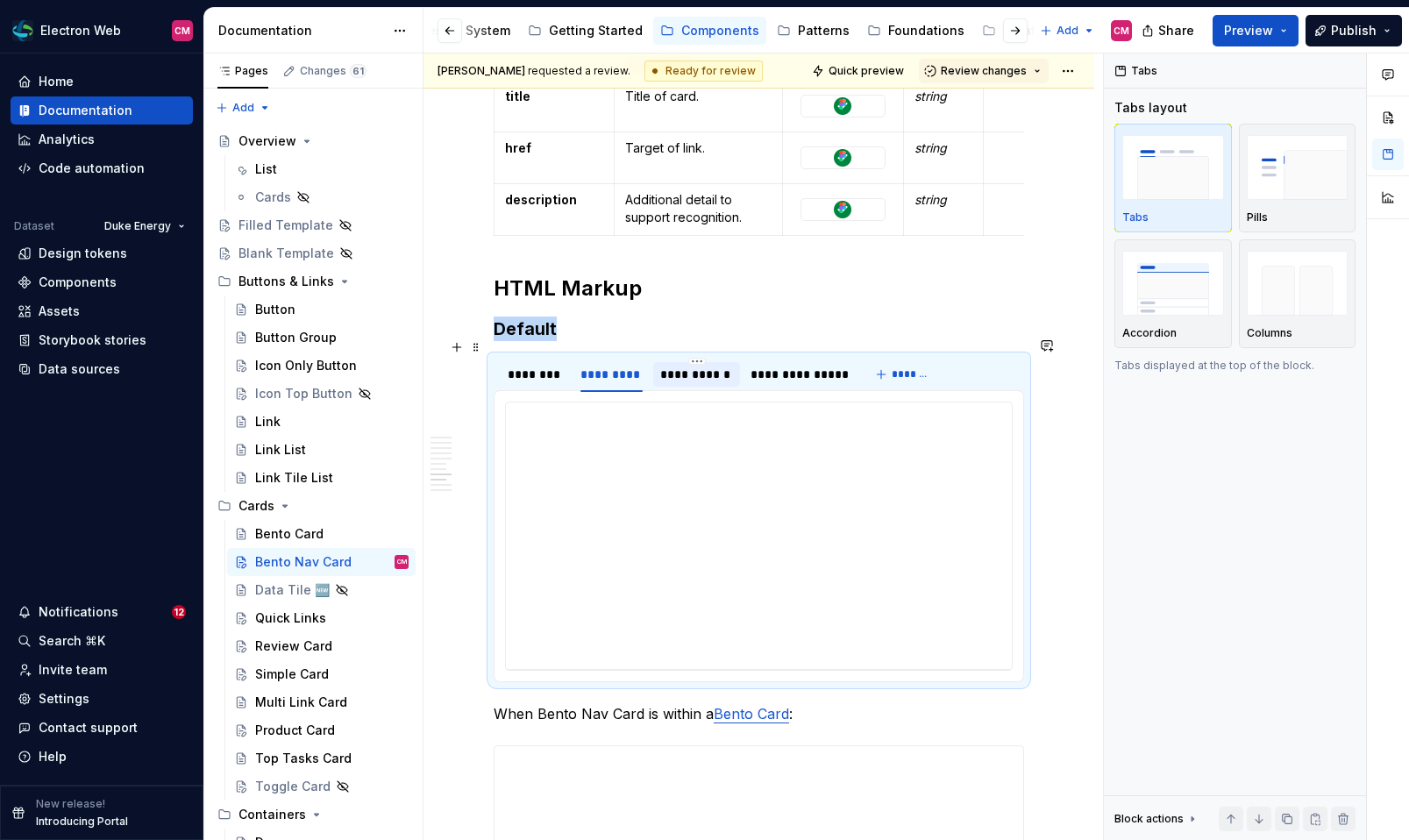
click at [717, 366] on div "**********" at bounding box center [696, 374] width 72 height 17
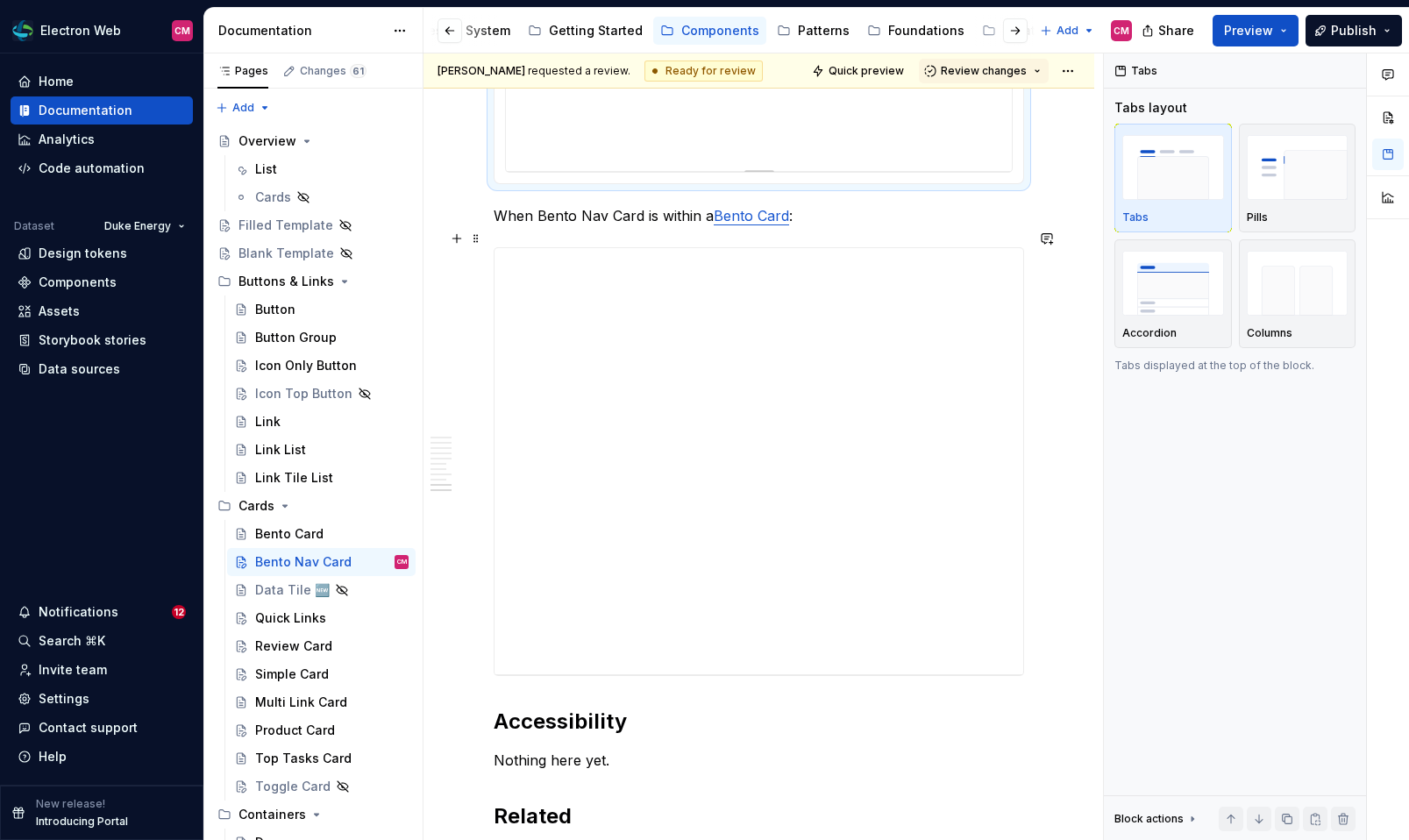
scroll to position [3267, 0]
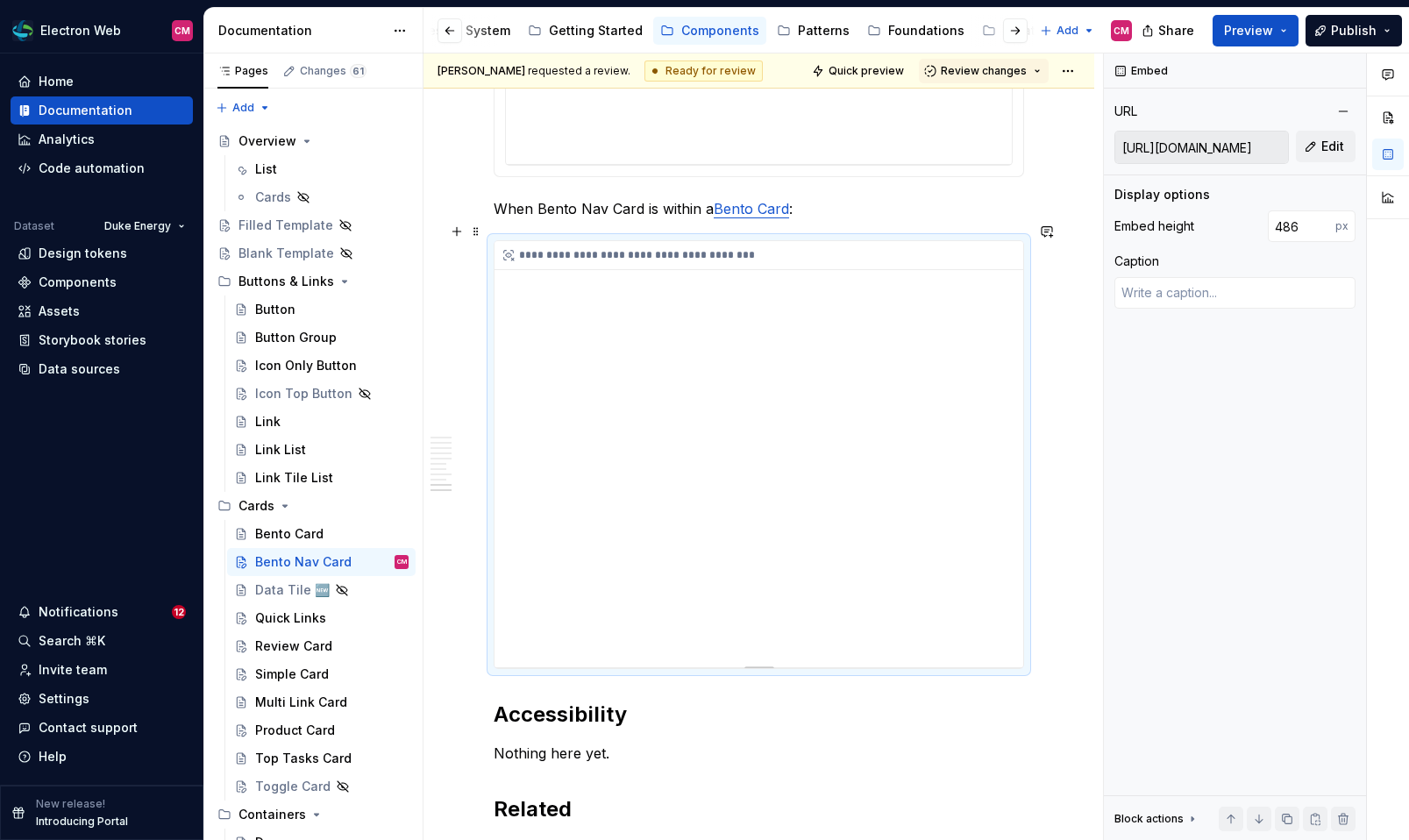
click at [771, 496] on div "**********" at bounding box center [758, 453] width 528 height 426
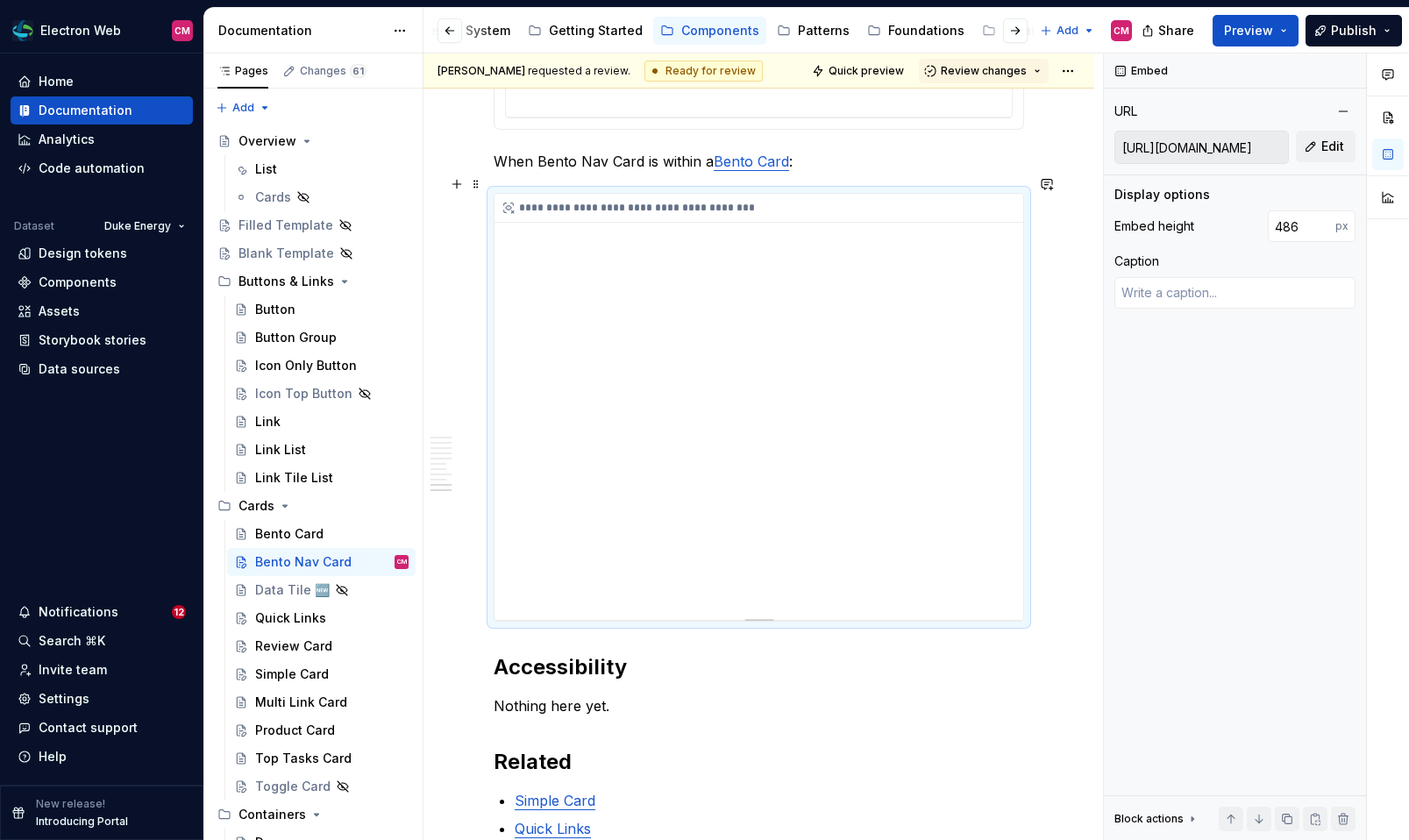
scroll to position [3293, 0]
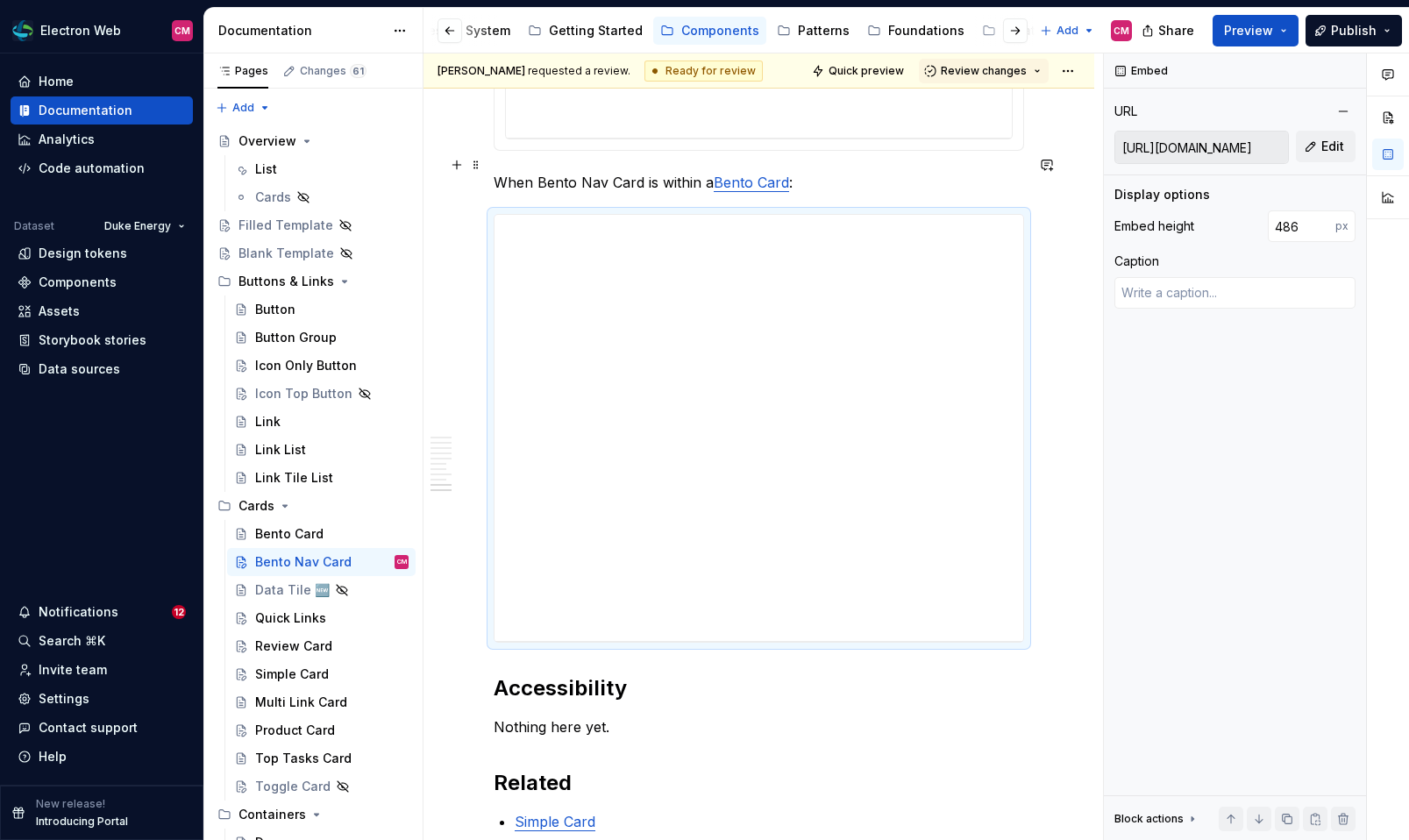
click at [737, 173] on link "Bento Card" at bounding box center [751, 182] width 75 height 17
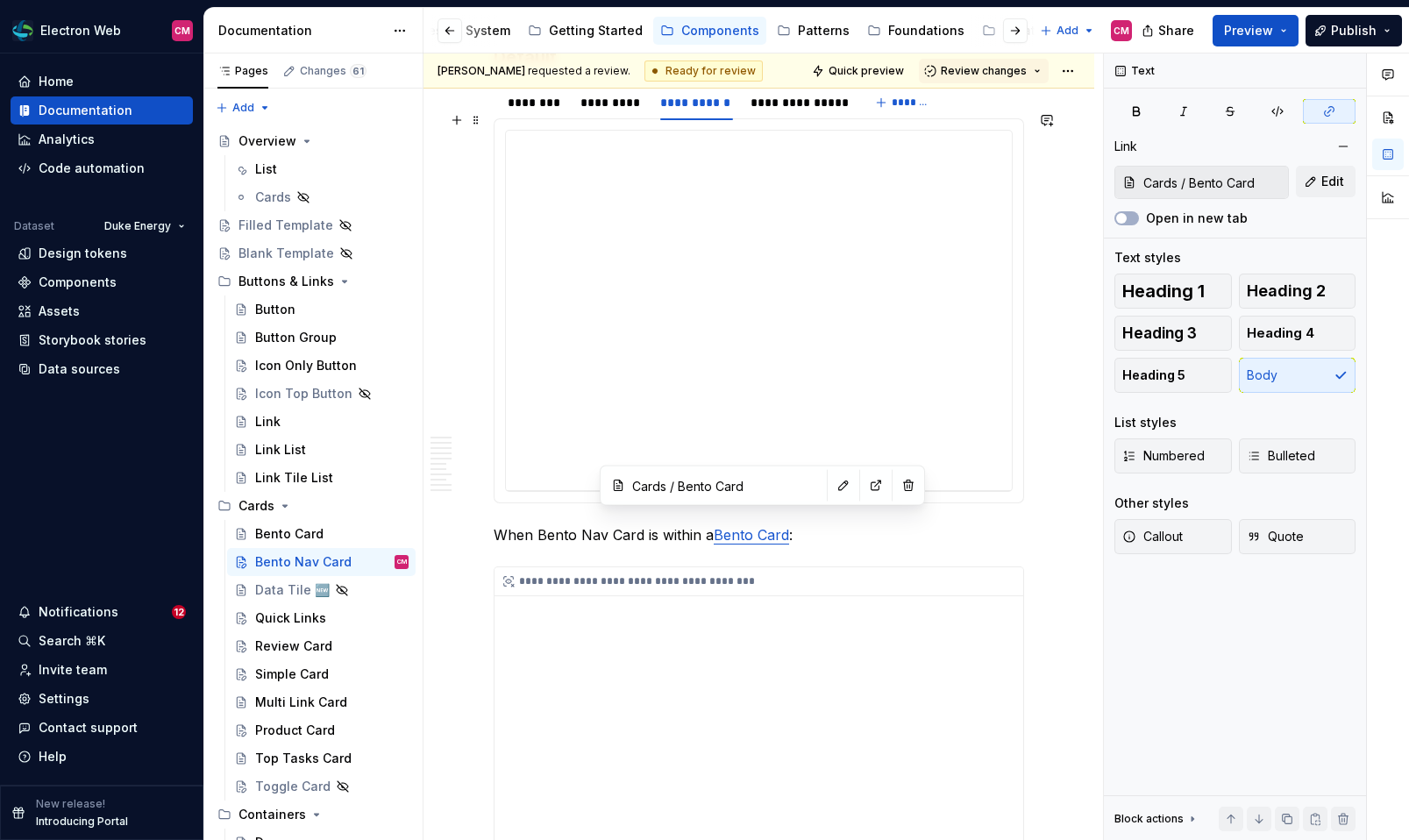
scroll to position [2936, 0]
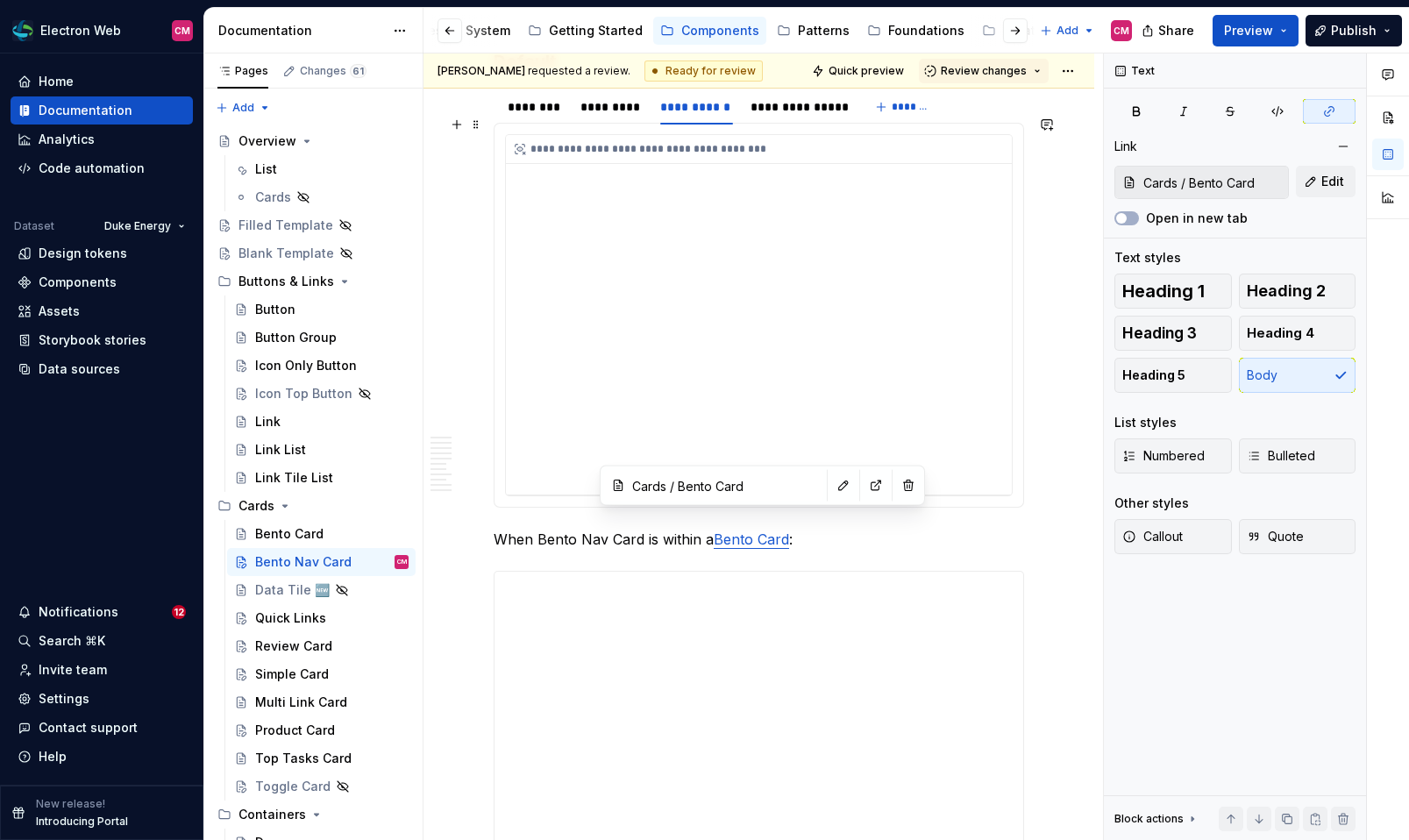
click at [703, 337] on div "**********" at bounding box center [759, 314] width 506 height 359
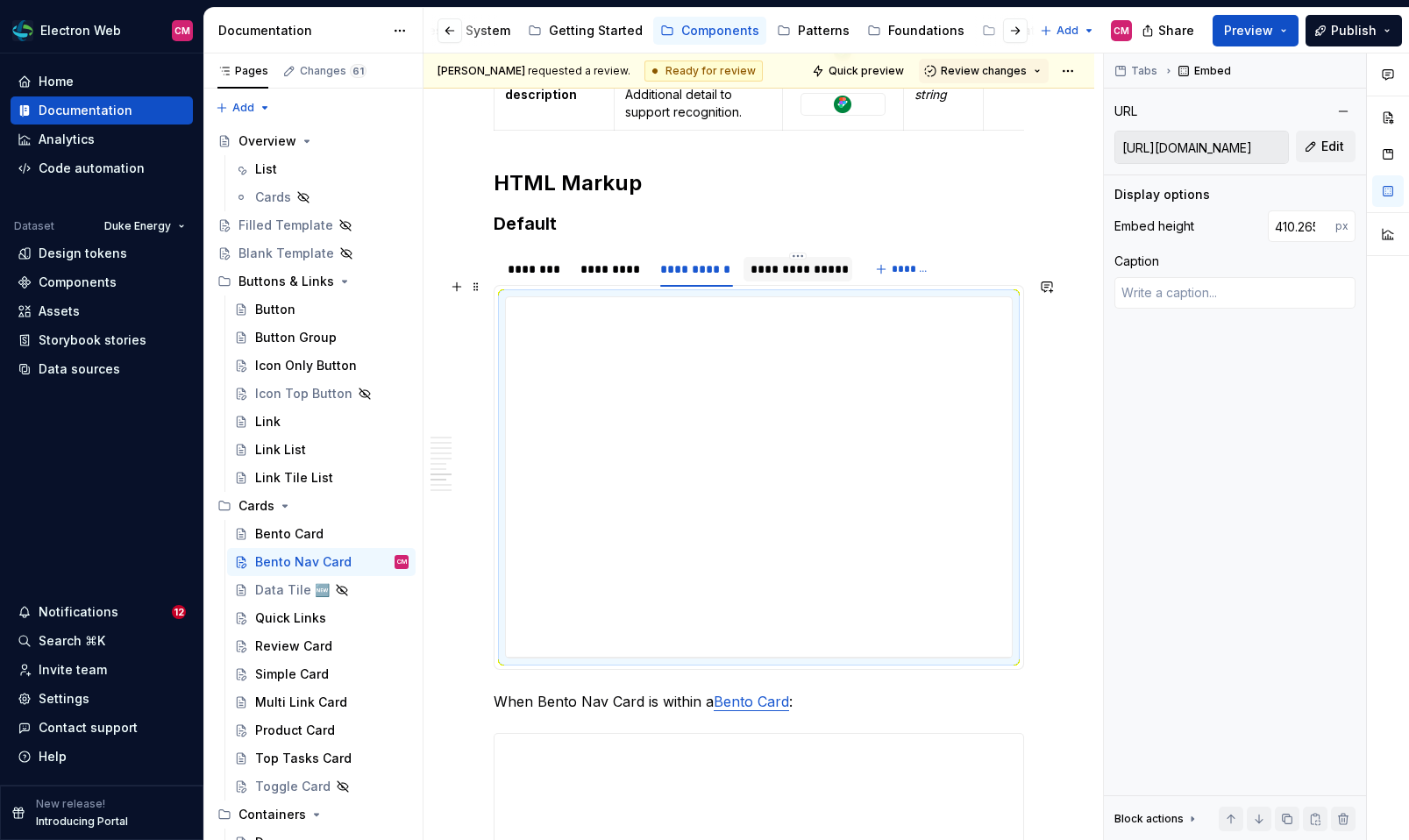
scroll to position [2768, 0]
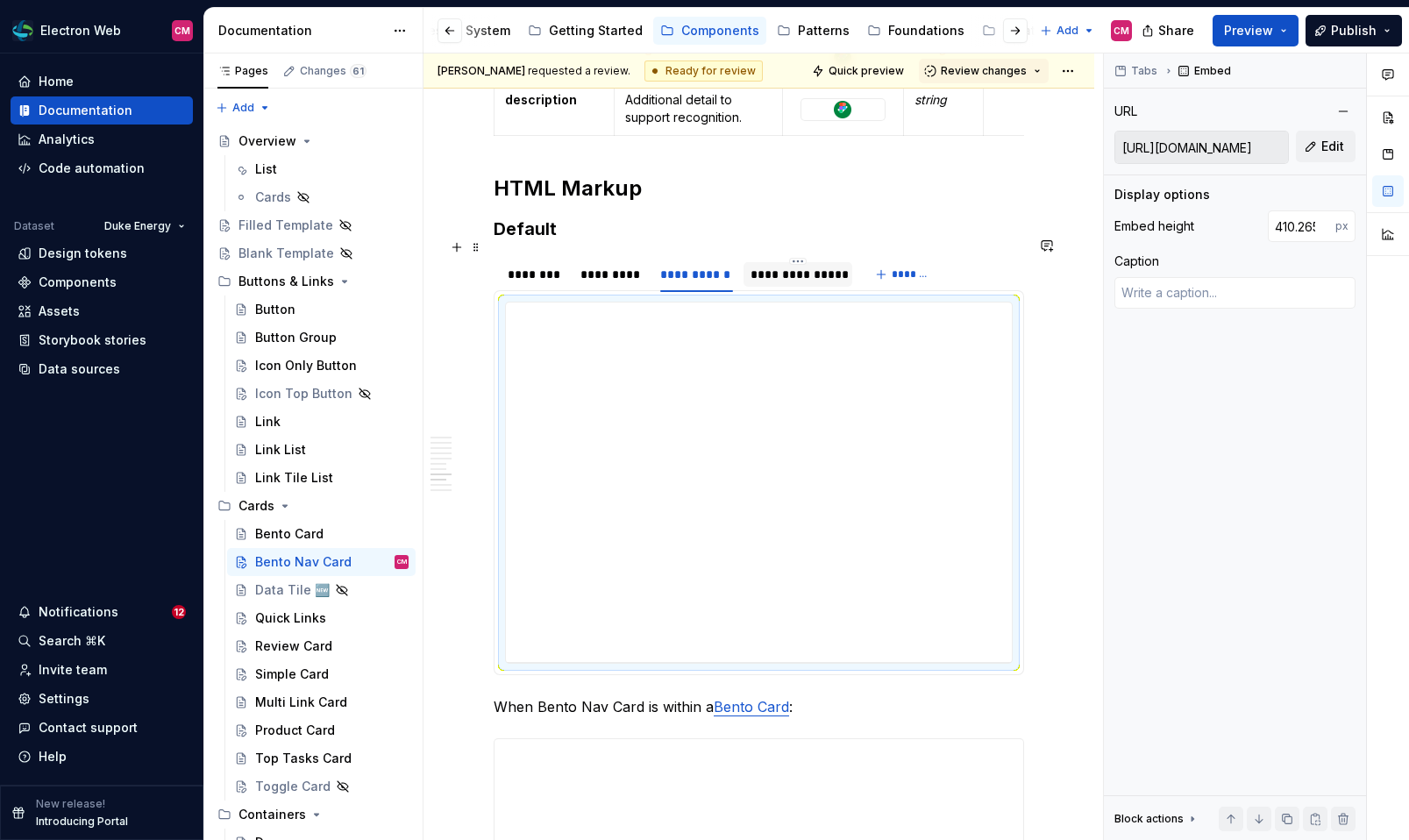
click at [768, 267] on div "**********" at bounding box center [798, 274] width 110 height 25
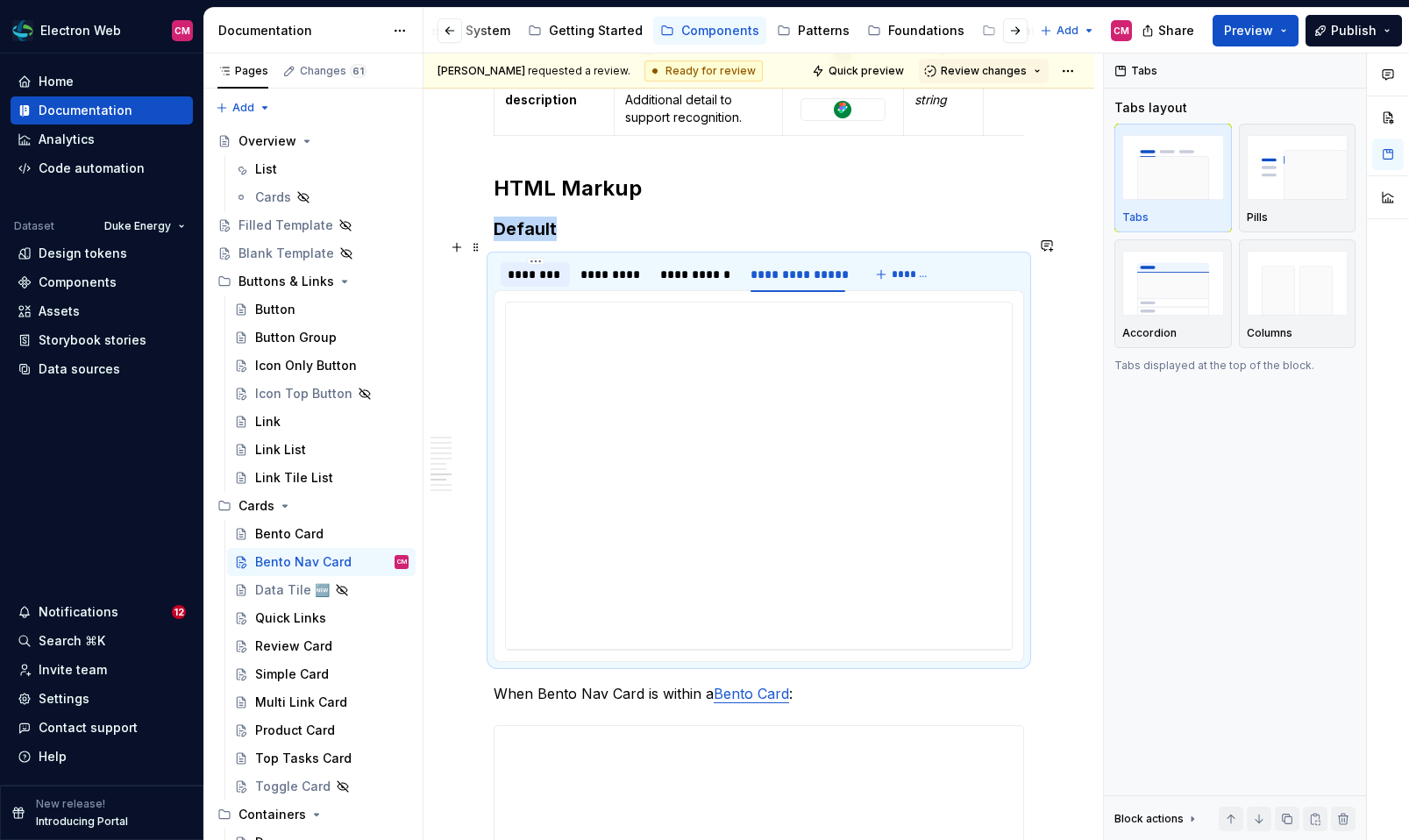
click at [552, 266] on div "********" at bounding box center [534, 274] width 55 height 17
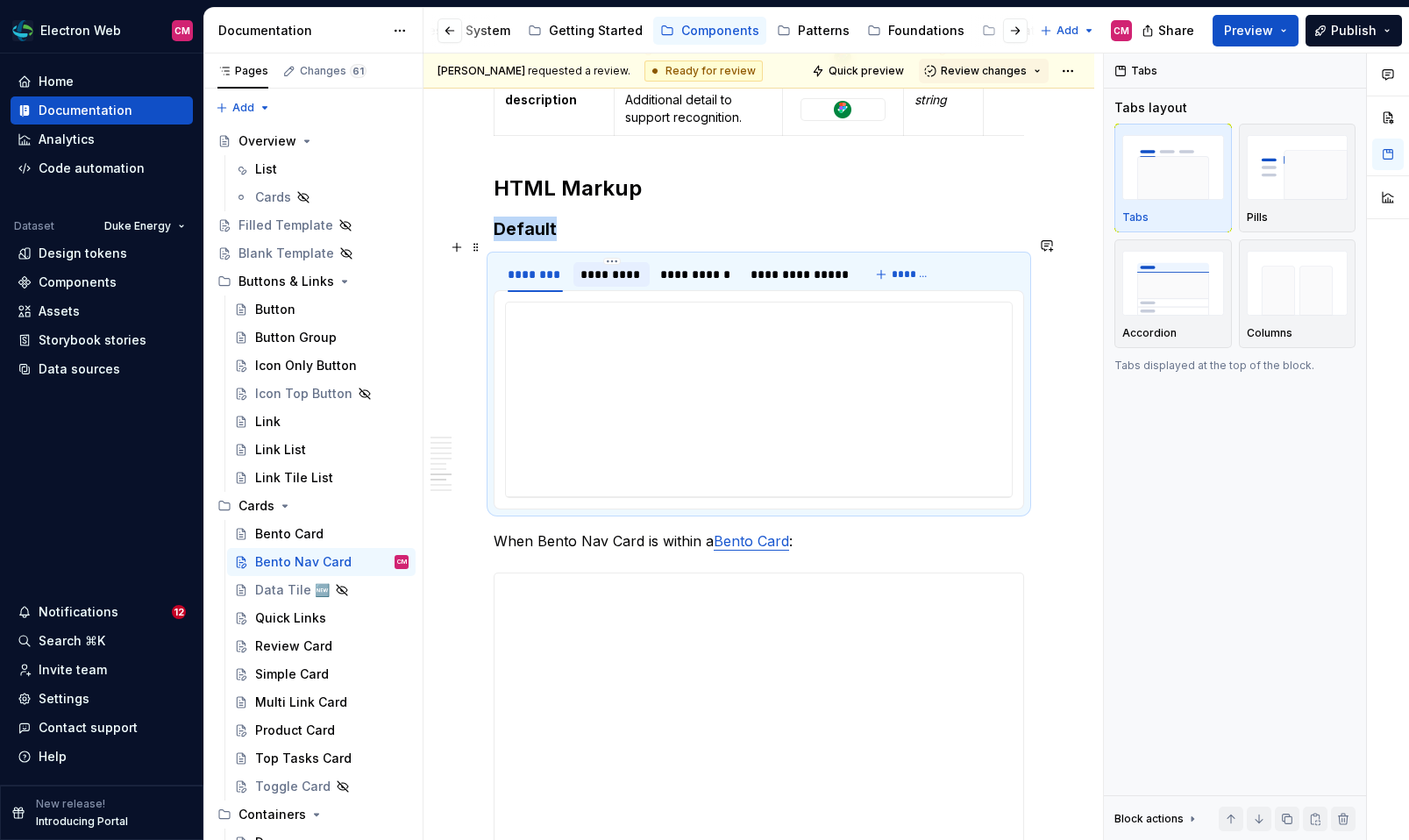
click at [603, 266] on div "*********" at bounding box center [611, 274] width 63 height 17
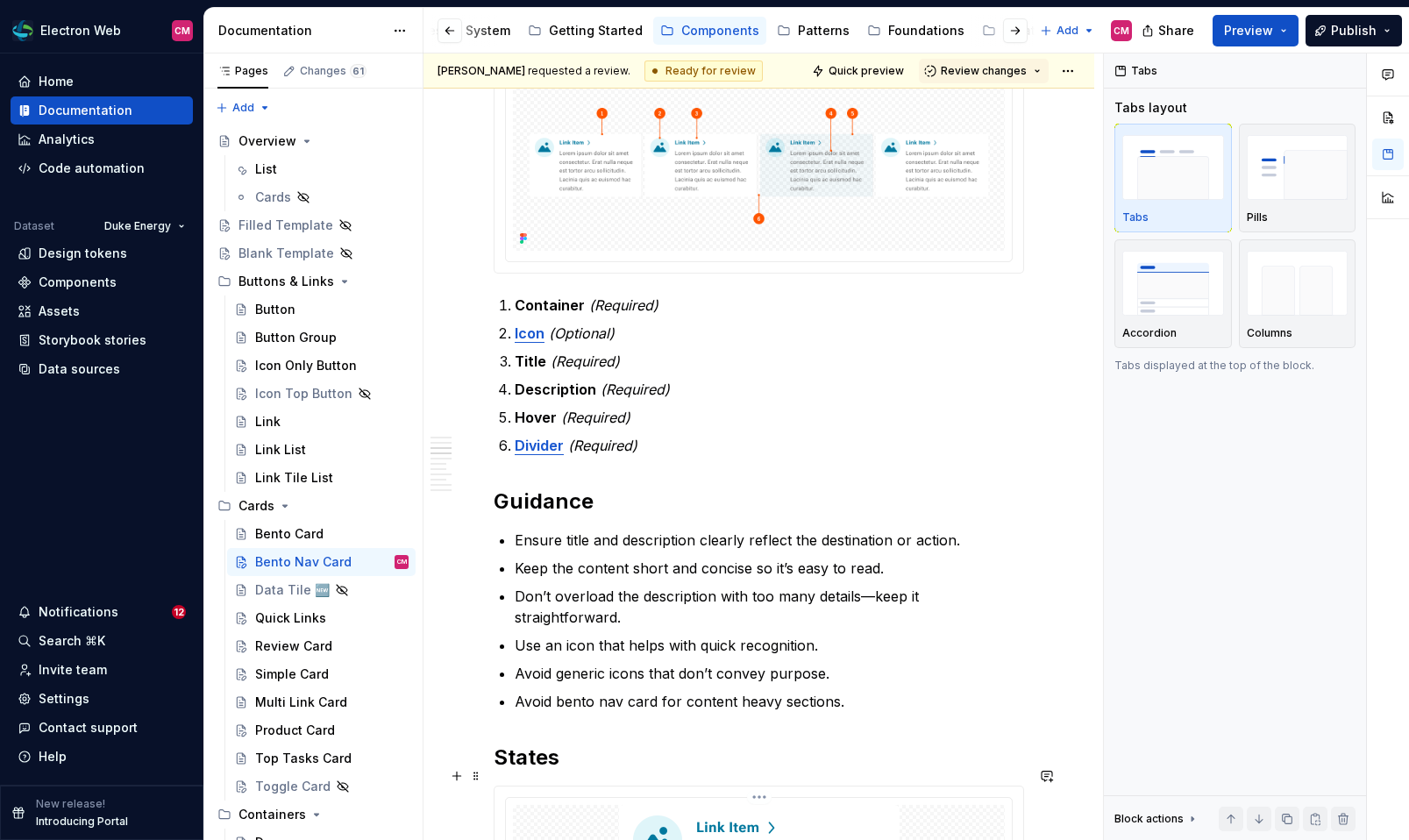
scroll to position [739, 0]
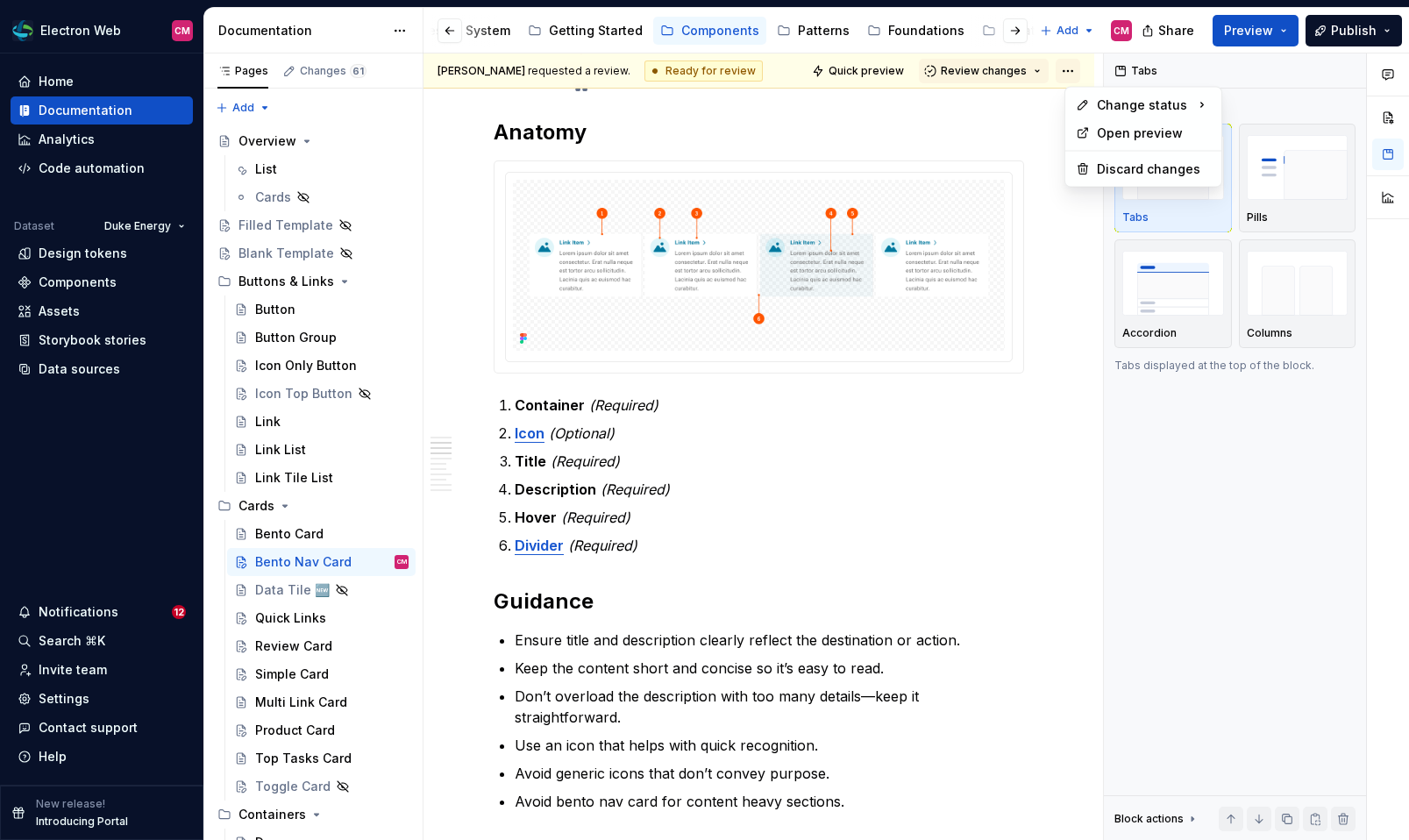
click at [1072, 67] on html "Electron Web CM Home Documentation Analytics Code automation Dataset Duke Energ…" at bounding box center [704, 420] width 1409 height 840
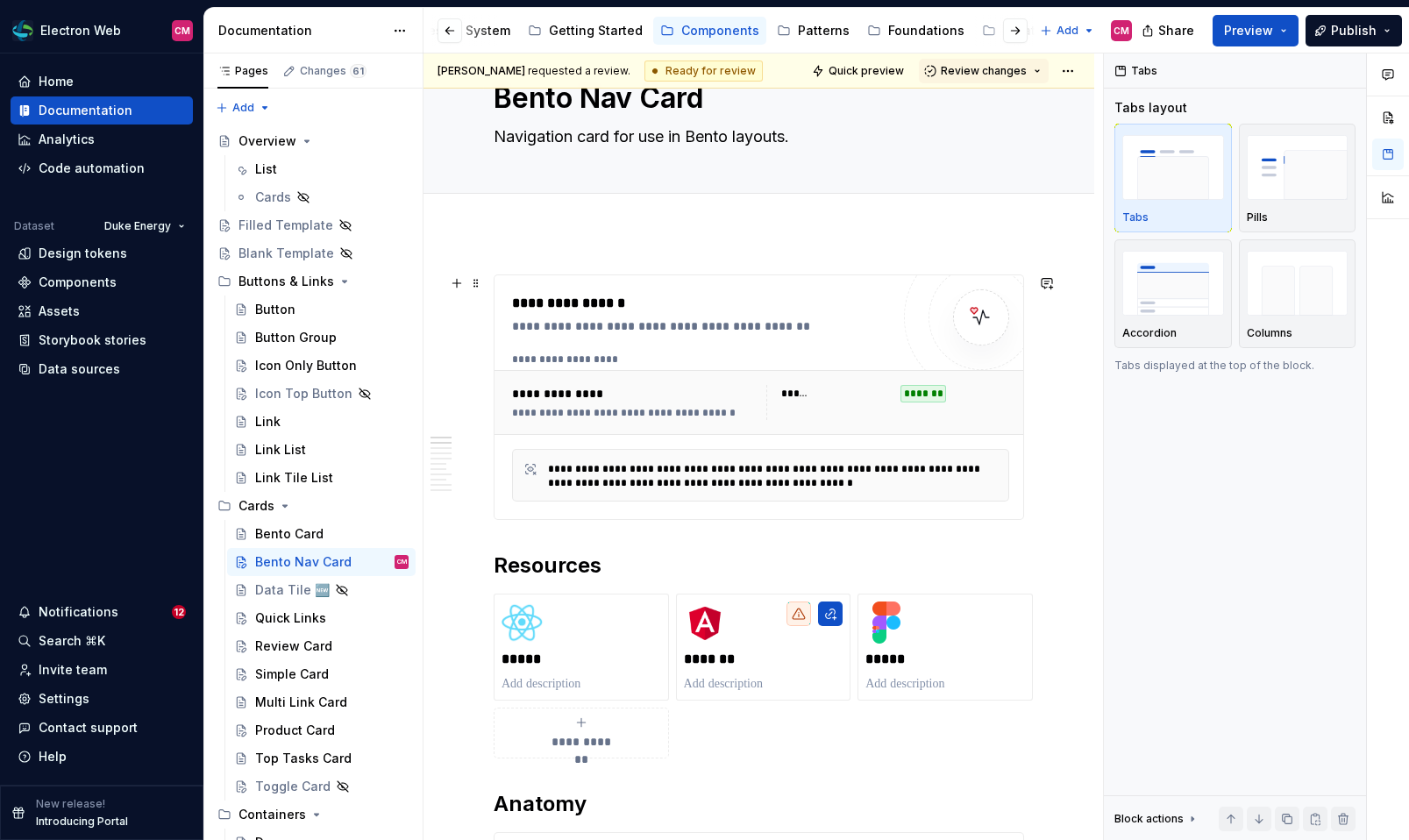
scroll to position [84, 0]
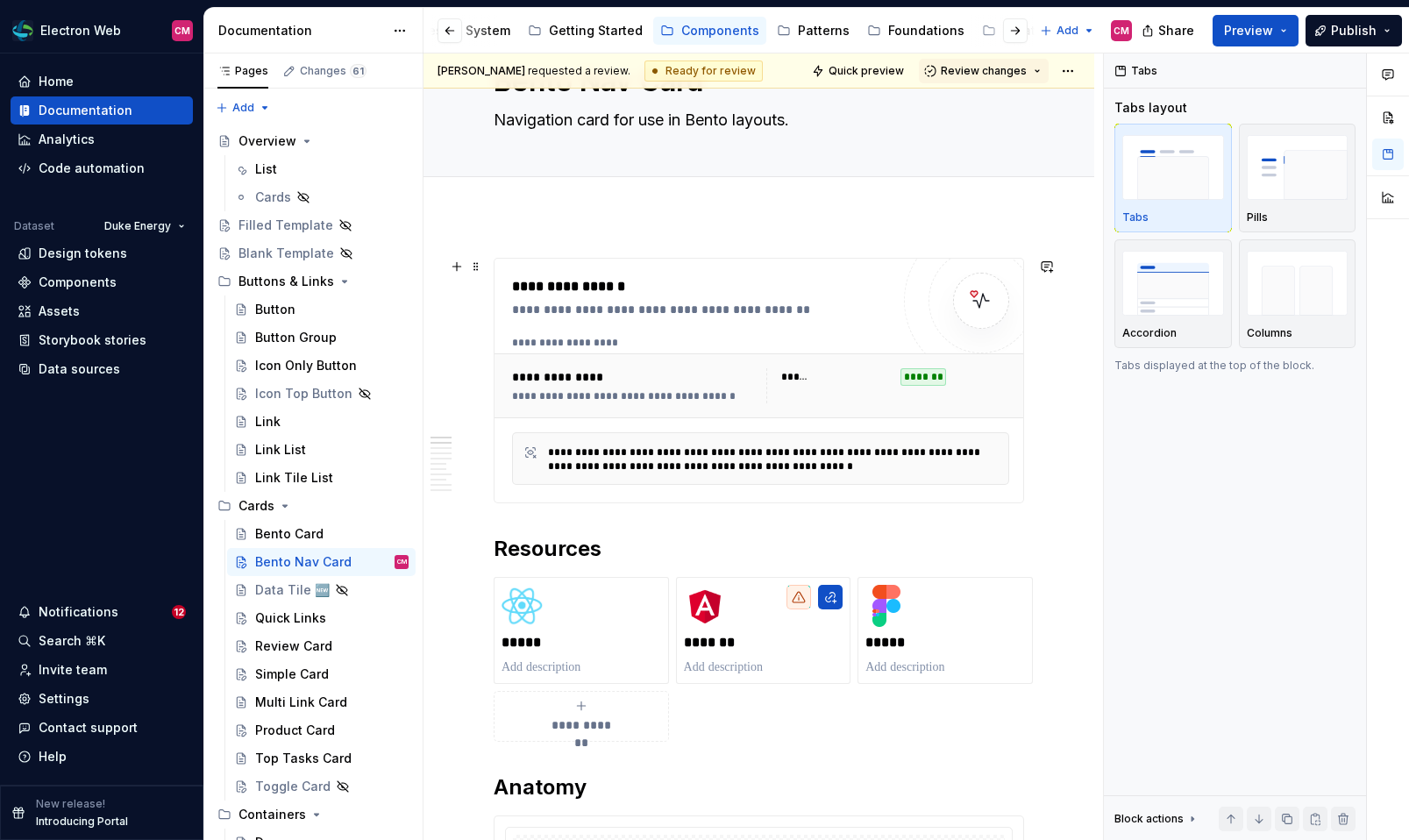
click at [647, 353] on div "**********" at bounding box center [760, 385] width 532 height 64
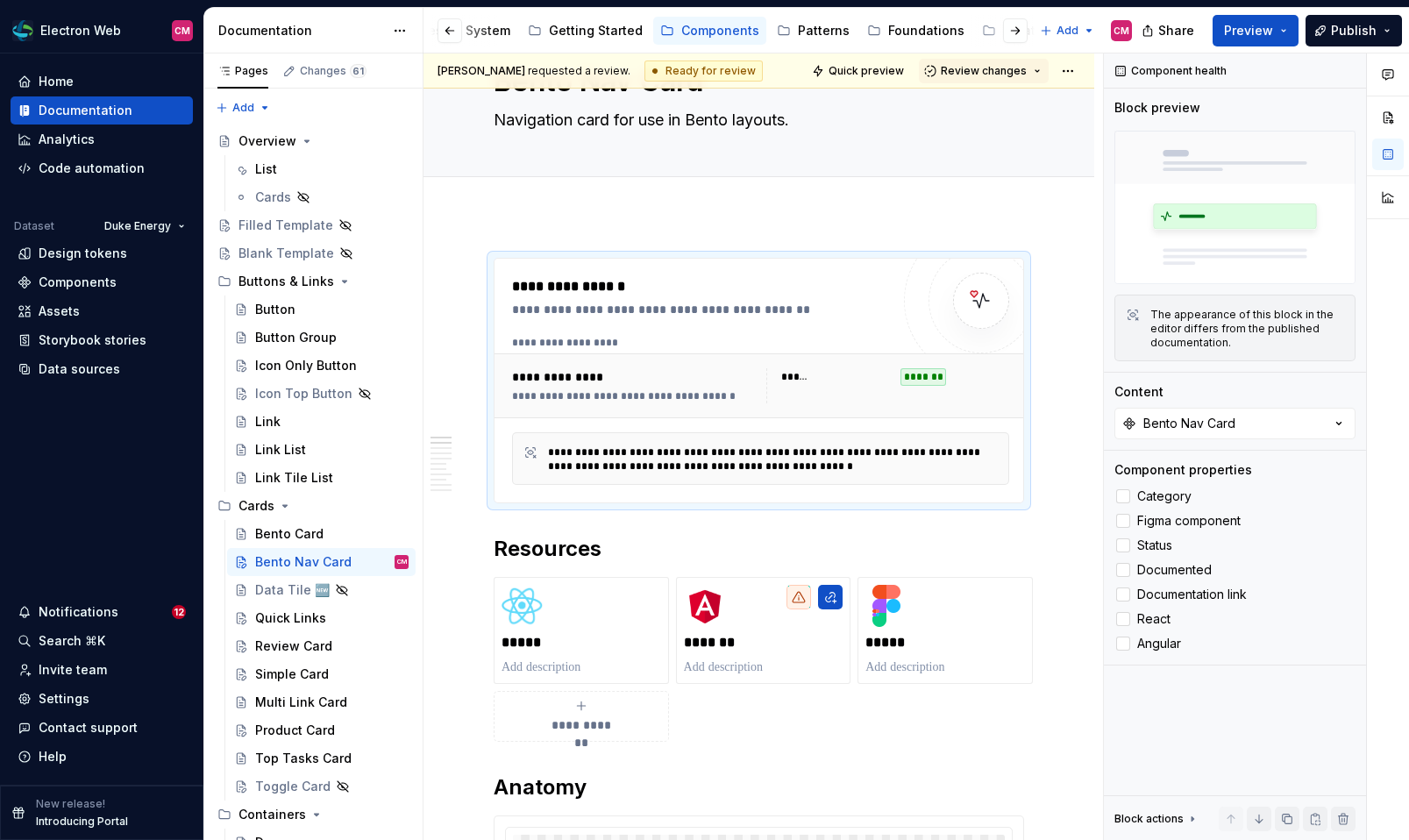
type textarea "*"
